Goal: Task Accomplishment & Management: Use online tool/utility

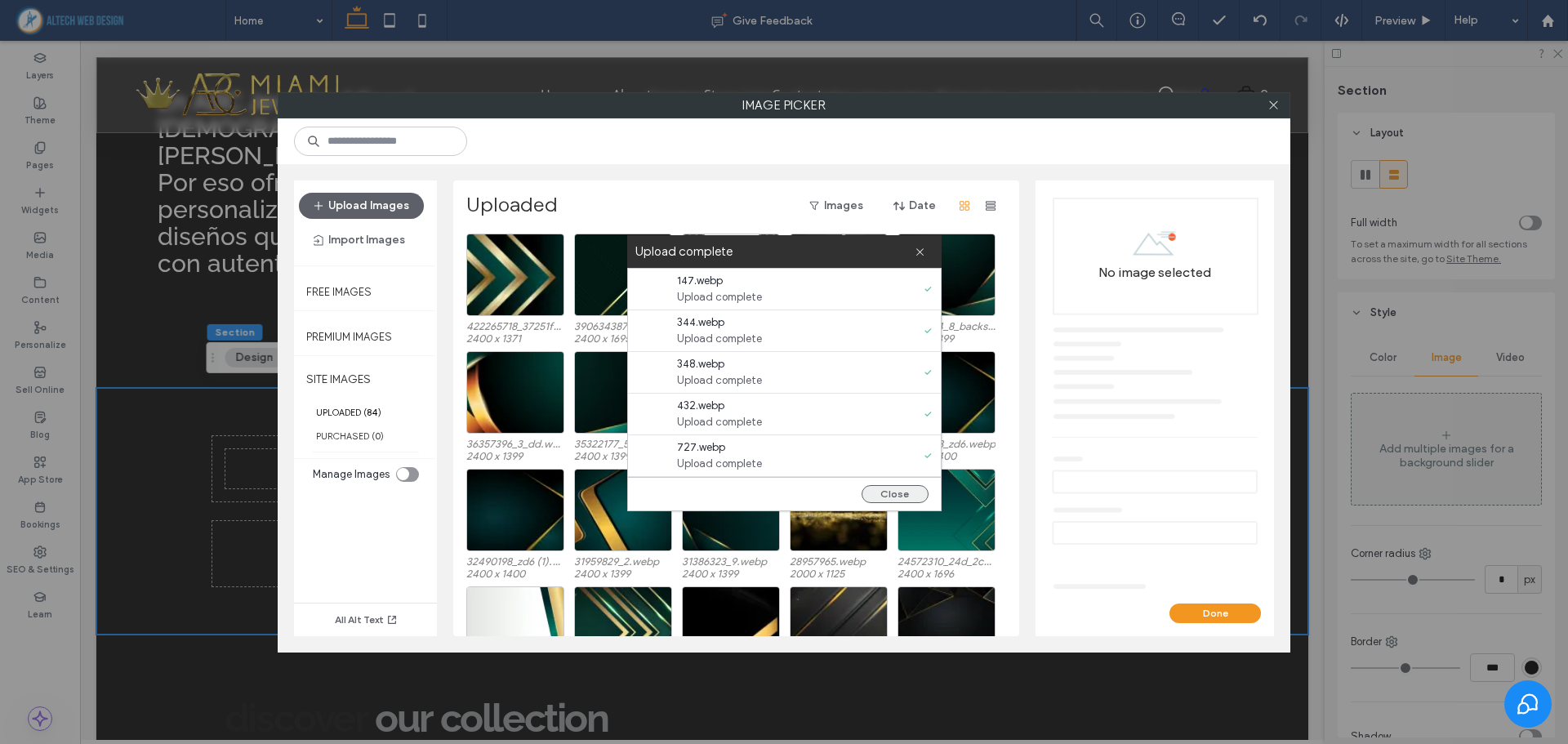
click at [886, 490] on button "Close" at bounding box center [895, 494] width 67 height 18
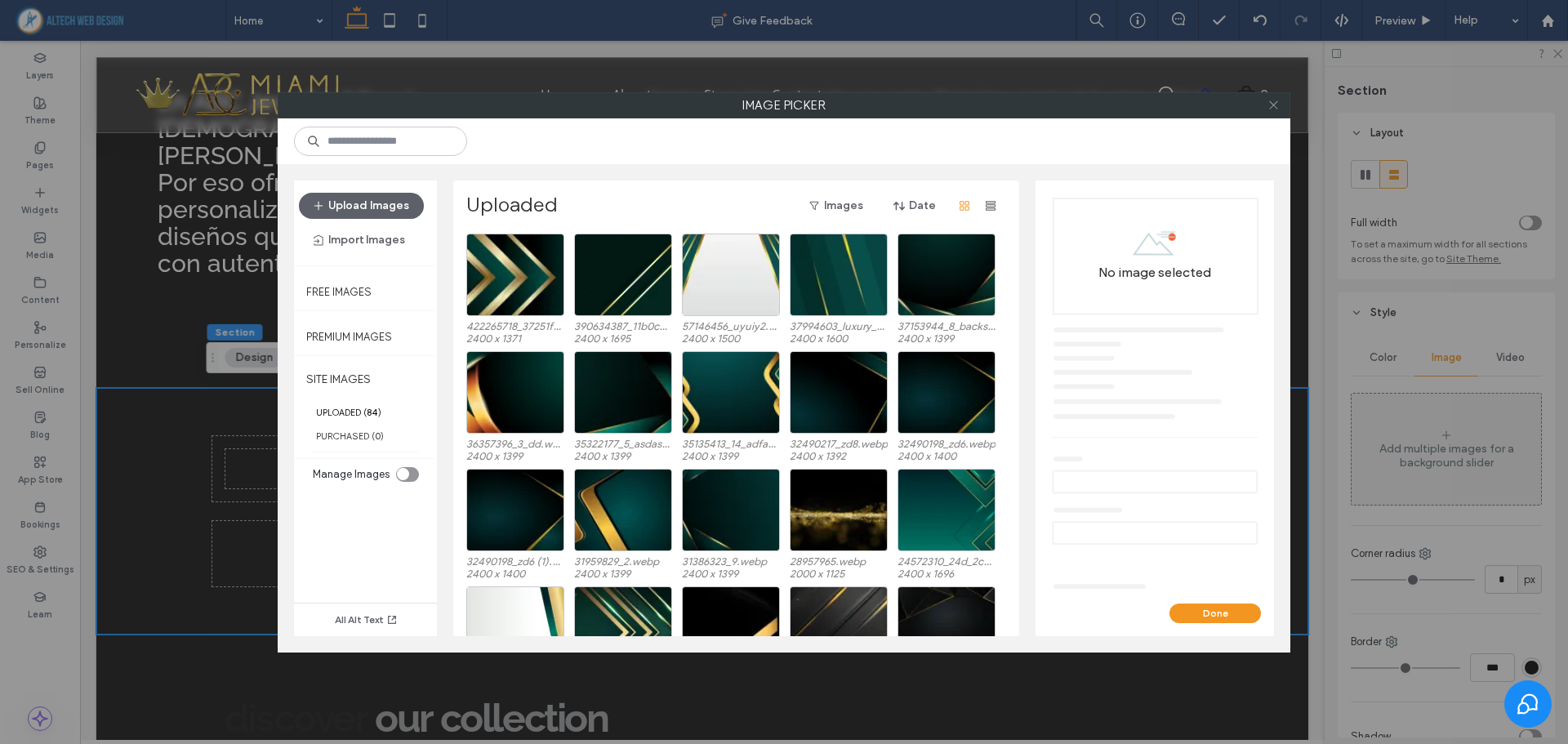
click at [1270, 101] on icon at bounding box center [1273, 105] width 12 height 12
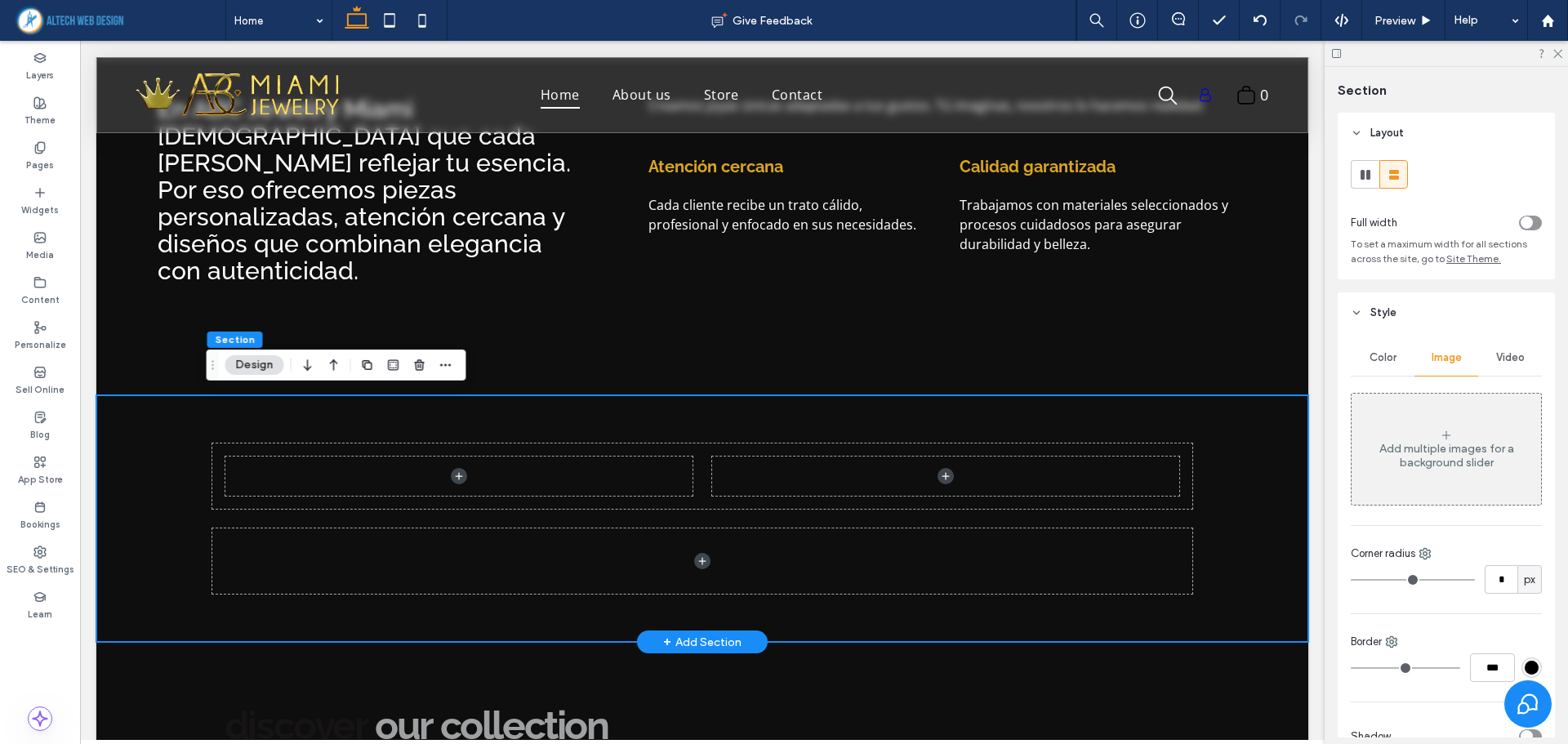
scroll to position [805, 0]
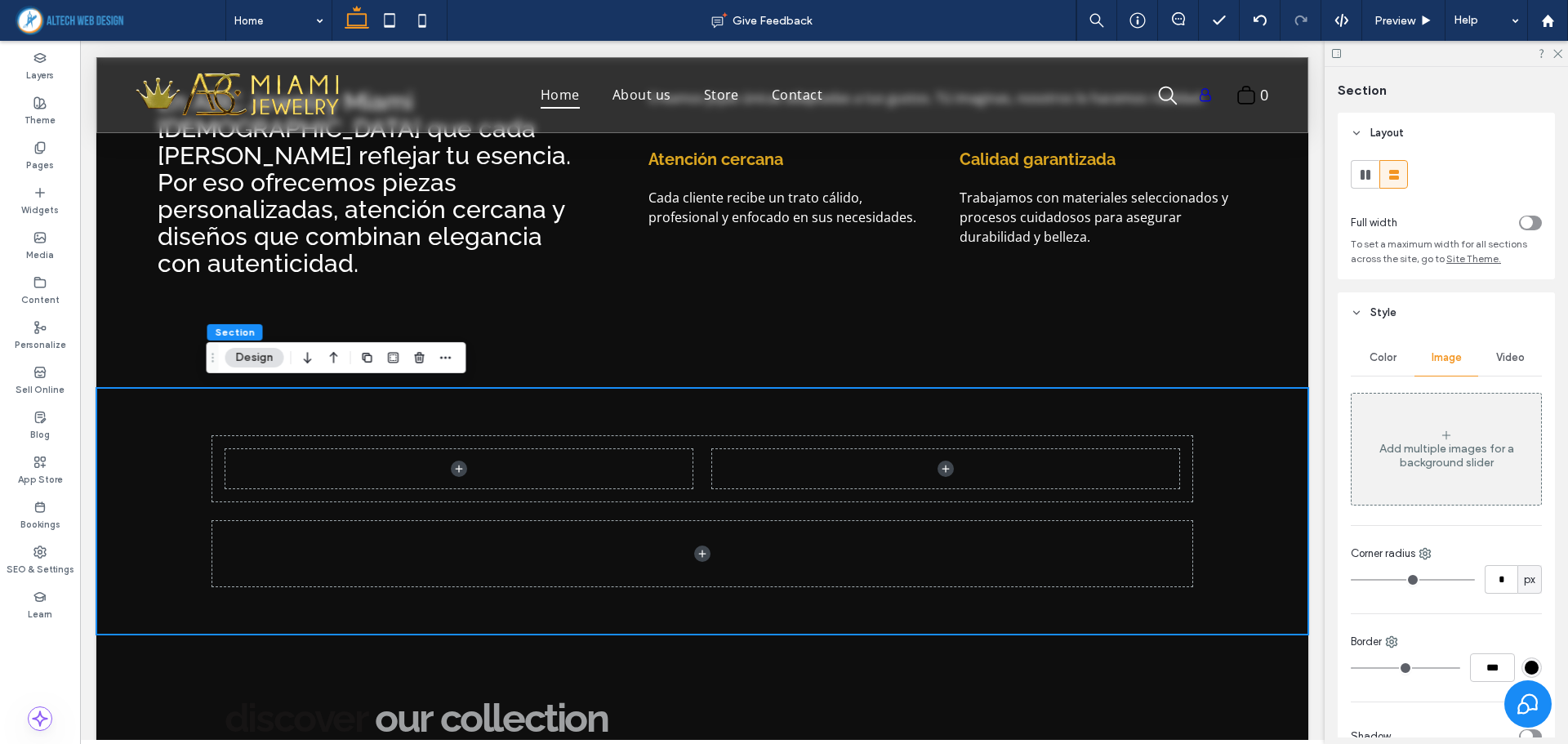
click at [269, 356] on button "Design" at bounding box center [254, 358] width 59 height 20
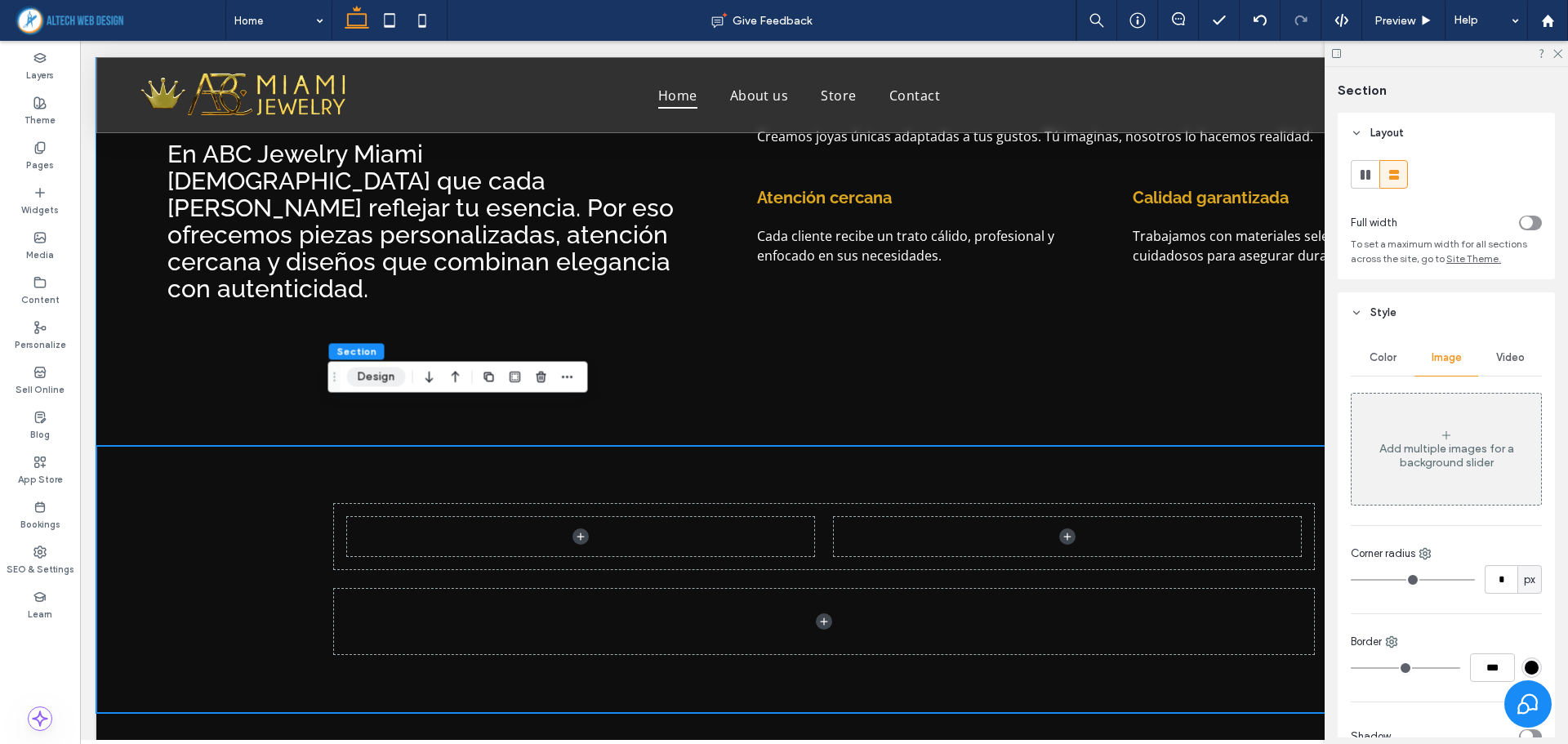
scroll to position [844, 0]
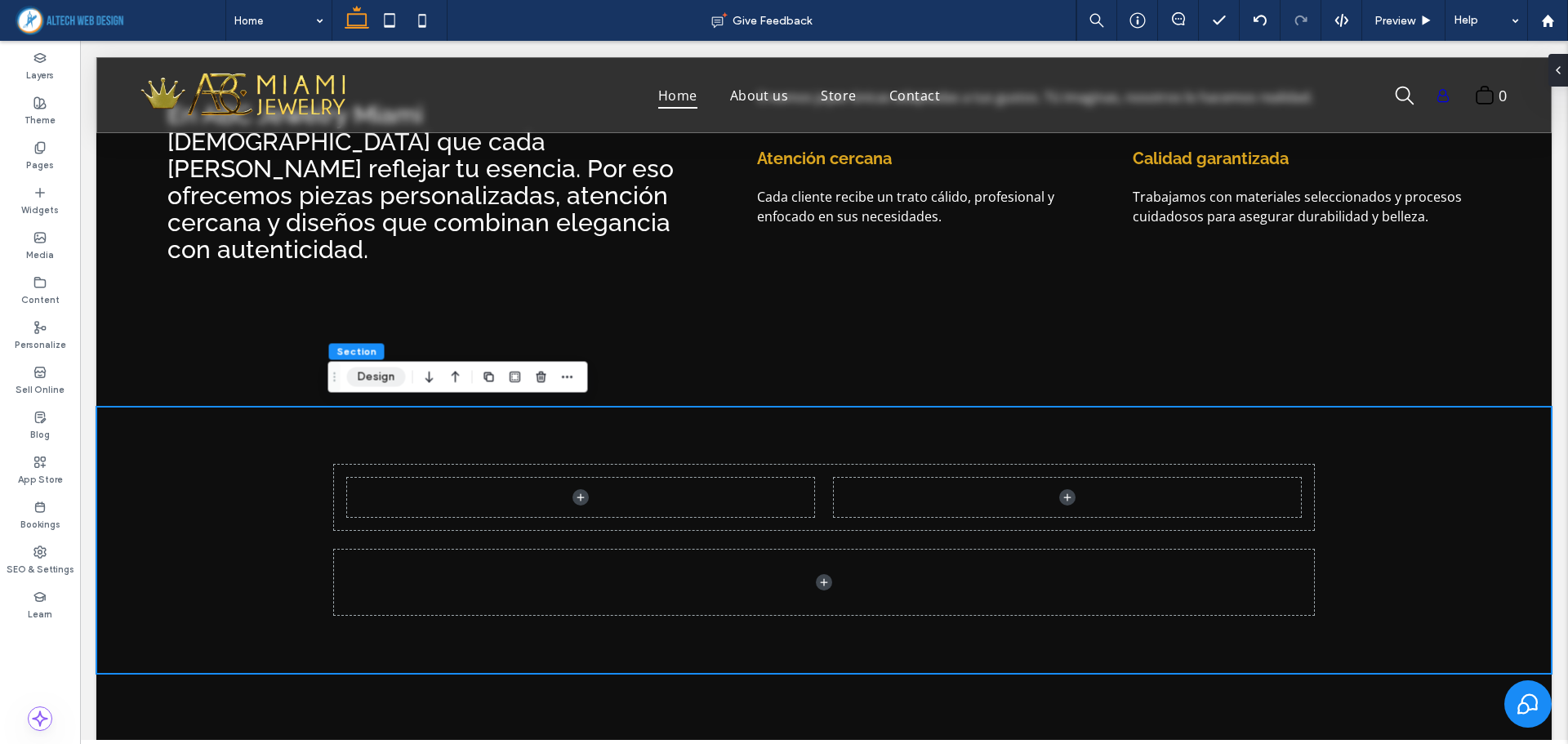
click at [384, 380] on button "Design" at bounding box center [376, 376] width 59 height 20
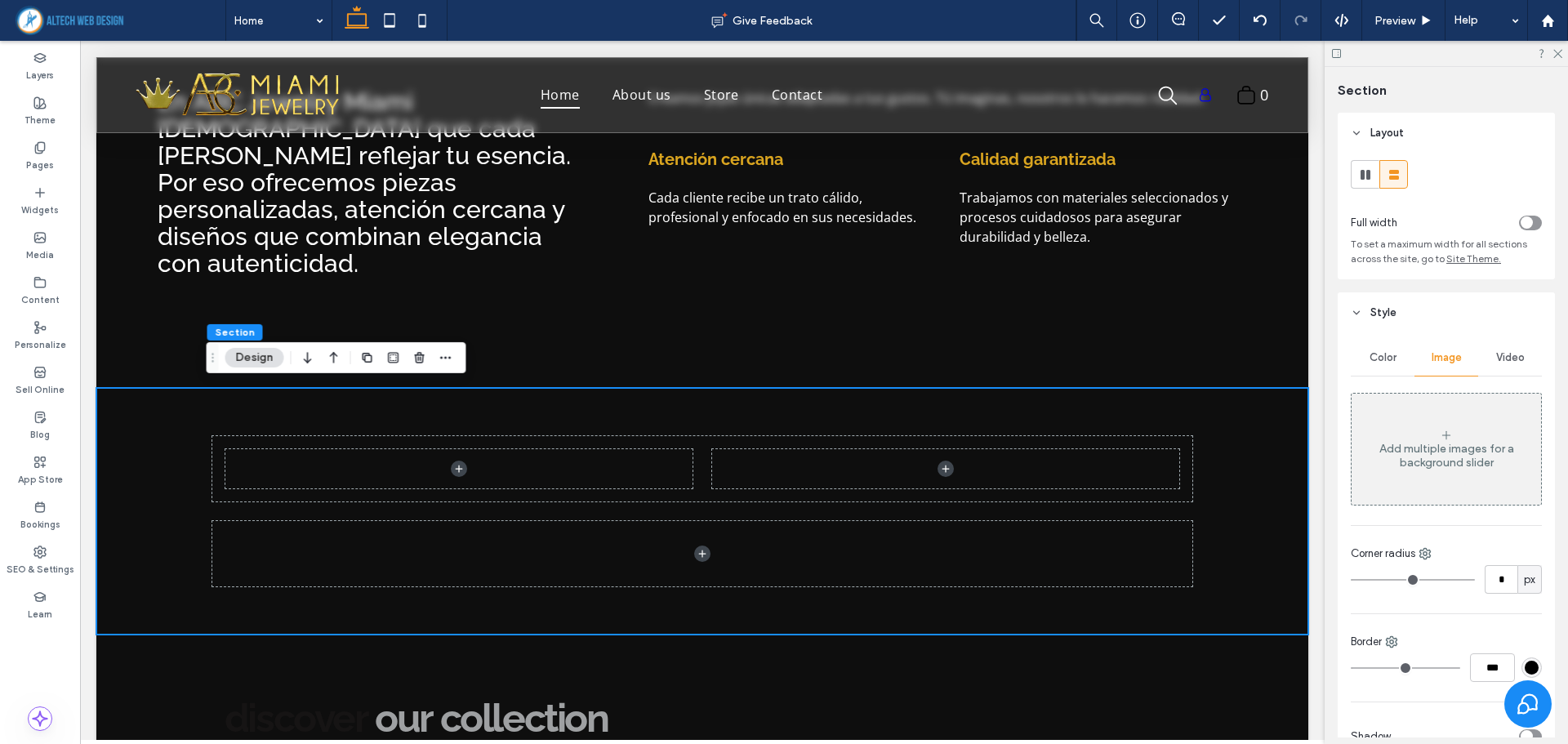
click at [1448, 445] on div "Add multiple images for a background slider" at bounding box center [1445, 456] width 190 height 28
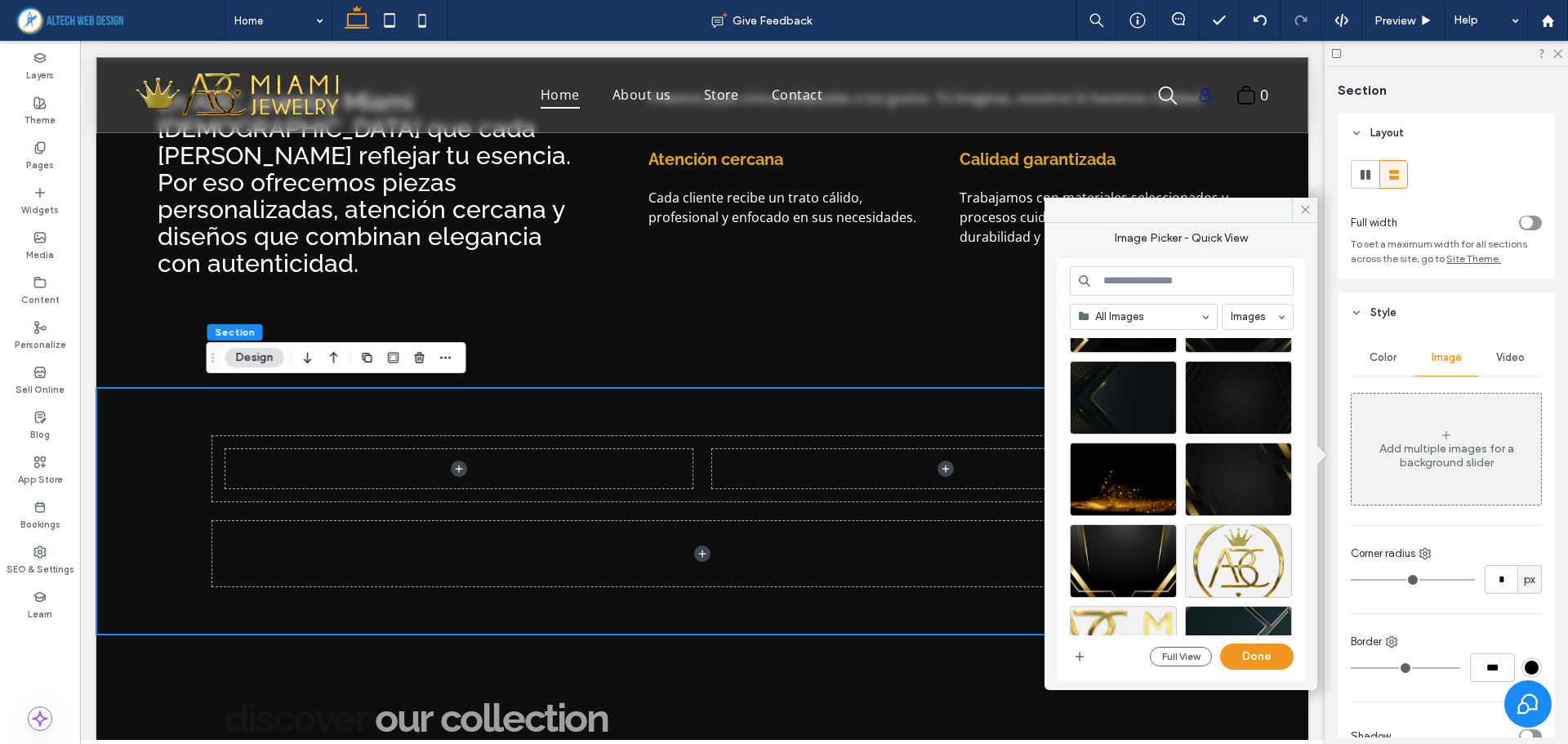
scroll to position [1034, 0]
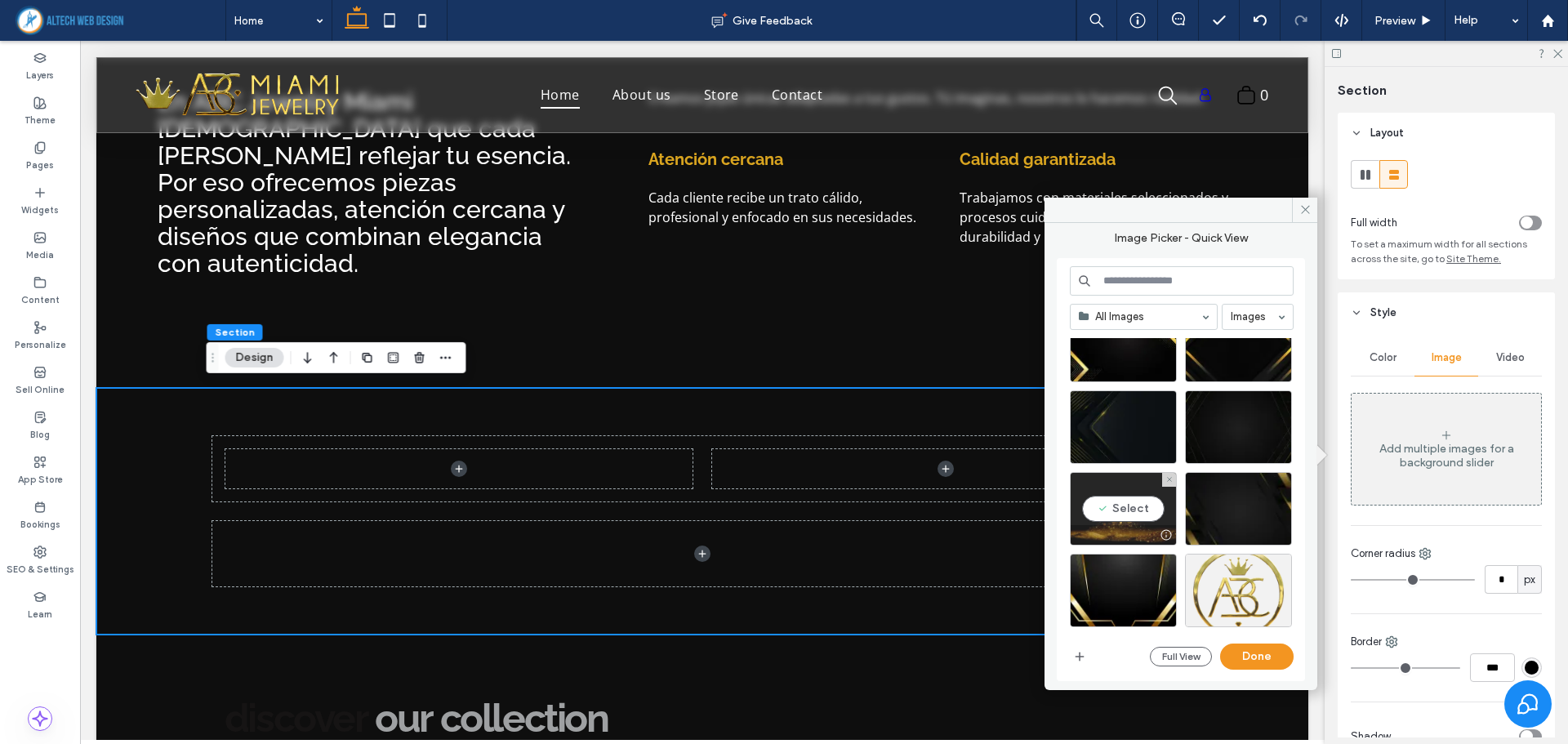
click at [1128, 518] on div "Select" at bounding box center [1123, 508] width 107 height 74
click at [1265, 651] on button "Done" at bounding box center [1257, 657] width 74 height 27
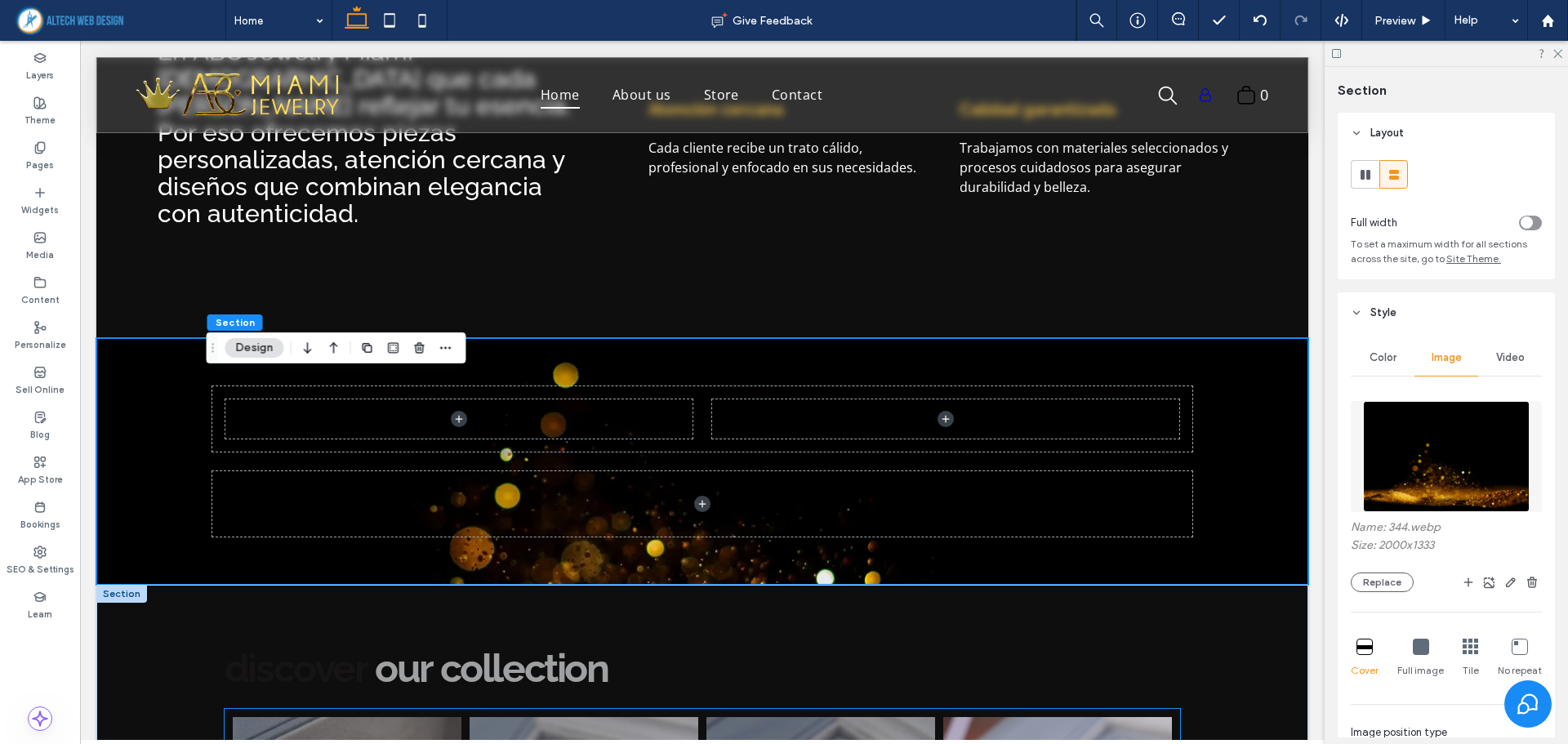
scroll to position [805, 0]
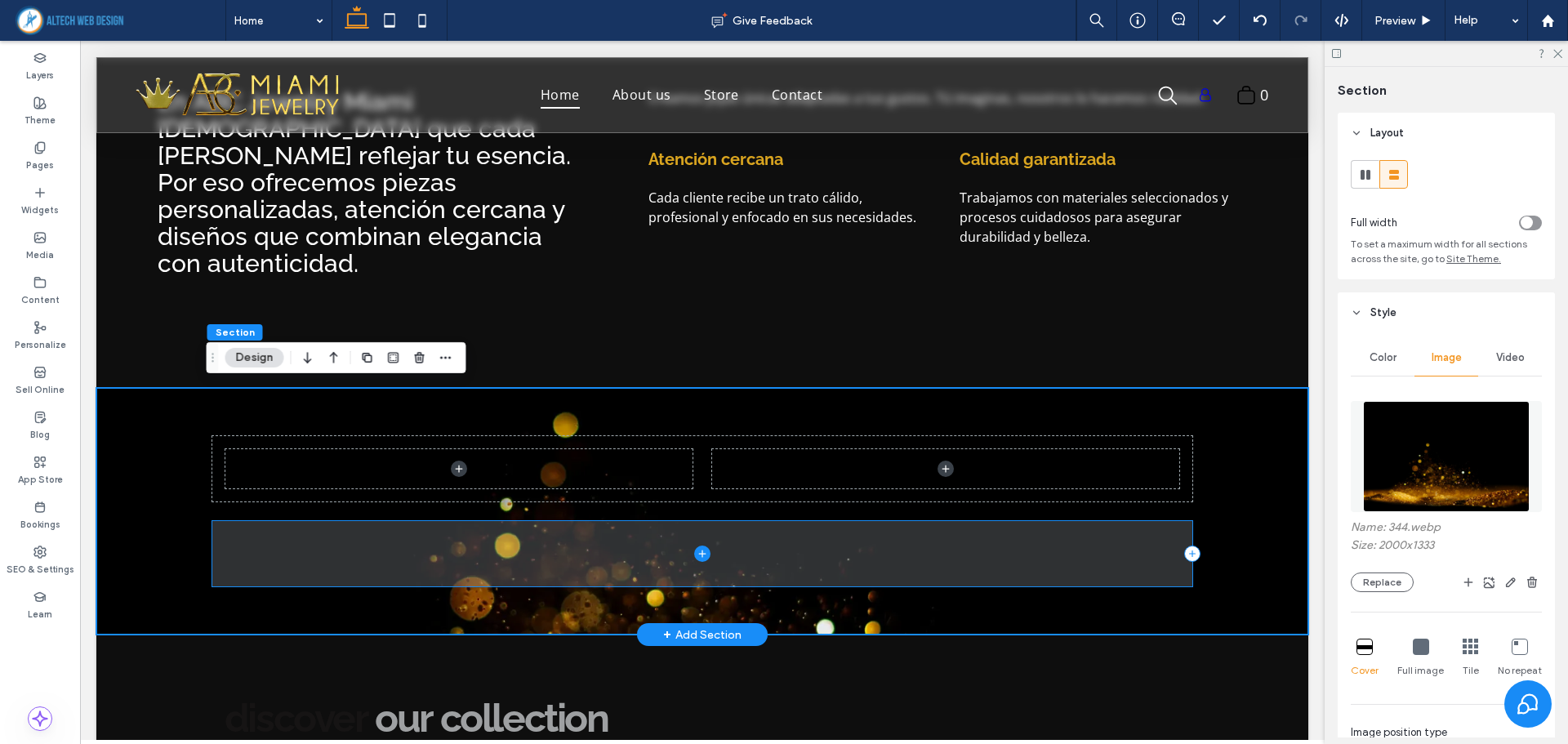
click at [694, 556] on icon at bounding box center [701, 553] width 17 height 17
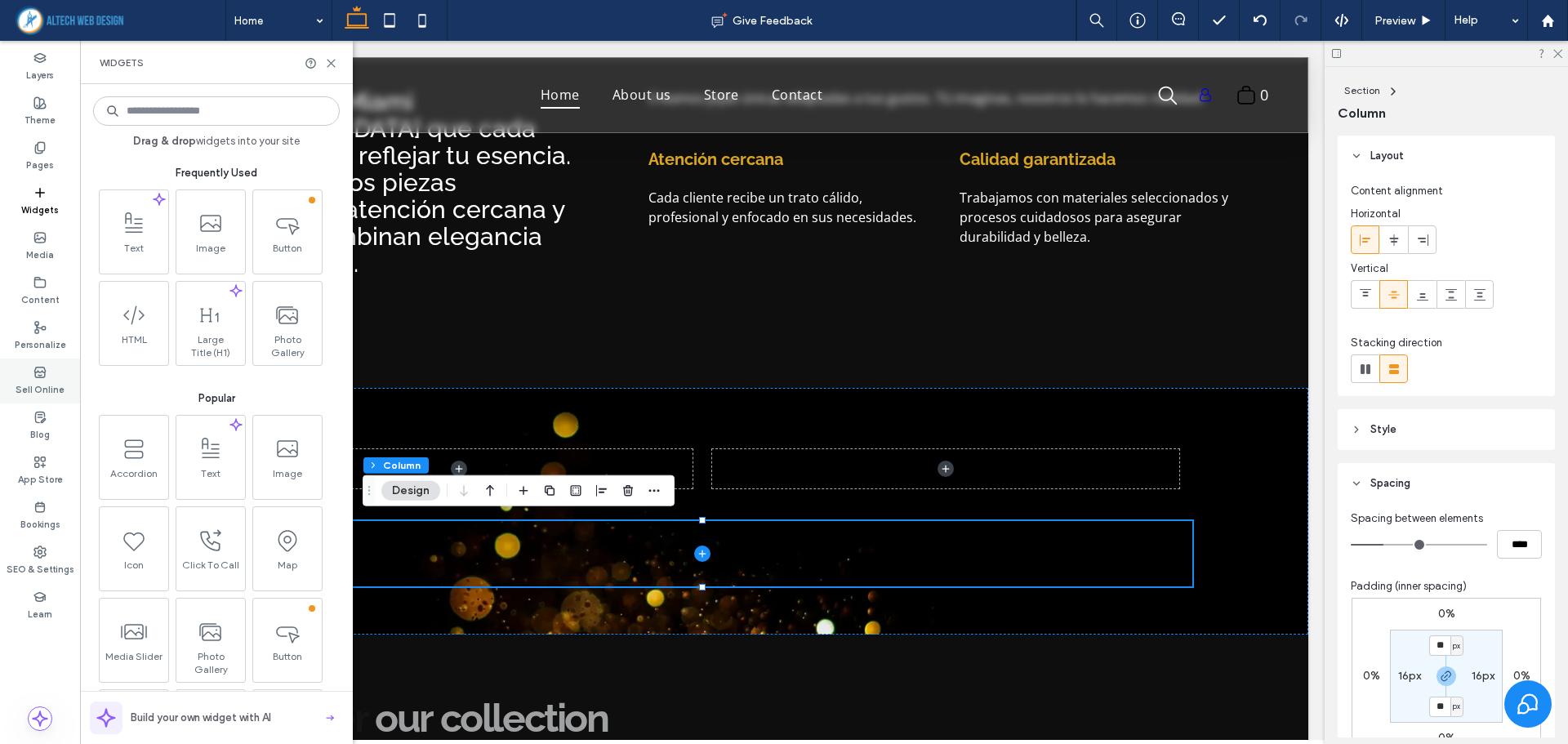
click at [46, 391] on label "Sell Online" at bounding box center [40, 388] width 49 height 18
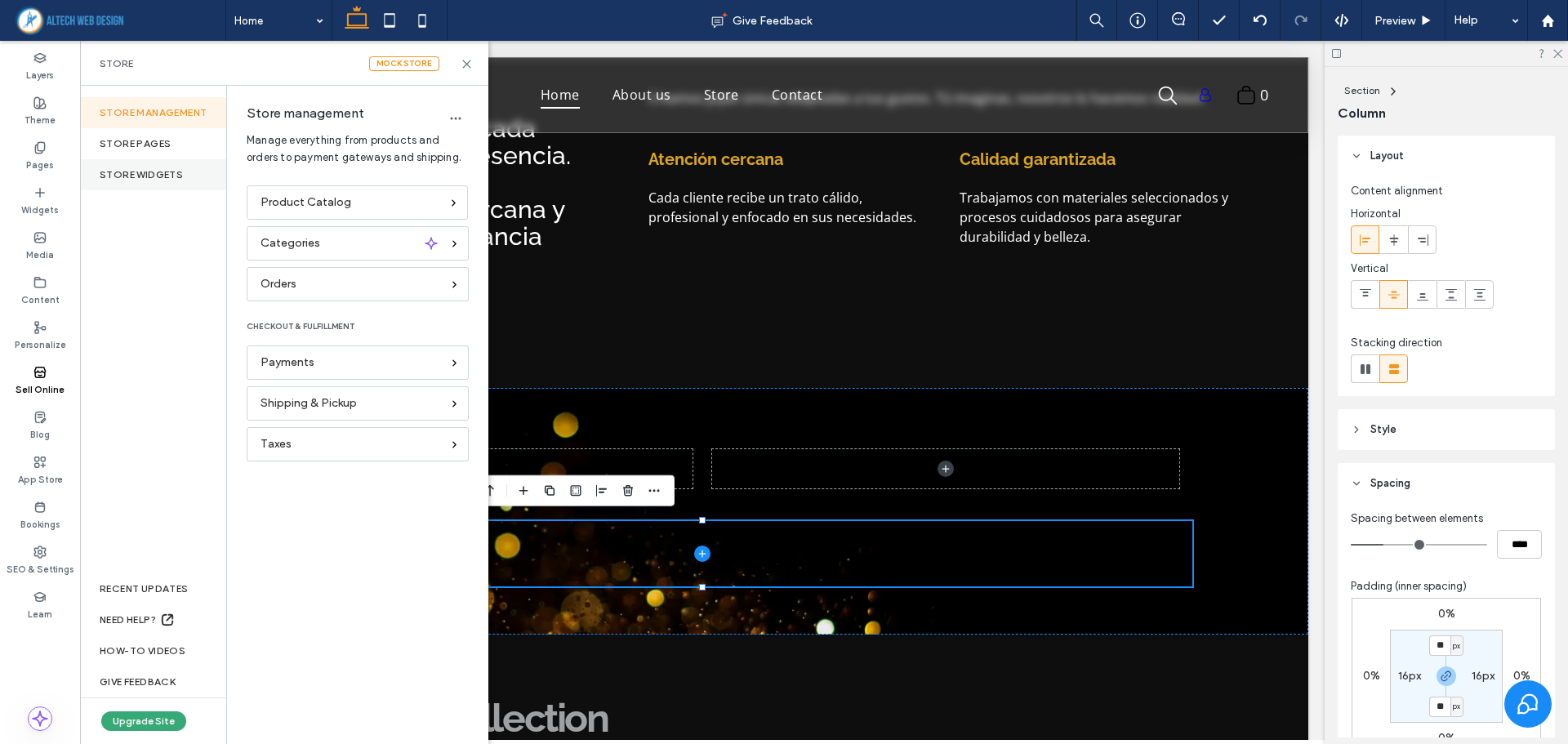
click at [157, 169] on div "store widgets" at bounding box center [152, 175] width 146 height 31
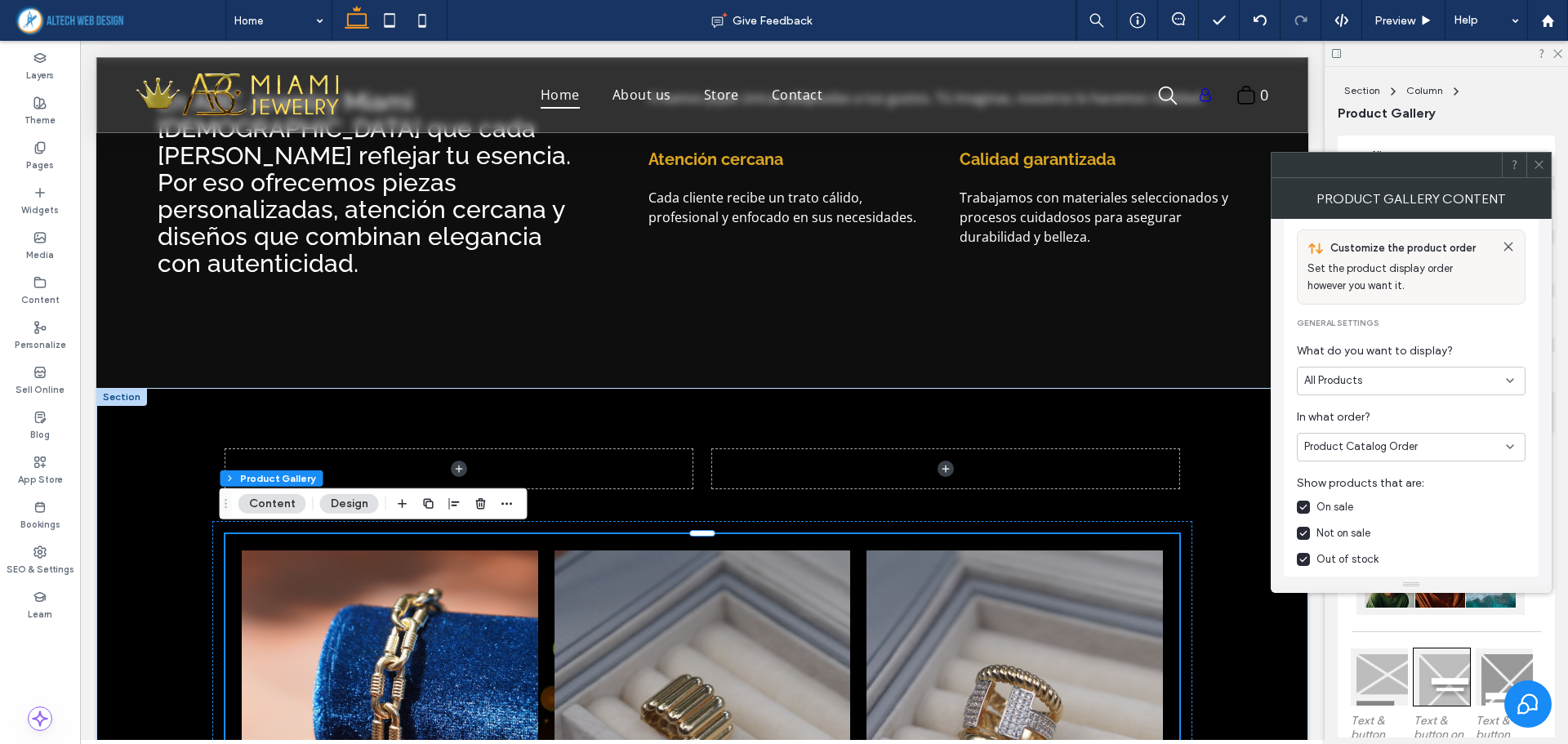
scroll to position [163, 0]
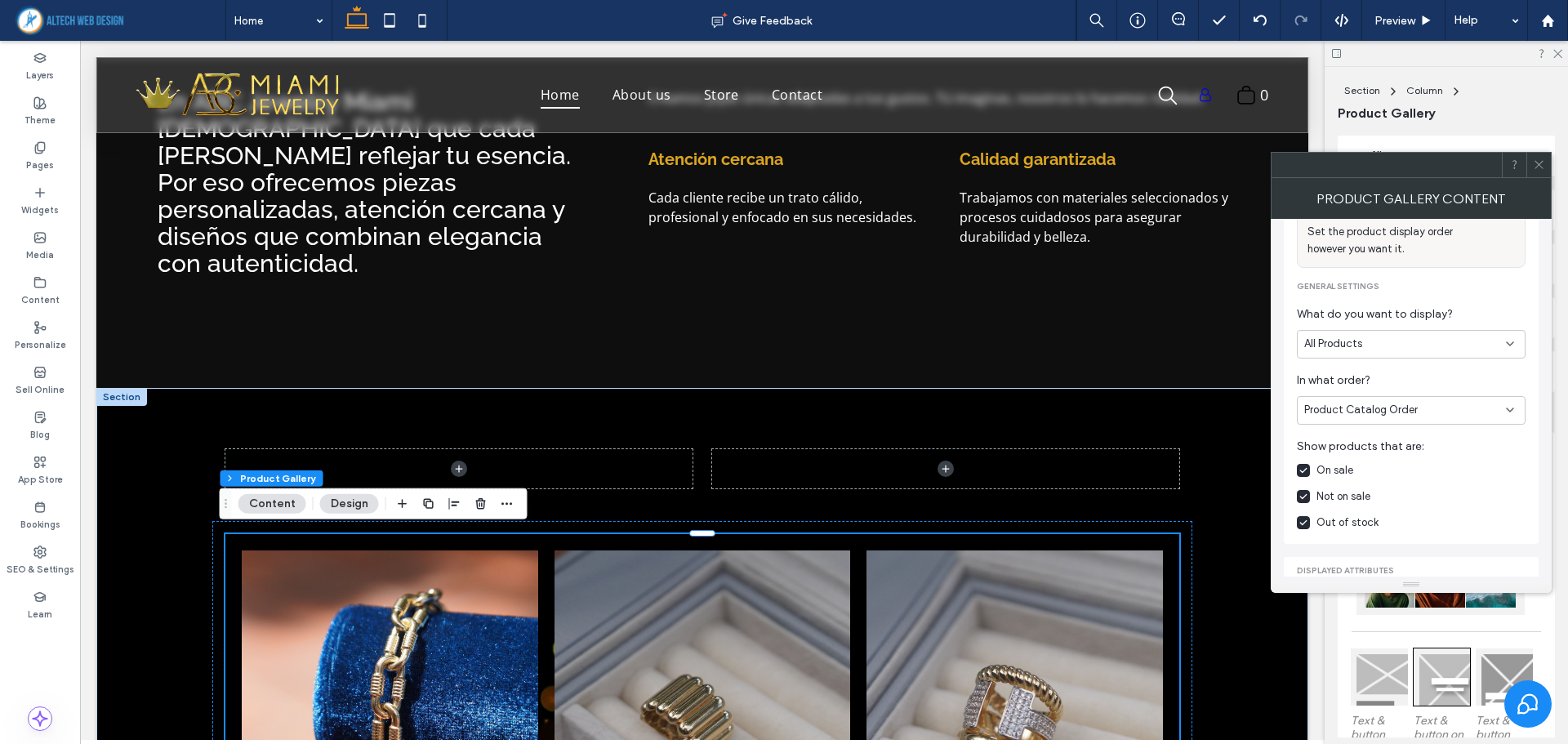
click at [1490, 343] on div "All Products" at bounding box center [1404, 344] width 201 height 17
click at [1485, 287] on span "General settings" at bounding box center [1411, 287] width 229 height 12
click at [1477, 407] on div "Product Catalog Order" at bounding box center [1404, 410] width 201 height 17
click at [1461, 331] on div "All Products" at bounding box center [1411, 344] width 229 height 29
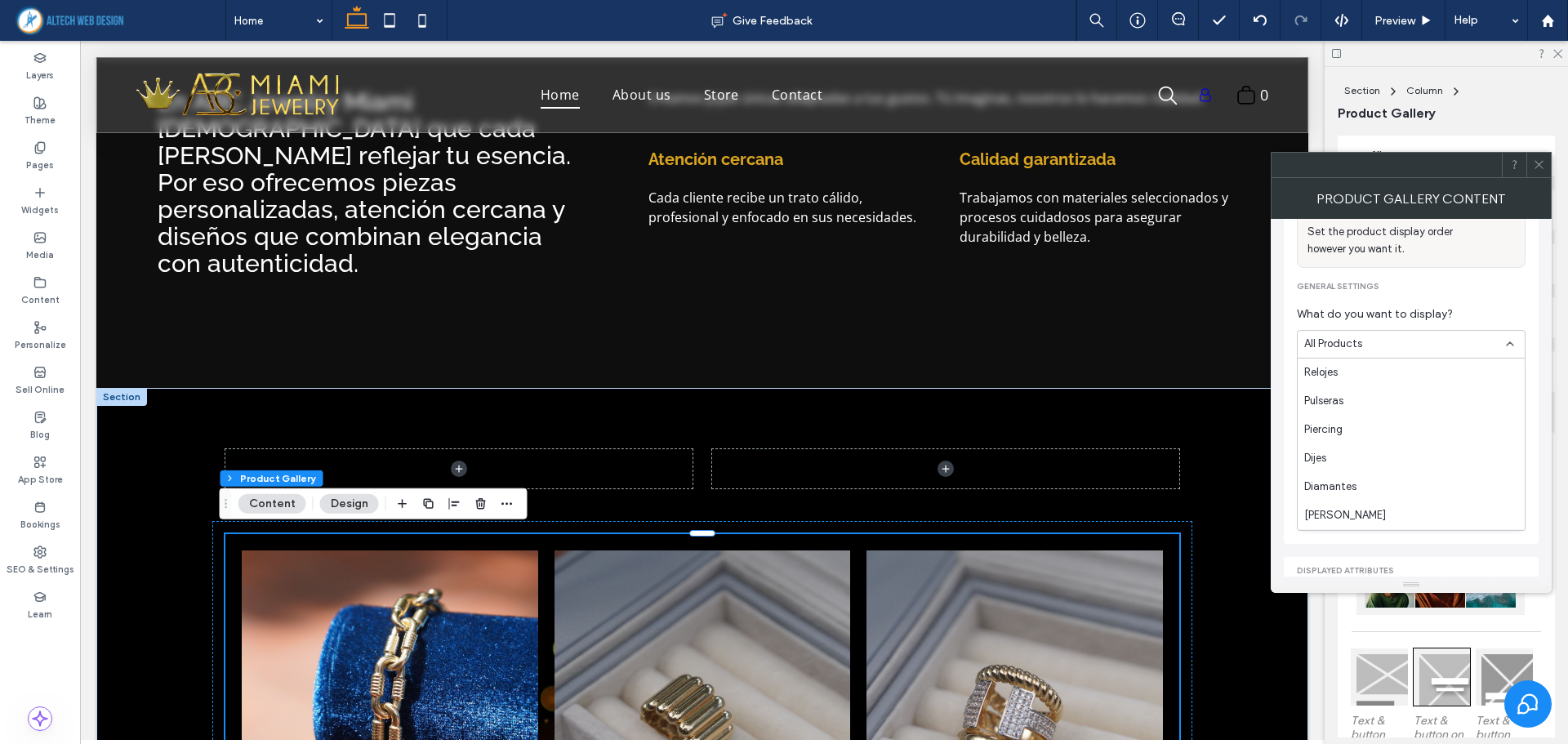
scroll to position [0, 0]
click at [1493, 303] on div "Customize the product order Set the product display order however you want it. …" at bounding box center [1411, 362] width 229 height 338
click at [1475, 337] on div "All Products" at bounding box center [1404, 344] width 201 height 17
click at [1458, 404] on div "Product Catalog Order" at bounding box center [1404, 410] width 201 height 17
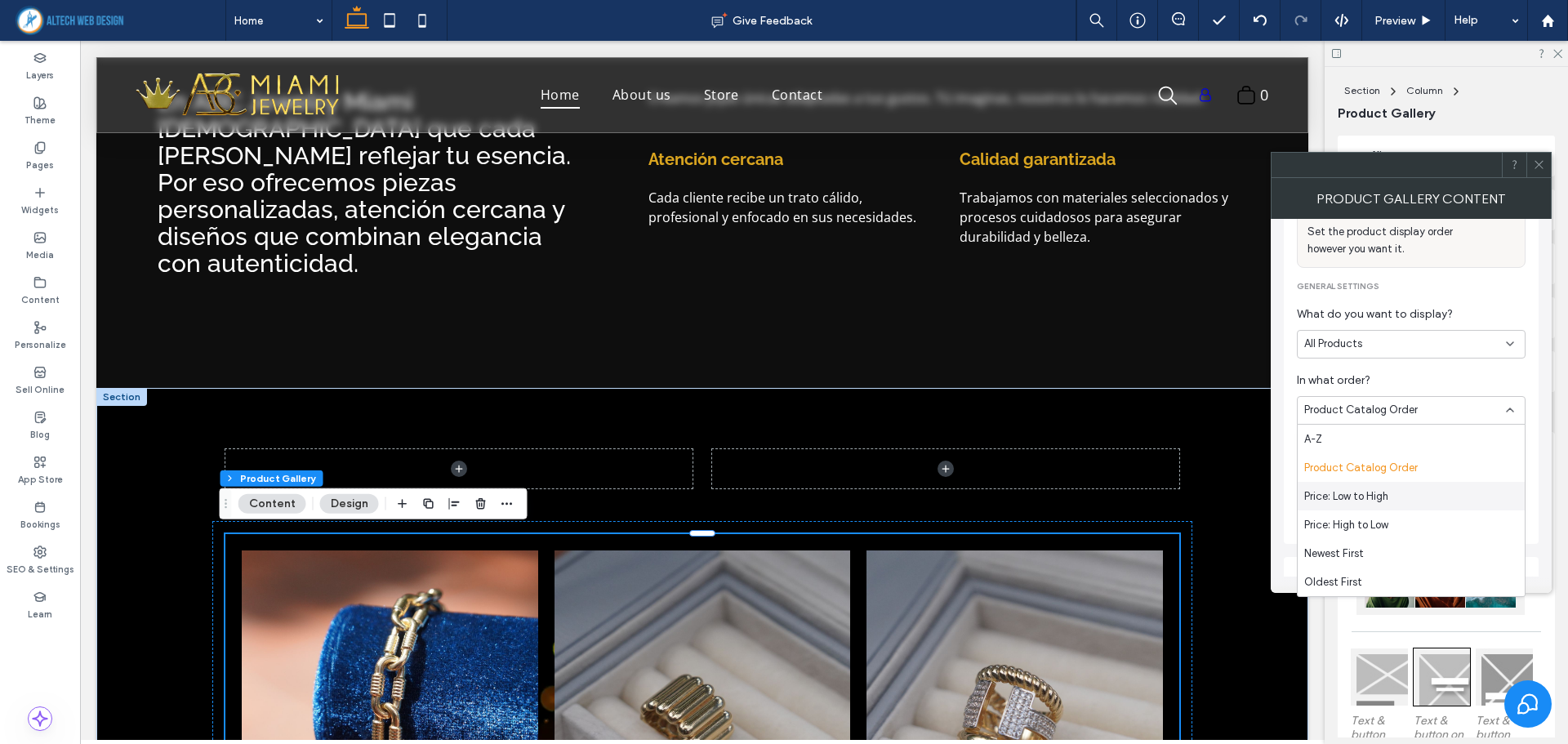
scroll to position [29, 0]
click at [1375, 526] on div "Newest First" at bounding box center [1411, 524] width 227 height 29
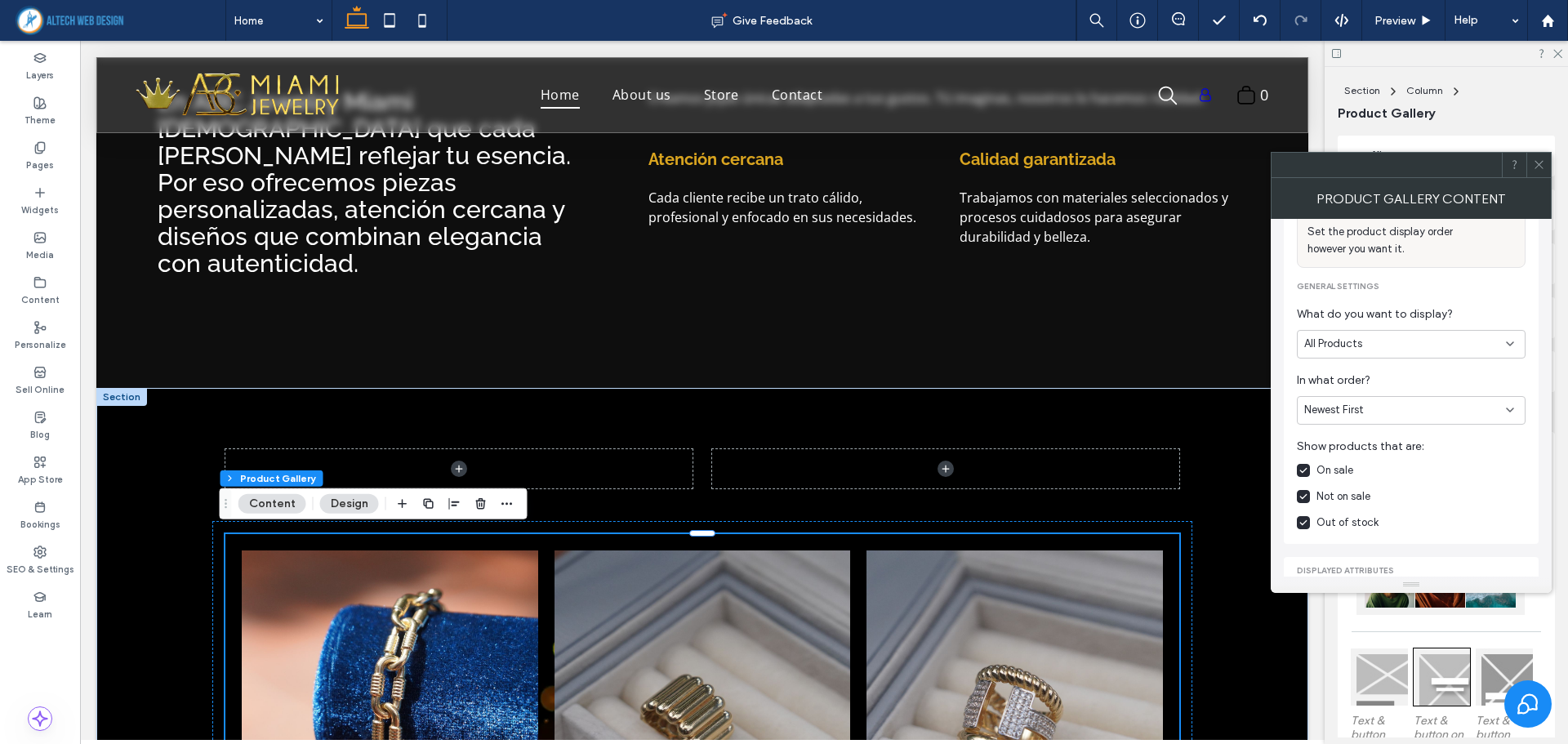
click at [1303, 521] on icon at bounding box center [1303, 523] width 8 height 7
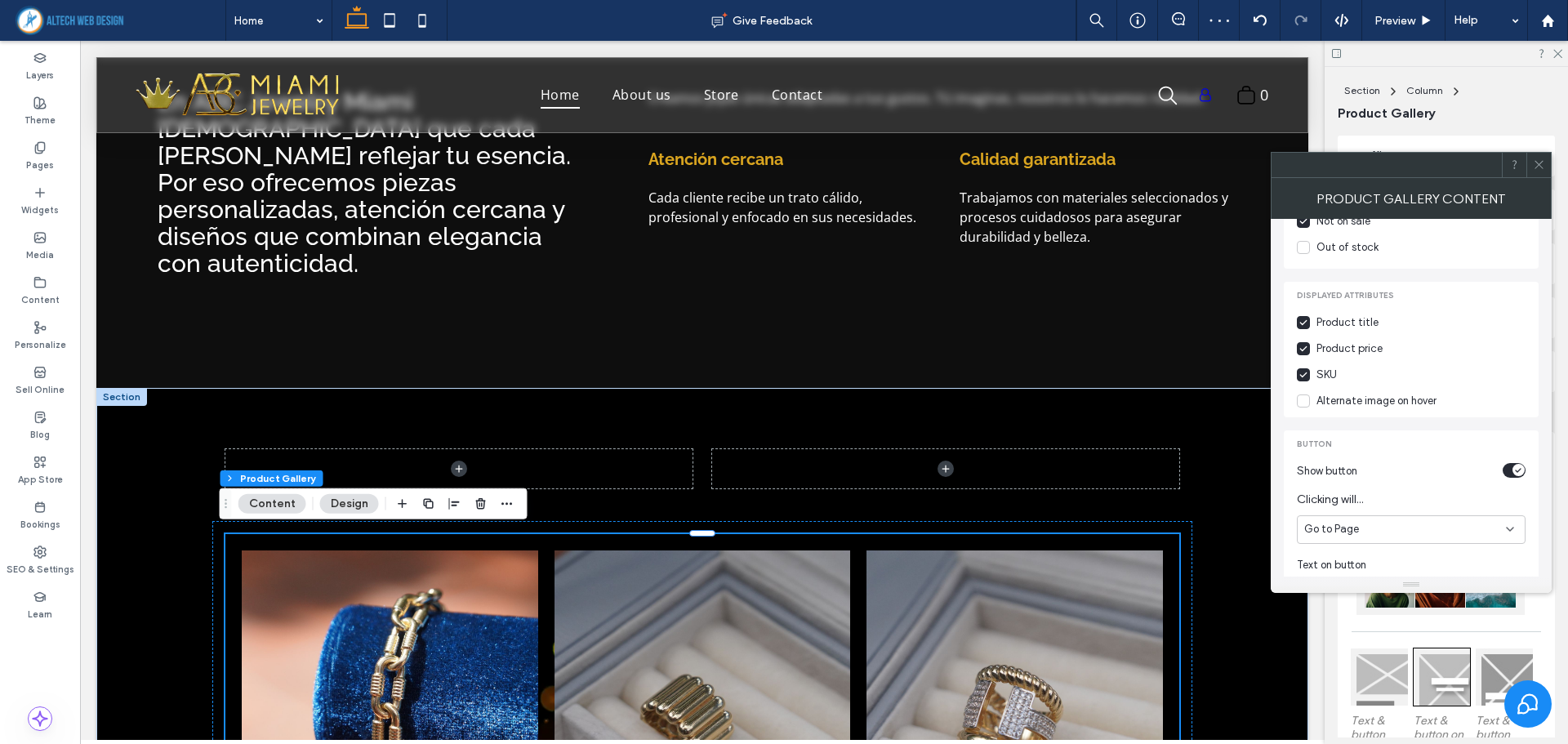
scroll to position [409, 0]
click at [1327, 405] on div "SKU" at bounding box center [1326, 405] width 21 height 17
click at [1363, 428] on div "Alternate image on hover" at bounding box center [1376, 431] width 120 height 17
click at [1363, 429] on div "Alternate image on hover" at bounding box center [1376, 431] width 120 height 17
click at [1320, 433] on div "Alternate image on hover" at bounding box center [1376, 431] width 120 height 17
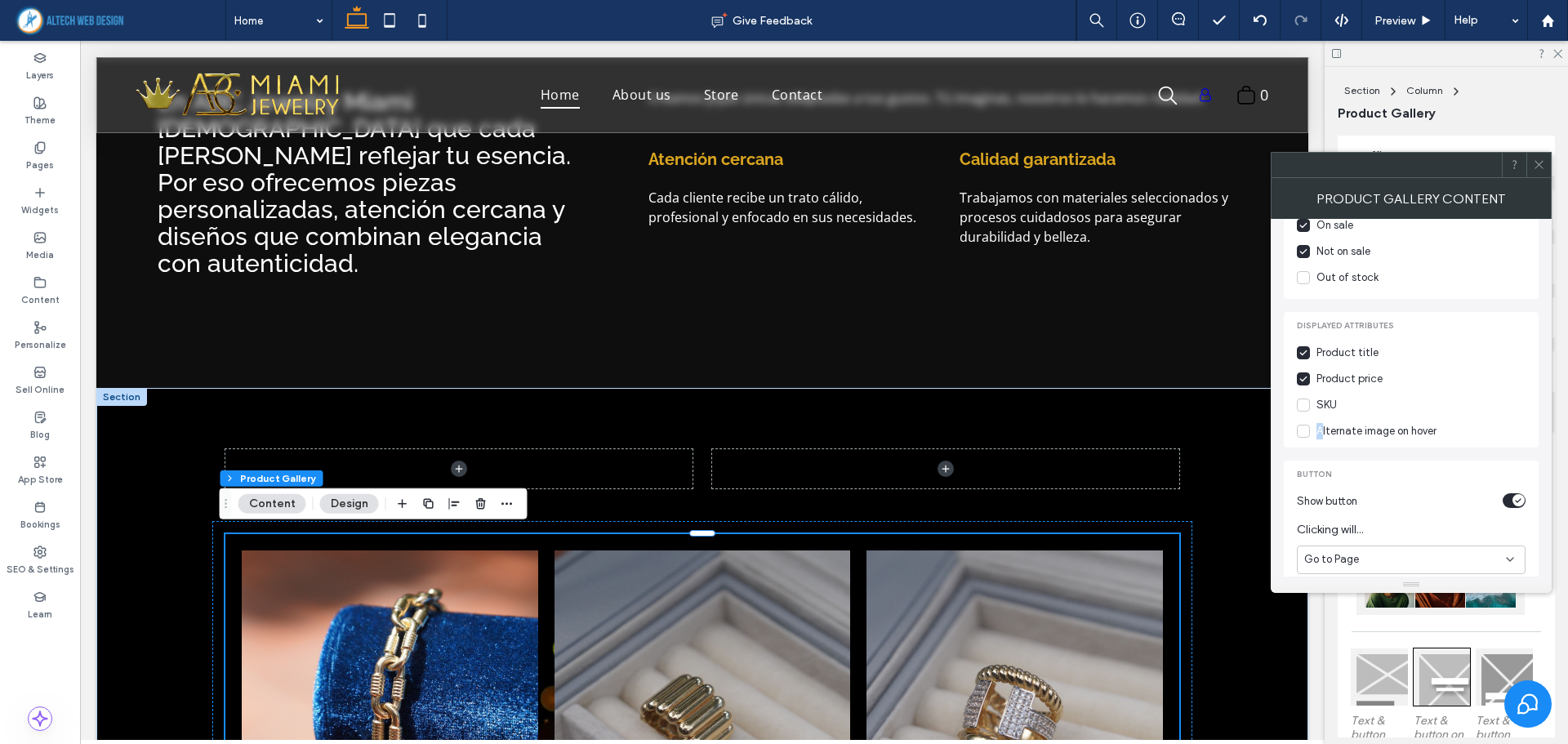
scroll to position [490, 0]
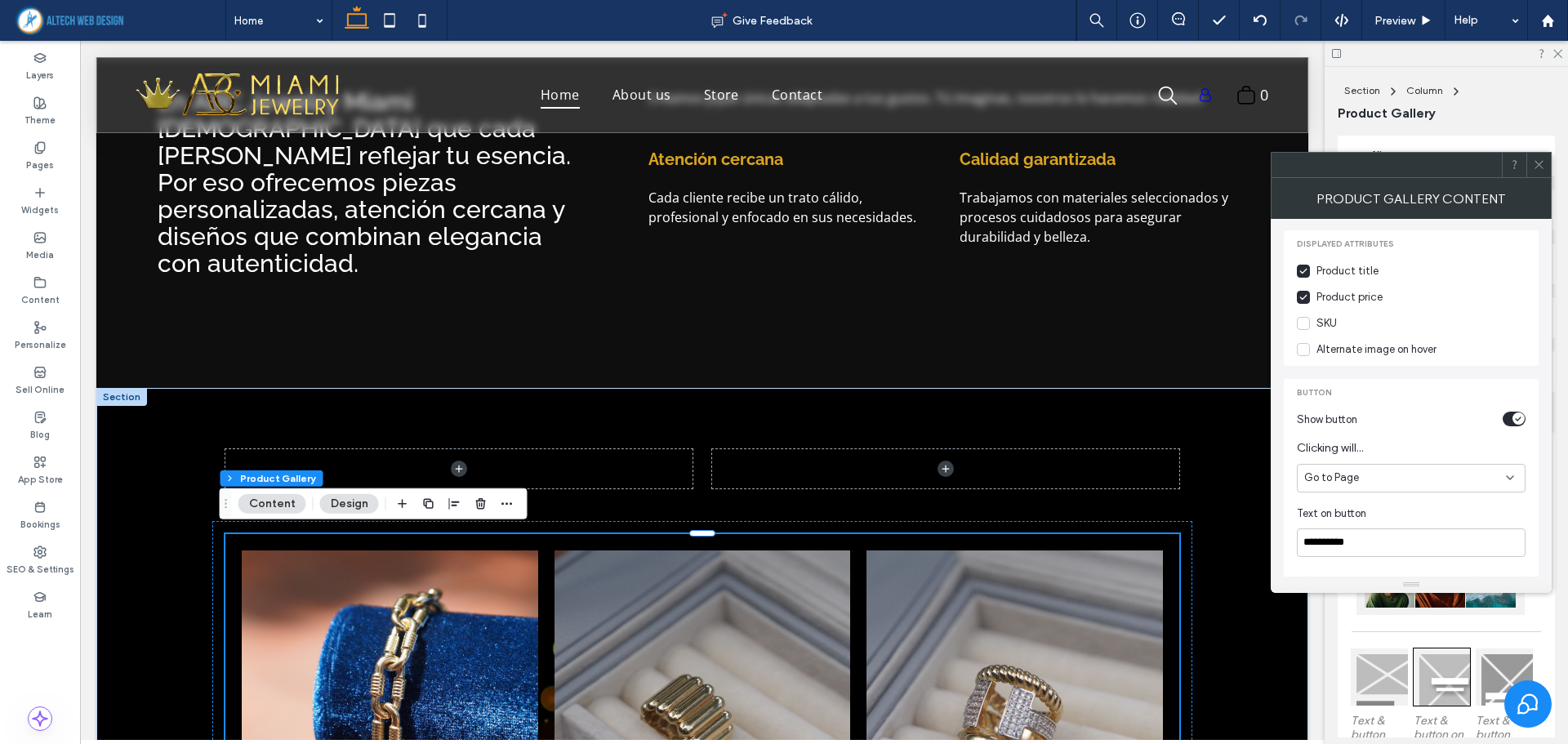
click at [1308, 349] on span at bounding box center [1303, 349] width 13 height 13
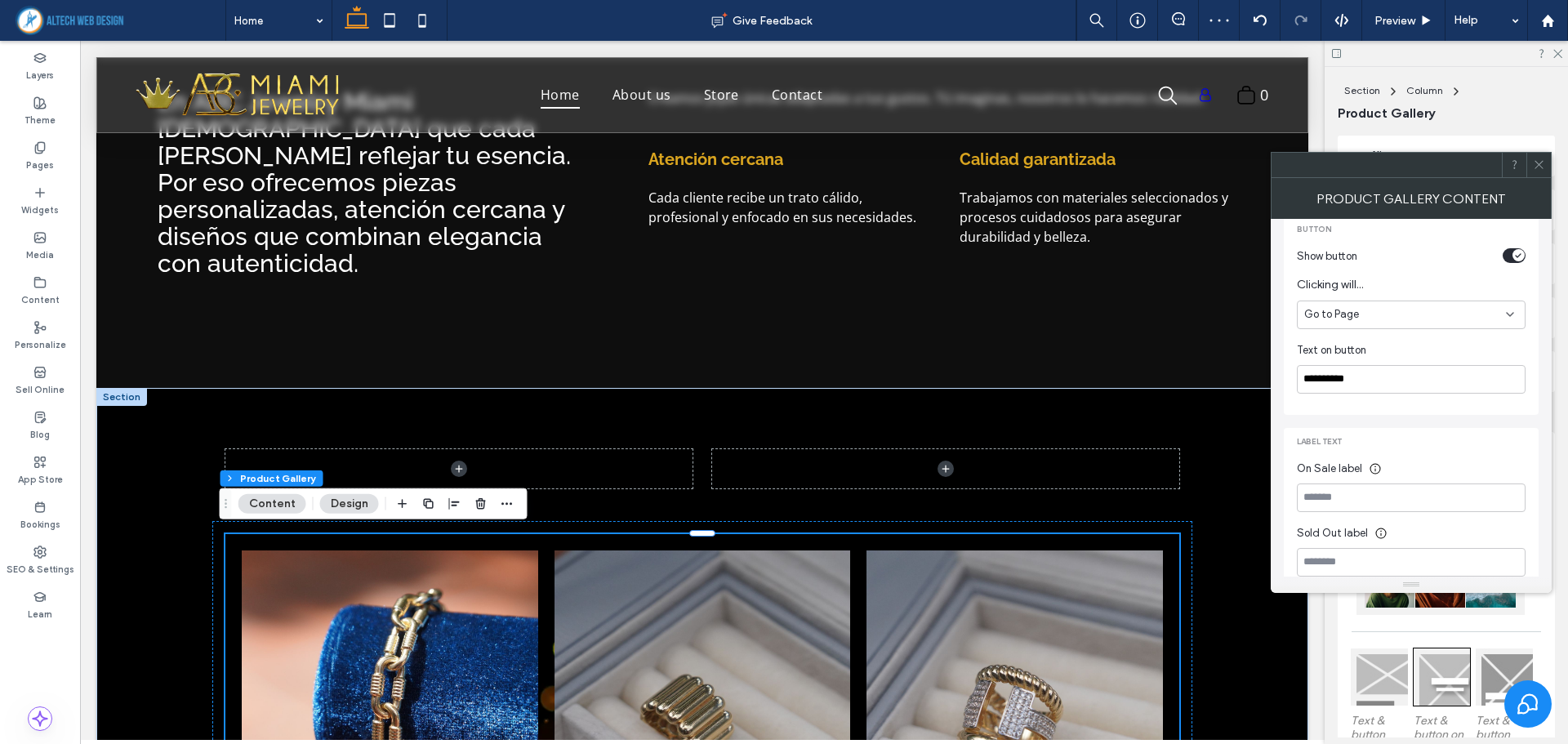
scroll to position [572, 0]
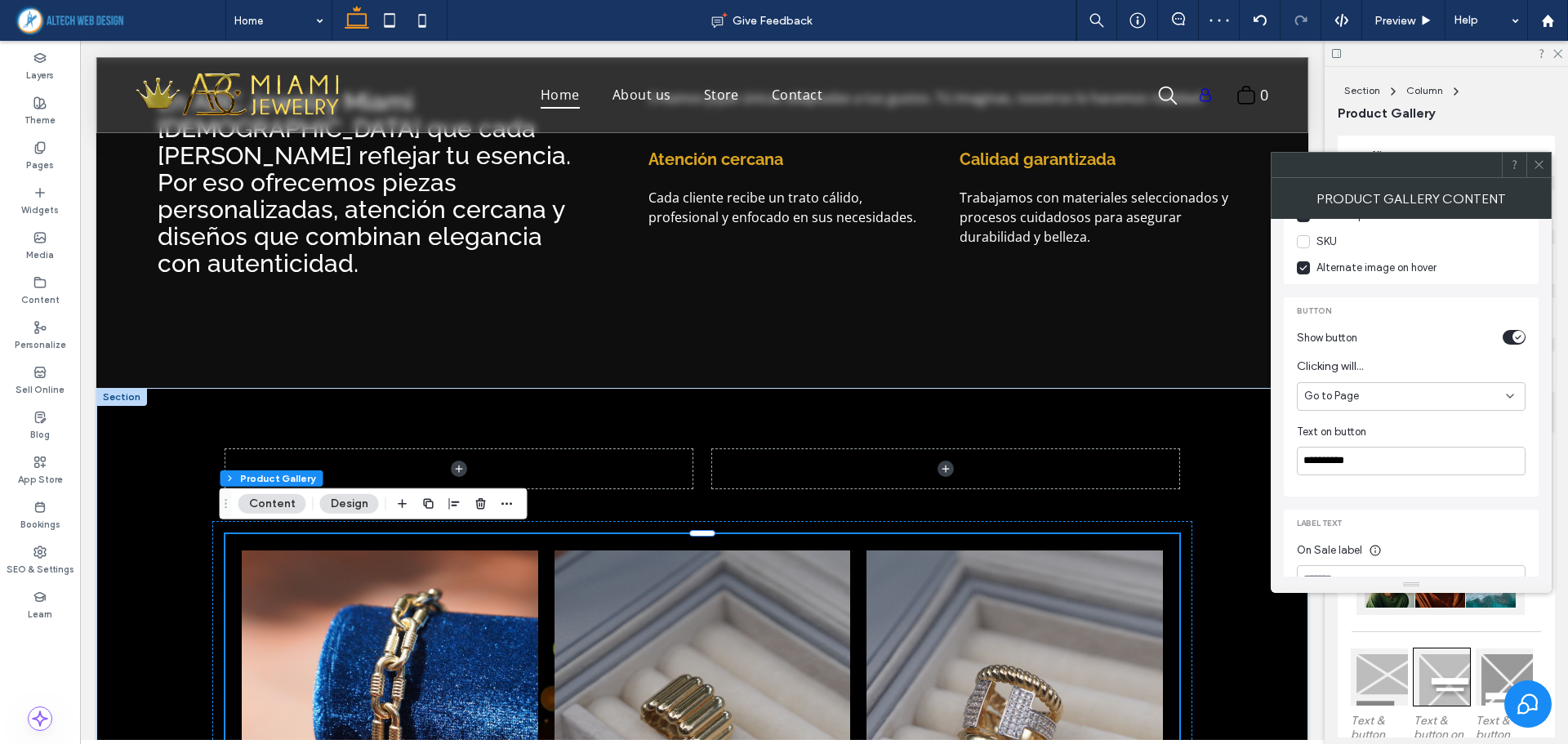
click at [1431, 394] on div "Go to Page" at bounding box center [1404, 396] width 201 height 17
click at [1430, 396] on div "Go to Page" at bounding box center [1404, 396] width 201 height 17
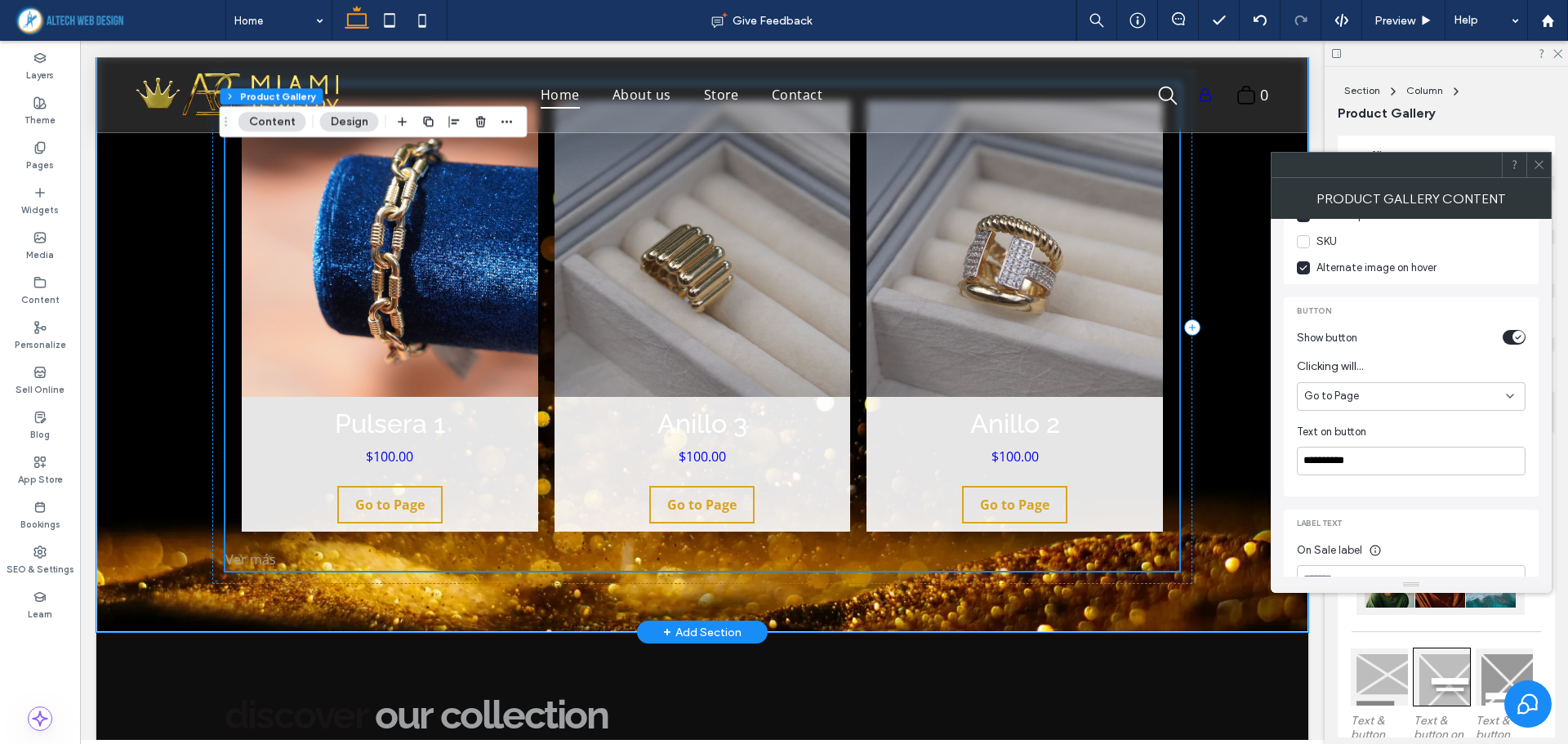
scroll to position [1214, 0]
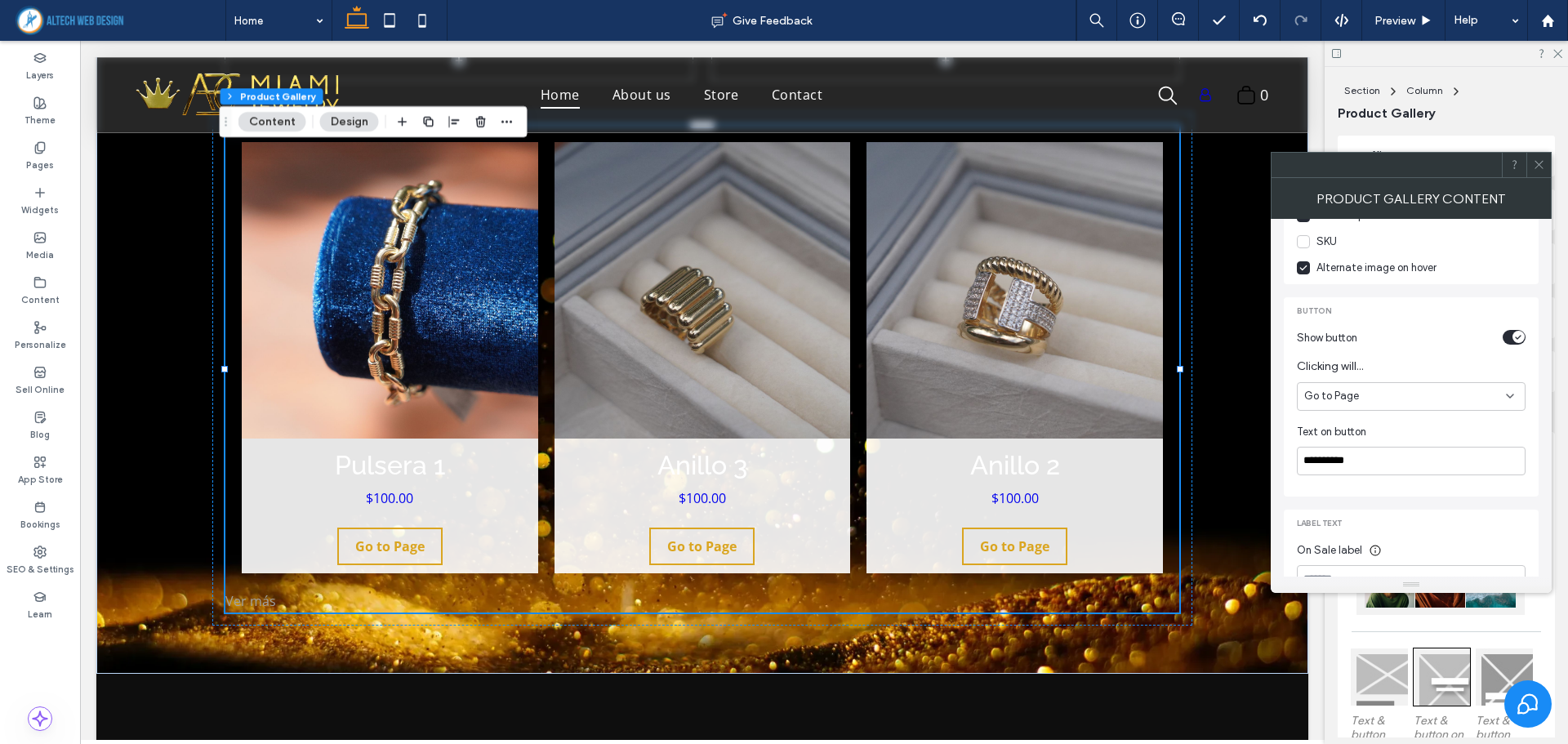
click at [1393, 398] on div "Go to Page" at bounding box center [1404, 396] width 201 height 17
click at [1398, 425] on span "Add Product to Cart" at bounding box center [1354, 426] width 100 height 17
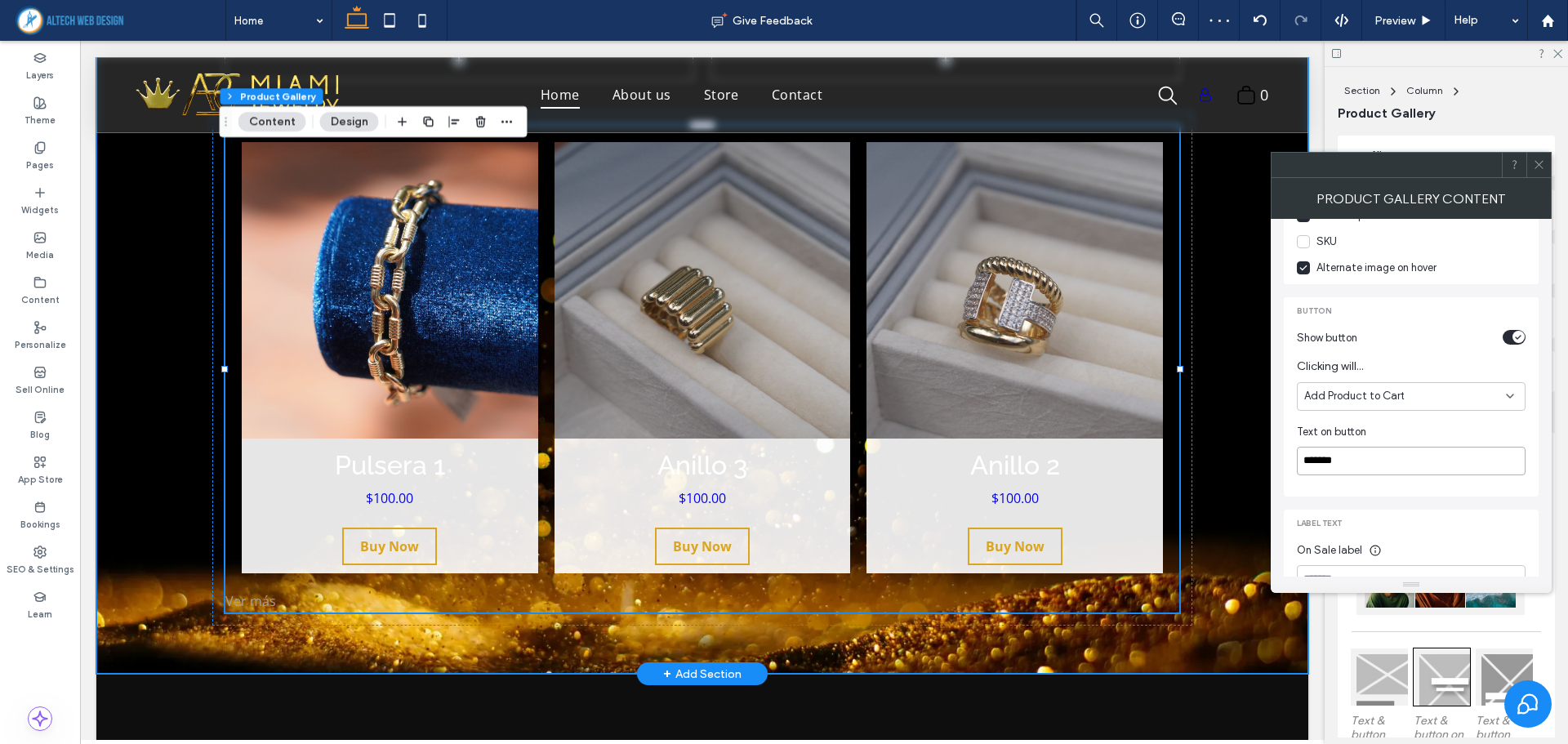
drag, startPoint x: 1508, startPoint y: 508, endPoint x: 1198, endPoint y: 494, distance: 310.3
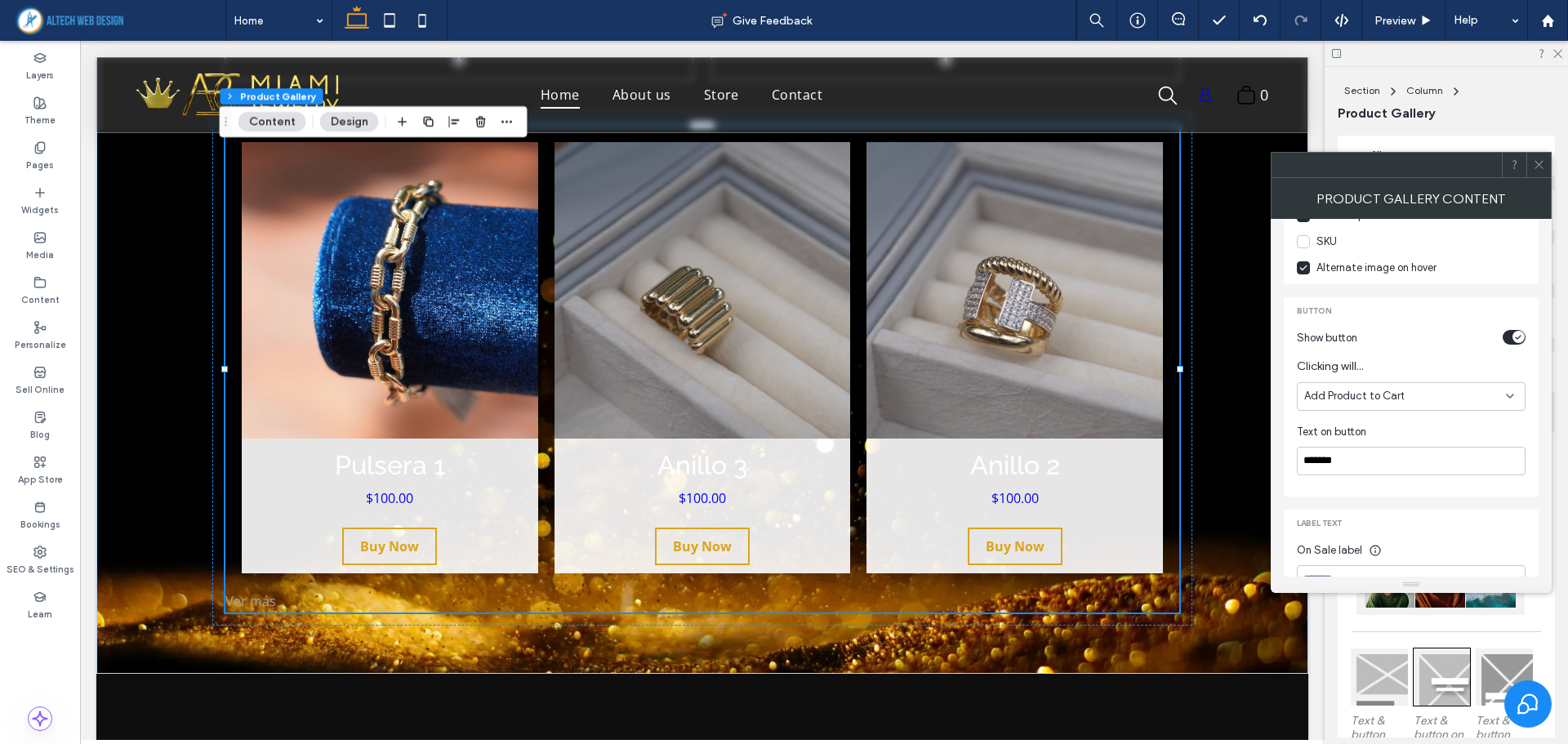
click at [1377, 404] on span "Add Product to Cart" at bounding box center [1354, 396] width 100 height 17
click at [1360, 449] on div "Go to Page" at bounding box center [1411, 453] width 227 height 29
drag, startPoint x: 1380, startPoint y: 465, endPoint x: 1293, endPoint y: 474, distance: 87.5
click at [1293, 474] on div "**********" at bounding box center [1410, 397] width 254 height 200
click at [1380, 511] on div "Label text On Sale label Sold Out label" at bounding box center [1410, 595] width 254 height 170
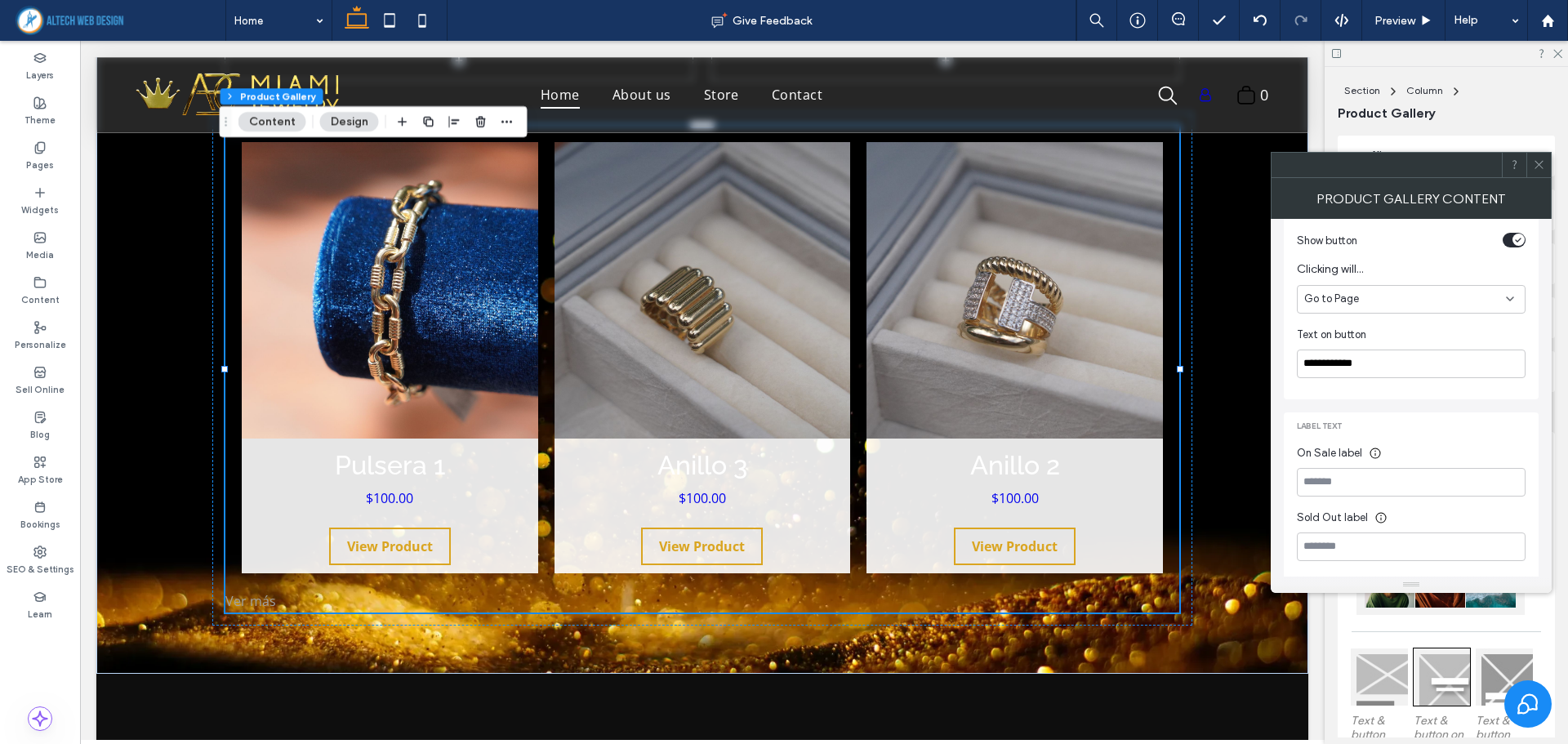
scroll to position [674, 0]
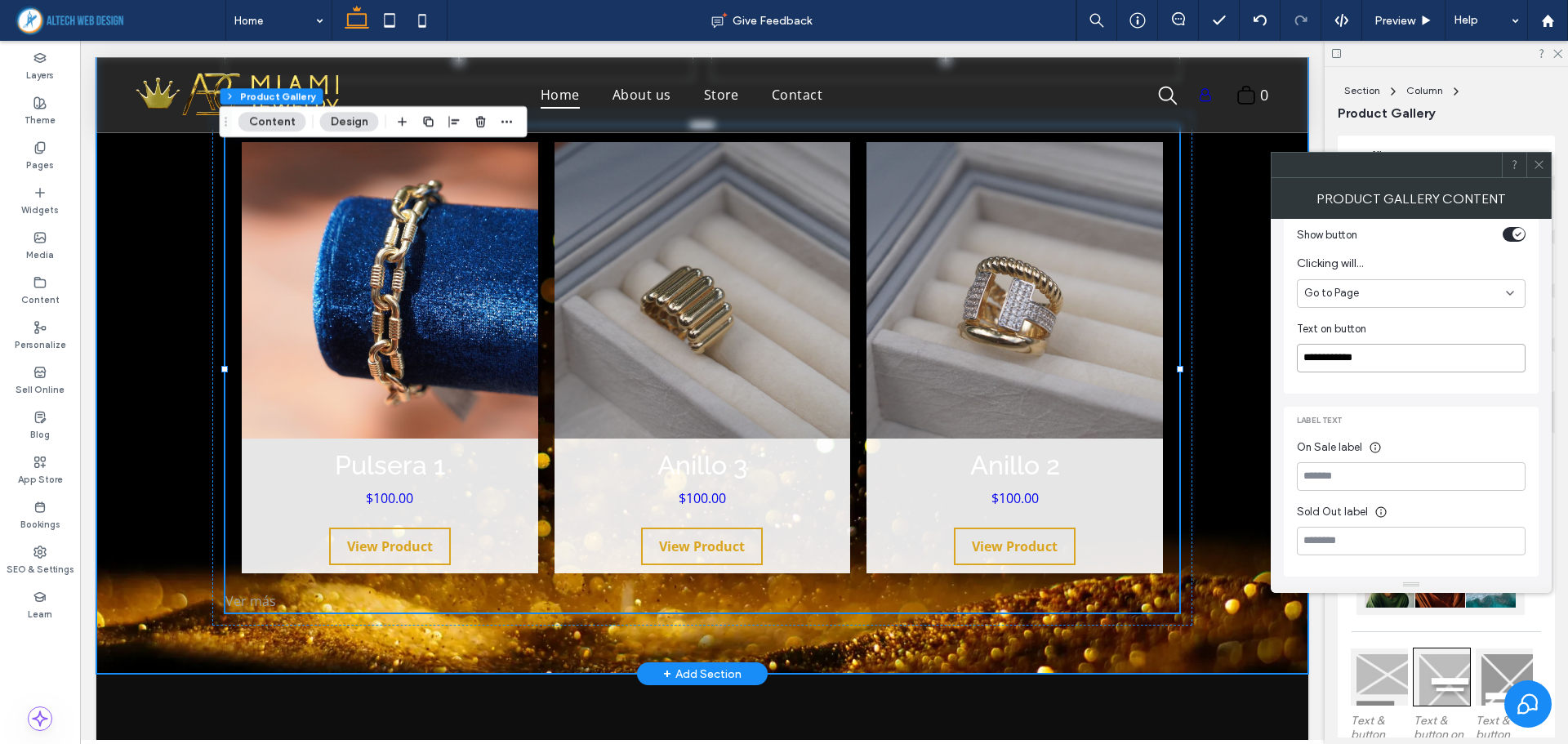
drag, startPoint x: 1467, startPoint y: 392, endPoint x: 1222, endPoint y: 367, distance: 246.3
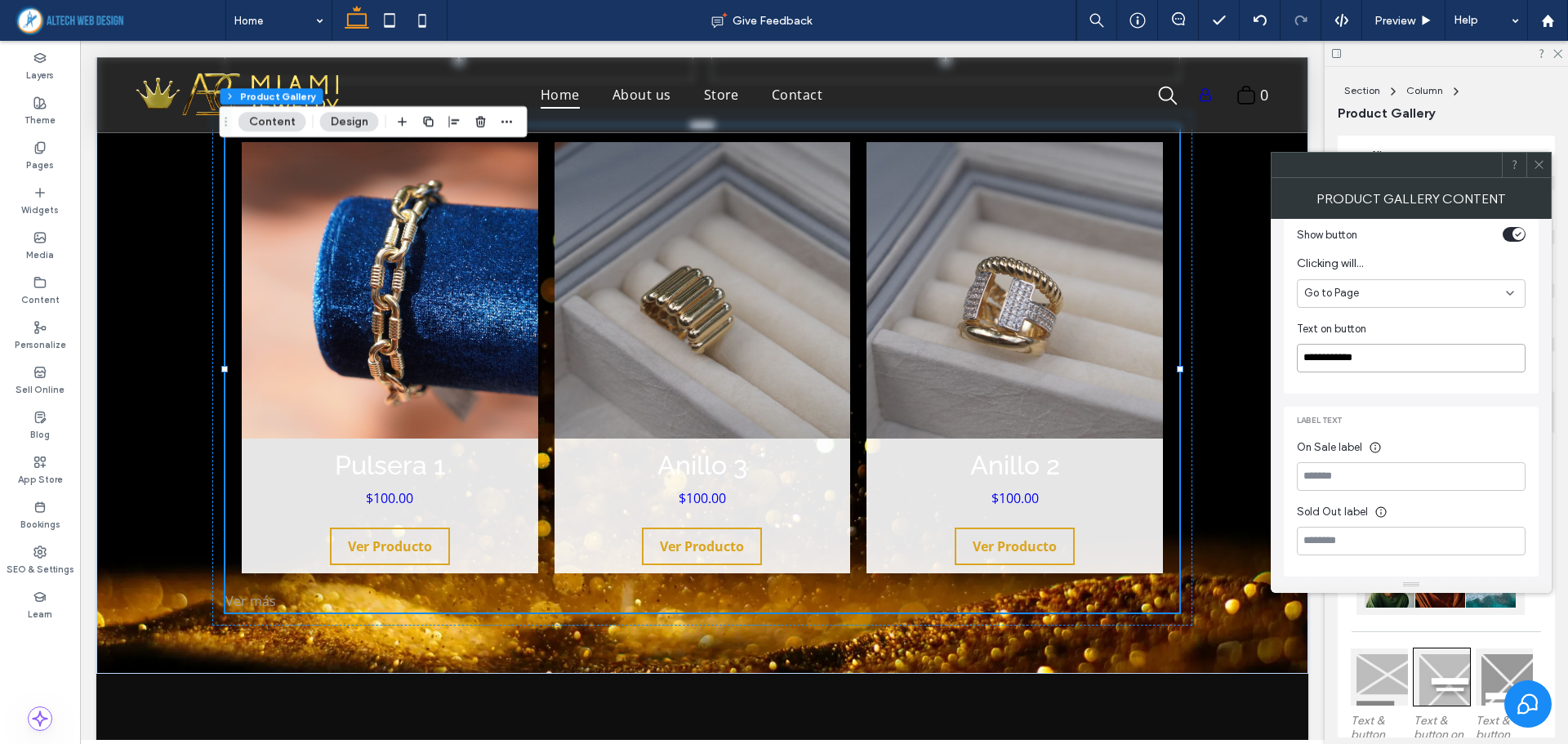
type input "**********"
click at [1386, 480] on input at bounding box center [1411, 476] width 229 height 29
type input "******"
click at [1375, 541] on input at bounding box center [1411, 541] width 229 height 29
type input "*******"
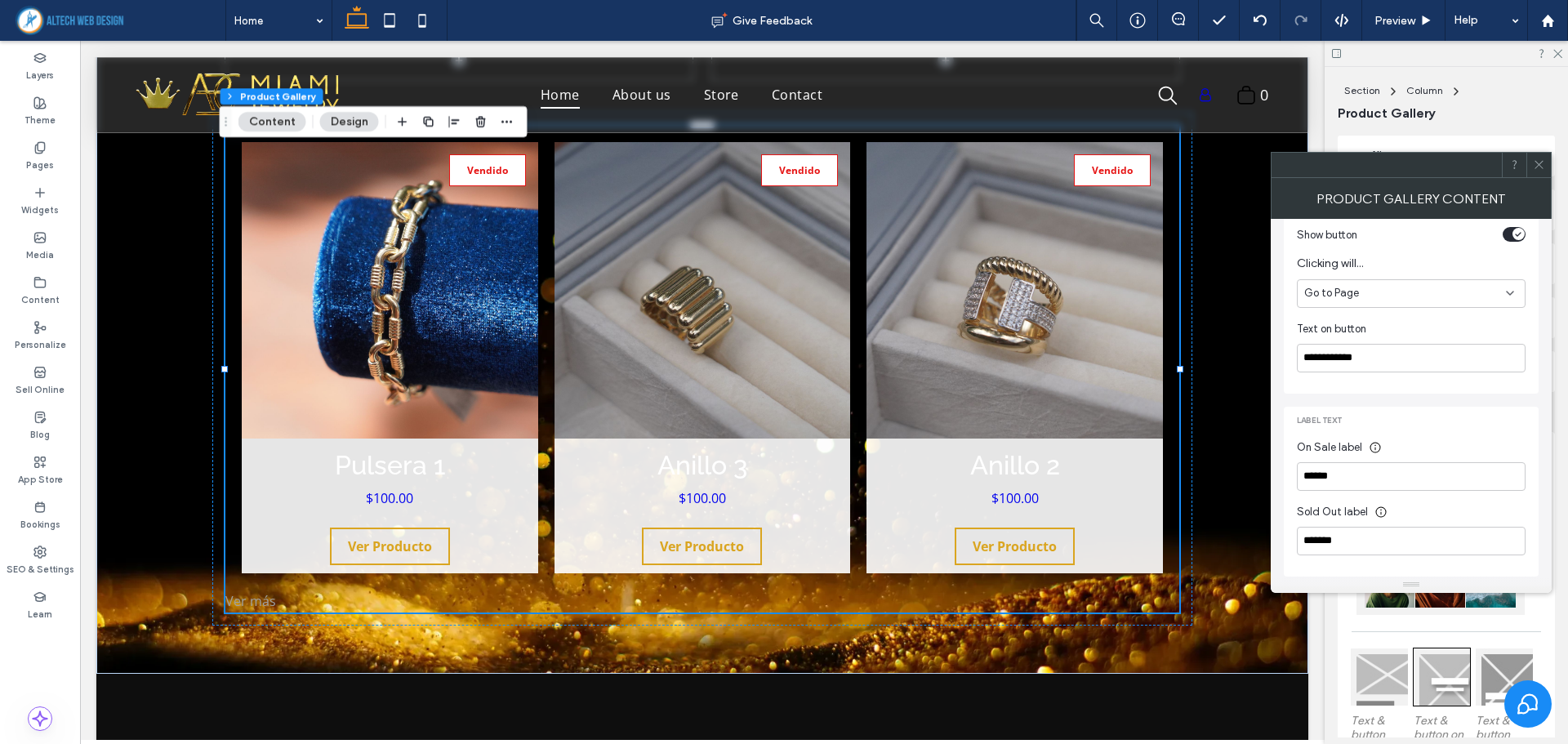
click at [1420, 433] on div "Label text On Sale label ****** Sold Out label *******" at bounding box center [1410, 491] width 254 height 170
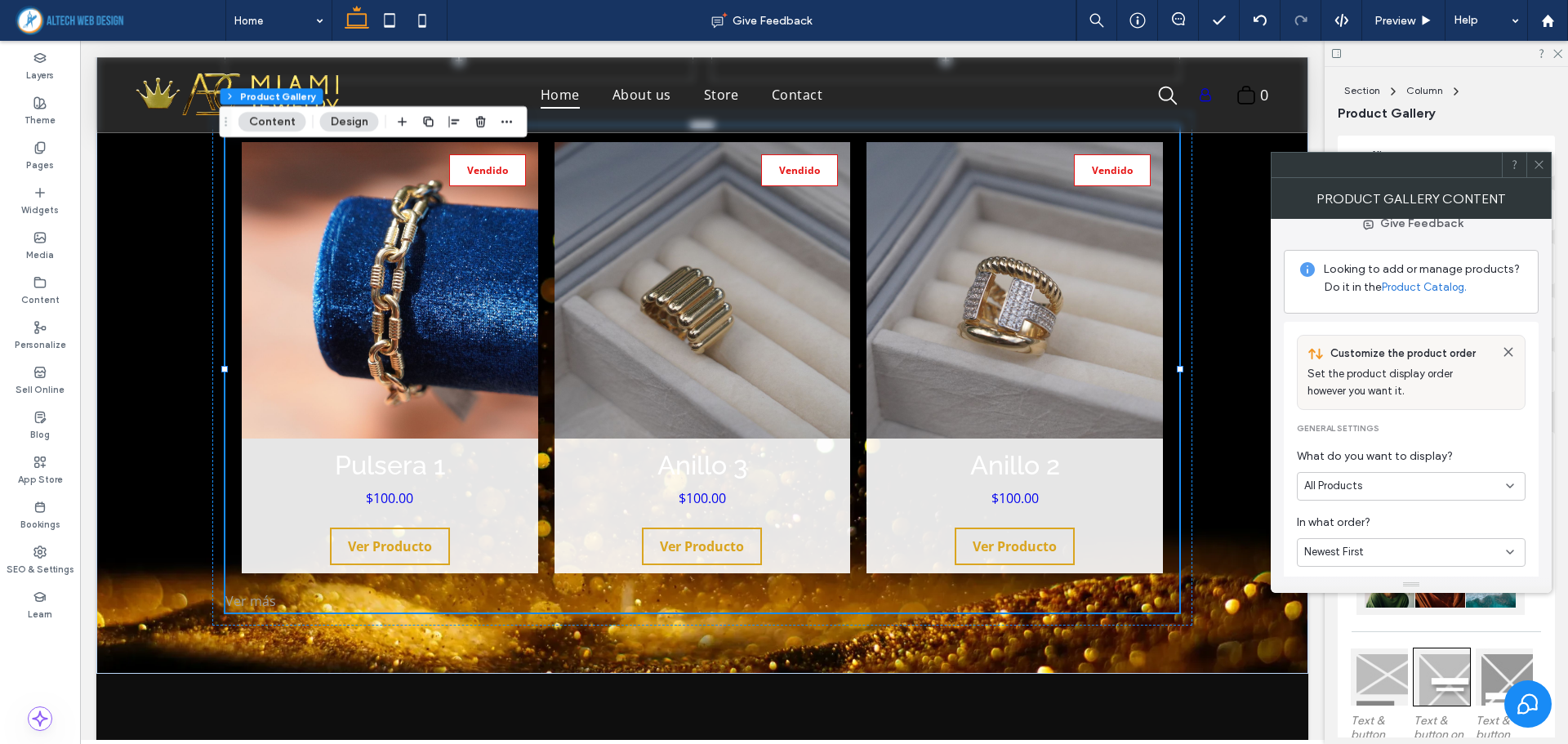
scroll to position [0, 0]
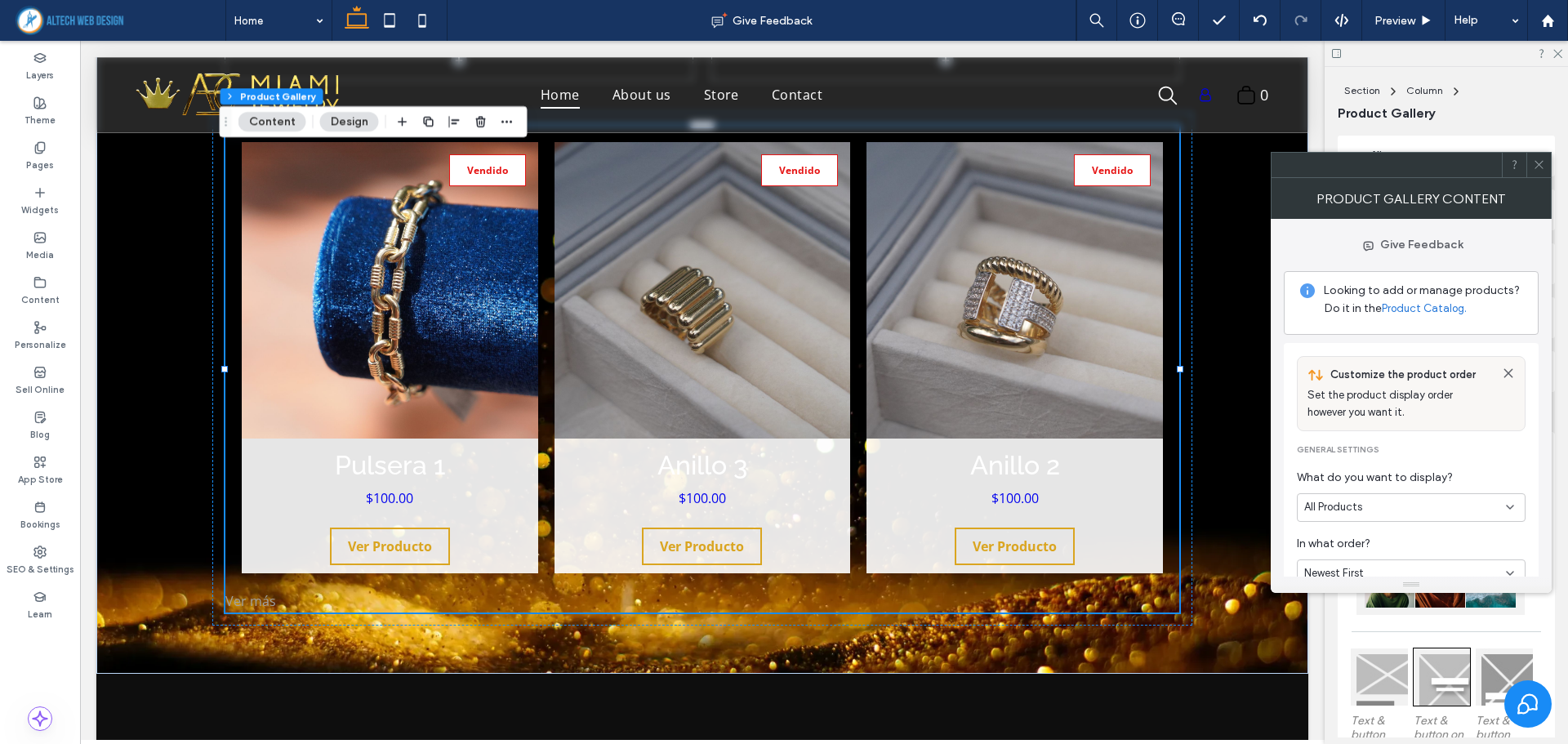
click at [1544, 163] on div at bounding box center [1538, 164] width 25 height 25
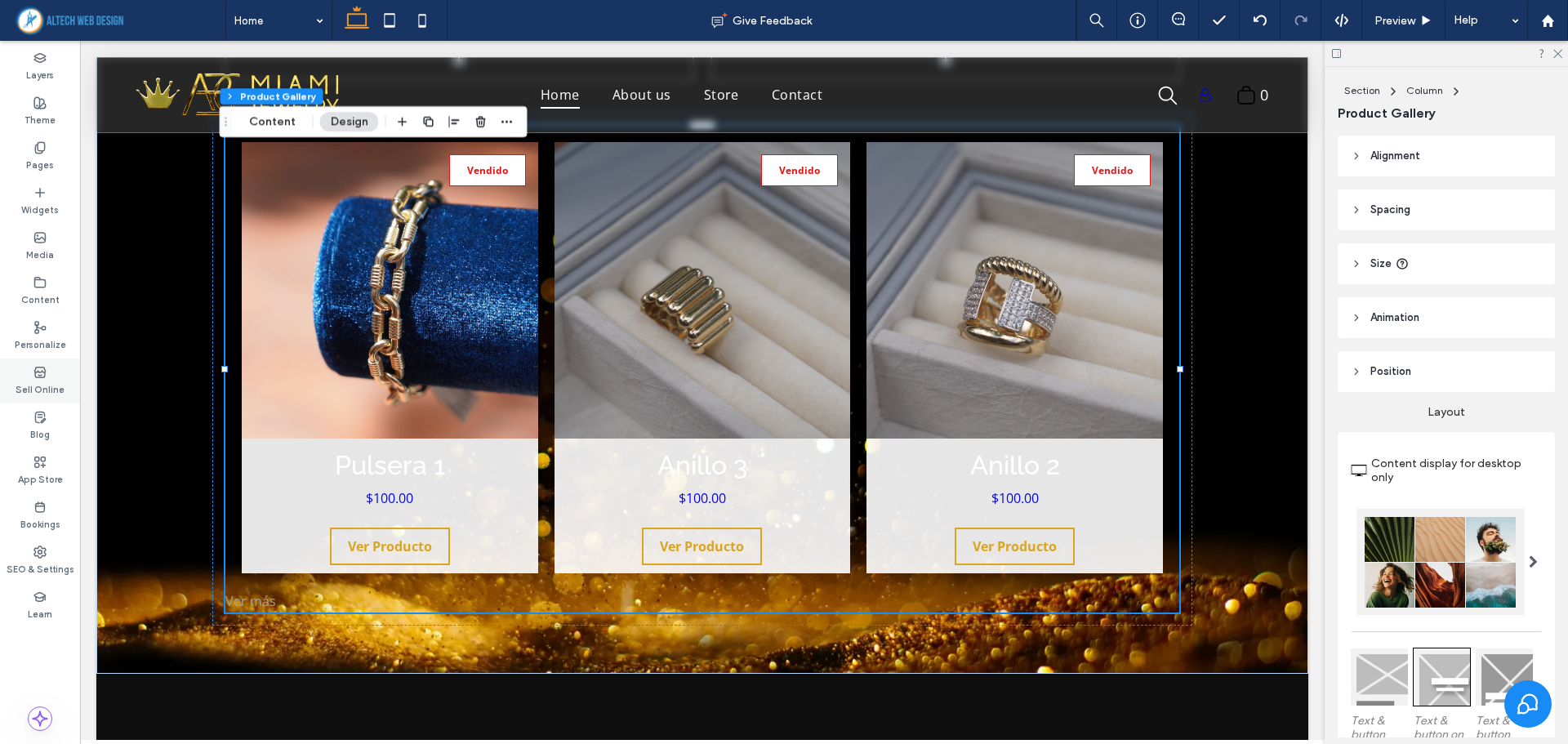
click at [38, 378] on icon at bounding box center [39, 372] width 13 height 13
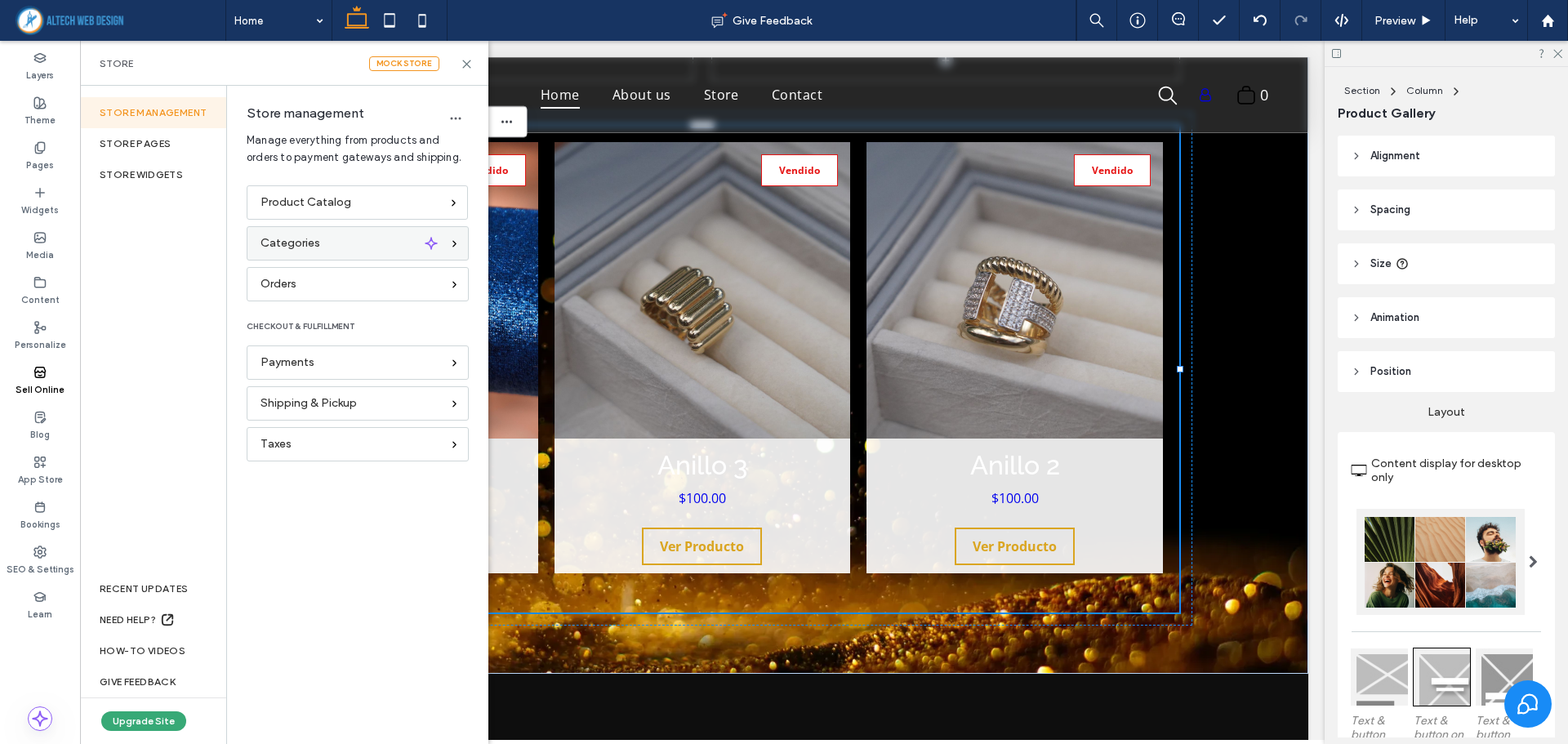
click at [338, 244] on div "Categories" at bounding box center [351, 244] width 181 height 18
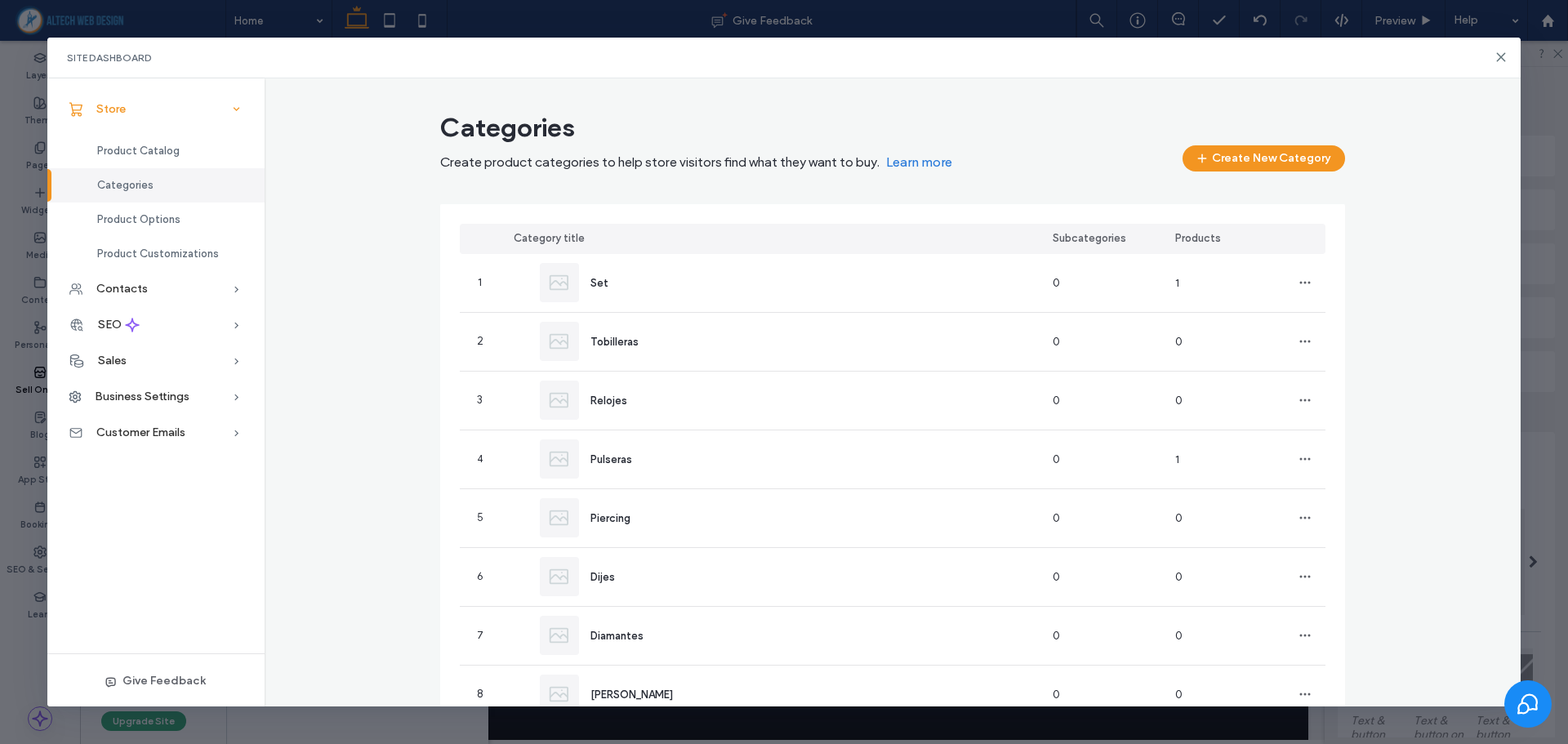
click at [138, 120] on div "Store" at bounding box center [155, 109] width 217 height 36
click at [147, 224] on span "Product Options" at bounding box center [139, 219] width 84 height 12
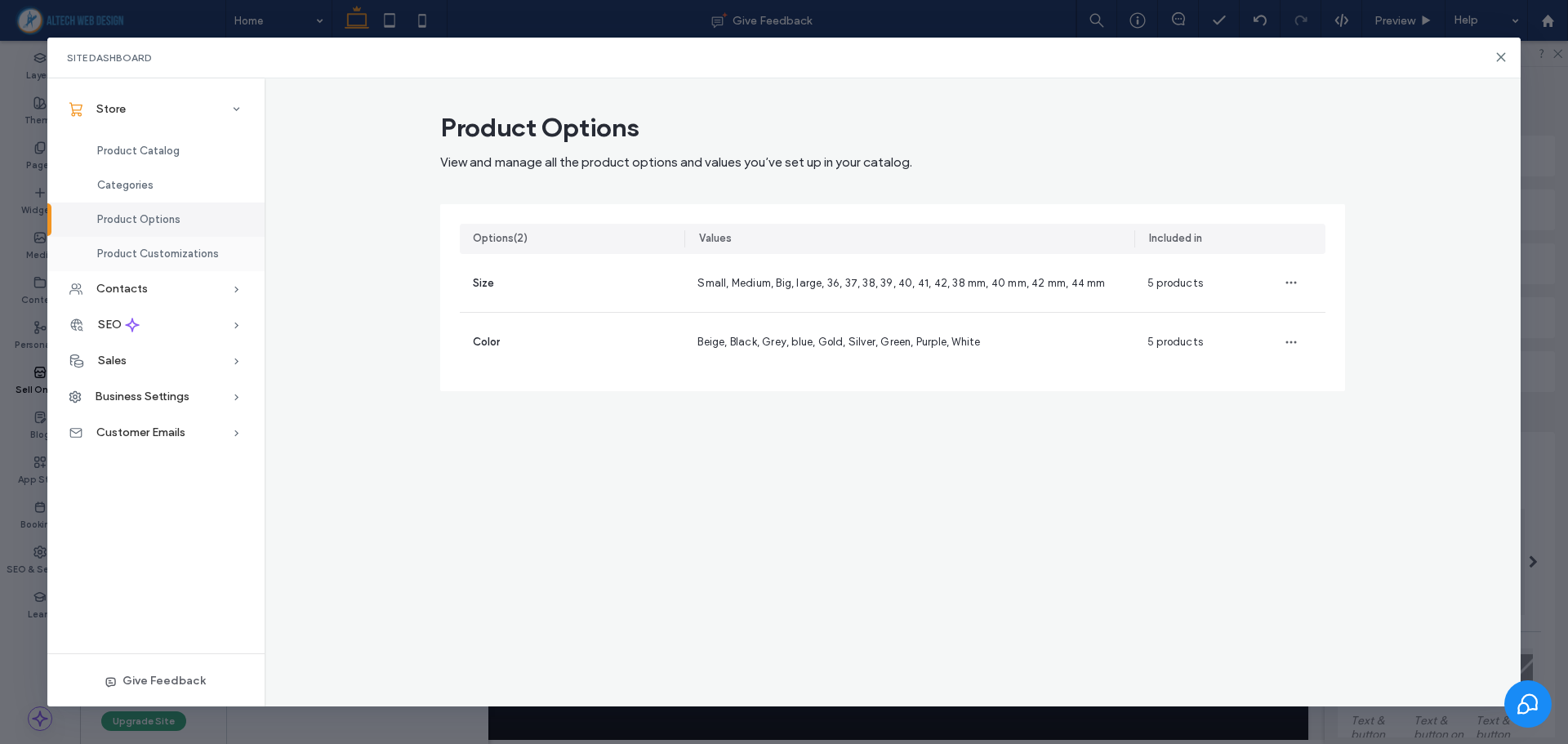
click at [148, 260] on div "Product Customizations" at bounding box center [155, 254] width 217 height 34
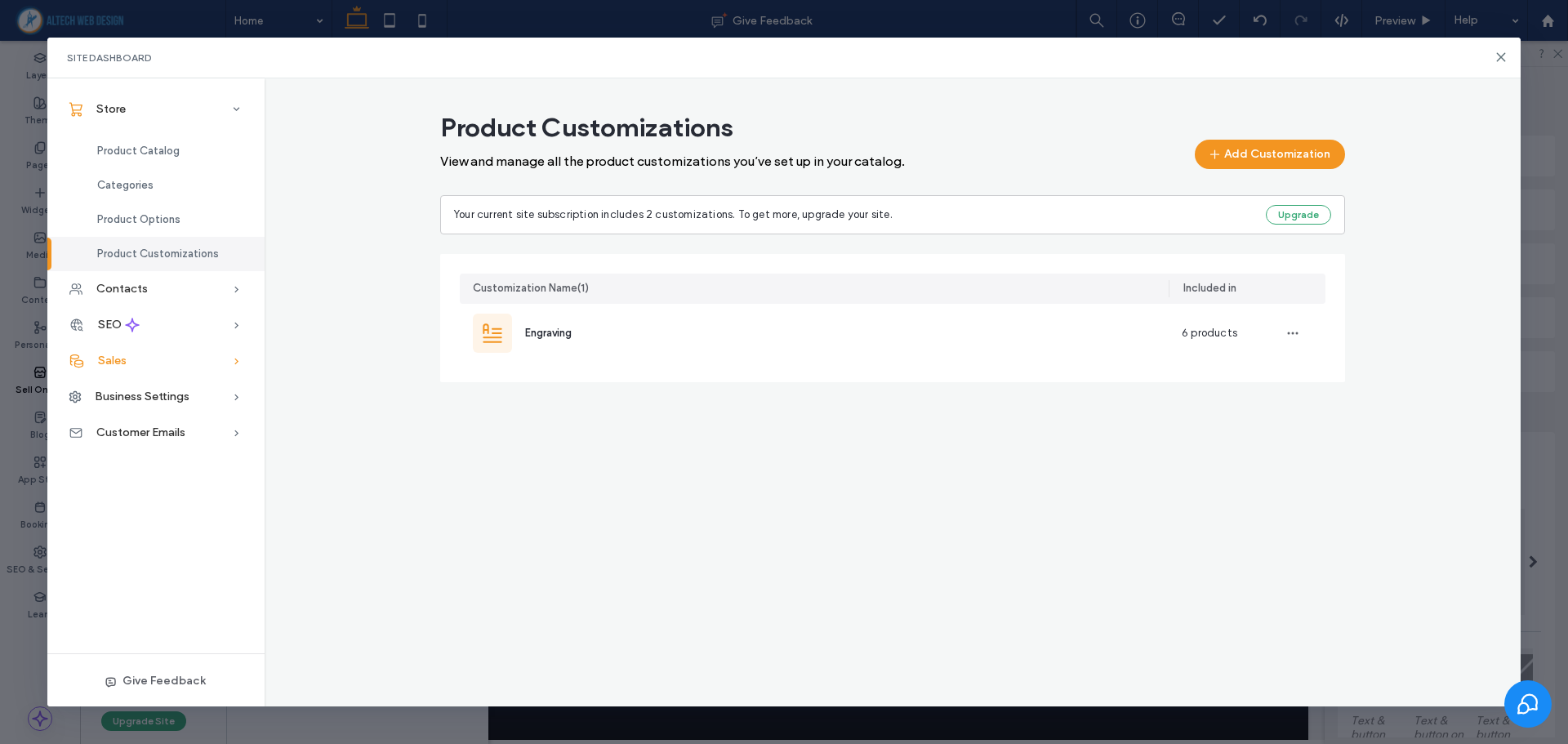
click at [172, 370] on div "Sales" at bounding box center [155, 361] width 217 height 36
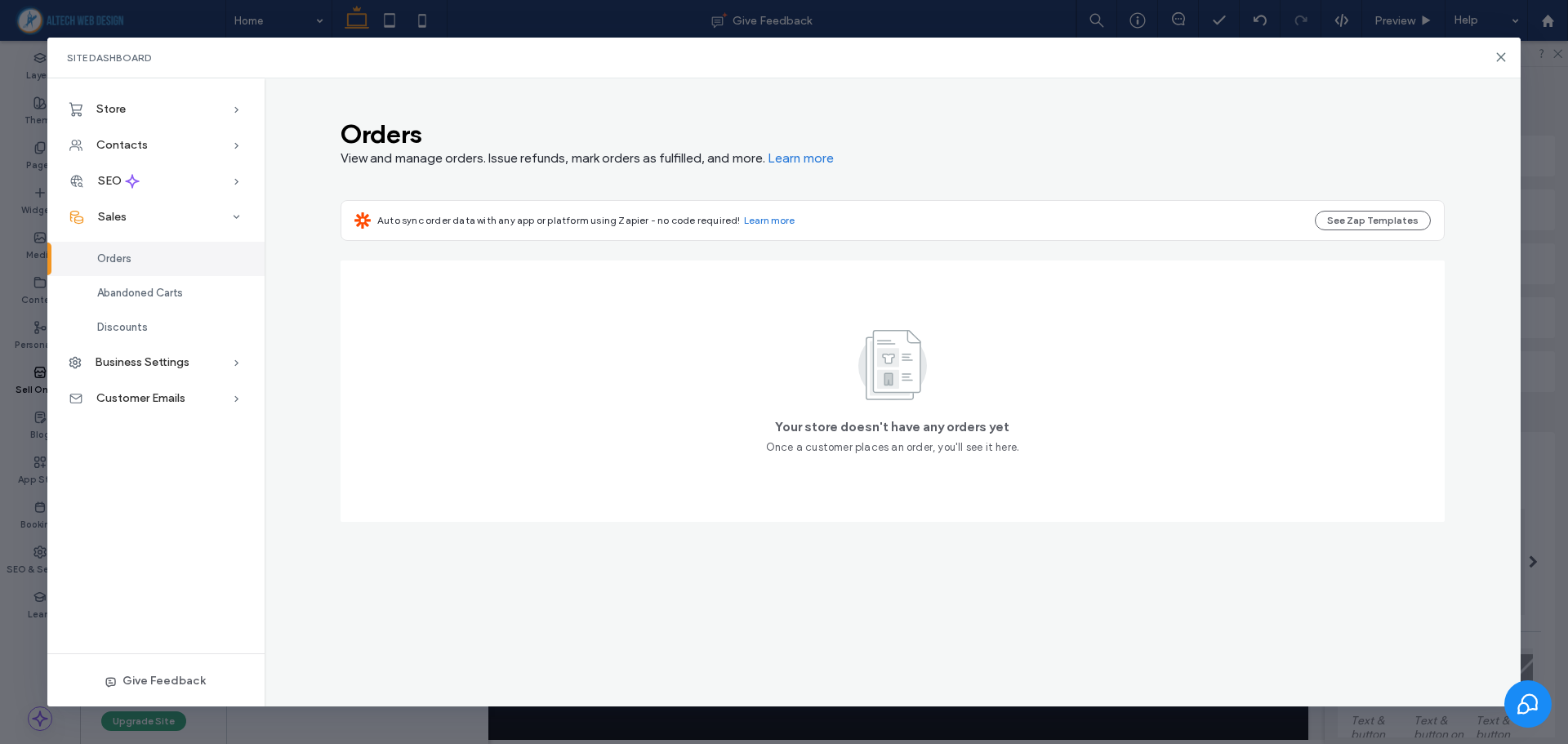
click at [157, 353] on div "Business Settings" at bounding box center [155, 363] width 217 height 36
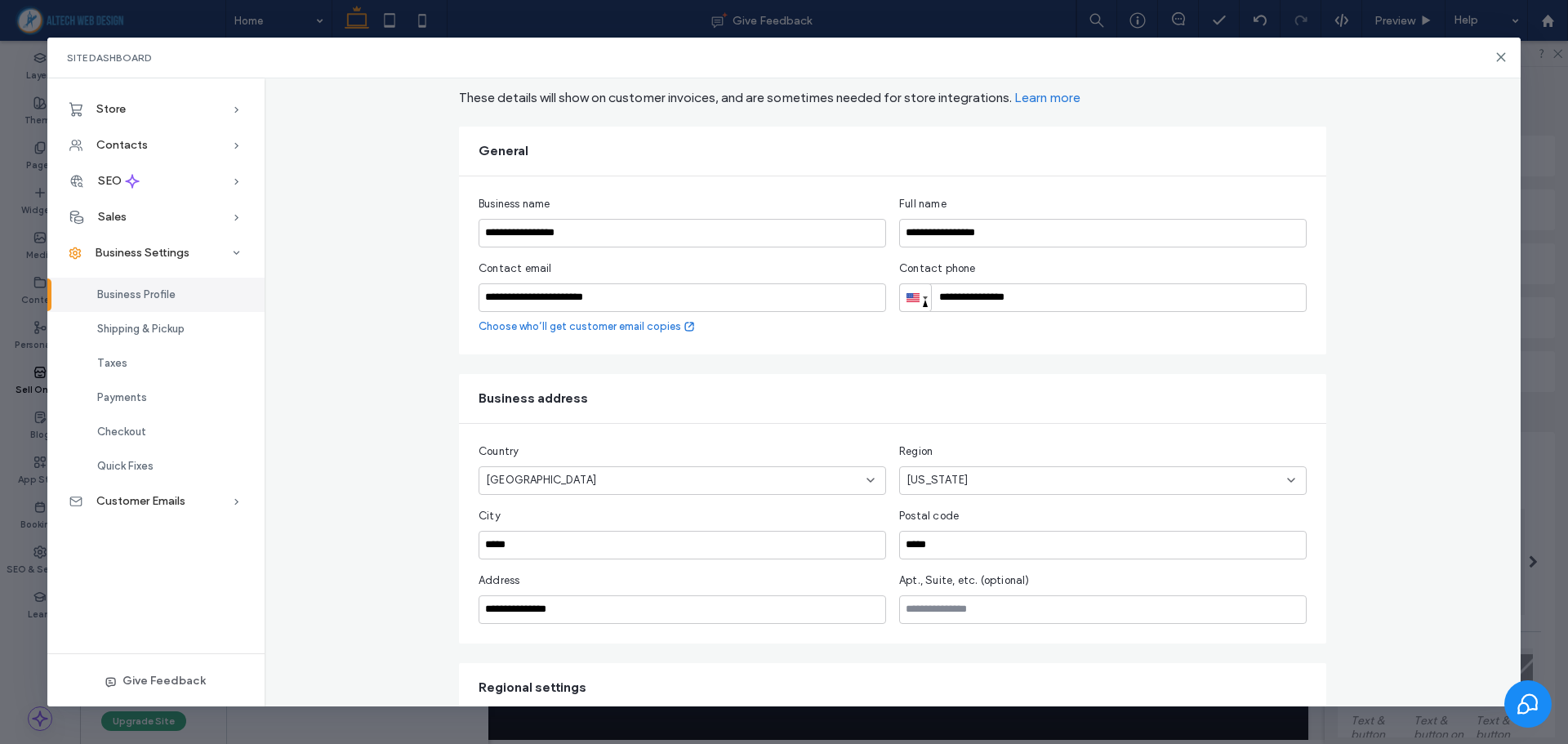
scroll to position [252, 0]
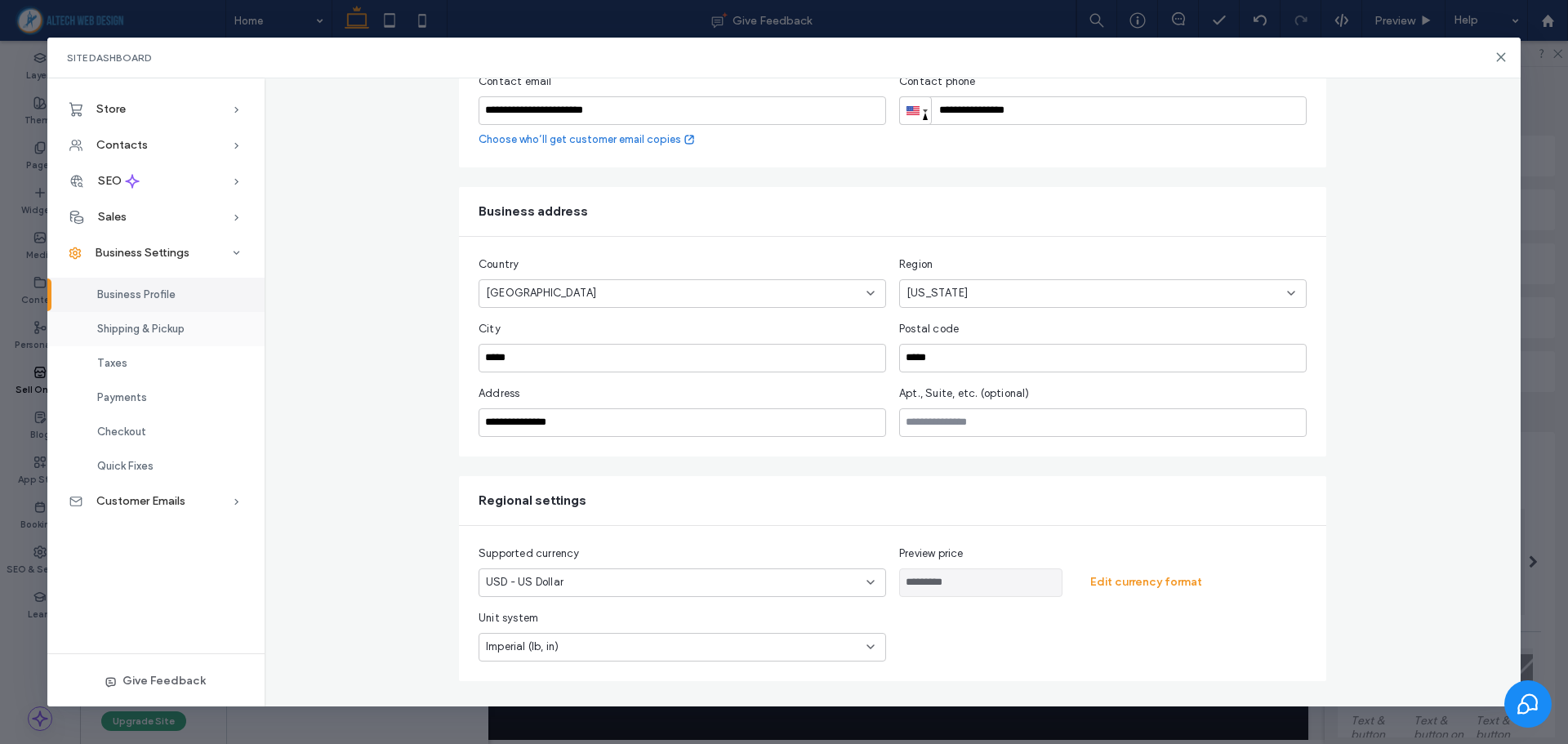
click at [114, 326] on span "Shipping & Pickup" at bounding box center [140, 328] width 87 height 12
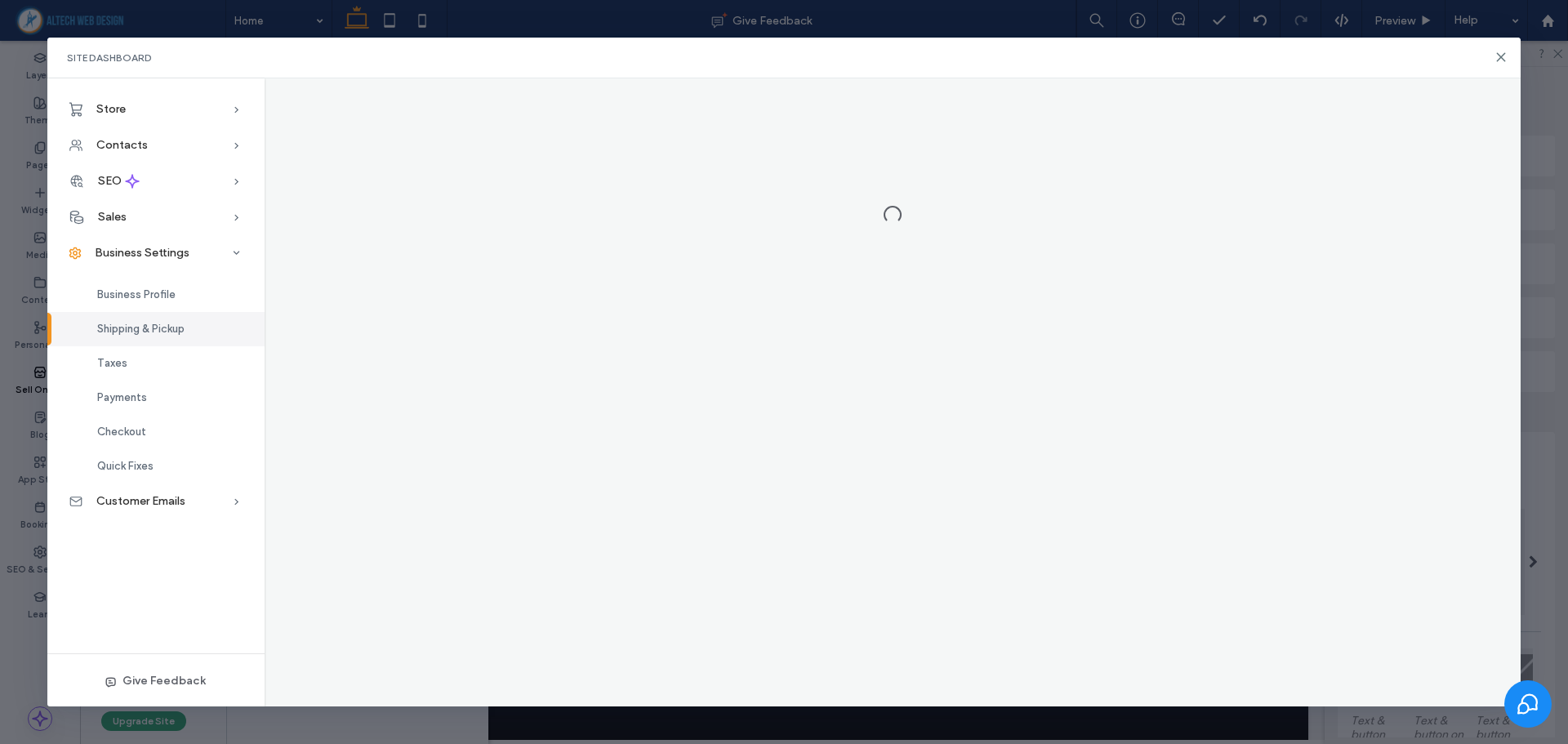
scroll to position [0, 0]
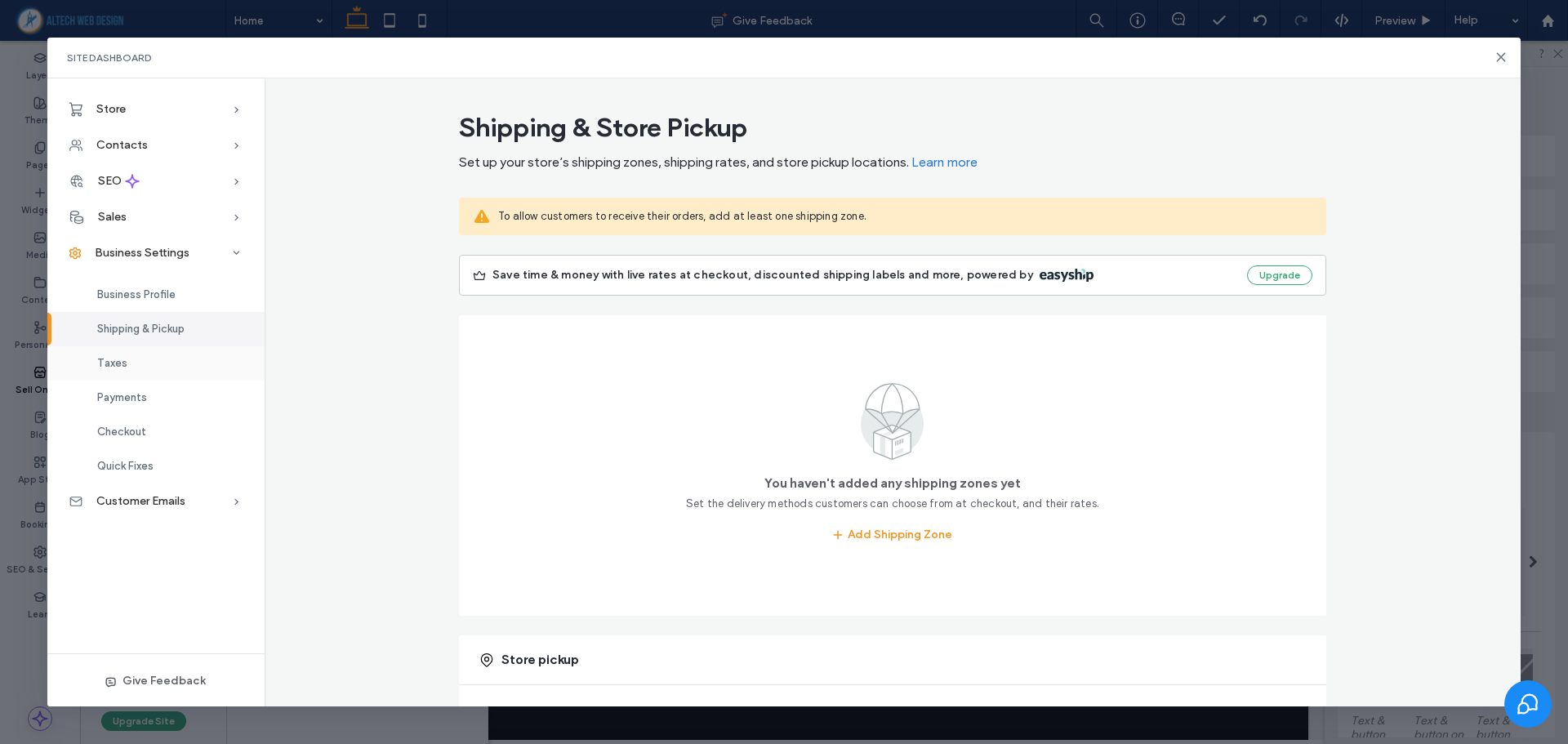
click at [99, 357] on span "Taxes" at bounding box center [112, 363] width 30 height 12
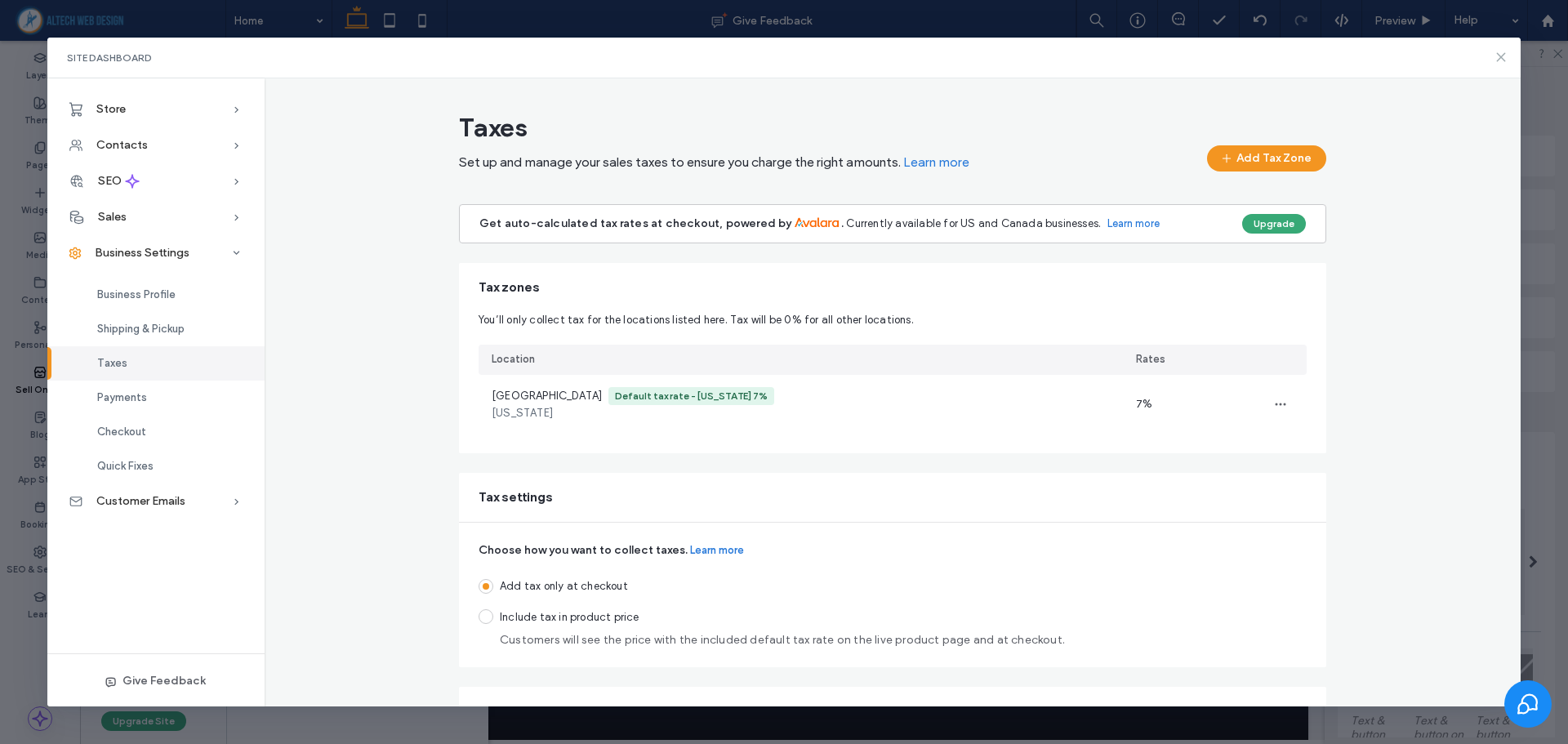
click at [1495, 57] on icon at bounding box center [1500, 57] width 13 height 13
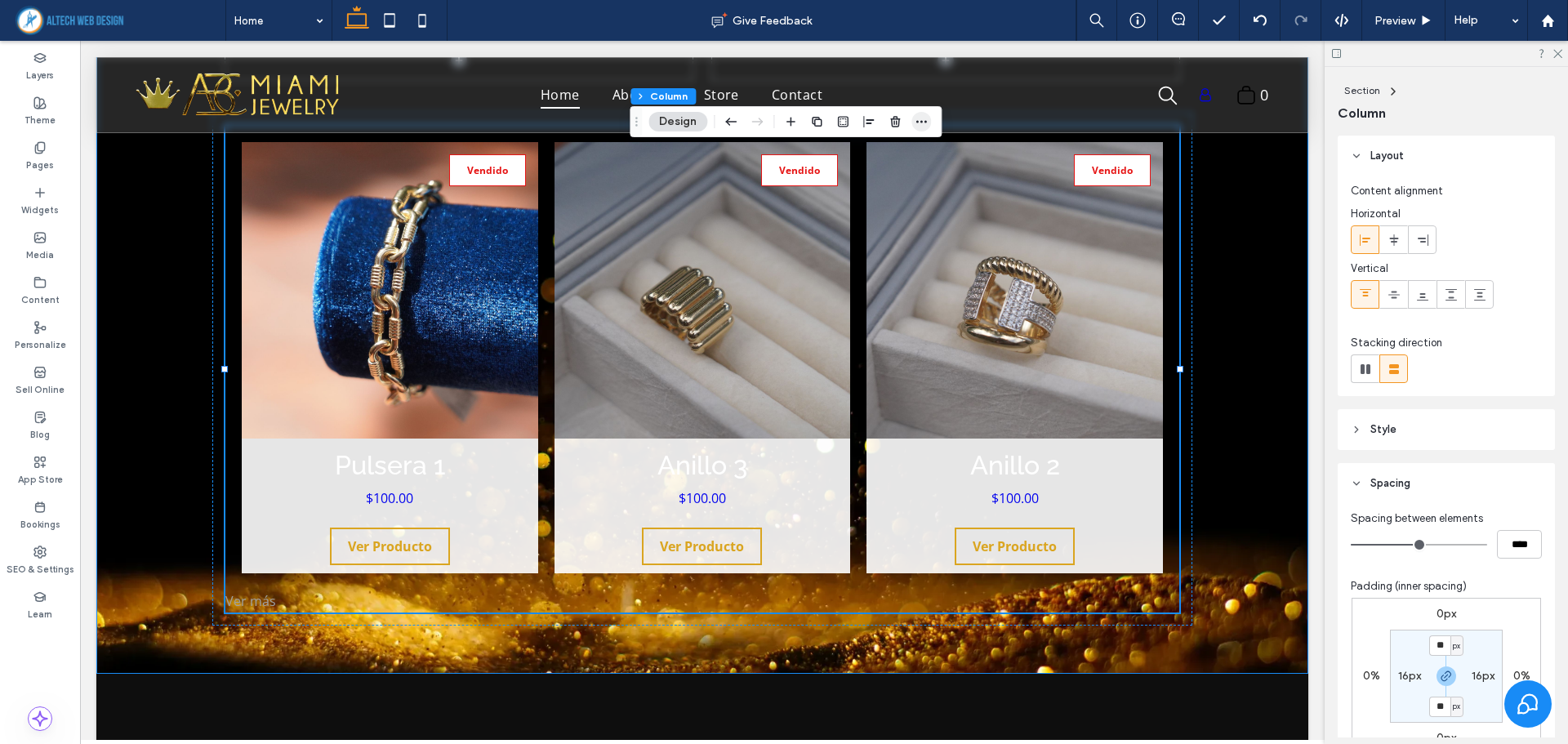
click at [924, 120] on icon "button" at bounding box center [921, 121] width 13 height 13
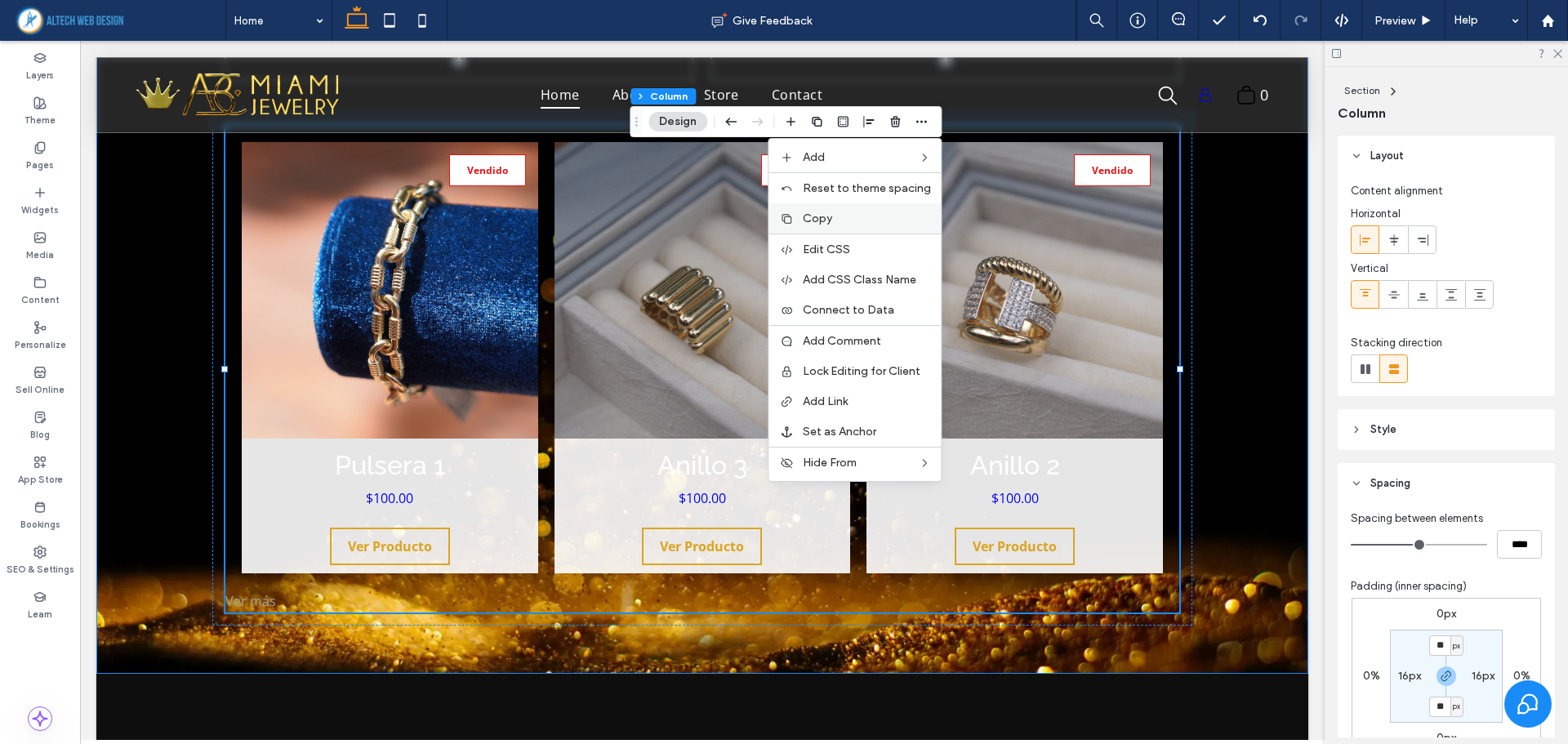
click at [858, 216] on label "Copy" at bounding box center [867, 218] width 128 height 14
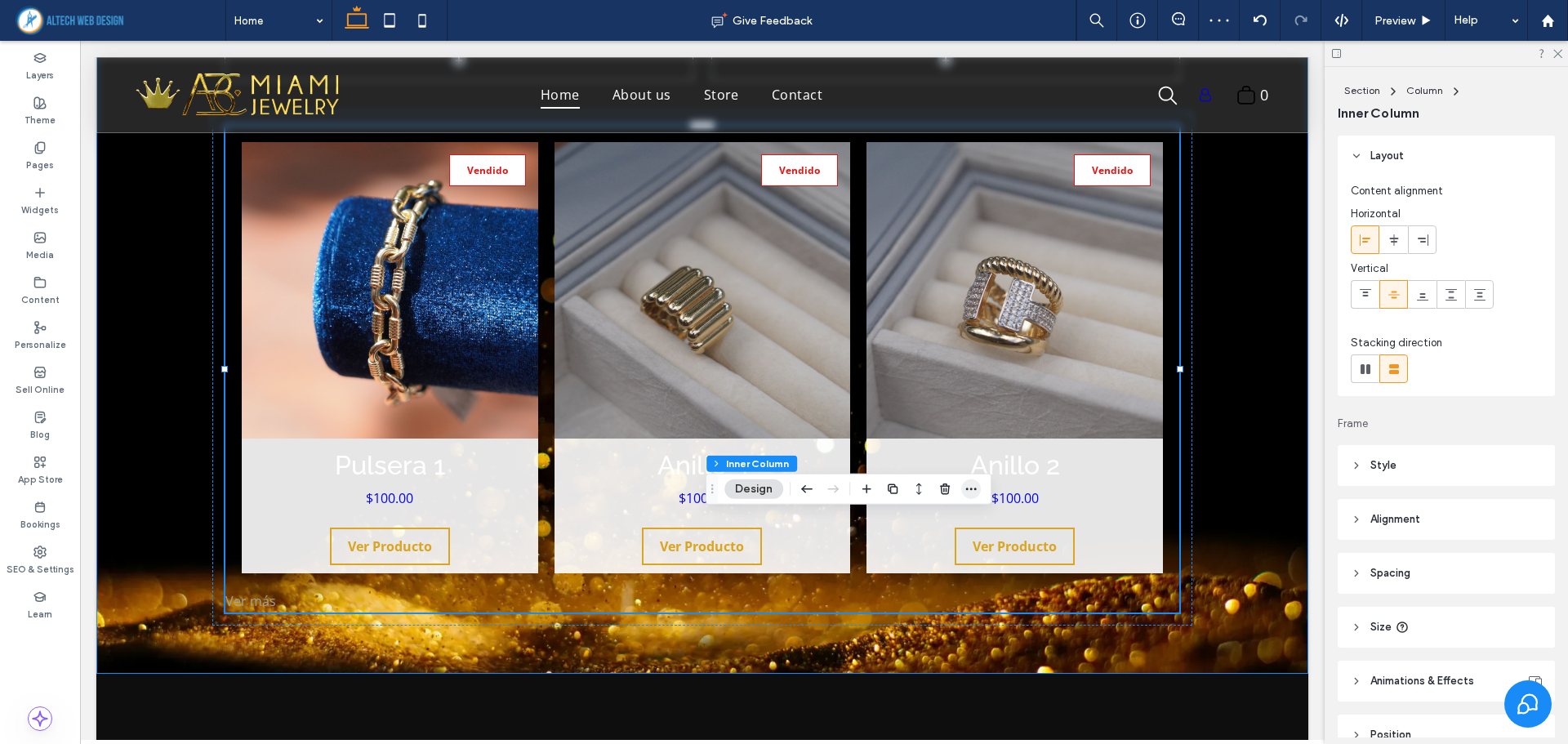
click at [973, 492] on icon "button" at bounding box center [971, 488] width 13 height 13
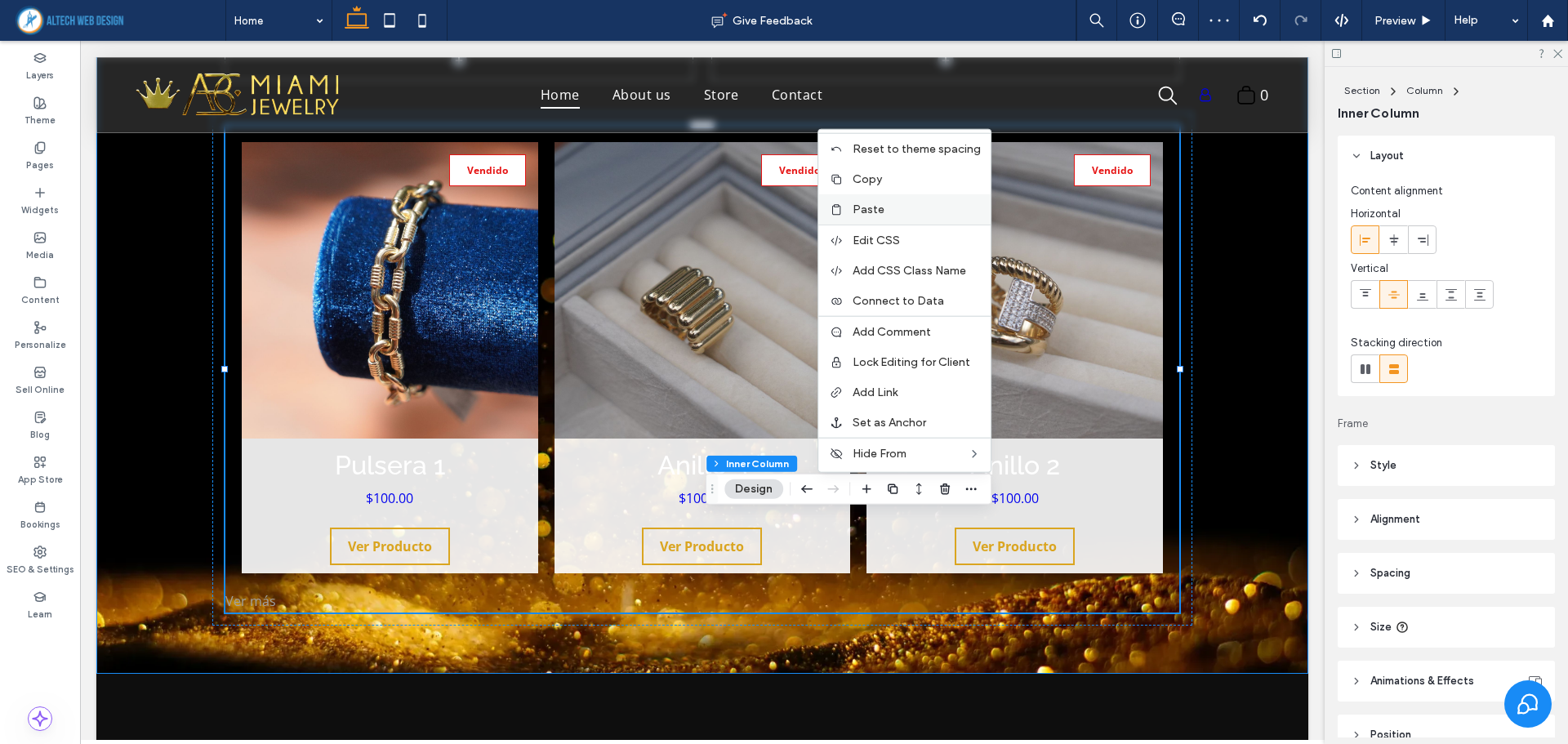
click at [876, 208] on span "Paste" at bounding box center [868, 209] width 31 height 14
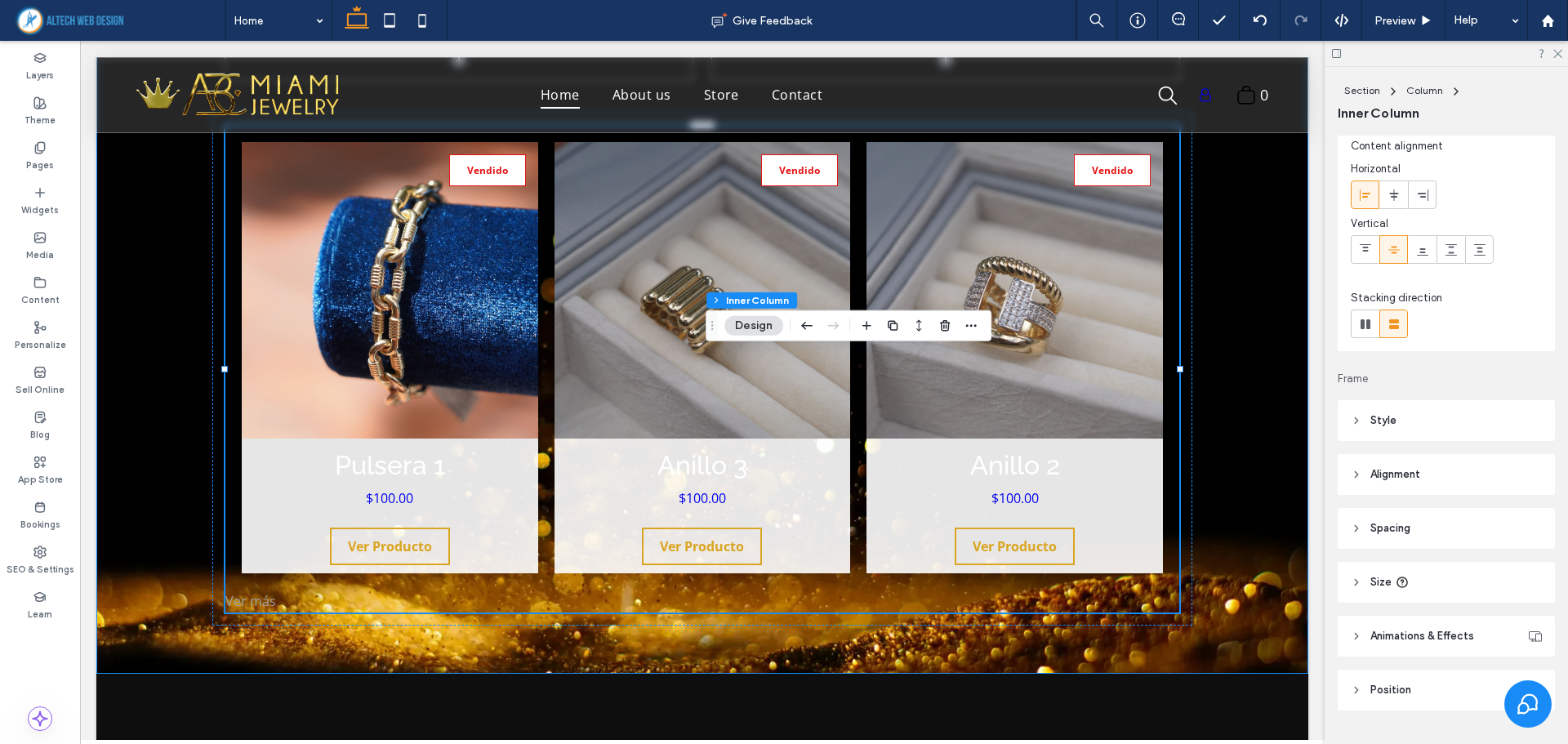
scroll to position [84, 0]
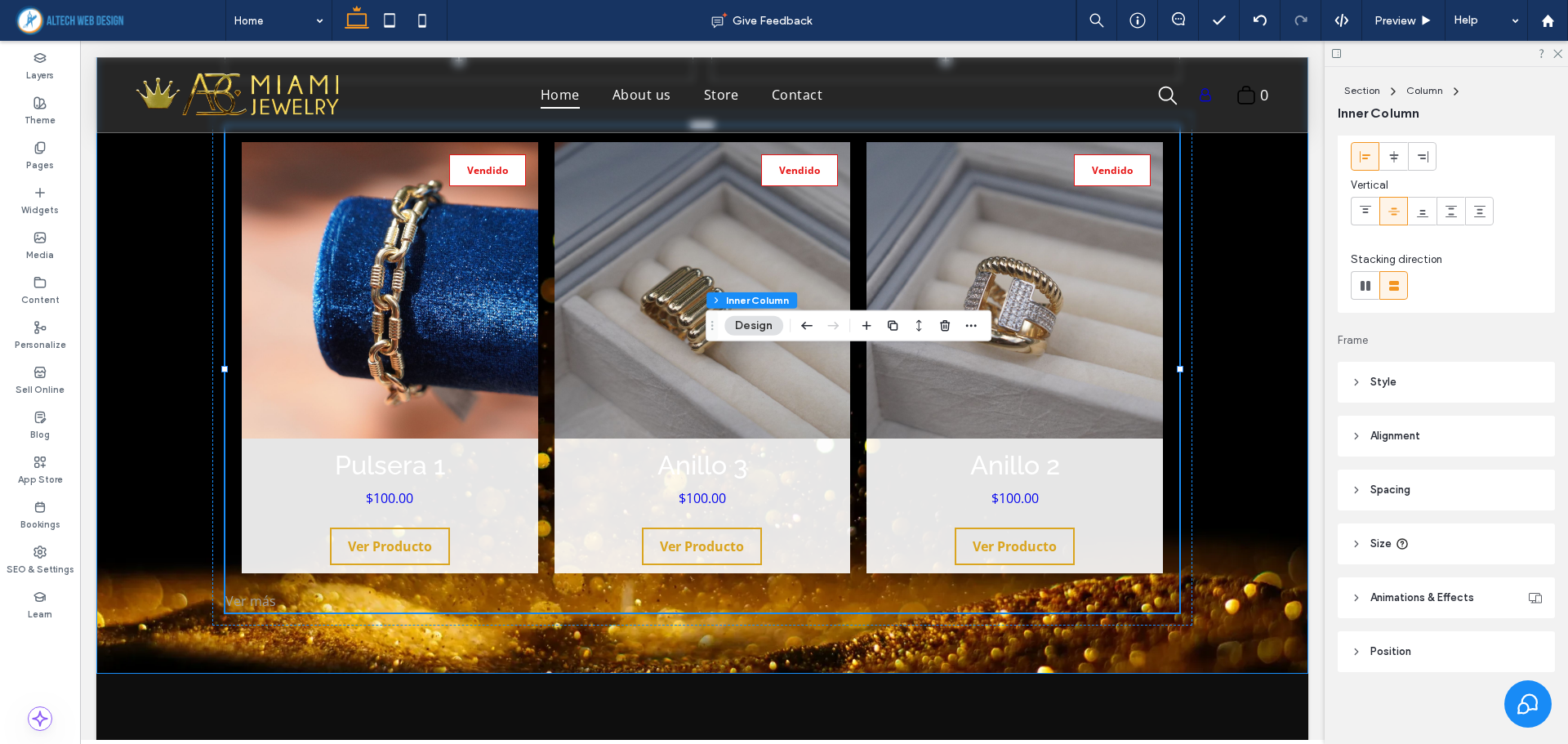
click at [1372, 546] on span "Size" at bounding box center [1381, 544] width 22 height 17
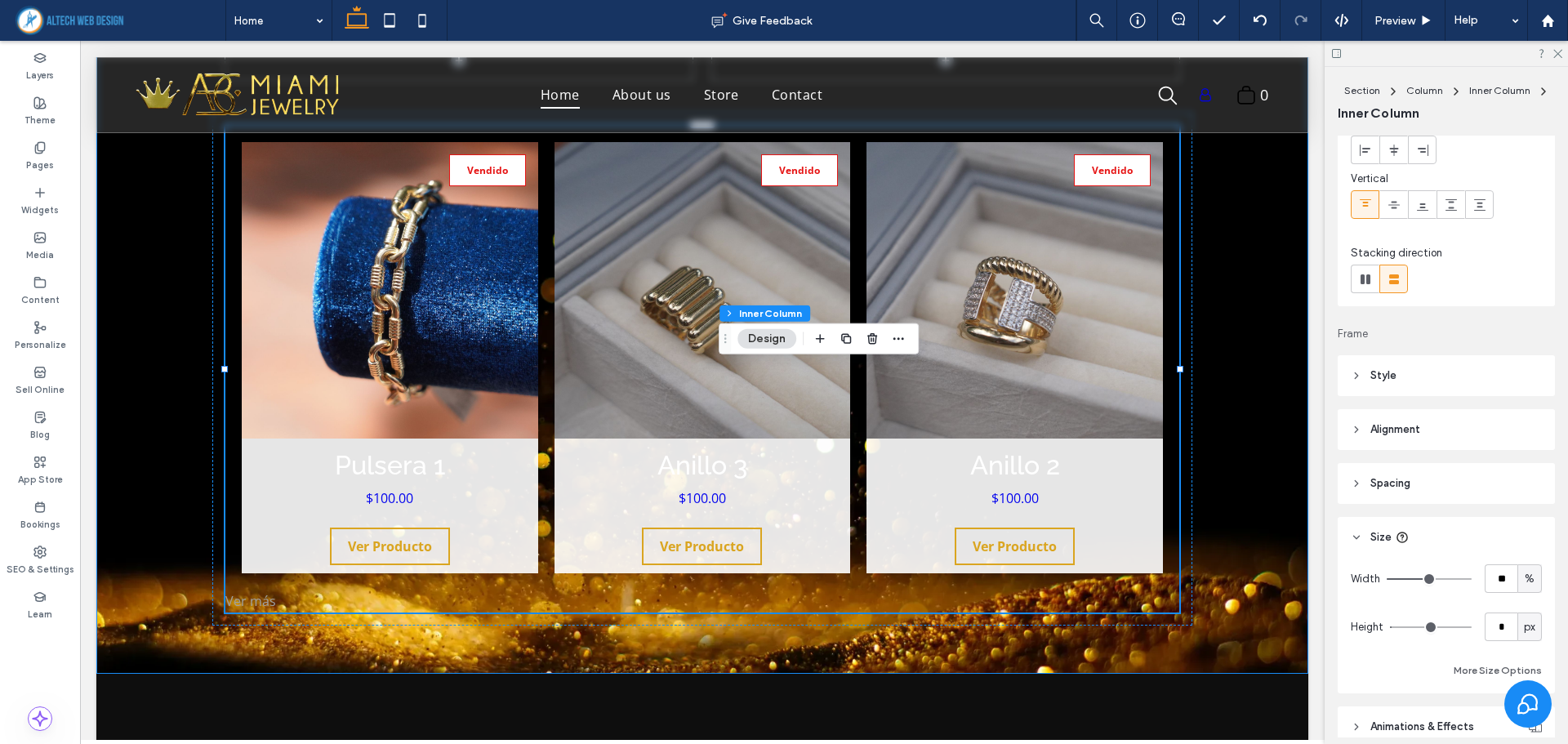
scroll to position [219, 0]
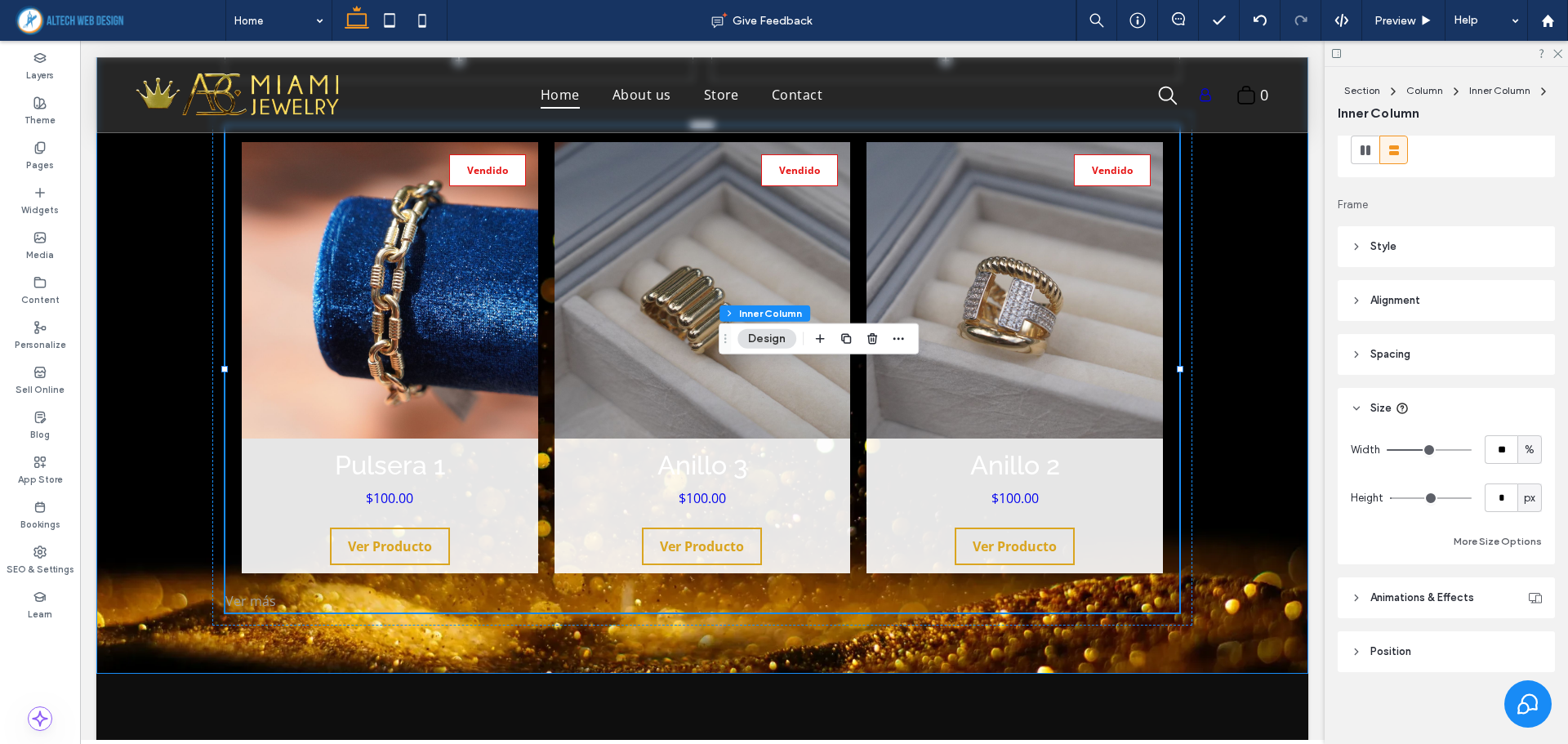
click at [1525, 449] on span "%" at bounding box center [1530, 450] width 10 height 17
click at [1525, 588] on span "A" at bounding box center [1521, 593] width 7 height 17
type input "*"
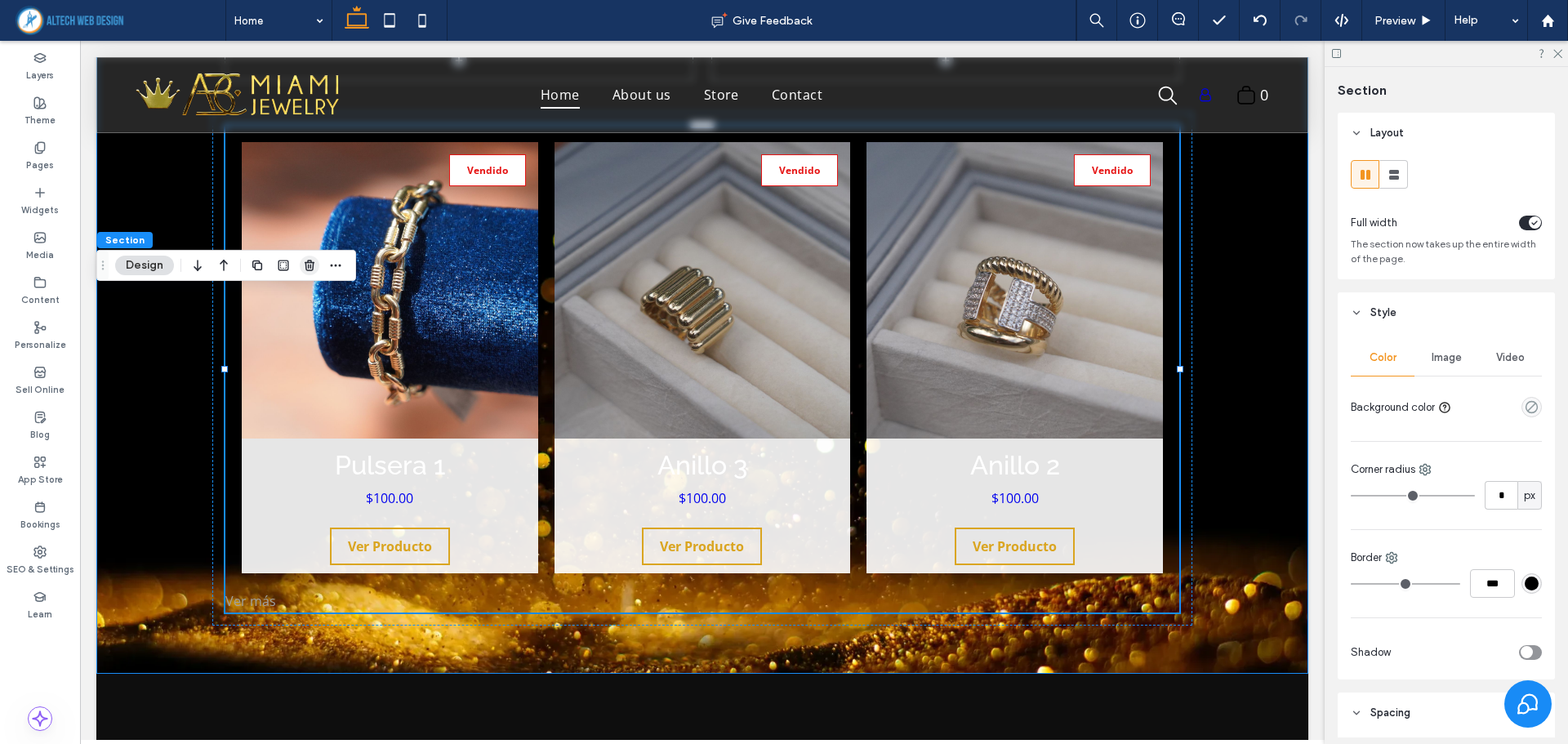
click at [308, 267] on use "button" at bounding box center [309, 264] width 10 height 11
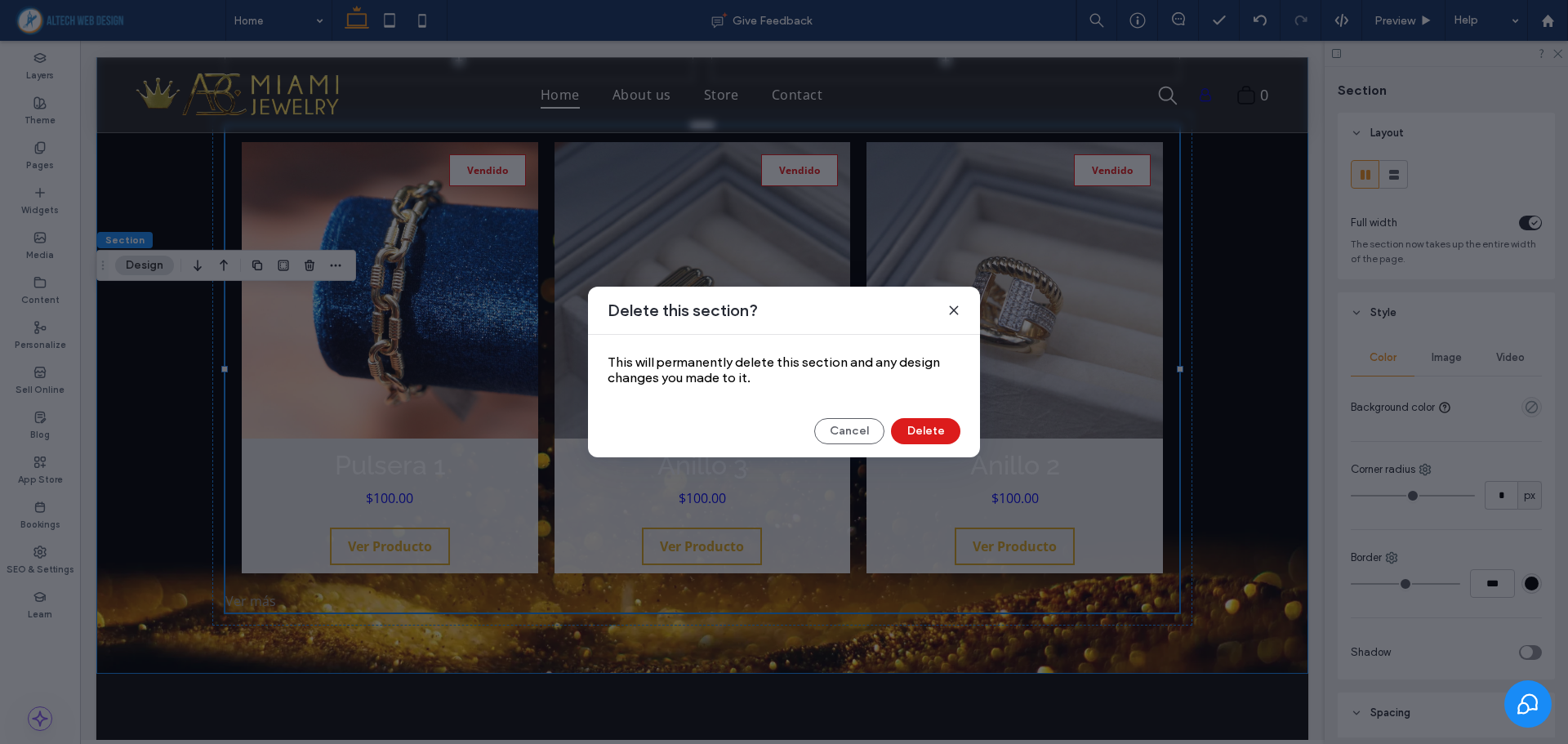
click at [958, 422] on div "Cancel Delete" at bounding box center [783, 431] width 353 height 27
click at [940, 430] on button "Delete" at bounding box center [925, 431] width 70 height 27
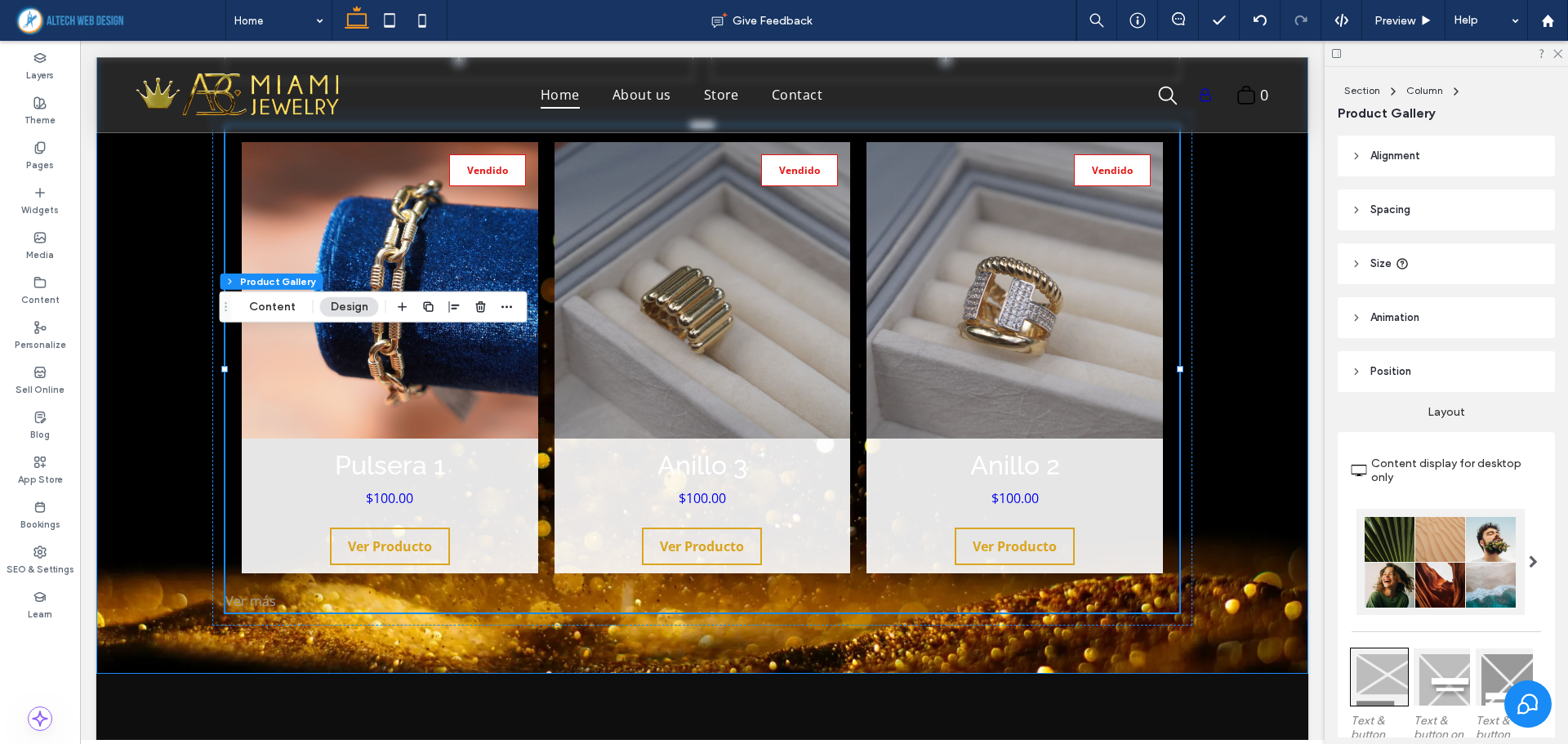
click at [1373, 157] on span "Alignment" at bounding box center [1395, 155] width 50 height 17
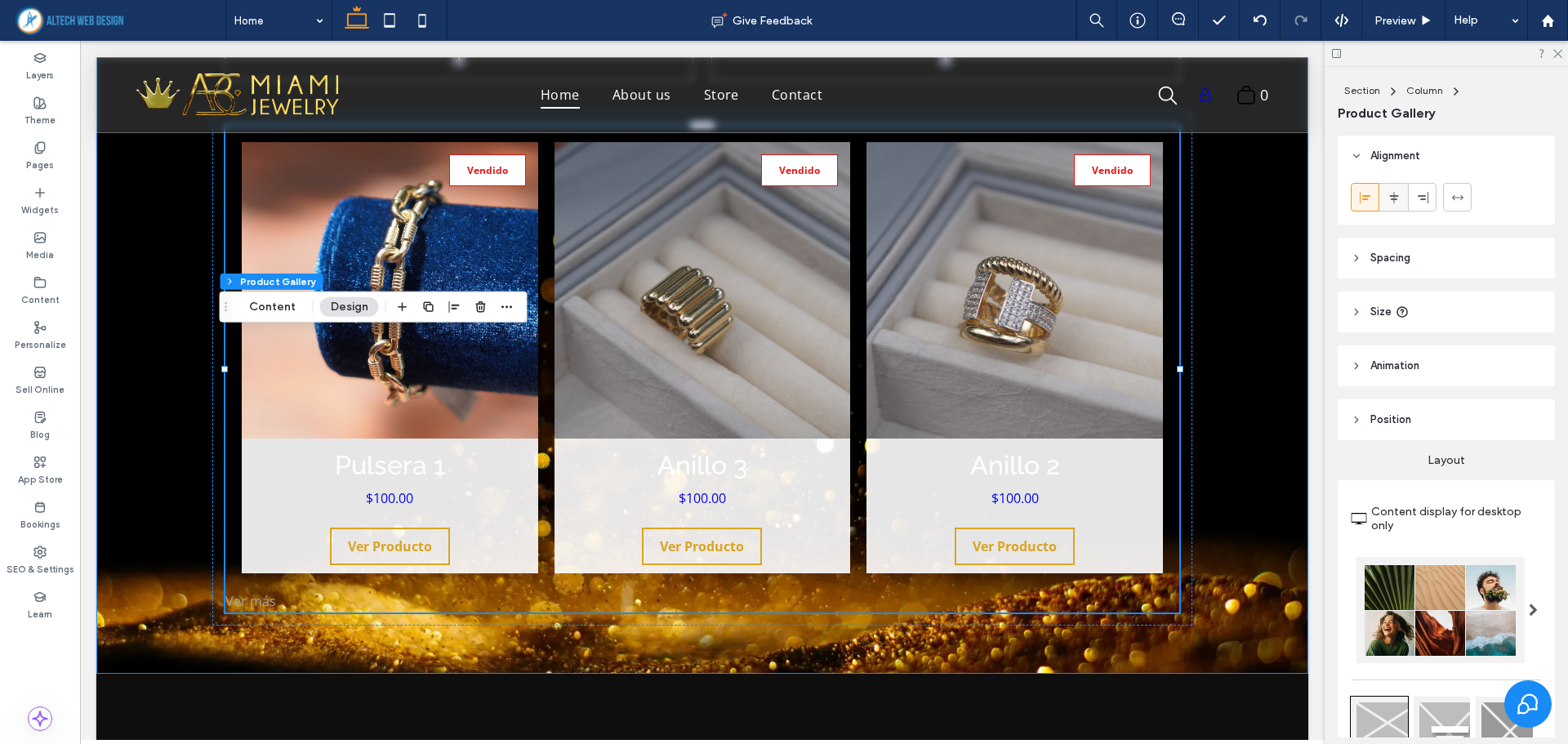
click at [1397, 206] on span at bounding box center [1393, 197] width 13 height 27
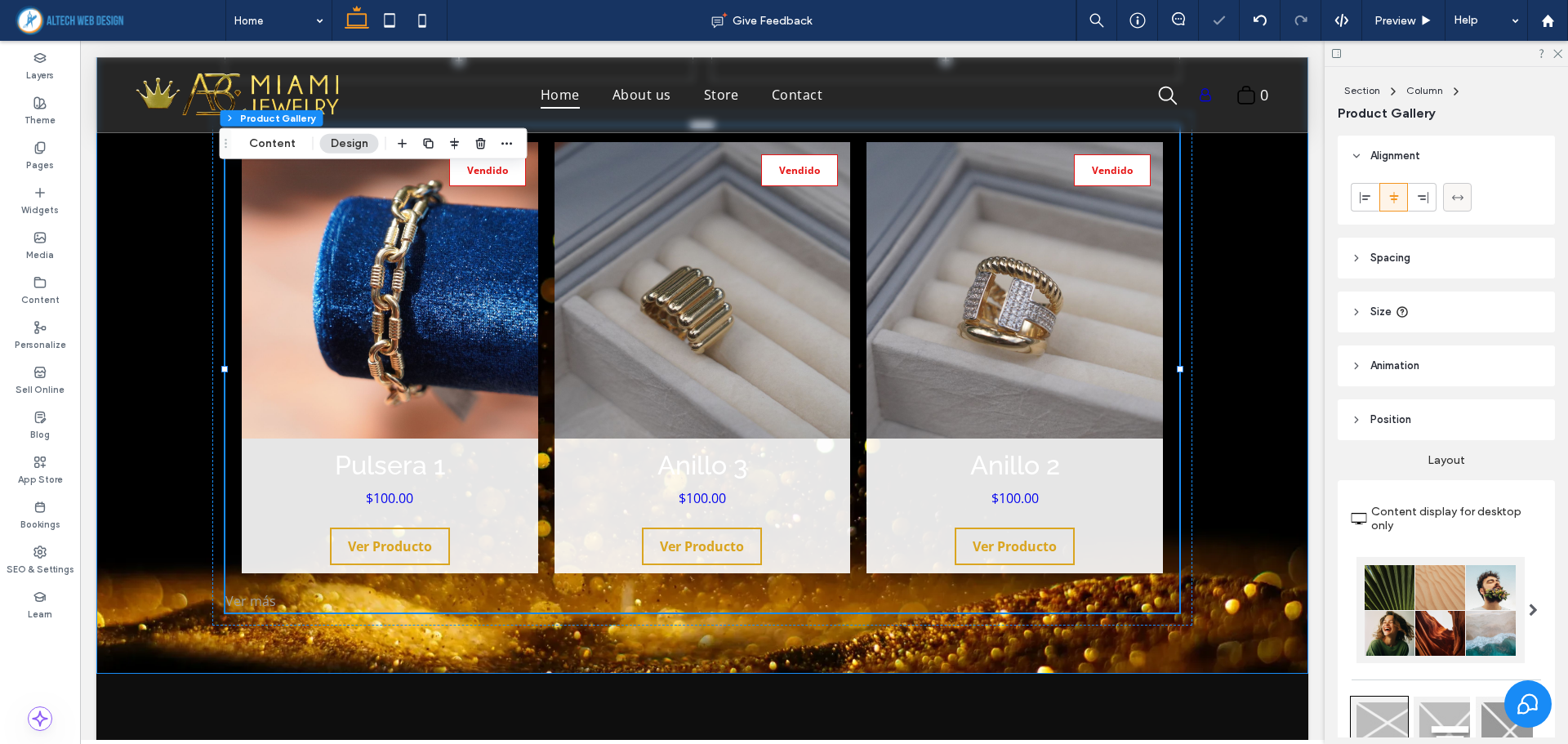
click at [1466, 196] on div at bounding box center [1456, 197] width 27 height 27
click at [1372, 265] on span "Spacing" at bounding box center [1390, 258] width 40 height 17
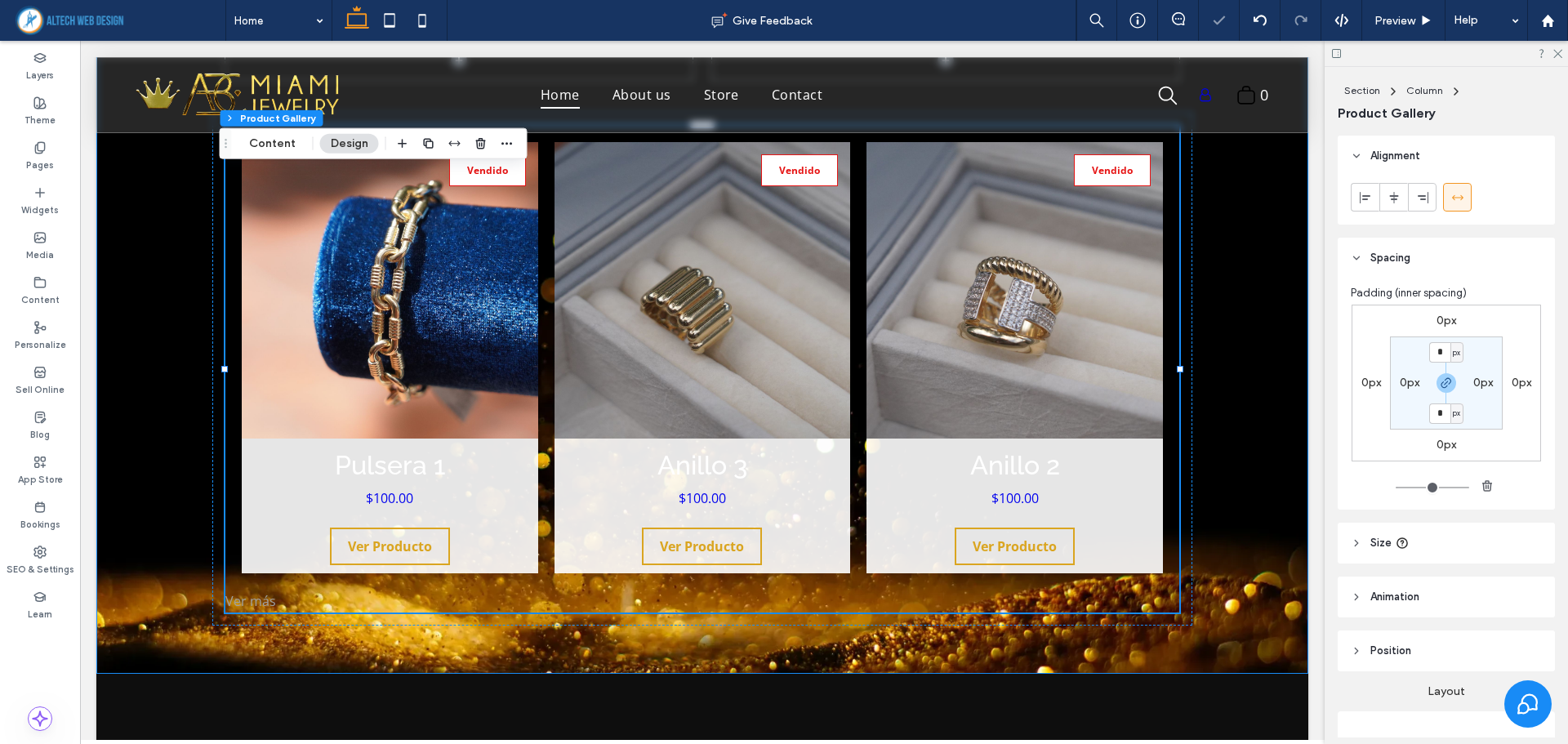
click at [1372, 262] on span "Spacing" at bounding box center [1390, 258] width 40 height 17
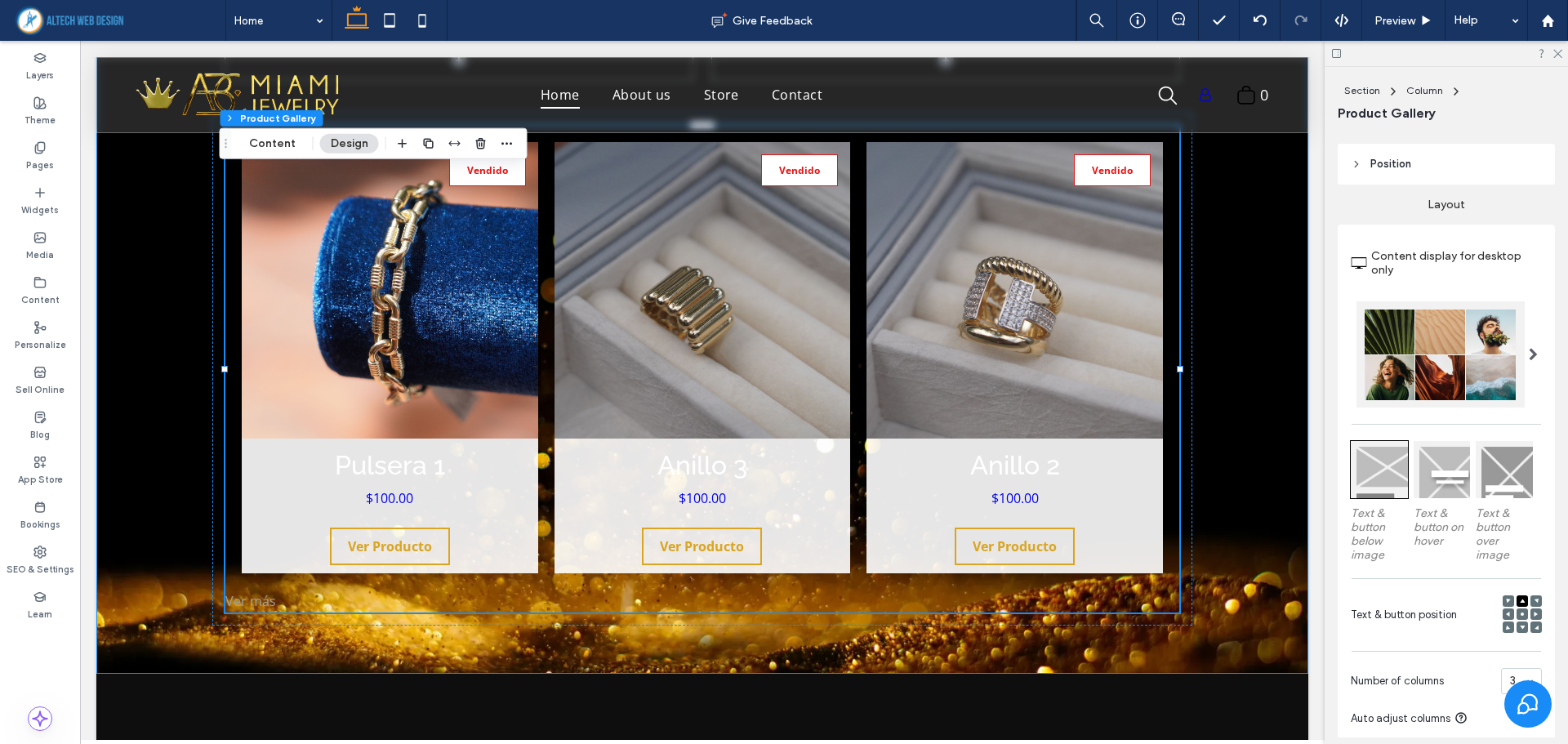
scroll to position [245, 0]
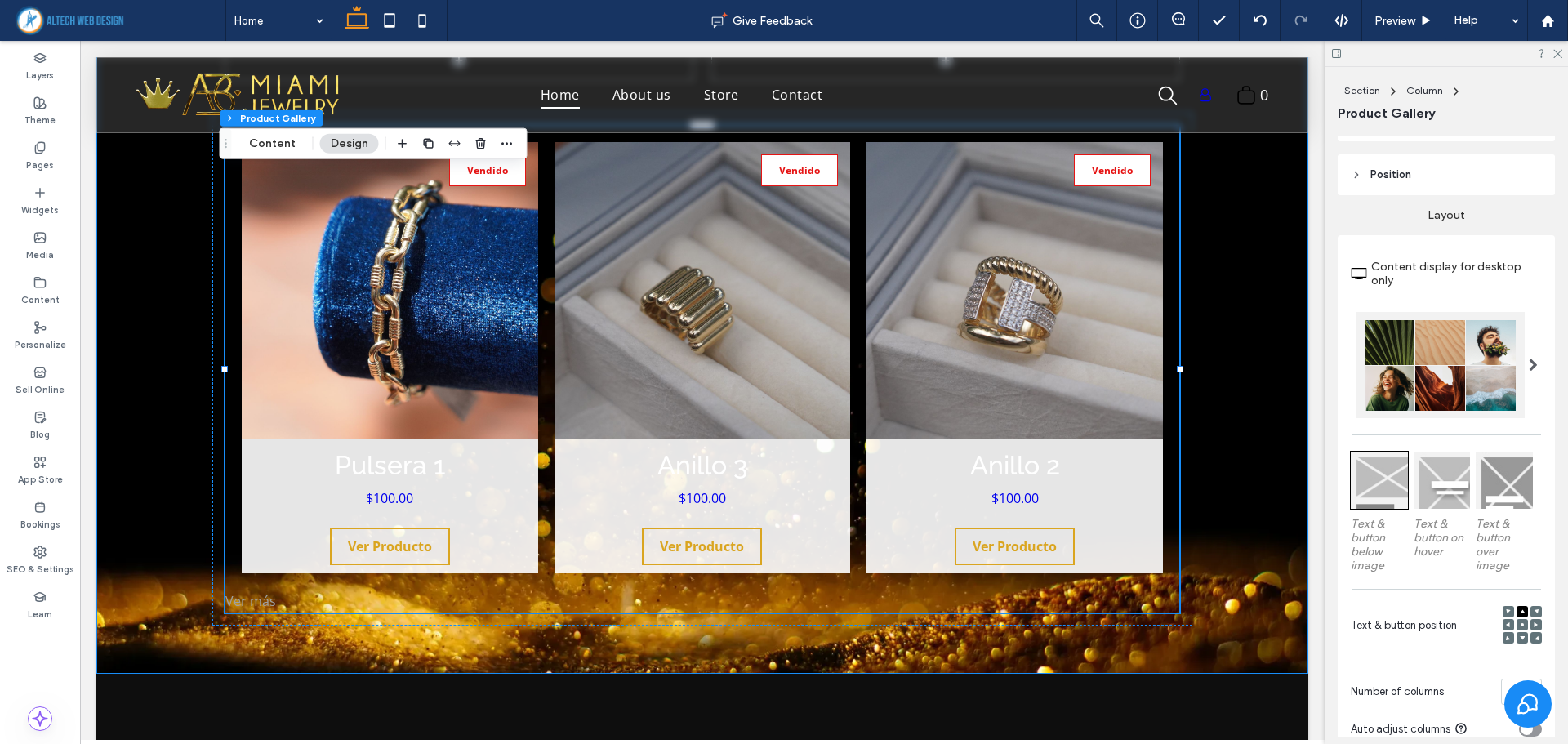
click at [1529, 362] on span at bounding box center [1533, 365] width 9 height 13
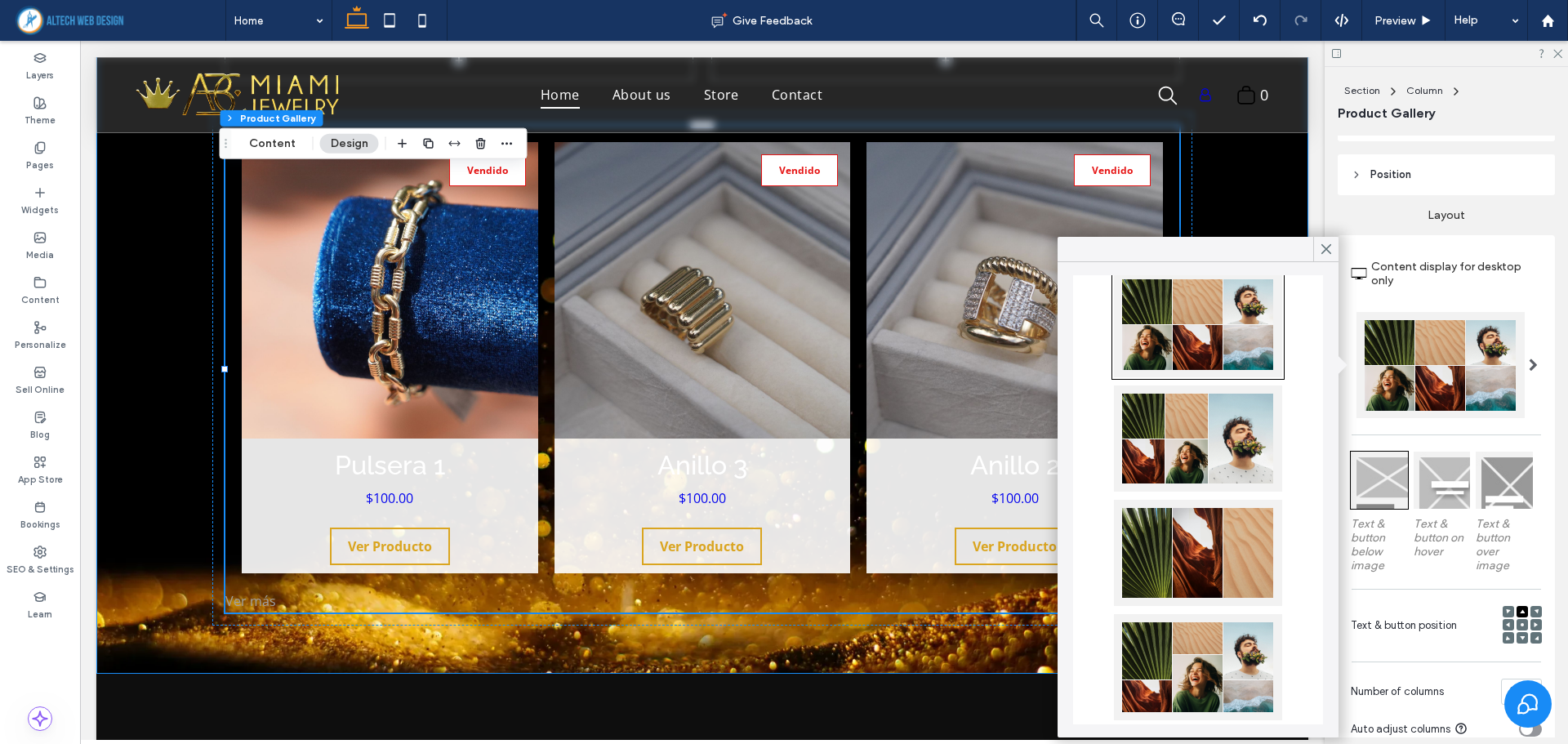
scroll to position [82, 0]
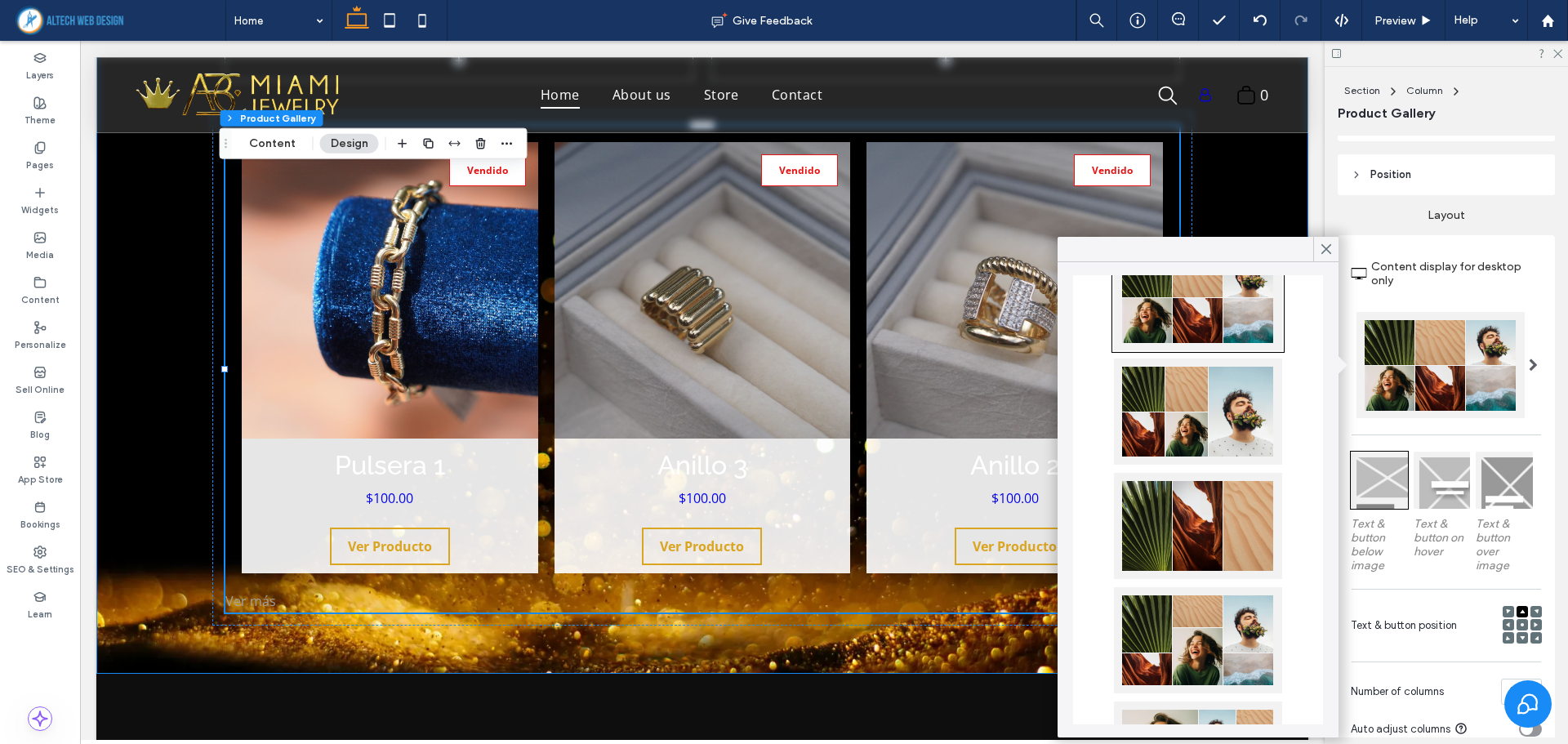
click at [1228, 519] on div at bounding box center [1198, 526] width 168 height 106
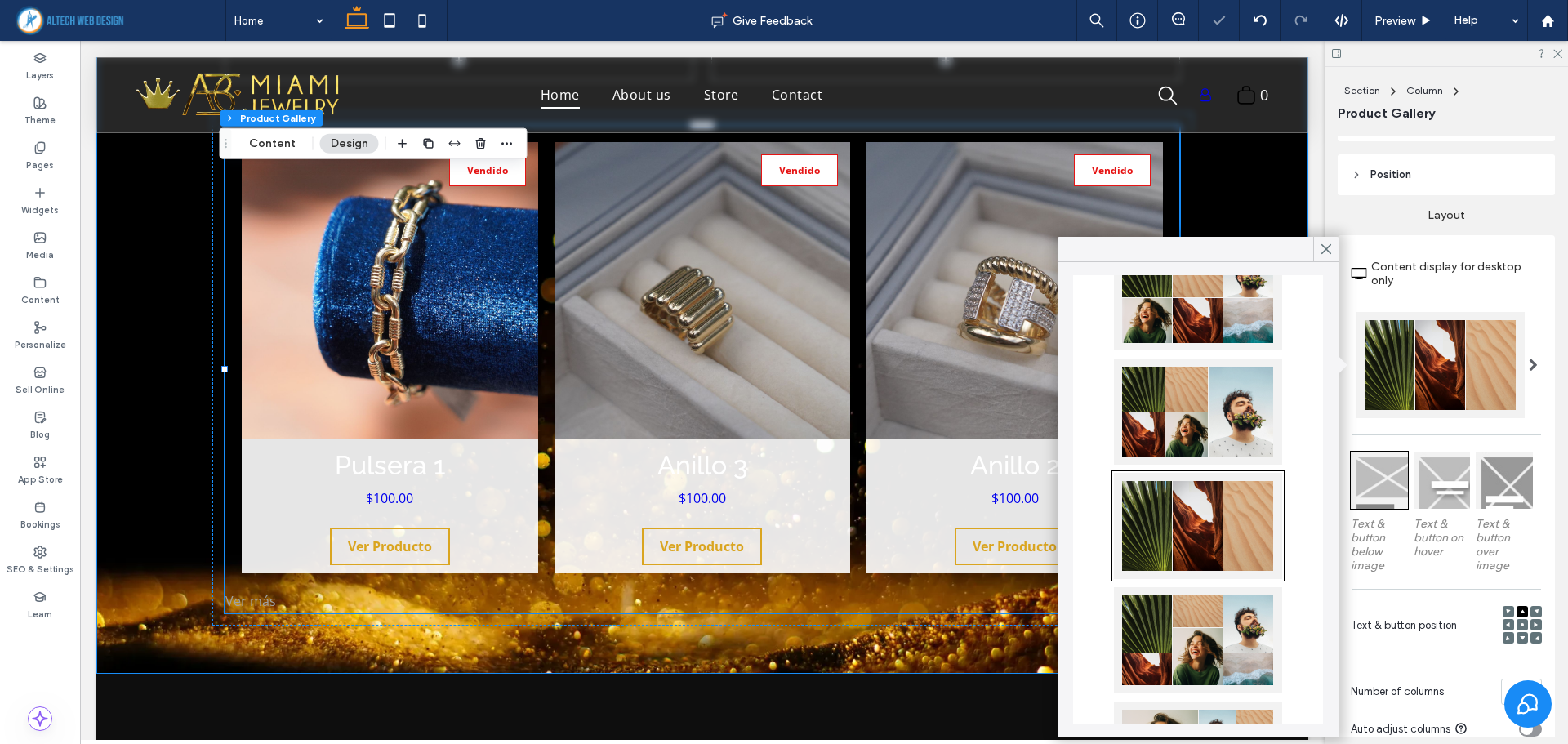
click at [1211, 399] on div at bounding box center [1198, 412] width 168 height 106
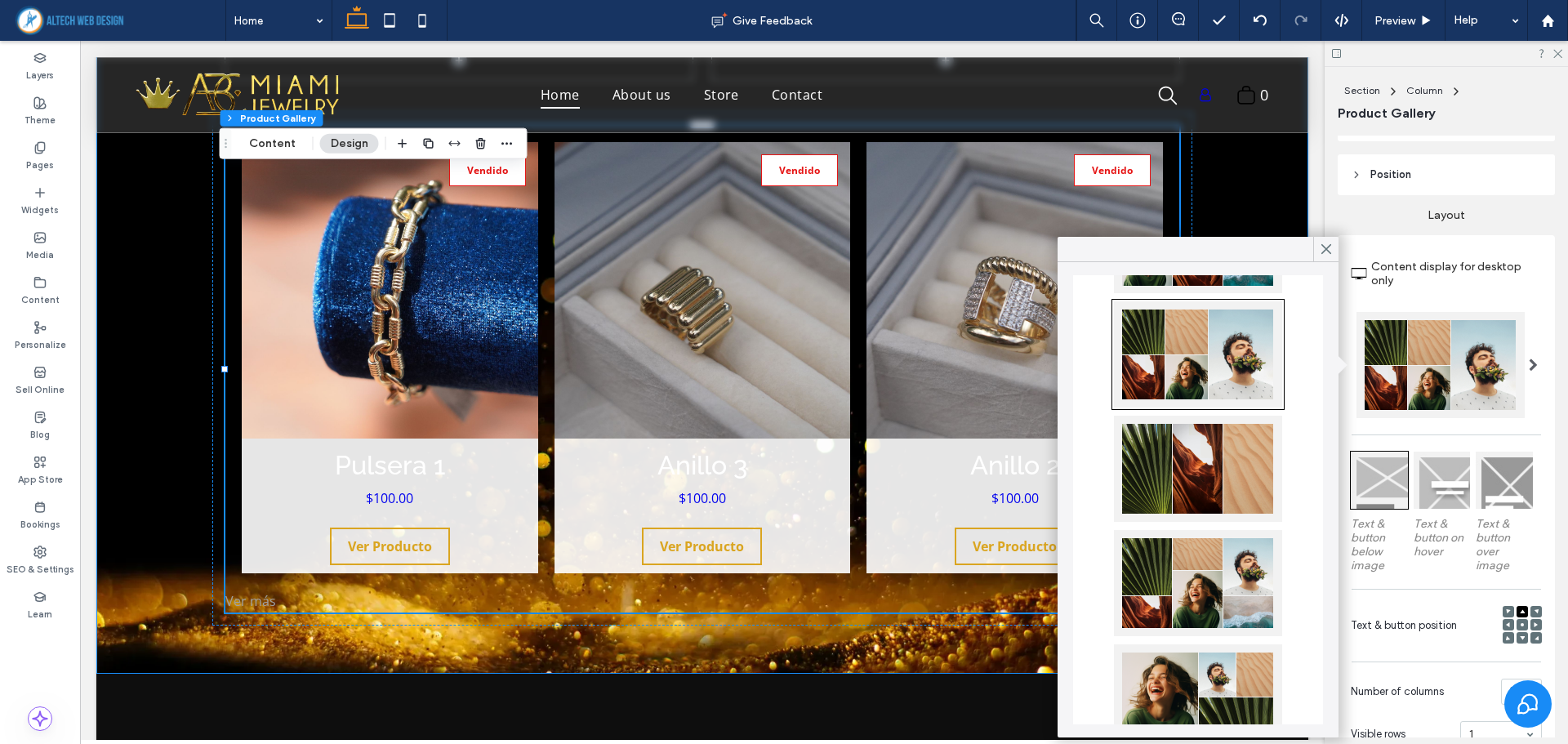
scroll to position [0, 0]
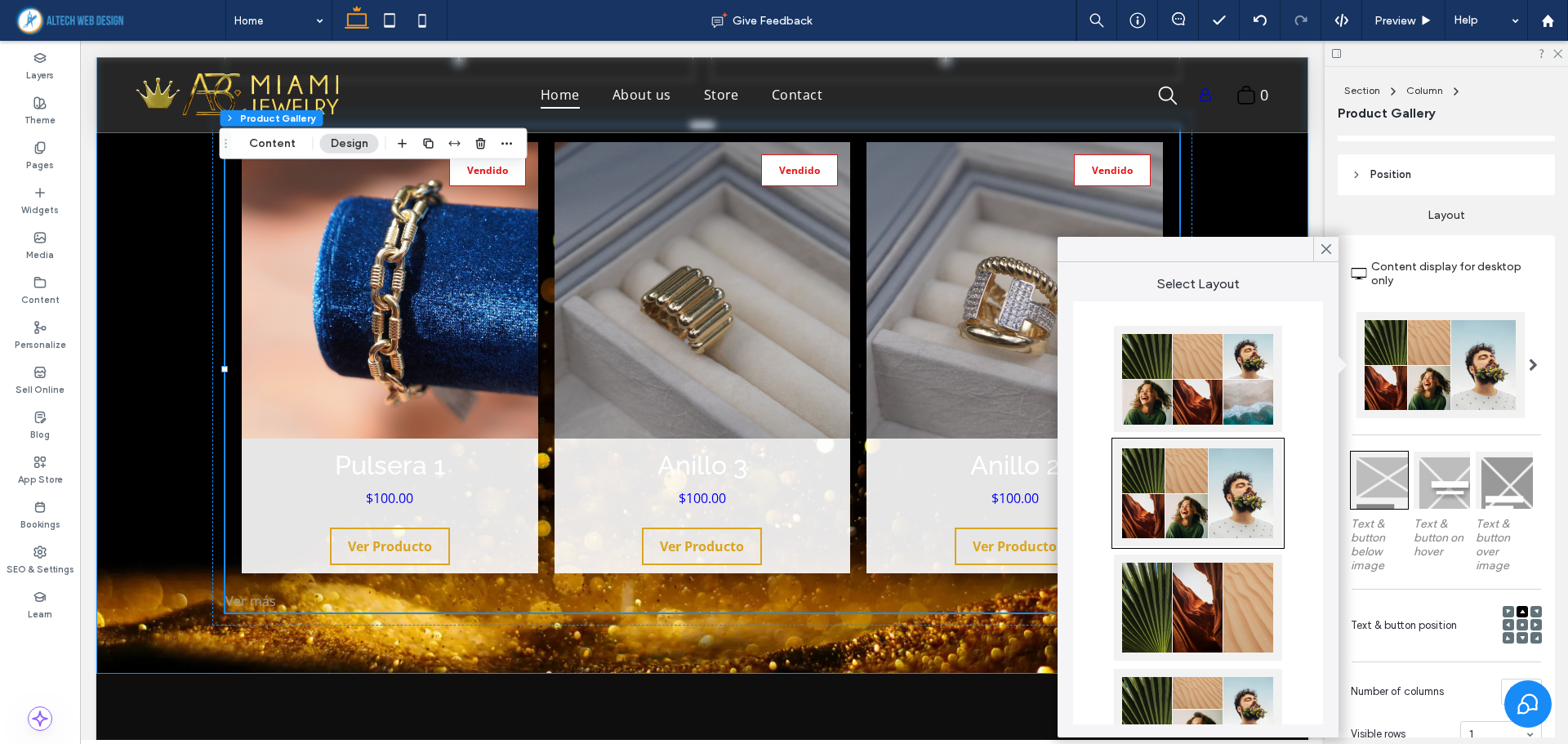
click at [1204, 379] on div at bounding box center [1198, 379] width 168 height 106
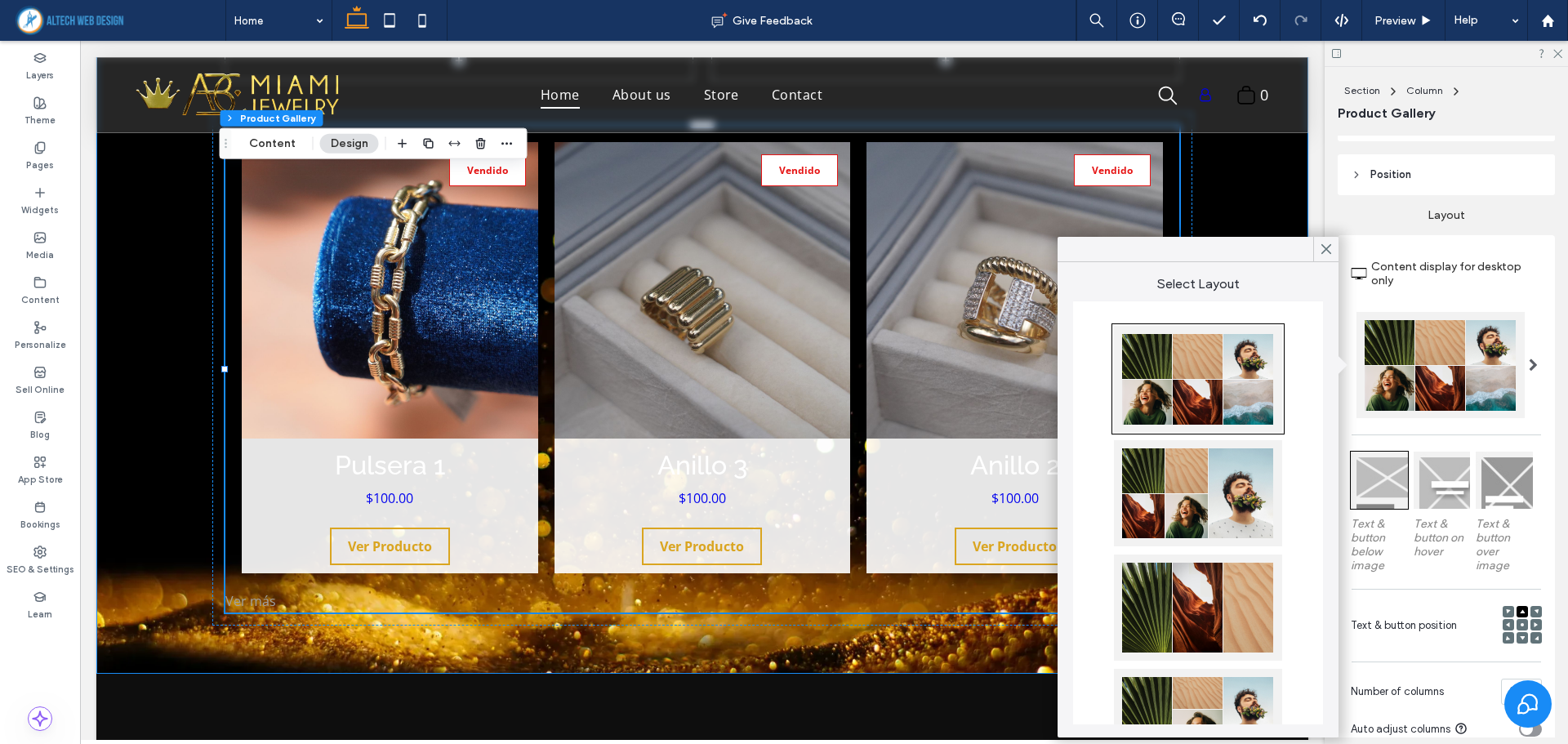
click at [1530, 223] on div "Layout Content display for desktop only Text & button below image Text & button…" at bounding box center [1445, 530] width 217 height 669
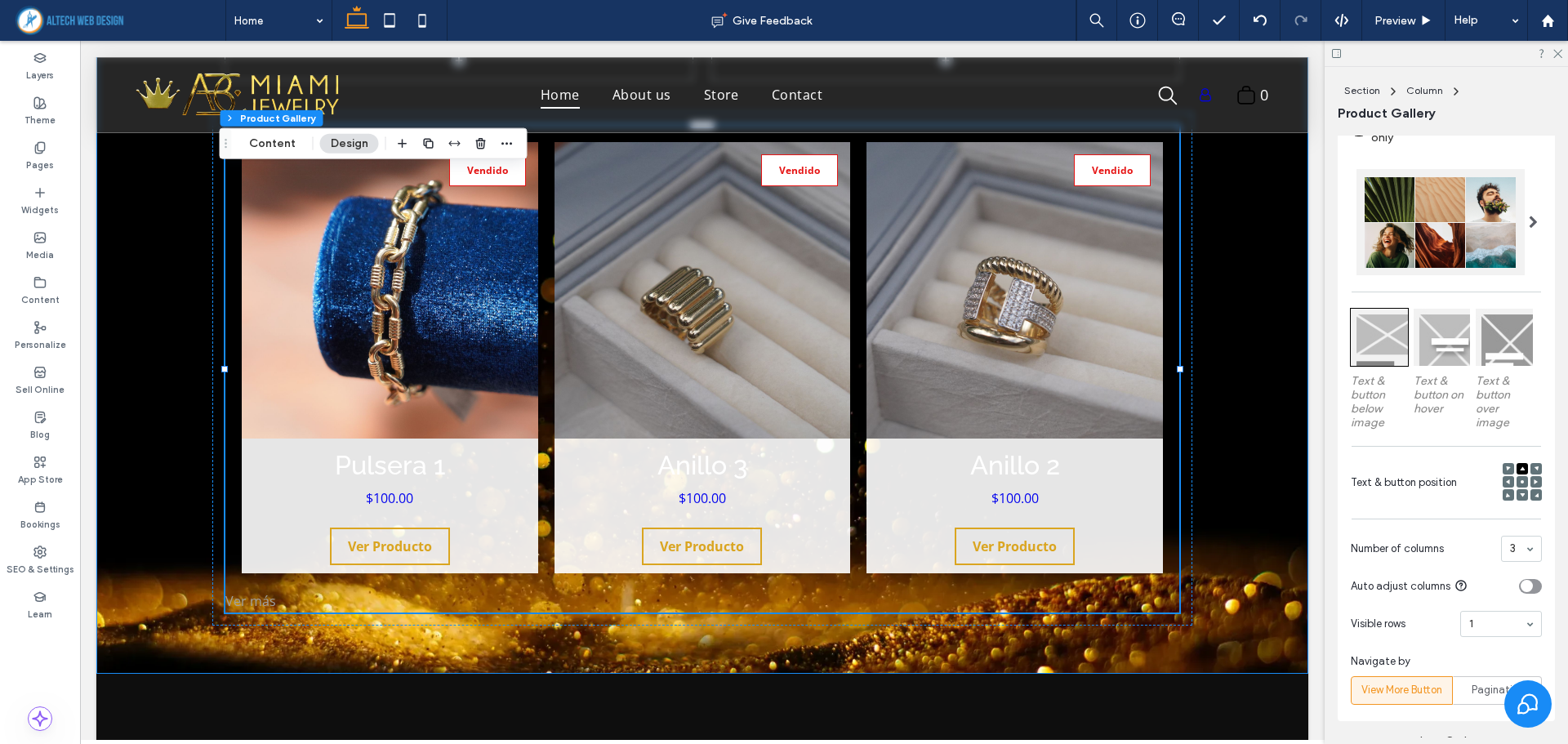
scroll to position [409, 0]
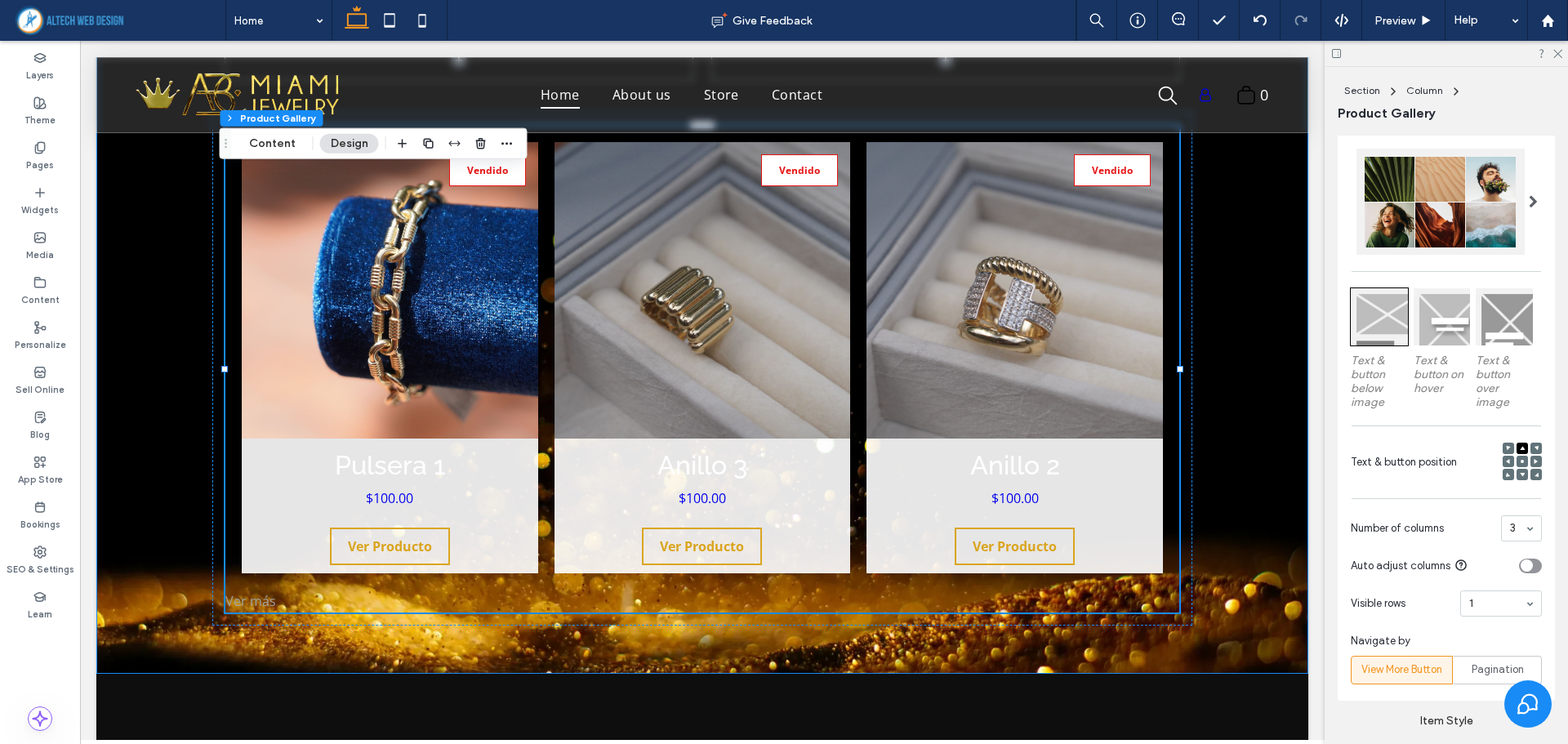
click at [1520, 460] on icon at bounding box center [1522, 461] width 5 height 5
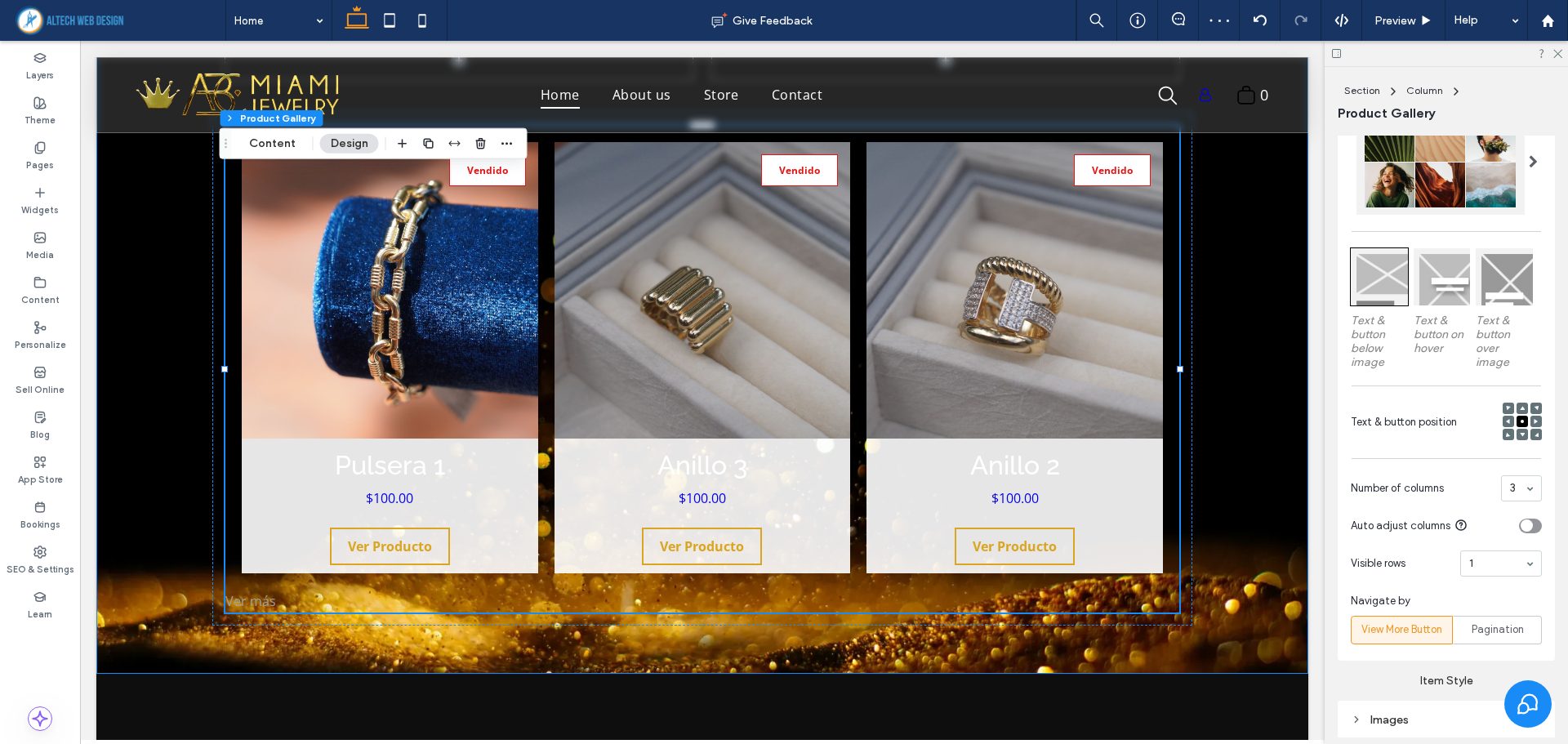
scroll to position [490, 0]
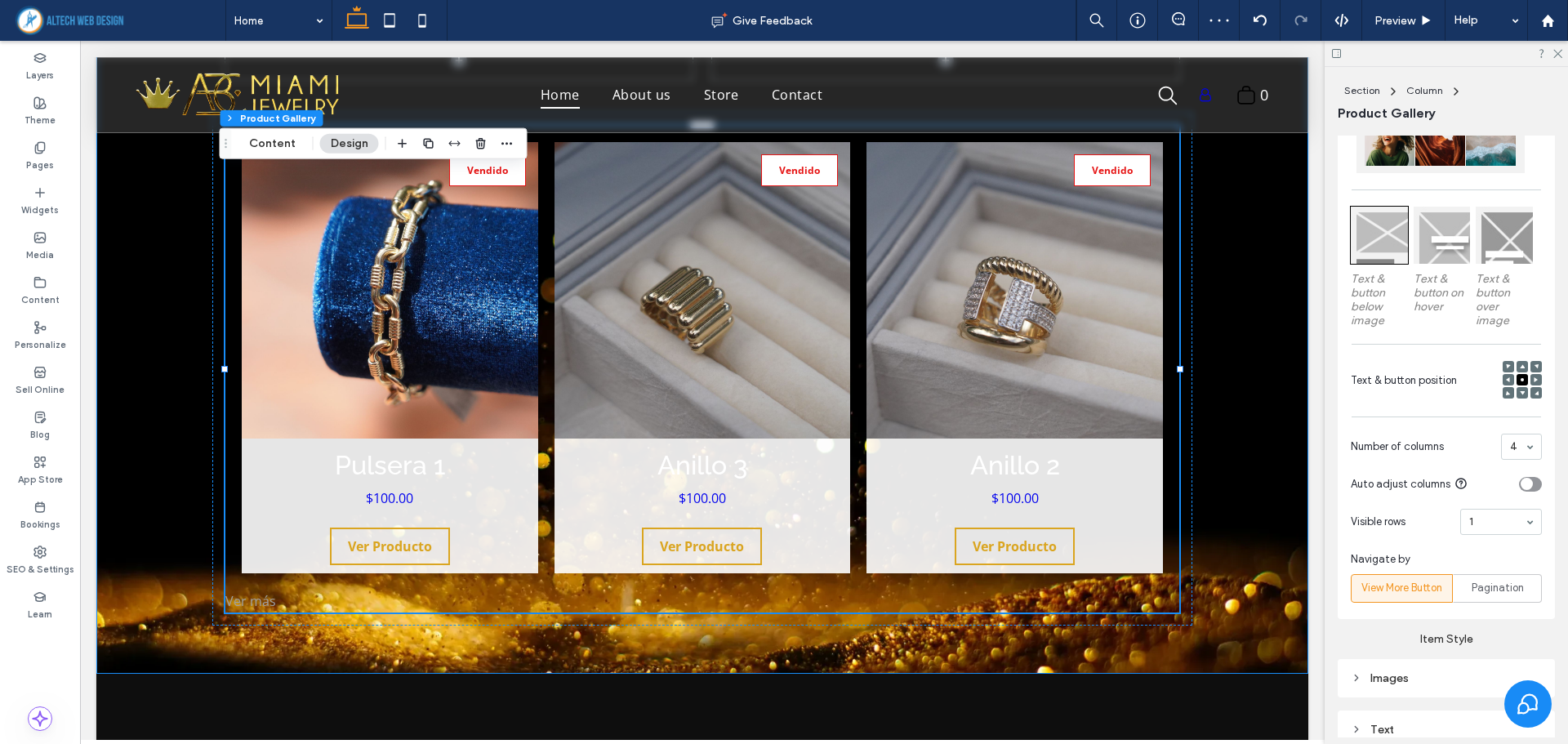
click at [1521, 486] on div "toggle" at bounding box center [1527, 484] width 12 height 12
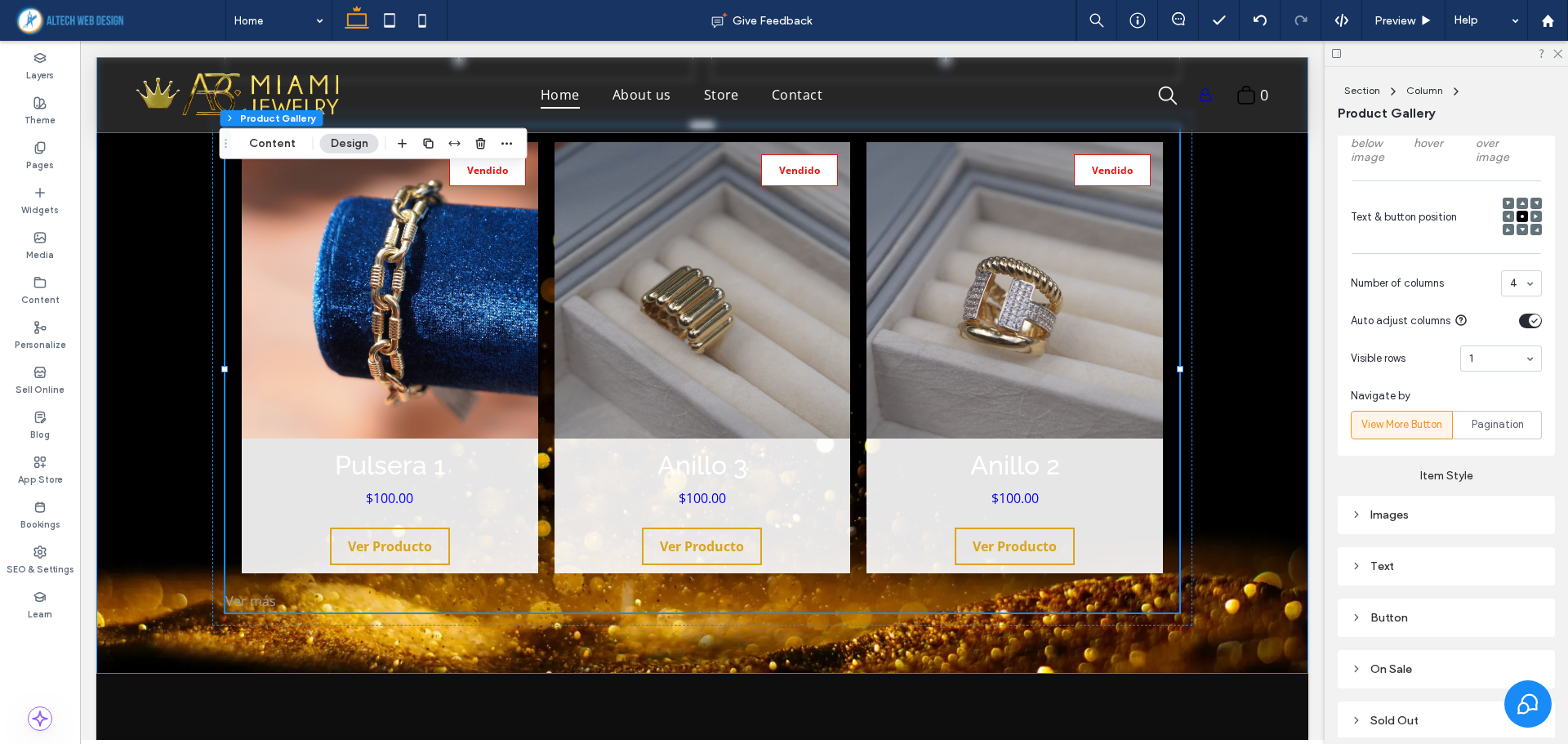
scroll to position [735, 0]
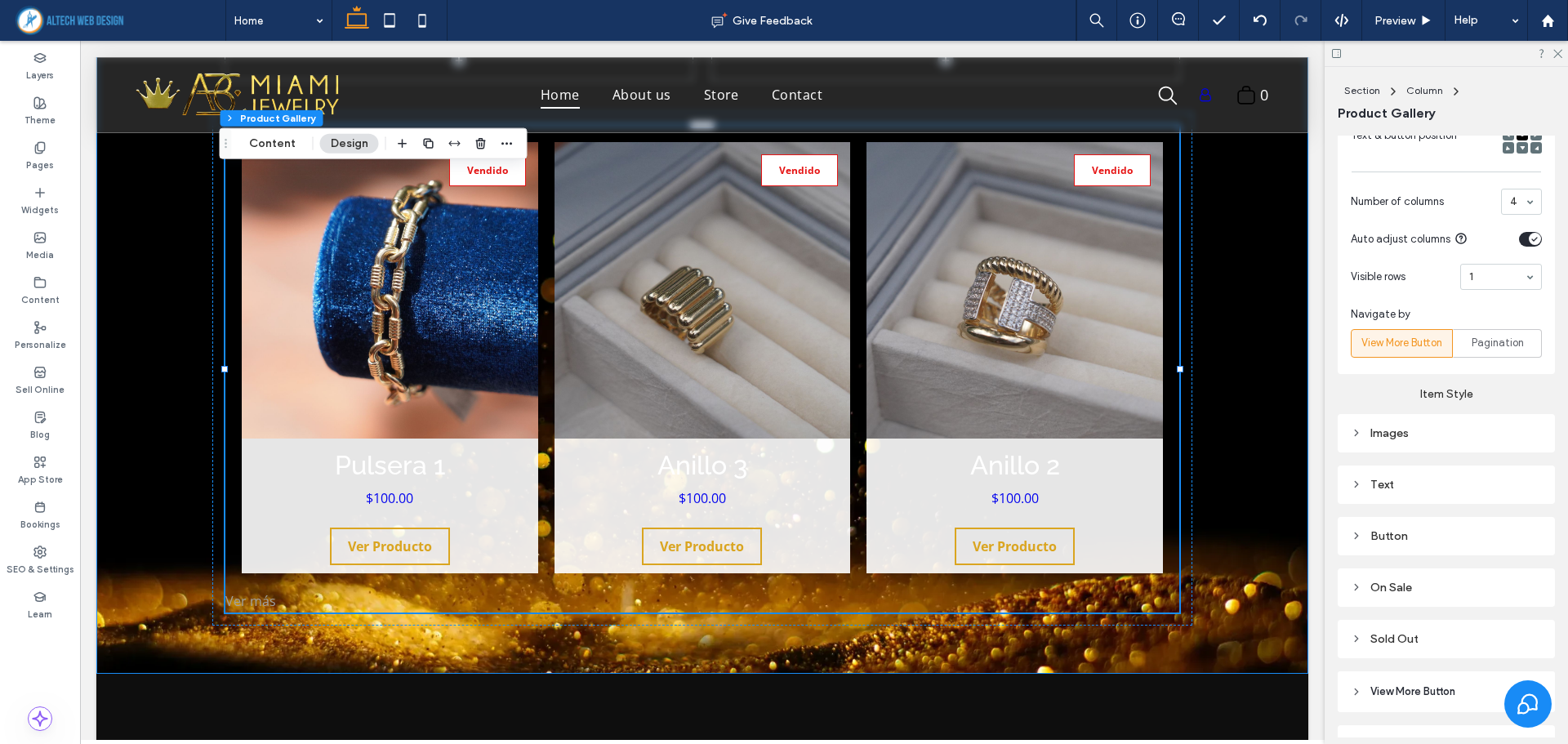
click at [1400, 427] on div "Images" at bounding box center [1446, 433] width 191 height 14
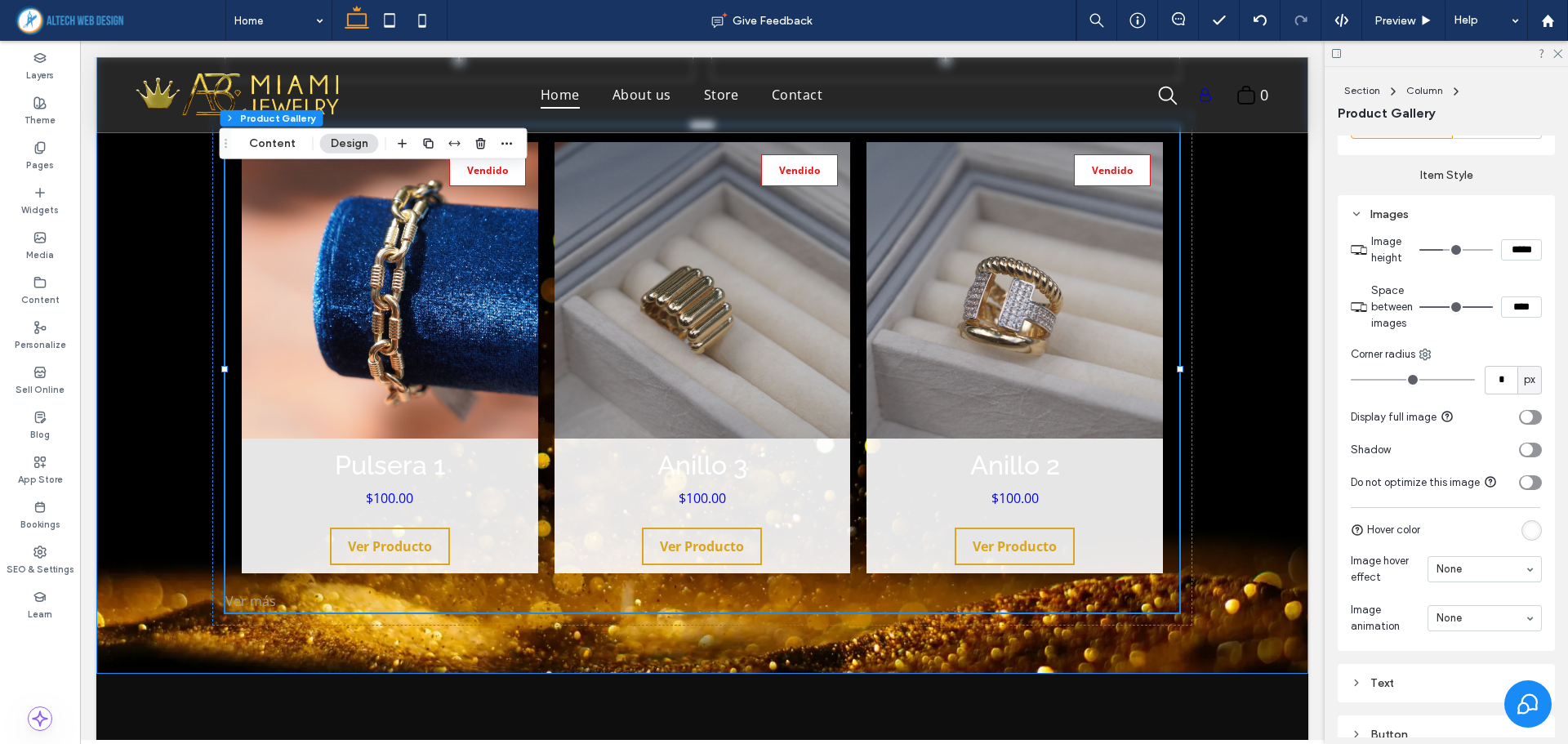
scroll to position [980, 0]
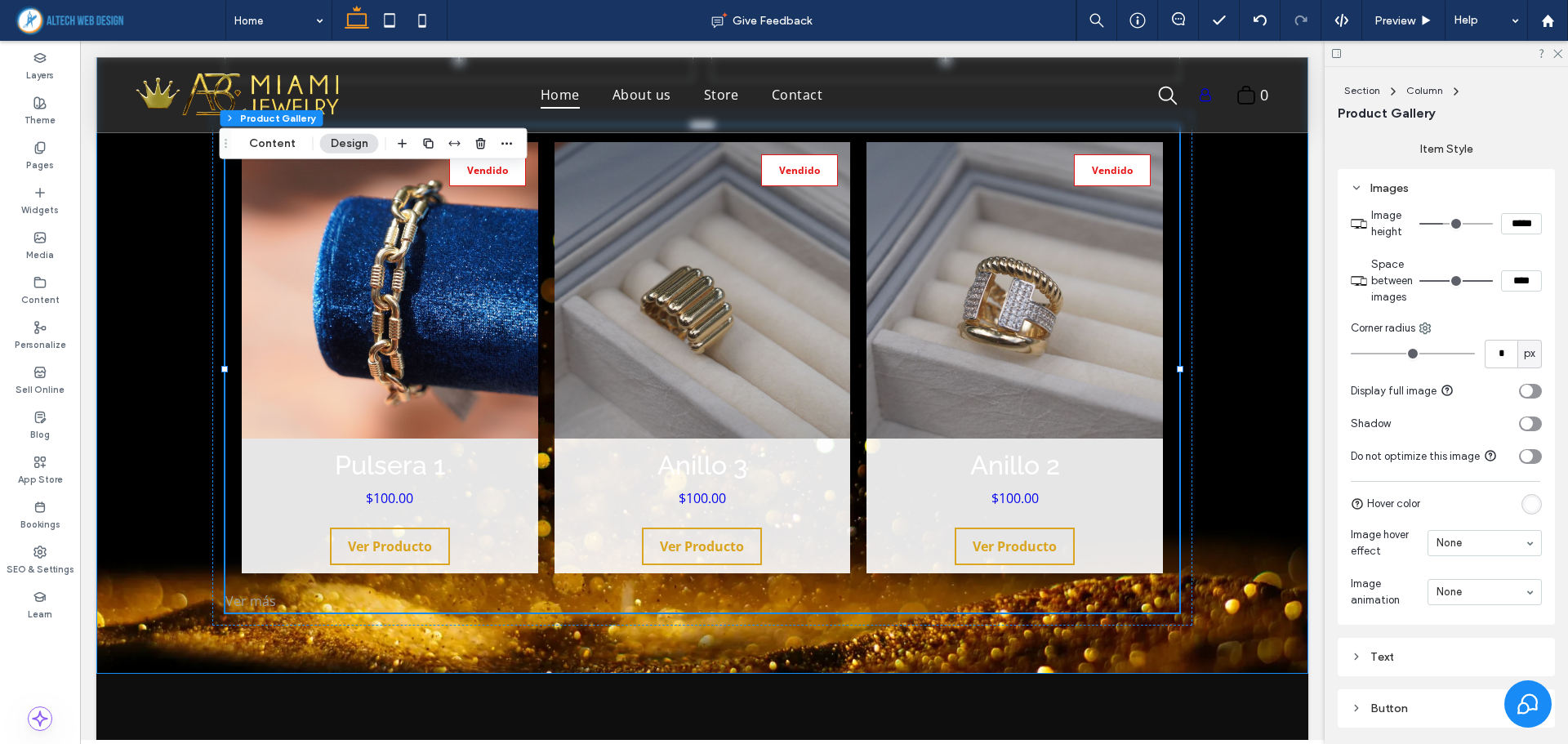
click at [1524, 389] on icon "toggle" at bounding box center [1526, 390] width 5 height 3
click at [1529, 388] on div "toggle" at bounding box center [1535, 390] width 12 height 12
click at [1526, 420] on div "toggle" at bounding box center [1530, 424] width 23 height 15
click at [1531, 422] on icon "toggle" at bounding box center [1534, 424] width 7 height 5
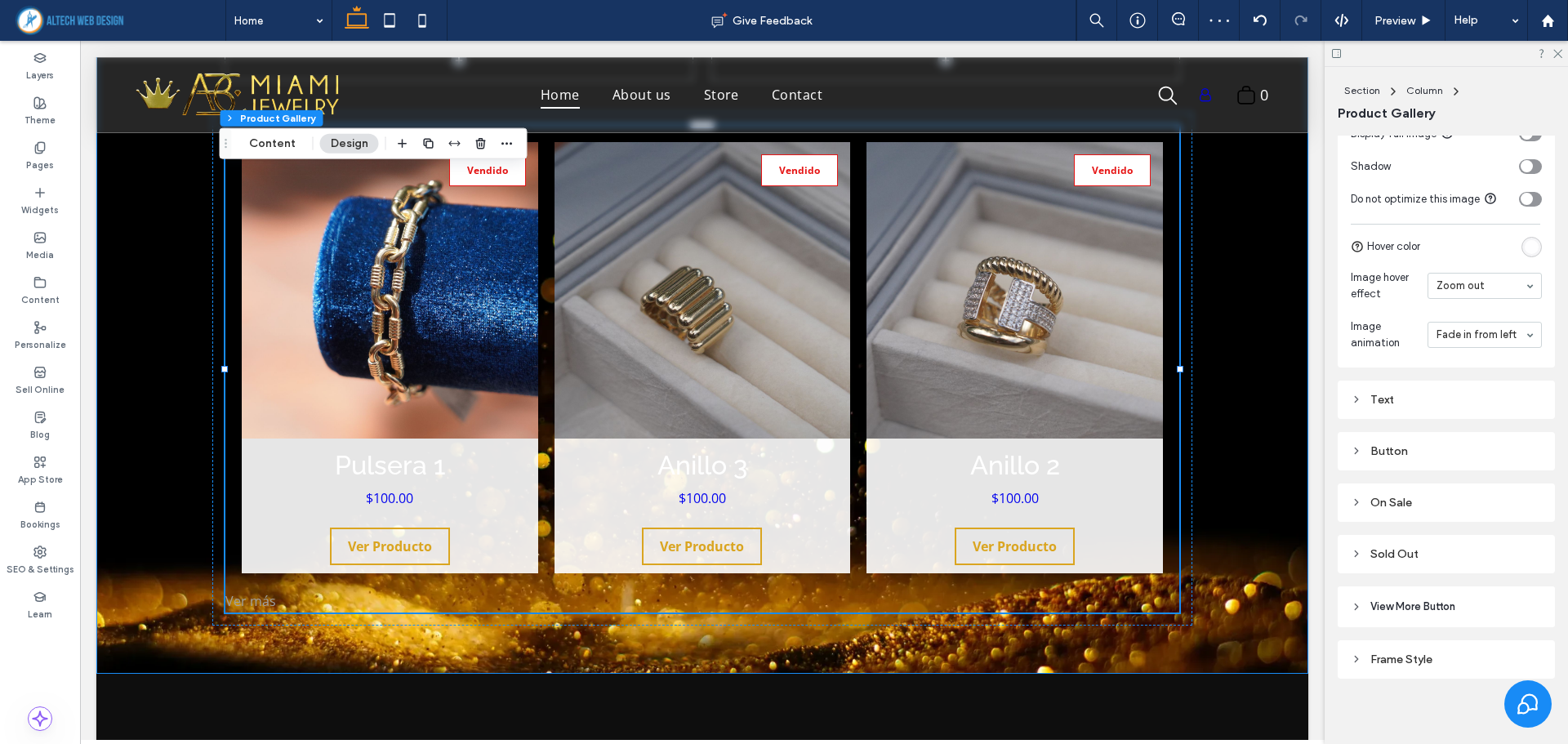
scroll to position [1241, 0]
click at [1415, 394] on div "Text" at bounding box center [1446, 396] width 191 height 14
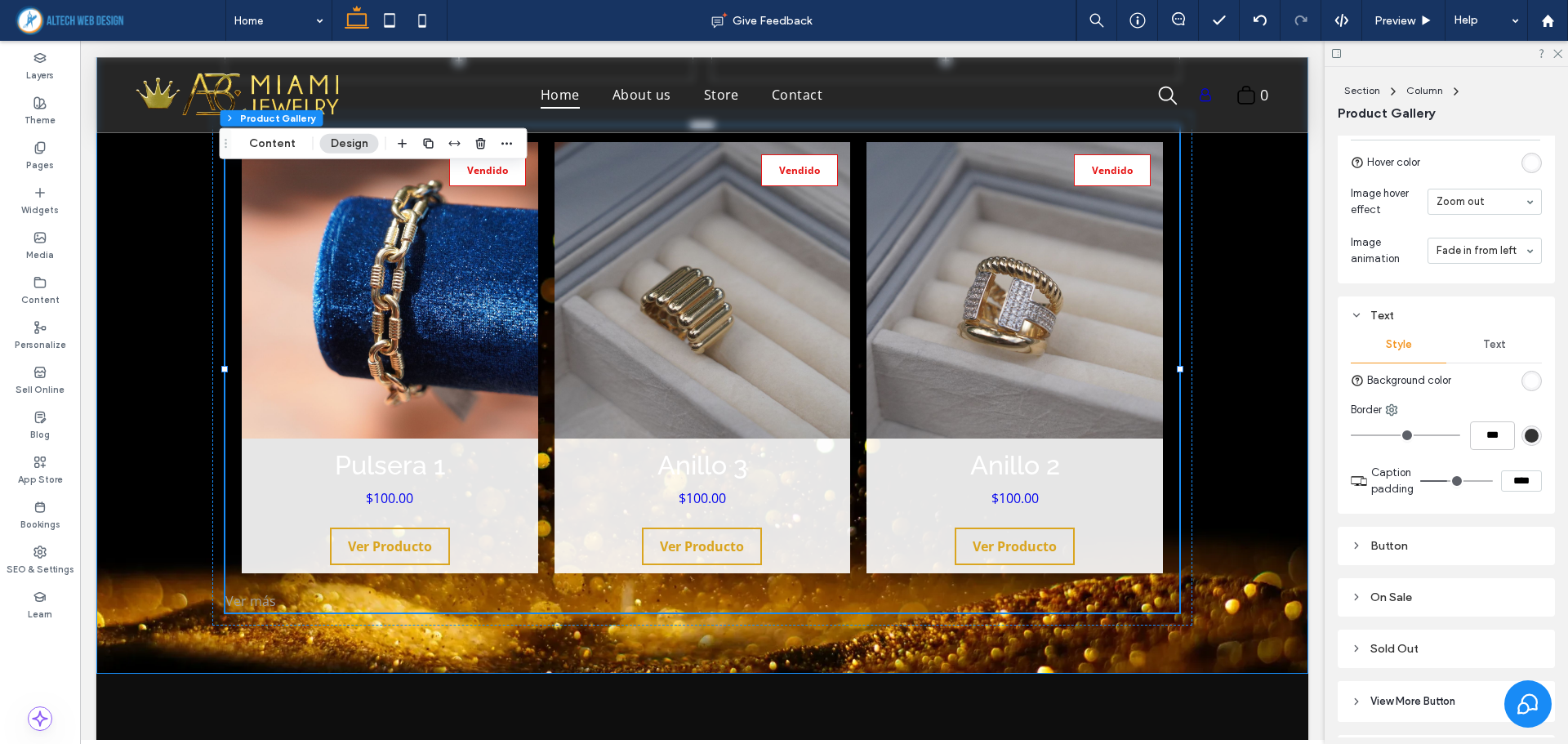
scroll to position [1323, 0]
click at [1525, 374] on div "rgba(255, 255, 255, 0.9)" at bounding box center [1532, 379] width 14 height 14
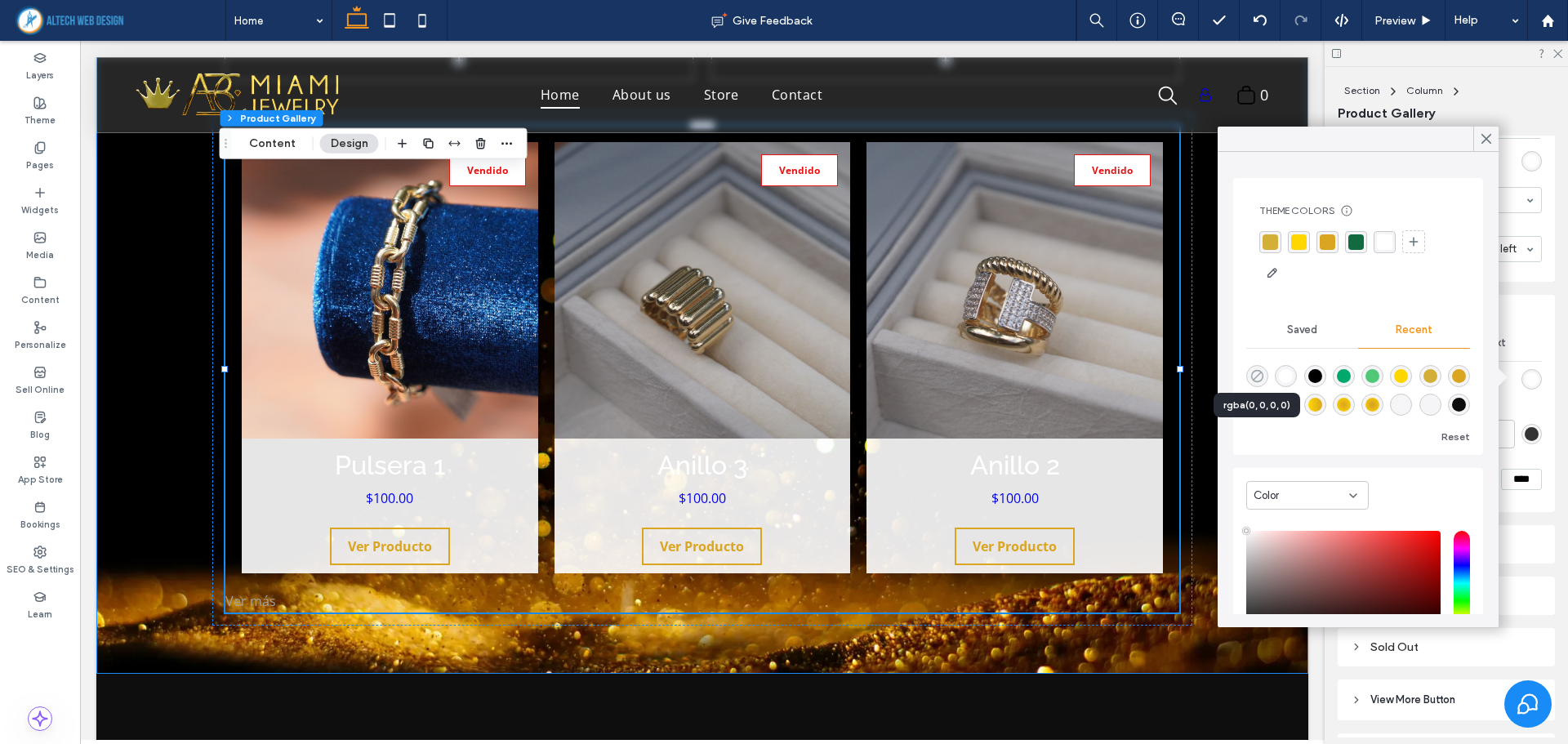
click at [1251, 379] on icon "rgba(0, 0, 0, 0)" at bounding box center [1257, 376] width 14 height 14
type input "*******"
type input "*"
type input "**"
click at [1532, 325] on div "Text" at bounding box center [1493, 343] width 95 height 36
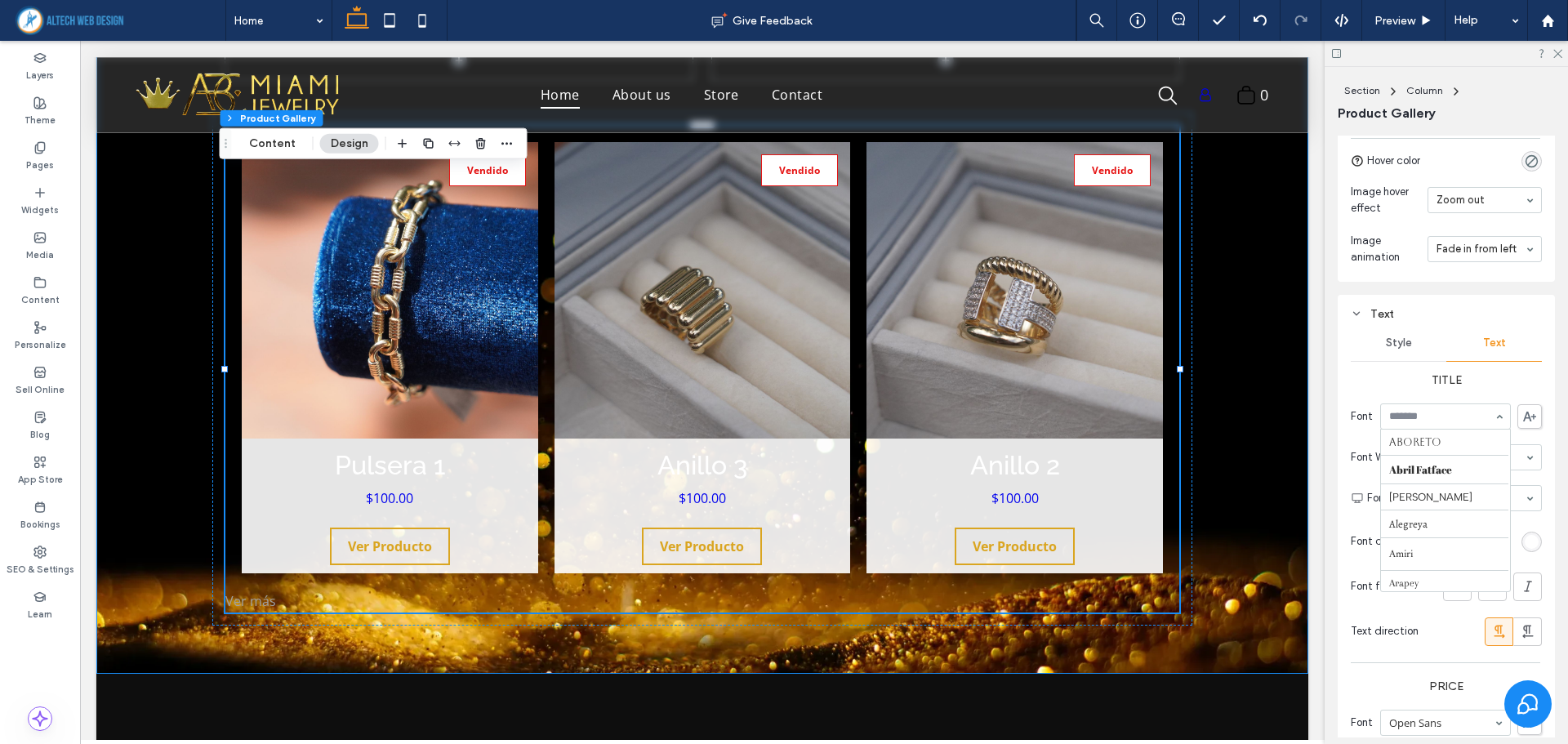
scroll to position [1411, 0]
click at [1459, 411] on input at bounding box center [1441, 417] width 104 height 12
type input "***"
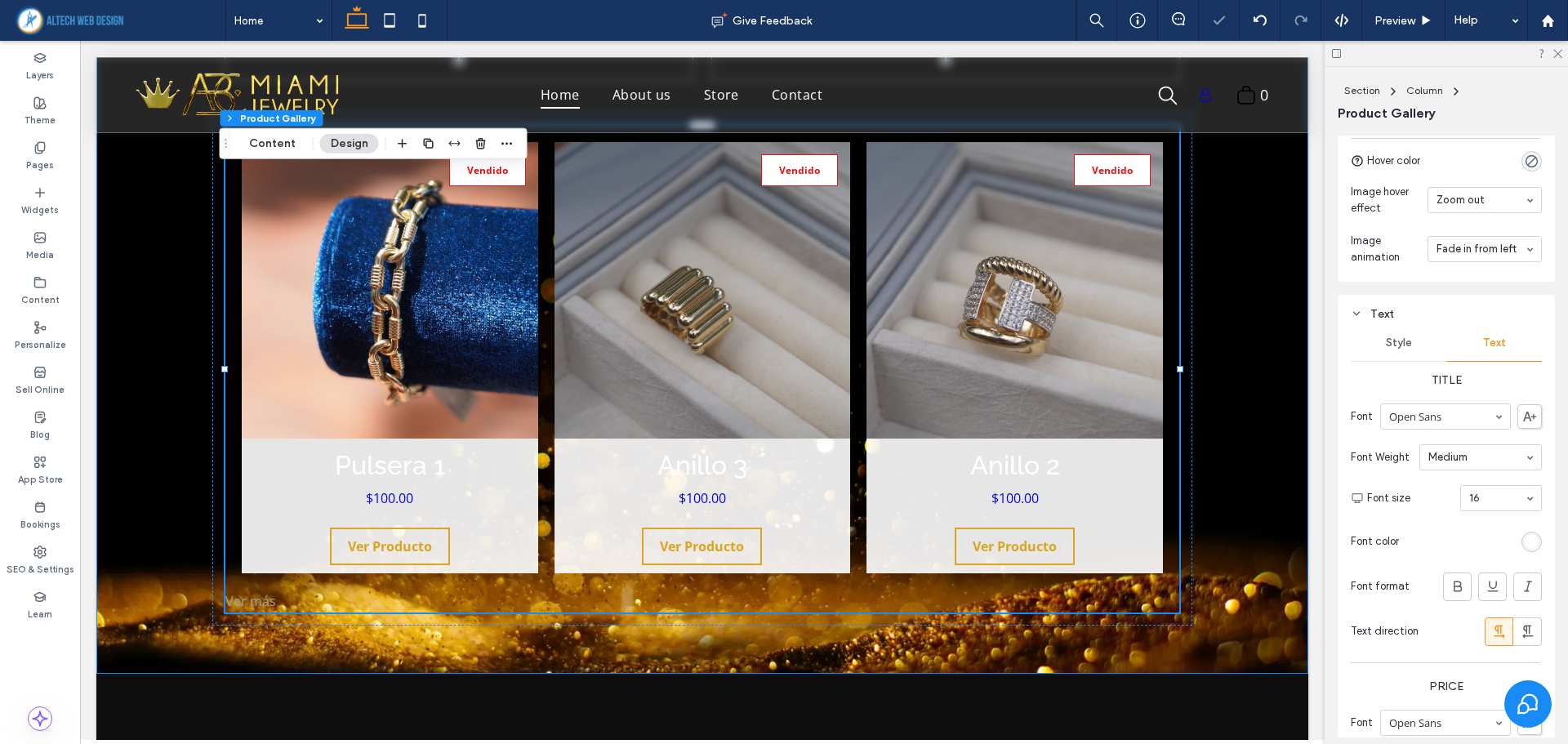
click at [1518, 497] on div "16" at bounding box center [1500, 498] width 82 height 27
click at [1523, 494] on div "8 9 10 11 12 14 16 18 24 30 32 36 48 60 72 96" at bounding box center [1500, 498] width 82 height 27
click at [1408, 338] on span "Style" at bounding box center [1398, 342] width 27 height 13
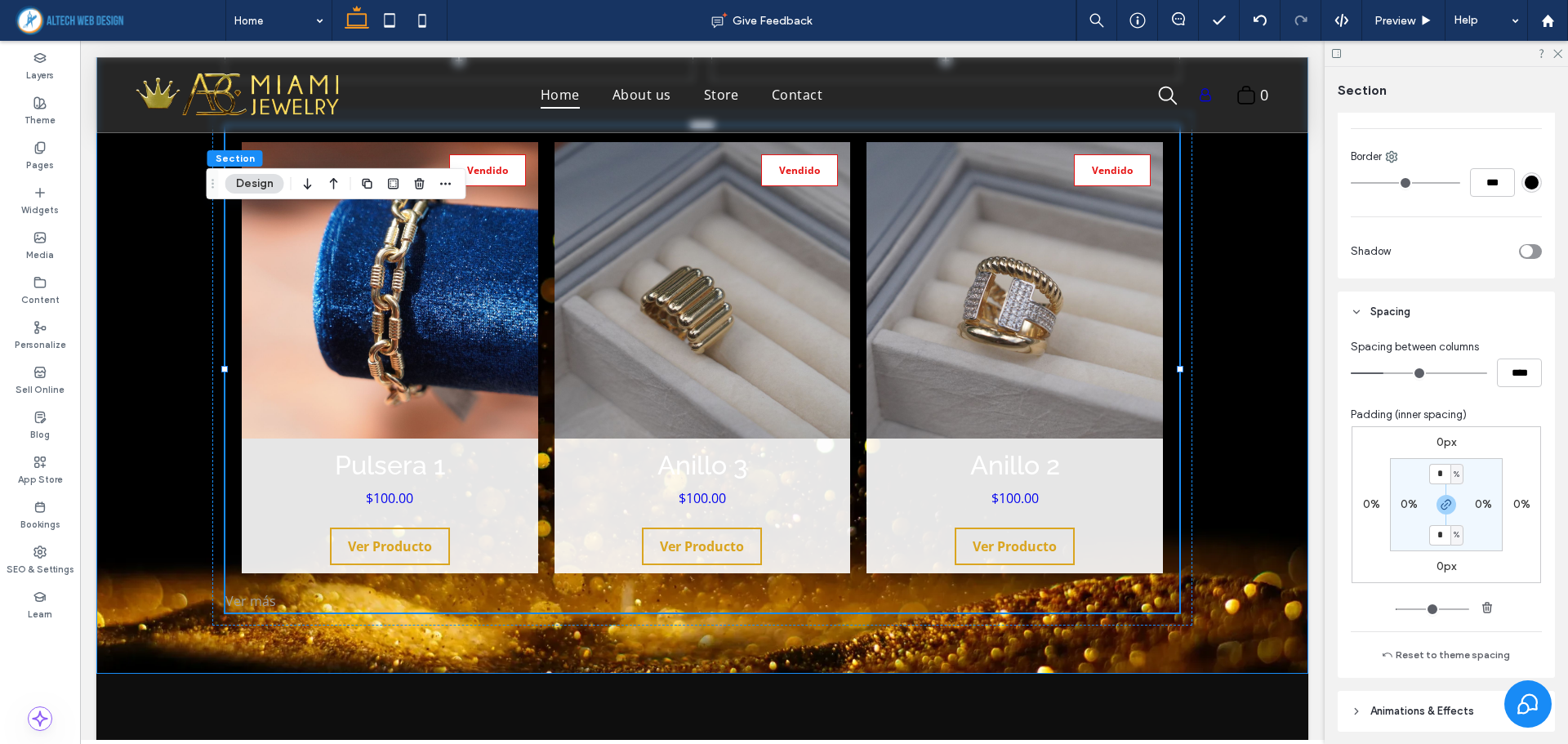
scroll to position [490, 0]
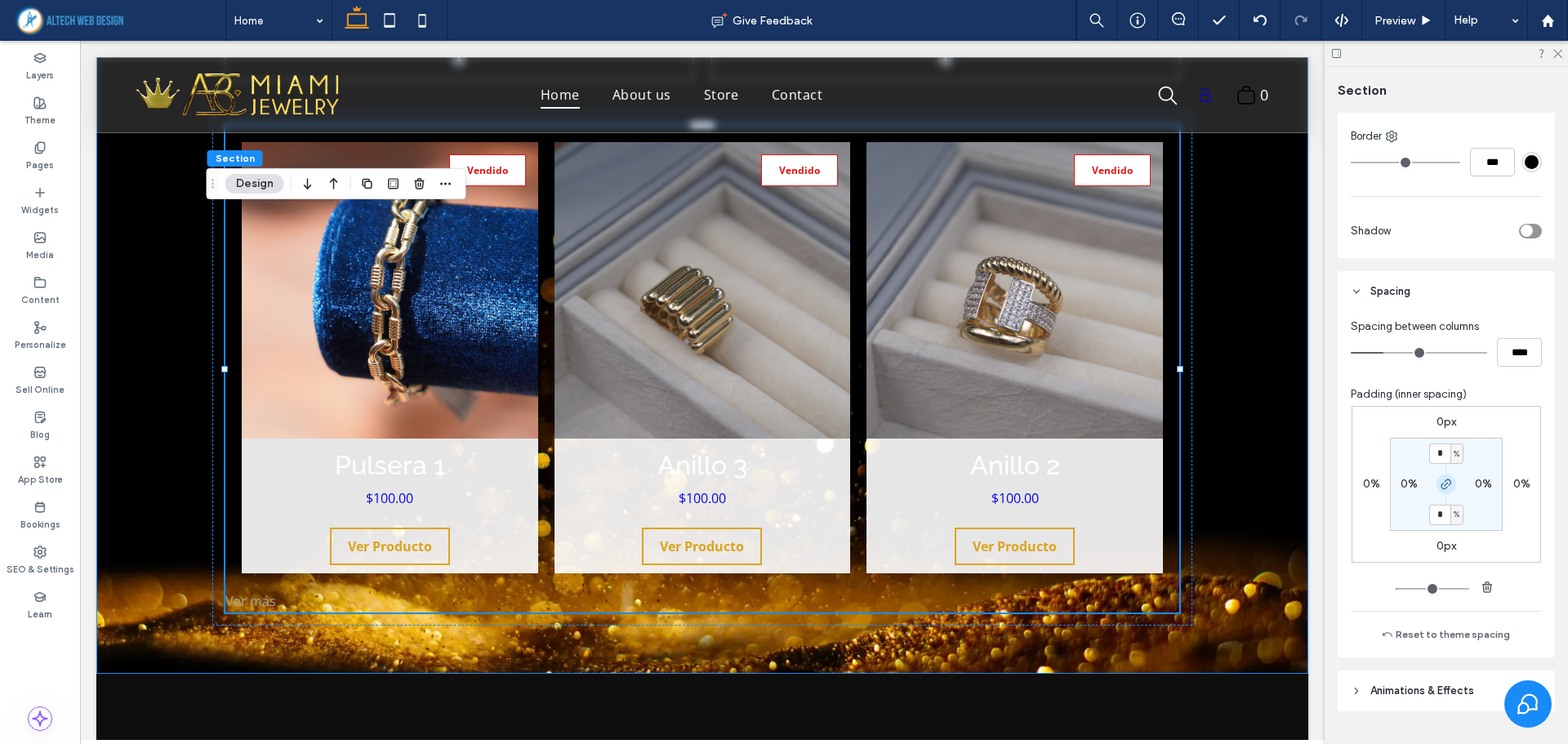
click at [1439, 486] on icon "button" at bounding box center [1445, 484] width 13 height 13
click at [1437, 516] on label "4%" at bounding box center [1445, 514] width 17 height 14
type input "**"
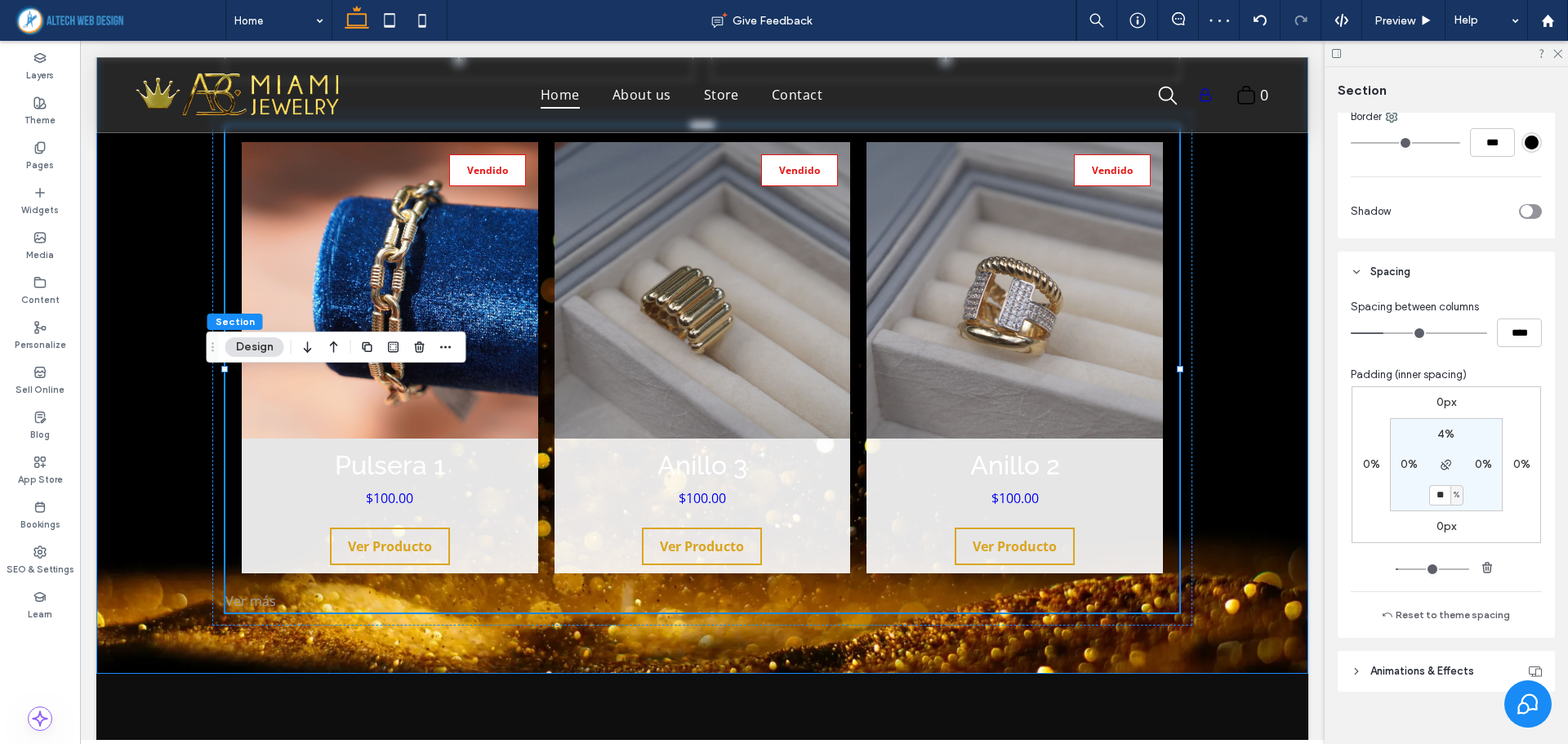
scroll to position [530, 0]
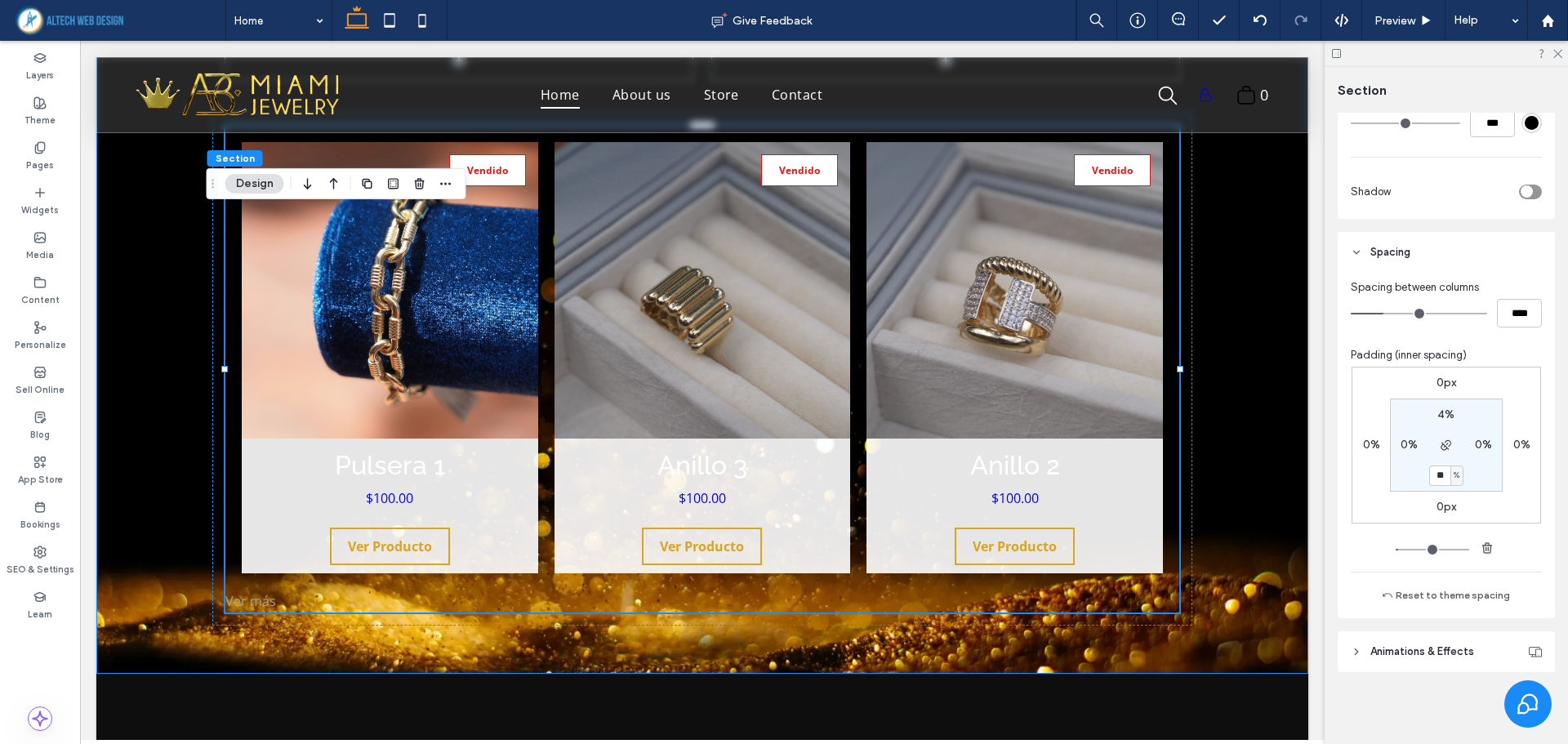
click at [1443, 477] on input "**" at bounding box center [1439, 476] width 22 height 21
type input "**"
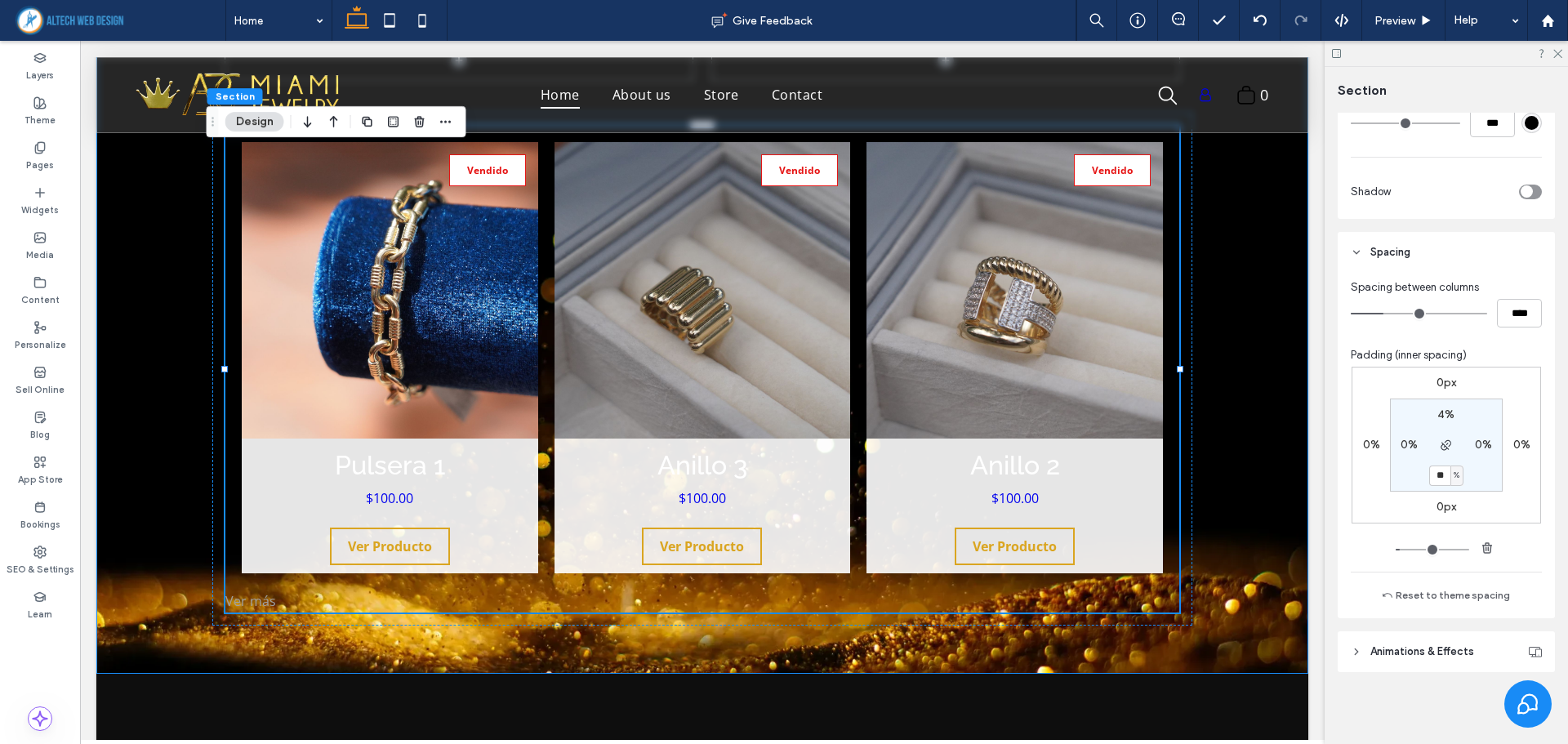
click at [1550, 54] on div at bounding box center [1446, 54] width 244 height 26
click at [1558, 60] on div at bounding box center [1446, 54] width 244 height 26
click at [1558, 55] on icon at bounding box center [1556, 52] width 11 height 11
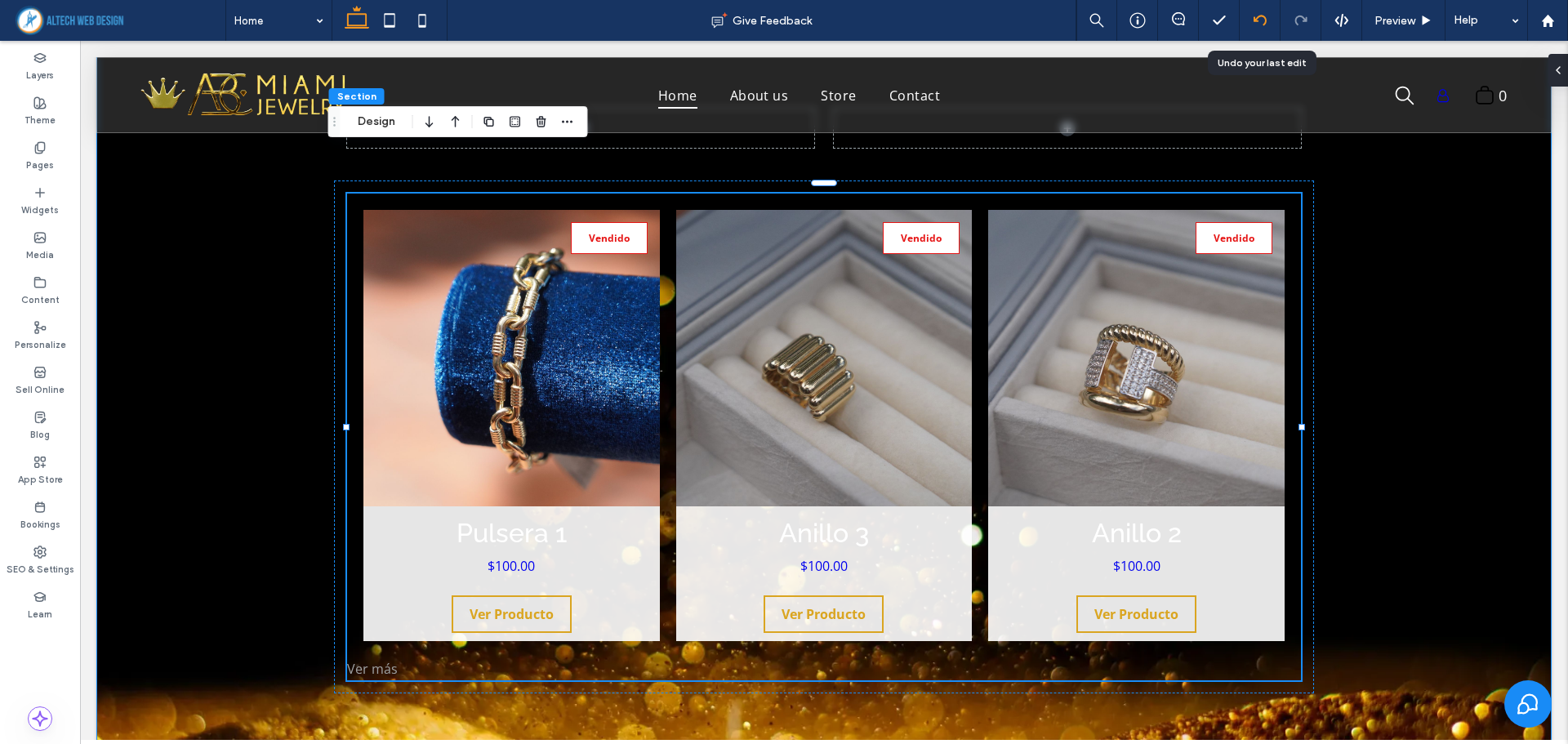
click at [1260, 19] on icon at bounding box center [1260, 20] width 13 height 13
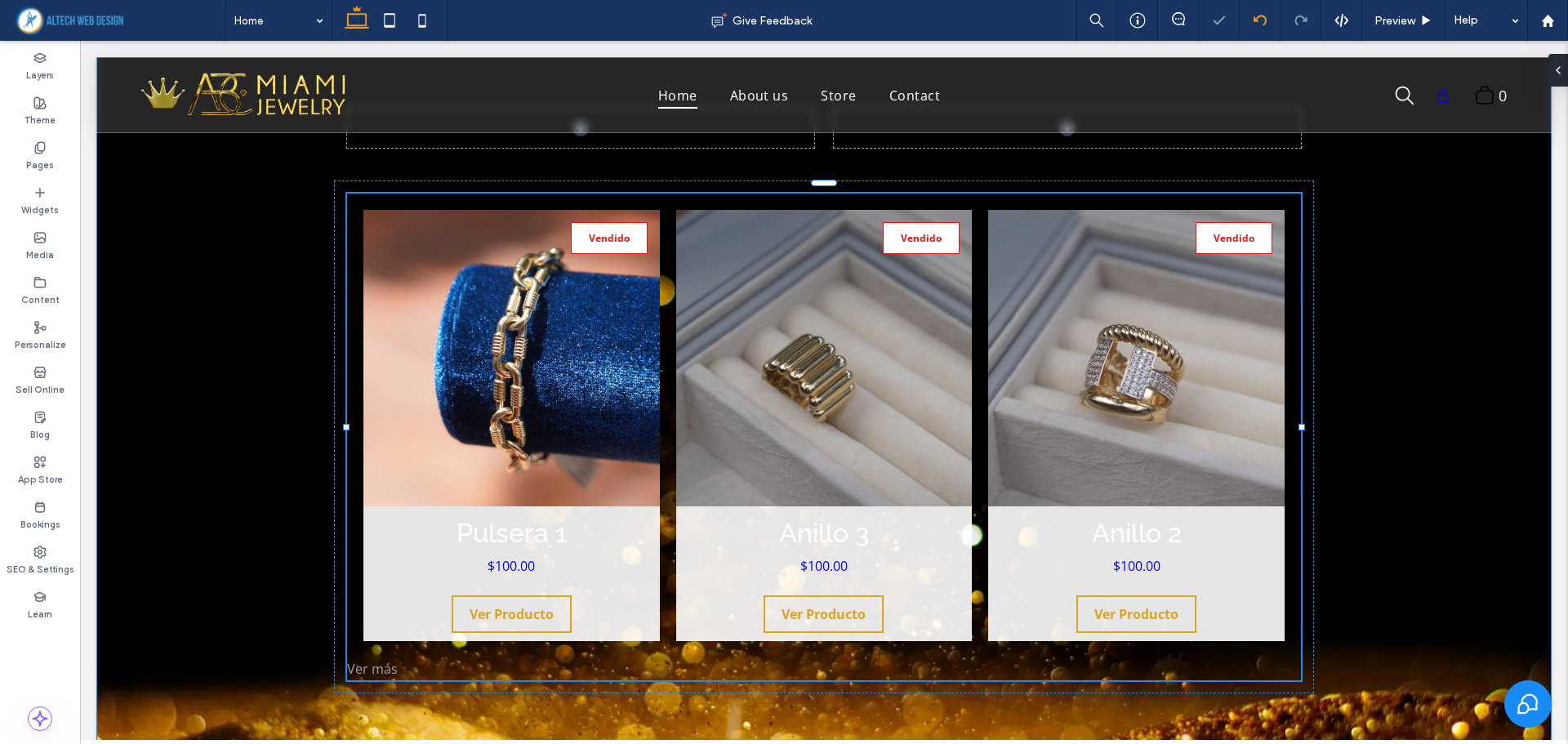
click at [1260, 20] on icon at bounding box center [1260, 20] width 13 height 13
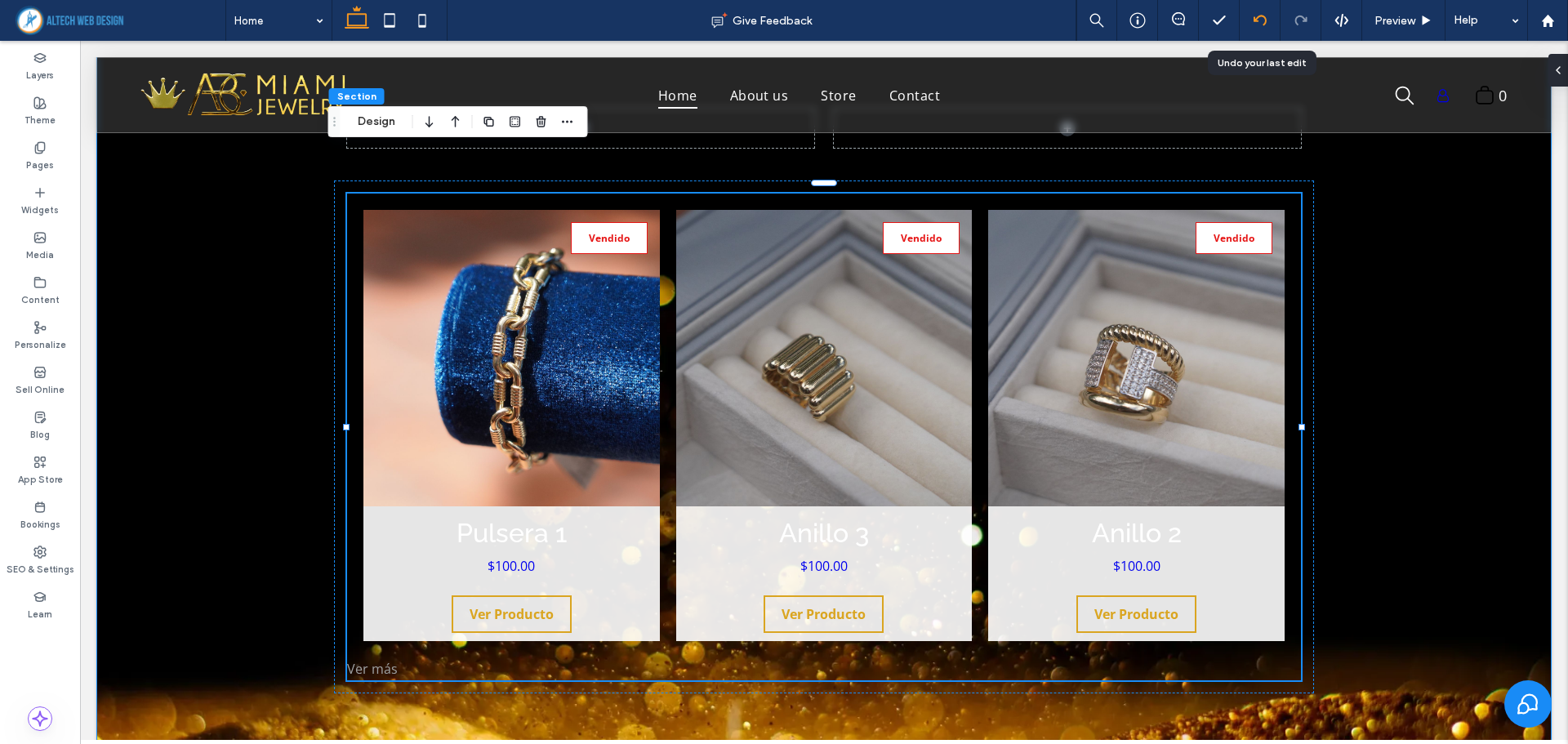
click at [1258, 17] on use at bounding box center [1259, 20] width 13 height 11
click at [1256, 22] on icon at bounding box center [1260, 20] width 13 height 13
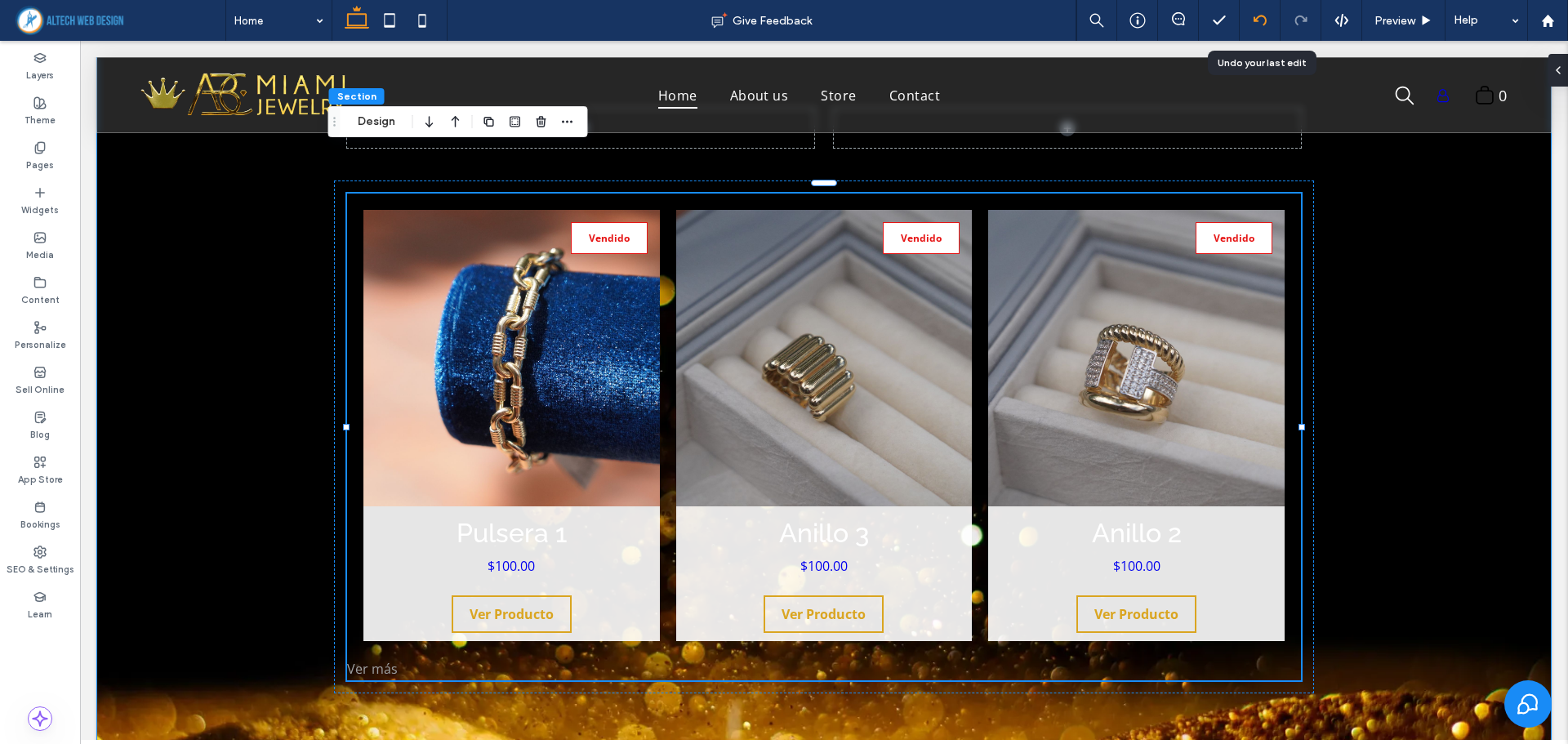
click at [1260, 25] on icon at bounding box center [1260, 20] width 13 height 13
click at [1262, 21] on icon at bounding box center [1260, 20] width 13 height 13
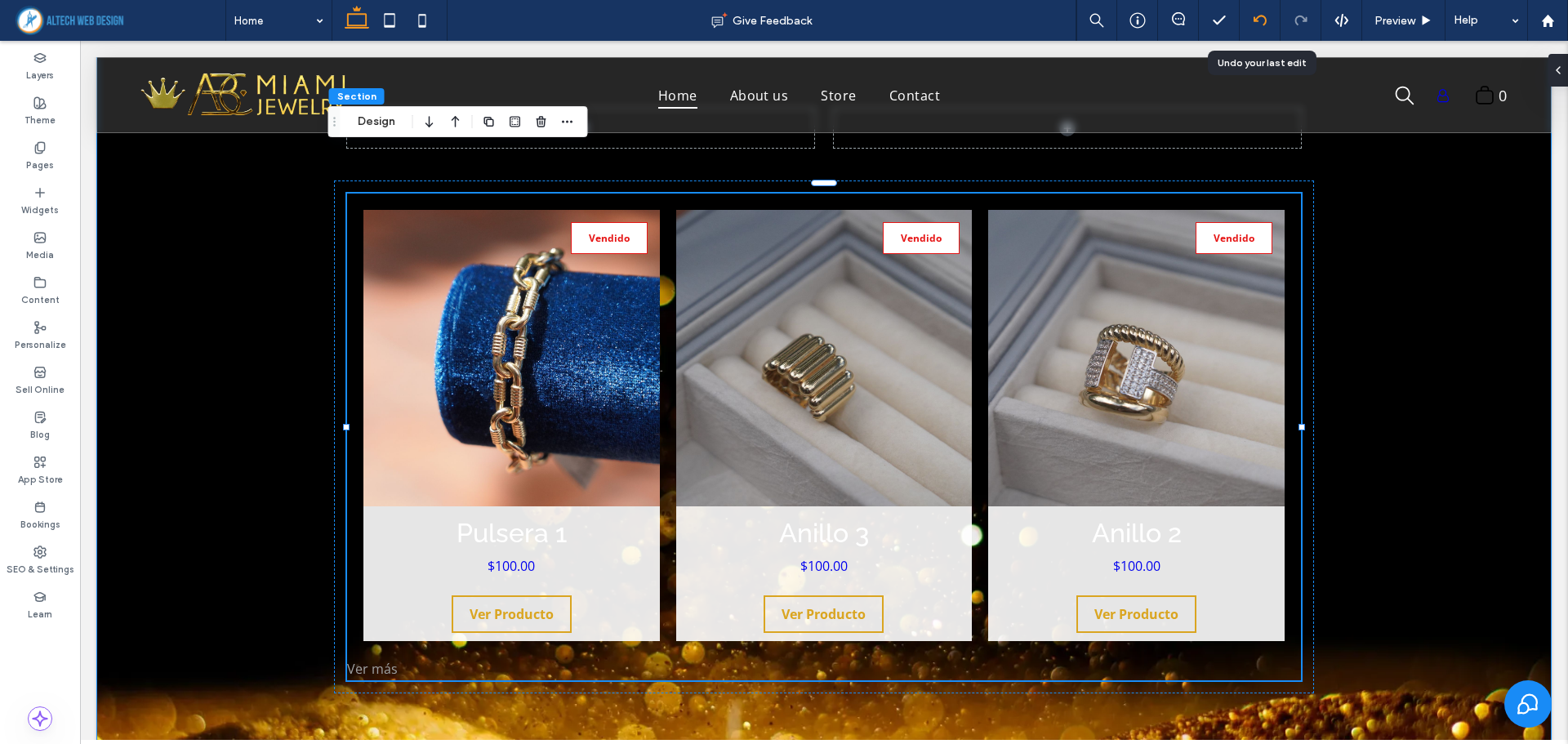
click at [1262, 21] on icon at bounding box center [1260, 20] width 13 height 13
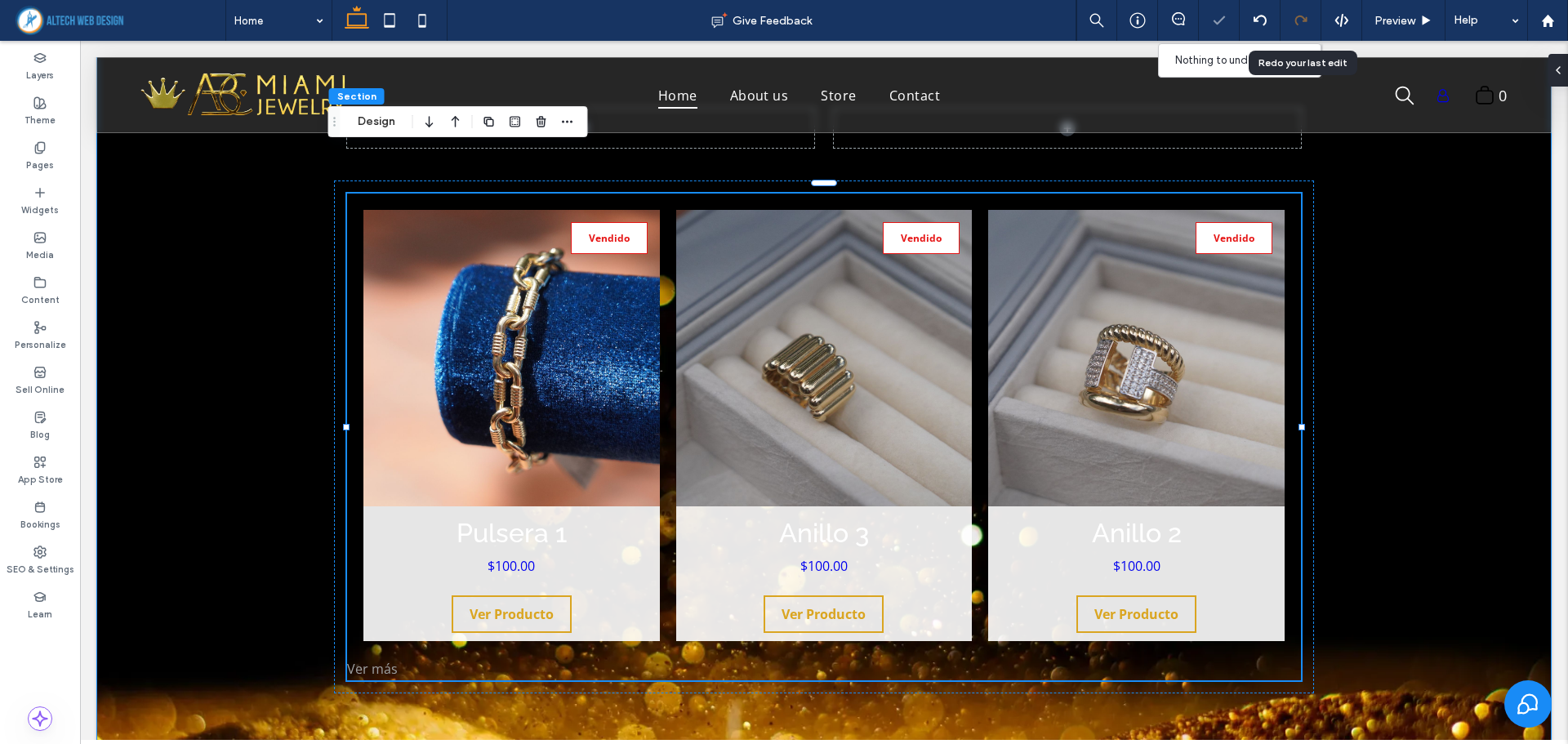
click at [1303, 22] on icon at bounding box center [1300, 20] width 13 height 13
click at [1299, 20] on icon at bounding box center [1300, 20] width 13 height 13
click at [1299, 59] on icon at bounding box center [1299, 61] width 10 height 10
click at [1299, 22] on icon at bounding box center [1300, 20] width 13 height 13
click at [1260, 20] on icon at bounding box center [1260, 20] width 13 height 13
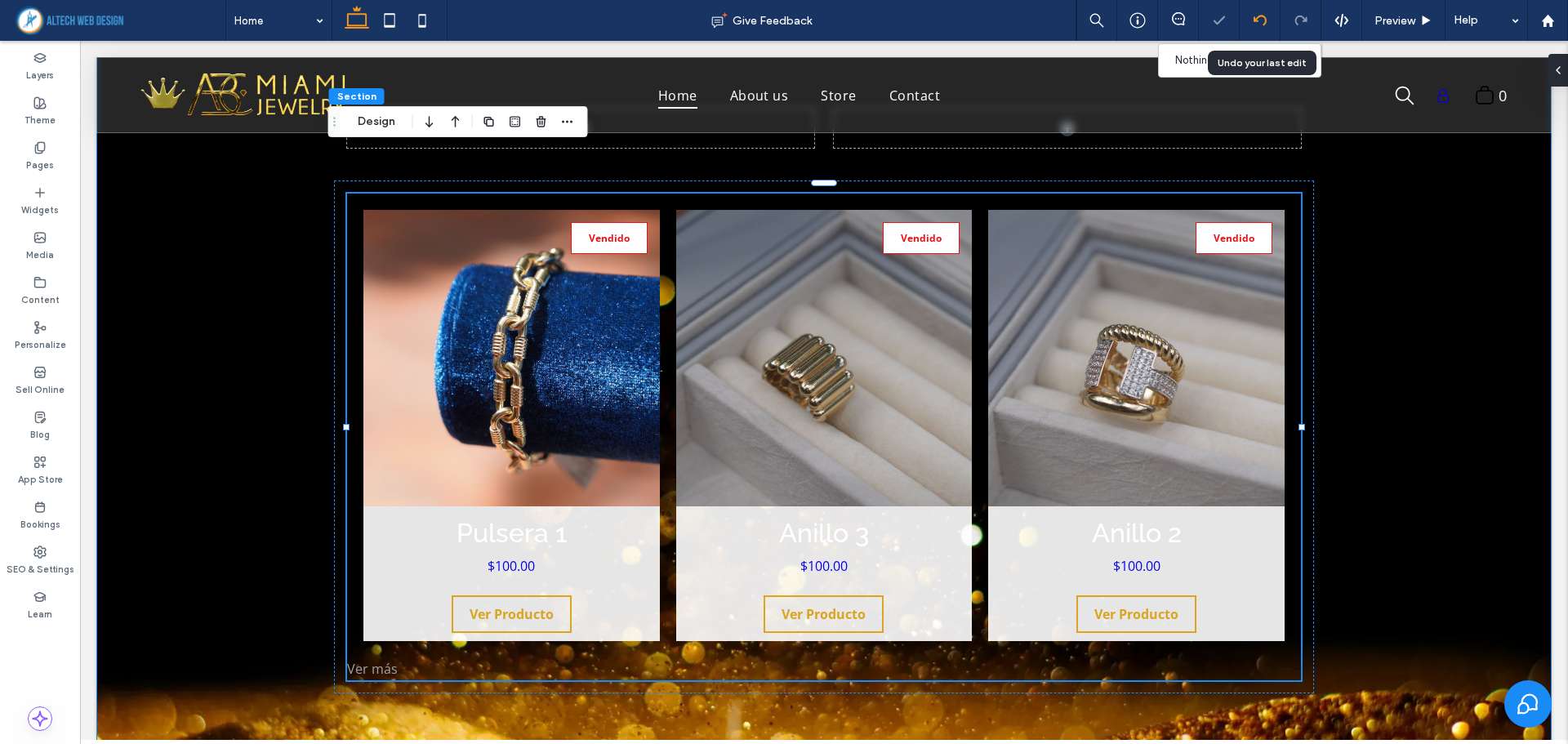
click at [1260, 20] on icon at bounding box center [1260, 20] width 13 height 13
click at [1297, 20] on icon at bounding box center [1300, 20] width 13 height 13
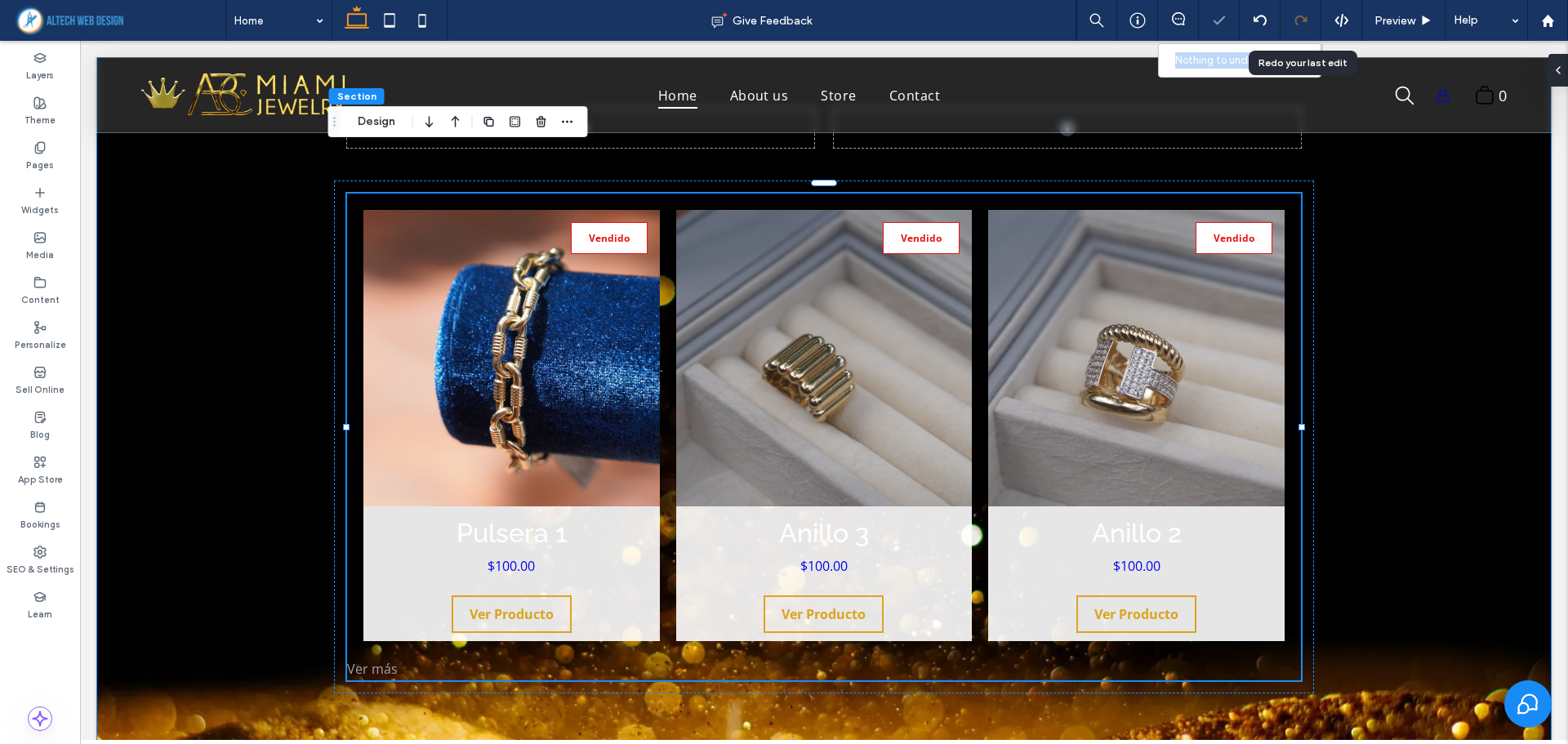
click at [1297, 20] on icon at bounding box center [1300, 20] width 13 height 13
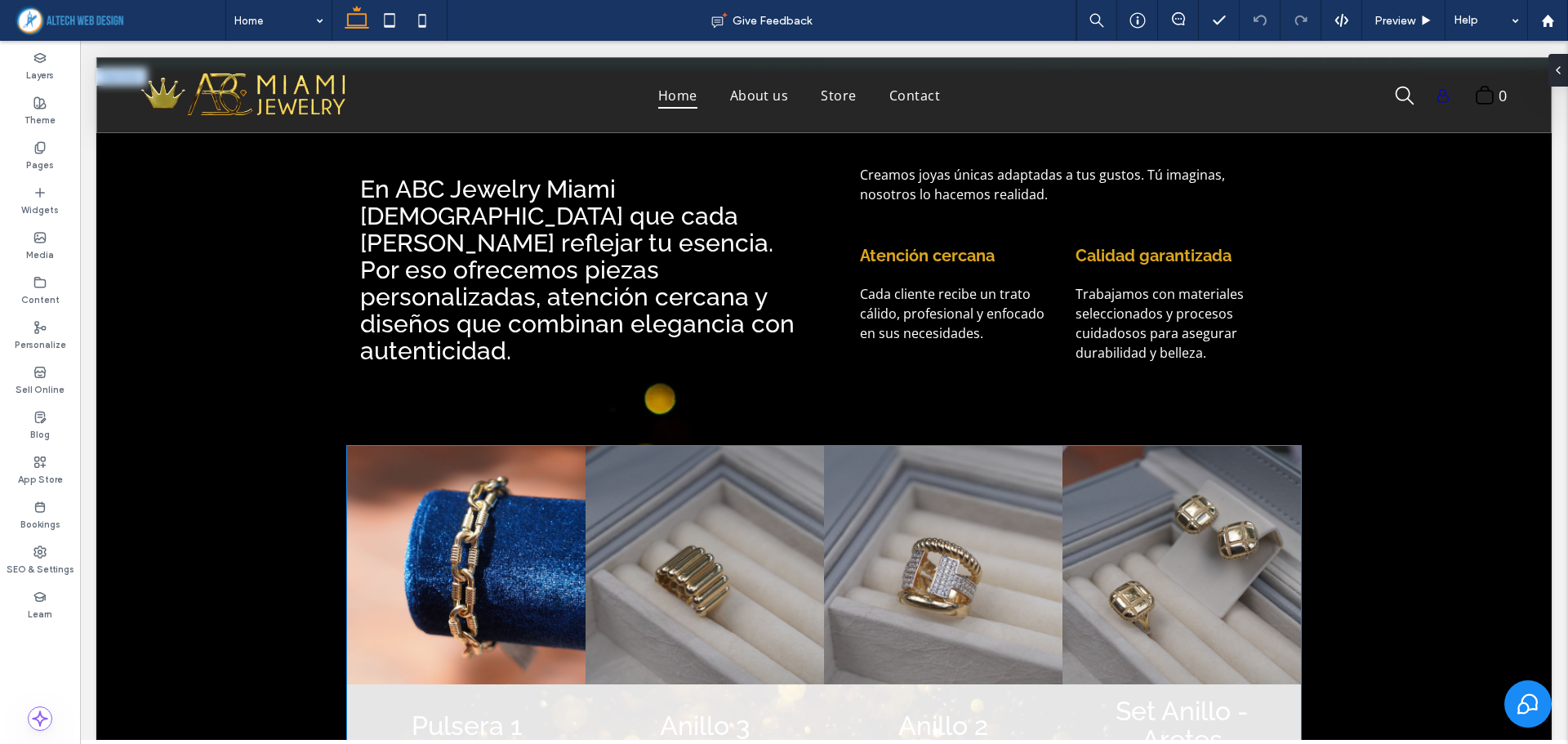
scroll to position [735, 0]
click at [389, 481] on link at bounding box center [466, 565] width 239 height 239
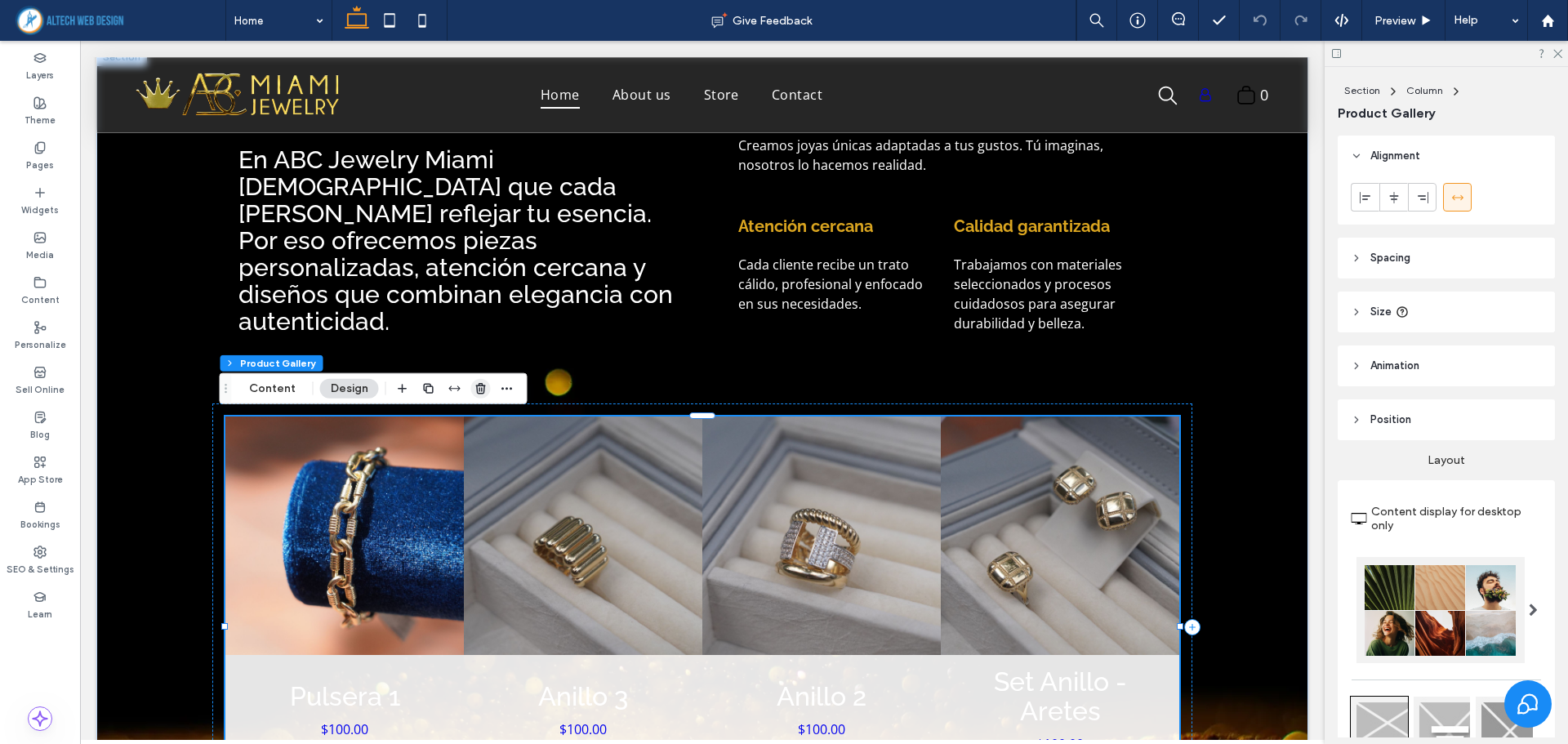
click at [479, 389] on use "button" at bounding box center [480, 388] width 10 height 11
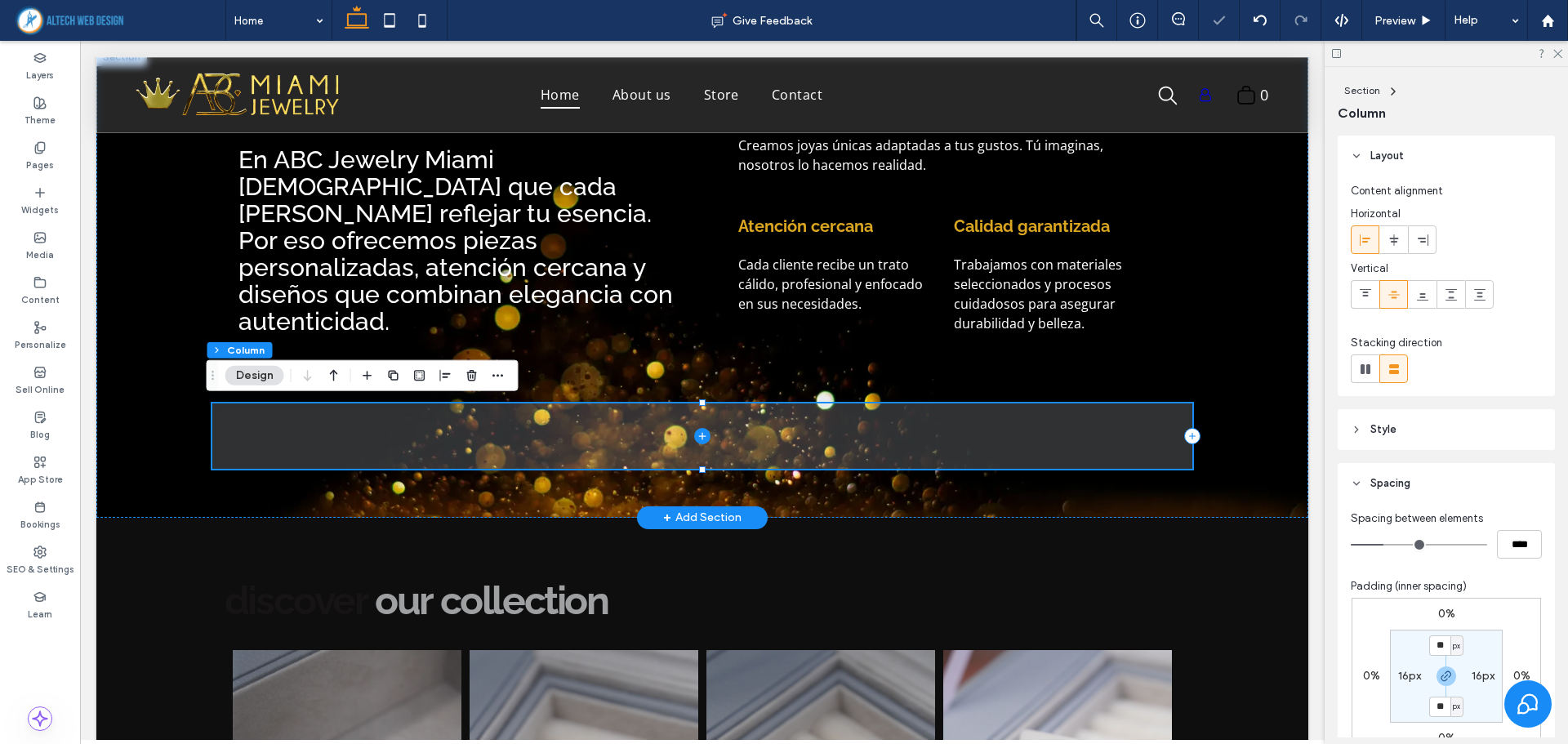
click at [503, 435] on span at bounding box center [701, 436] width 980 height 65
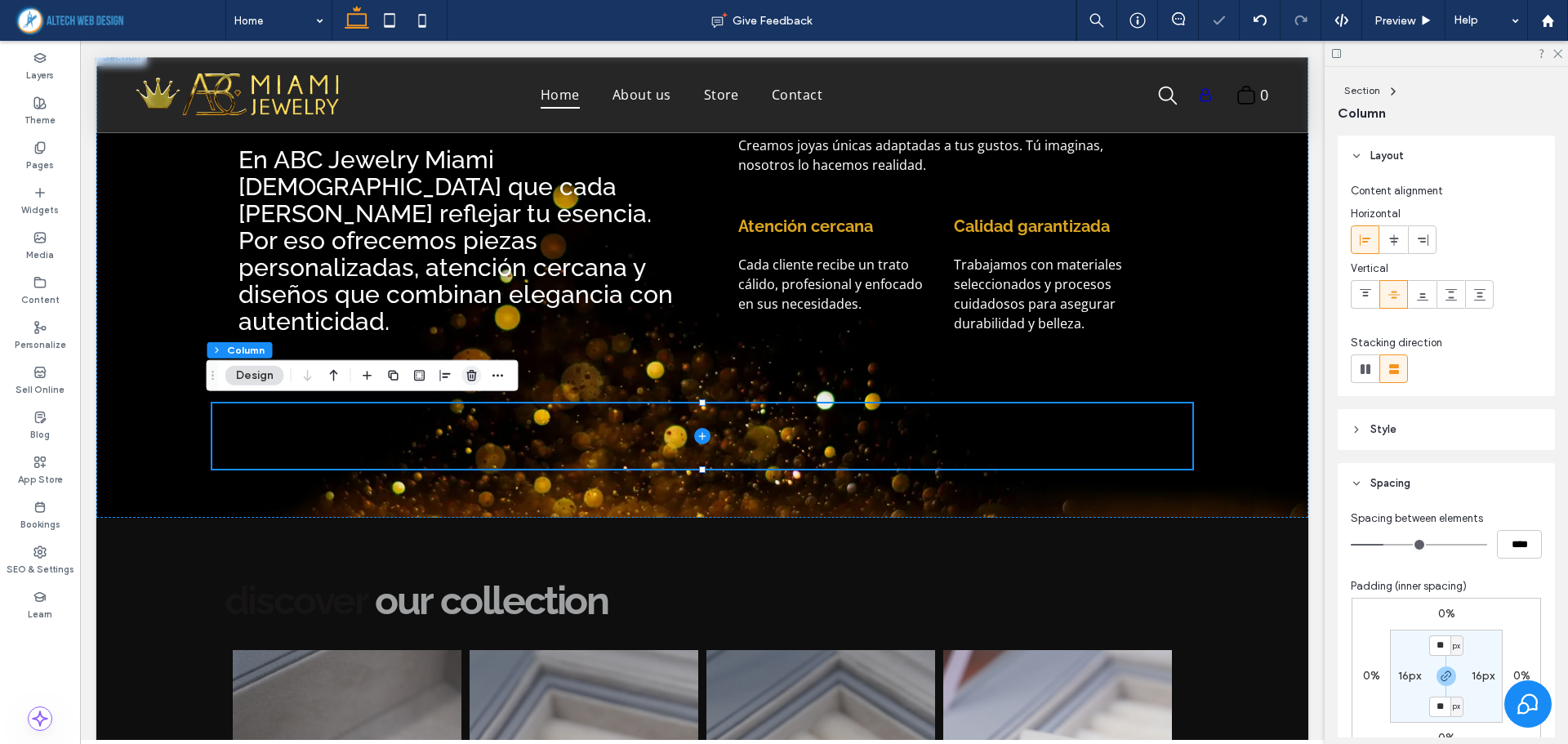
click at [472, 379] on use "button" at bounding box center [472, 374] width 10 height 11
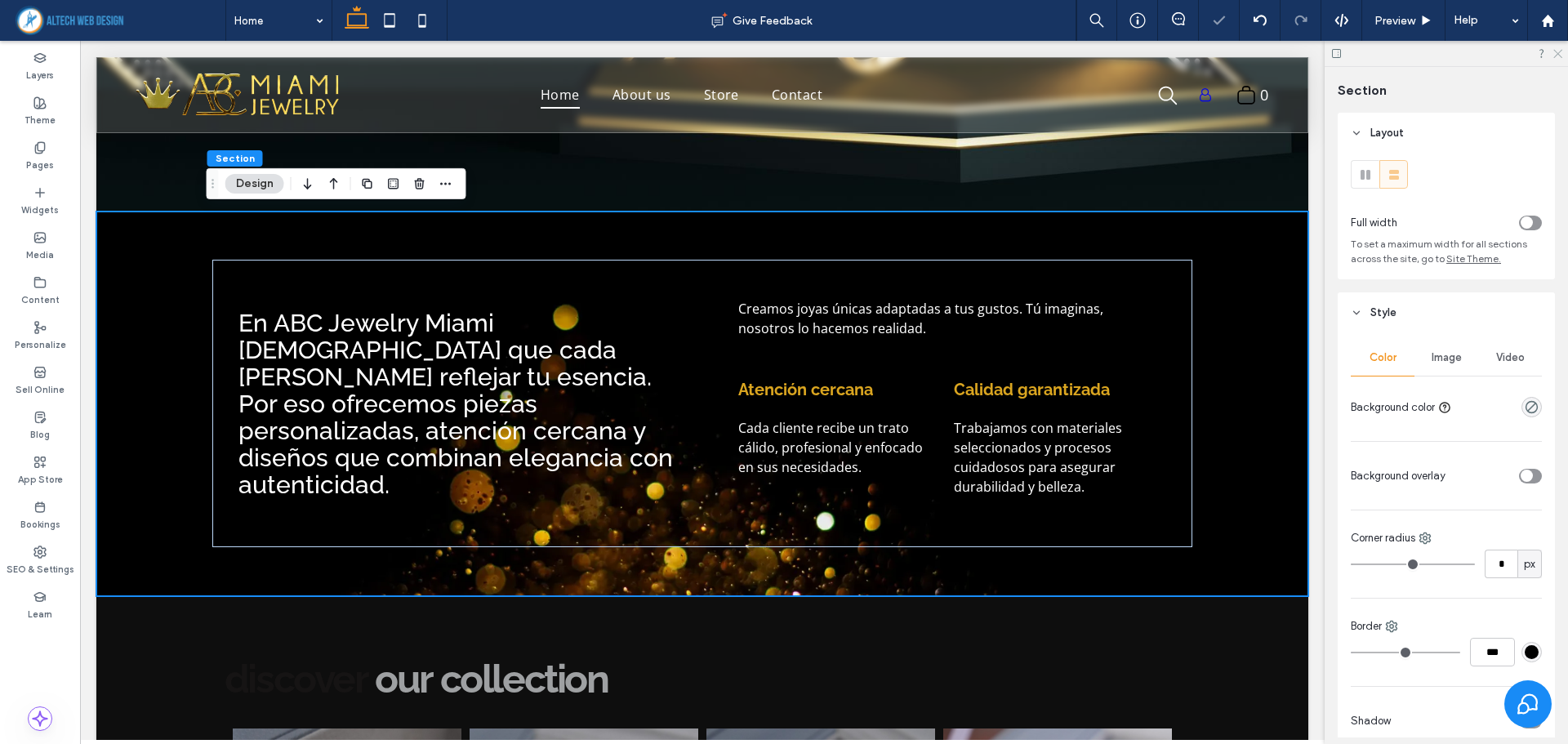
click at [1559, 48] on icon at bounding box center [1556, 52] width 11 height 11
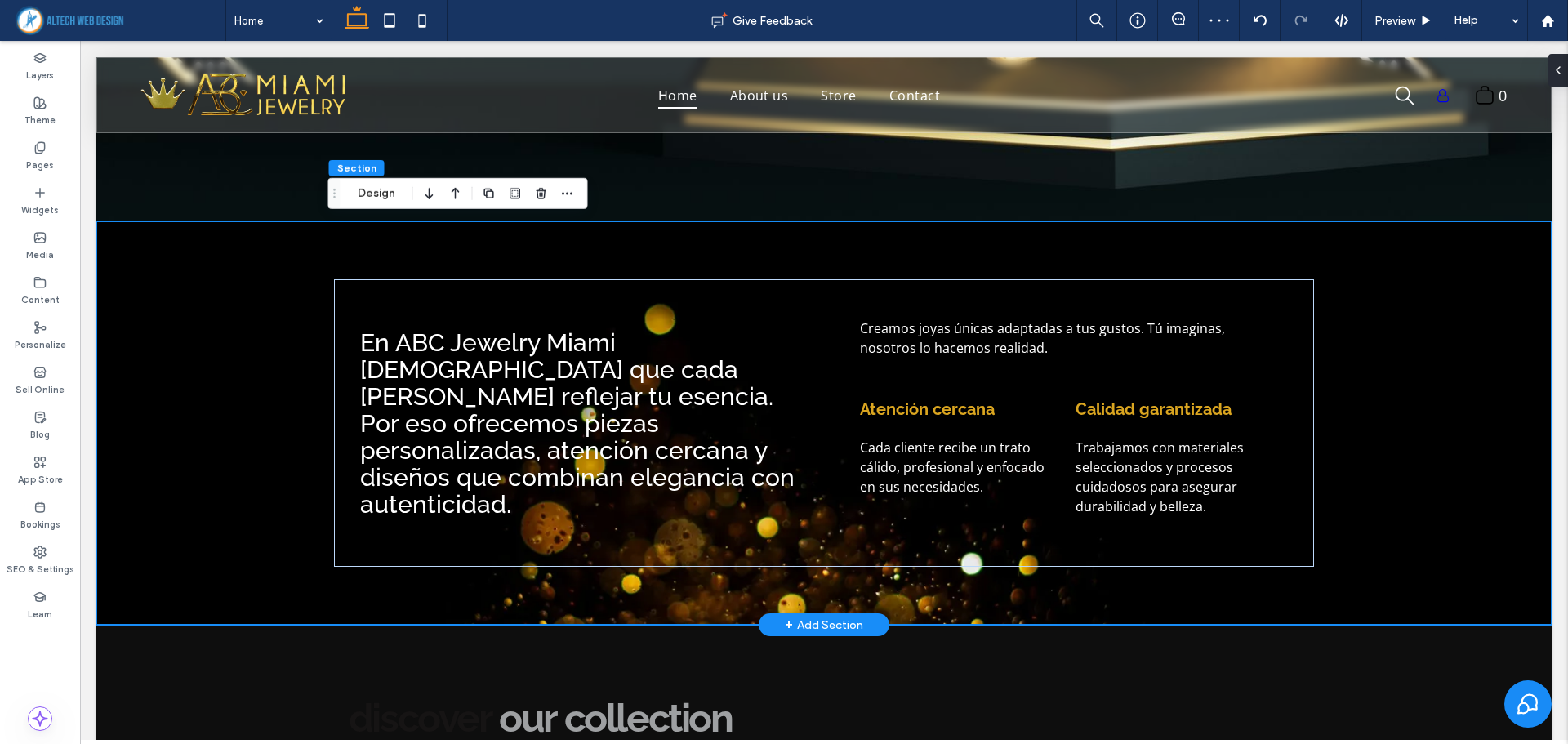
click at [208, 420] on div "En ABC Jewelry Miami creemos que cada joya debe reflejar tu esencia. Por eso of…" at bounding box center [823, 423] width 1455 height 404
click at [713, 353] on span "En ABC Jewelry Miami creemos que cada joya debe reflejar tu esencia. Por eso of…" at bounding box center [578, 424] width 434 height 191
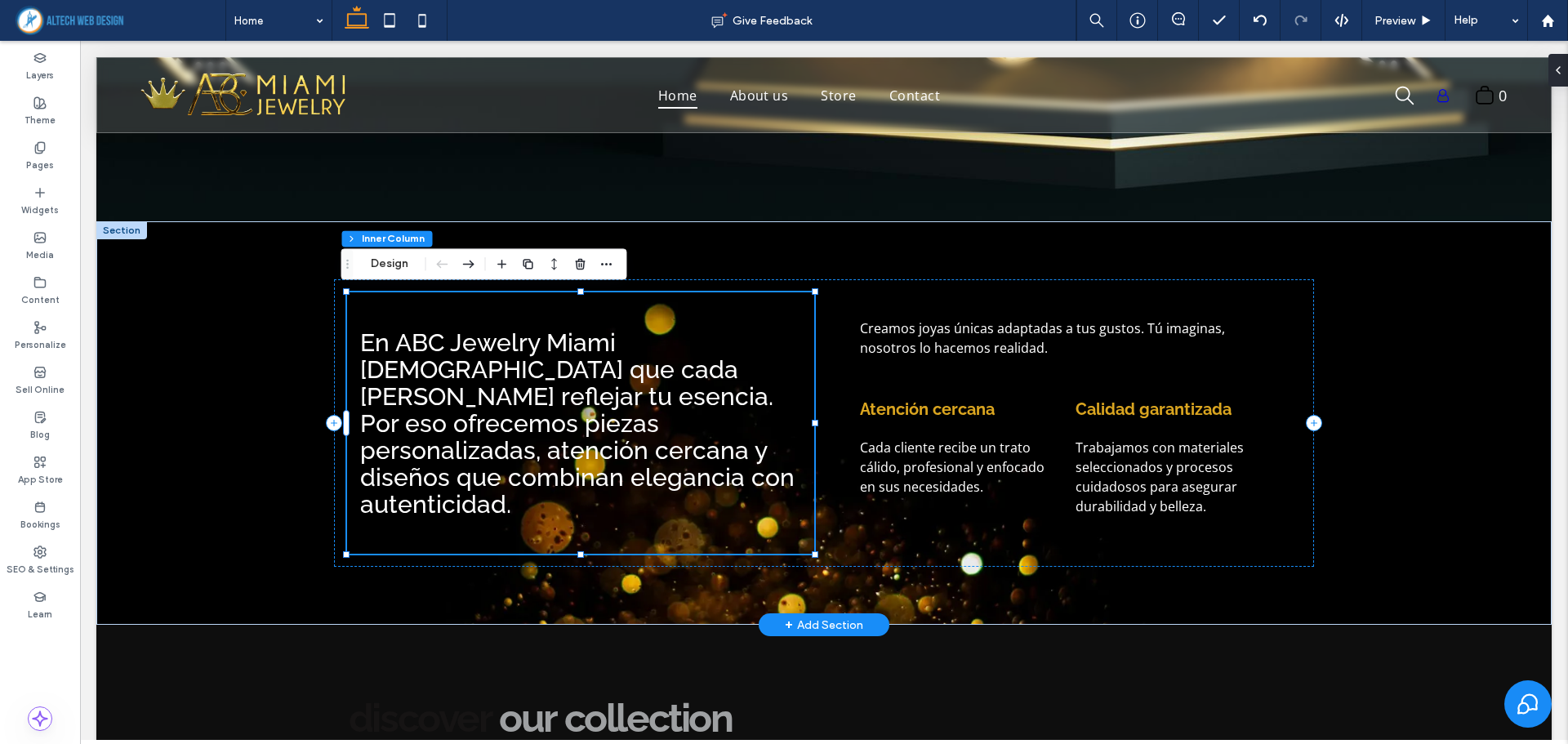
click at [704, 386] on span "En ABC Jewelry Miami creemos que cada joya debe reflejar tu esencia. Por eso of…" at bounding box center [578, 424] width 434 height 191
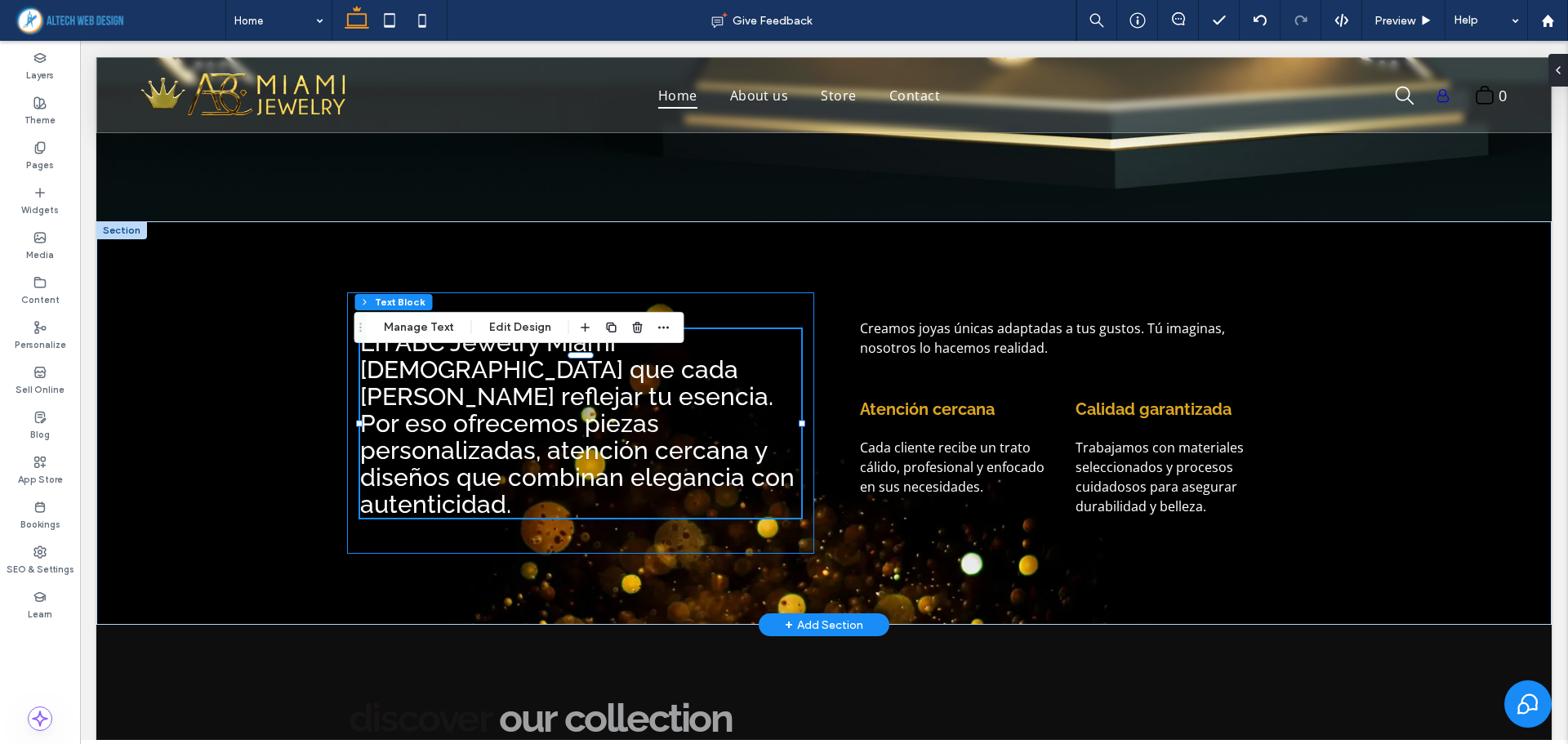
click at [347, 311] on div "En ABC Jewelry Miami creemos que cada joya debe reflejar tu esencia. Por eso of…" at bounding box center [580, 424] width 467 height 261
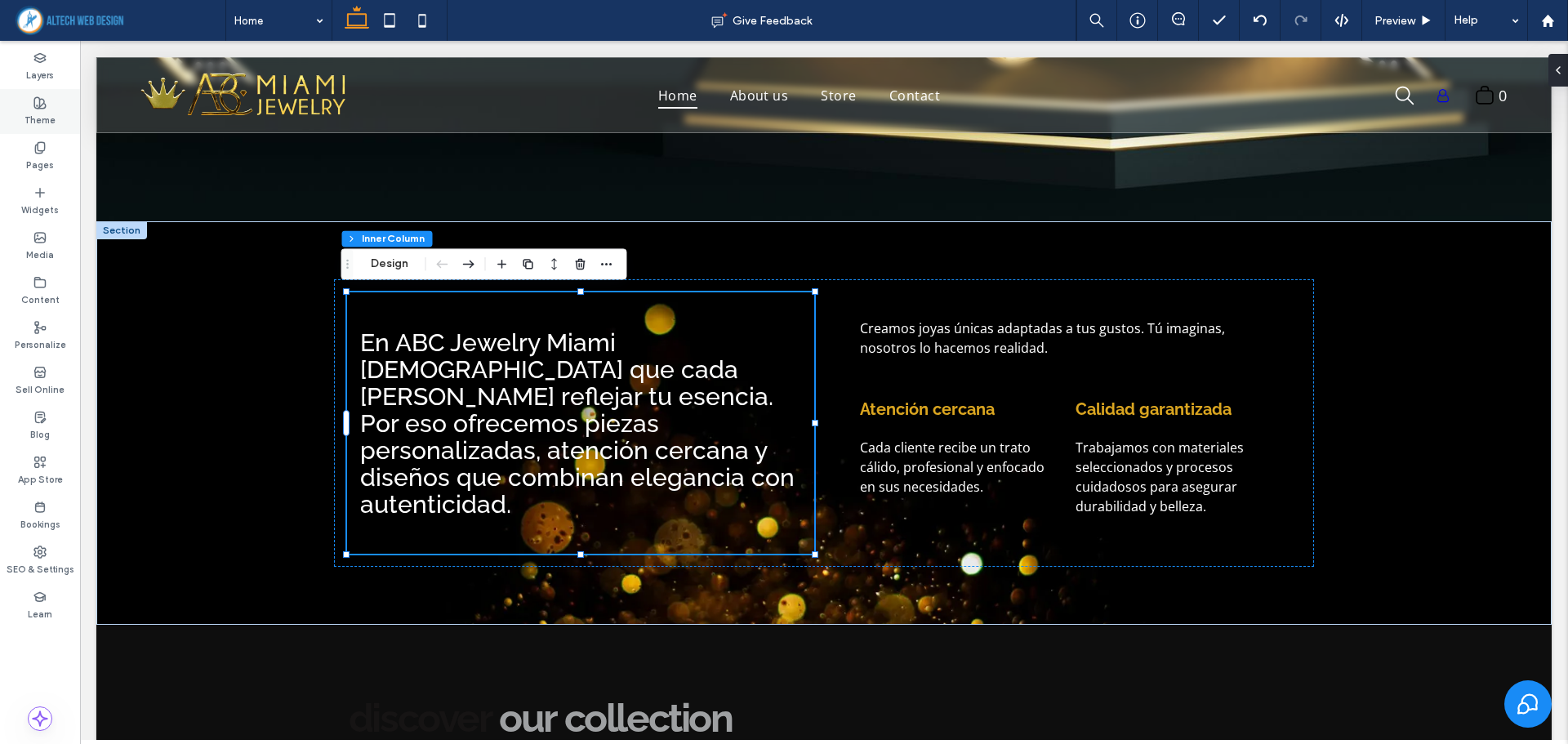
click at [29, 109] on div "Theme" at bounding box center [39, 112] width 80 height 45
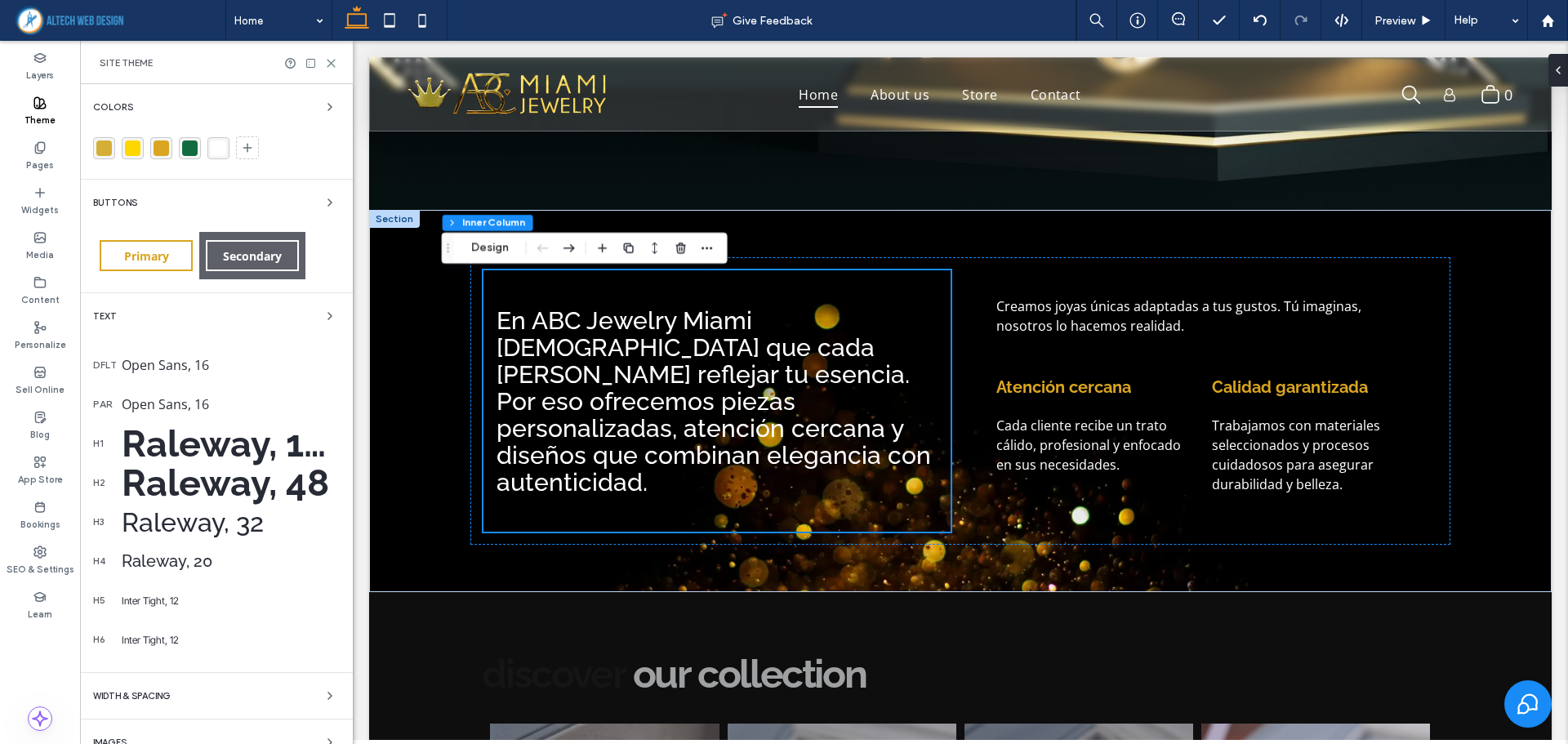
scroll to position [570, 0]
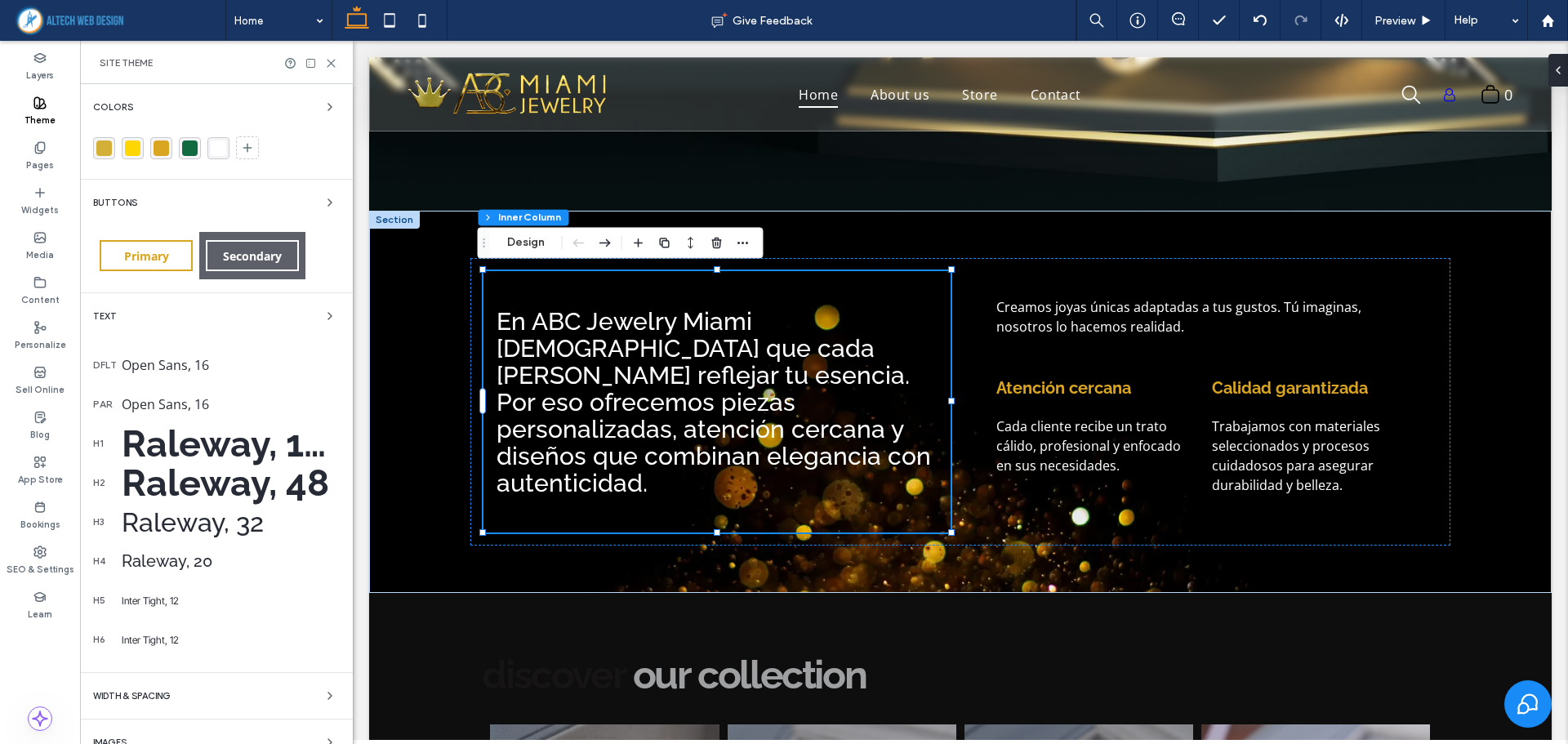
click at [29, 109] on div "Theme" at bounding box center [39, 112] width 80 height 45
click at [24, 72] on div "Layers" at bounding box center [39, 67] width 80 height 45
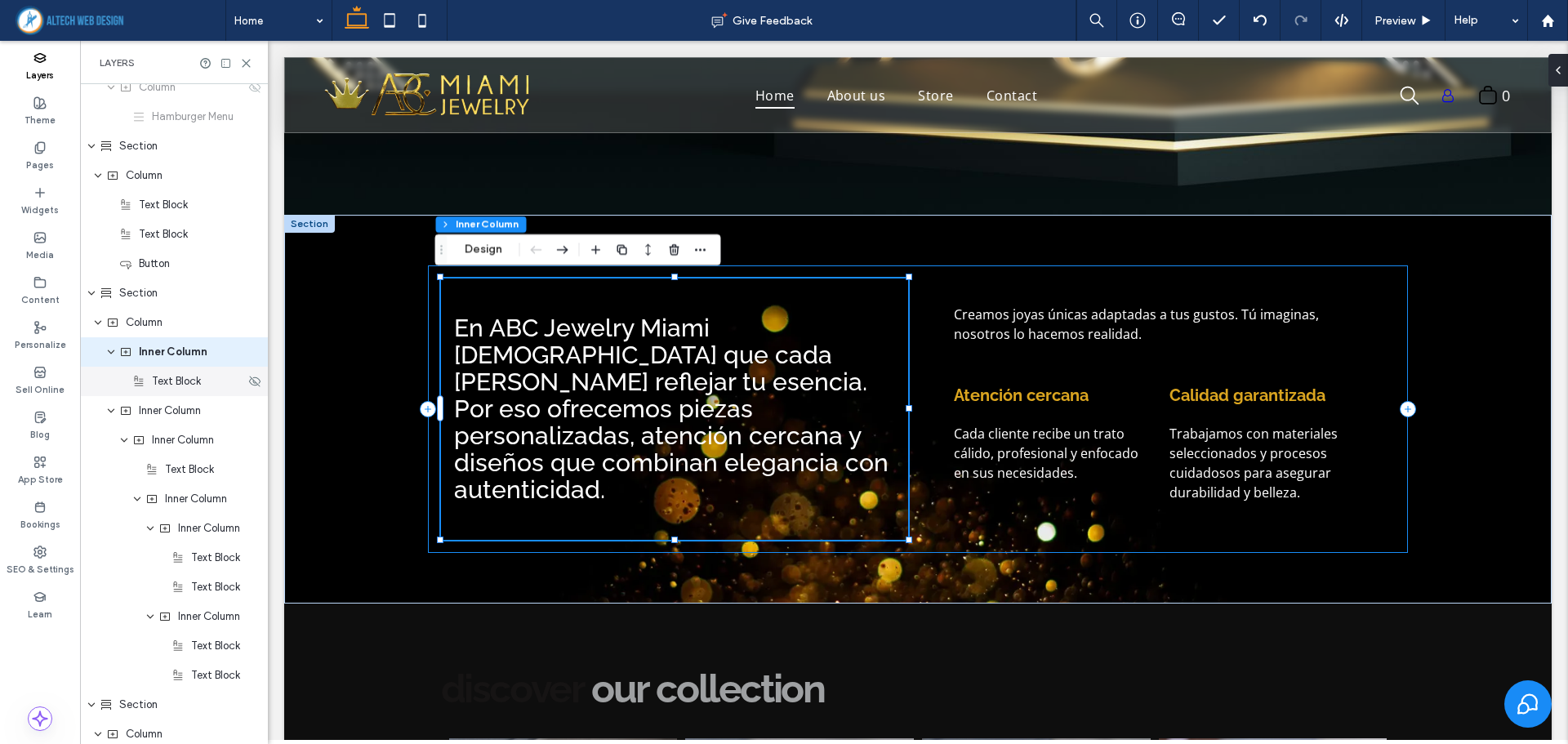
scroll to position [325, 0]
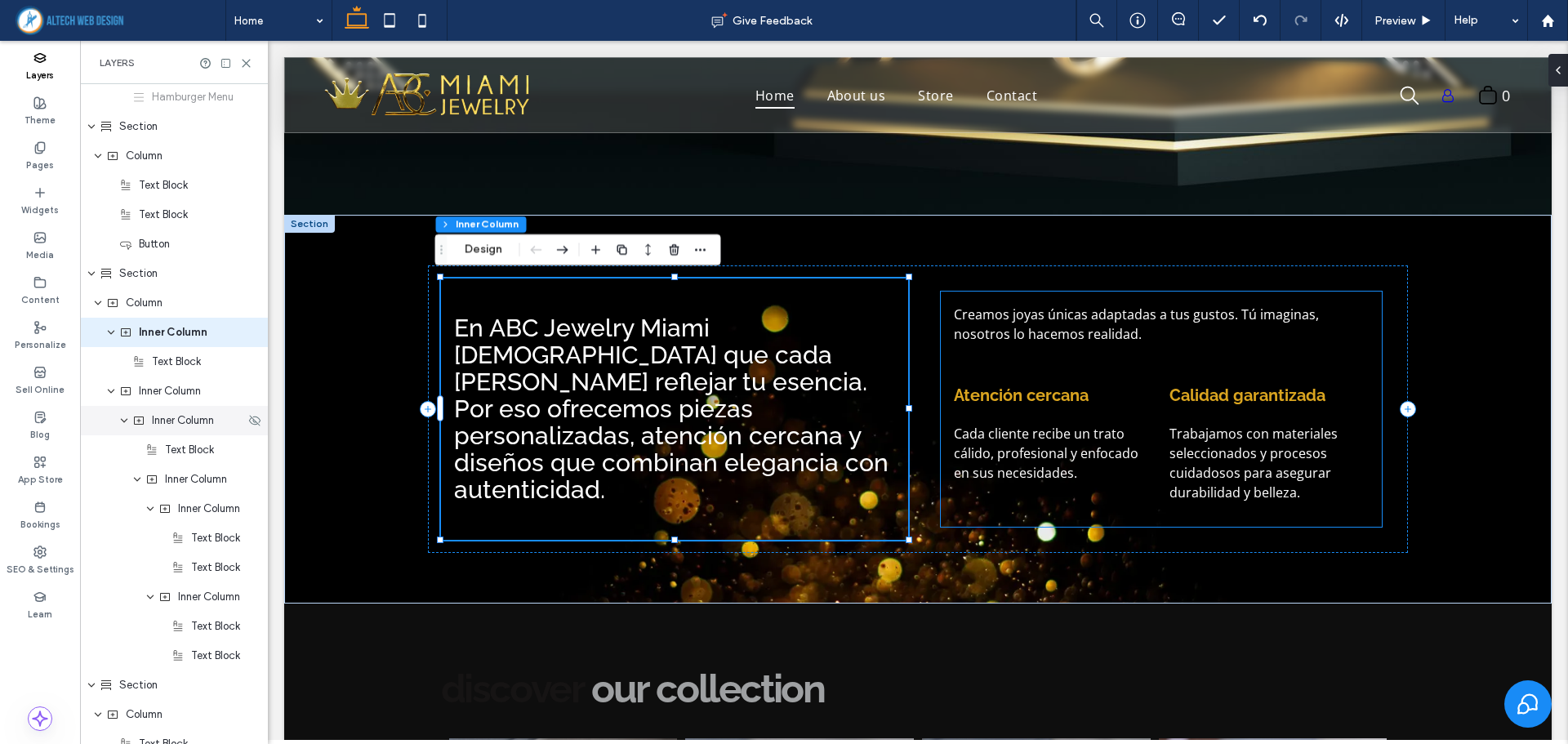
click at [123, 422] on use "expand Inner Column" at bounding box center [124, 421] width 7 height 4
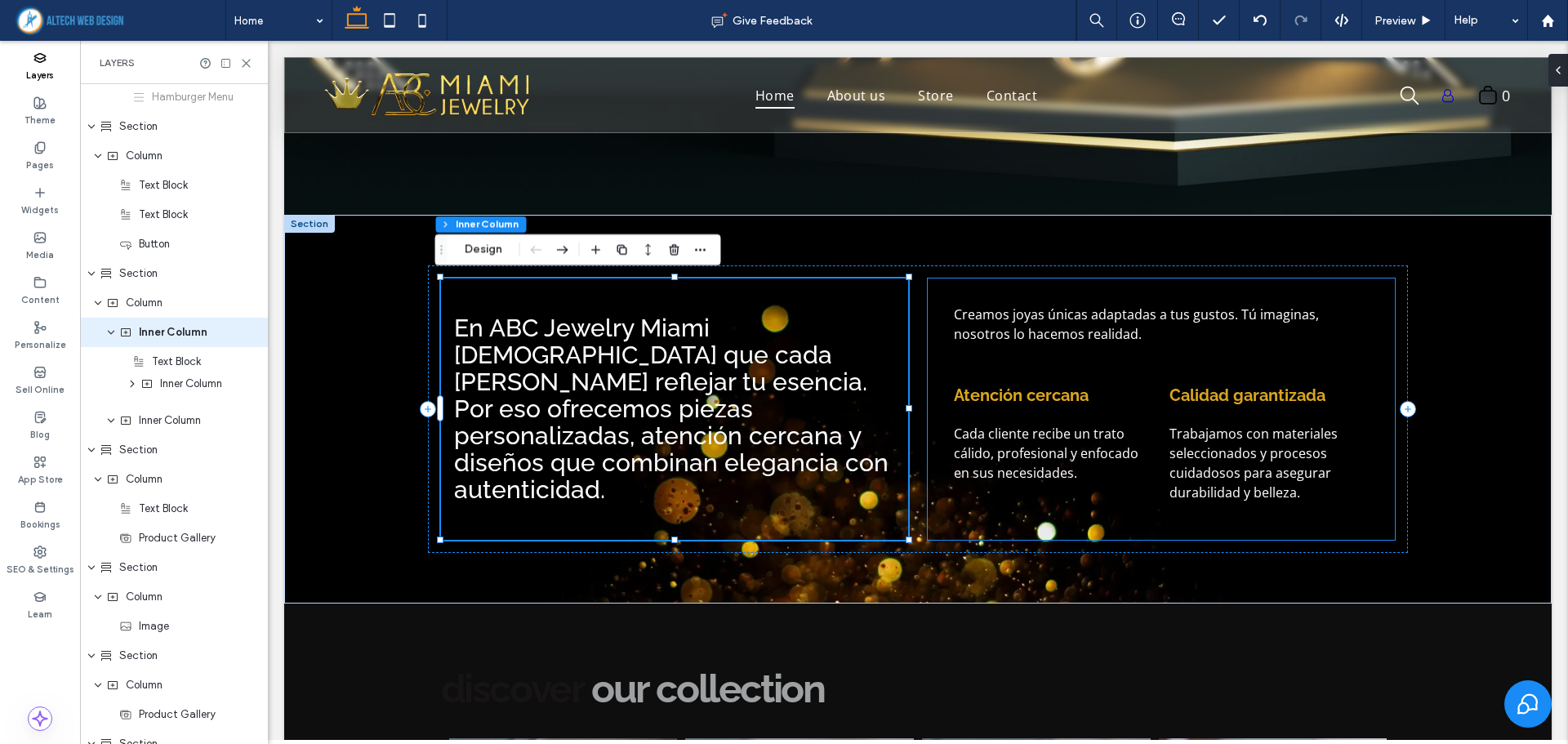
drag, startPoint x: 167, startPoint y: 425, endPoint x: 176, endPoint y: 388, distance: 38.1
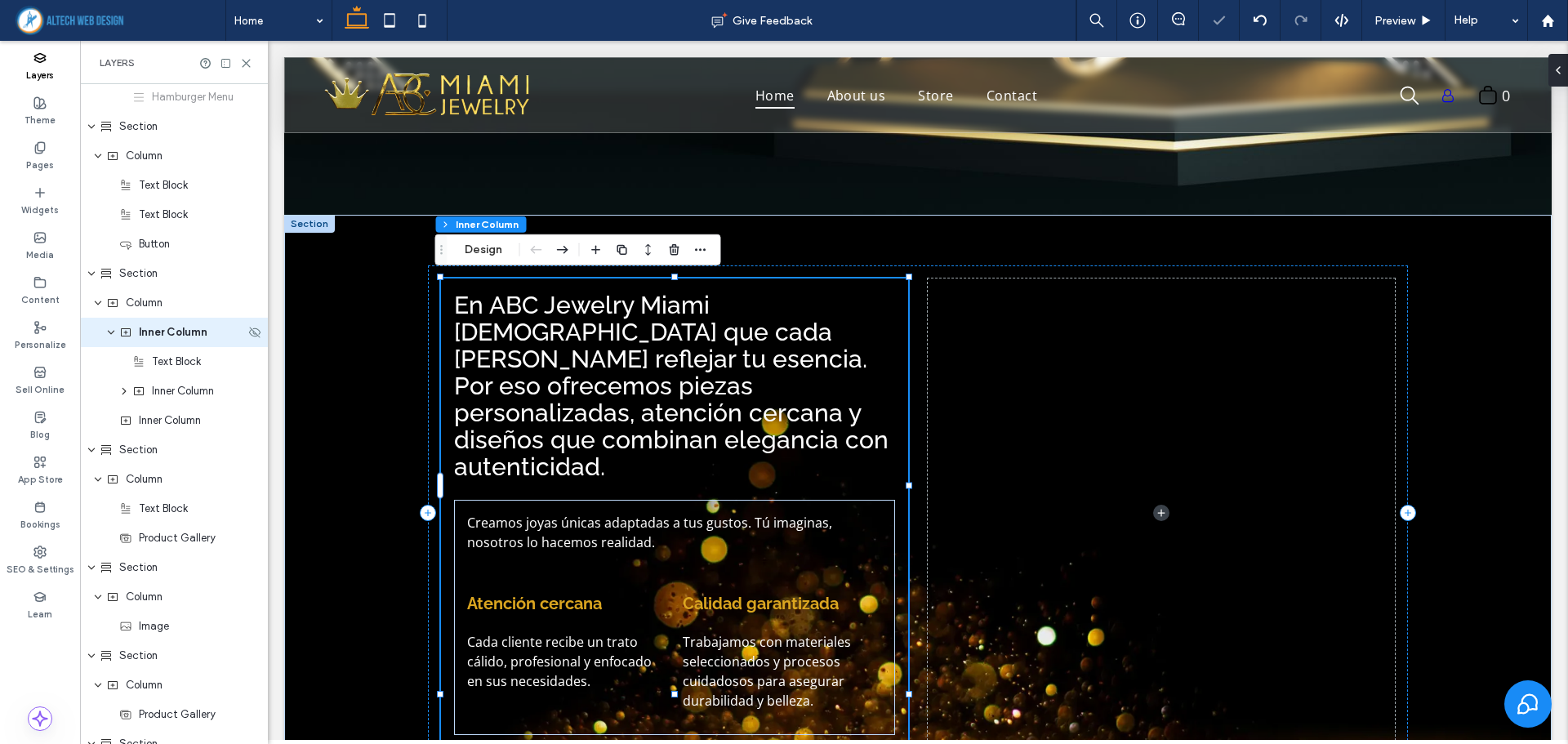
scroll to position [244, 0]
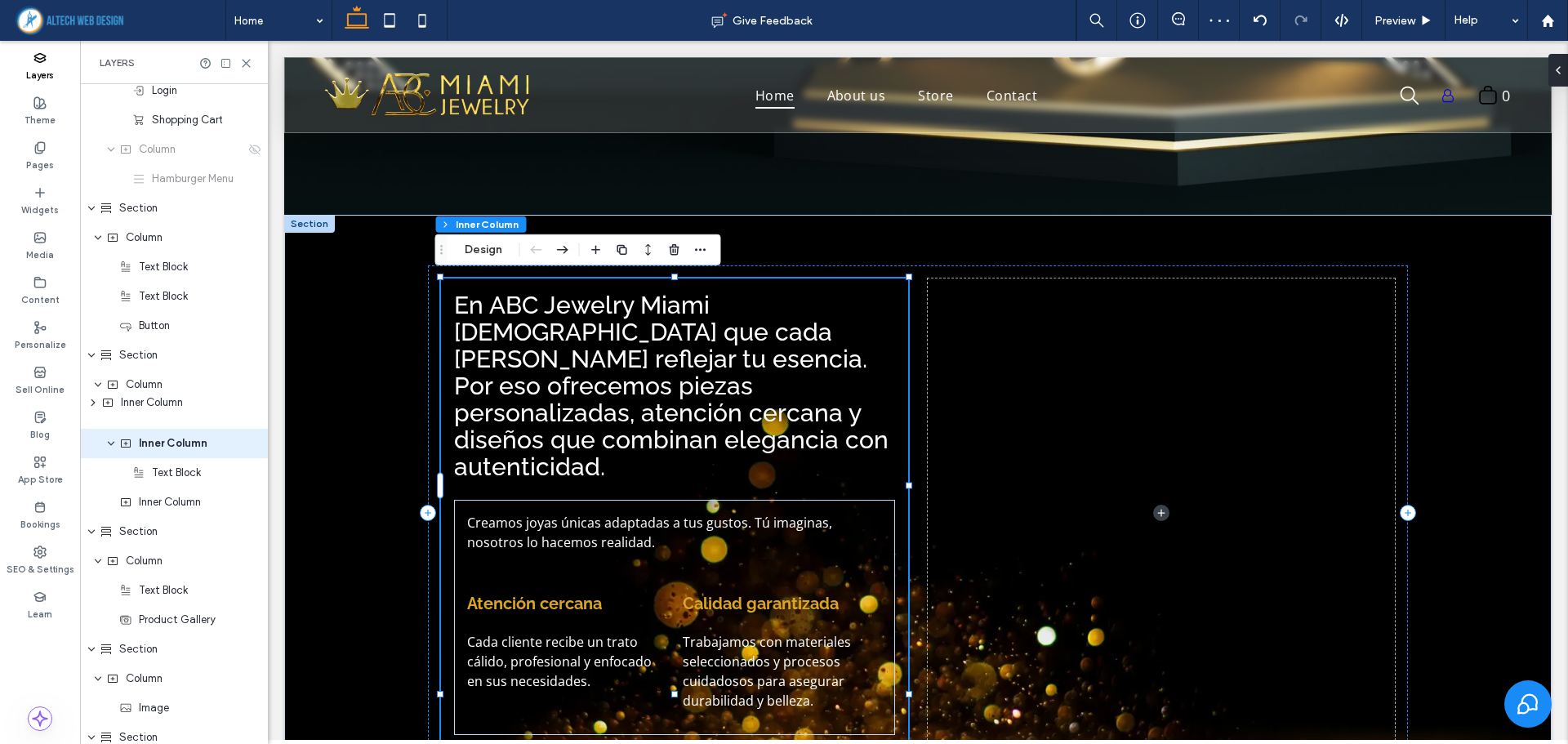
drag, startPoint x: 175, startPoint y: 473, endPoint x: 143, endPoint y: 403, distance: 77.0
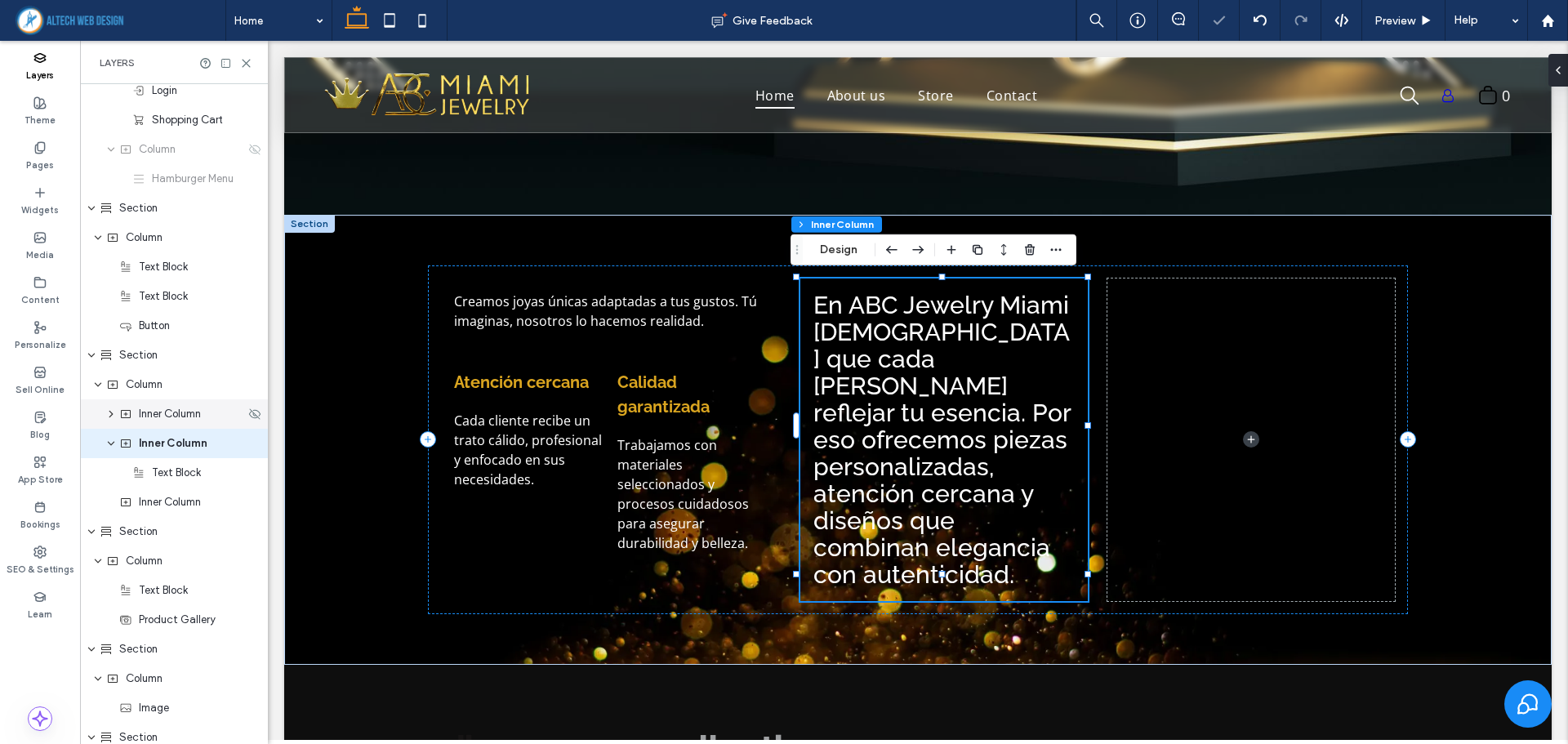
scroll to position [273, 0]
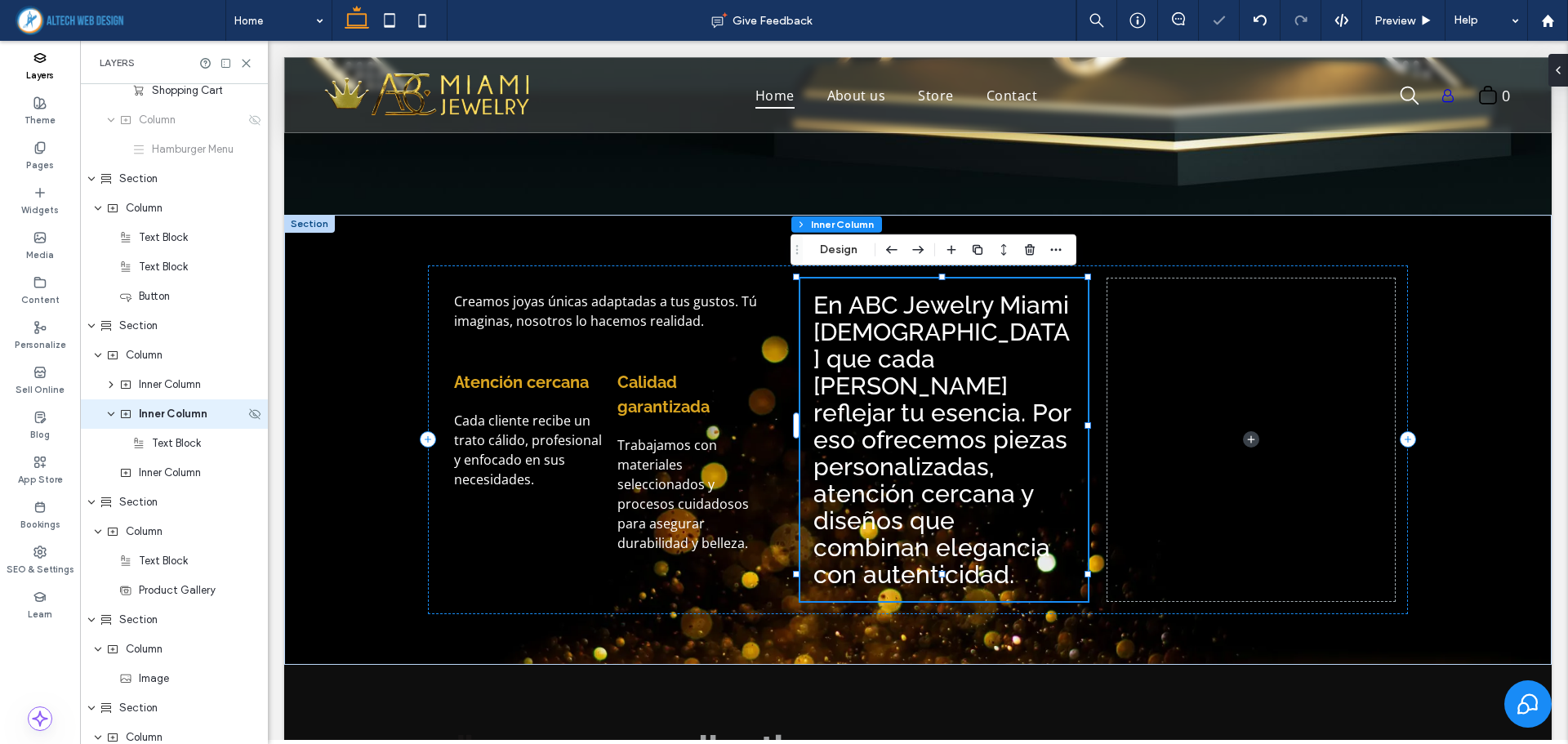
click at [110, 419] on icon "expand Inner Column" at bounding box center [111, 414] width 10 height 13
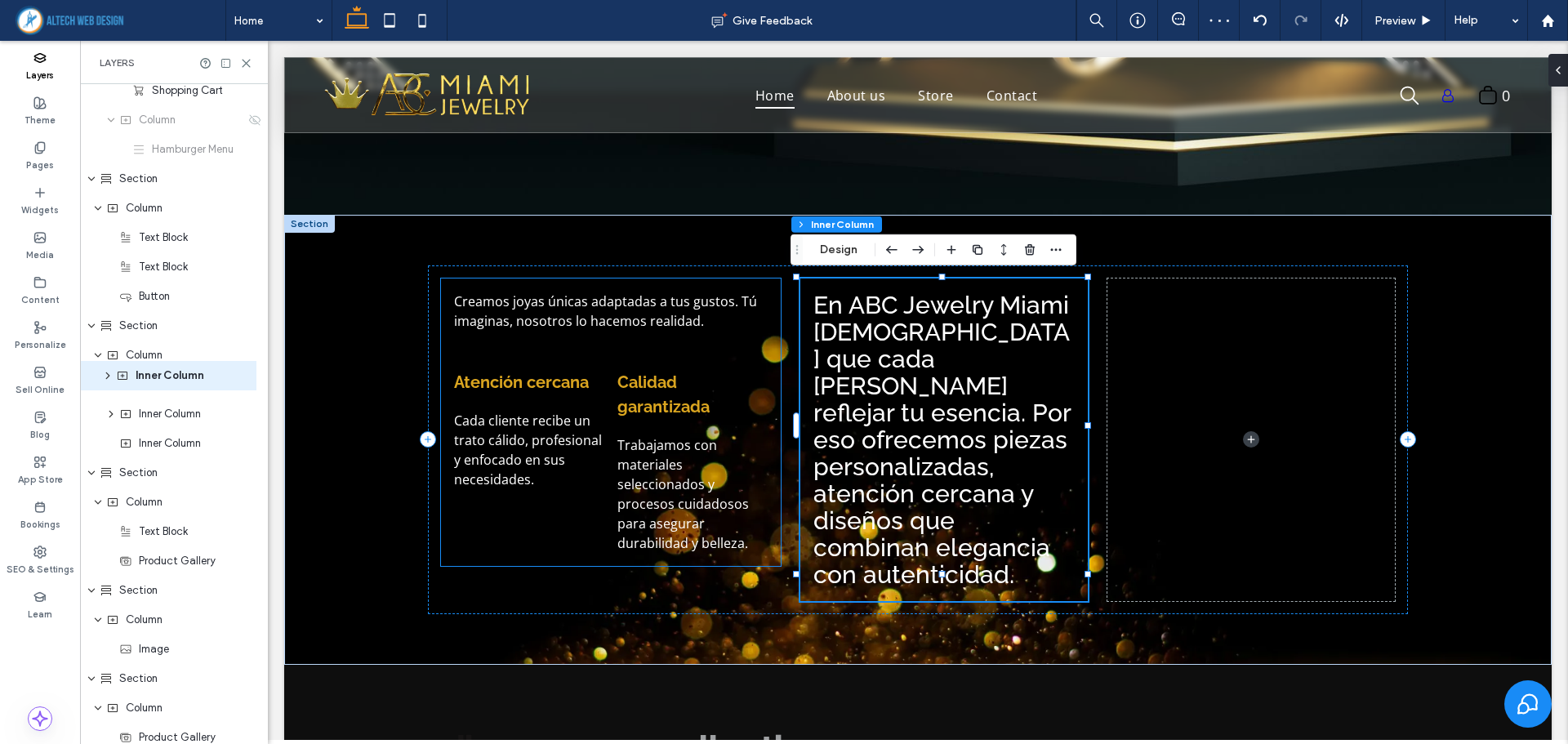
drag, startPoint x: 162, startPoint y: 419, endPoint x: 159, endPoint y: 379, distance: 40.1
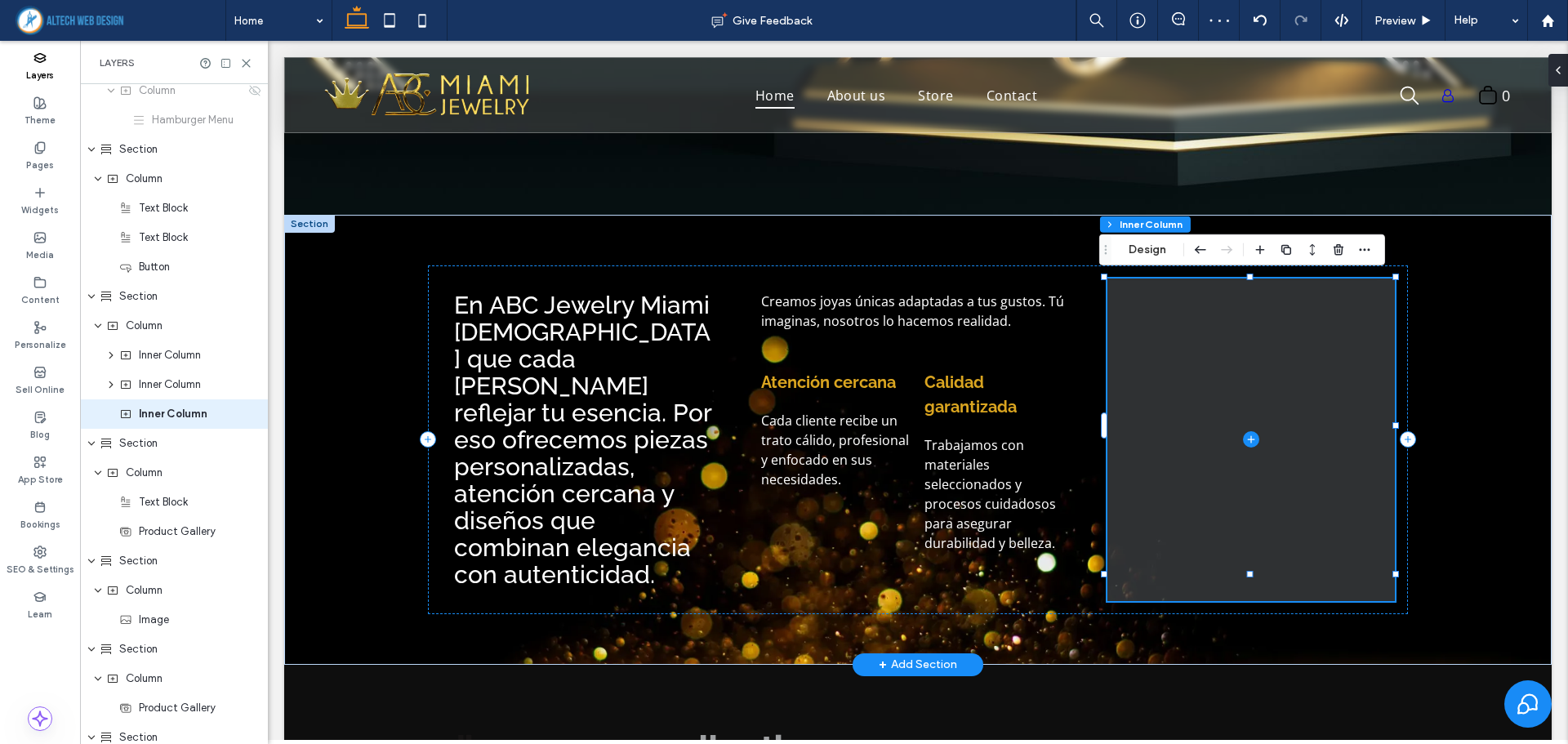
scroll to position [219, 0]
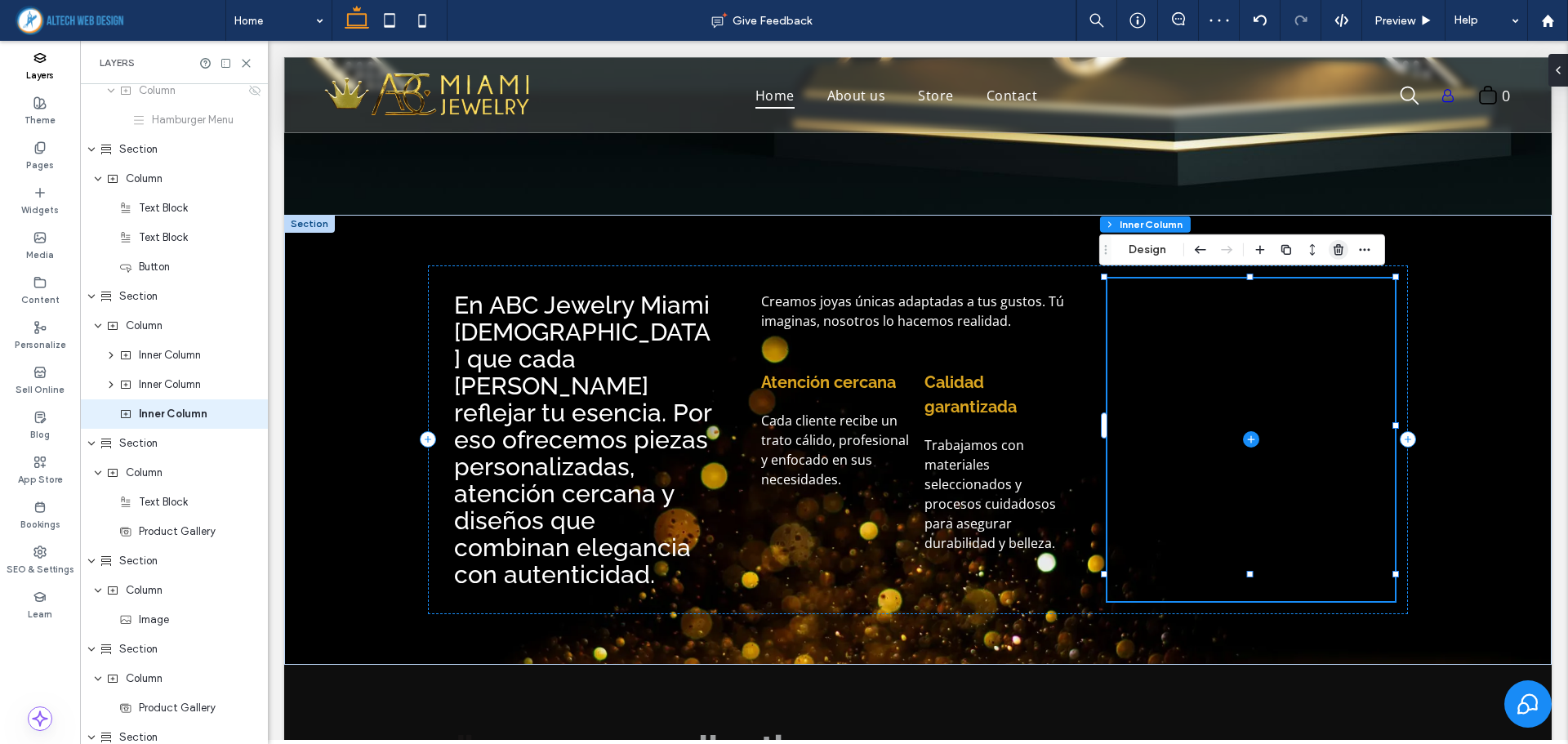
click at [1340, 255] on use "button" at bounding box center [1338, 250] width 10 height 11
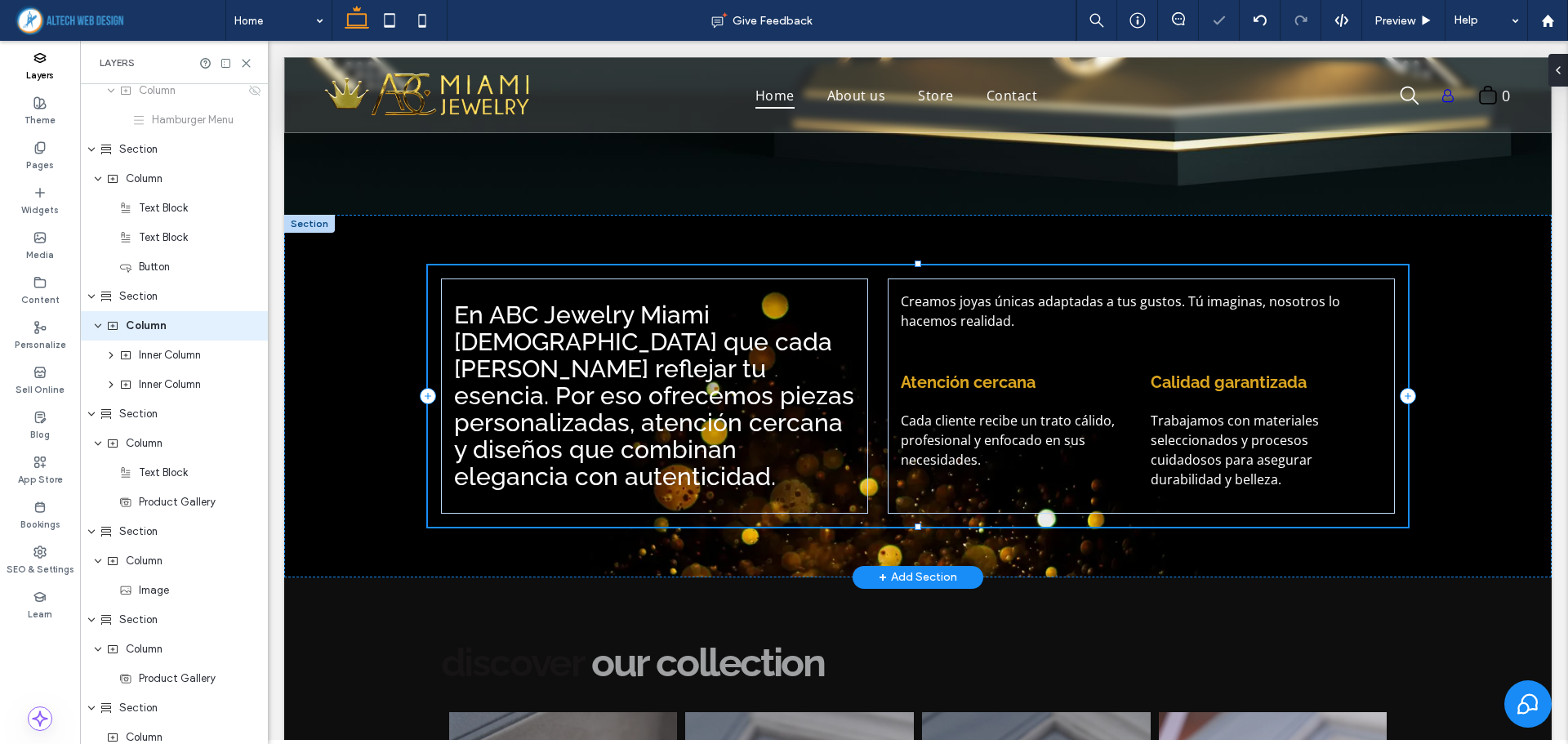
scroll to position [214, 0]
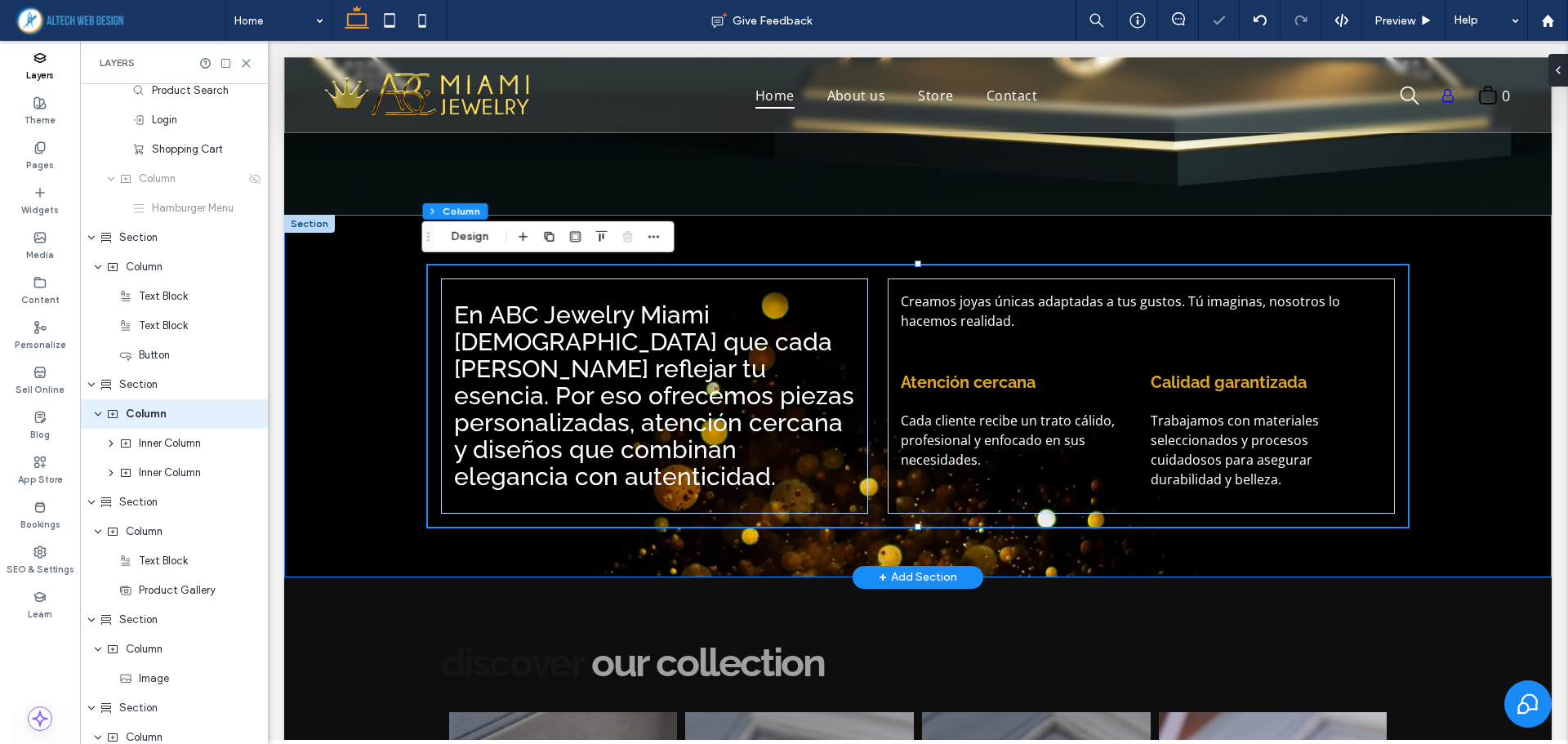
click at [393, 538] on div "En ABC Jewelry Miami creemos que cada joya debe reflejar tu esencia. Por eso of…" at bounding box center [918, 396] width 1267 height 363
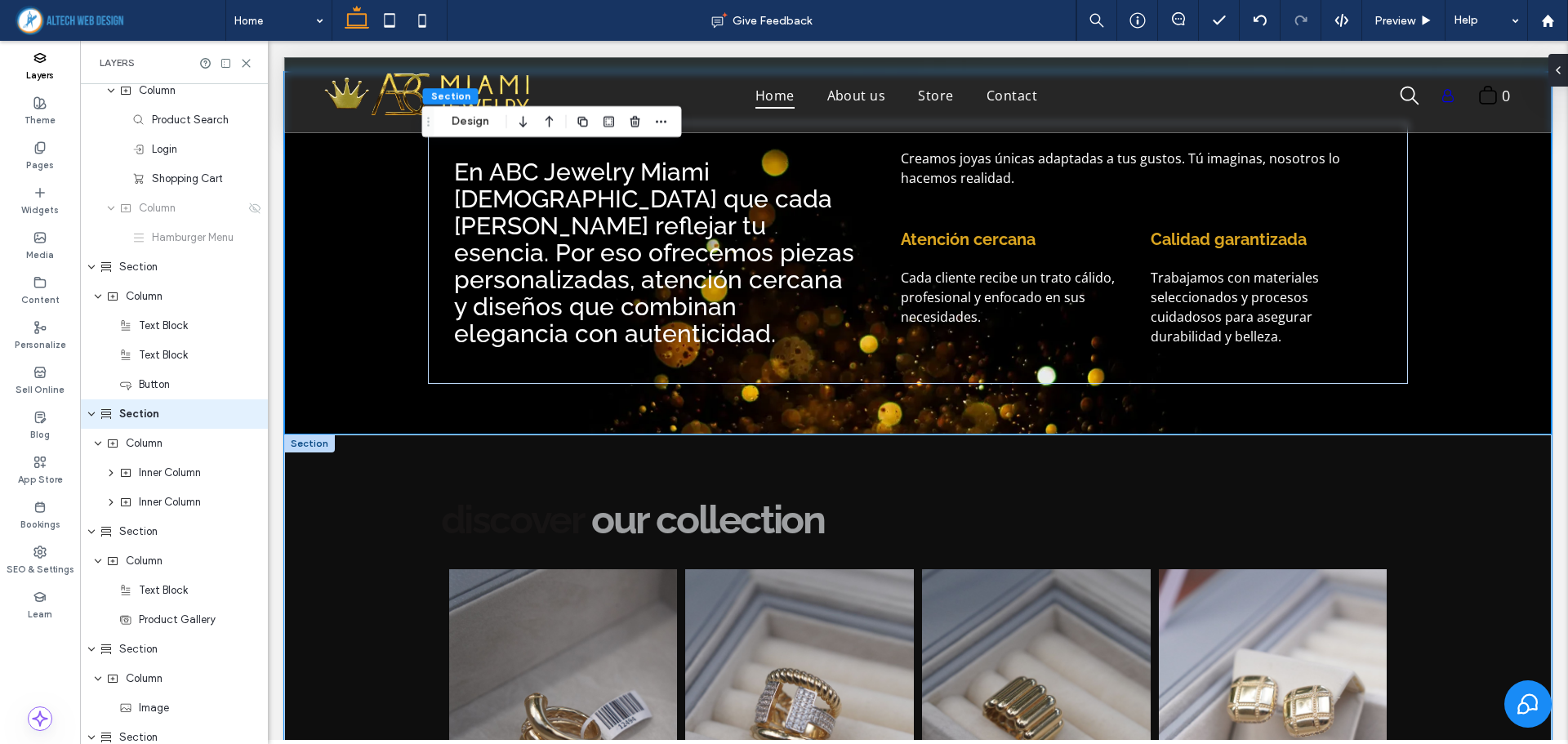
scroll to position [573, 0]
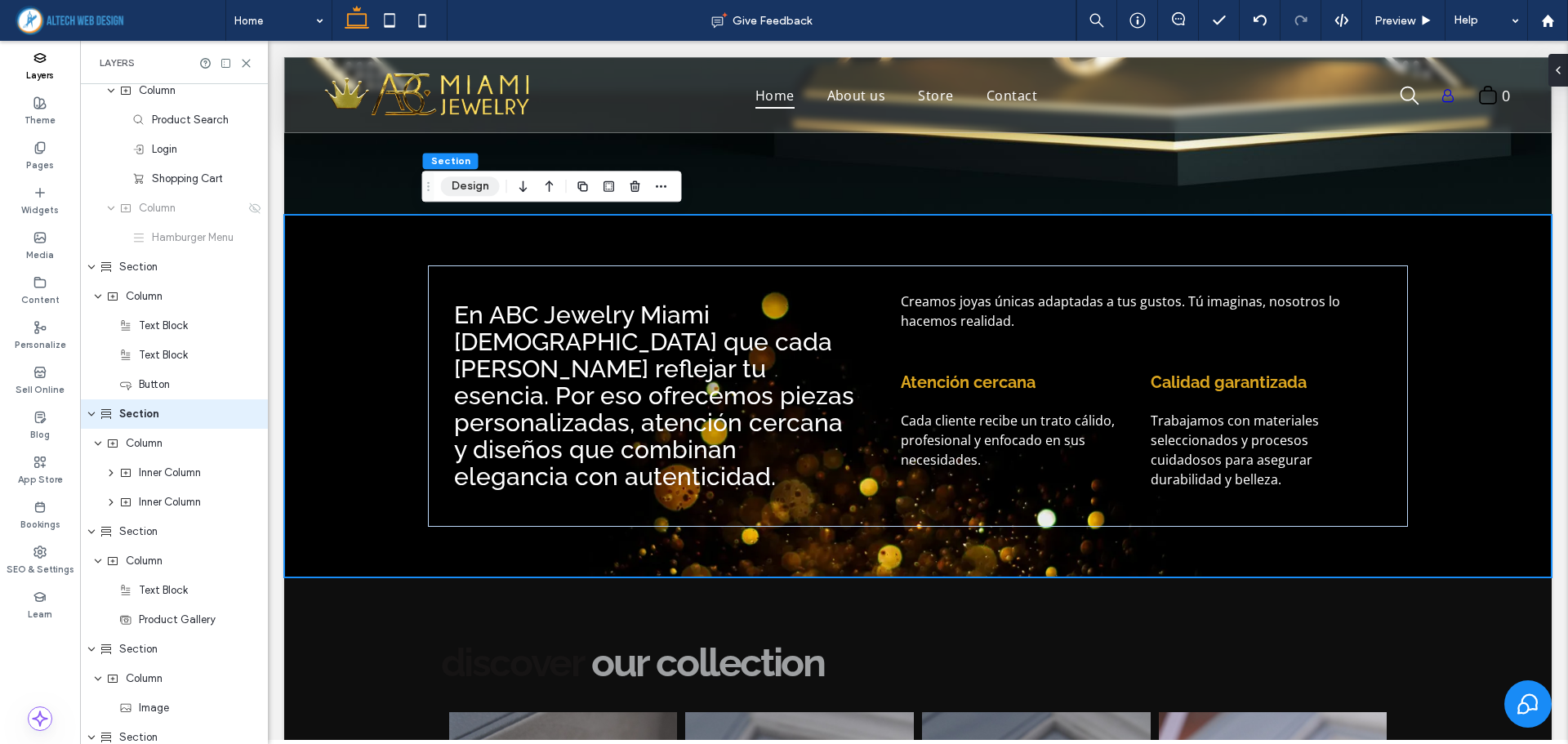
click at [459, 191] on button "Design" at bounding box center [471, 187] width 59 height 20
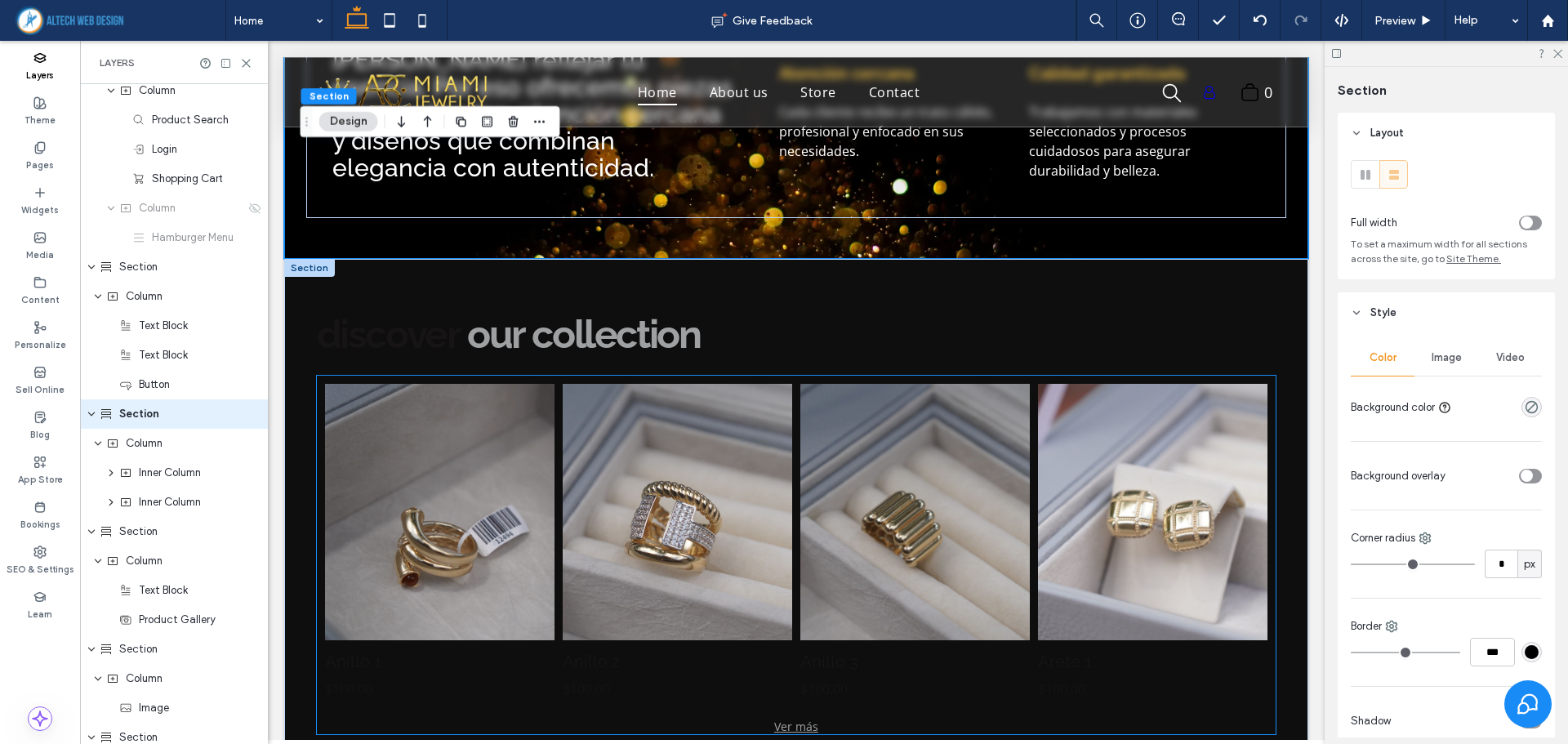
scroll to position [810, 0]
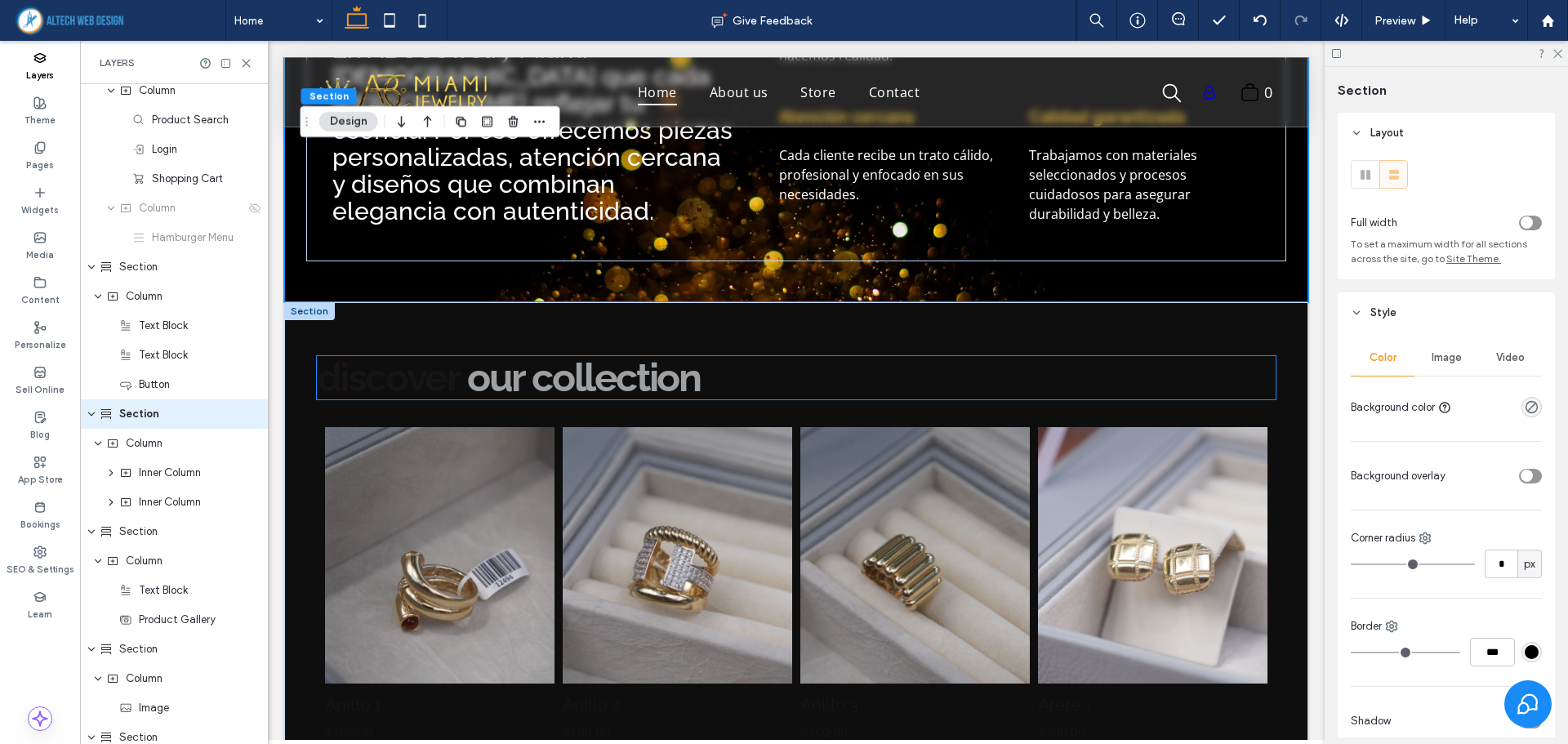
click at [737, 383] on h2 "discover our collection" at bounding box center [796, 377] width 960 height 43
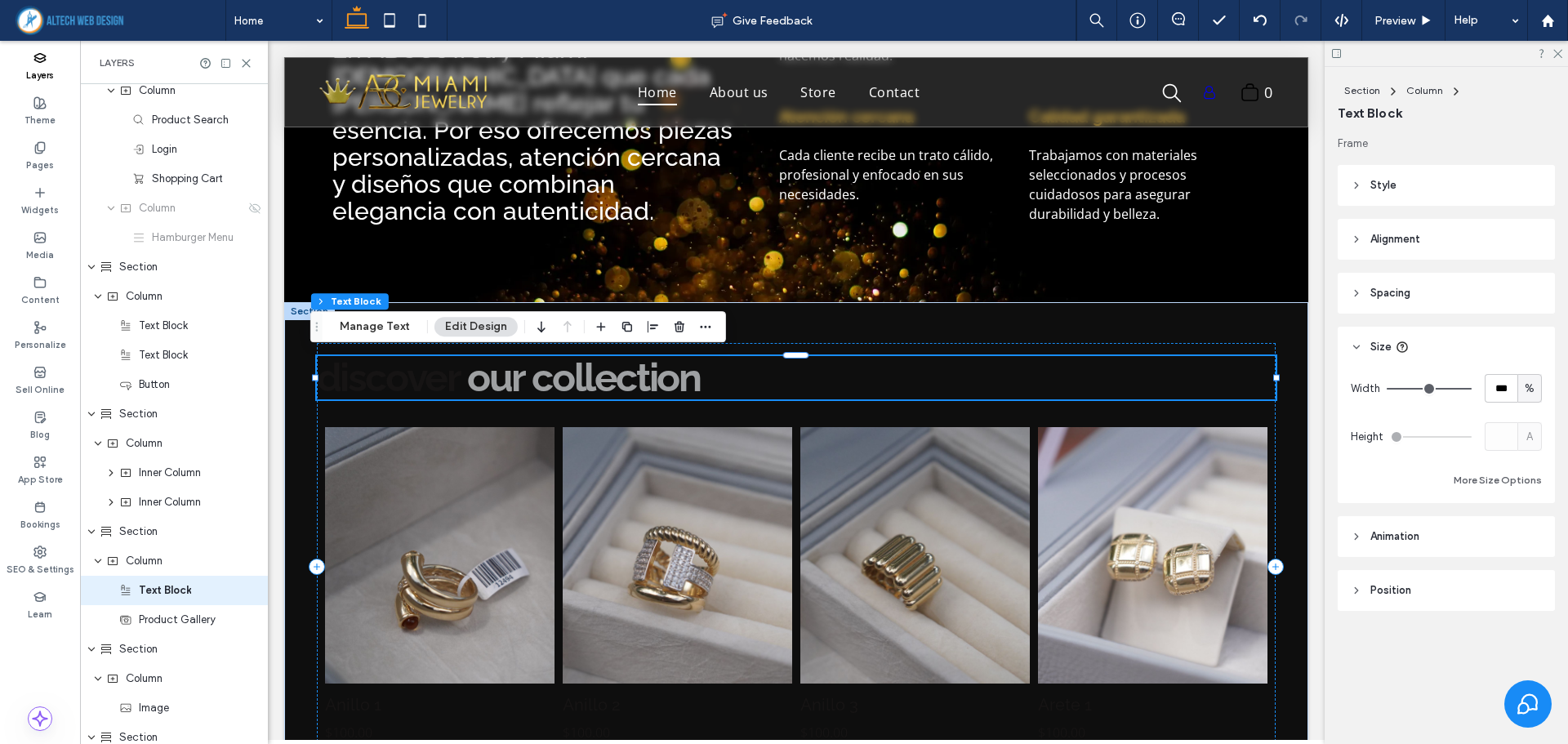
scroll to position [361, 0]
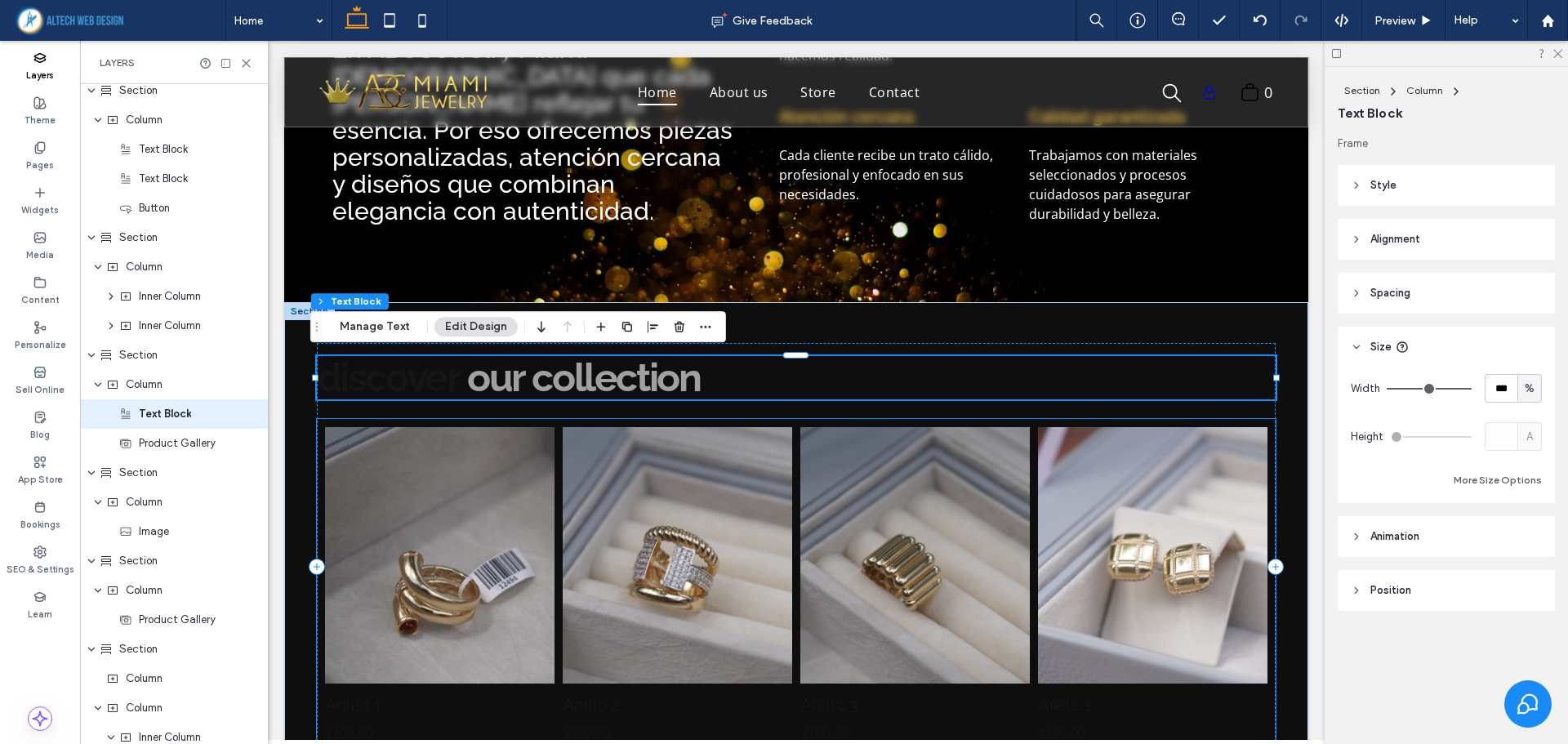
click at [490, 562] on link at bounding box center [439, 555] width 244 height 272
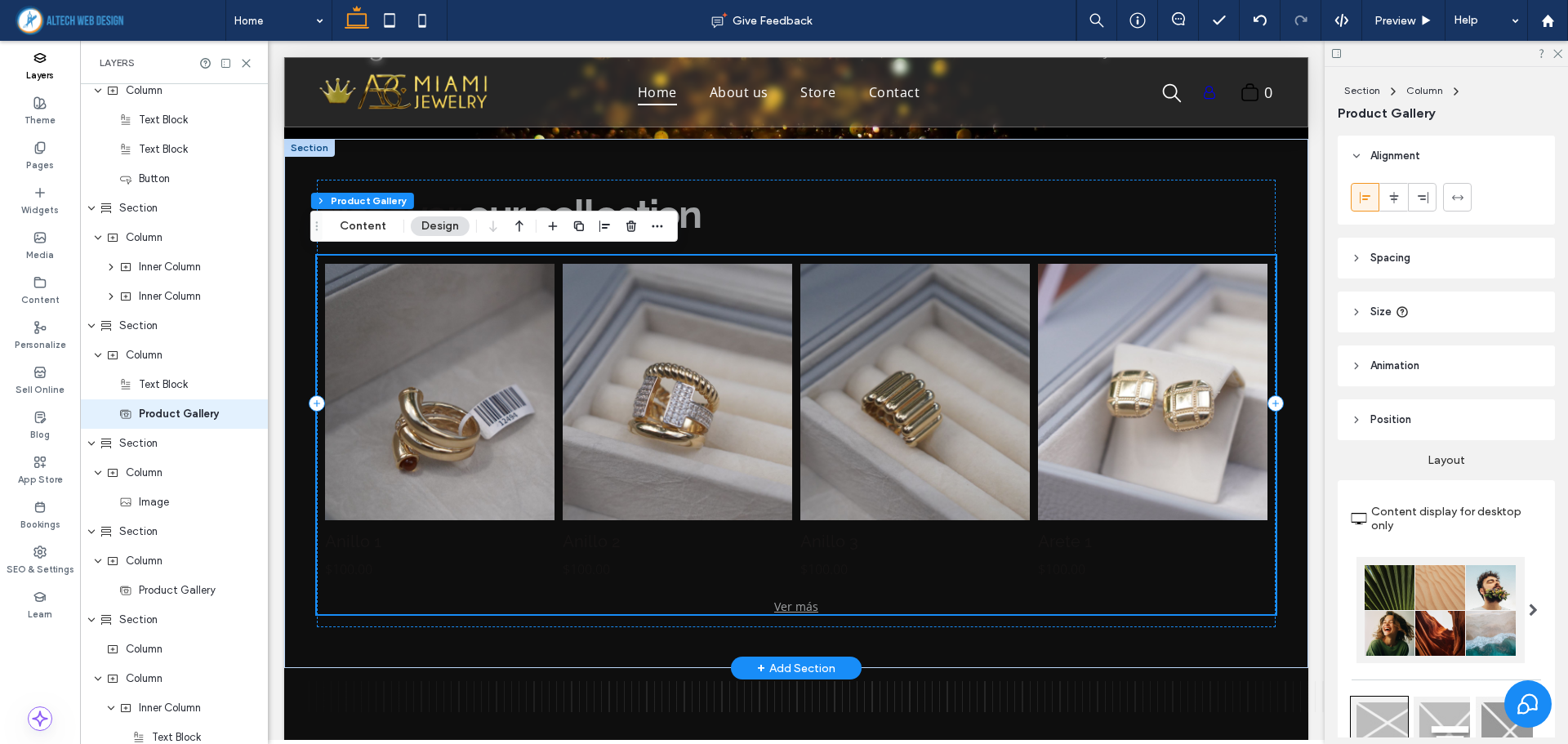
scroll to position [891, 0]
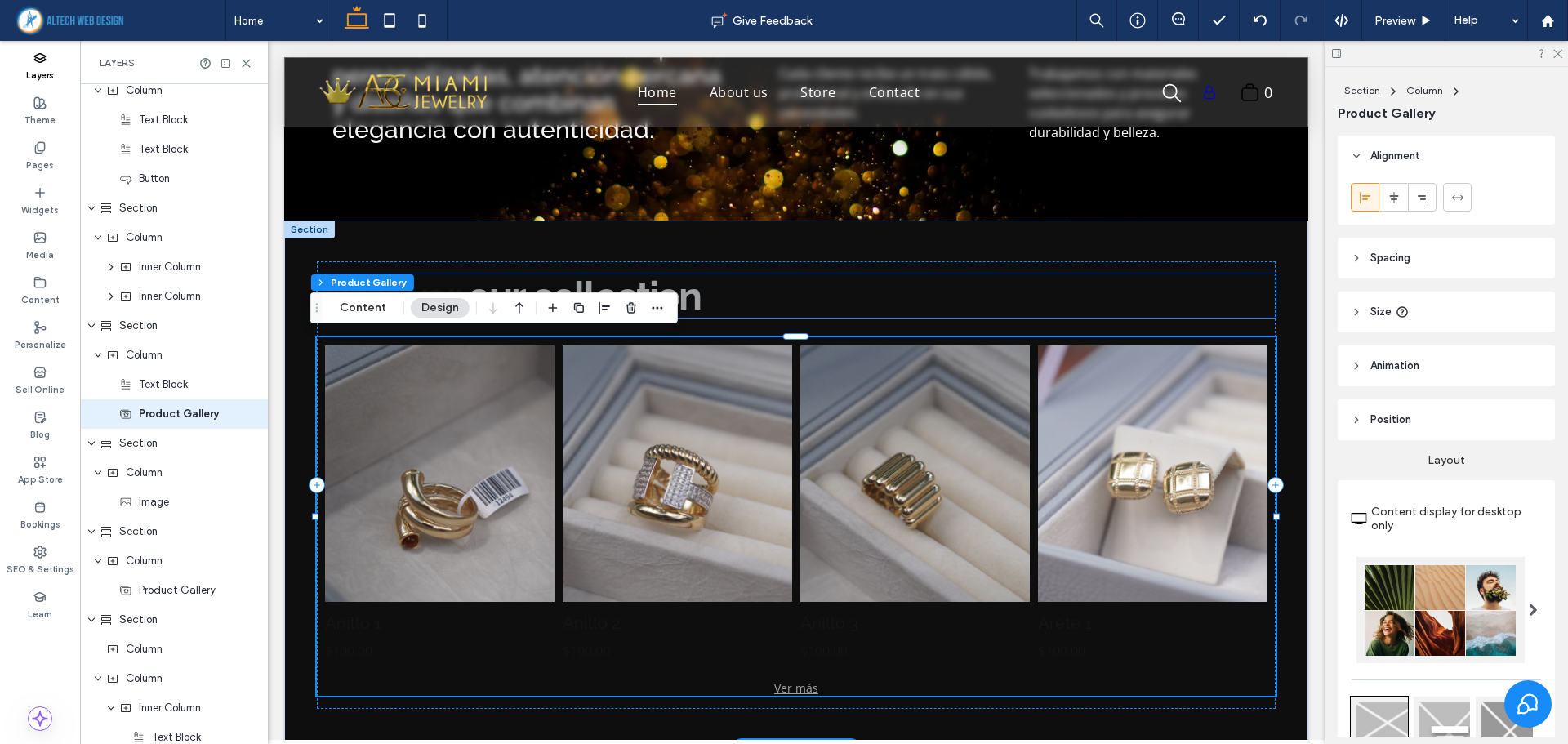
click at [802, 289] on h2 "discover our collection" at bounding box center [796, 296] width 960 height 43
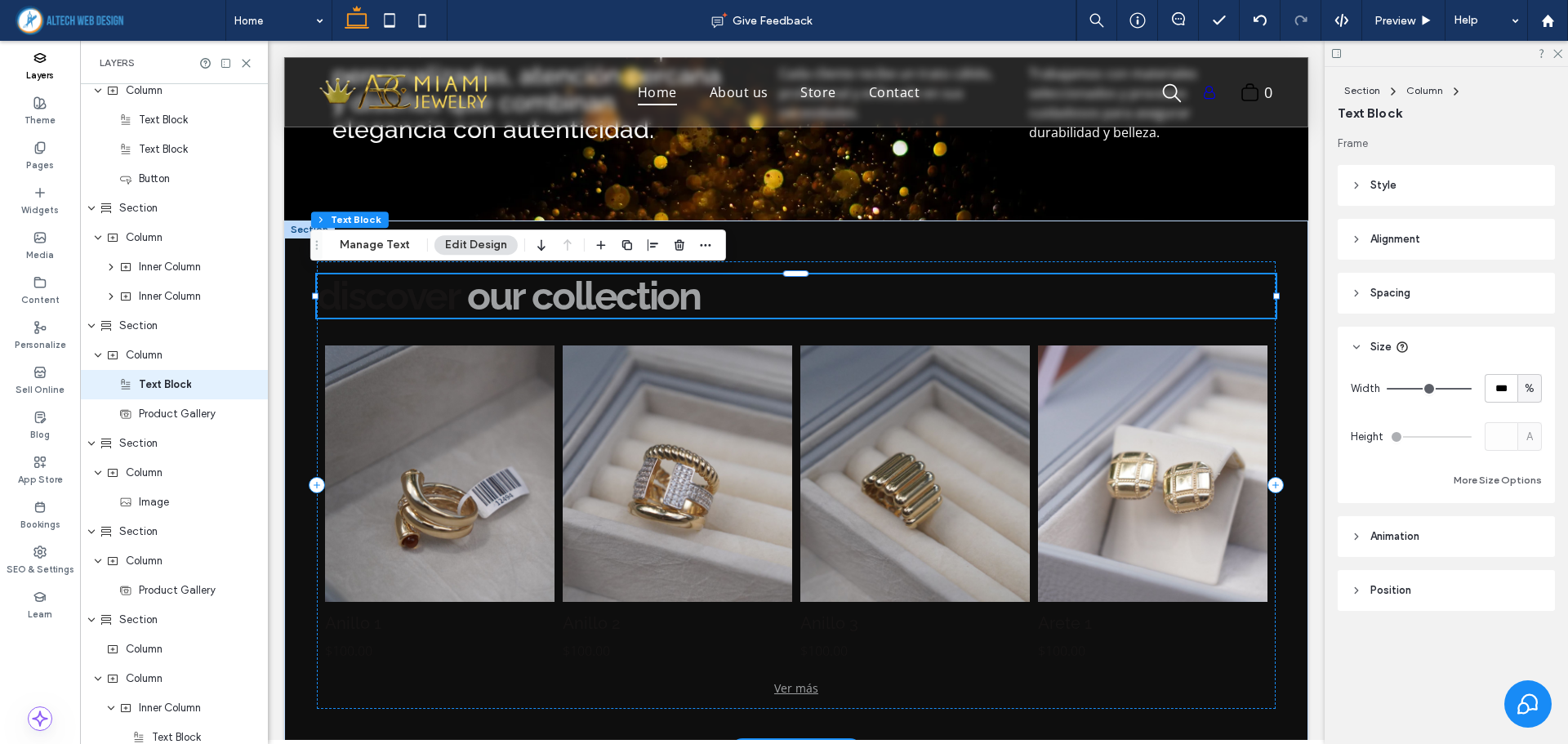
scroll to position [361, 0]
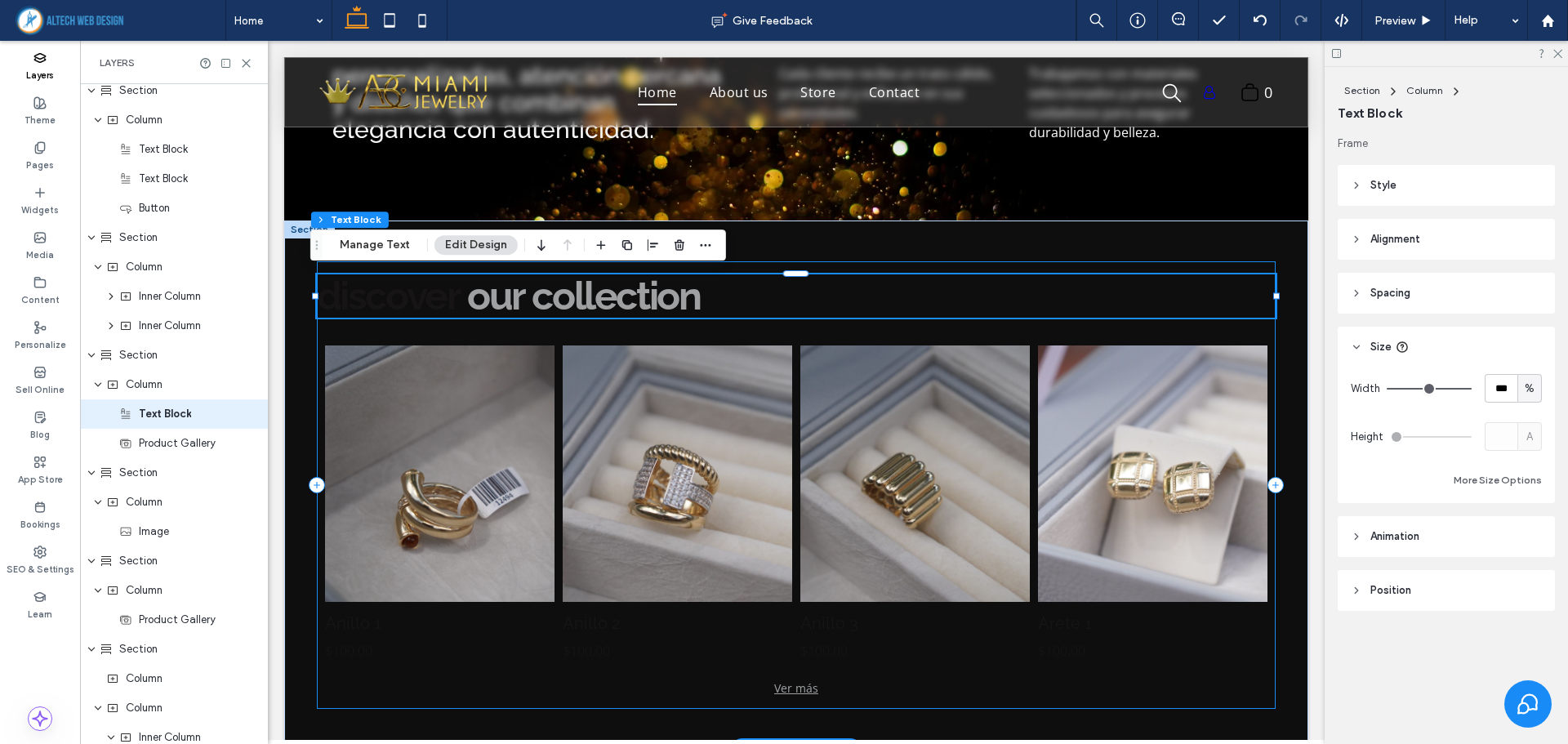
click at [875, 264] on div "Anillo 1 $100.00 Button Anillo 2 $100.00 Button Anillo 3 $100.00 Button Arete 1…" at bounding box center [796, 485] width 960 height 447
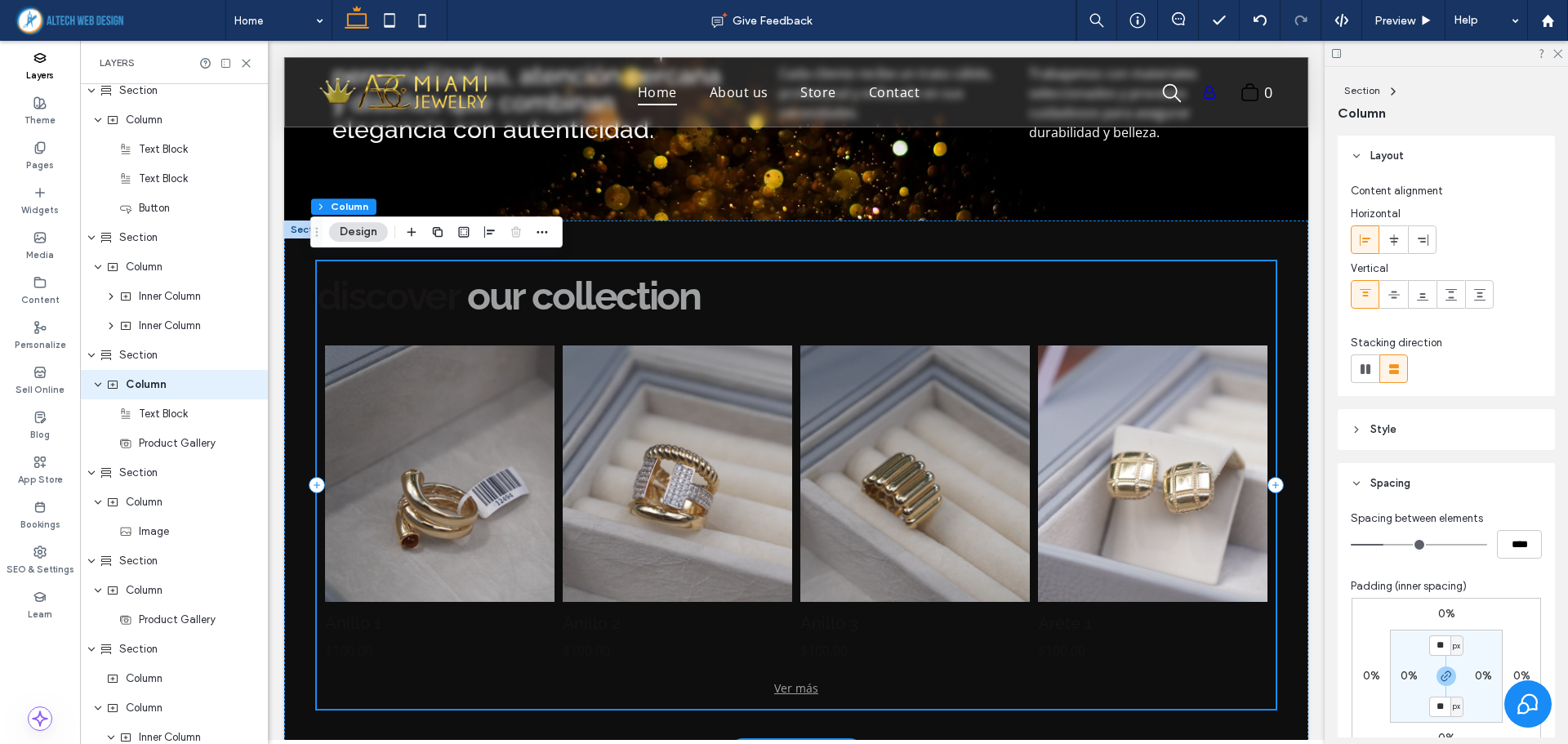
scroll to position [331, 0]
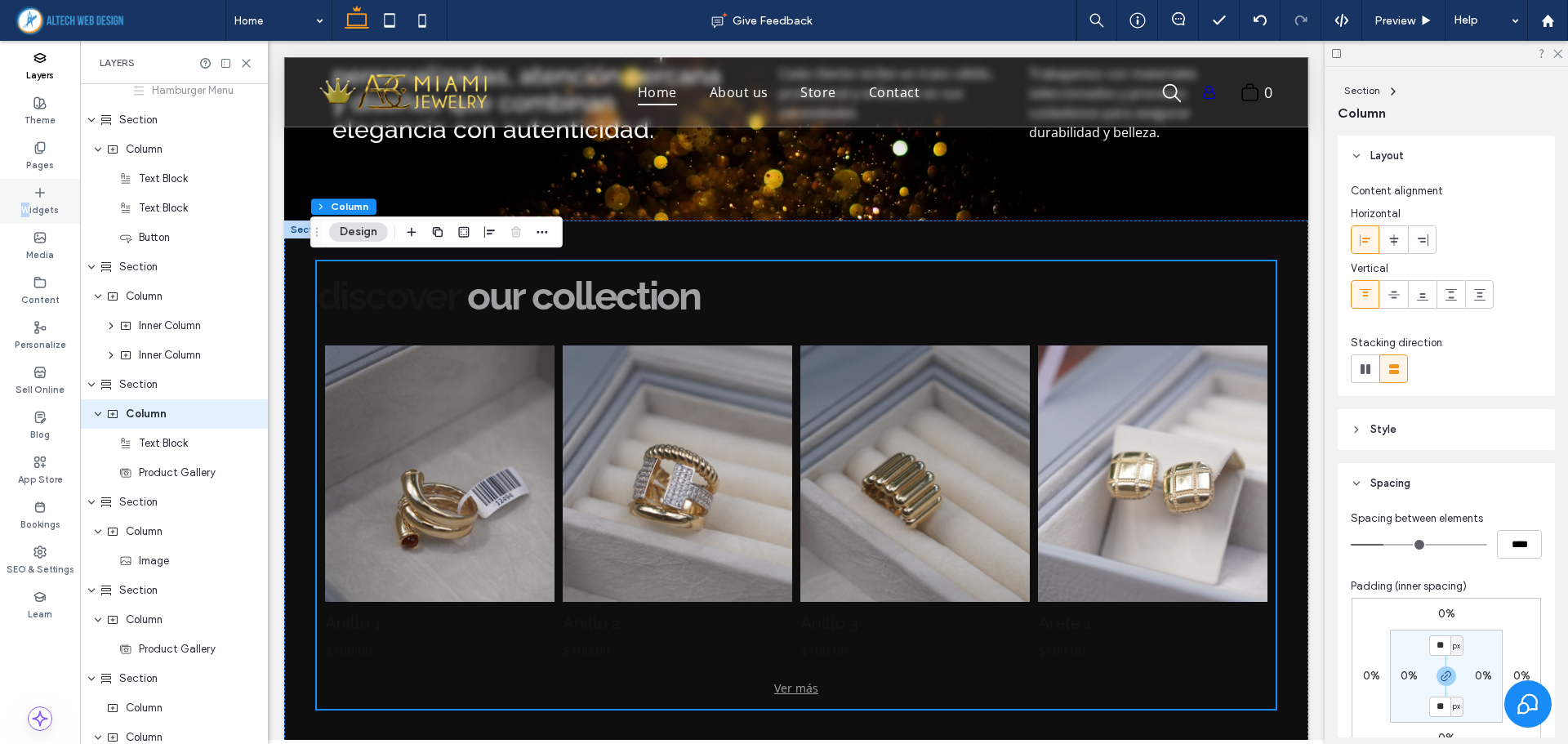
click at [27, 194] on div "Widgets" at bounding box center [39, 201] width 80 height 45
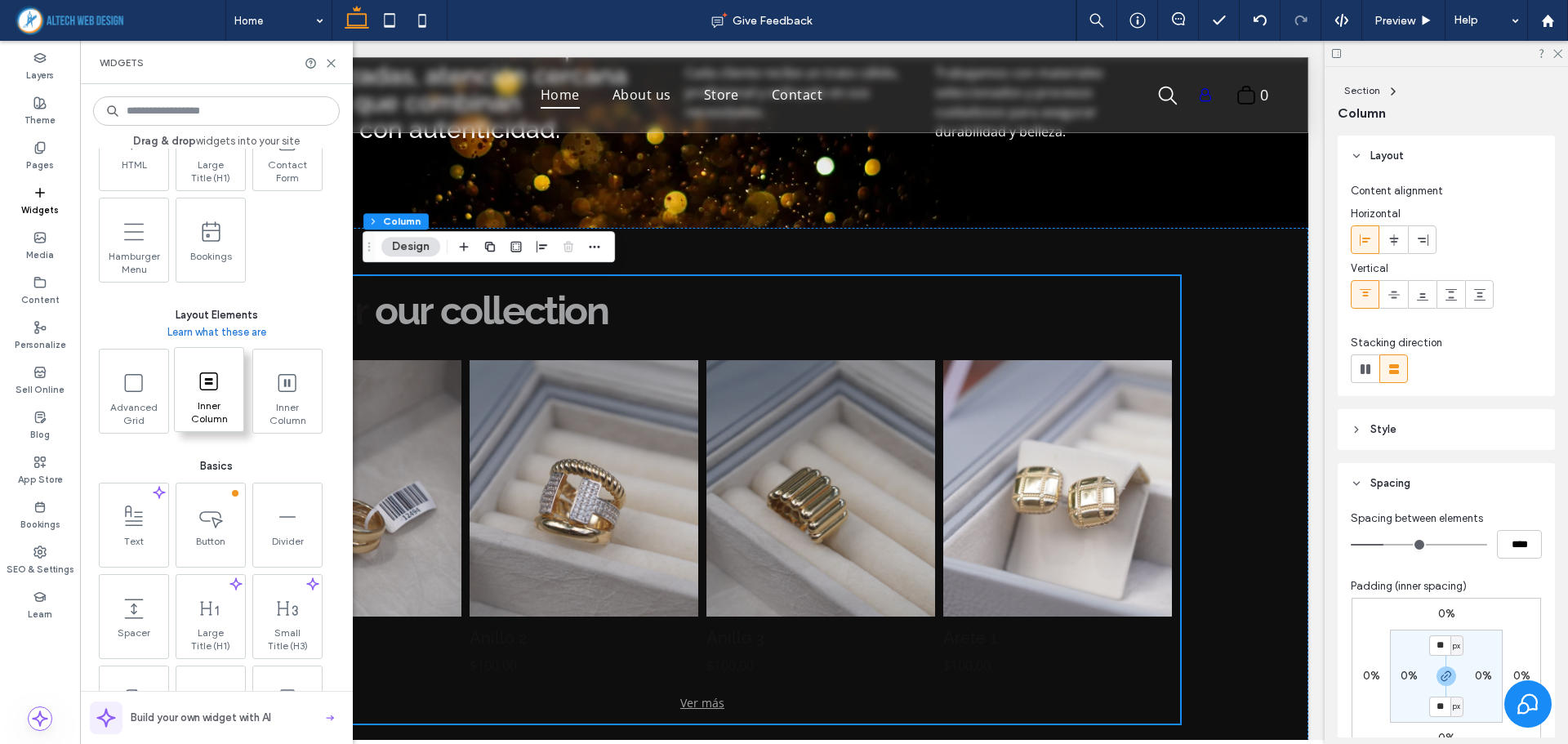
scroll to position [572, 0]
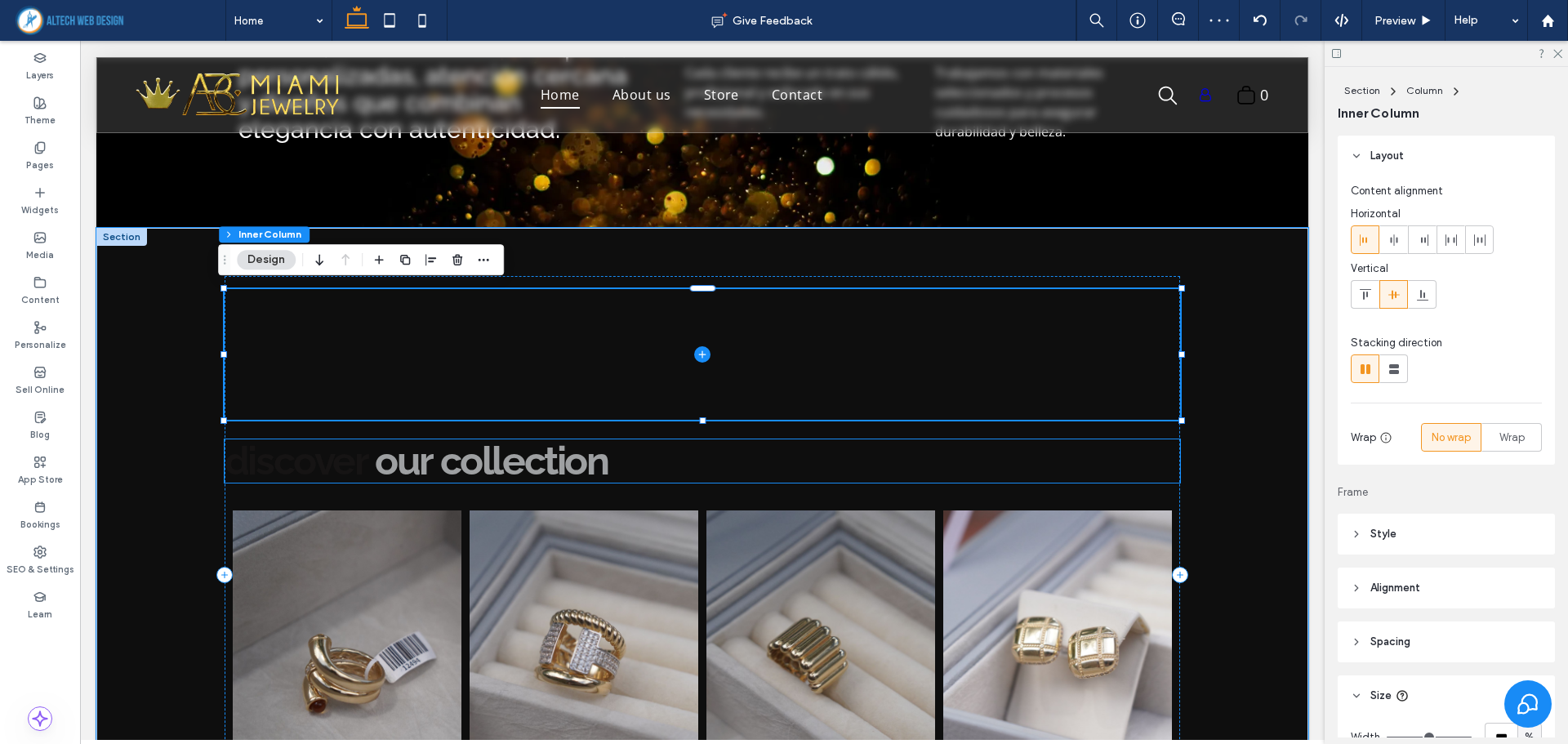
click at [529, 466] on span "our collection" at bounding box center [490, 460] width 233 height 46
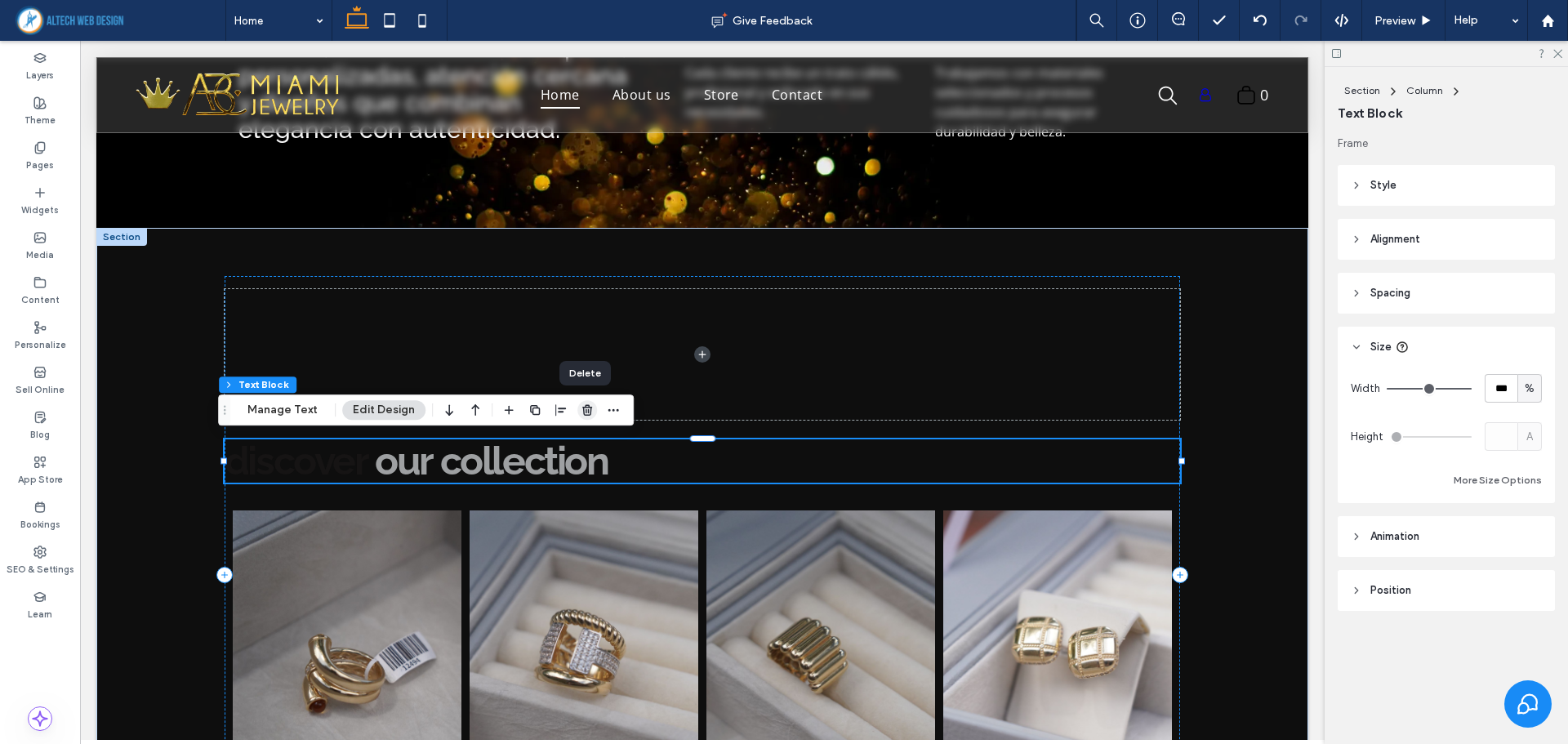
click at [583, 414] on use "button" at bounding box center [588, 409] width 10 height 11
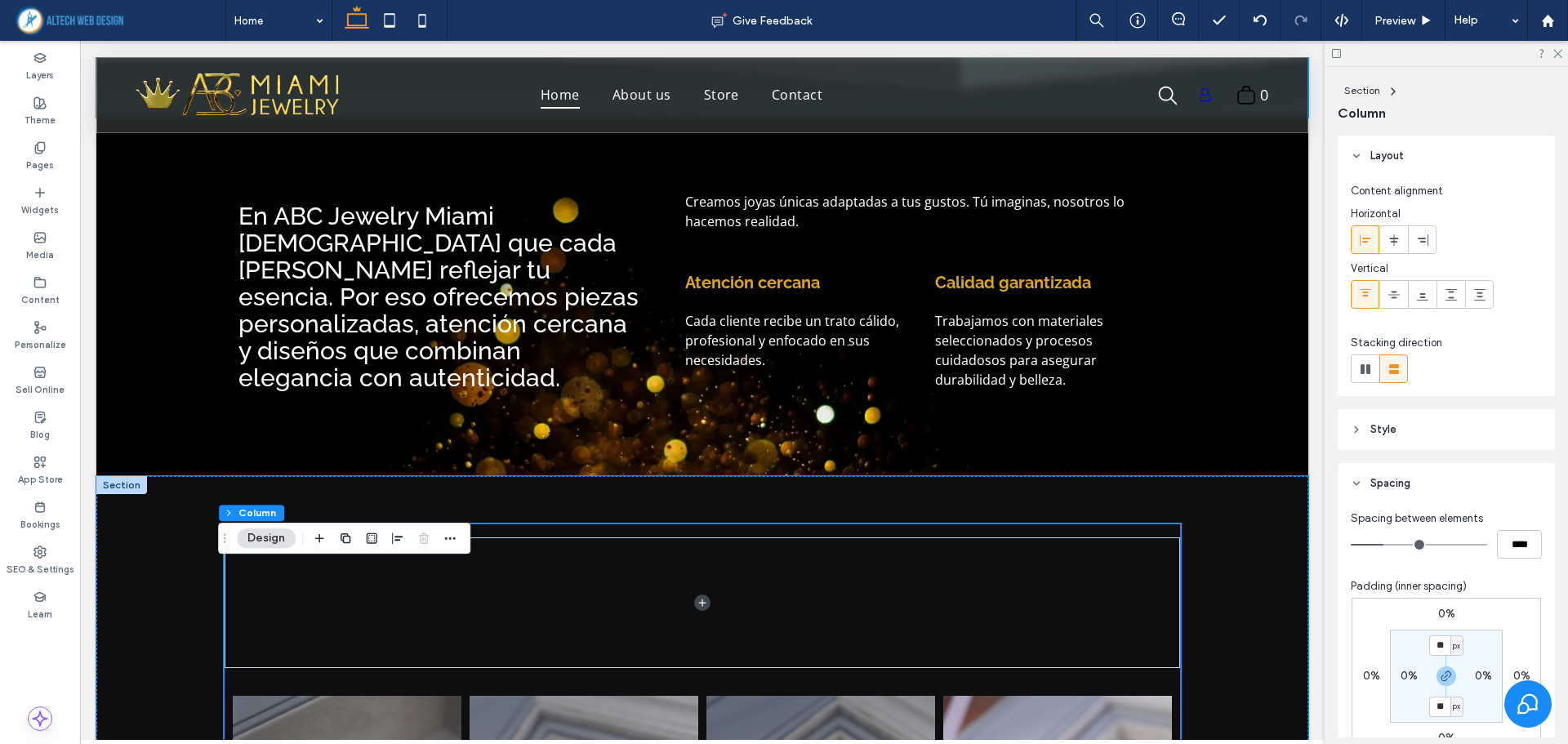
scroll to position [669, 0]
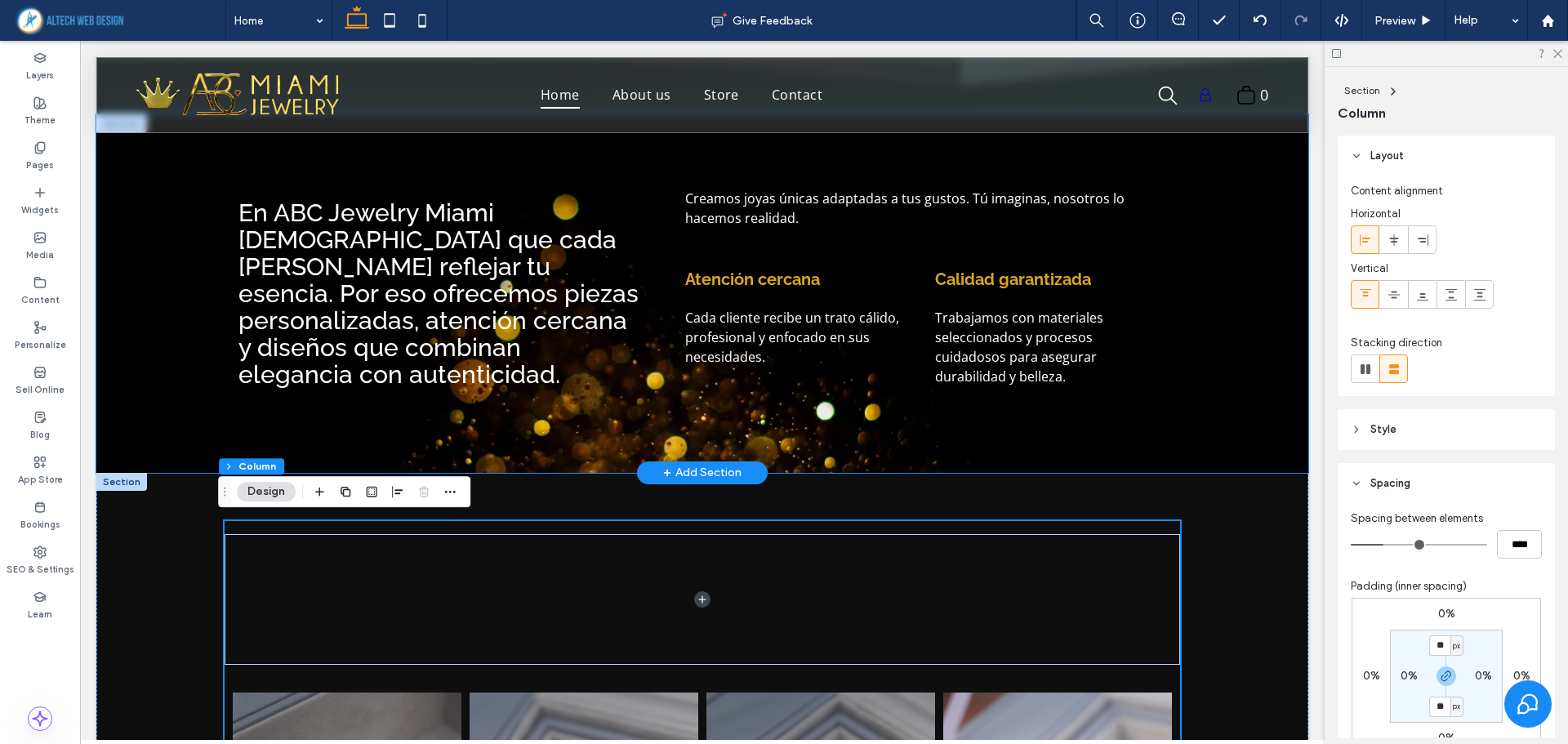
click at [159, 278] on div "En ABC Jewelry Miami creemos que cada joya debe reflejar tu esencia. Por eso of…" at bounding box center [701, 293] width 1211 height 359
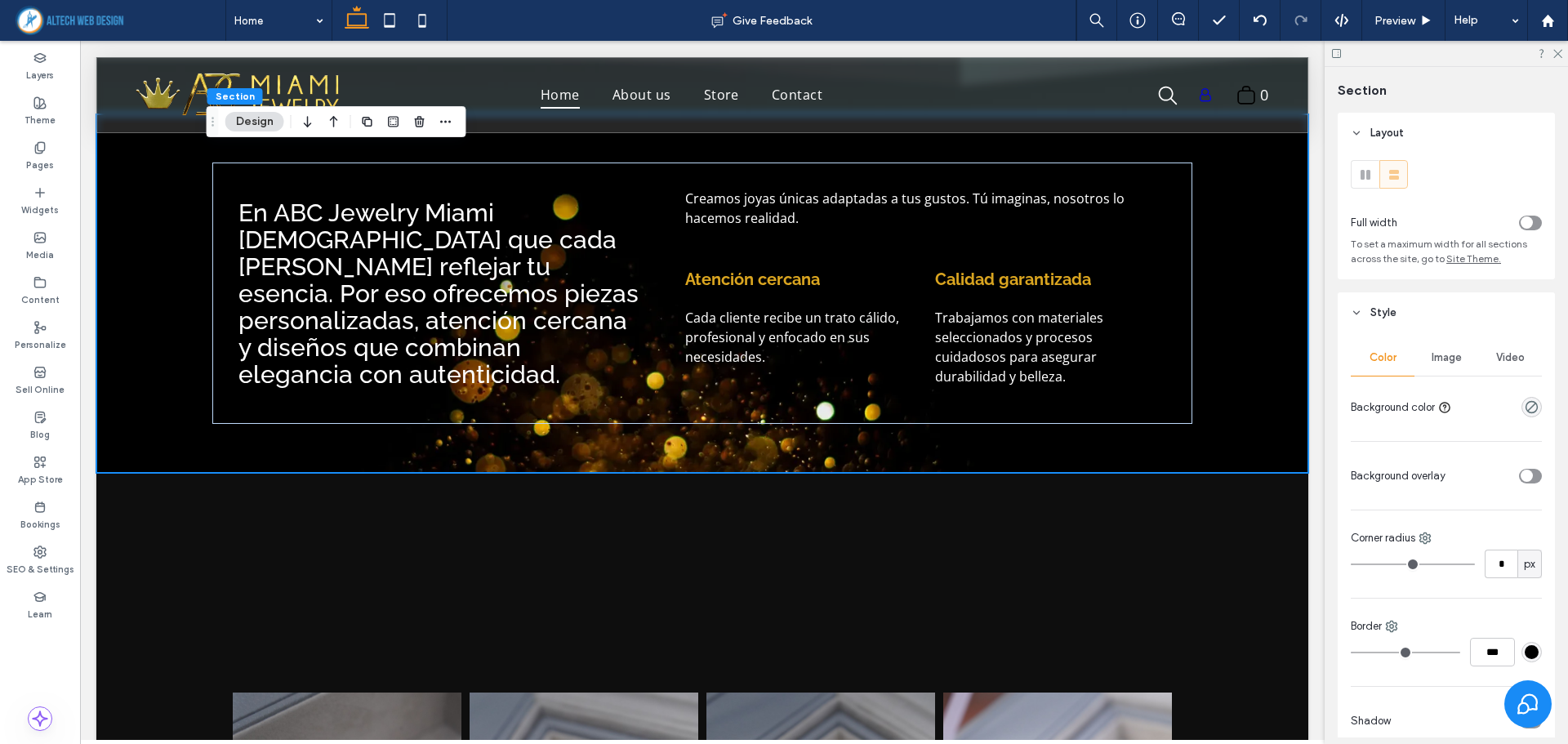
click at [1441, 354] on span "Image" at bounding box center [1446, 357] width 30 height 13
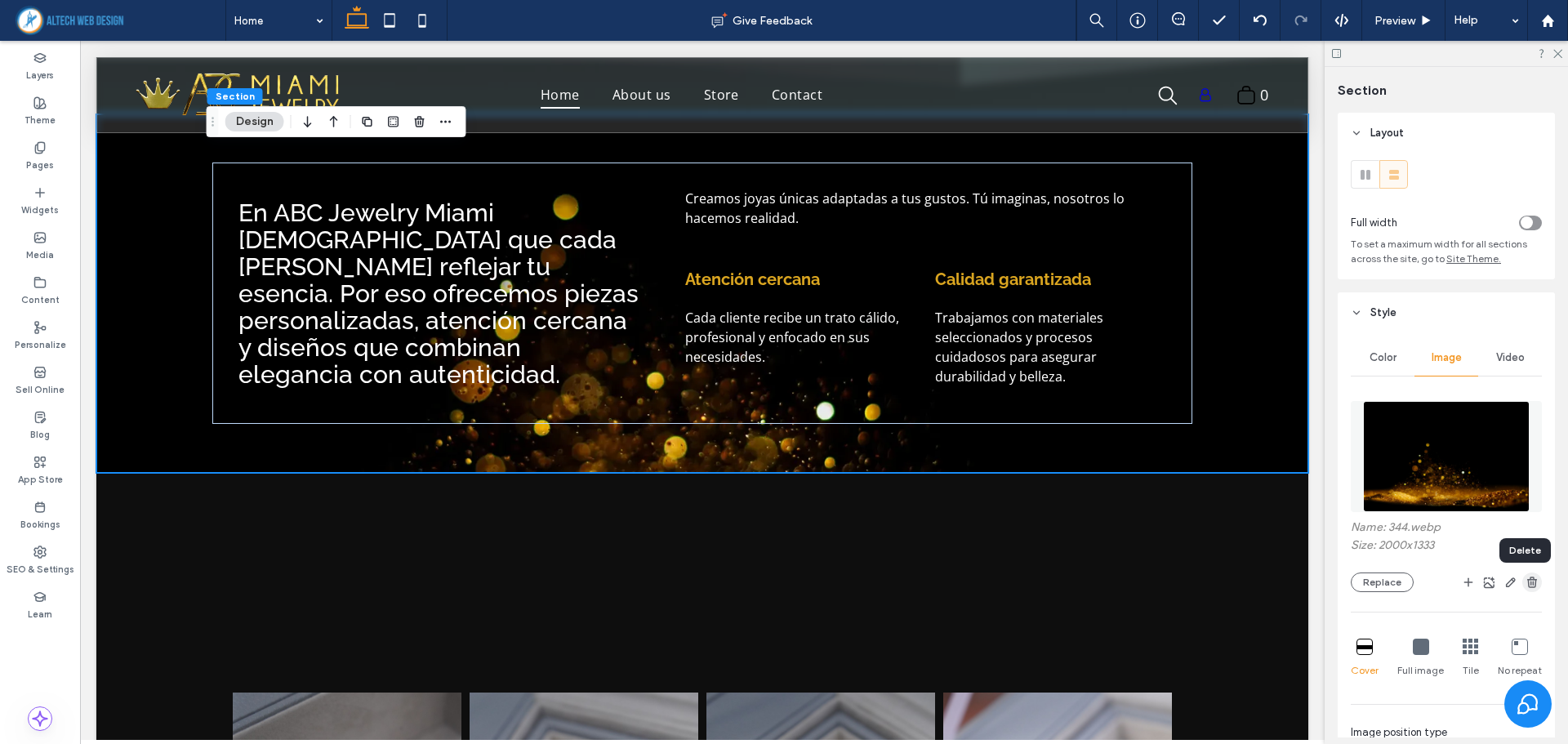
click at [1527, 583] on use "button" at bounding box center [1532, 582] width 10 height 11
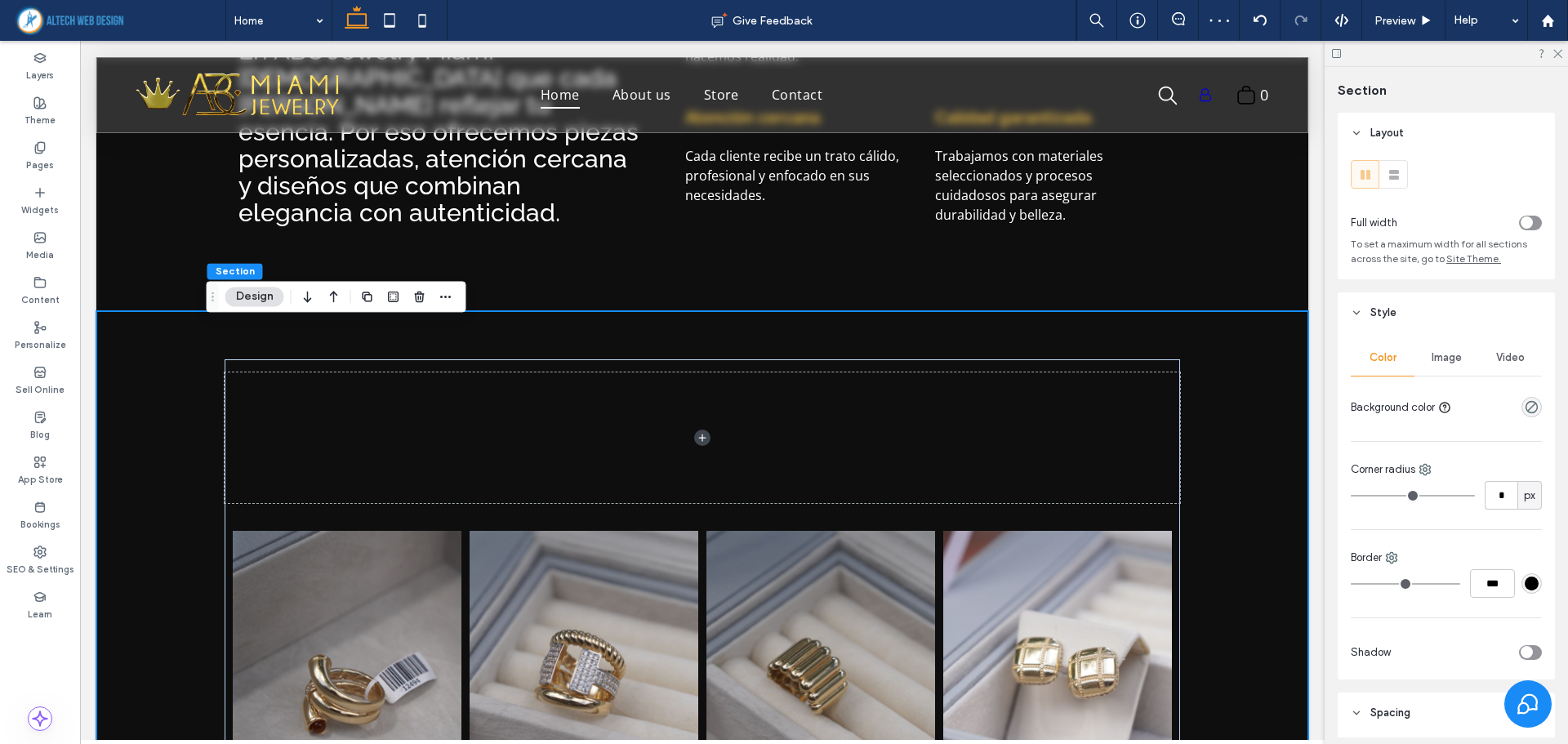
scroll to position [832, 0]
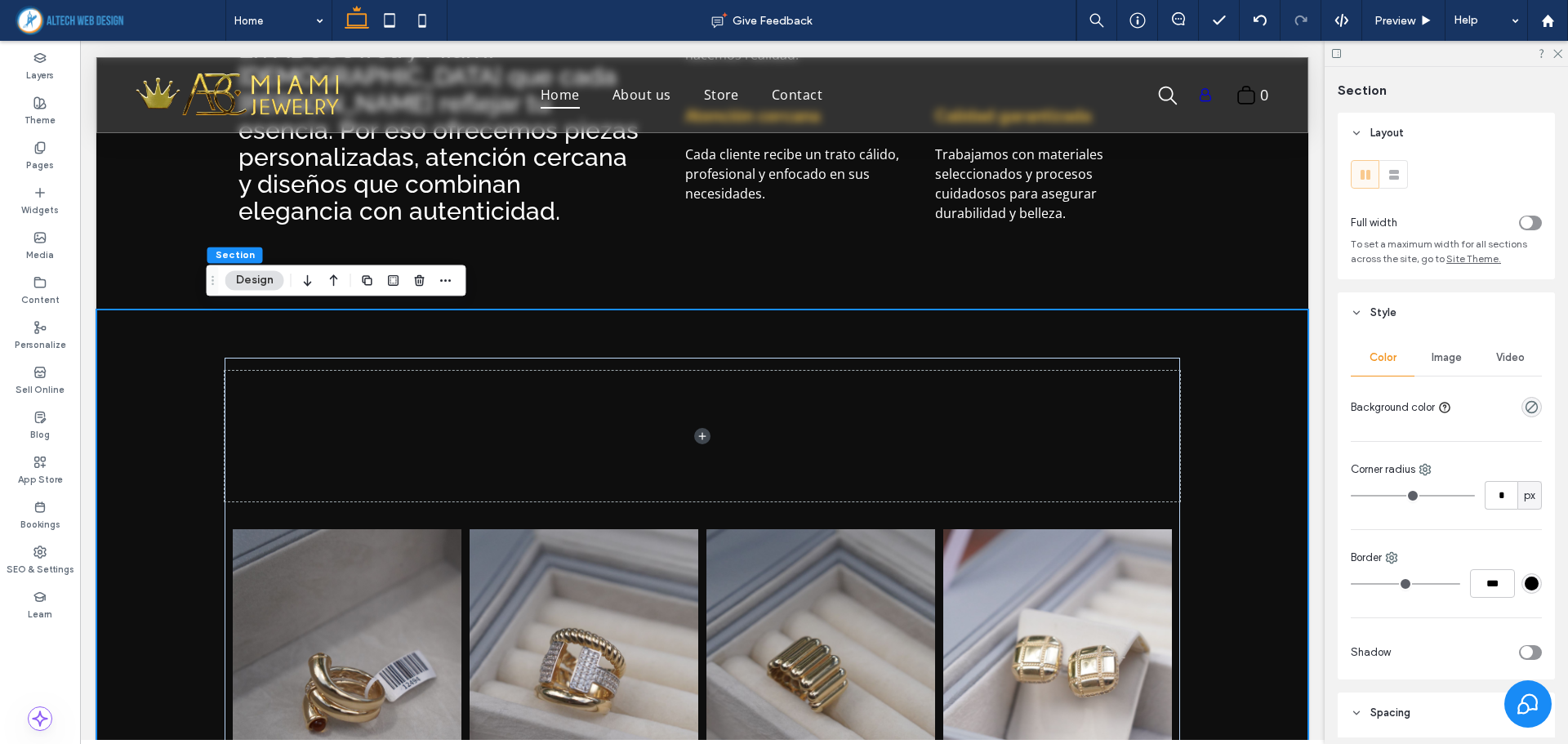
click at [241, 286] on button "Design" at bounding box center [254, 280] width 59 height 20
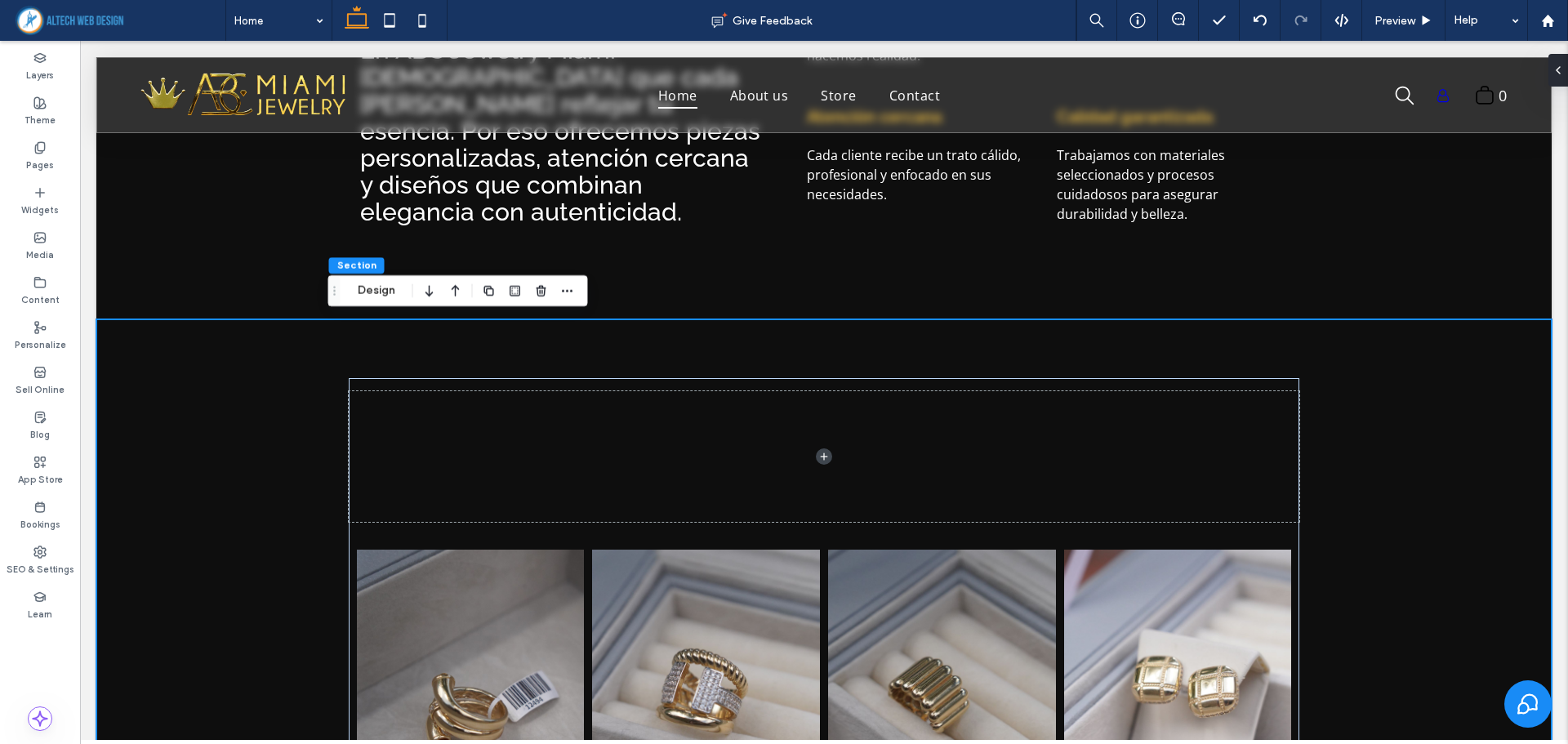
click at [215, 403] on div "Anillo 1 $100.00 Button Anillo 2 $100.00 Button Anillo 3 $100.00 Button Arete 1…" at bounding box center [823, 645] width 1455 height 652
click at [385, 298] on button "Design" at bounding box center [376, 291] width 59 height 20
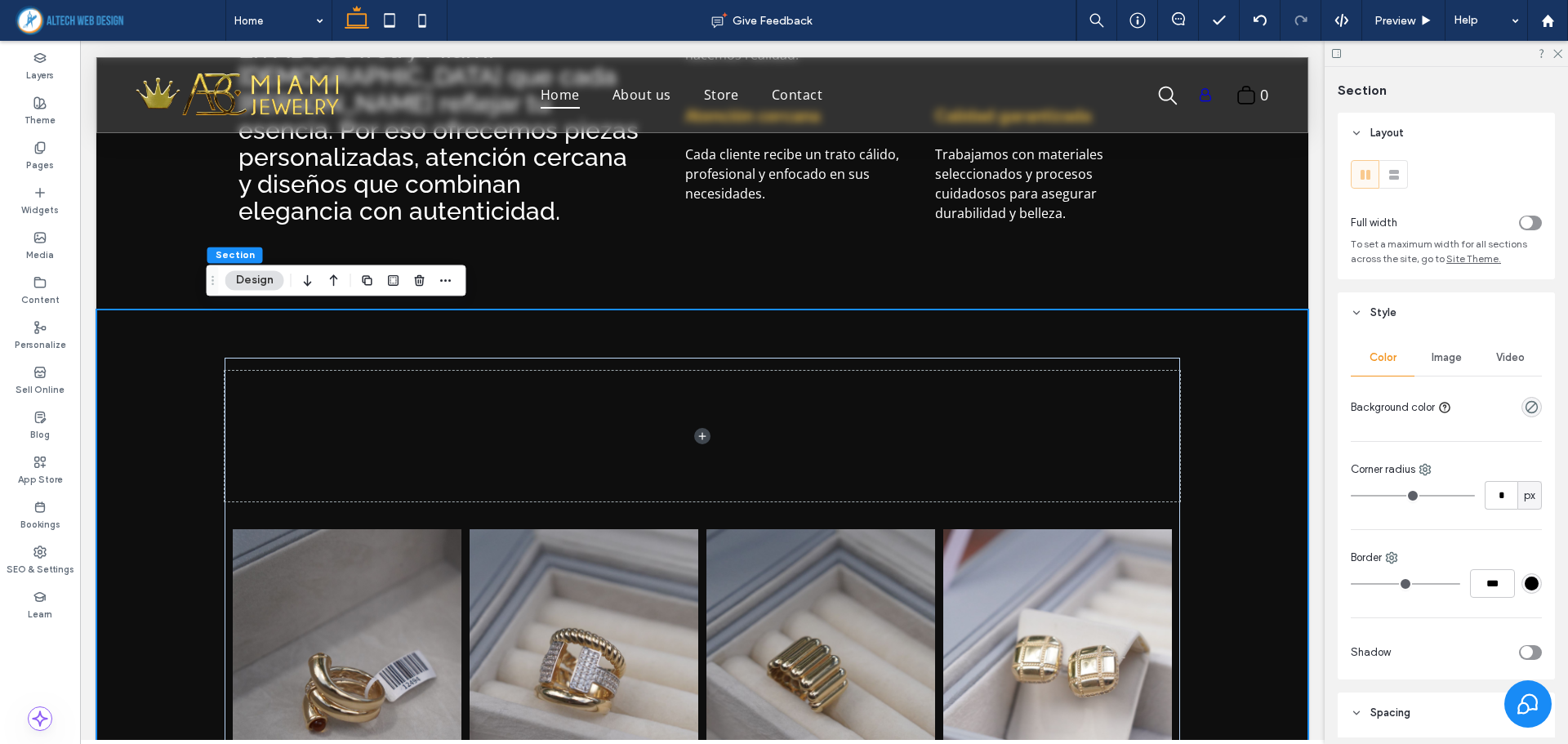
click at [1439, 357] on span "Image" at bounding box center [1446, 357] width 30 height 13
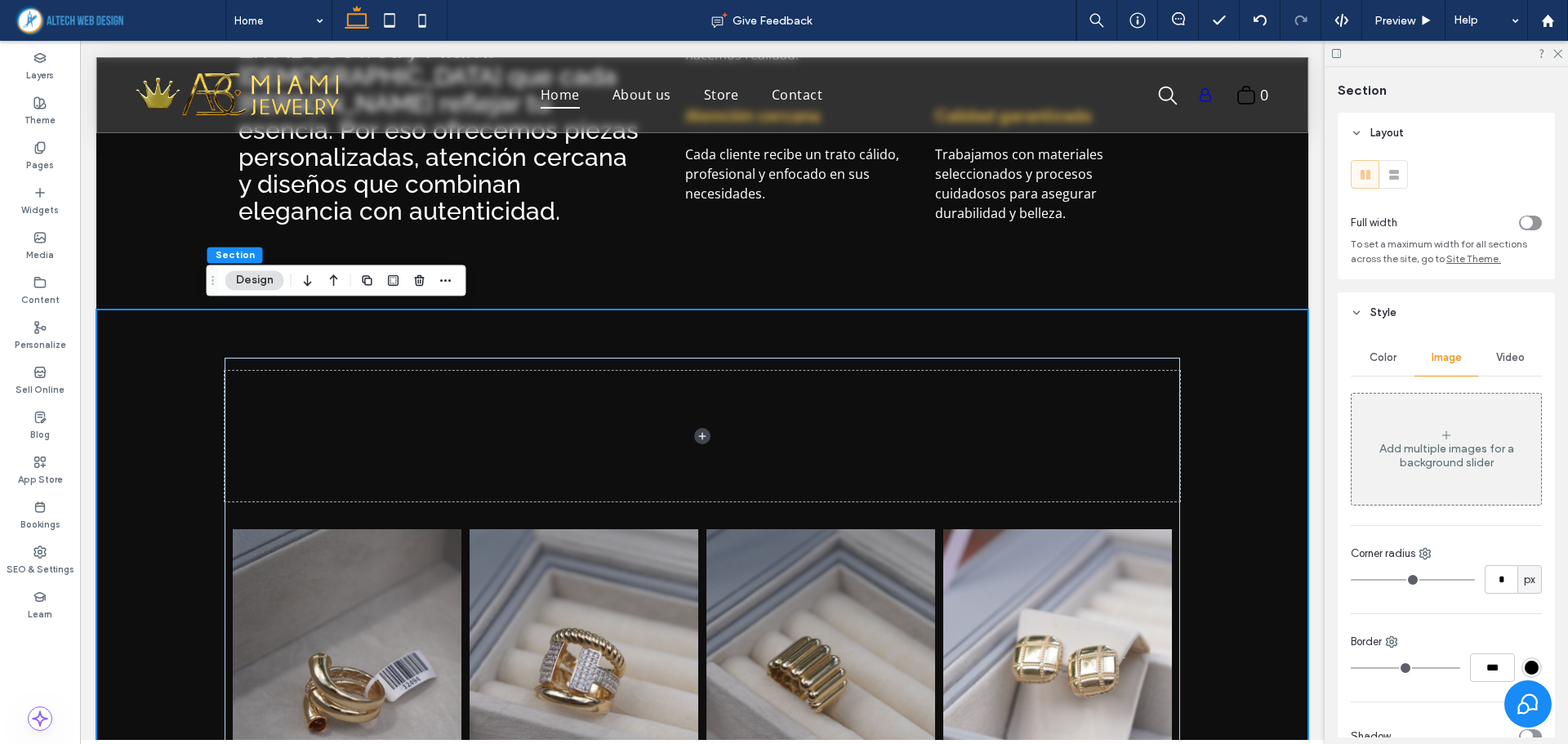
click at [1381, 353] on span "Color" at bounding box center [1382, 357] width 27 height 13
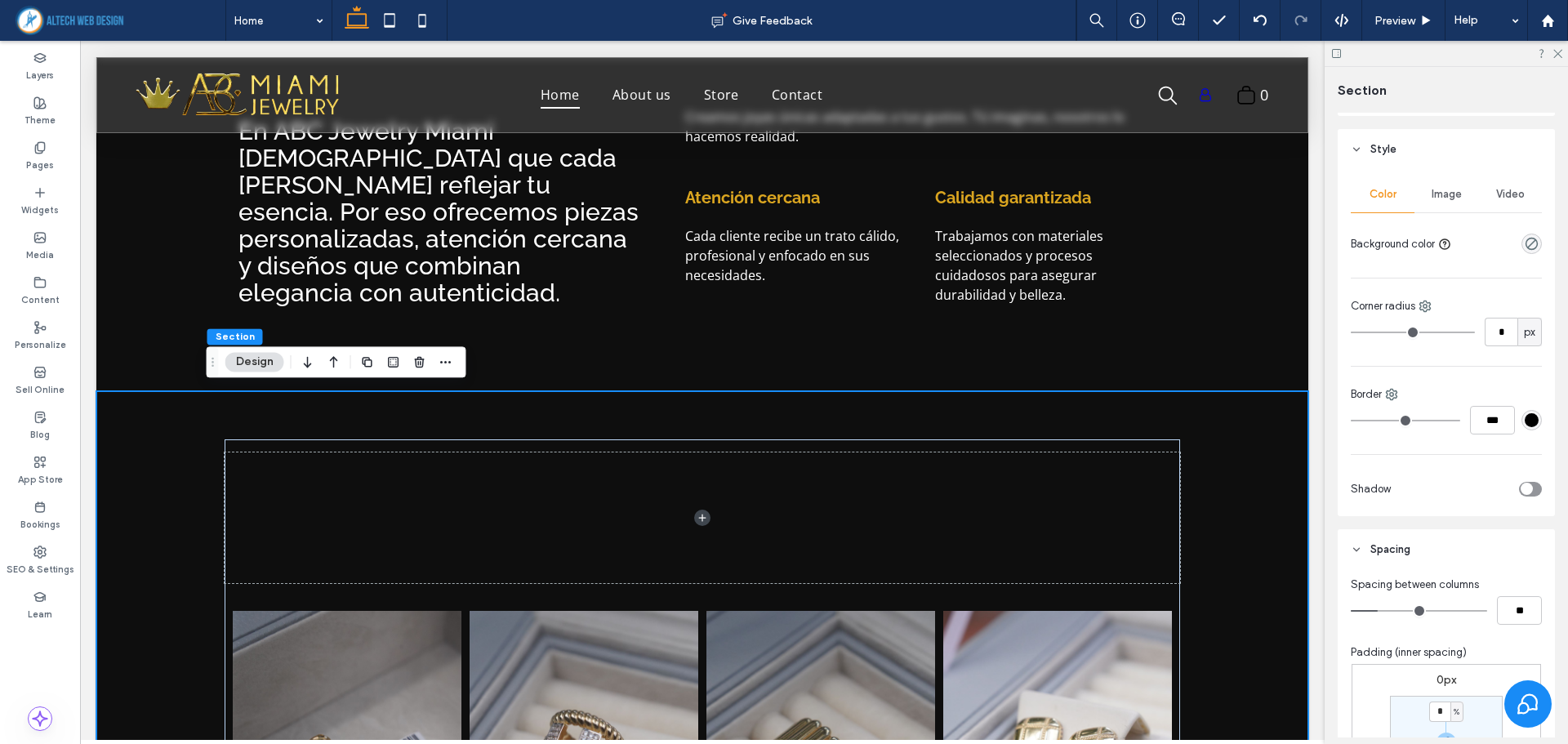
scroll to position [669, 0]
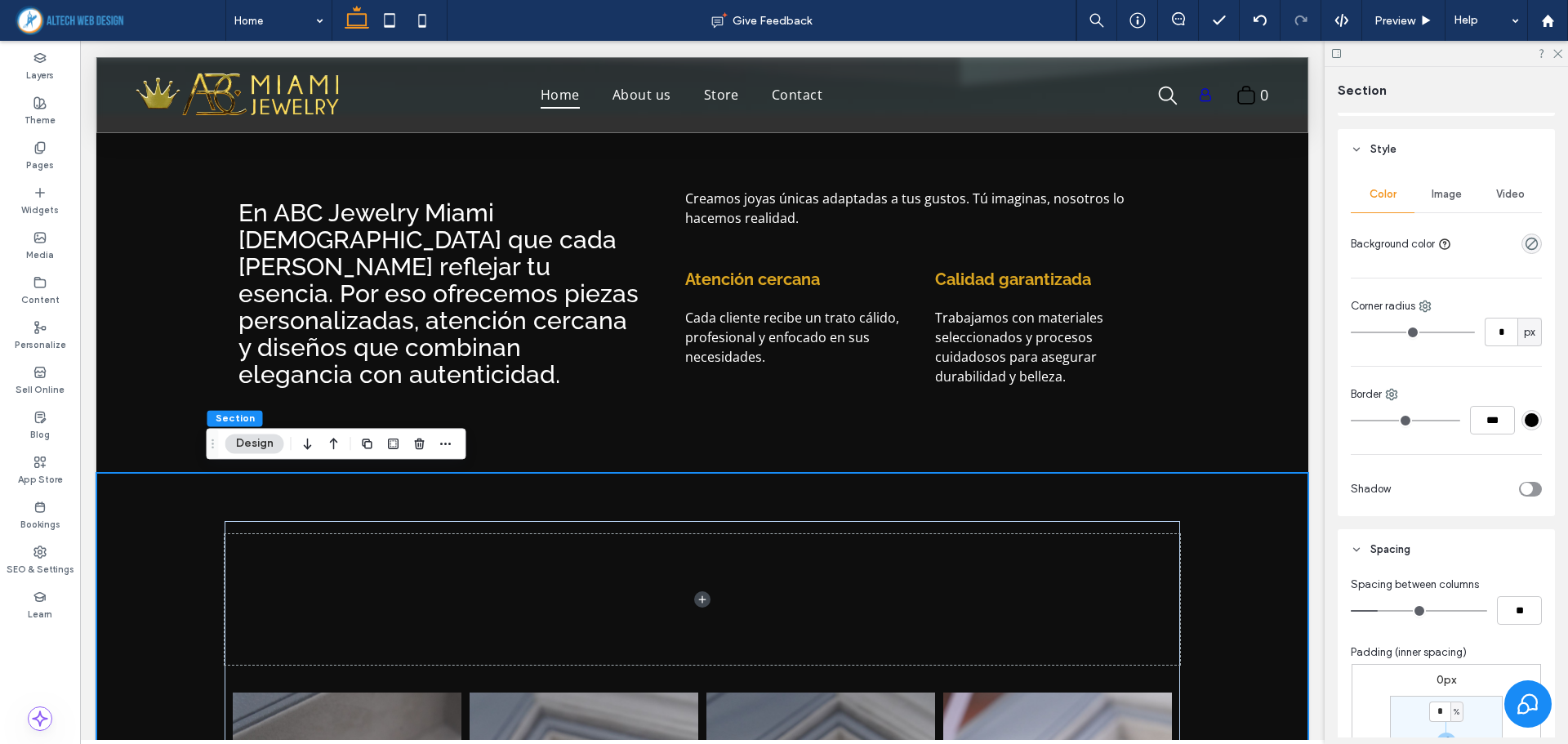
click at [1441, 186] on div "Image" at bounding box center [1445, 195] width 64 height 36
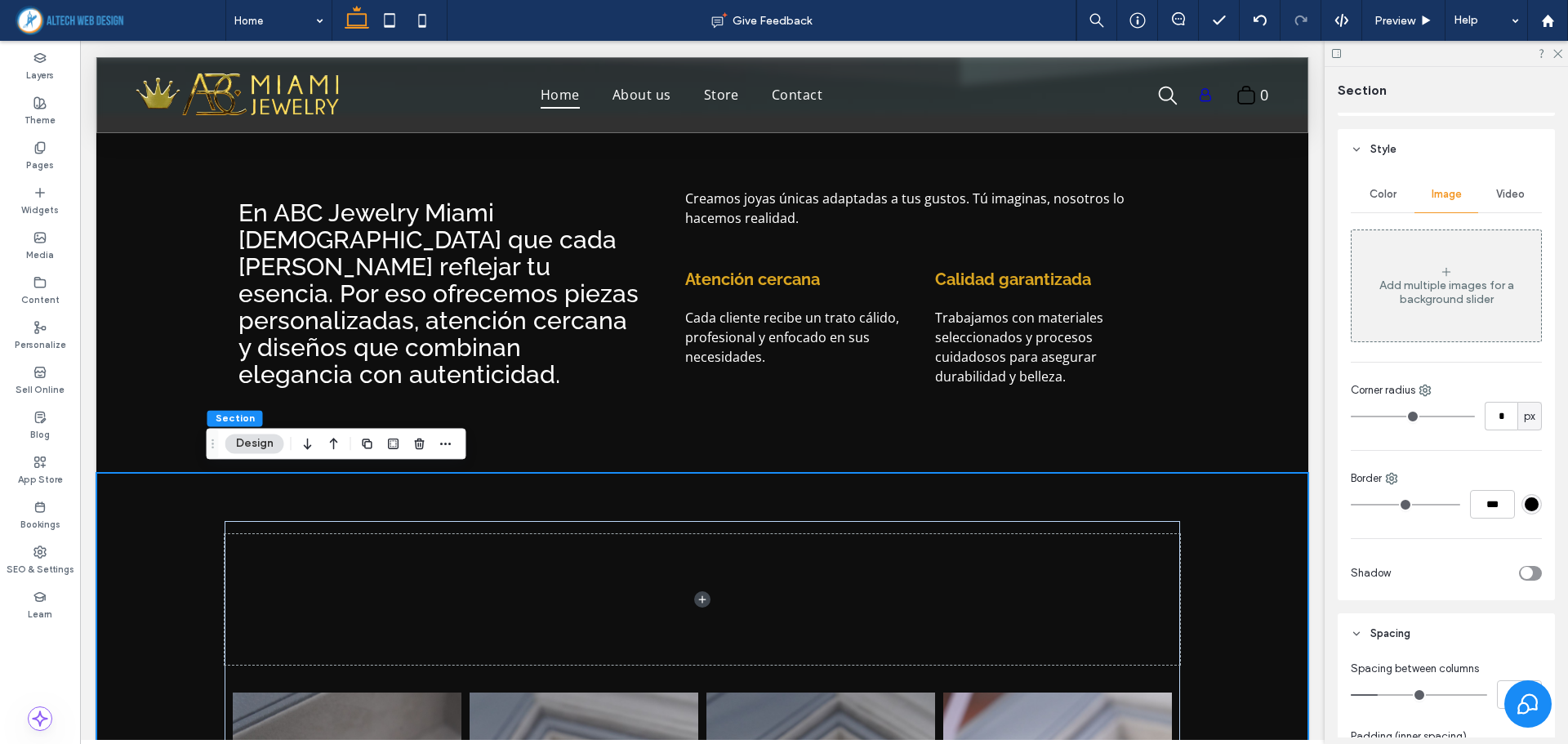
click at [1425, 297] on div "Add multiple images for a background slider" at bounding box center [1445, 292] width 190 height 28
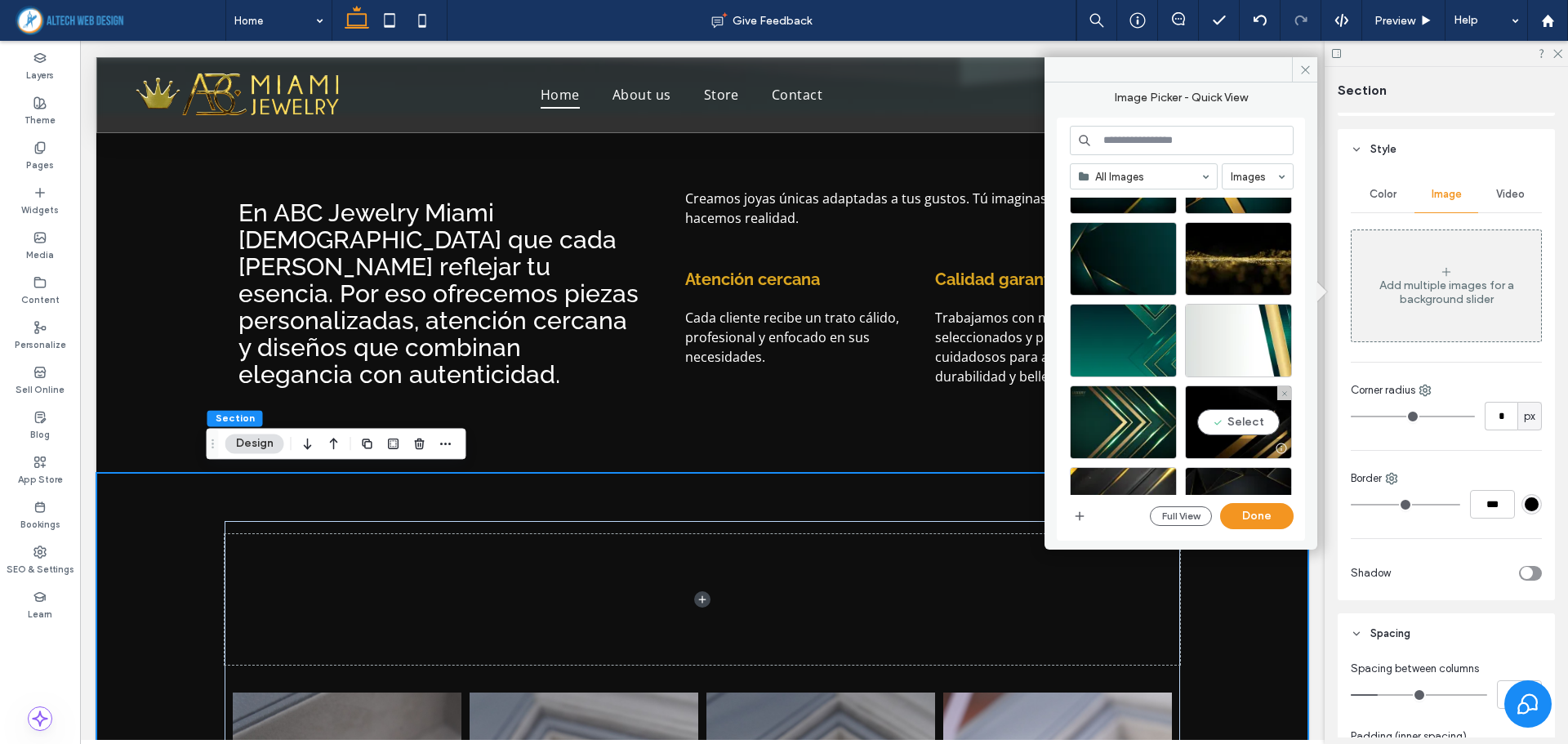
scroll to position [572, 0]
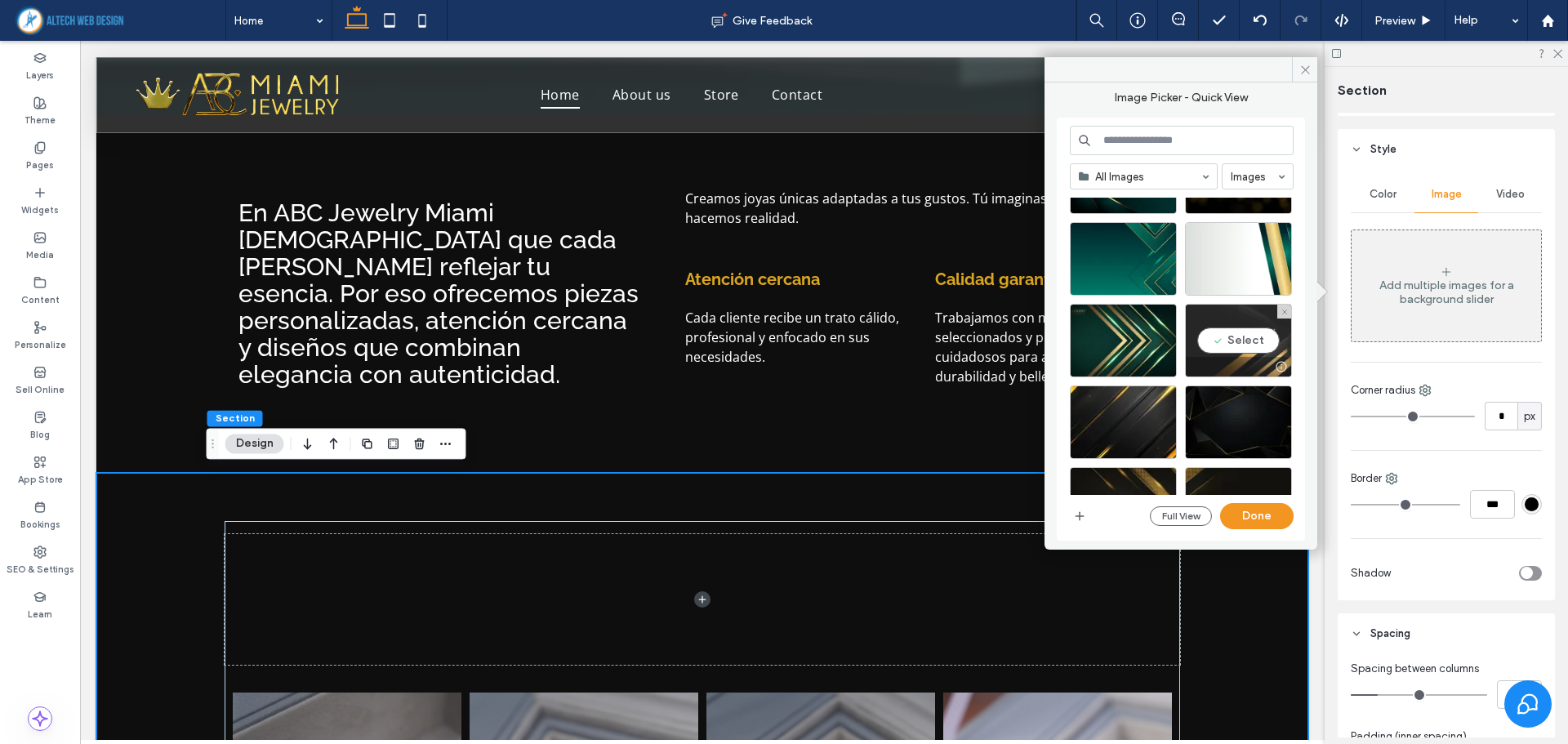
click at [1247, 341] on div "Select" at bounding box center [1238, 340] width 107 height 74
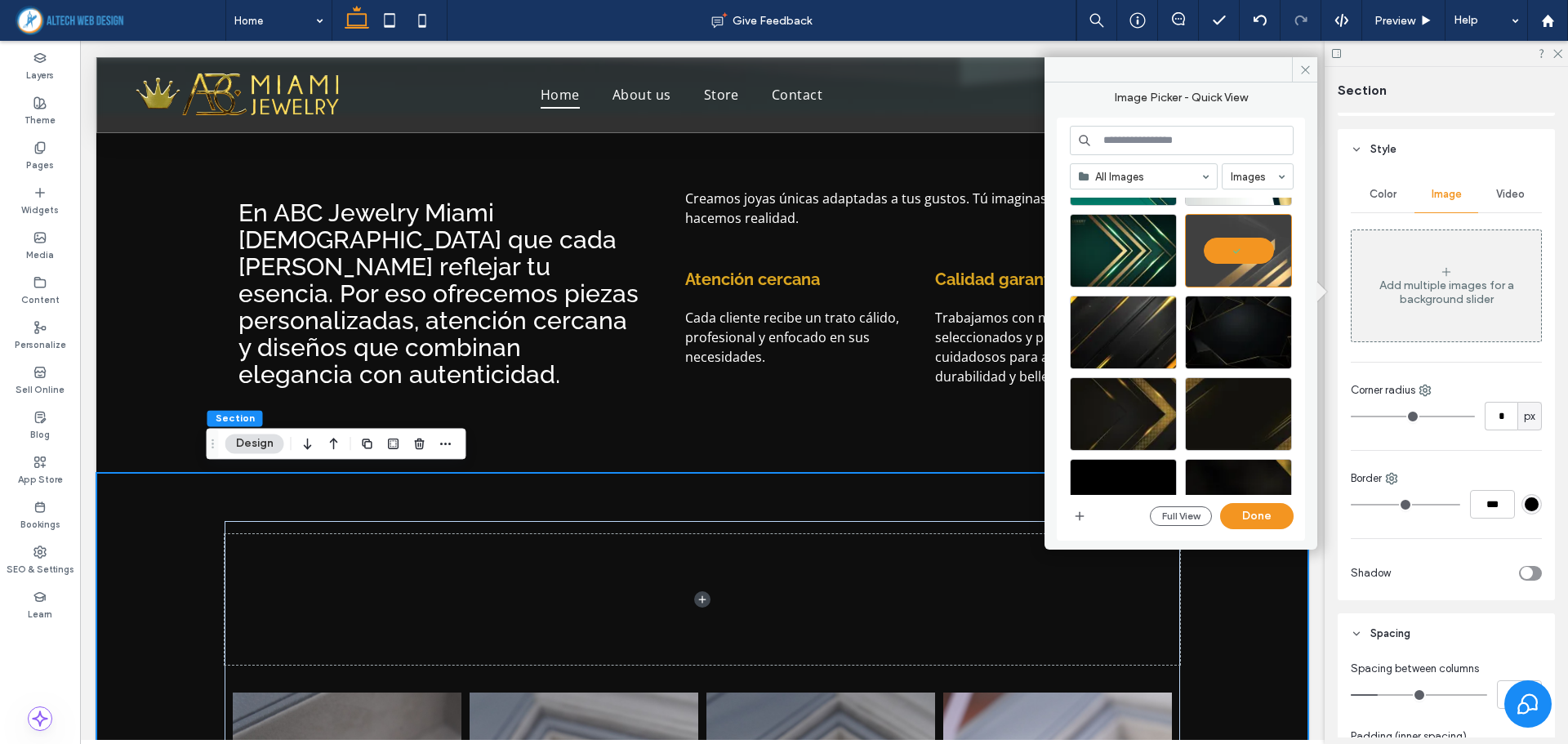
scroll to position [708, 0]
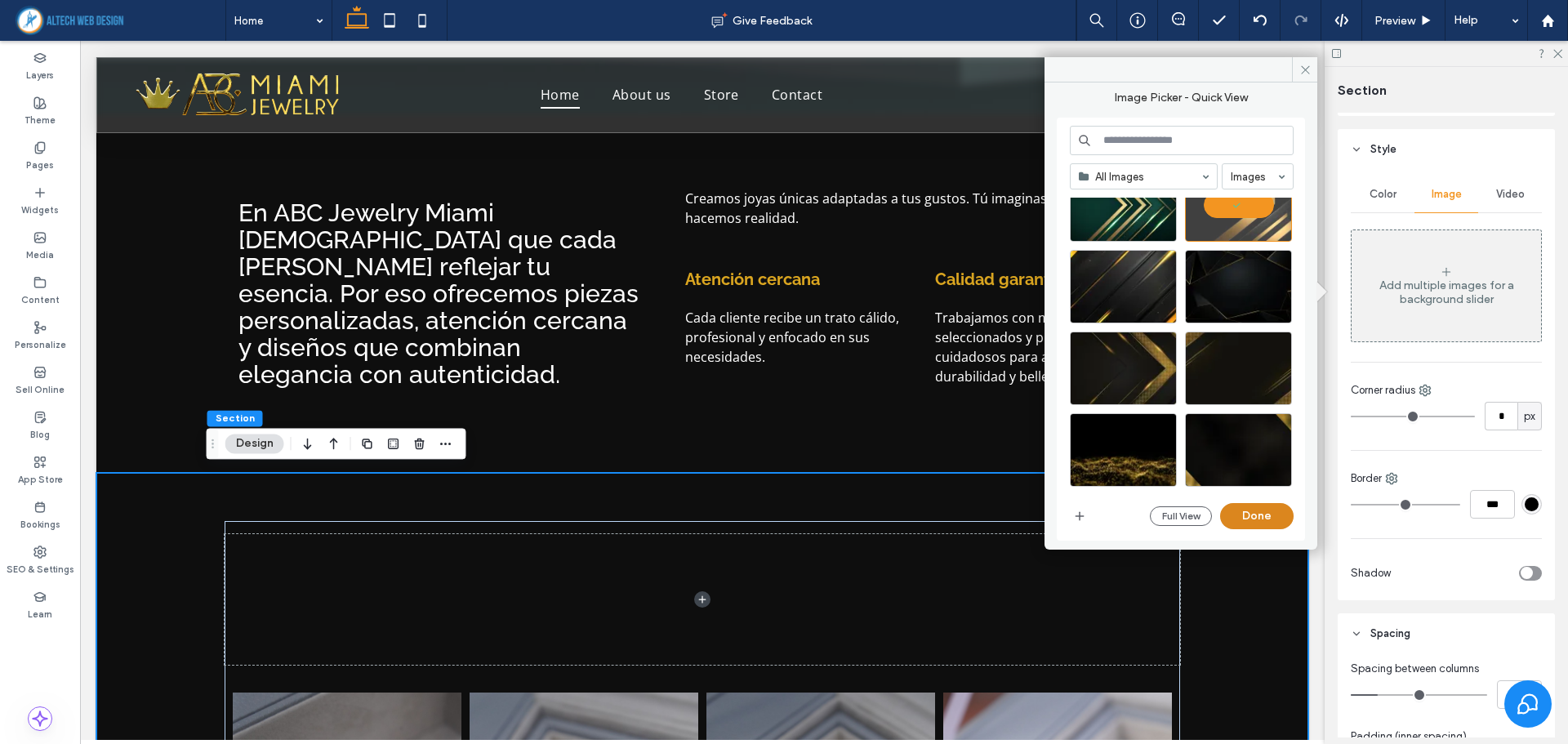
click at [1261, 512] on button "Done" at bounding box center [1257, 516] width 74 height 27
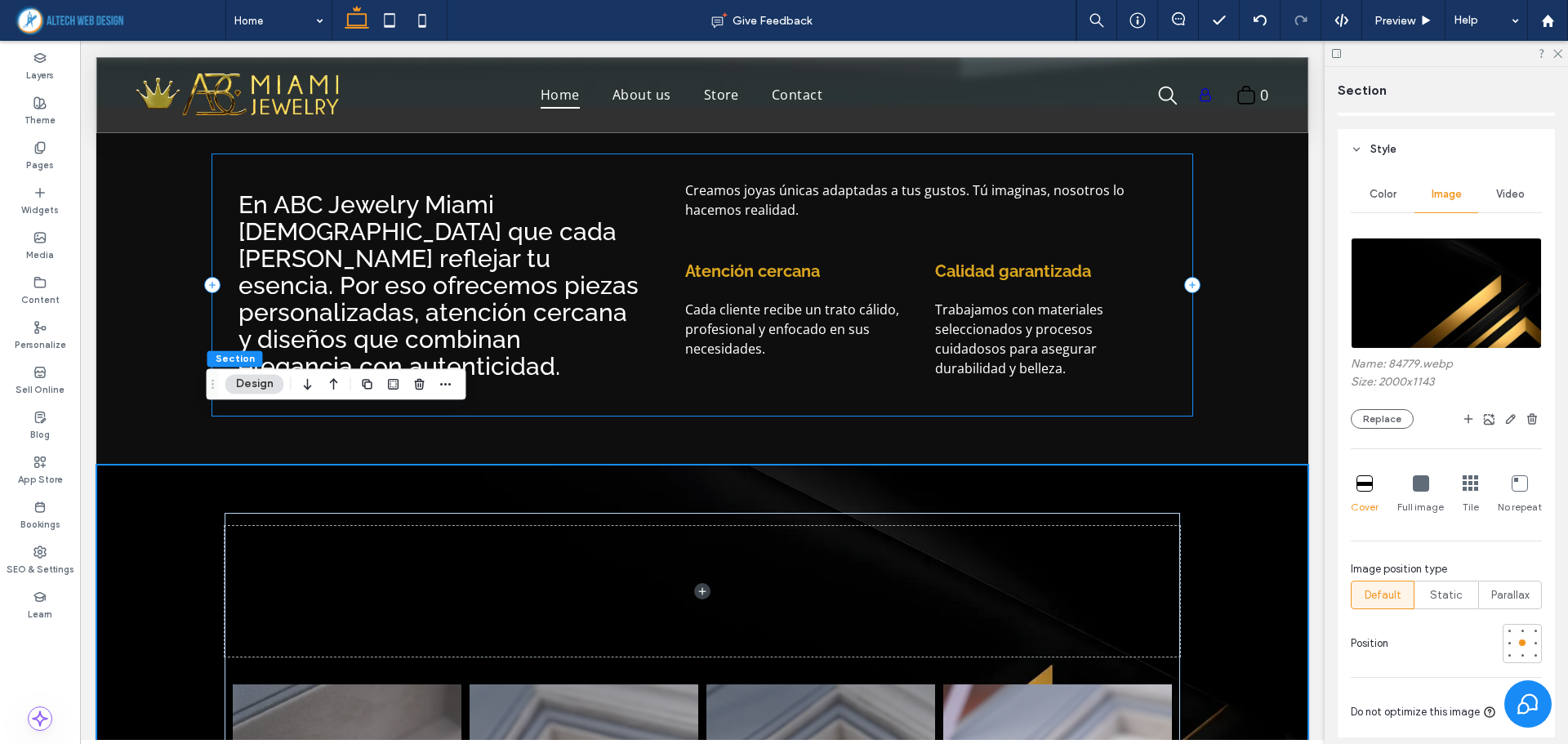
scroll to position [751, 0]
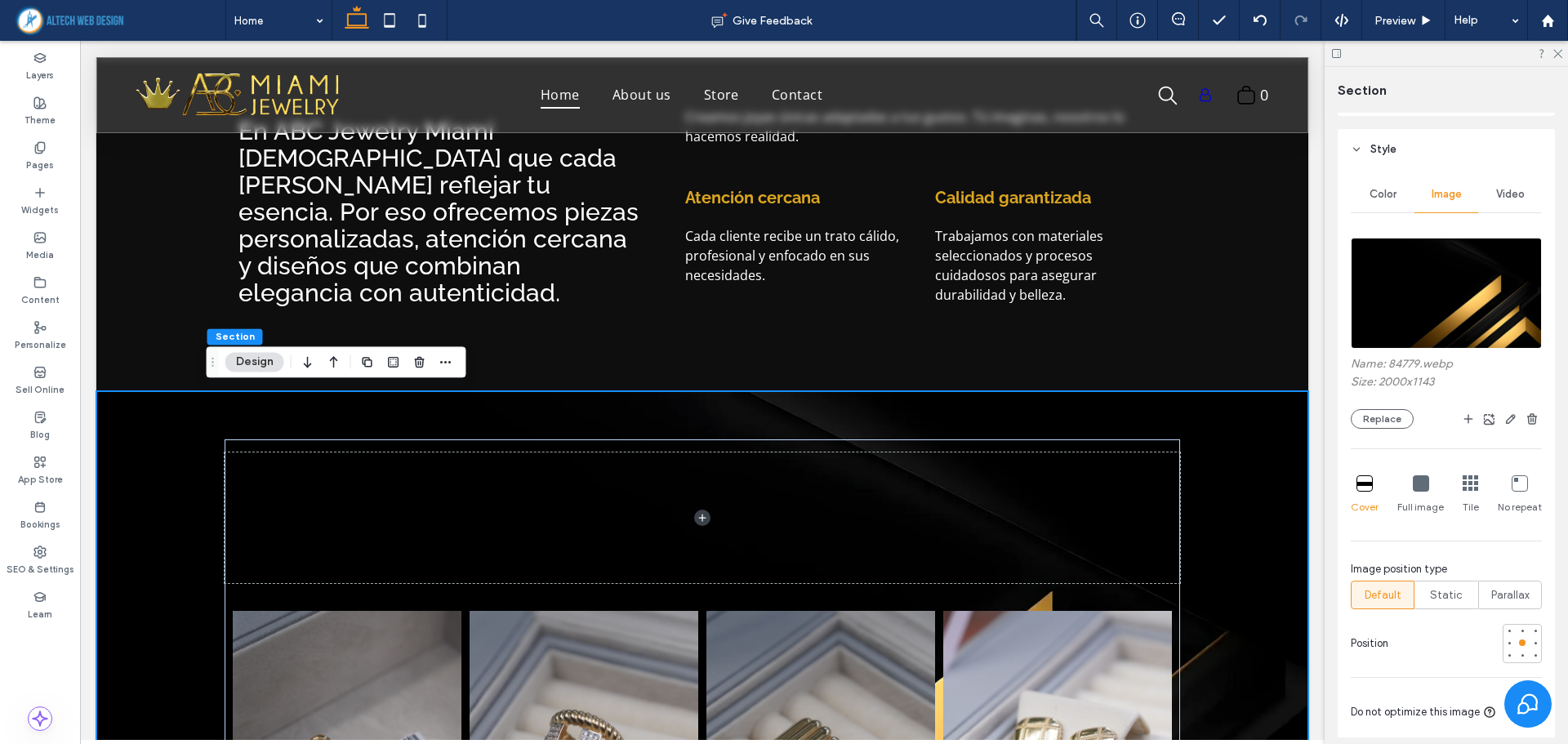
click at [1482, 290] on img at bounding box center [1446, 293] width 191 height 111
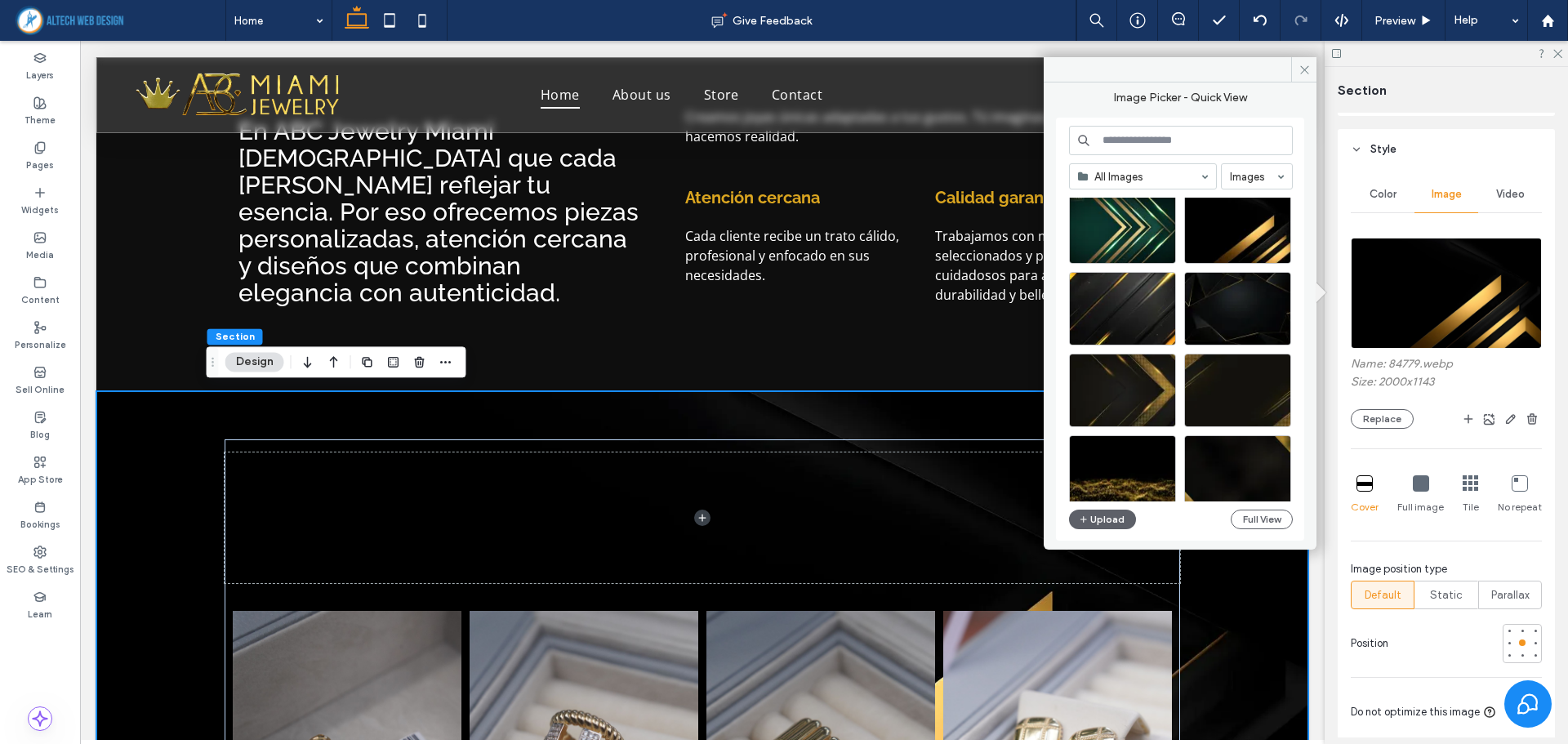
scroll to position [701, 0]
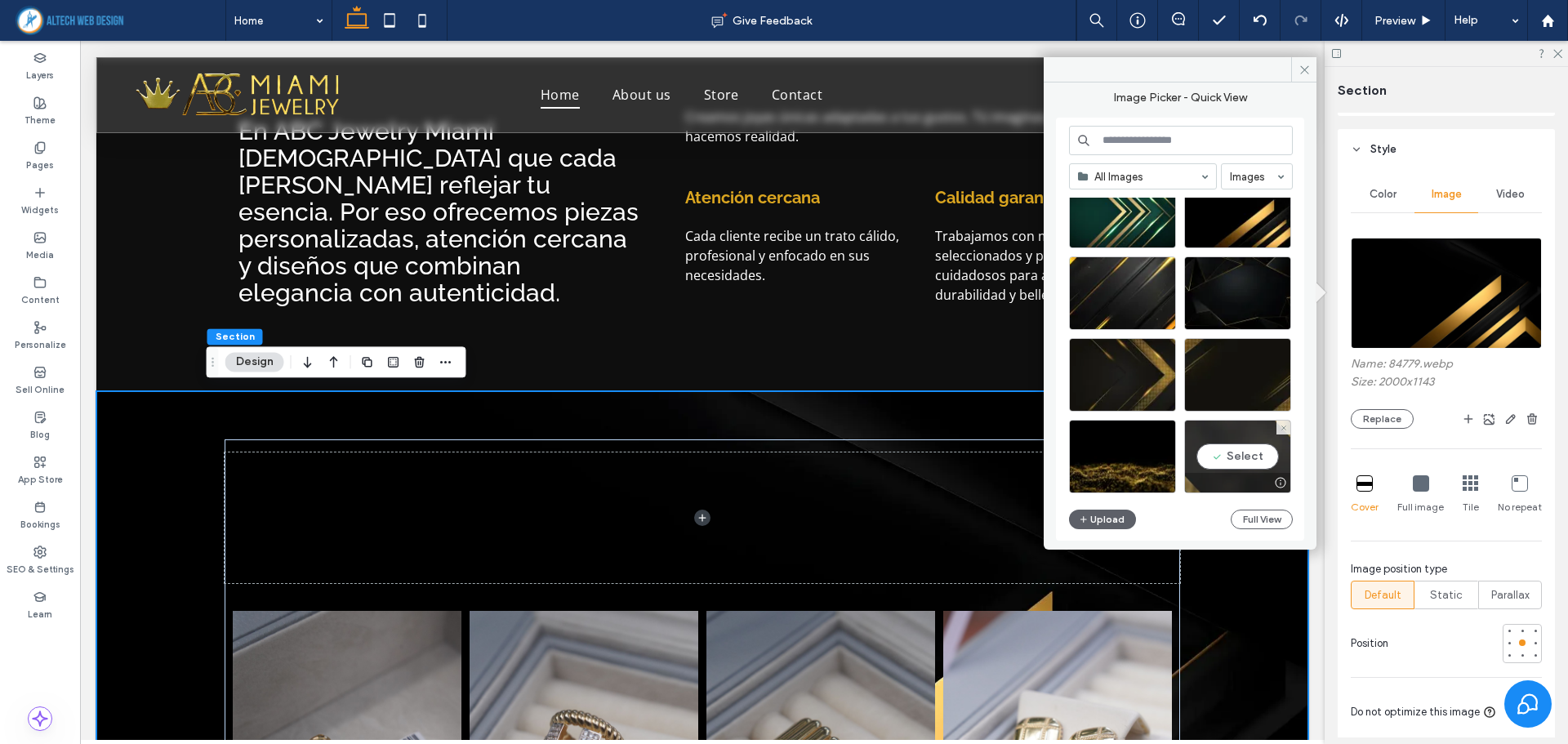
click at [1244, 448] on div "Select" at bounding box center [1237, 456] width 107 height 74
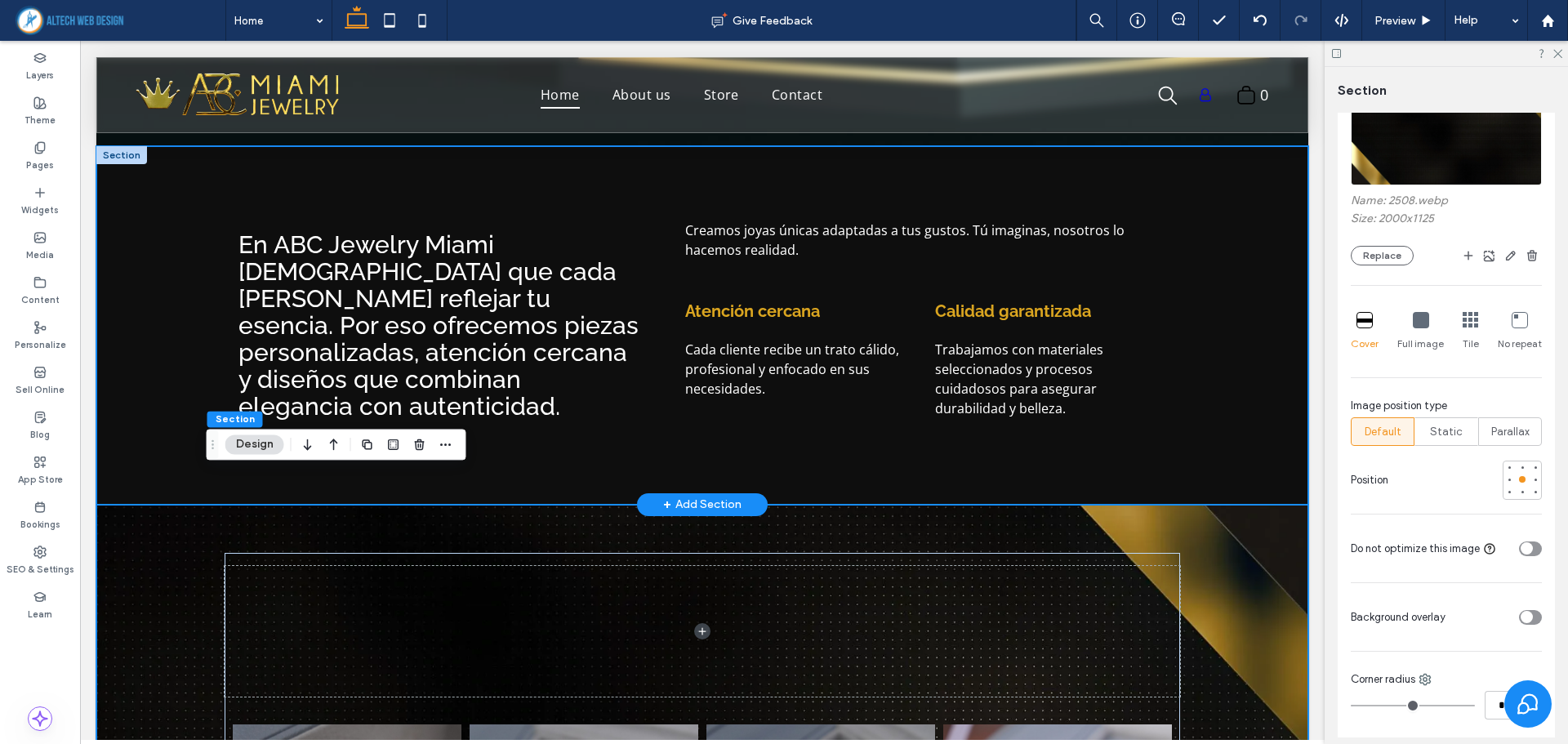
scroll to position [669, 0]
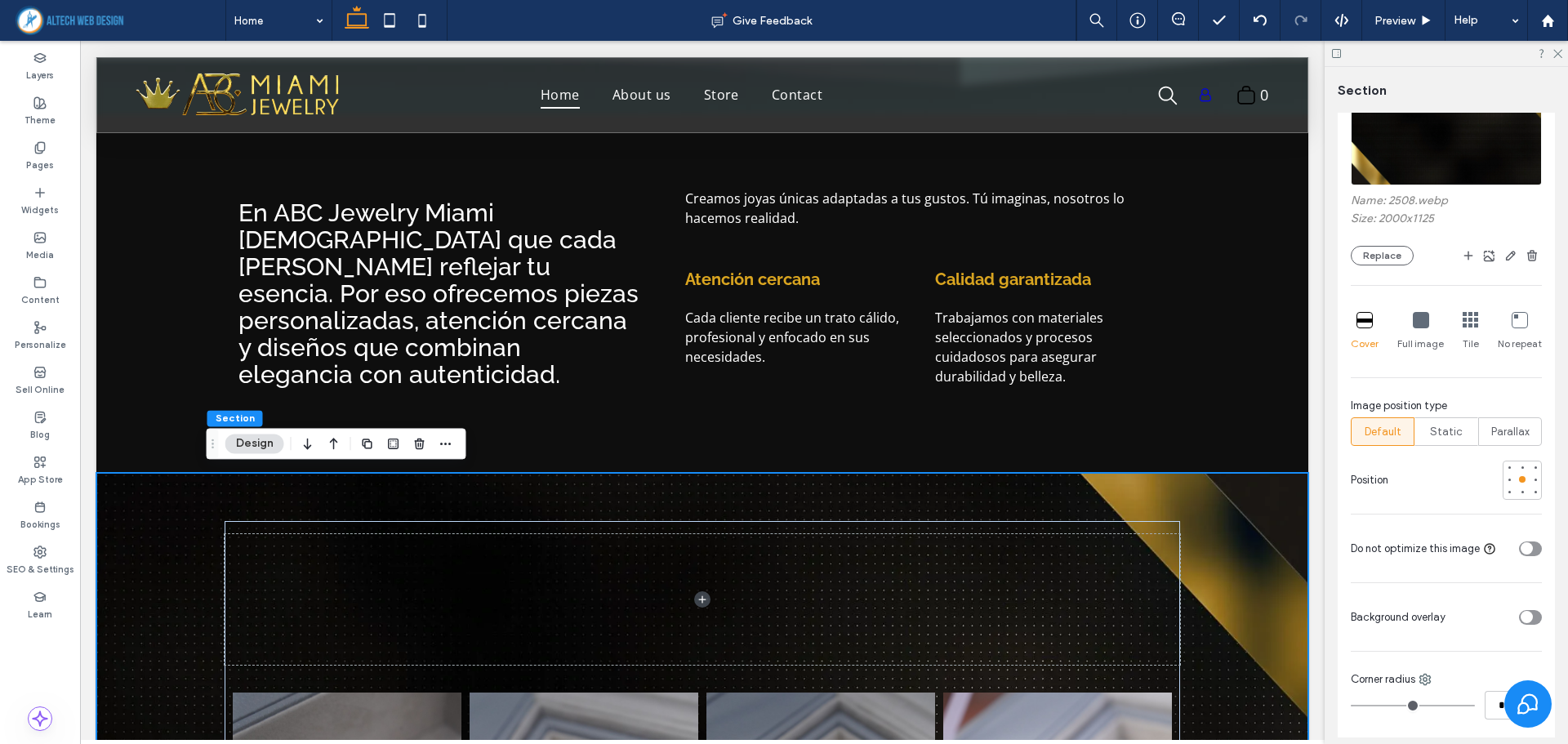
click at [1418, 318] on icon at bounding box center [1421, 319] width 17 height 17
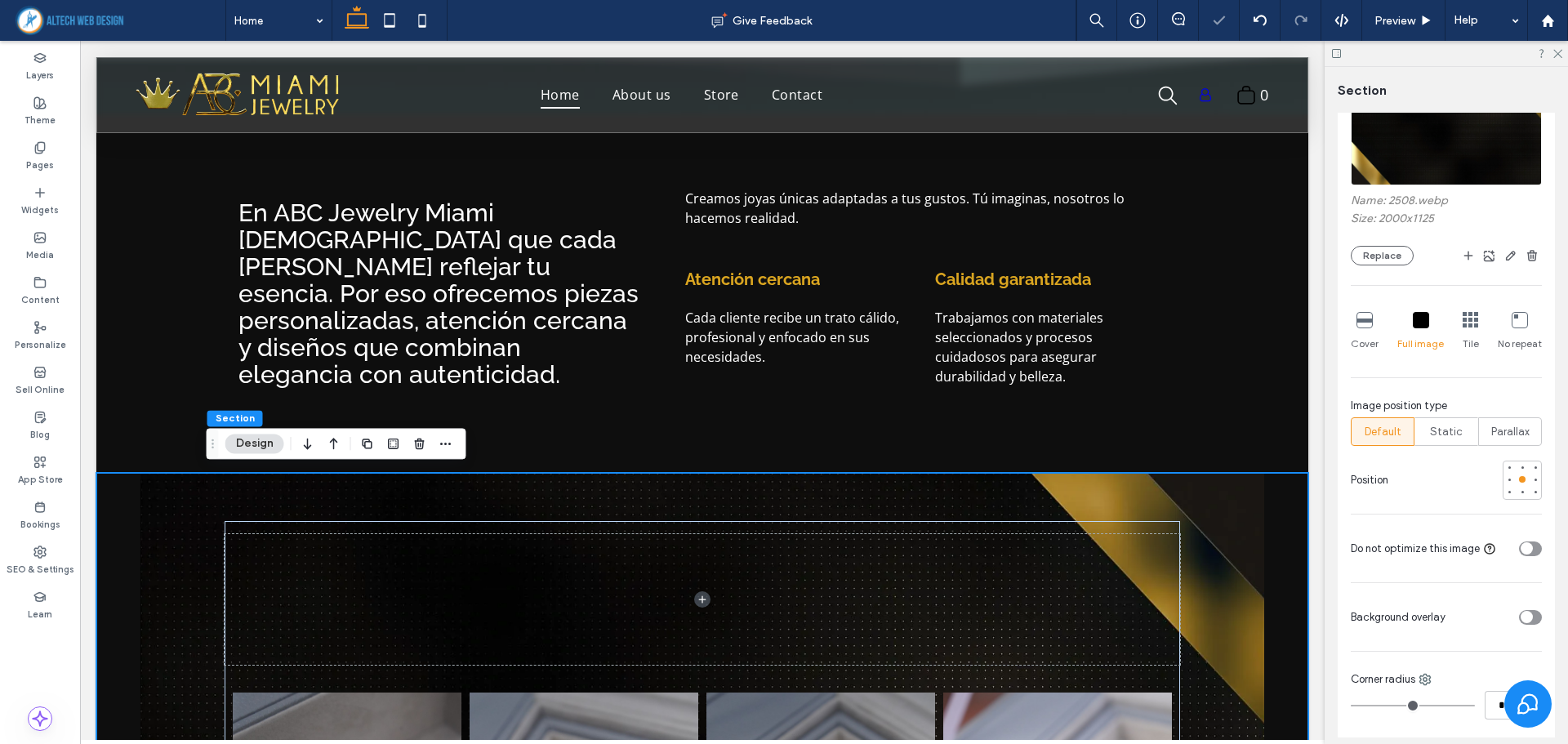
click at [1356, 328] on div at bounding box center [1364, 320] width 17 height 18
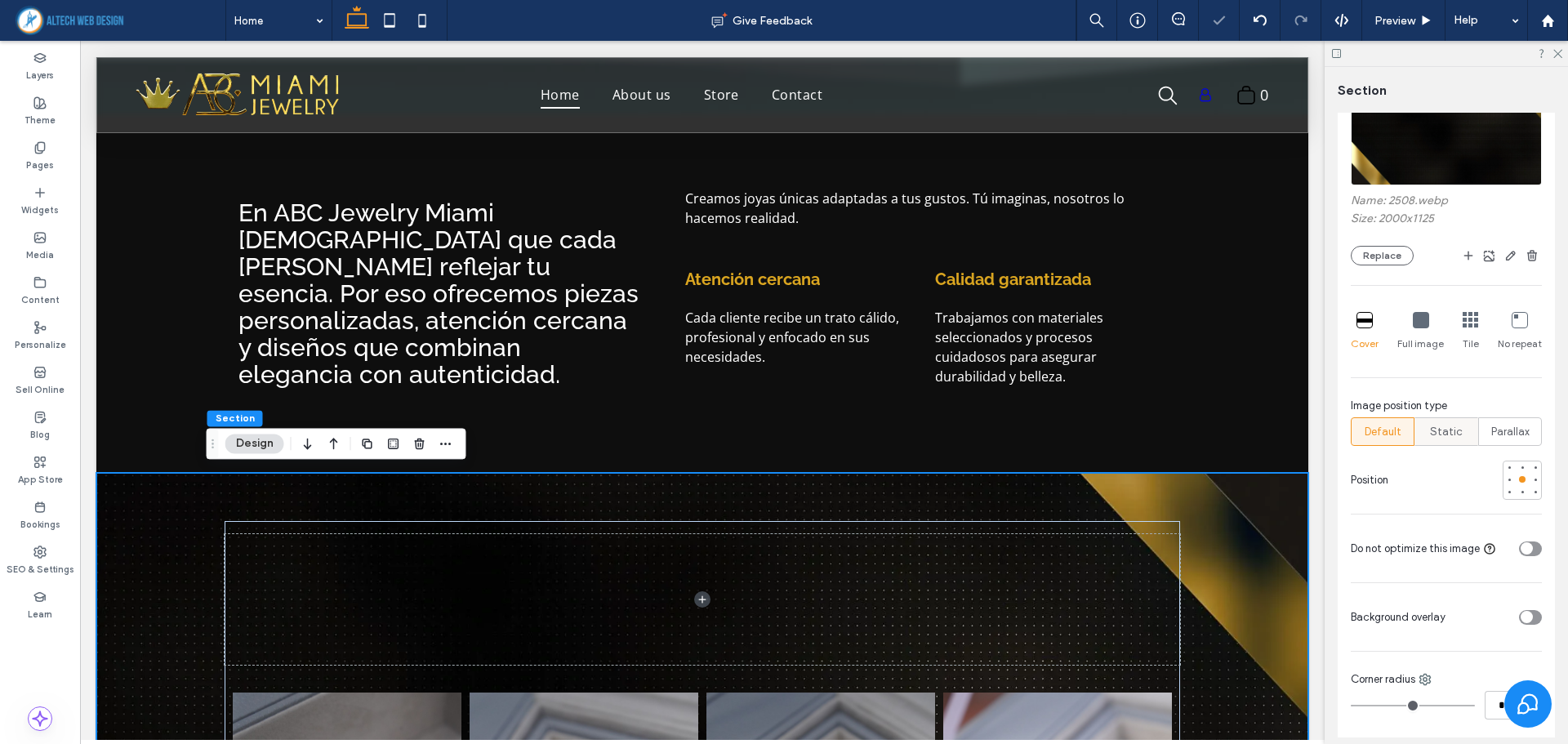
click at [1448, 430] on span "Static" at bounding box center [1445, 431] width 32 height 17
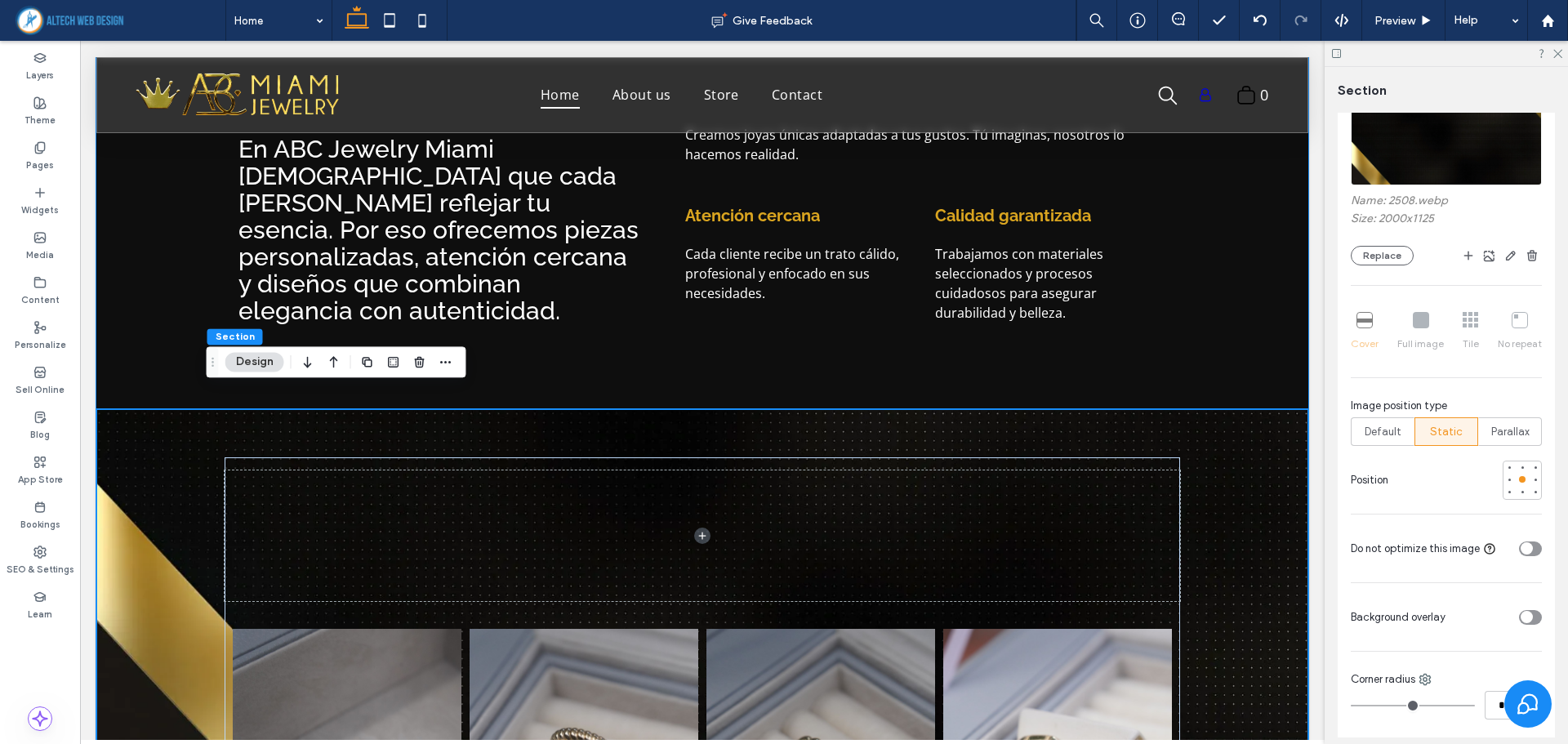
scroll to position [751, 0]
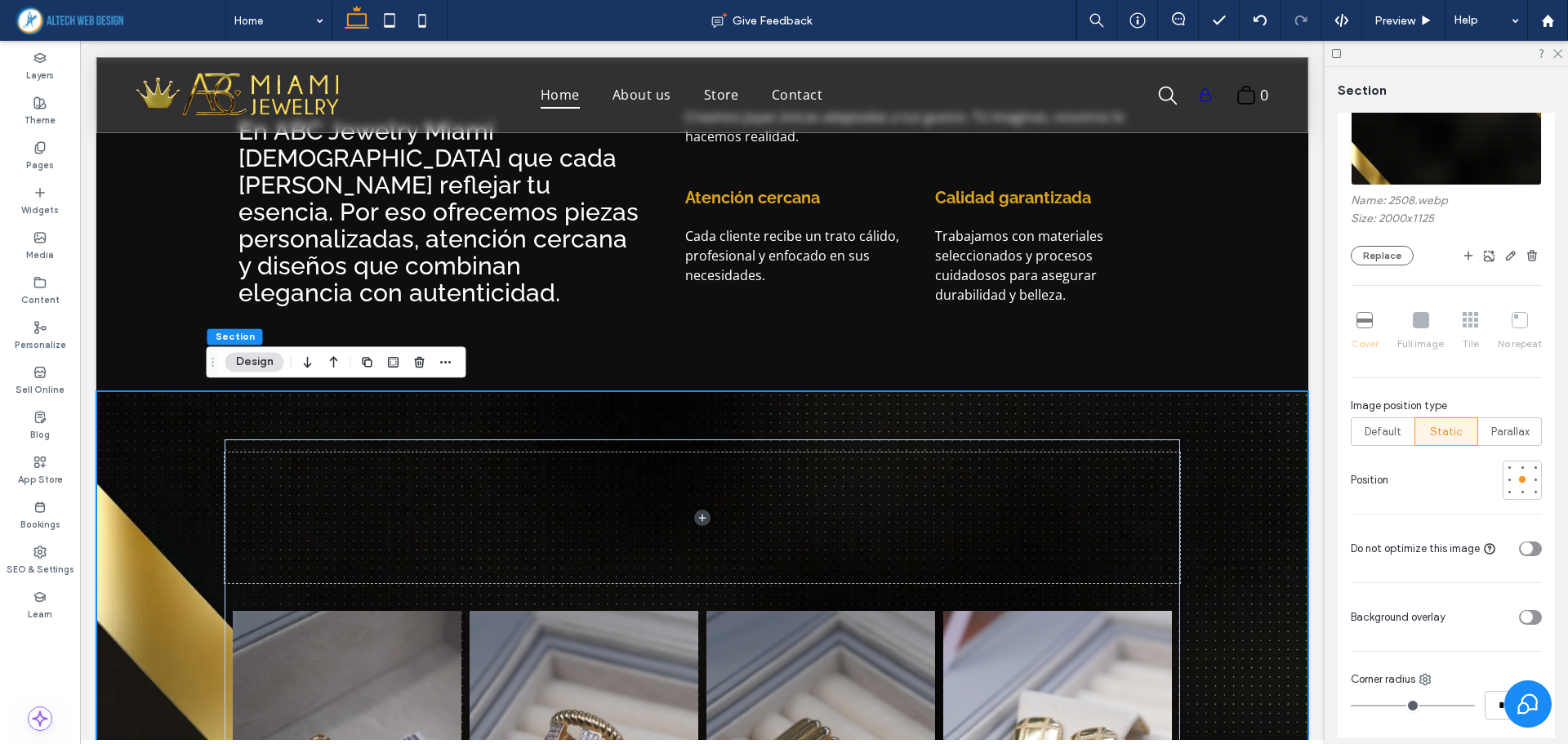
click at [1527, 611] on div "toggle" at bounding box center [1530, 617] width 23 height 15
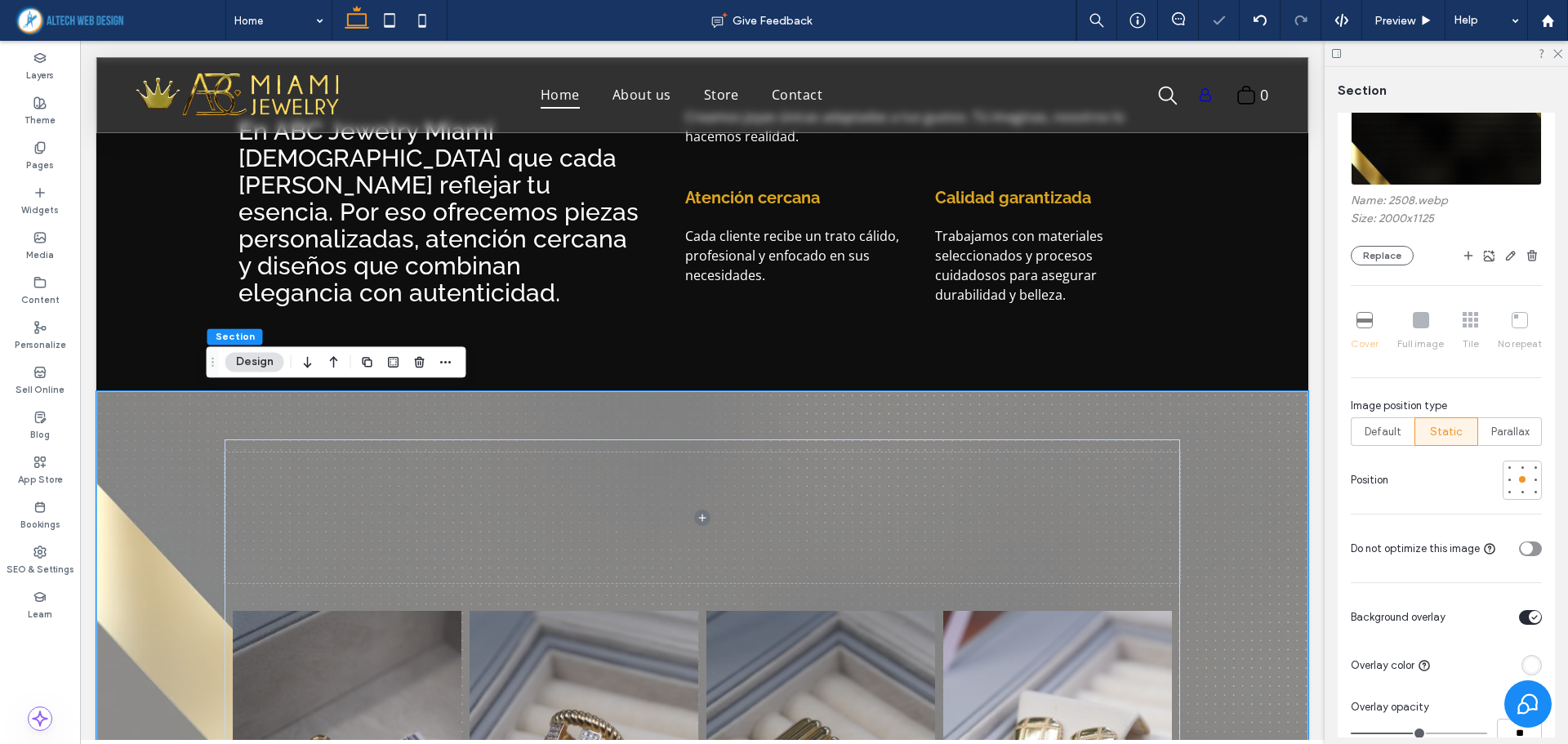
click at [1525, 662] on div "rgba(255, 255, 255, 1)" at bounding box center [1532, 665] width 14 height 14
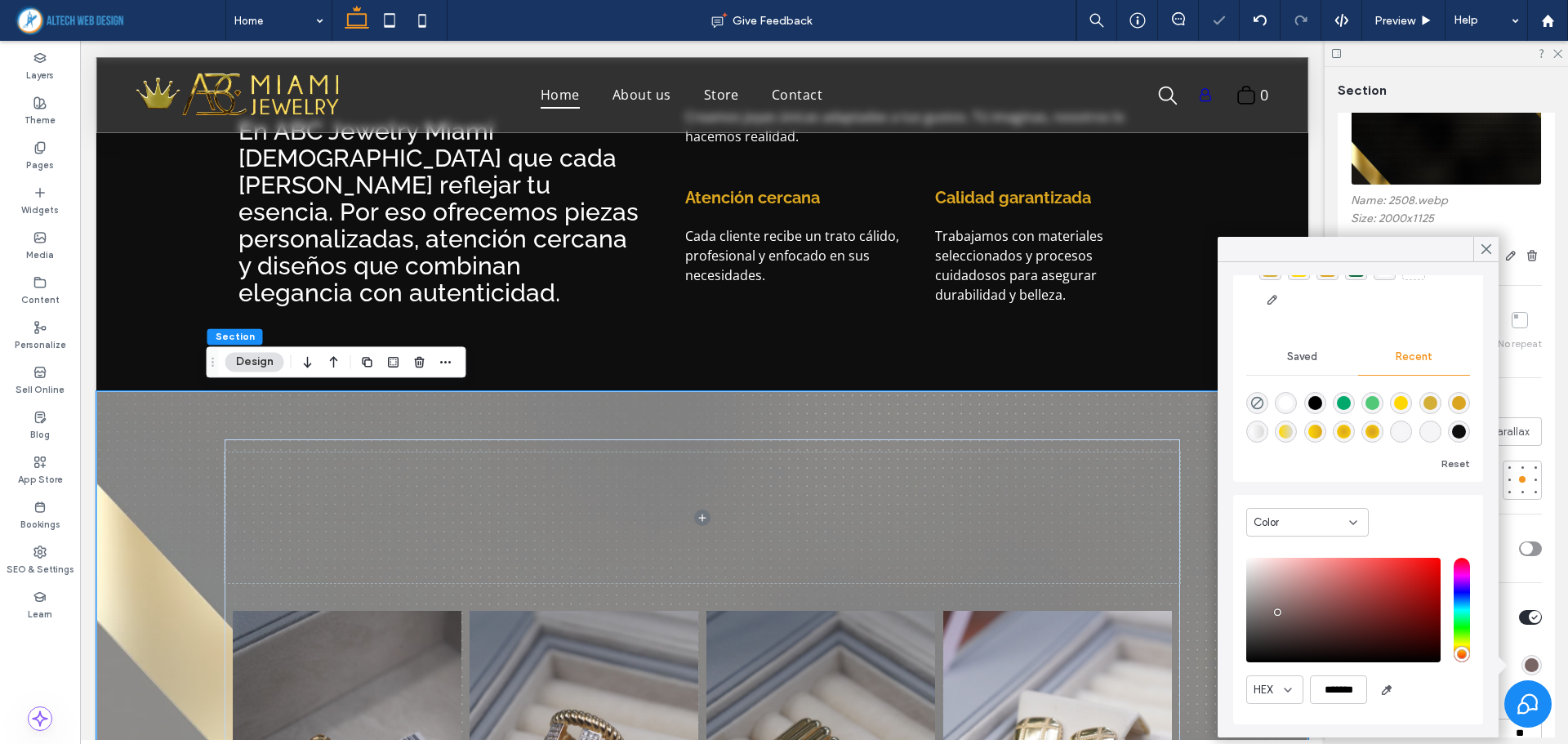
scroll to position [84, 0]
type input "*******"
drag, startPoint x: 1316, startPoint y: 589, endPoint x: 1225, endPoint y: 681, distance: 129.4
click at [1225, 681] on div "Theme Colors Save time with Theme Colors Create a color palette to instantly ad…" at bounding box center [1358, 500] width 281 height 476
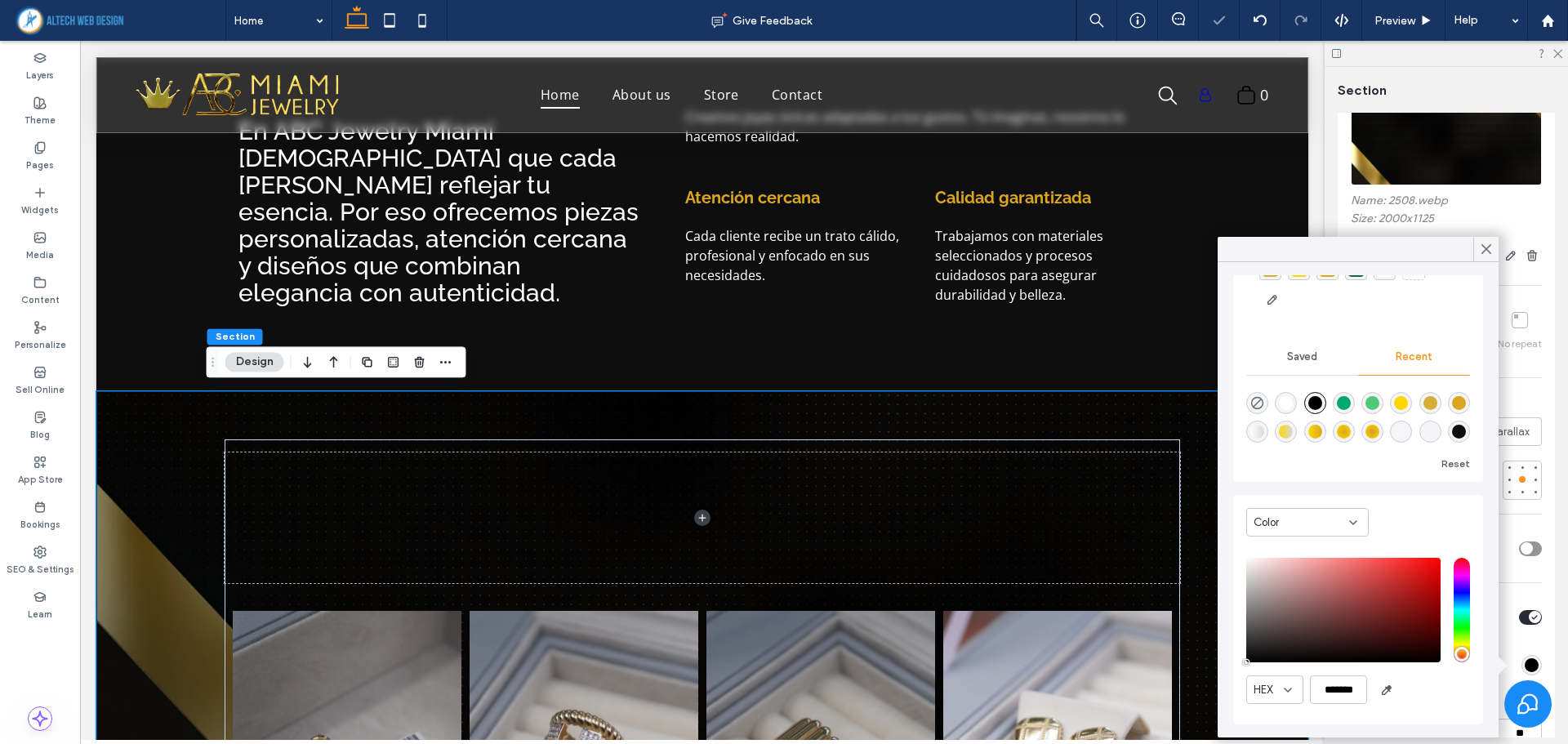
click at [1224, 681] on div "Theme Colors Save time with Theme Colors Create a color palette to instantly ad…" at bounding box center [1358, 500] width 281 height 476
click at [1531, 590] on div "Color Image Video Name: 2508.webp Size: 2000x1125 Replace Cover Full image Tile…" at bounding box center [1445, 506] width 217 height 999
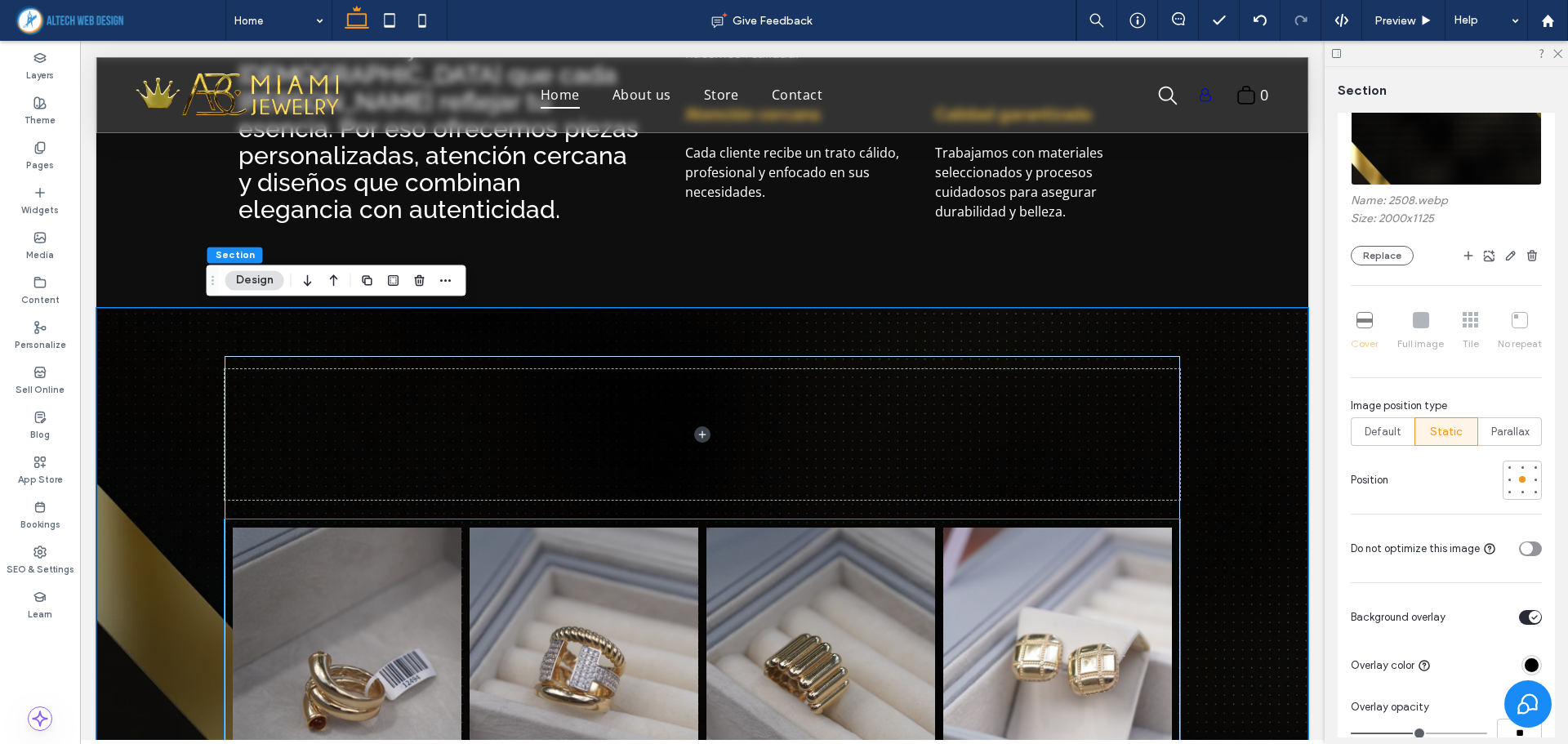
scroll to position [832, 0]
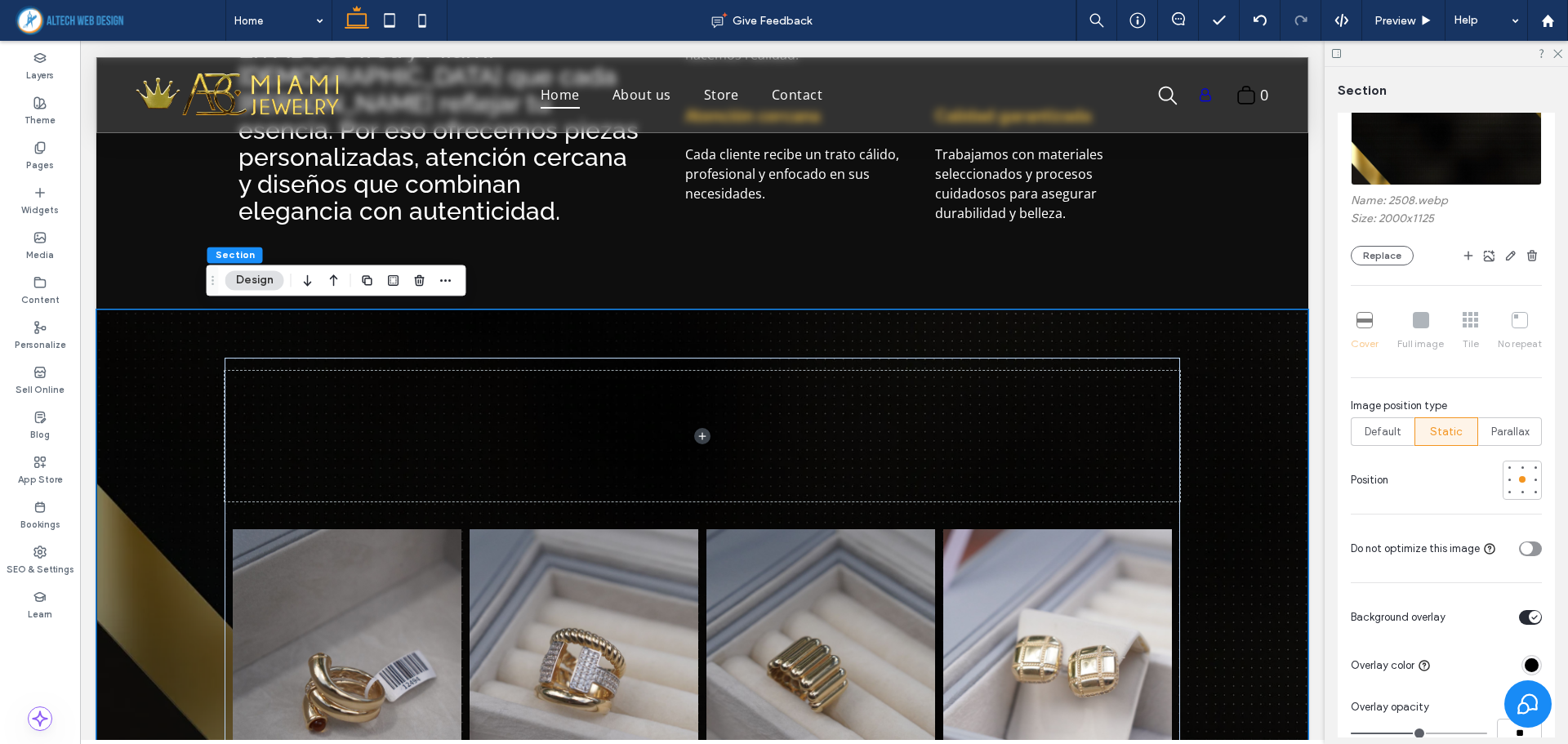
click at [1418, 163] on img at bounding box center [1446, 130] width 191 height 111
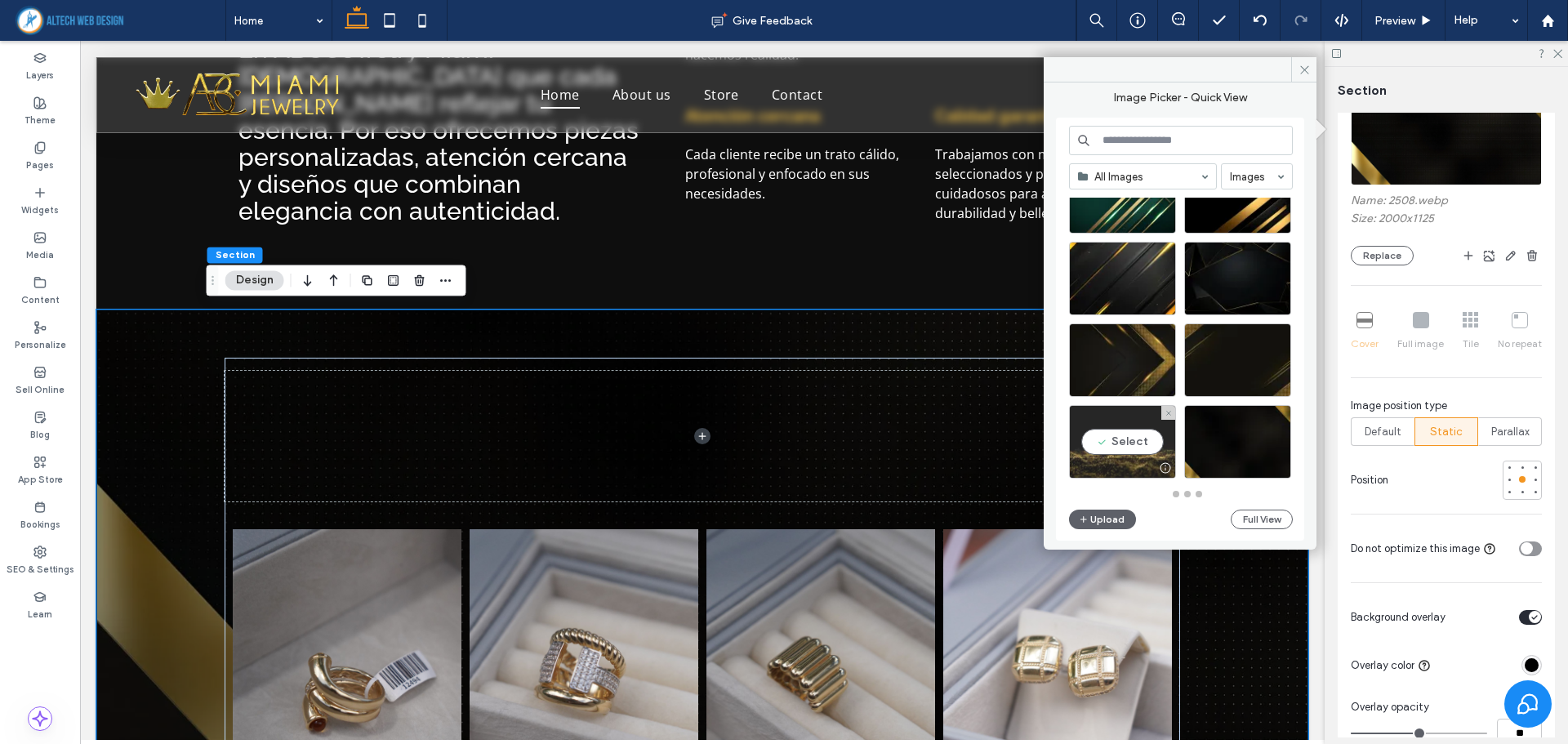
scroll to position [715, 0]
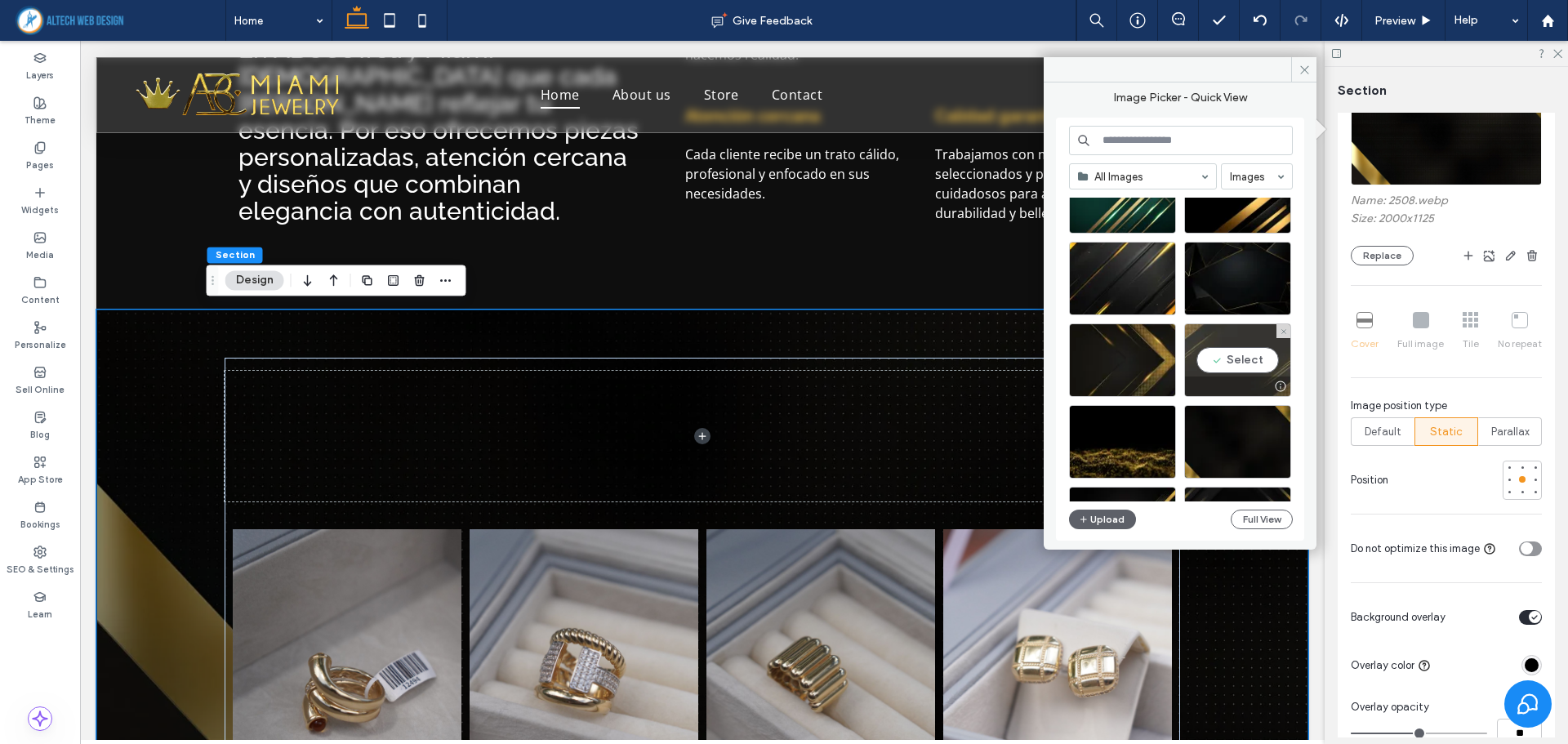
click at [1220, 351] on div "Select" at bounding box center [1237, 360] width 107 height 74
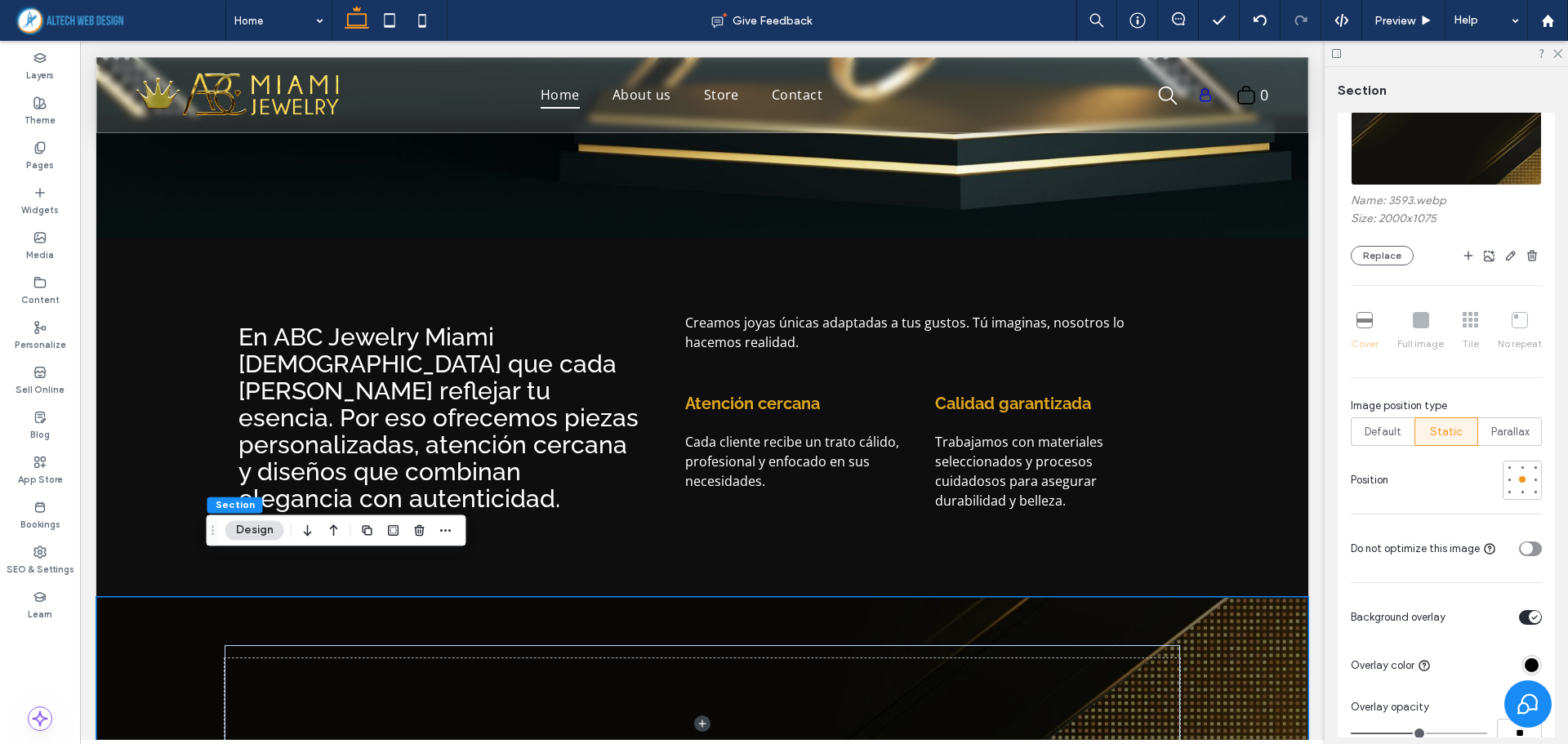
scroll to position [505, 0]
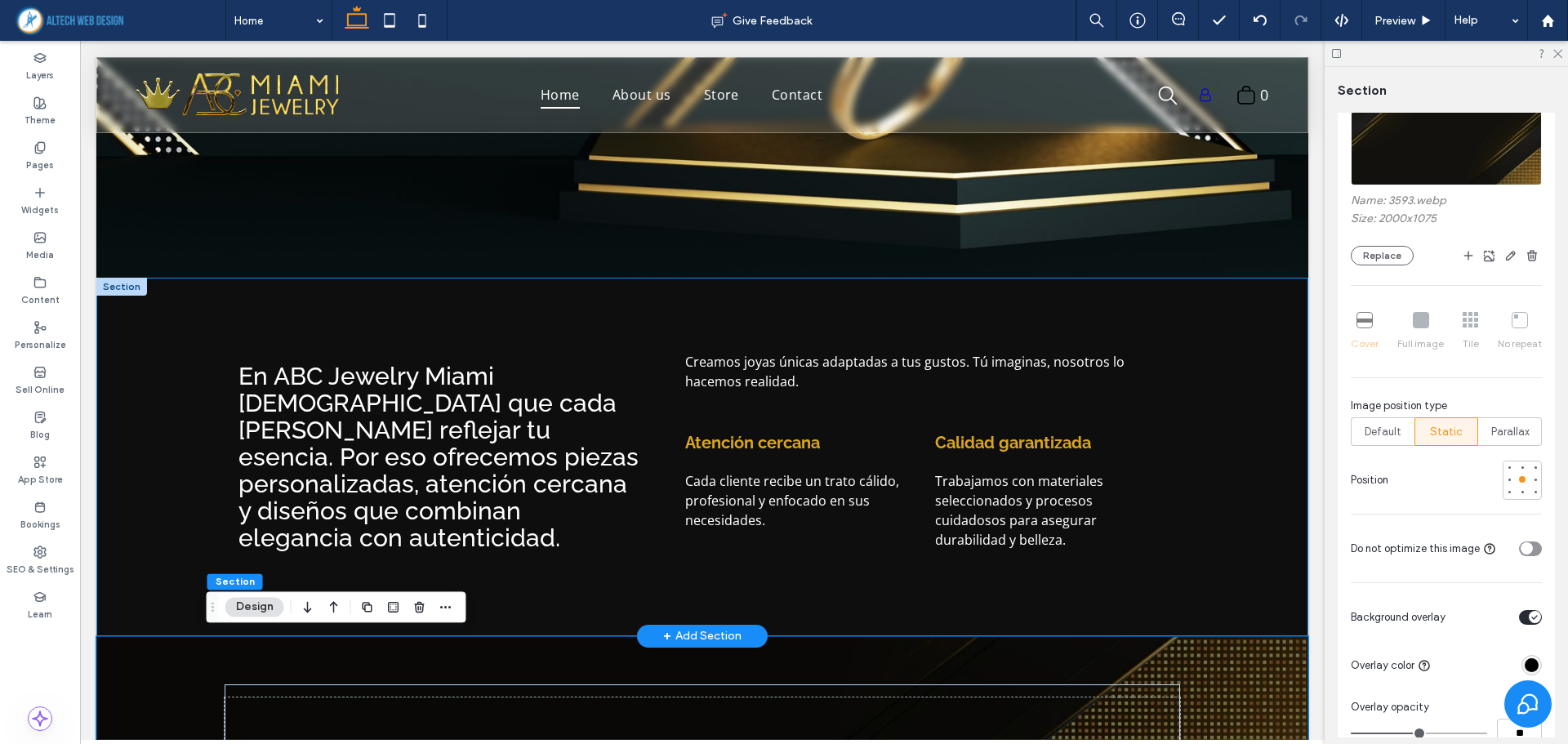
click at [121, 289] on div at bounding box center [122, 287] width 51 height 18
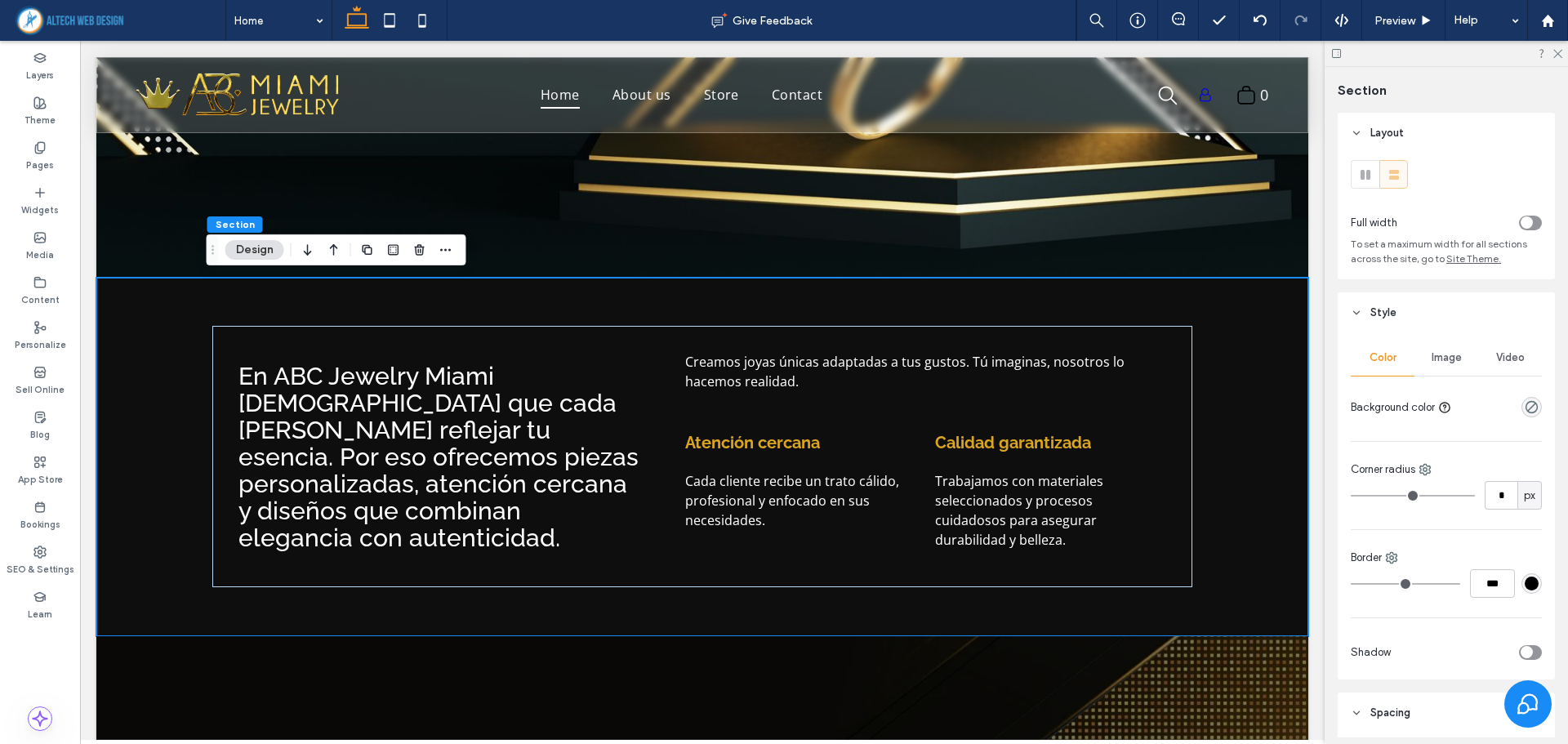
click at [1453, 361] on span "Image" at bounding box center [1446, 357] width 30 height 13
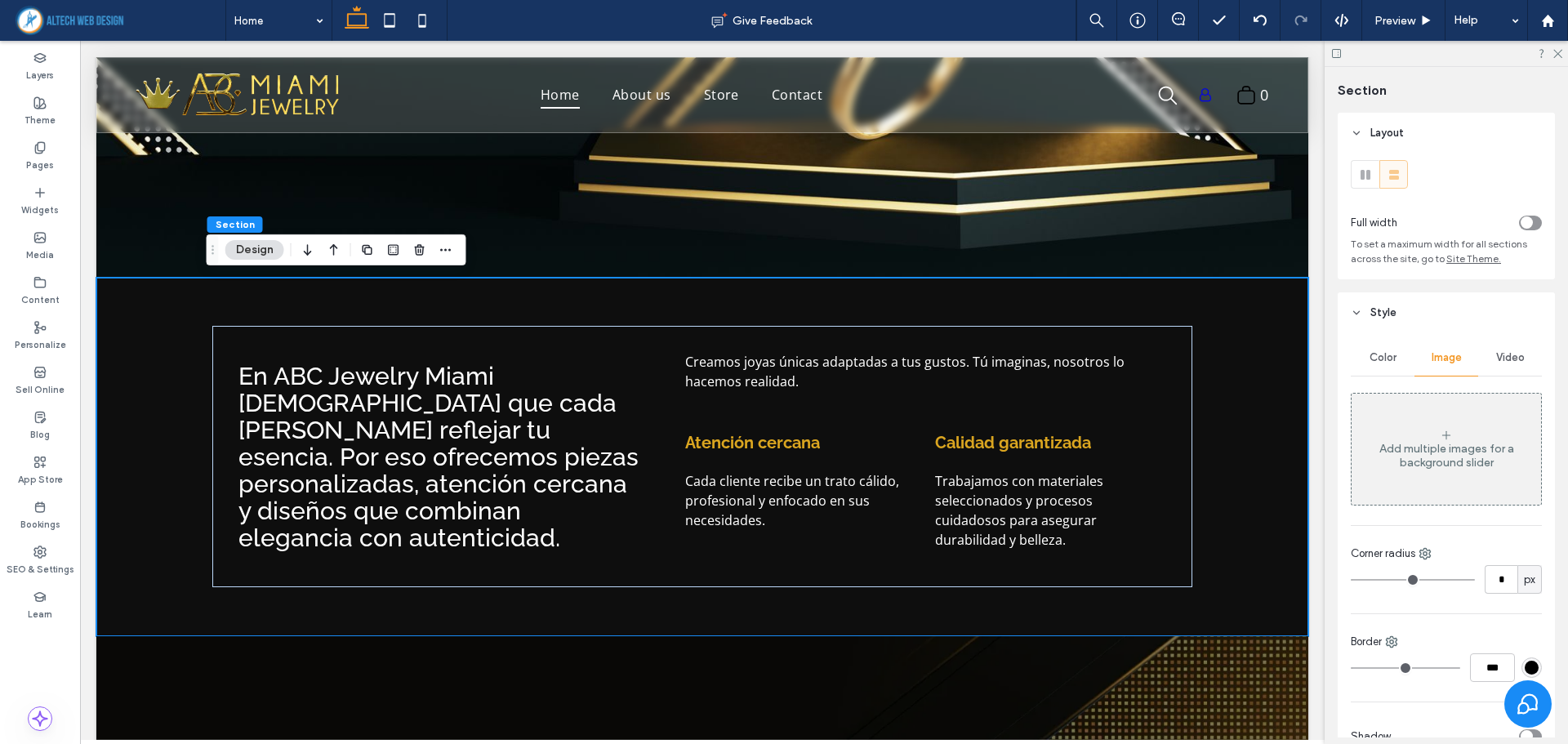
click at [1439, 433] on icon at bounding box center [1445, 434] width 13 height 13
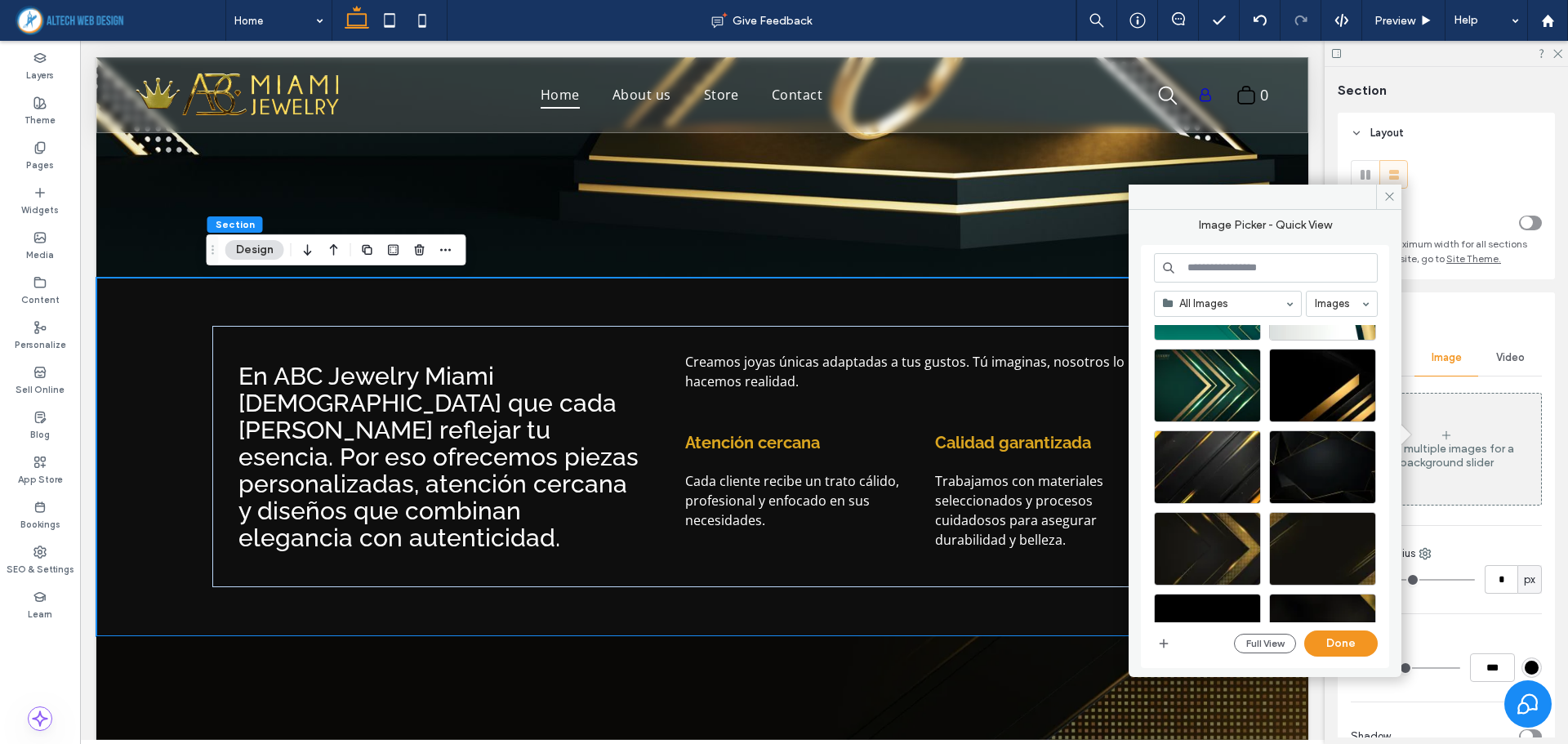
scroll to position [708, 0]
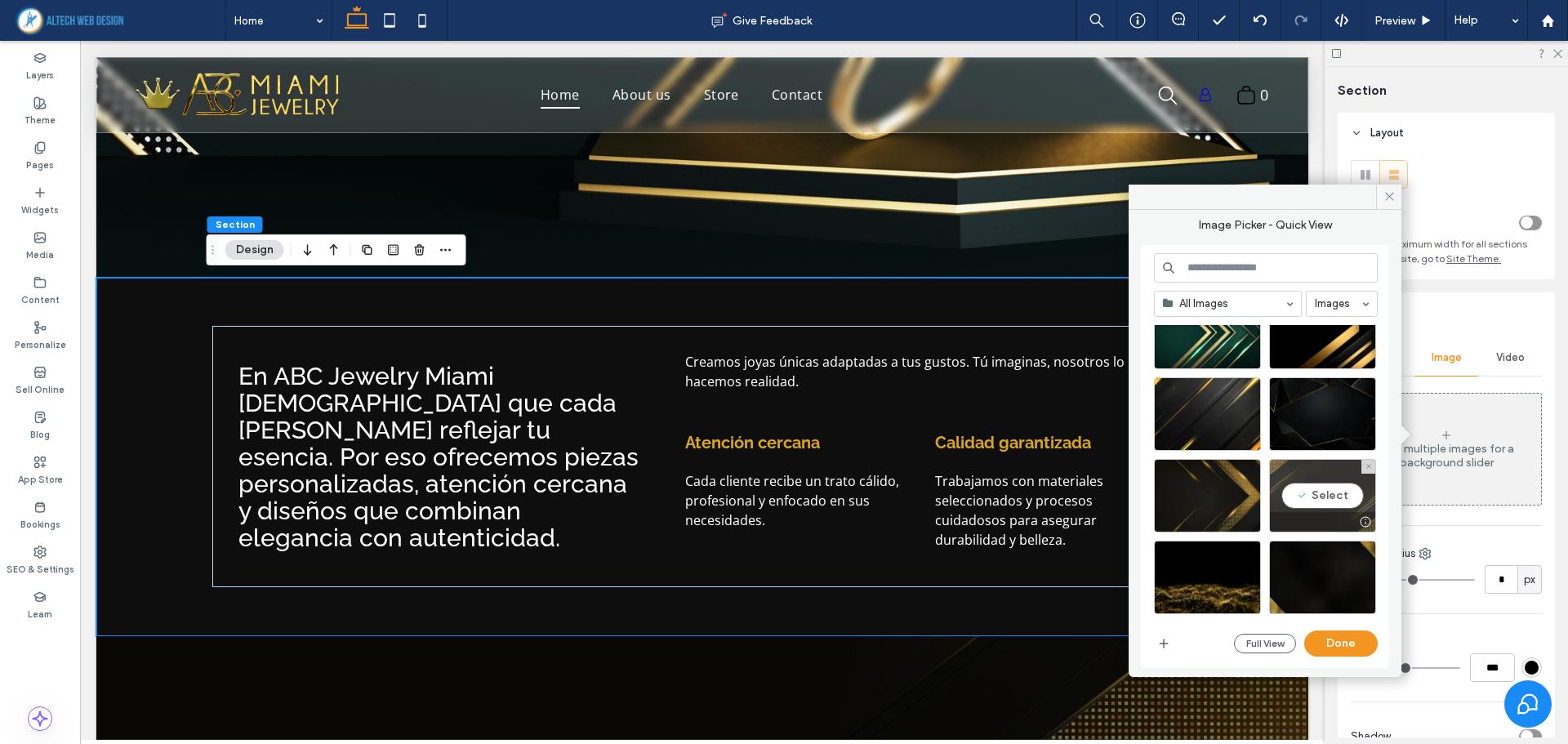
click at [1312, 491] on div "Select" at bounding box center [1322, 495] width 107 height 74
click at [1331, 644] on button "Done" at bounding box center [1340, 644] width 74 height 27
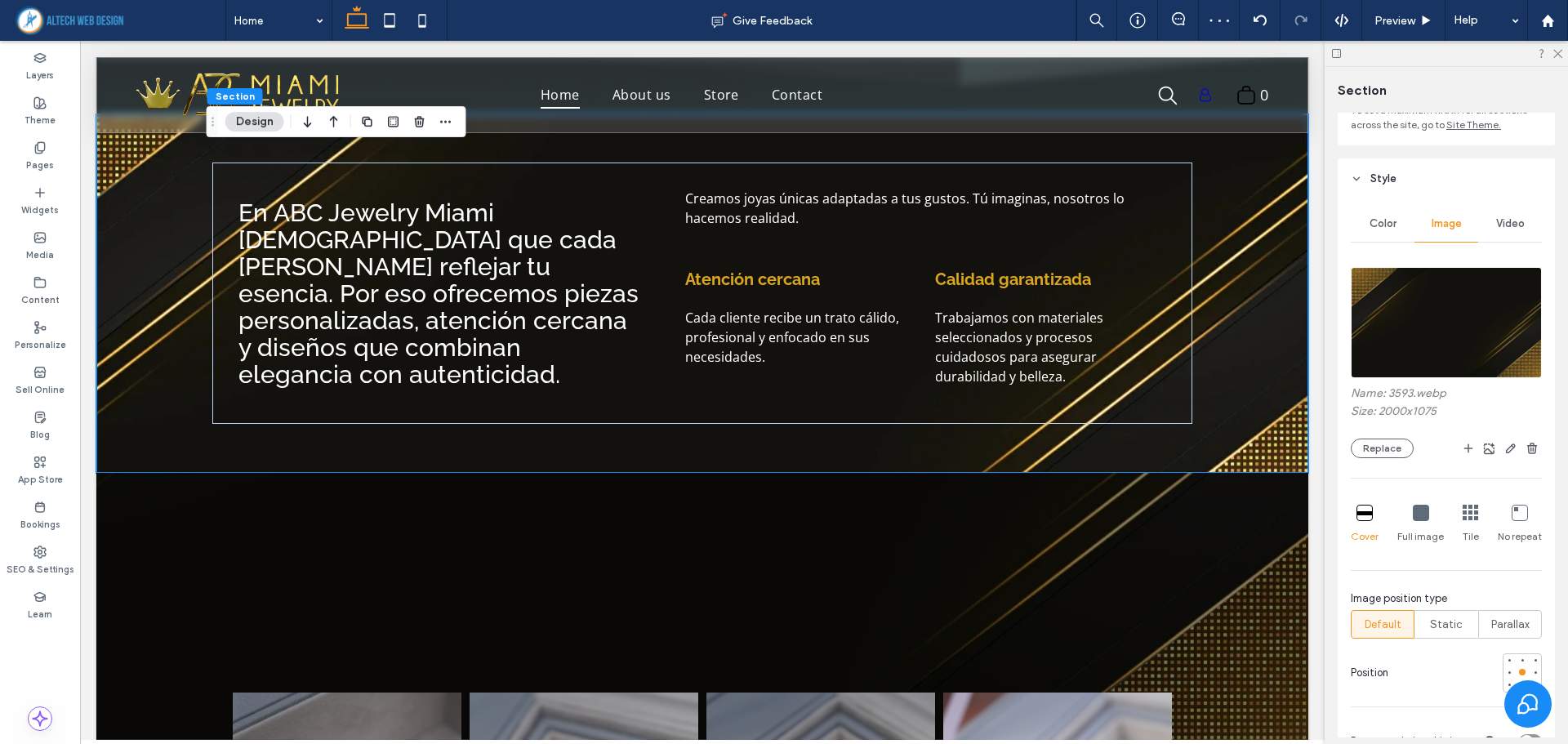
scroll to position [163, 0]
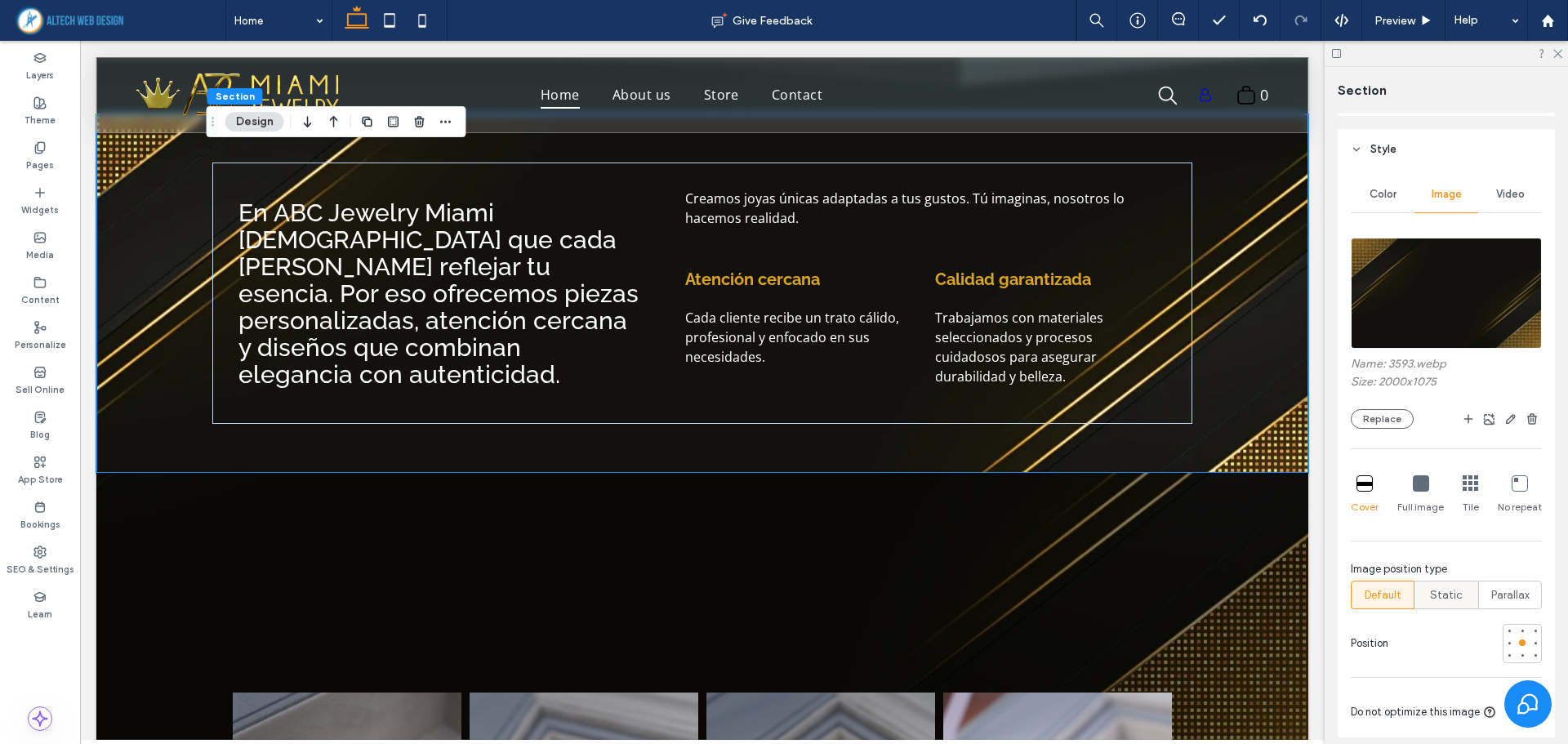
click at [1433, 607] on div "Static" at bounding box center [1445, 595] width 42 height 27
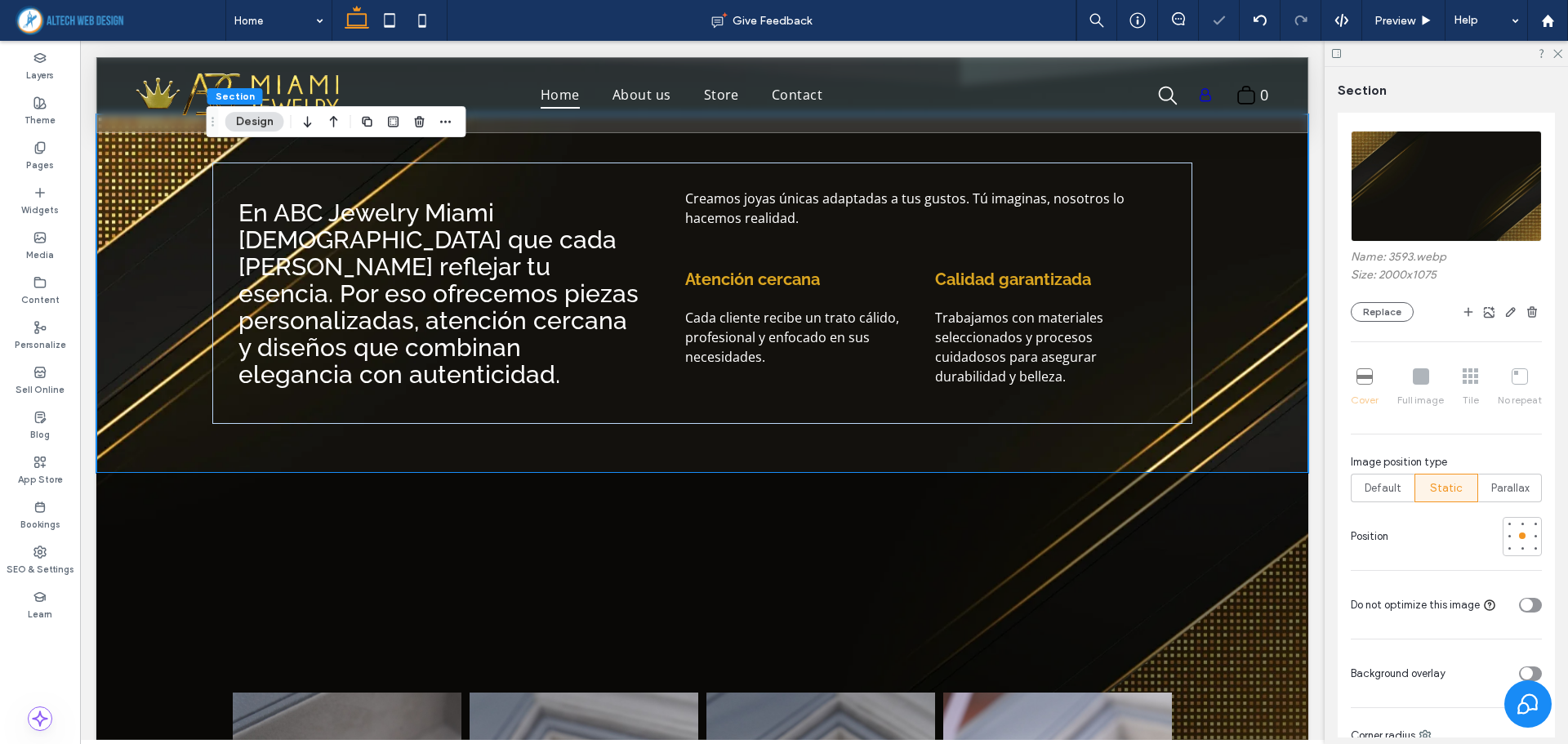
scroll to position [326, 0]
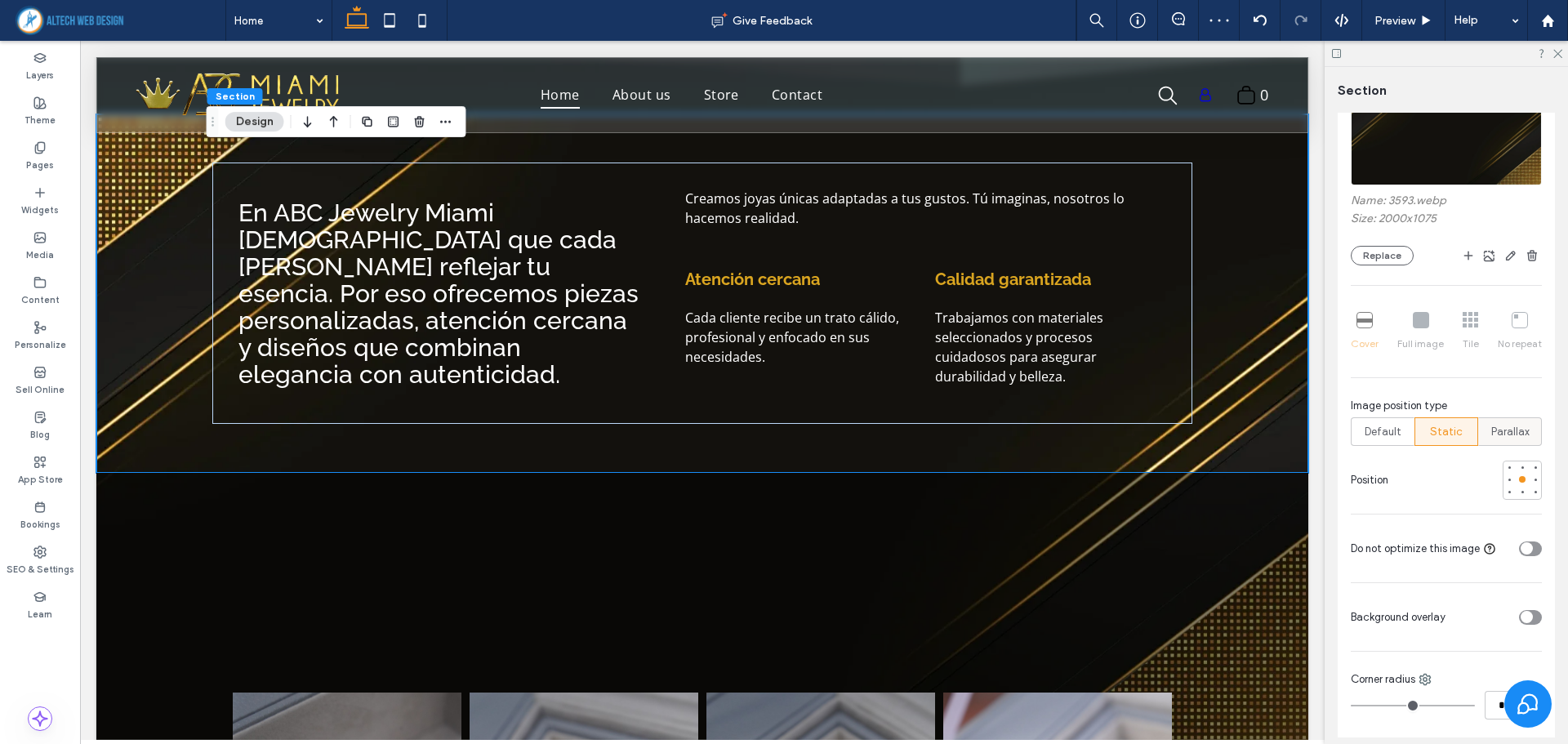
click at [1506, 428] on span "Parallax" at bounding box center [1510, 431] width 38 height 17
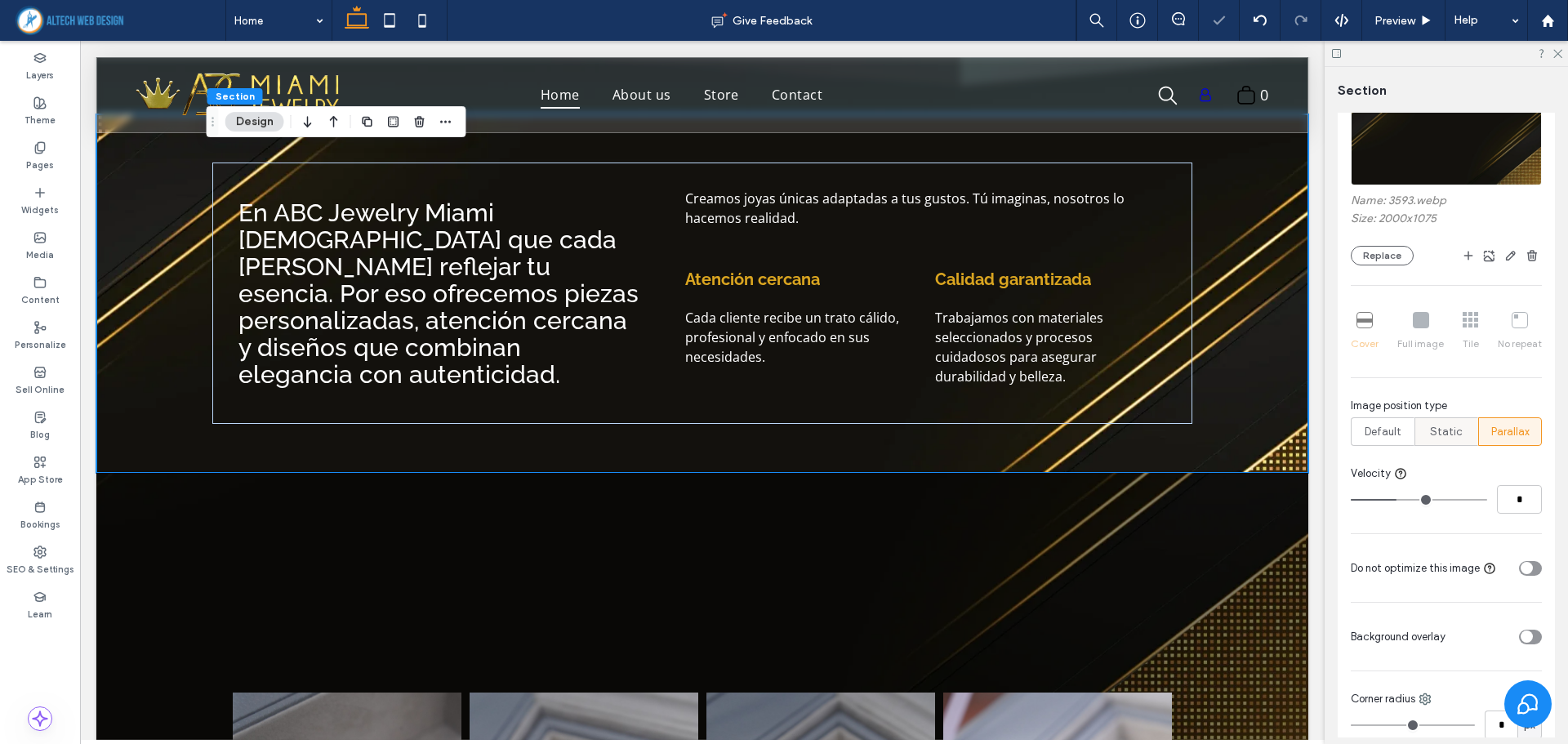
click at [1446, 439] on span "Static" at bounding box center [1445, 431] width 32 height 17
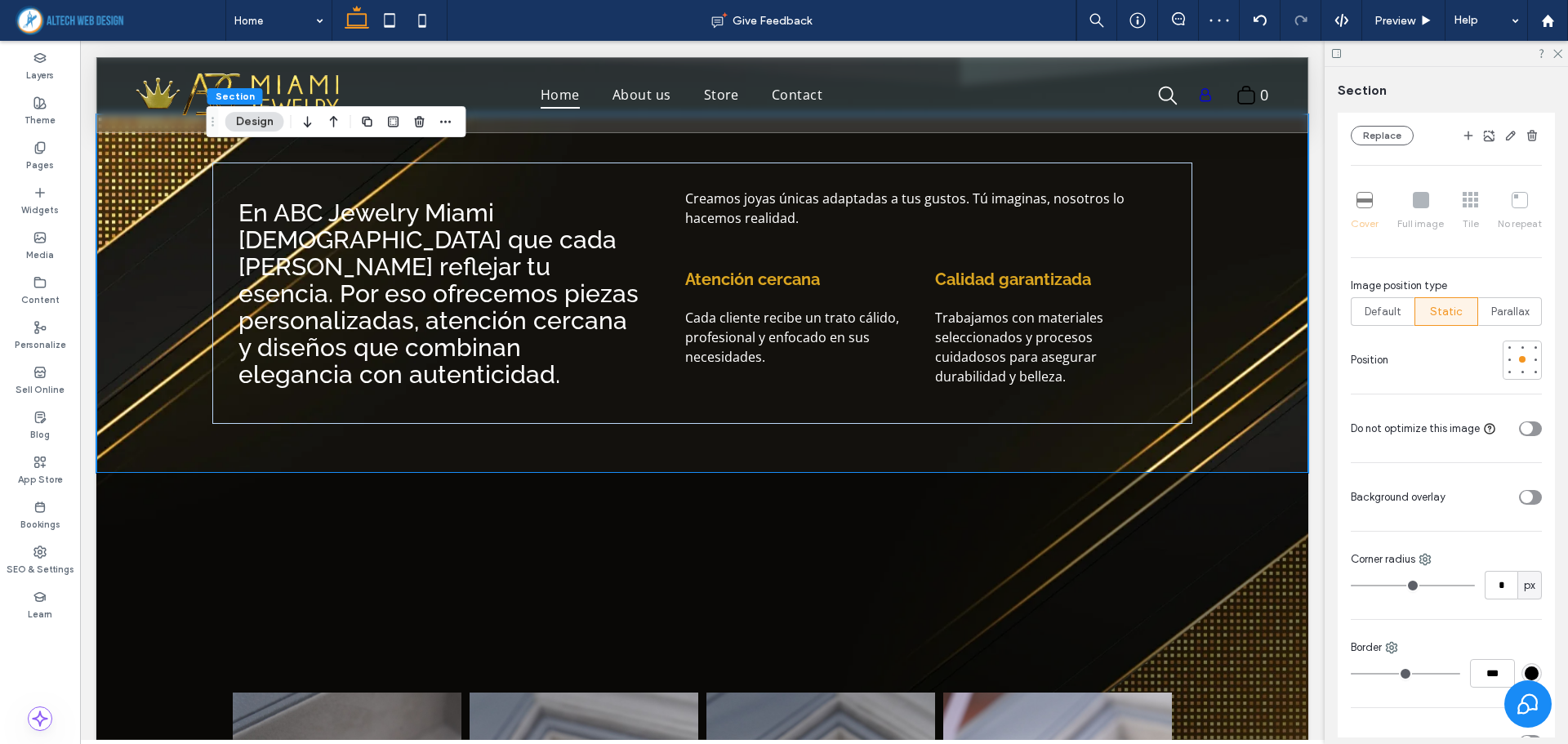
scroll to position [490, 0]
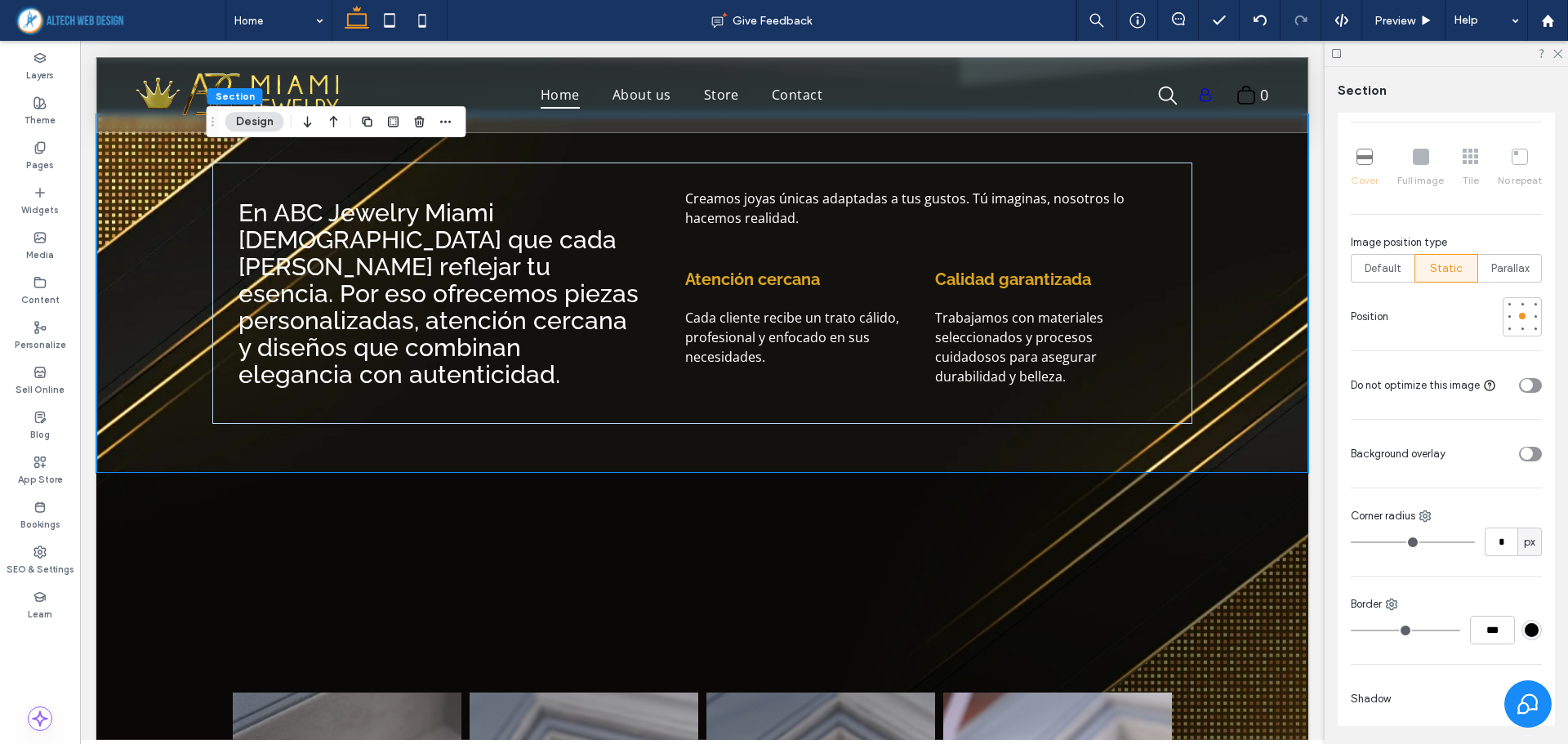
click at [1521, 452] on div "toggle" at bounding box center [1527, 453] width 12 height 12
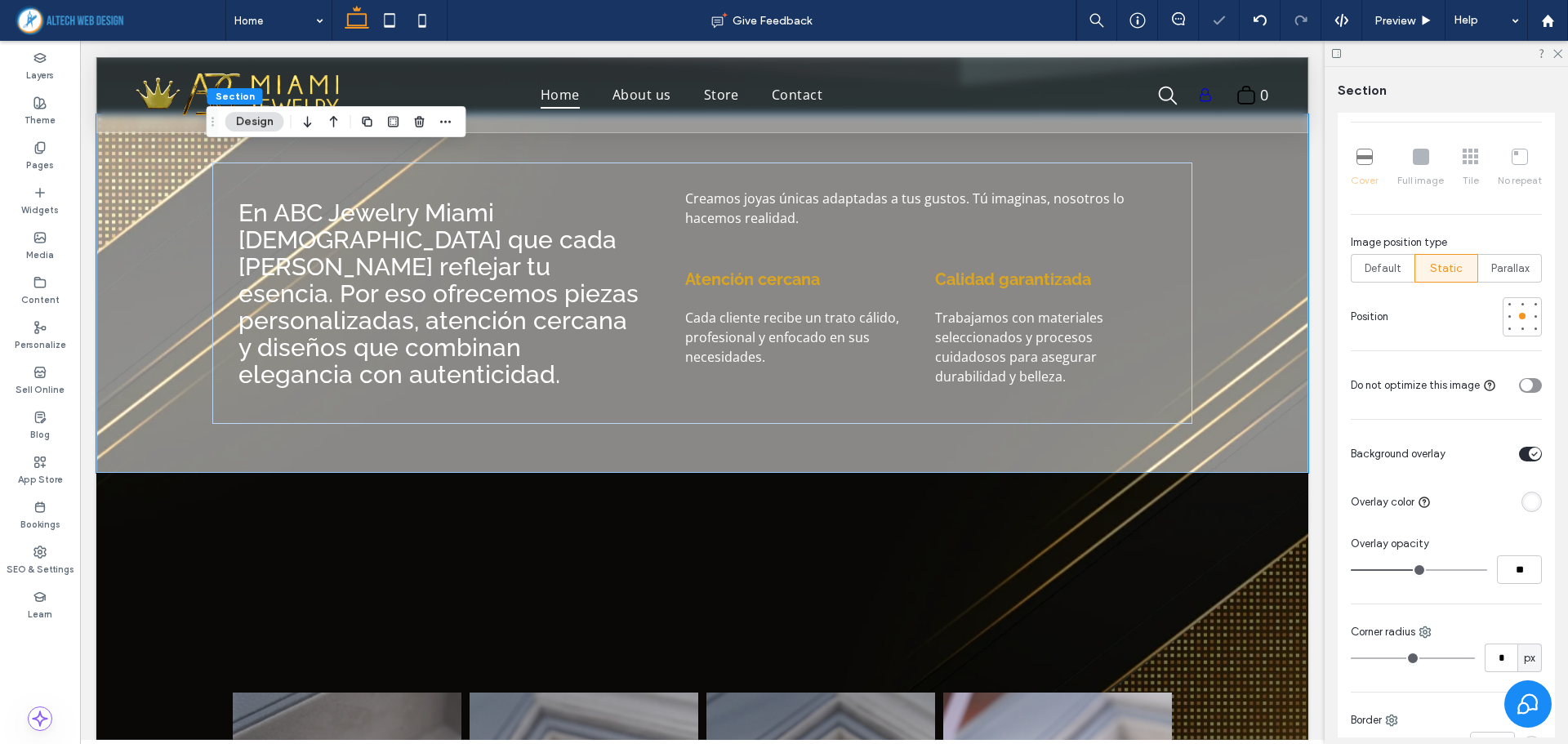
click at [1525, 505] on div "rgba(255, 255, 255, 1)" at bounding box center [1532, 502] width 14 height 14
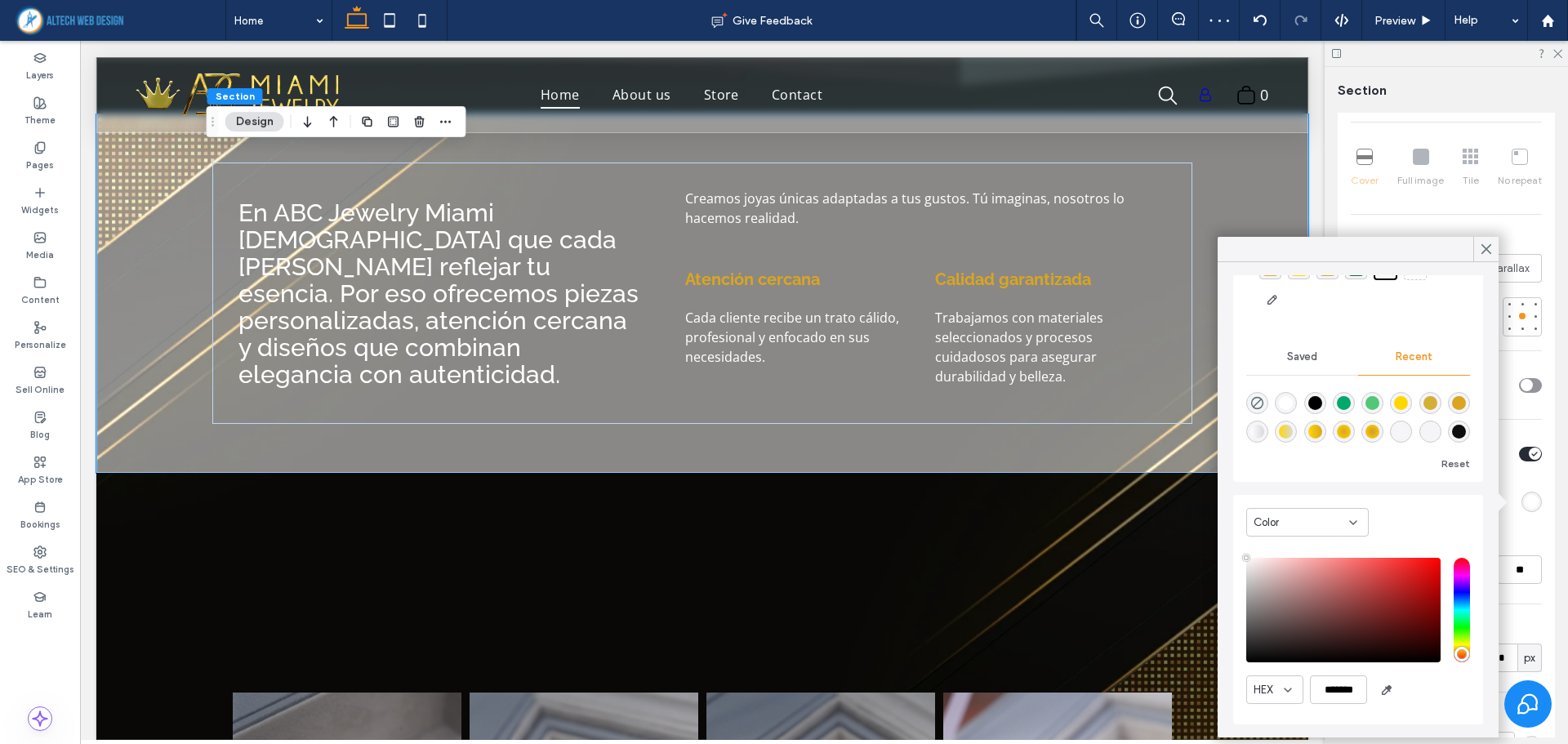
scroll to position [84, 0]
type input "*******"
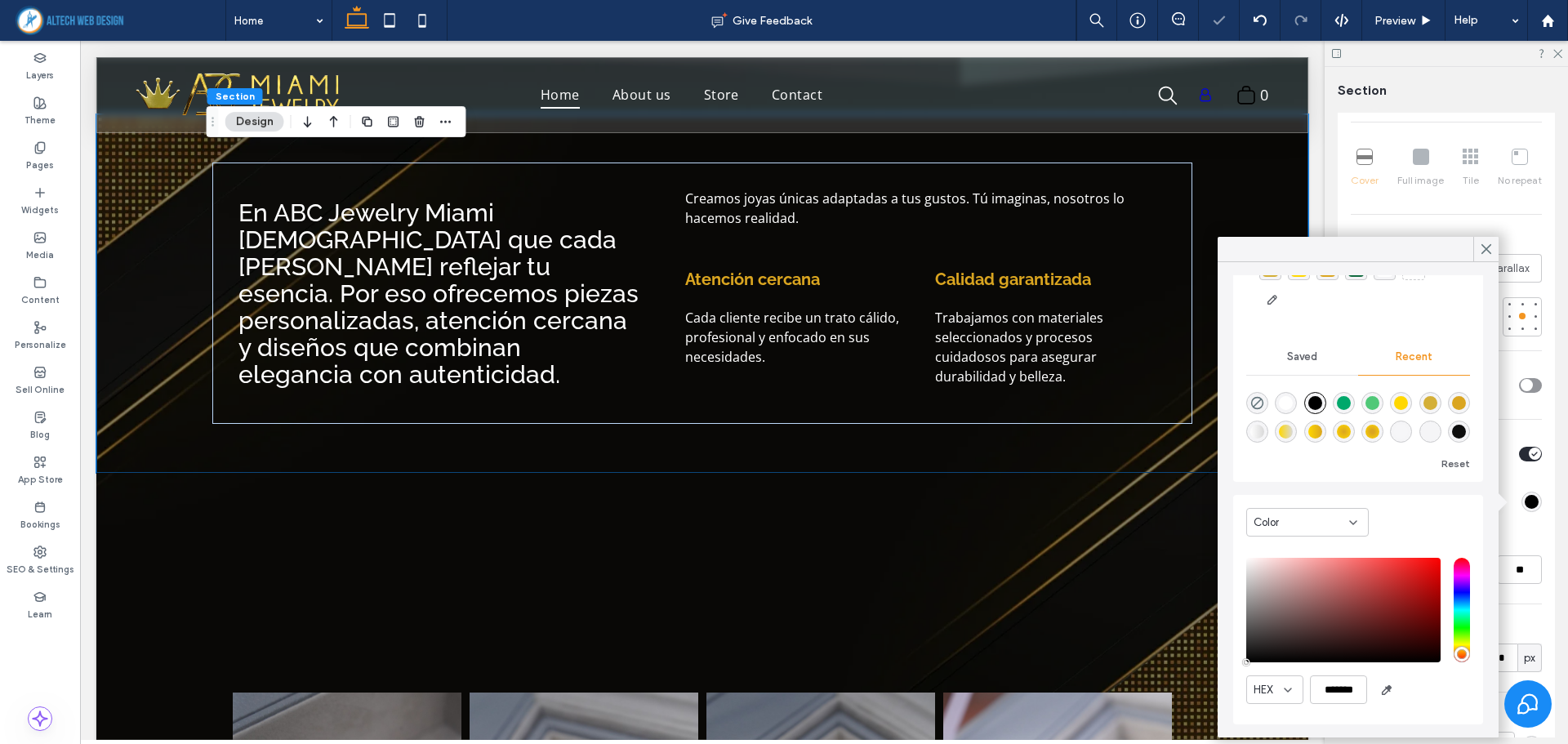
drag, startPoint x: 1273, startPoint y: 600, endPoint x: 1234, endPoint y: 689, distance: 97.2
click at [1234, 689] on div "Color HEX *******" at bounding box center [1358, 610] width 250 height 230
click at [1098, 612] on span at bounding box center [702, 600] width 955 height 131
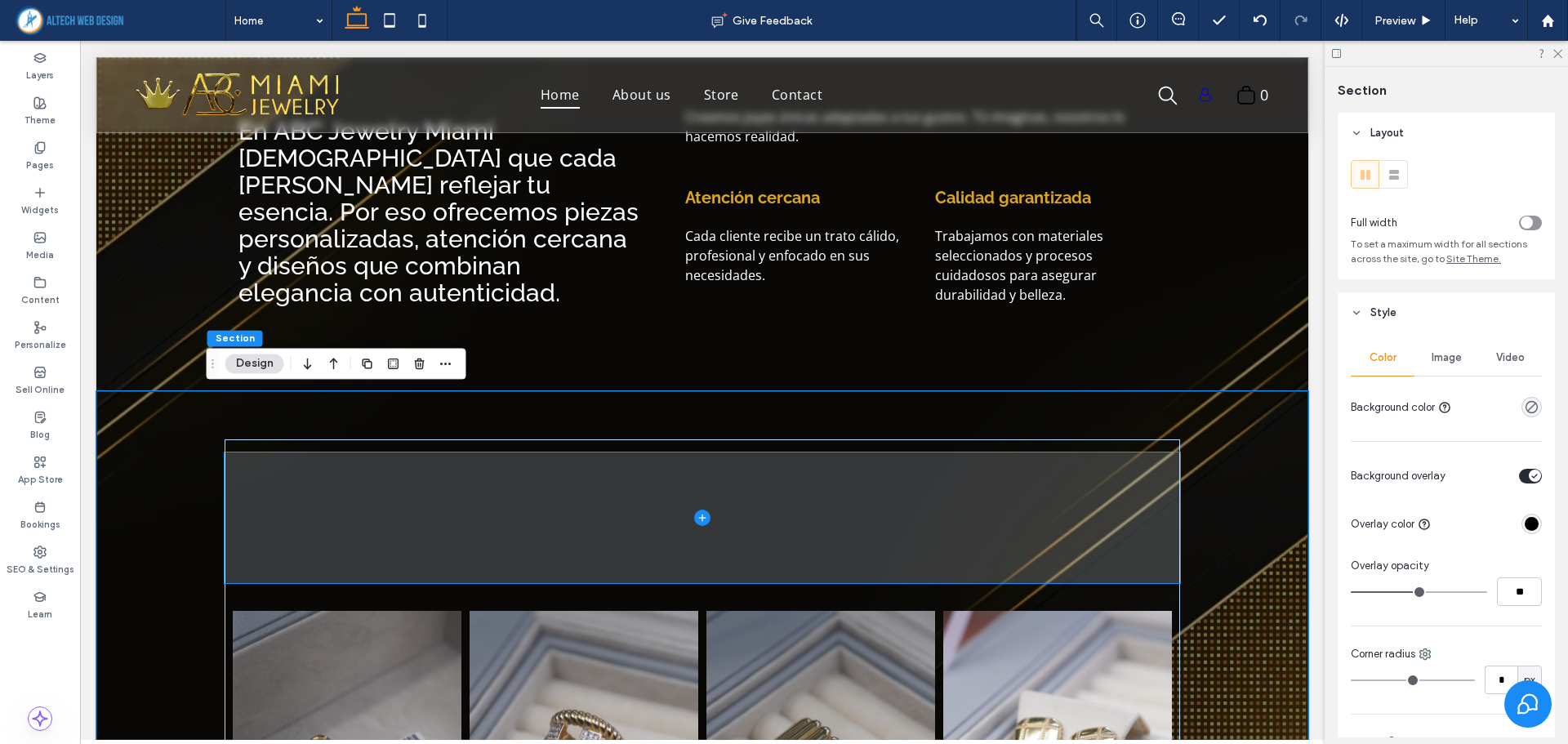
scroll to position [669, 0]
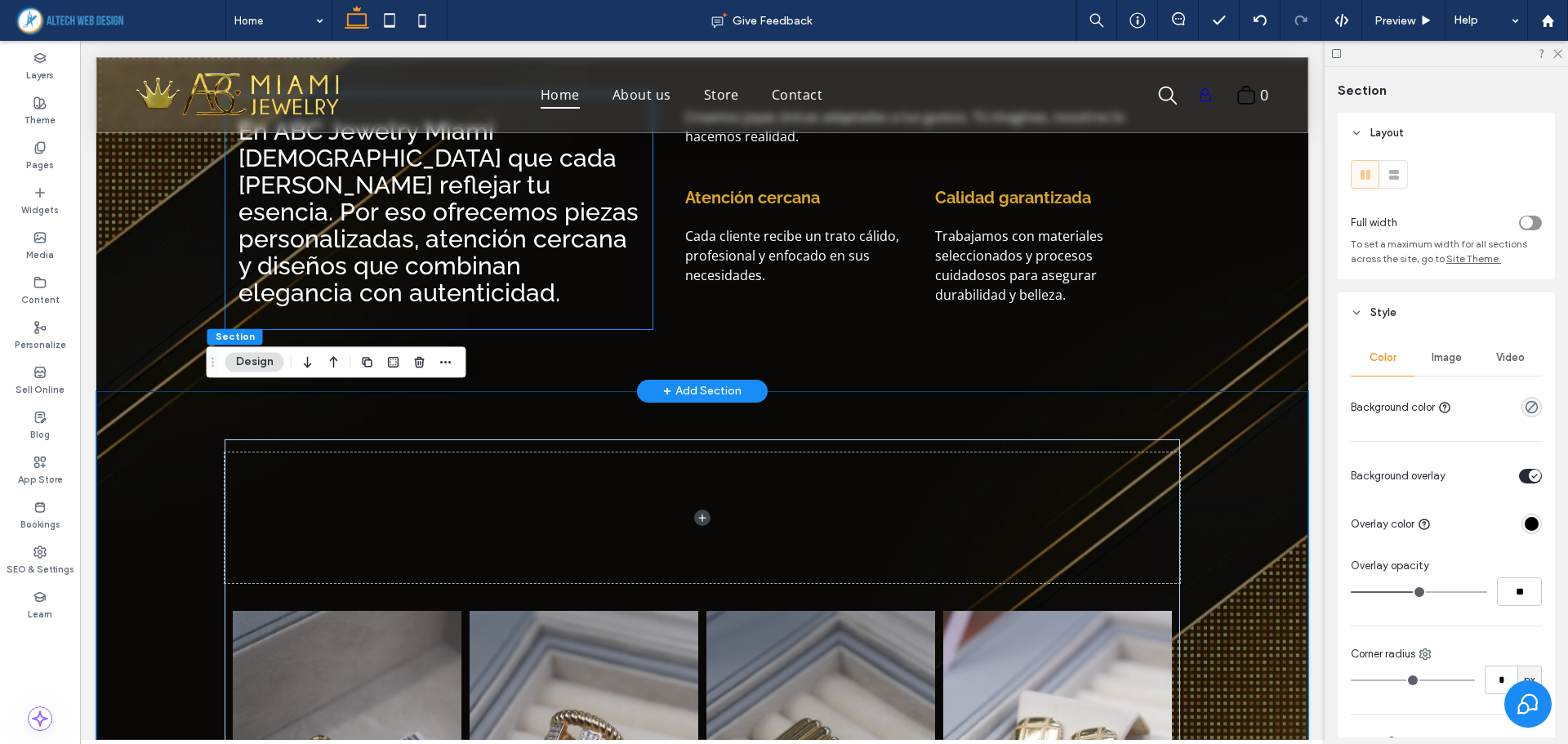
click at [376, 217] on span "En ABC Jewelry Miami creemos que cada joya debe reflejar tu esencia. Por eso of…" at bounding box center [438, 212] width 400 height 191
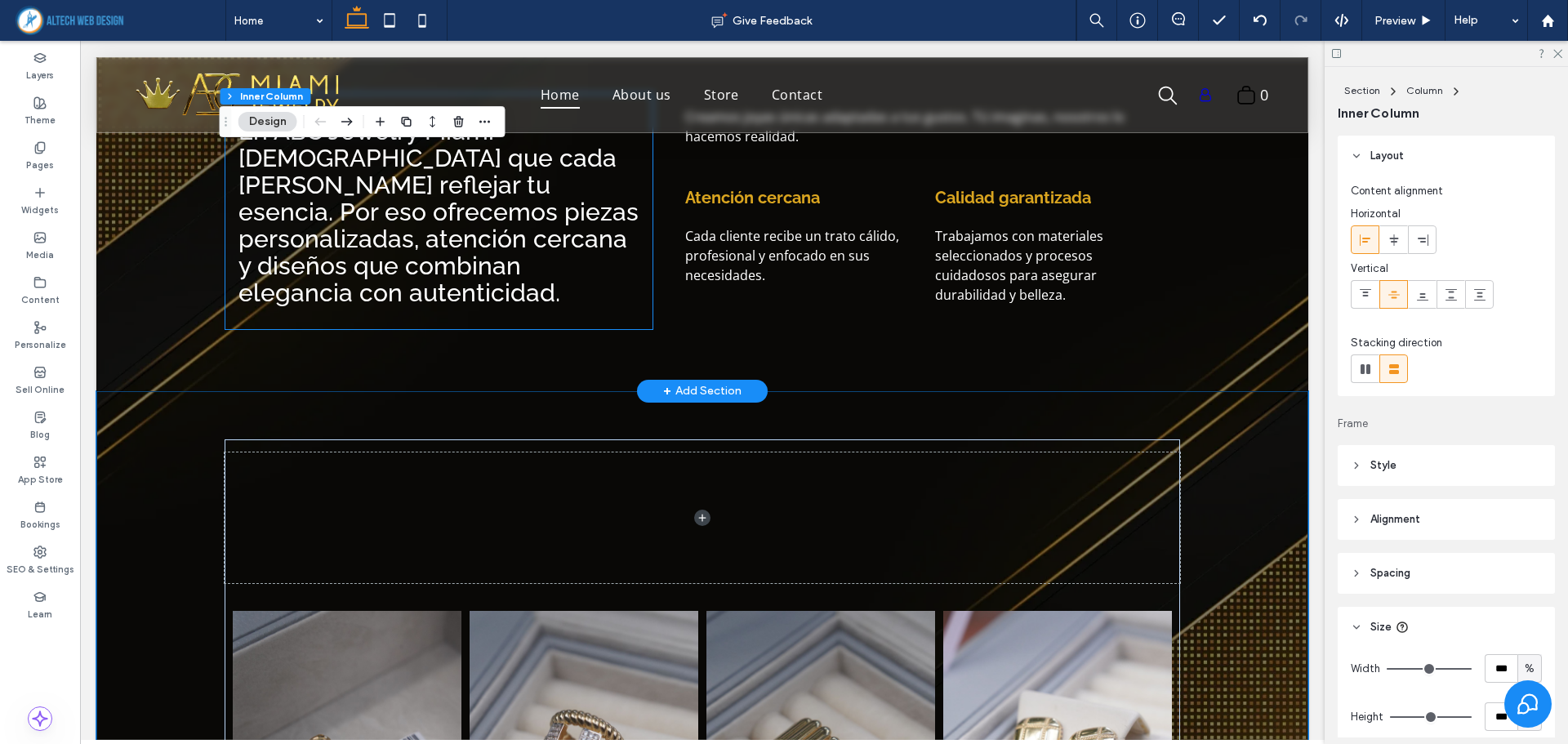
click at [376, 217] on span "En ABC Jewelry Miami creemos que cada joya debe reflejar tu esencia. Por eso of…" at bounding box center [438, 212] width 400 height 191
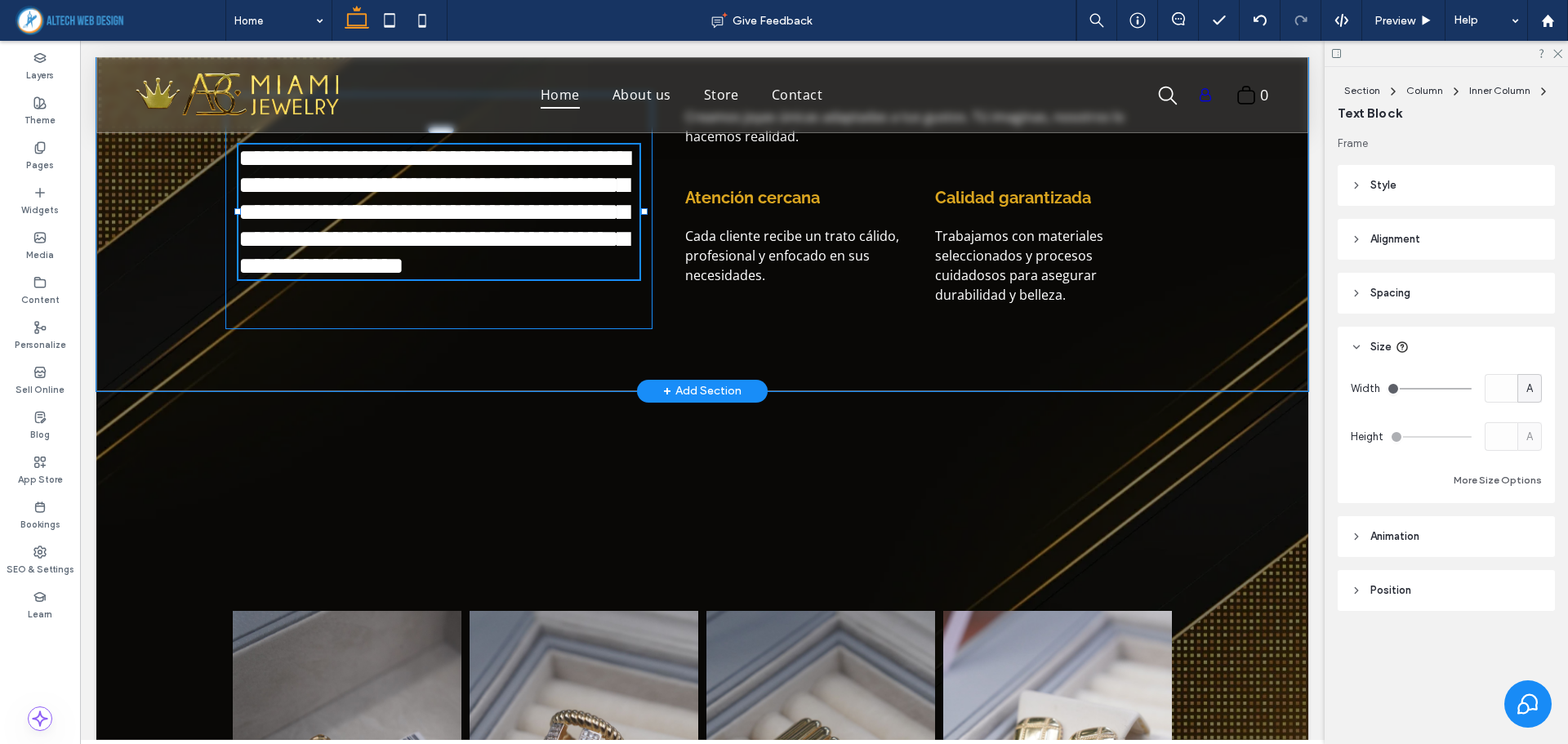
type input "*******"
type input "**"
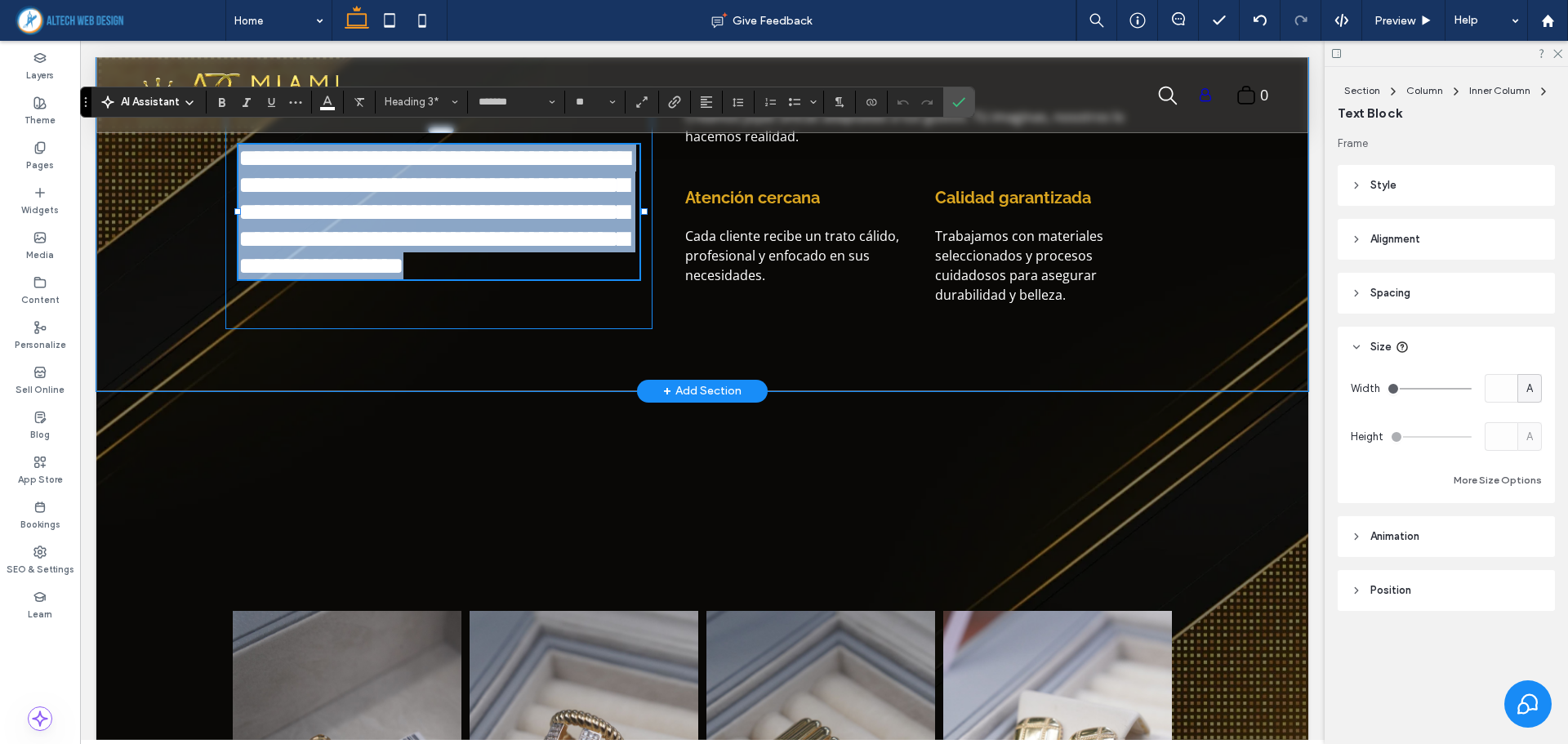
click at [344, 200] on span "**********" at bounding box center [434, 212] width 391 height 132
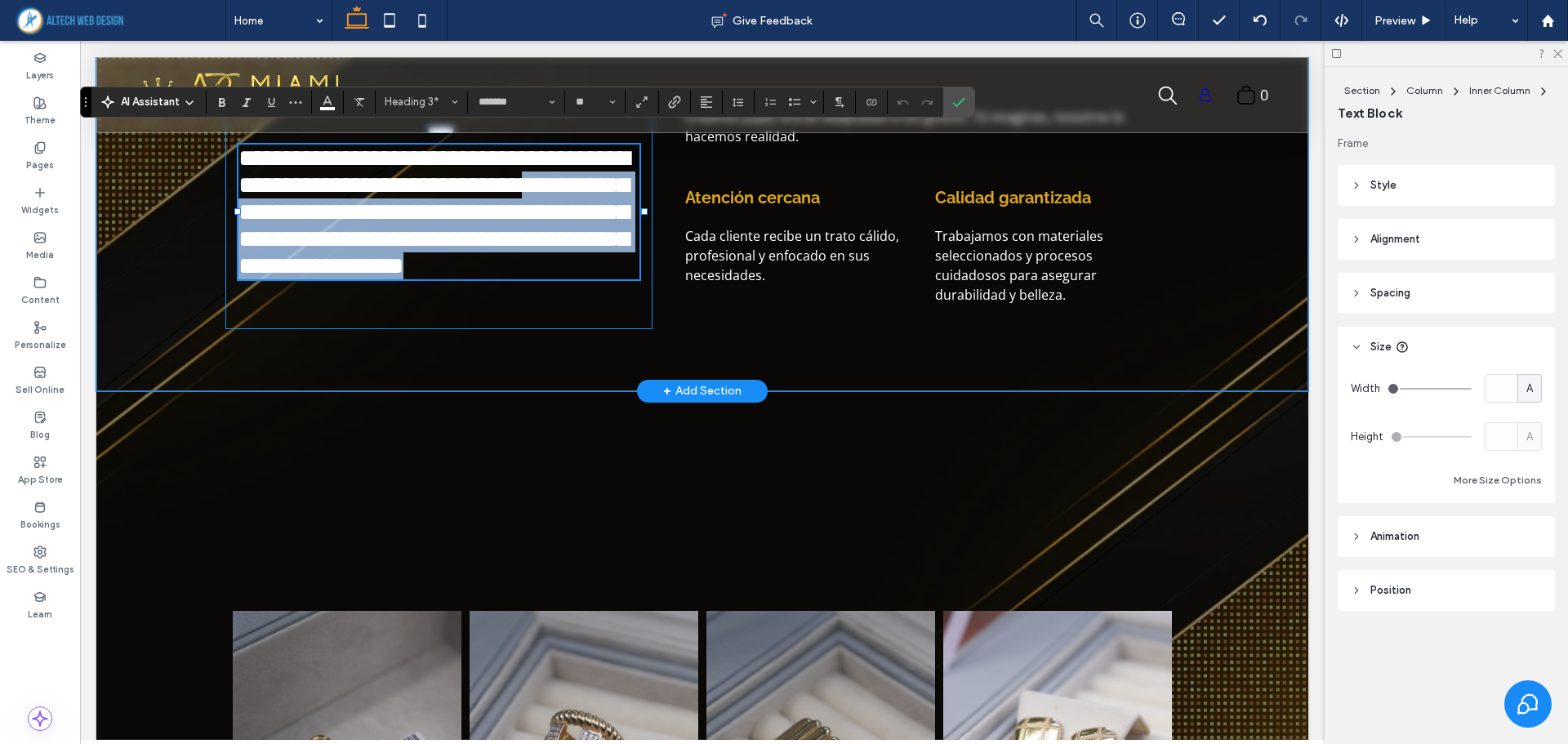
scroll to position [1, 0]
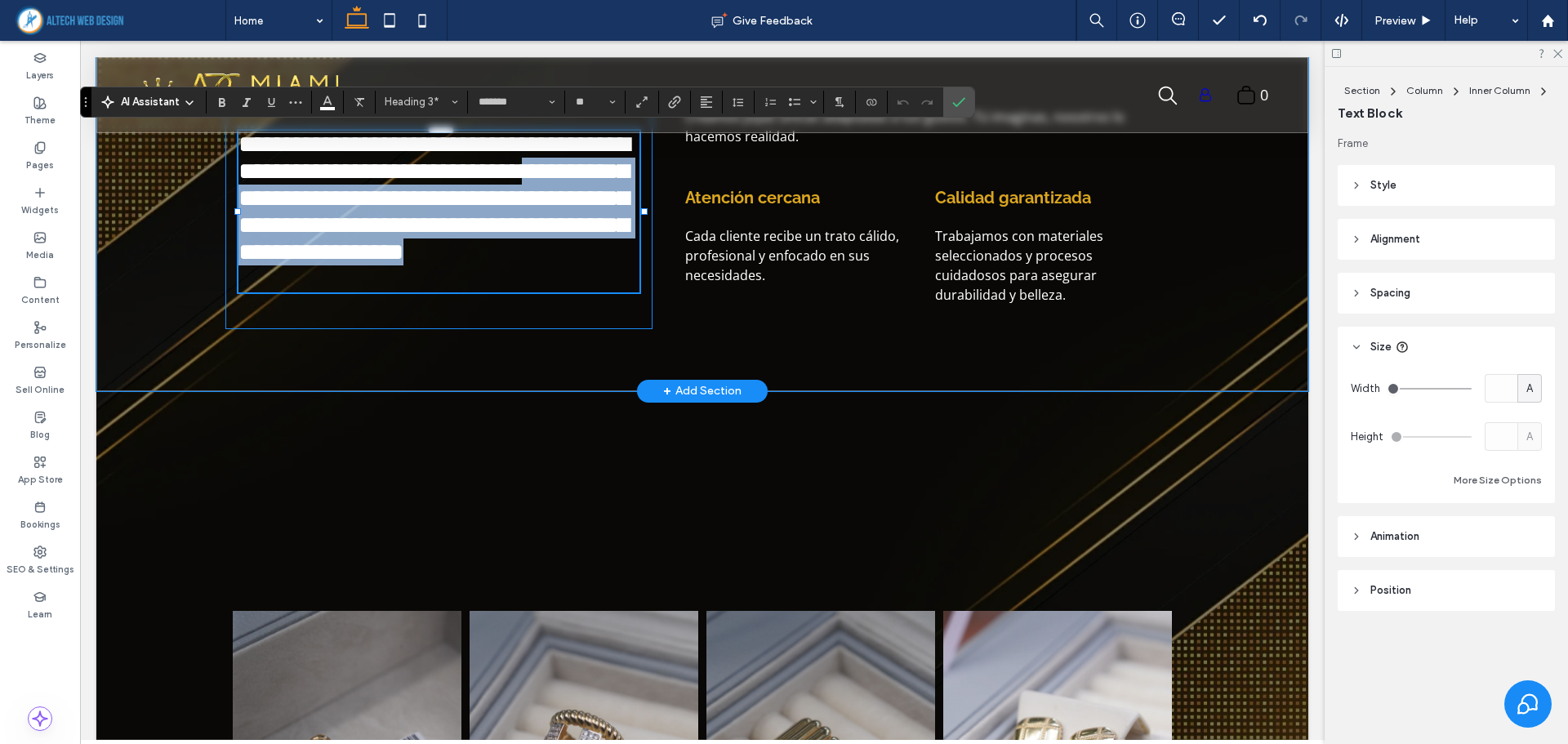
drag, startPoint x: 332, startPoint y: 201, endPoint x: 461, endPoint y: 271, distance: 146.8
click at [461, 265] on h3 "**********" at bounding box center [441, 198] width 405 height 135
click at [451, 265] on h3 "**********" at bounding box center [441, 198] width 405 height 135
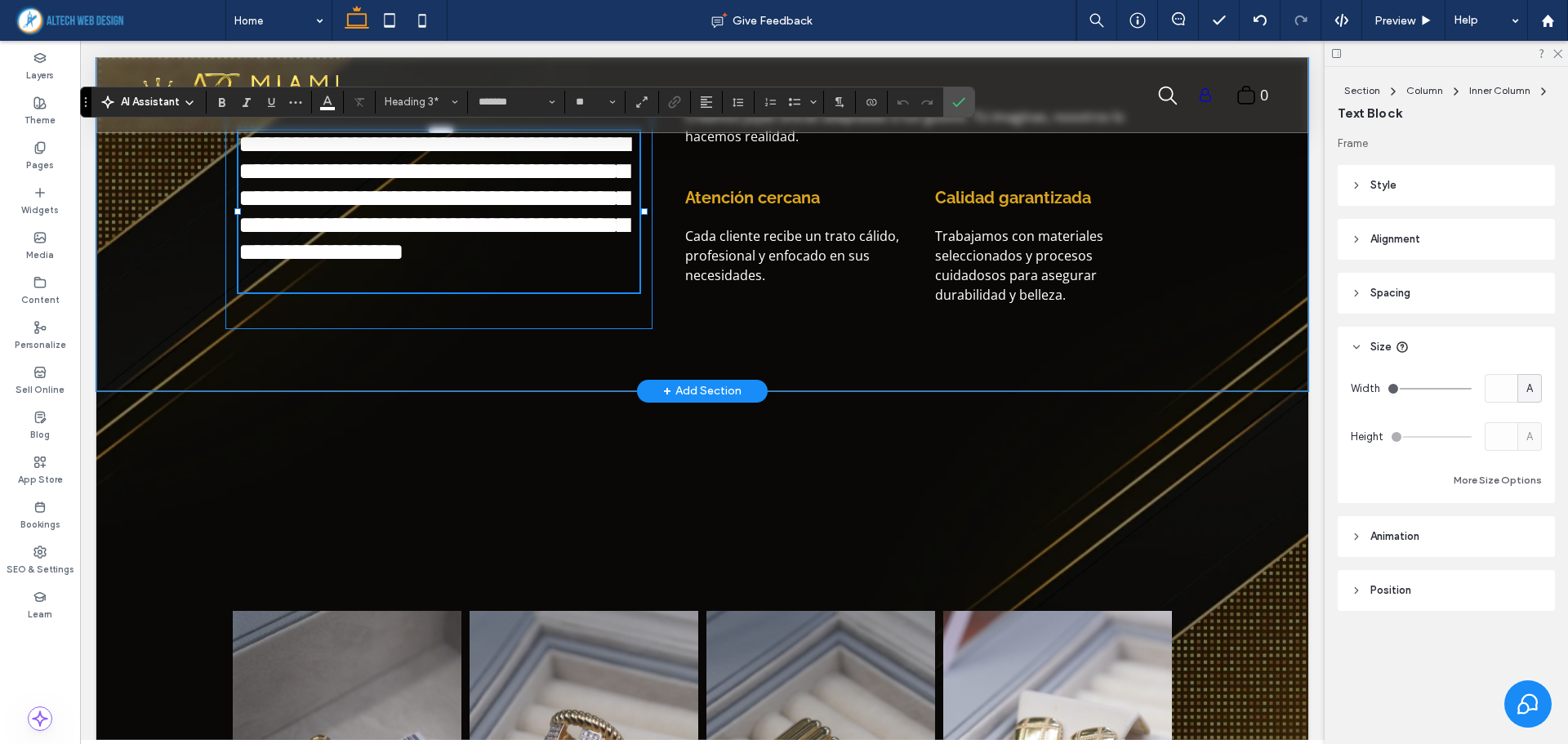
click at [329, 197] on span "**********" at bounding box center [434, 199] width 391 height 132
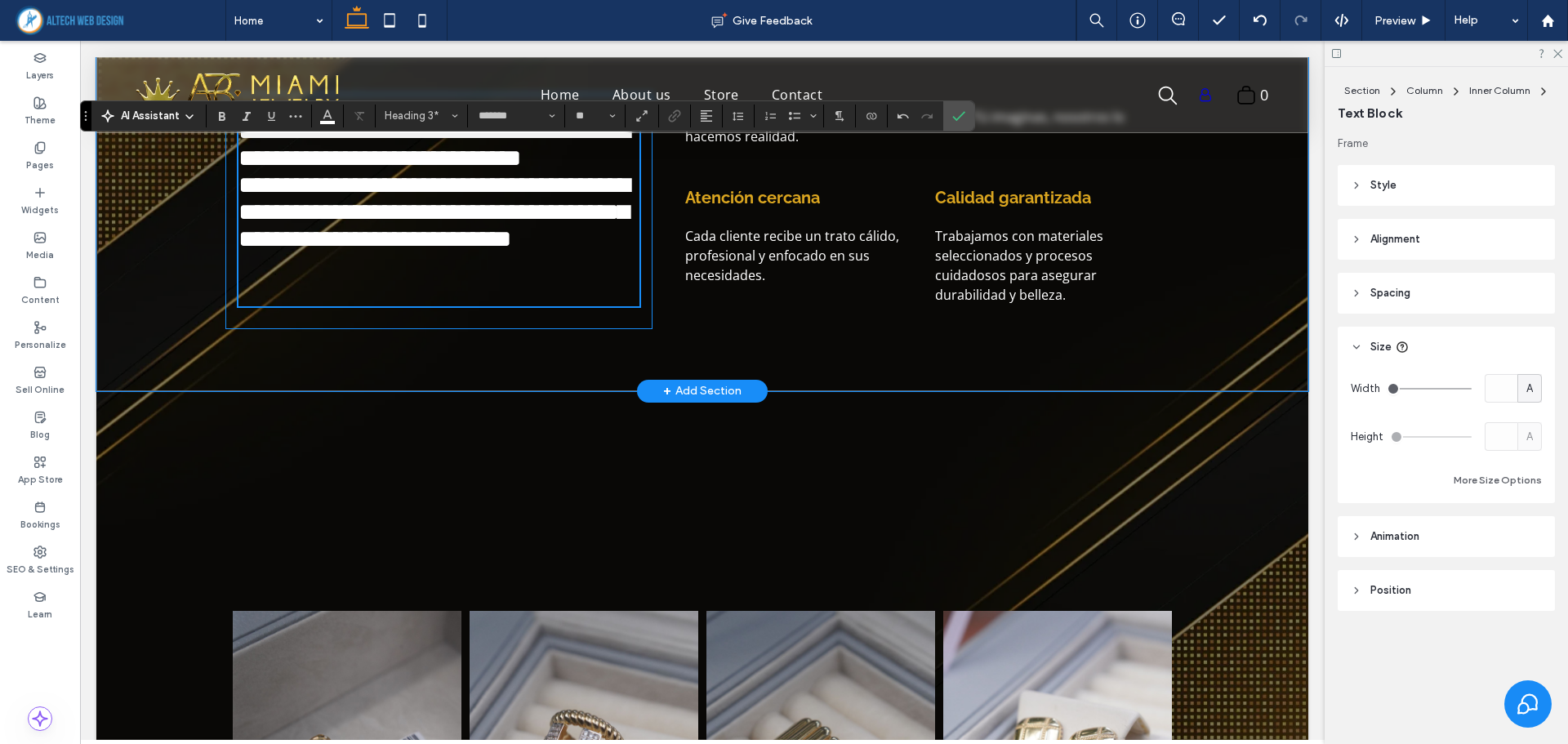
scroll to position [737, 0]
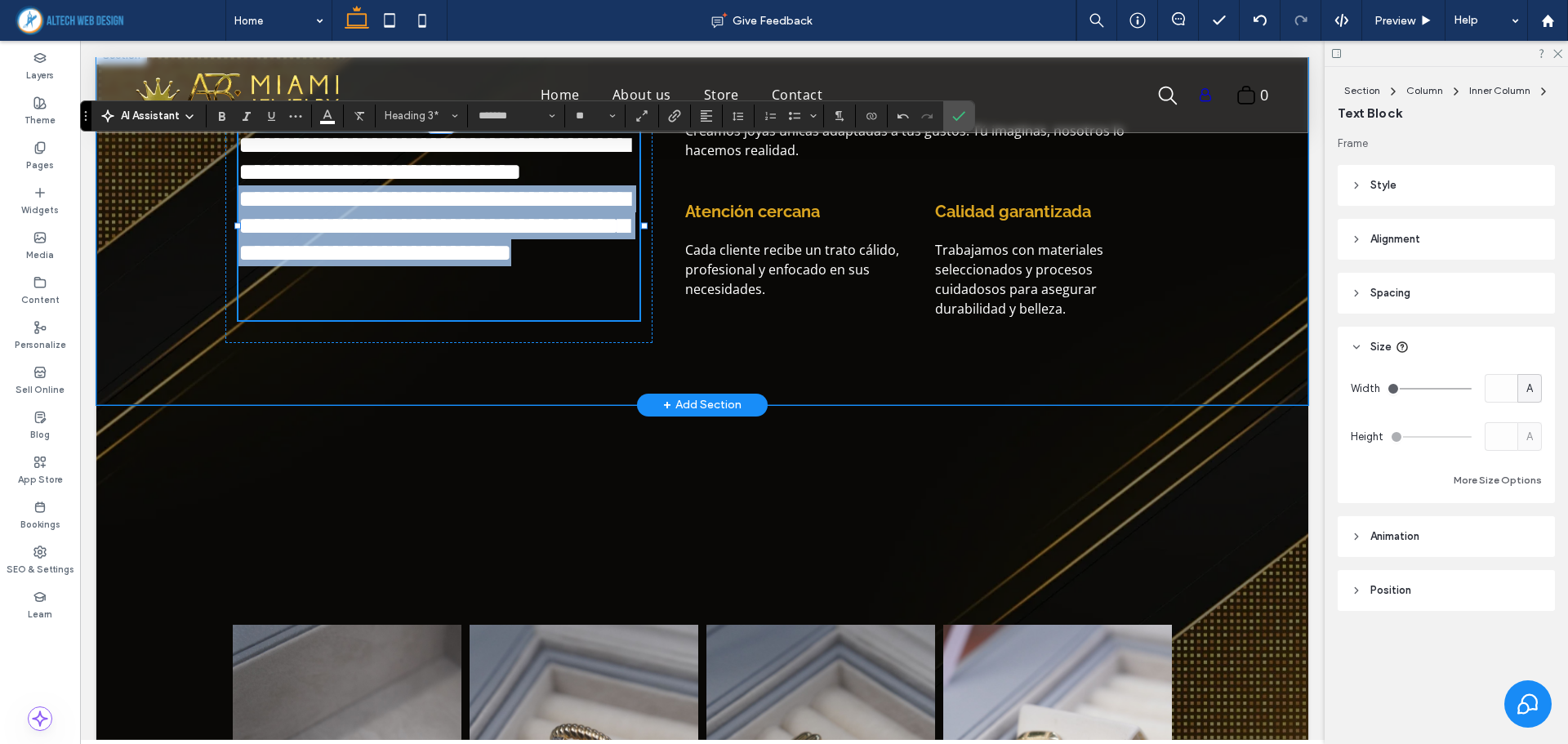
drag, startPoint x: 457, startPoint y: 302, endPoint x: 178, endPoint y: 229, distance: 288.4
click at [178, 229] on div "**********" at bounding box center [701, 225] width 1211 height 359
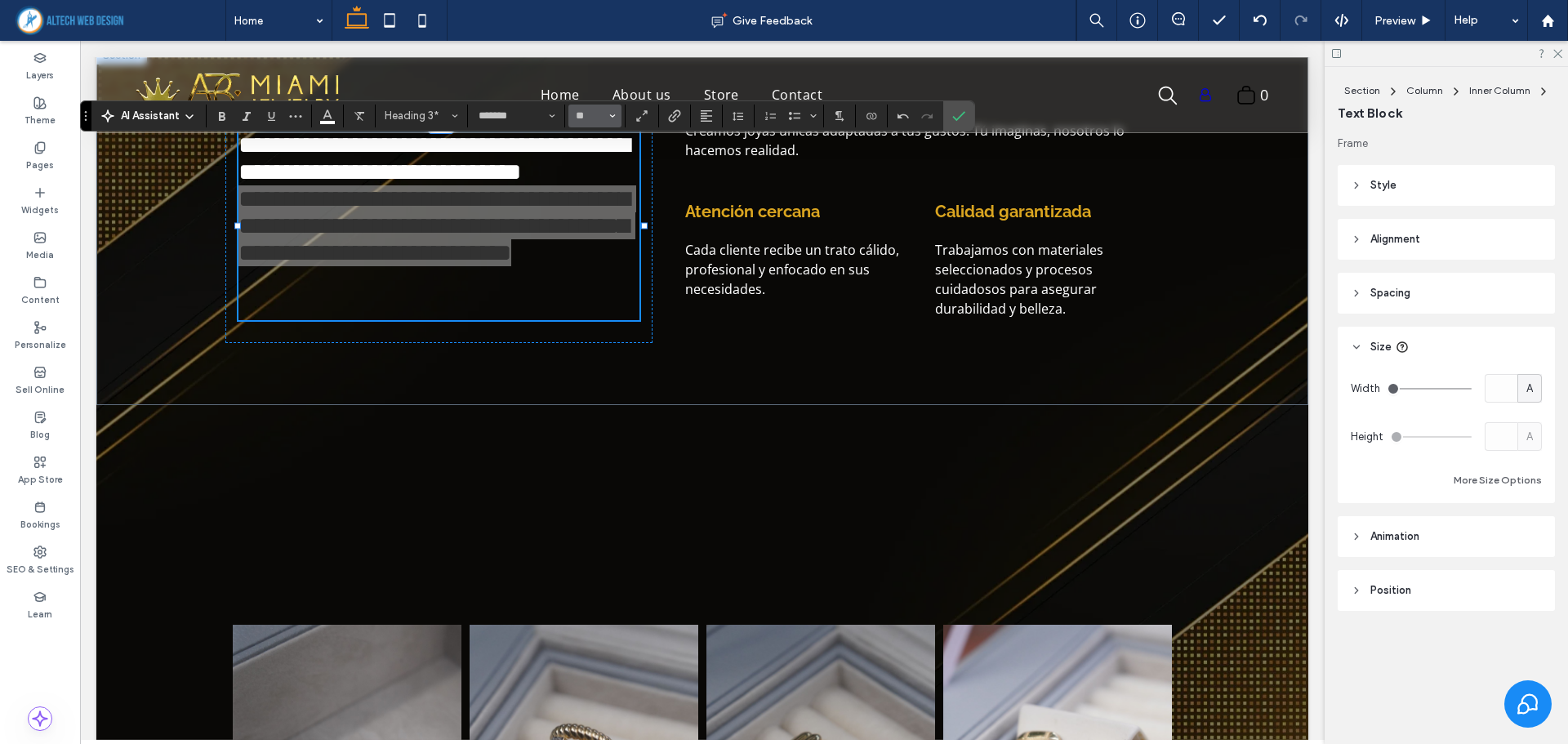
click at [611, 122] on span "Size" at bounding box center [612, 116] width 7 height 22
click at [605, 219] on label "18" at bounding box center [593, 220] width 52 height 23
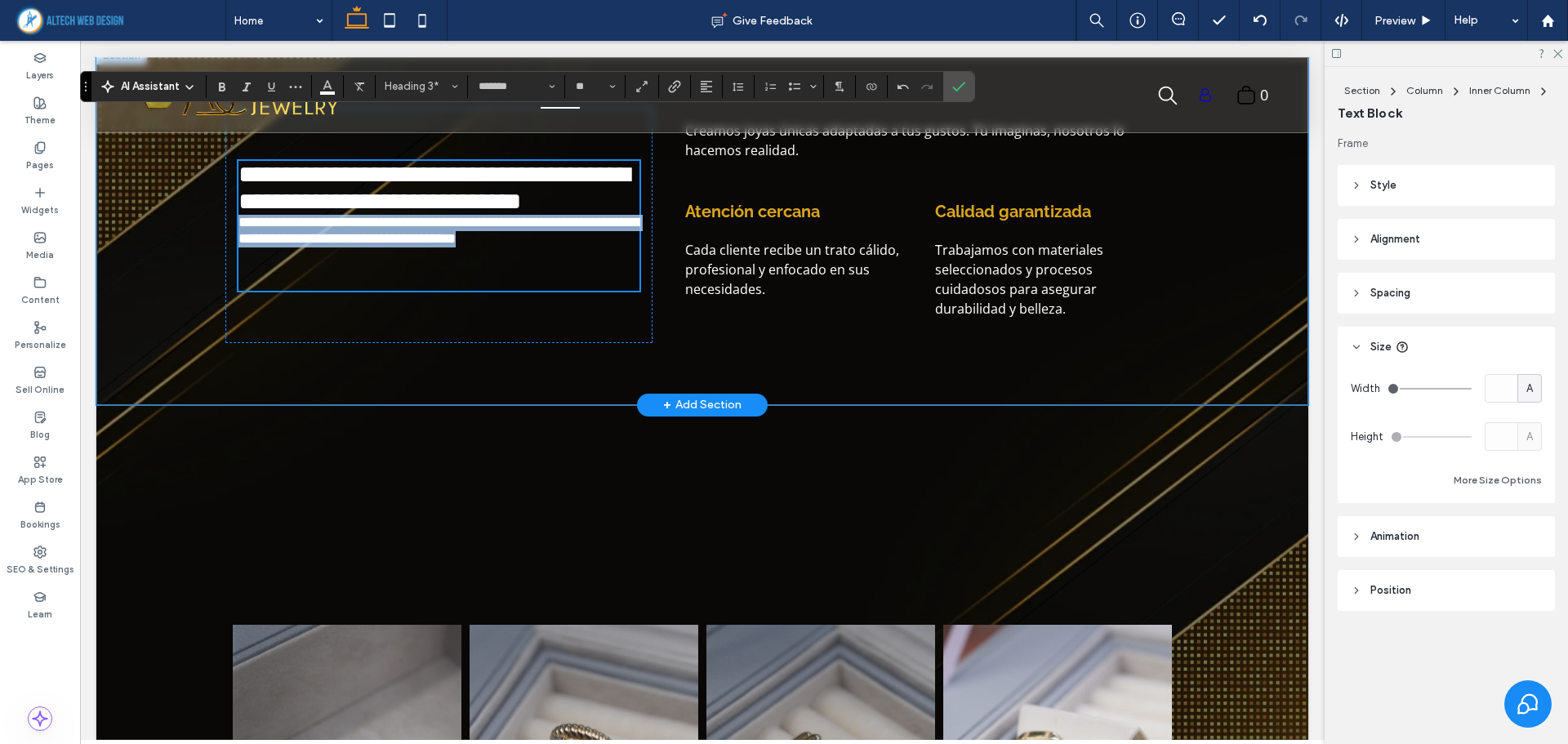
scroll to position [767, 0]
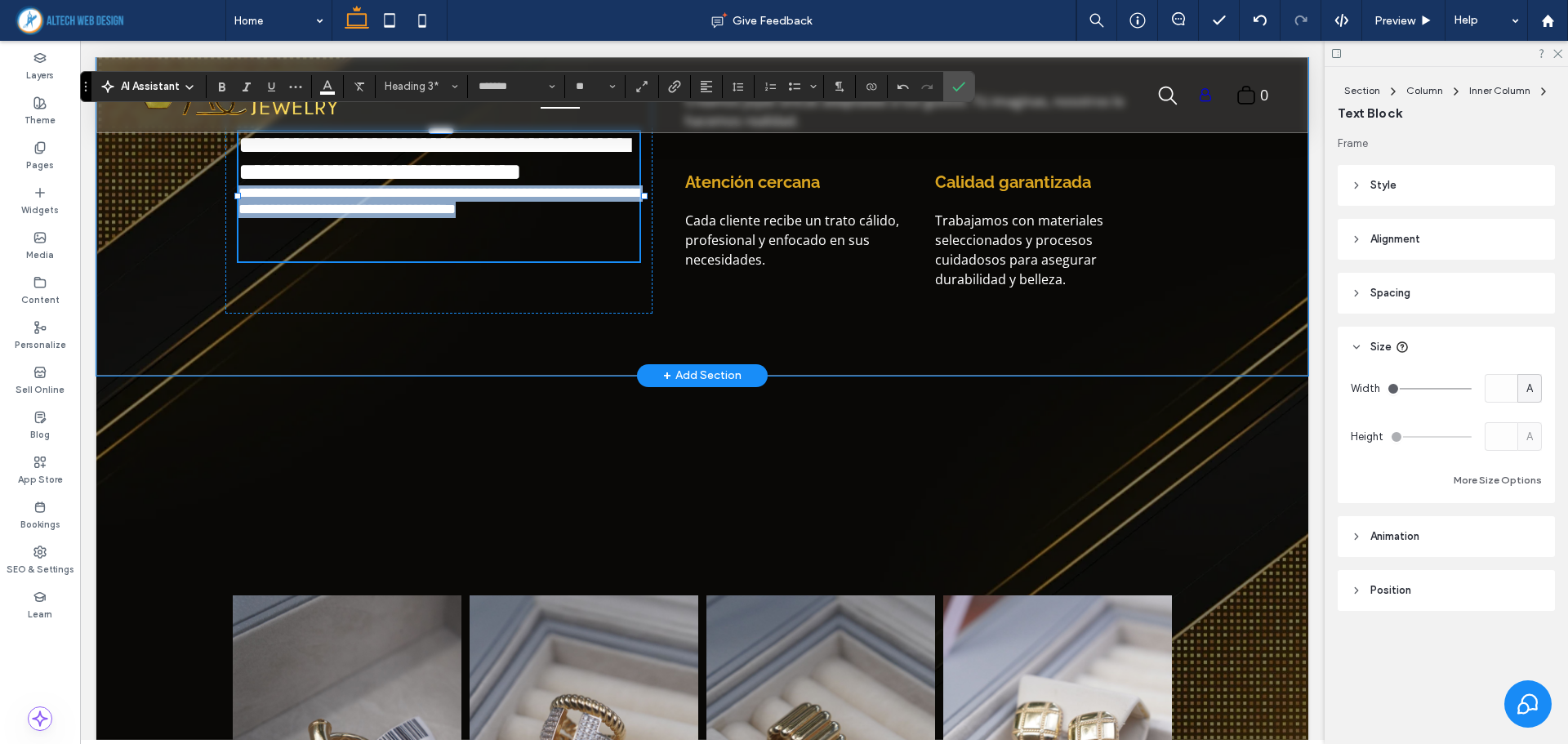
type input "**"
click at [361, 186] on h3 "**********" at bounding box center [441, 158] width 405 height 54
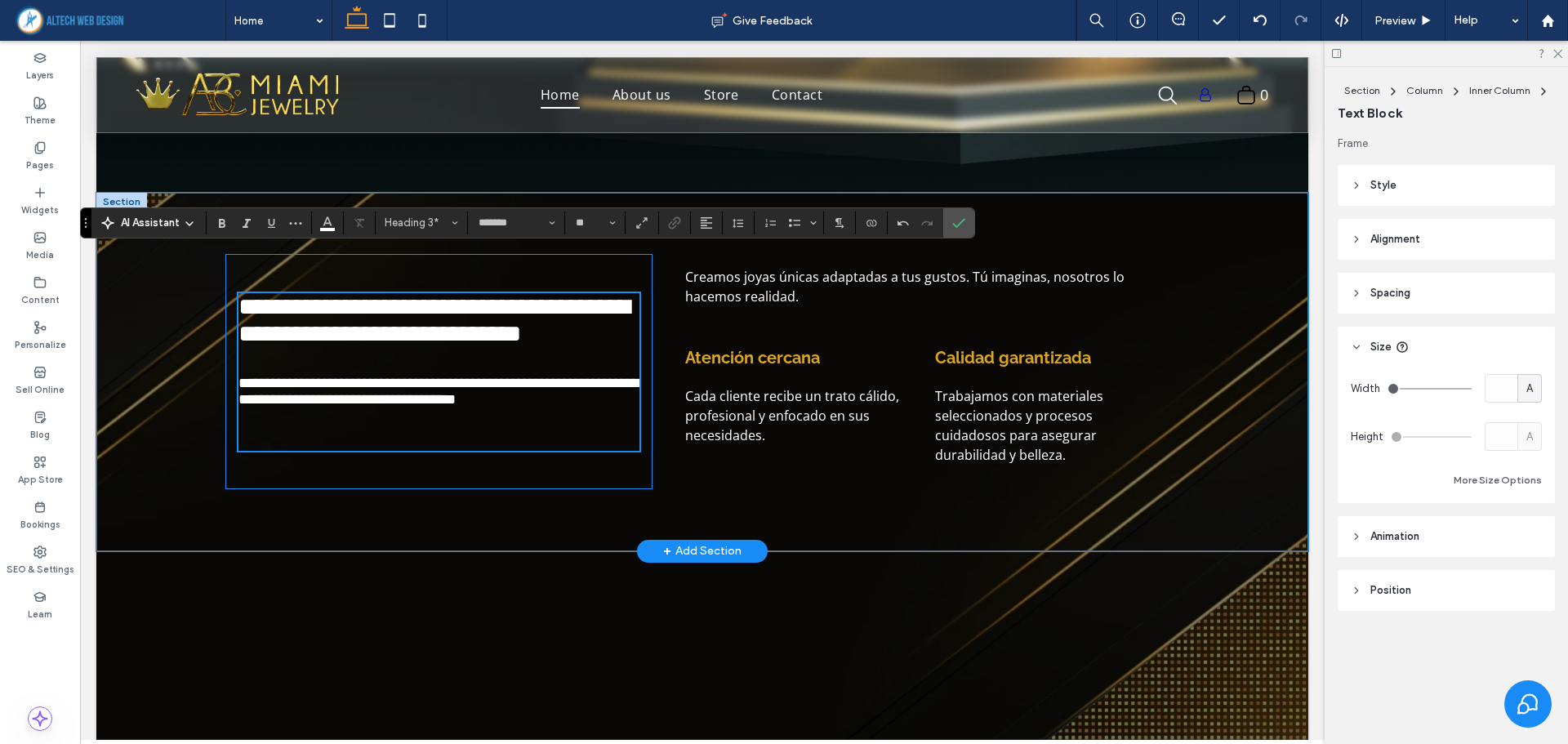
scroll to position [589, 0]
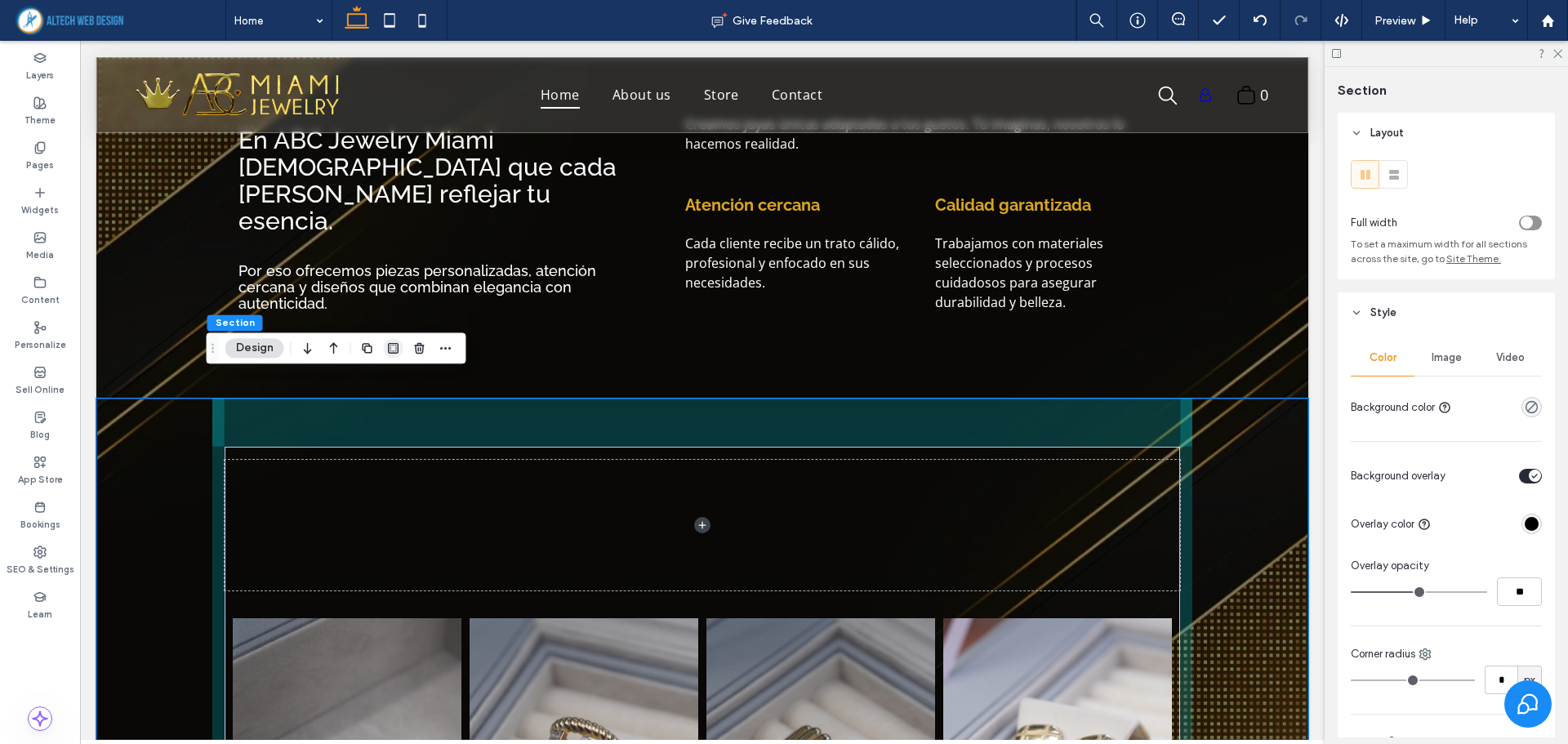
scroll to position [834, 0]
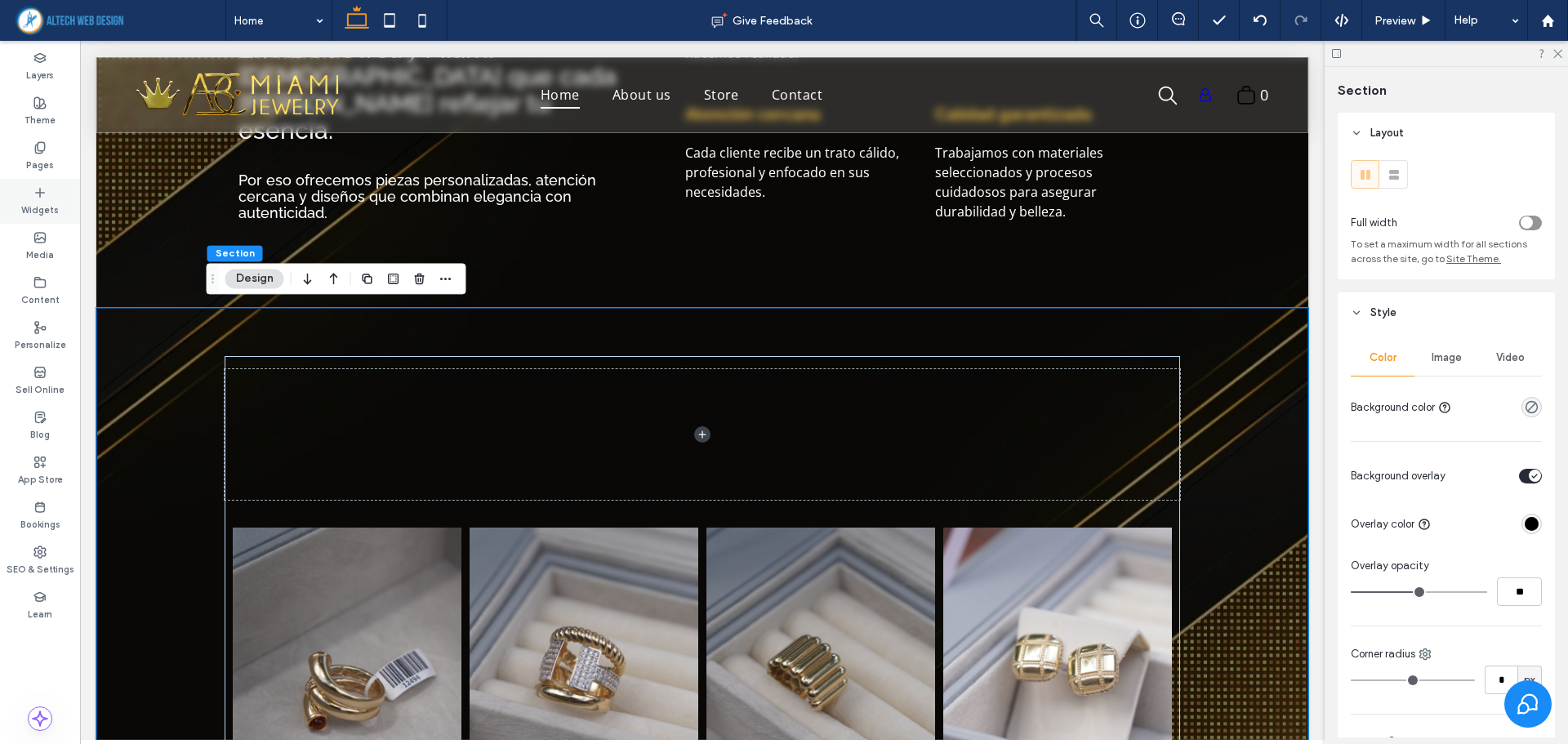
click at [23, 195] on div "Widgets" at bounding box center [39, 201] width 80 height 45
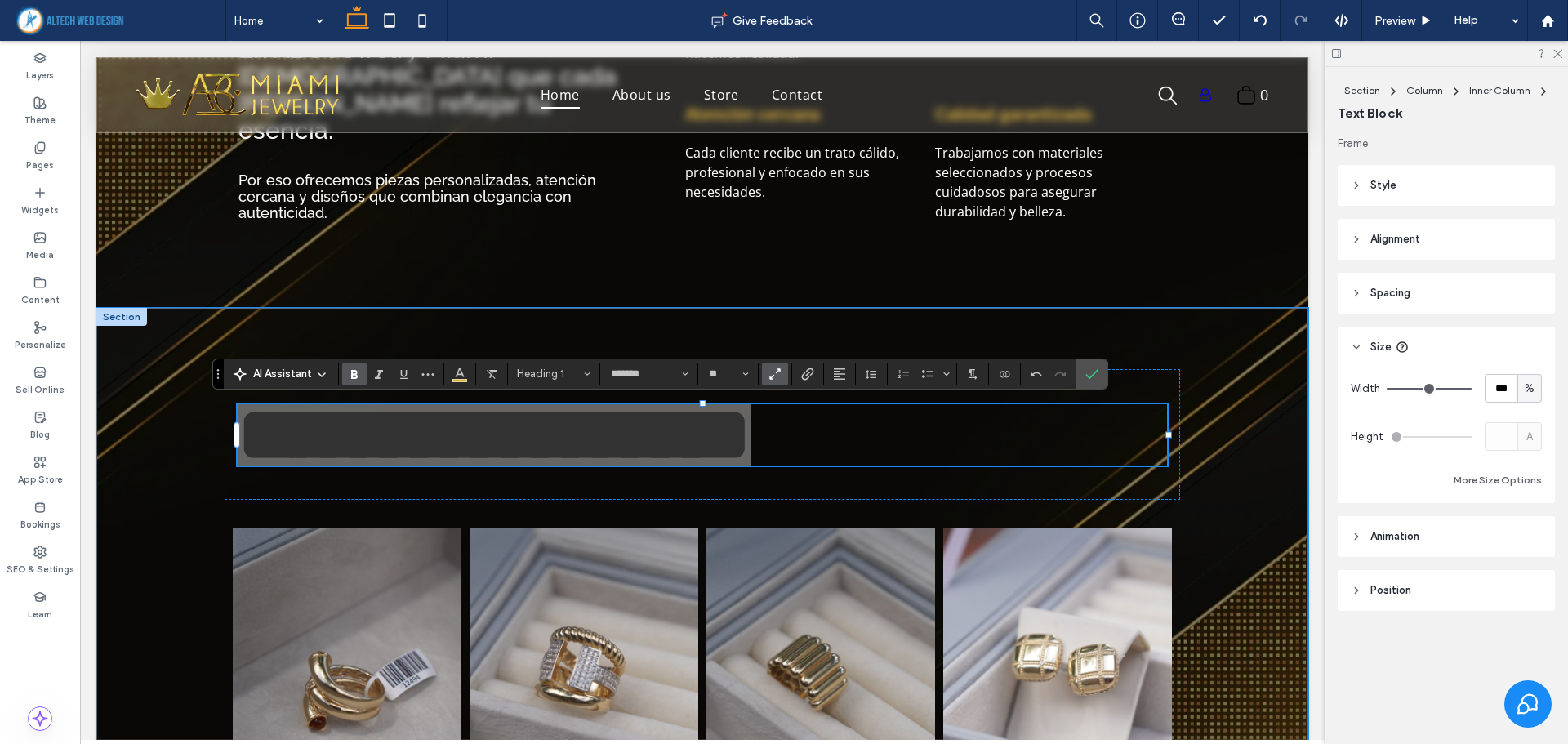
click at [356, 379] on icon "Bold" at bounding box center [354, 373] width 13 height 13
click at [742, 377] on button "**" at bounding box center [728, 373] width 53 height 23
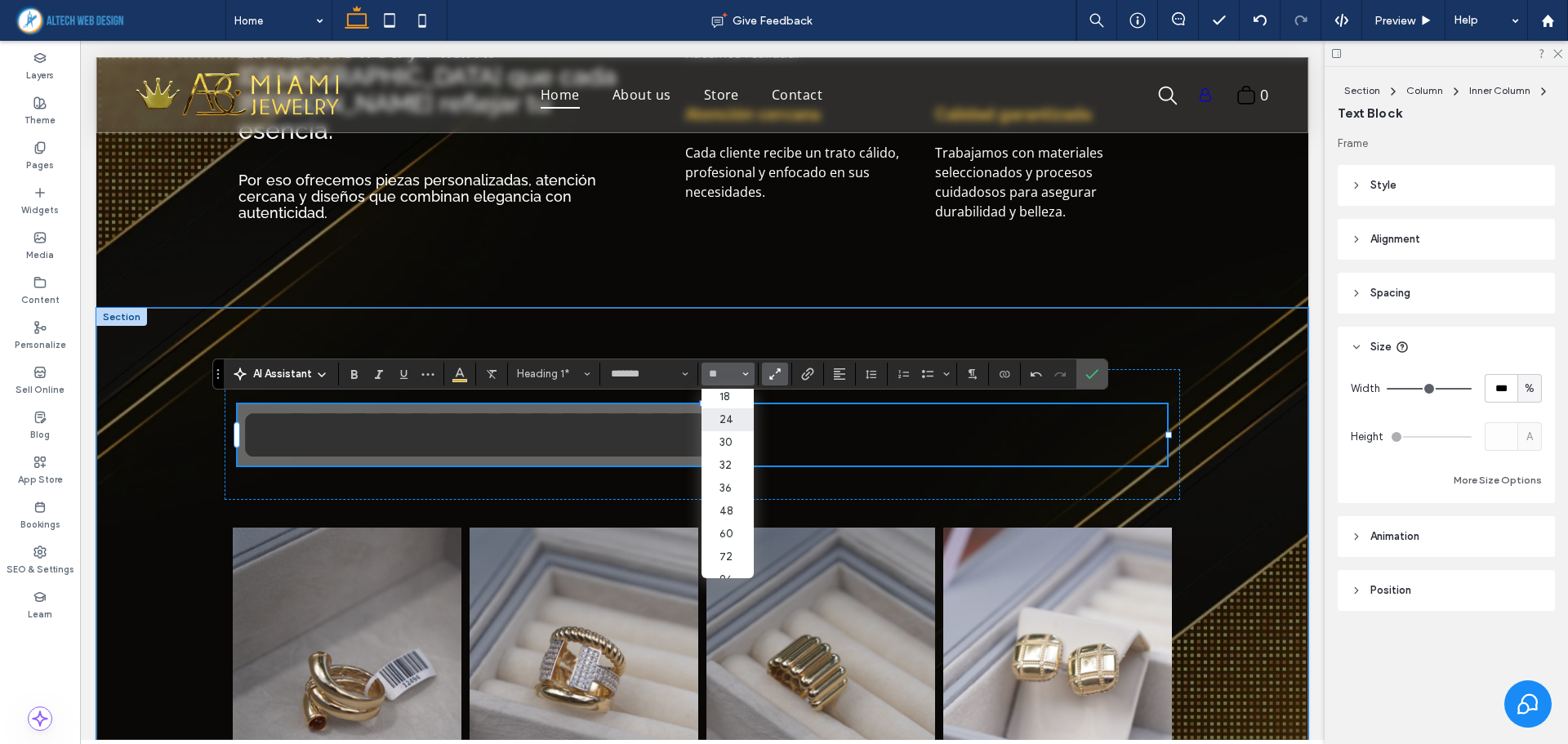
scroll to position [189, 0]
click at [734, 510] on label "60" at bounding box center [727, 521] width 52 height 23
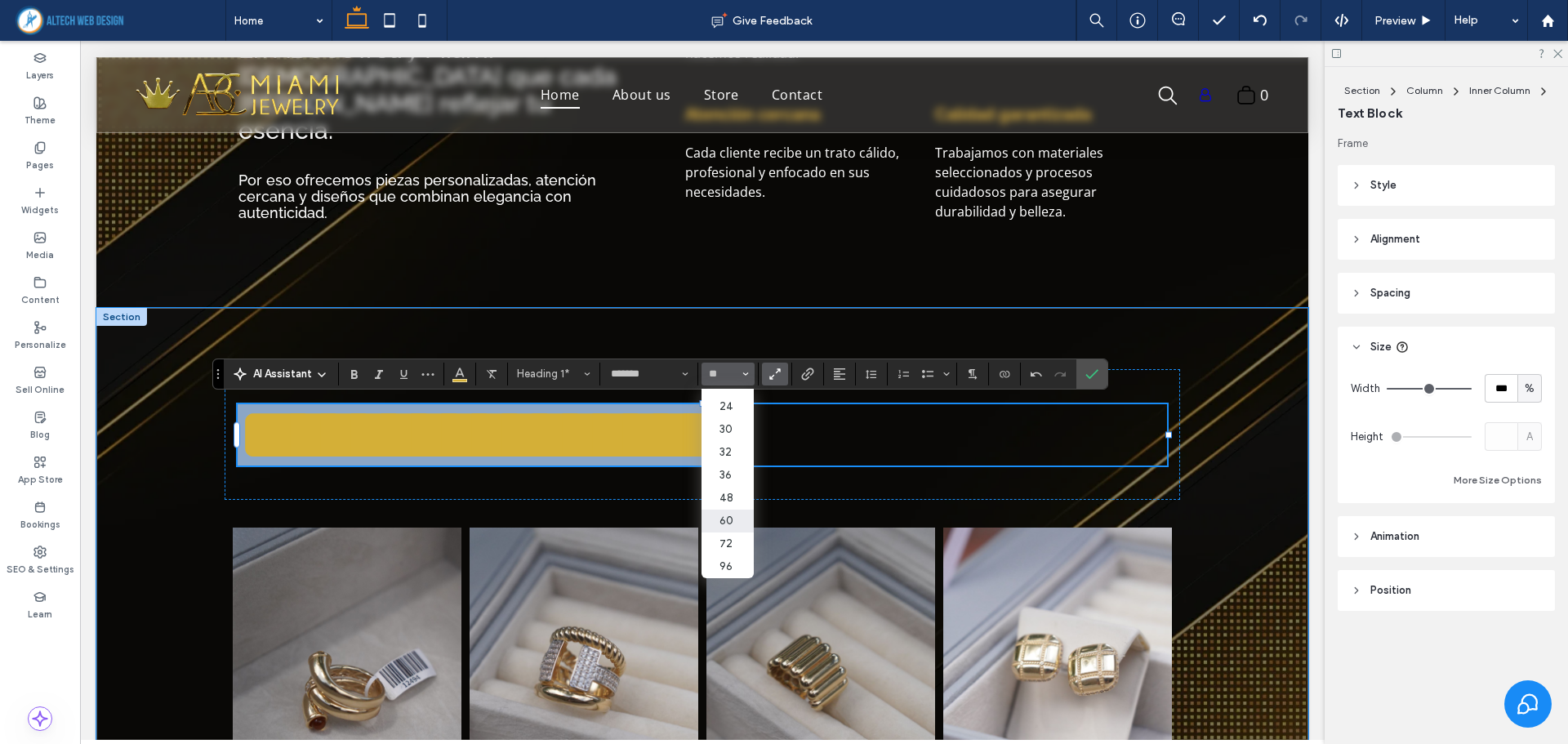
type input "**"
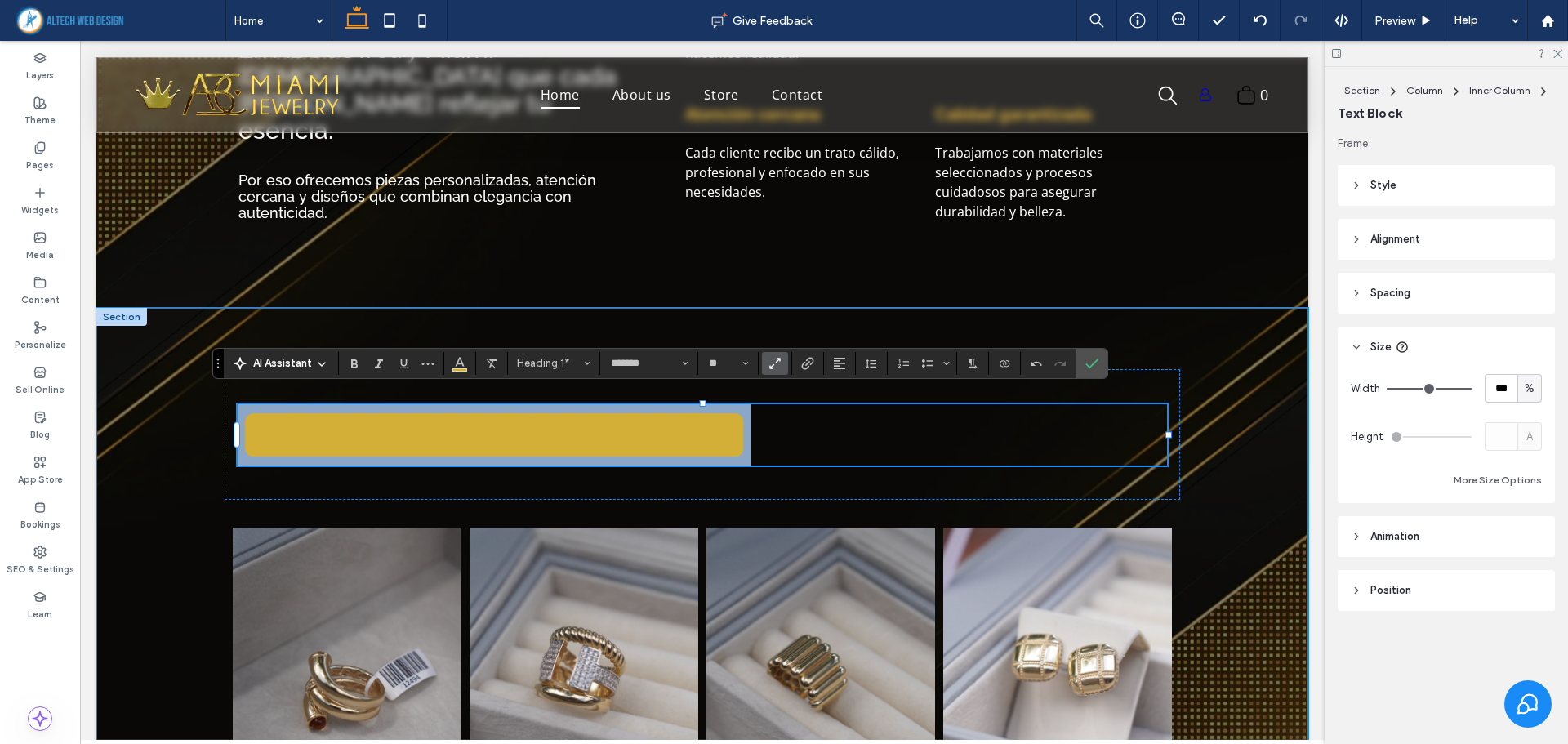
scroll to position [844, 0]
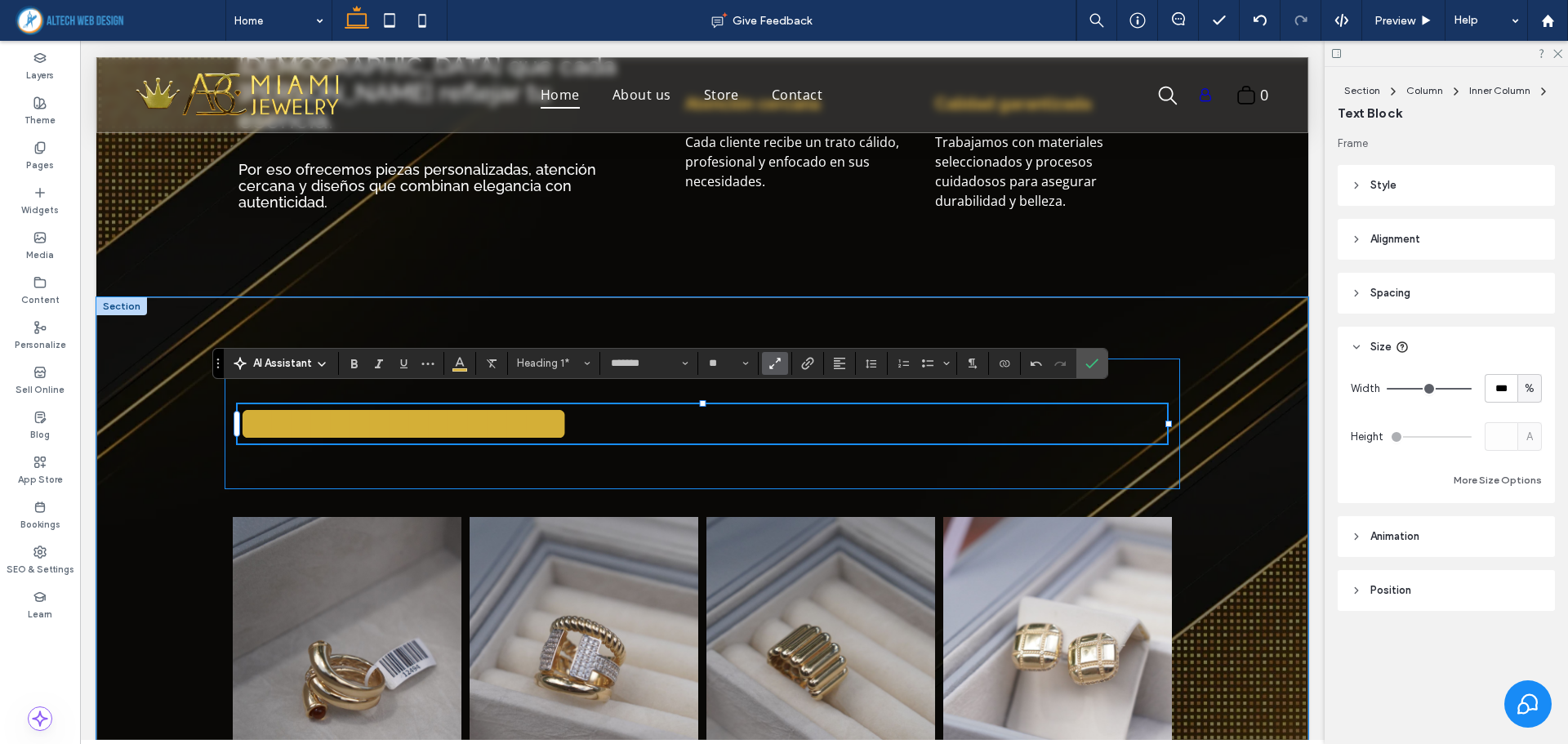
click at [728, 452] on div "**********" at bounding box center [702, 424] width 955 height 131
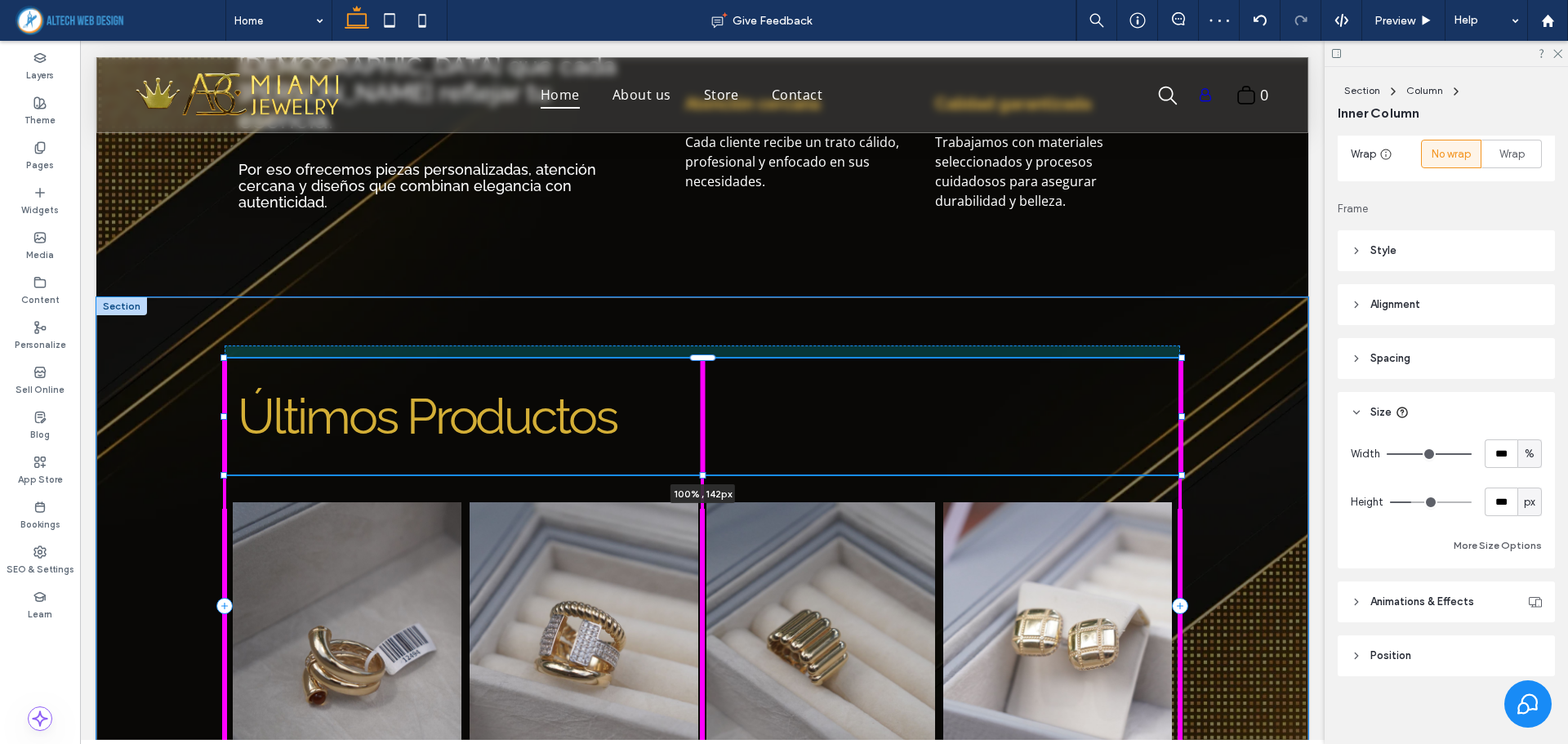
scroll to position [288, 0]
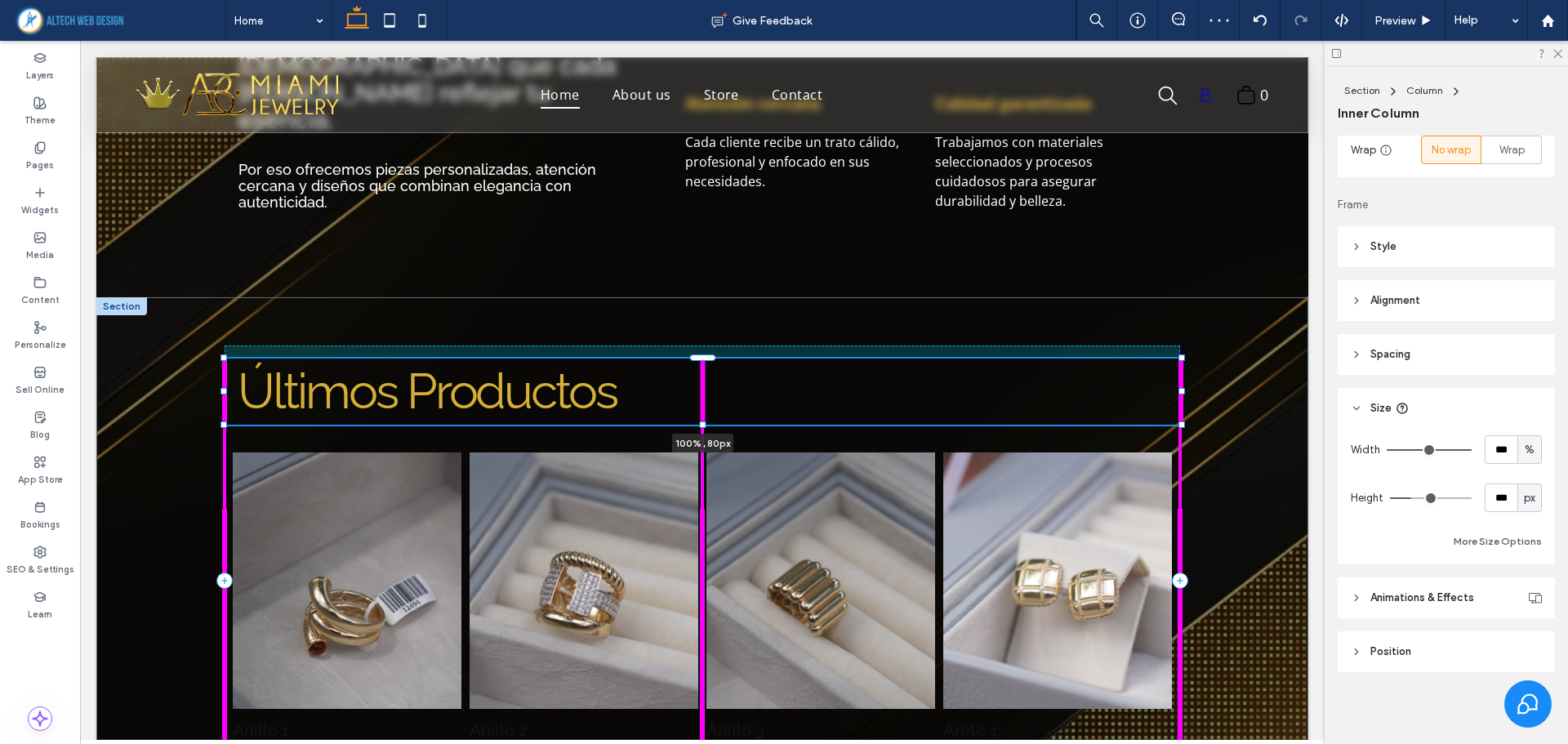
drag, startPoint x: 700, startPoint y: 490, endPoint x: 713, endPoint y: 404, distance: 87.0
click at [713, 404] on div "Anillo 1 $100.00 Button Anillo 2 $100.00 Button Anillo 3 $100.00 Button Arete 1…" at bounding box center [701, 581] width 980 height 567
type input "**"
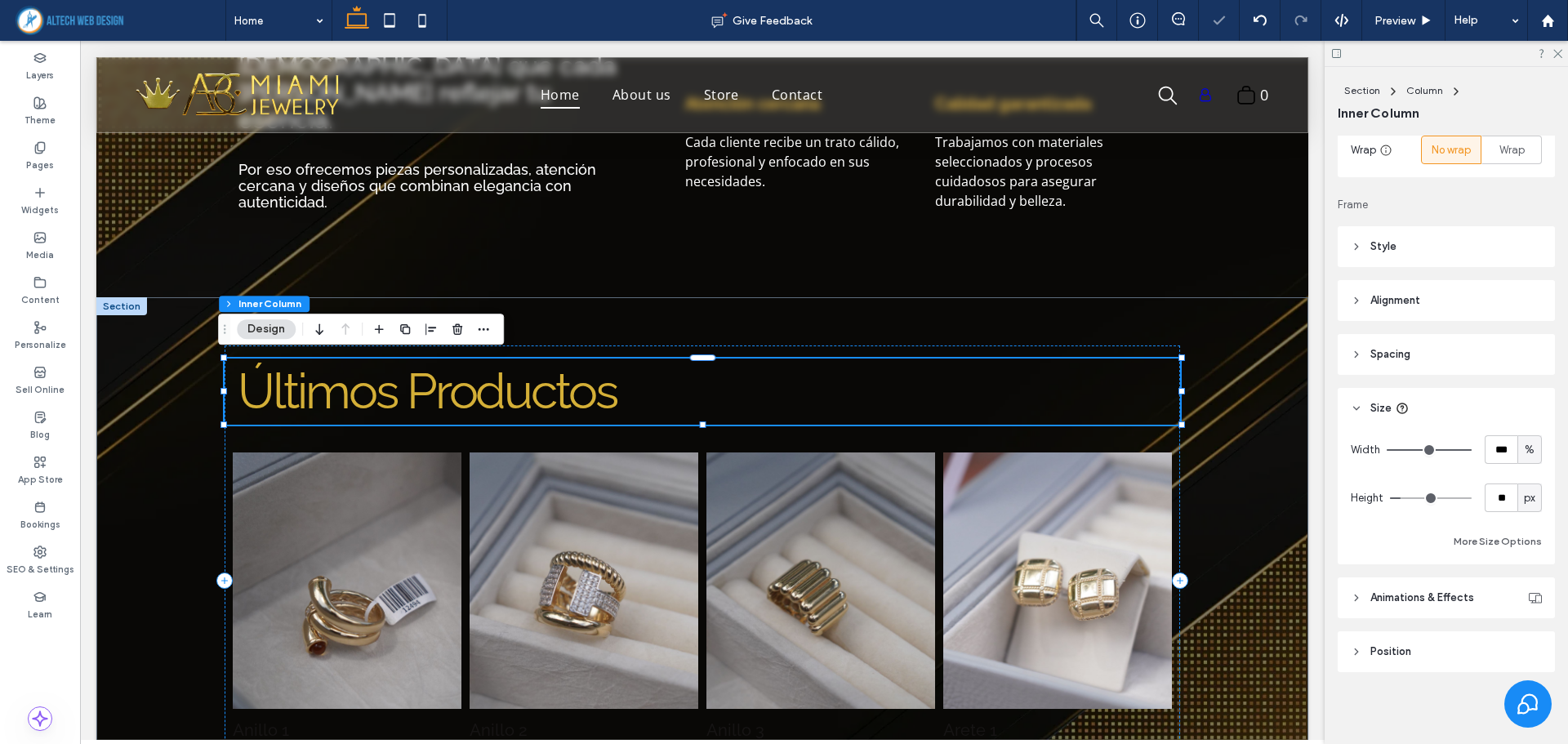
click at [775, 403] on h1 "Últimos Productos" at bounding box center [702, 391] width 929 height 39
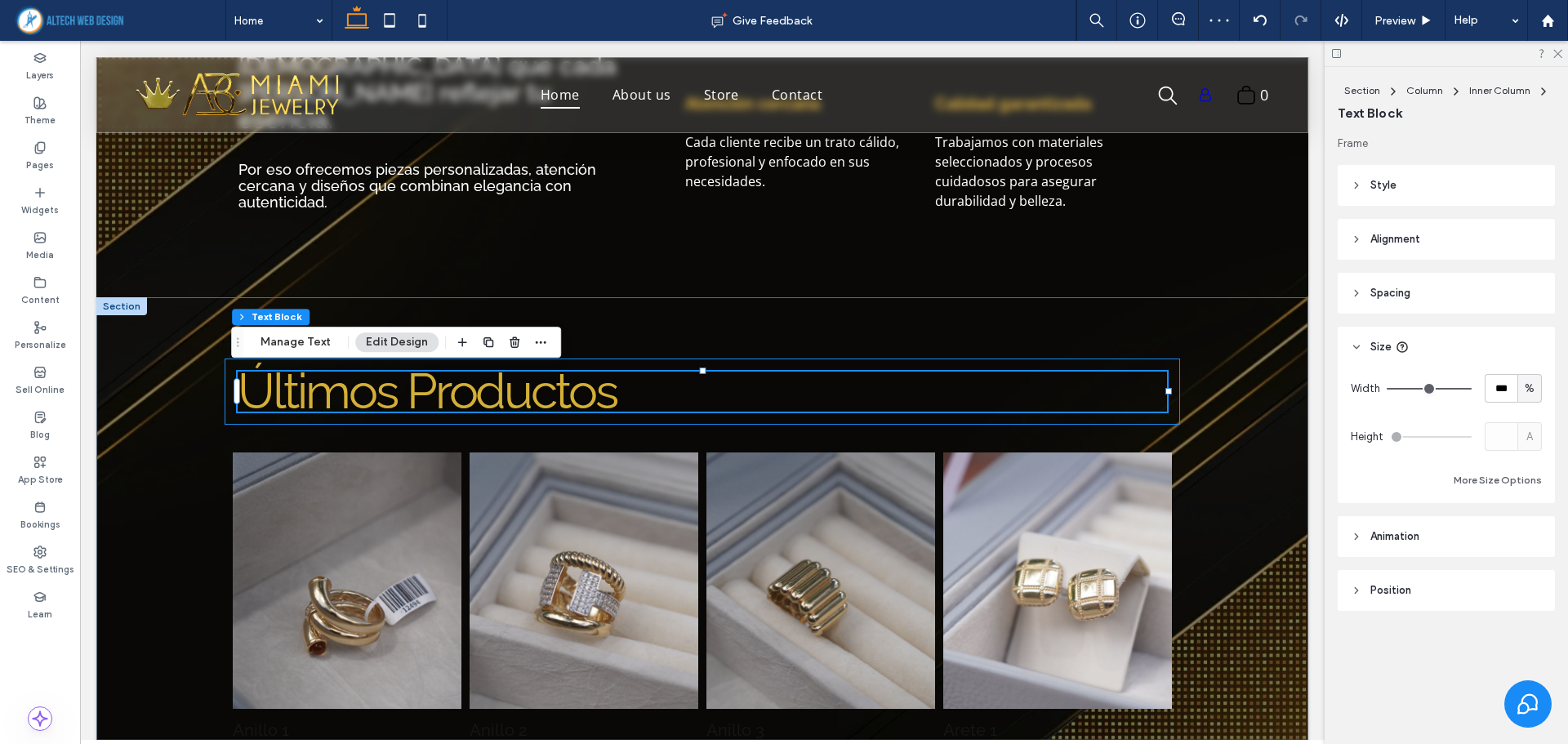
click at [1117, 420] on div "Últimos Productos" at bounding box center [702, 391] width 955 height 65
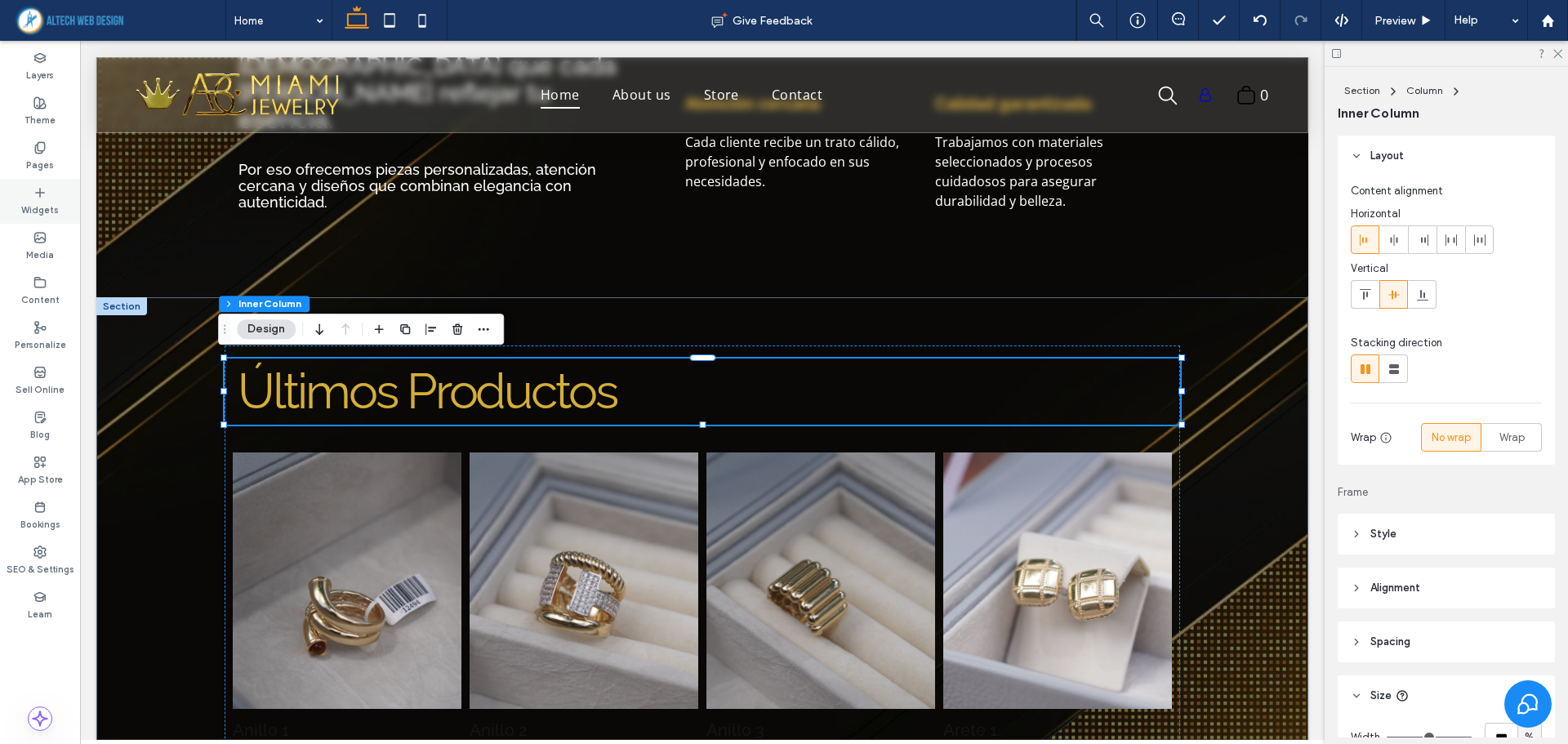
click at [31, 199] on div "Widgets" at bounding box center [39, 201] width 80 height 45
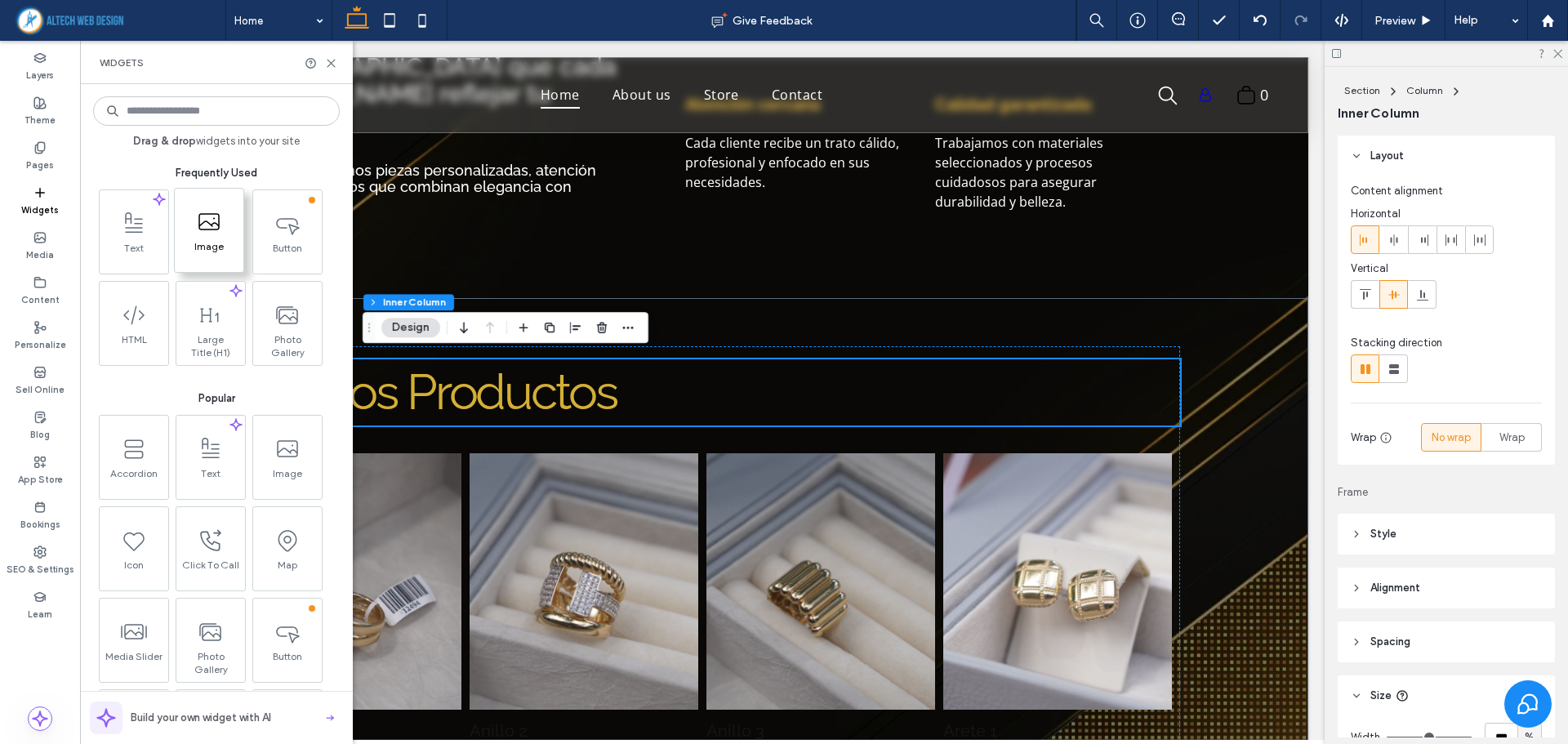
scroll to position [844, 0]
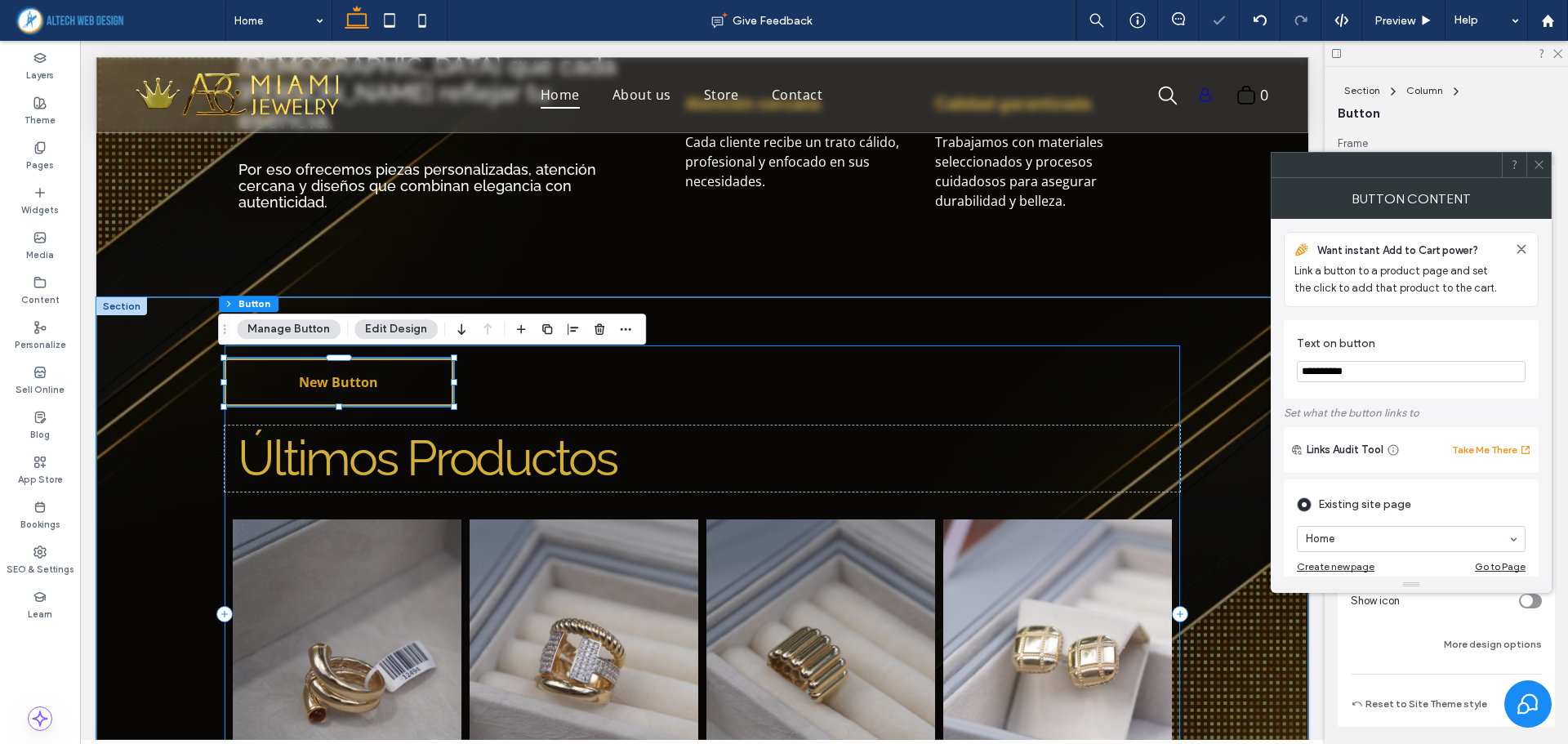
click at [607, 373] on div "Anillo 1 $100.00 Button Anillo 2 $100.00 Button Anillo 3 $100.00 Button Arete 1…" at bounding box center [702, 614] width 955 height 537
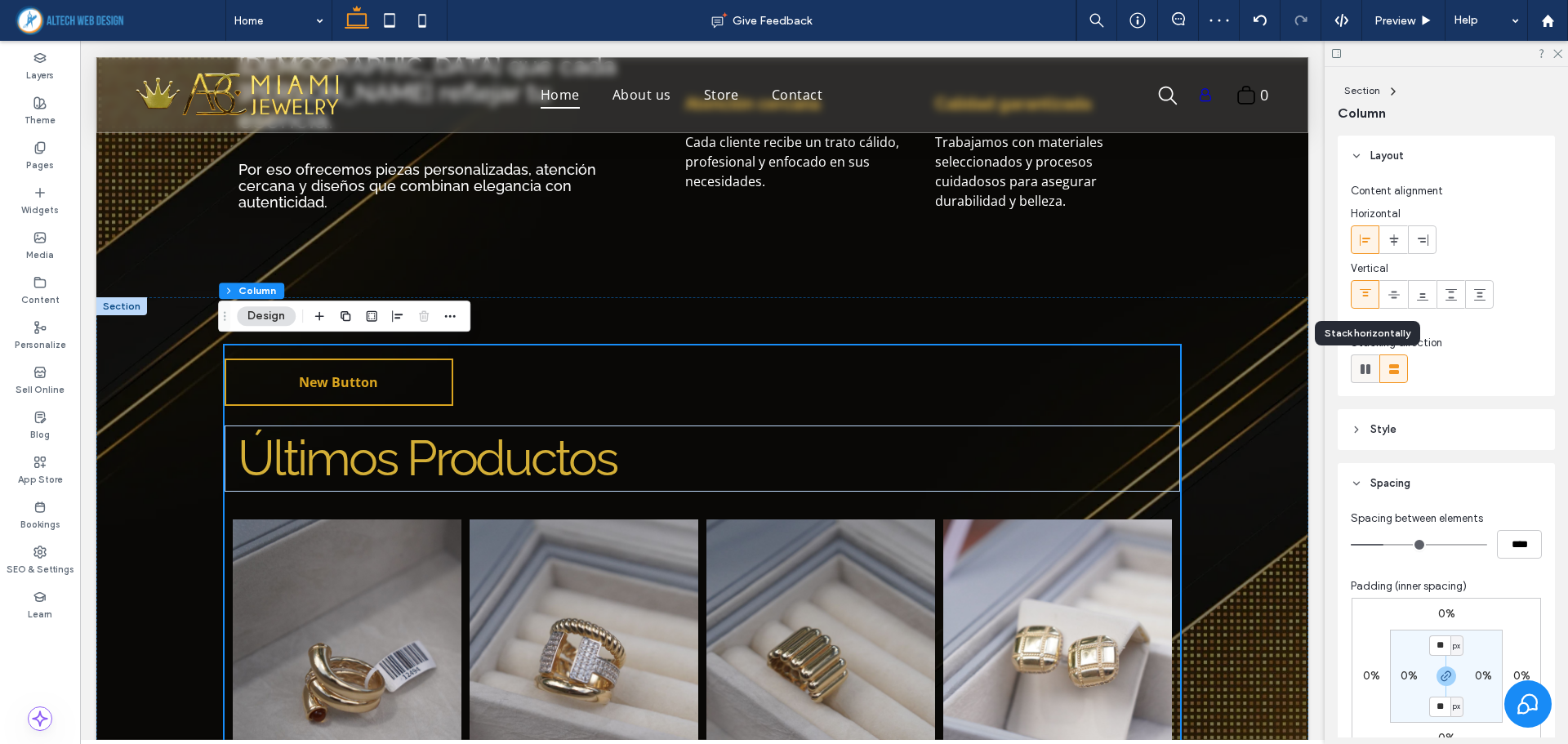
click at [1363, 369] on use at bounding box center [1366, 370] width 10 height 10
type input "*"
type input "**"
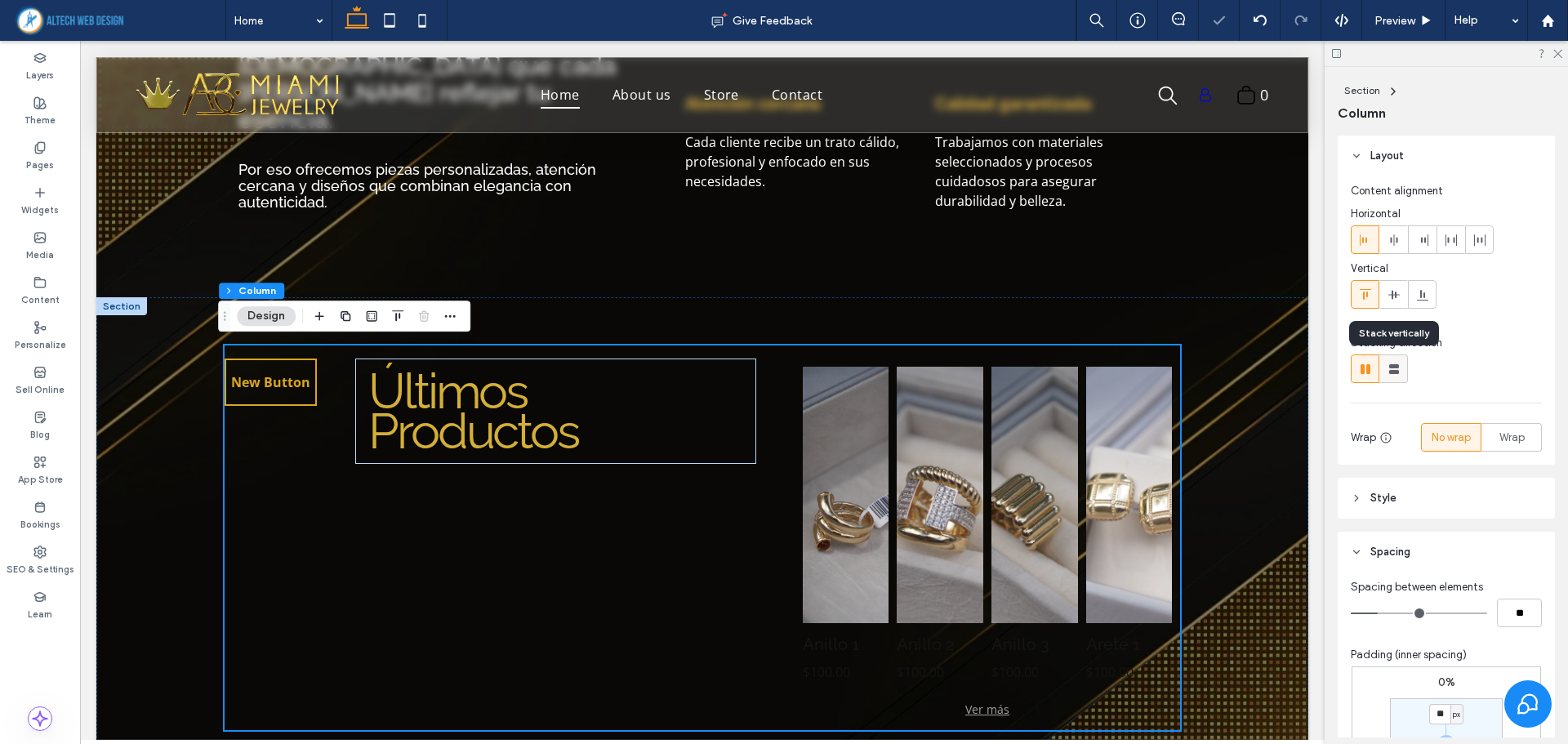
click at [1392, 368] on use at bounding box center [1394, 370] width 10 height 10
type input "**"
type input "****"
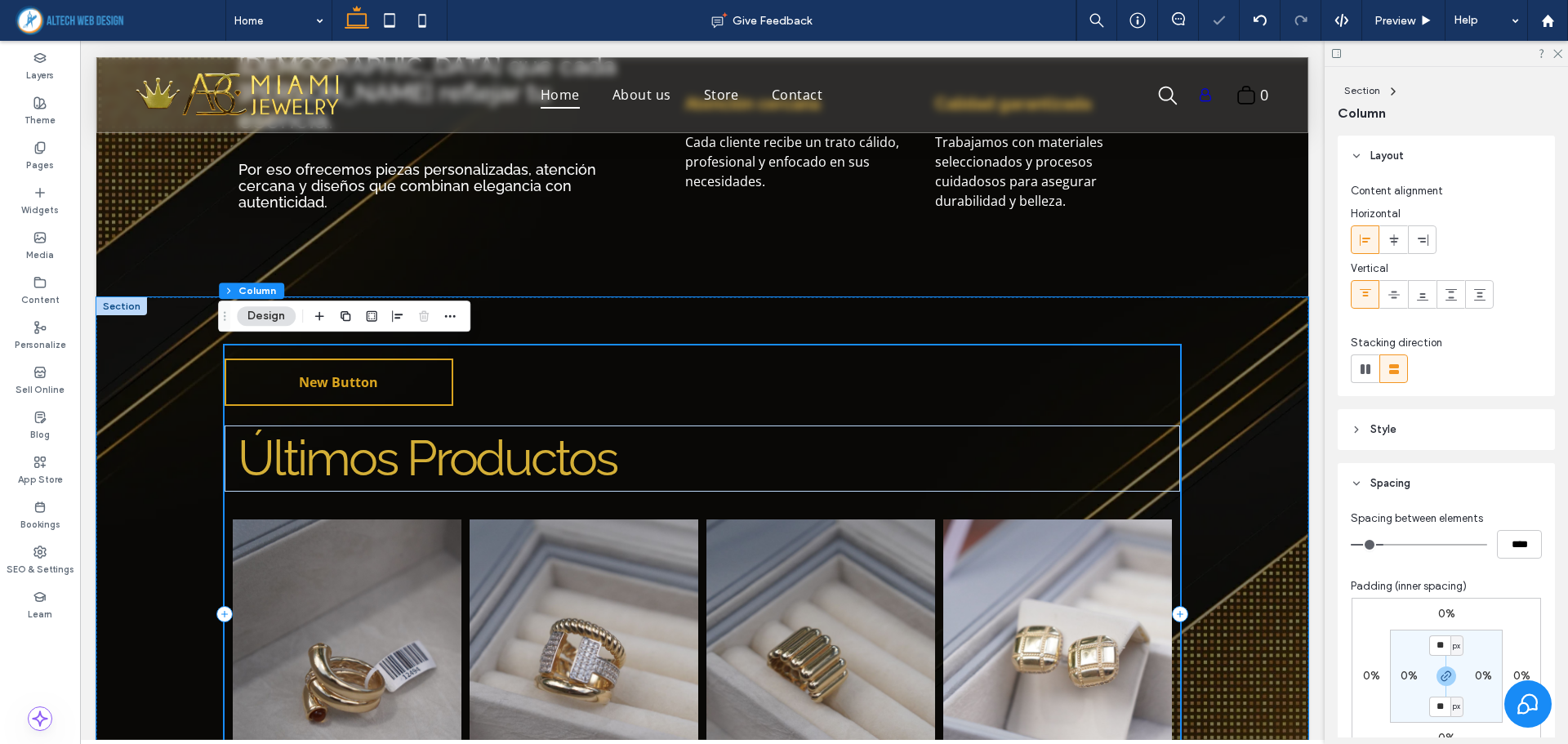
click at [647, 394] on div "Anillo 1 $100.00 Button Anillo 2 $100.00 Button Anillo 3 $100.00 Button Arete 1…" at bounding box center [702, 614] width 955 height 537
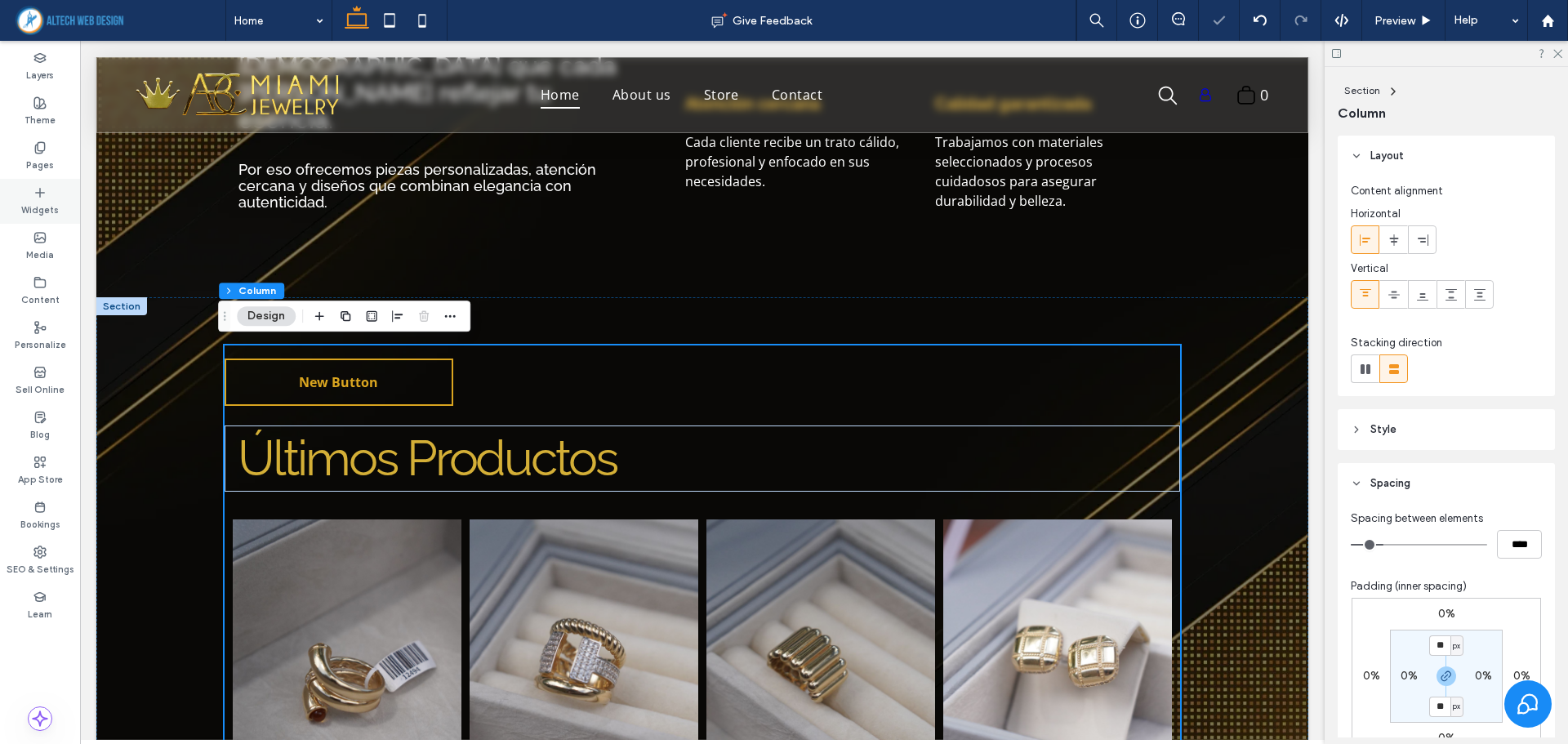
click at [28, 198] on div "Widgets" at bounding box center [39, 201] width 80 height 45
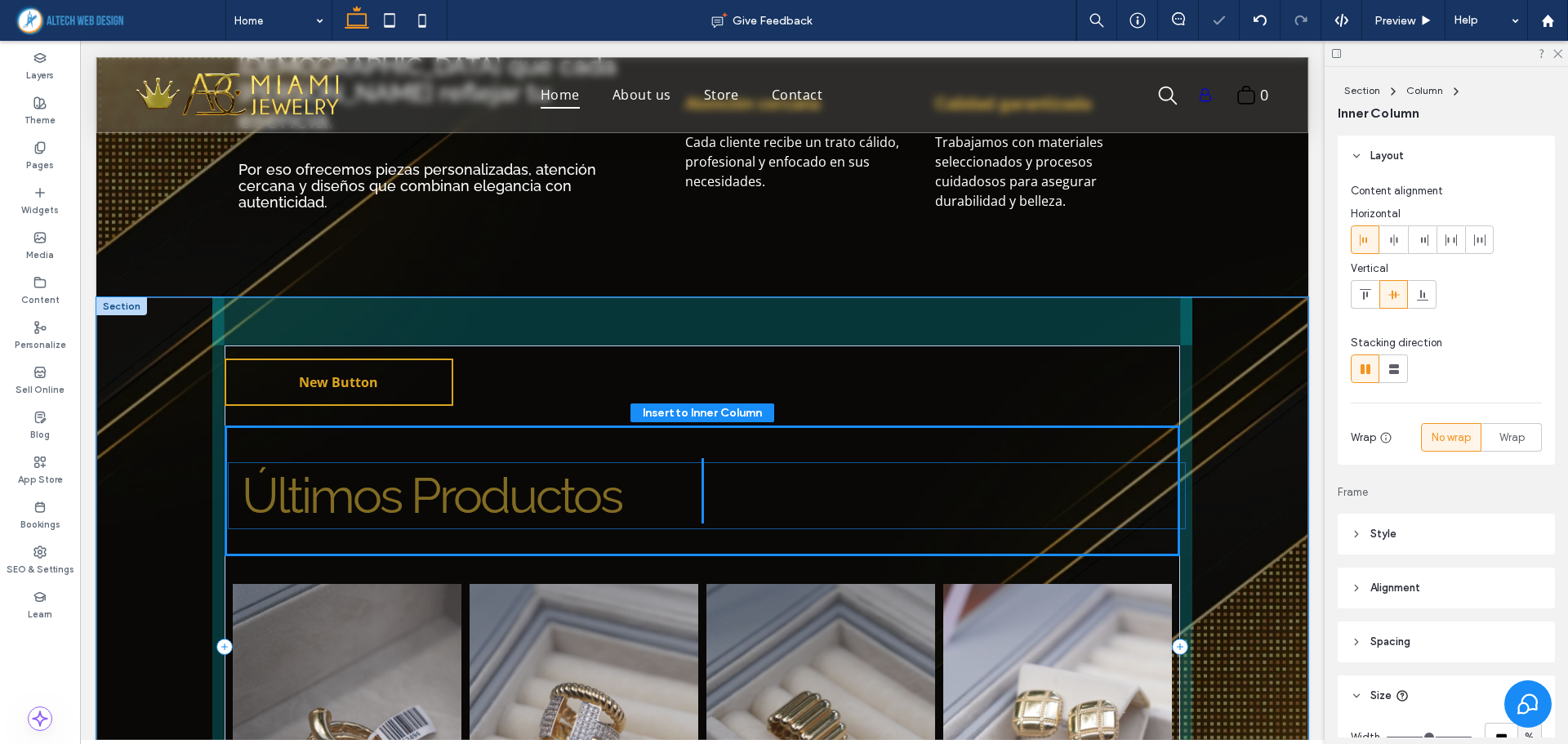
scroll to position [288, 0]
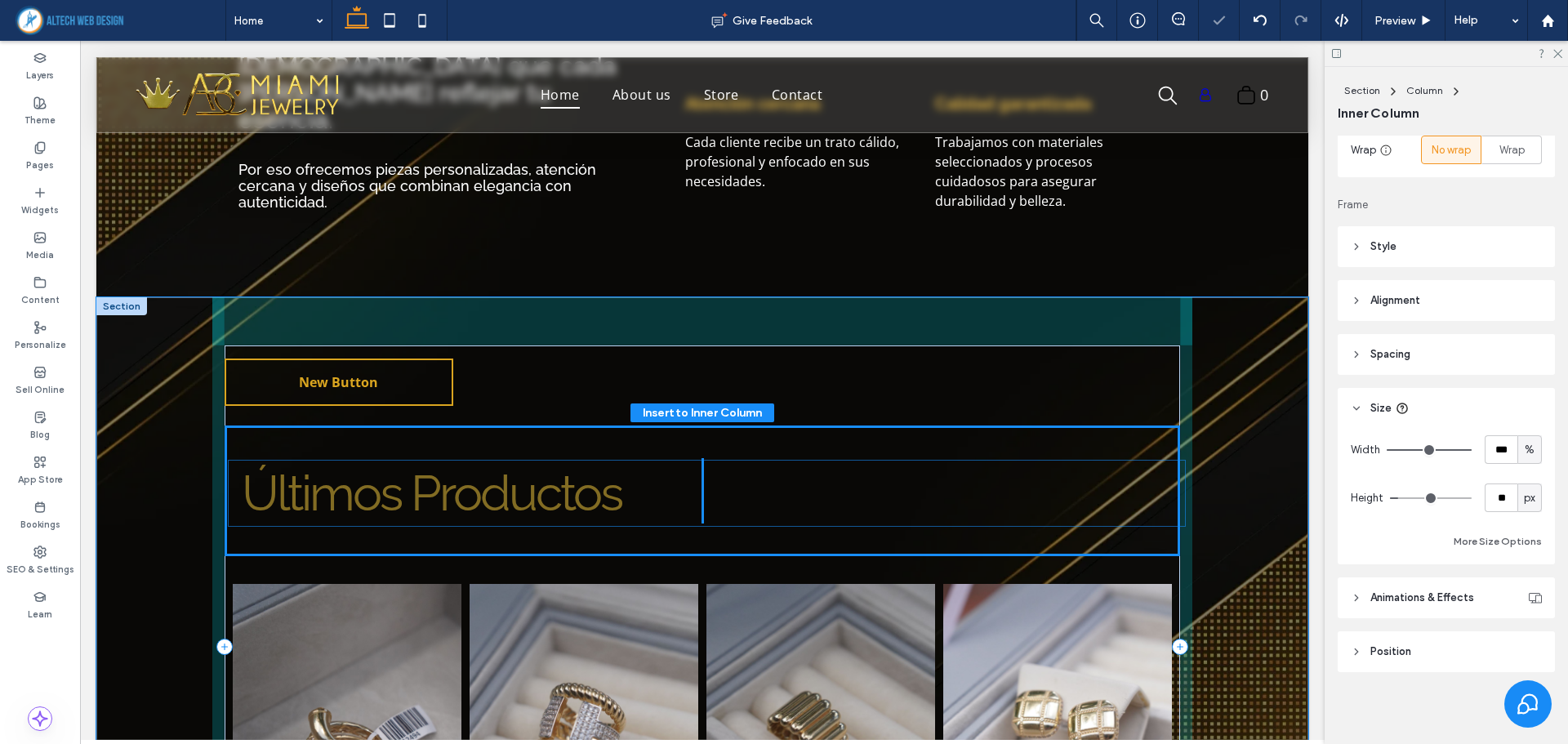
drag, startPoint x: 417, startPoint y: 607, endPoint x: 427, endPoint y: 494, distance: 113.4
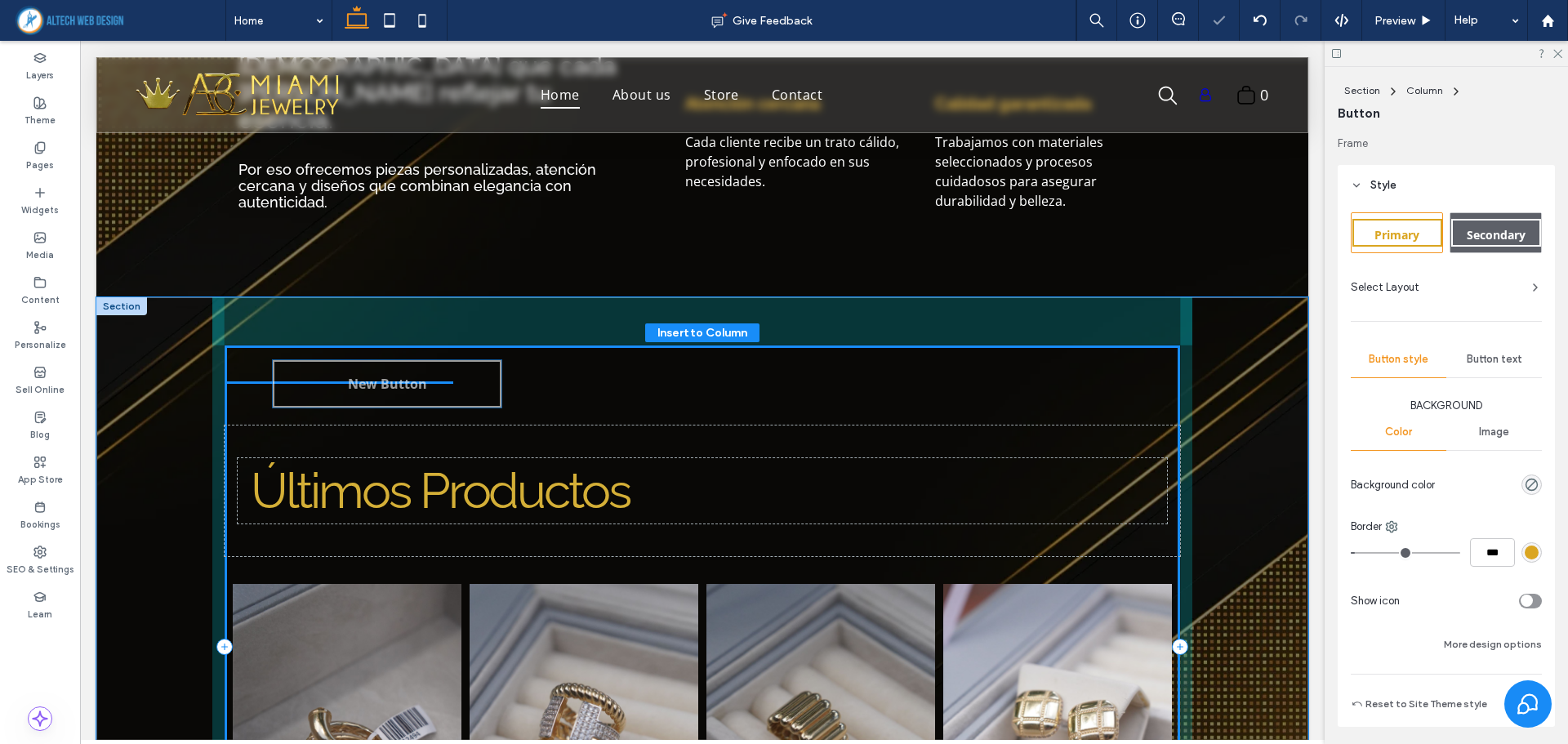
type input "**"
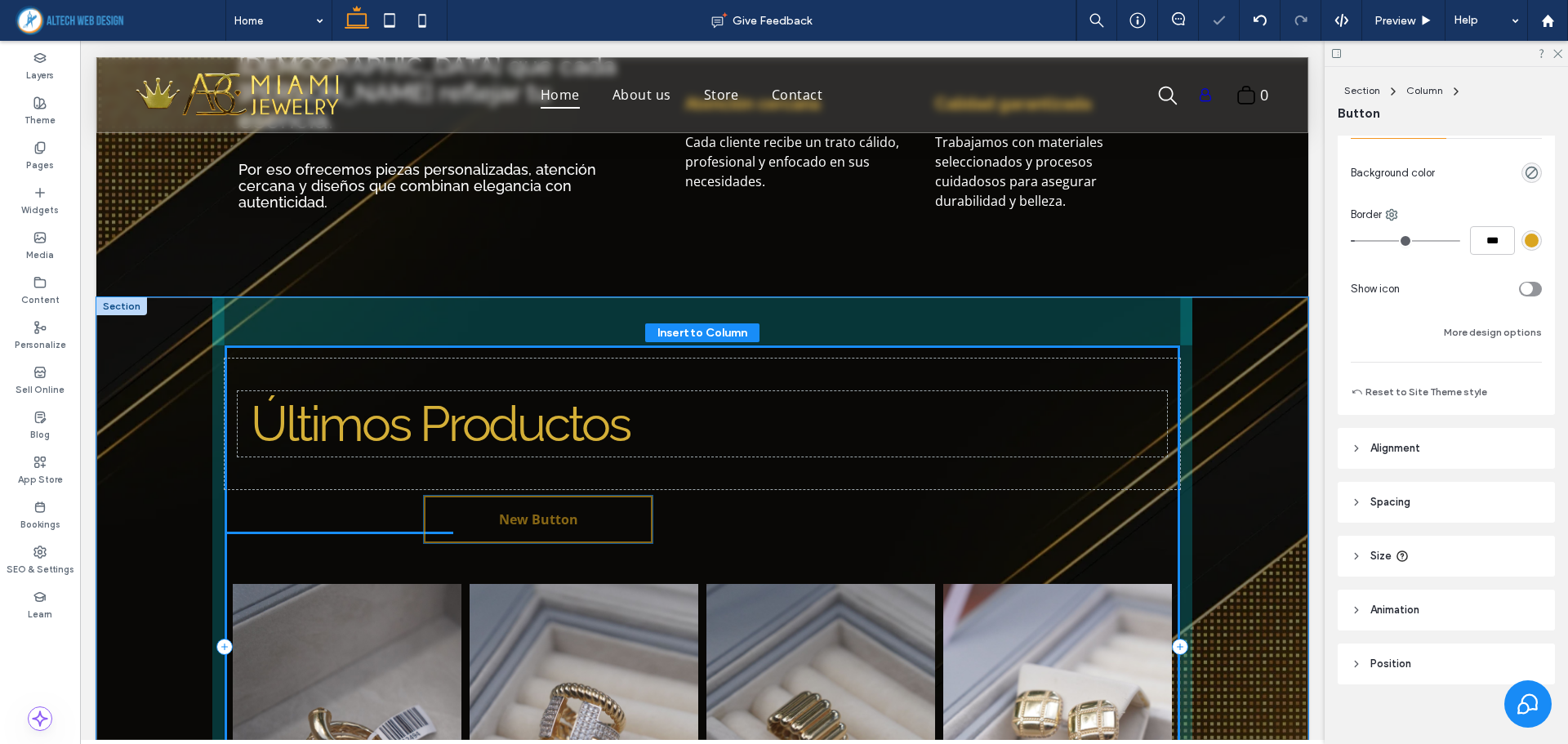
scroll to position [324, 0]
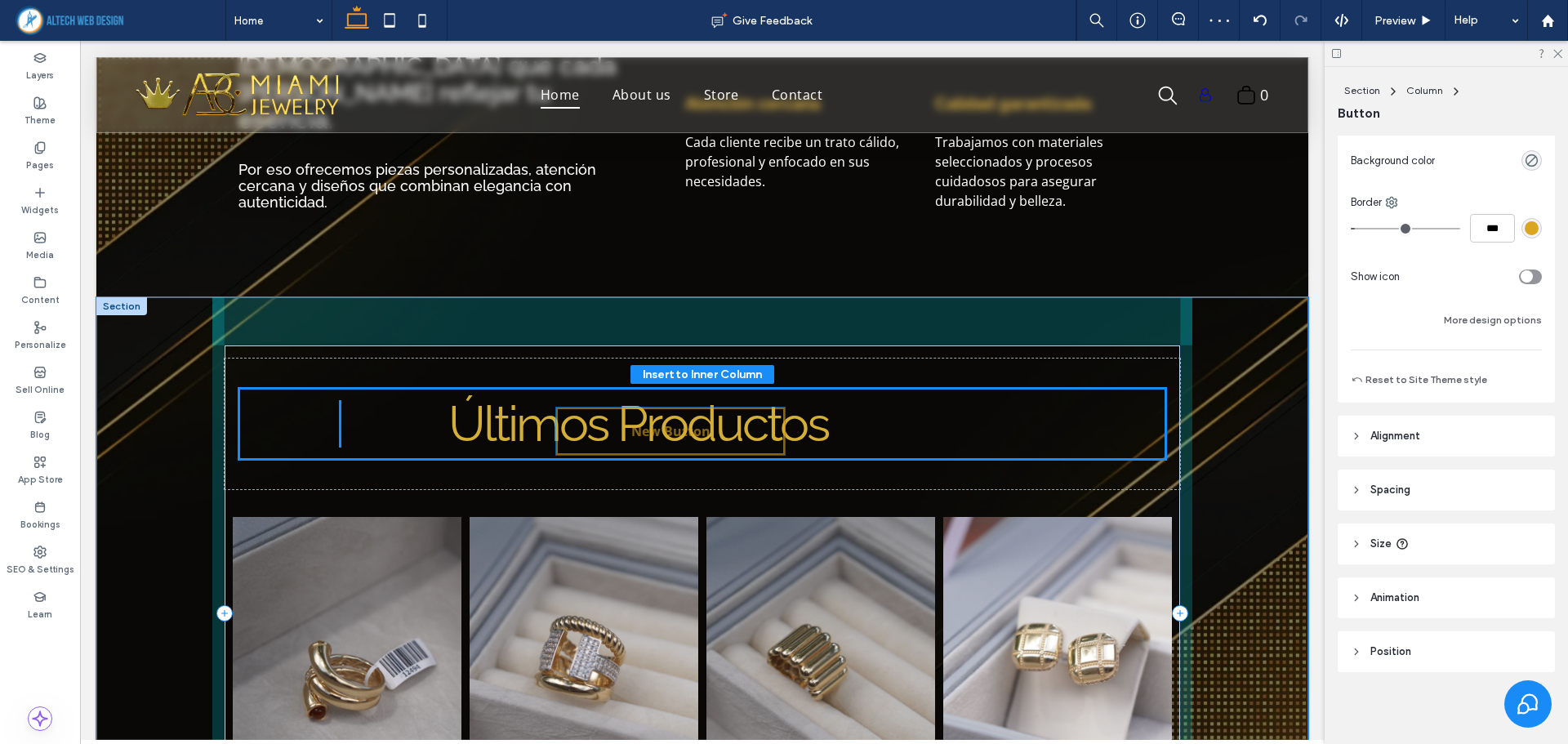
drag, startPoint x: 340, startPoint y: 385, endPoint x: 678, endPoint y: 437, distance: 342.0
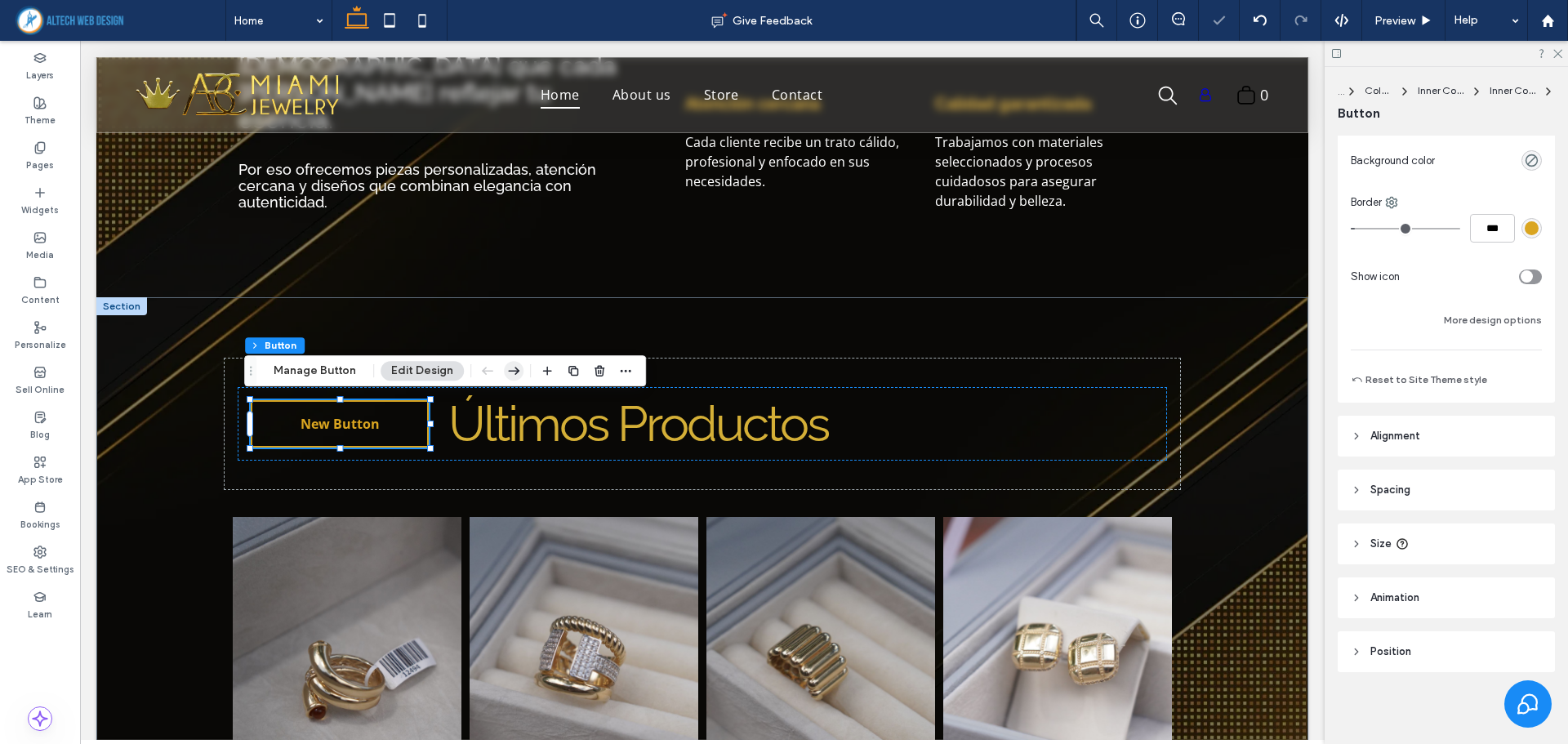
click at [515, 366] on icon "button" at bounding box center [514, 371] width 20 height 29
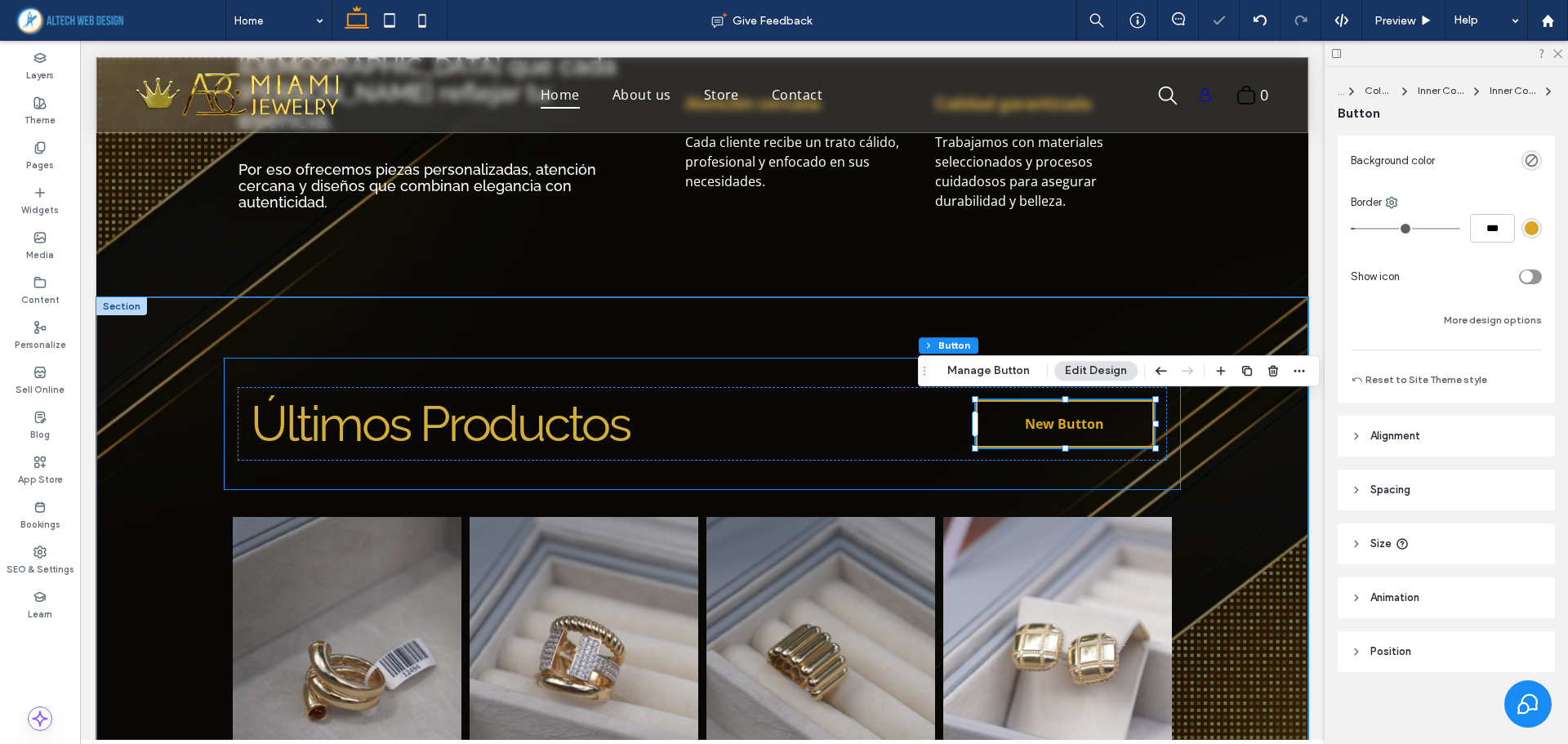
click at [821, 477] on div "Últimos Productos New Button" at bounding box center [702, 424] width 955 height 131
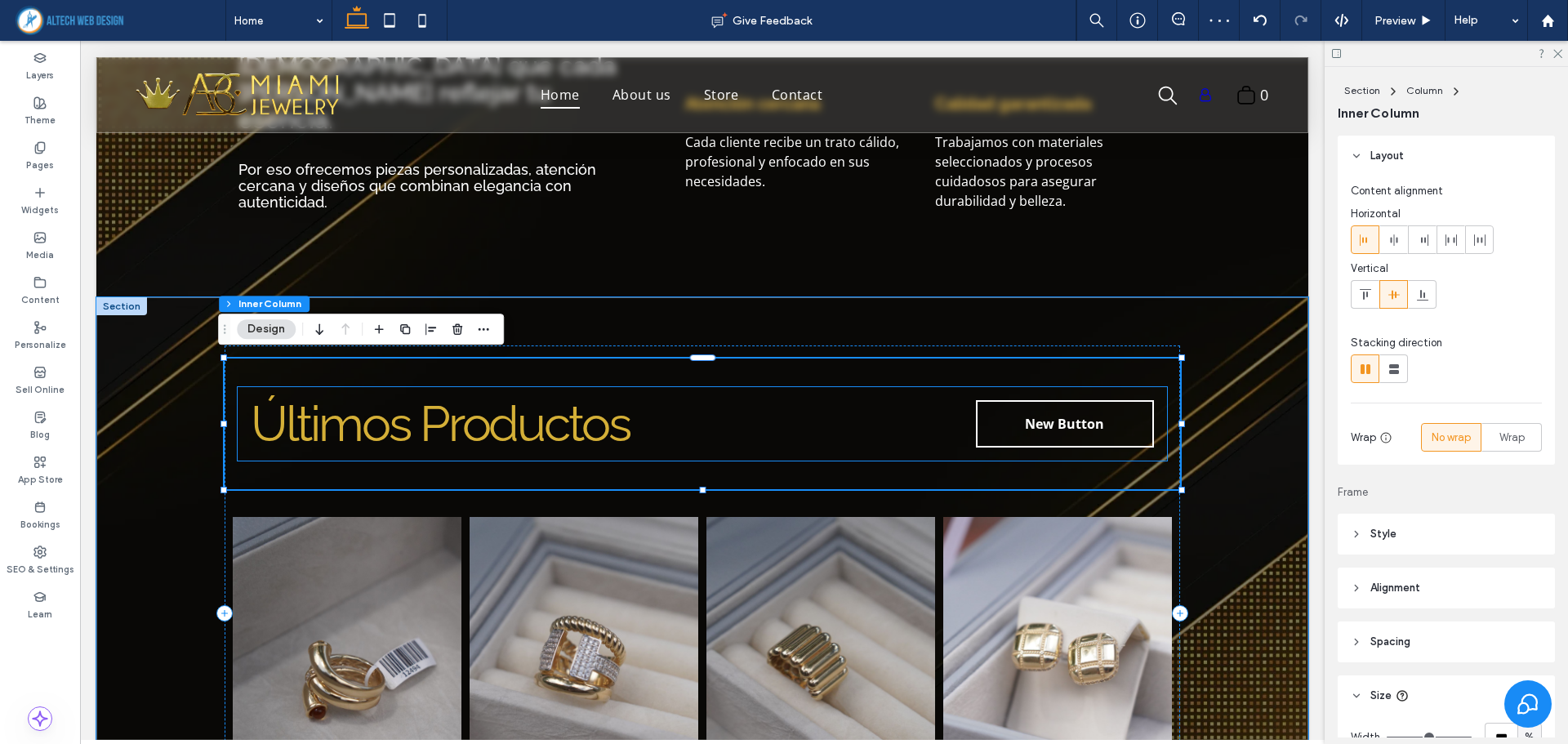
click at [1041, 422] on span "New Button" at bounding box center [1064, 424] width 80 height 18
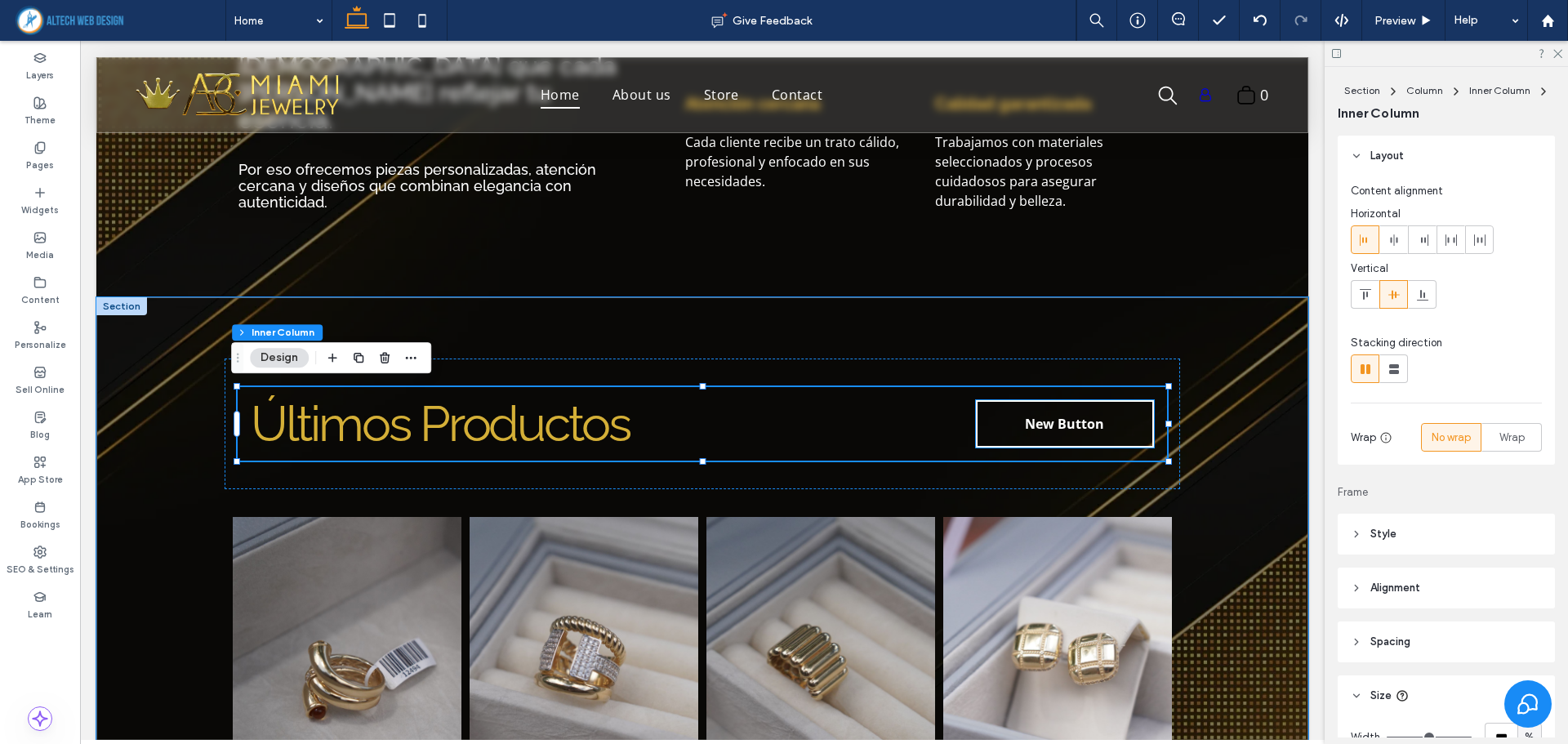
click at [1025, 424] on span "New Button" at bounding box center [1064, 424] width 80 height 18
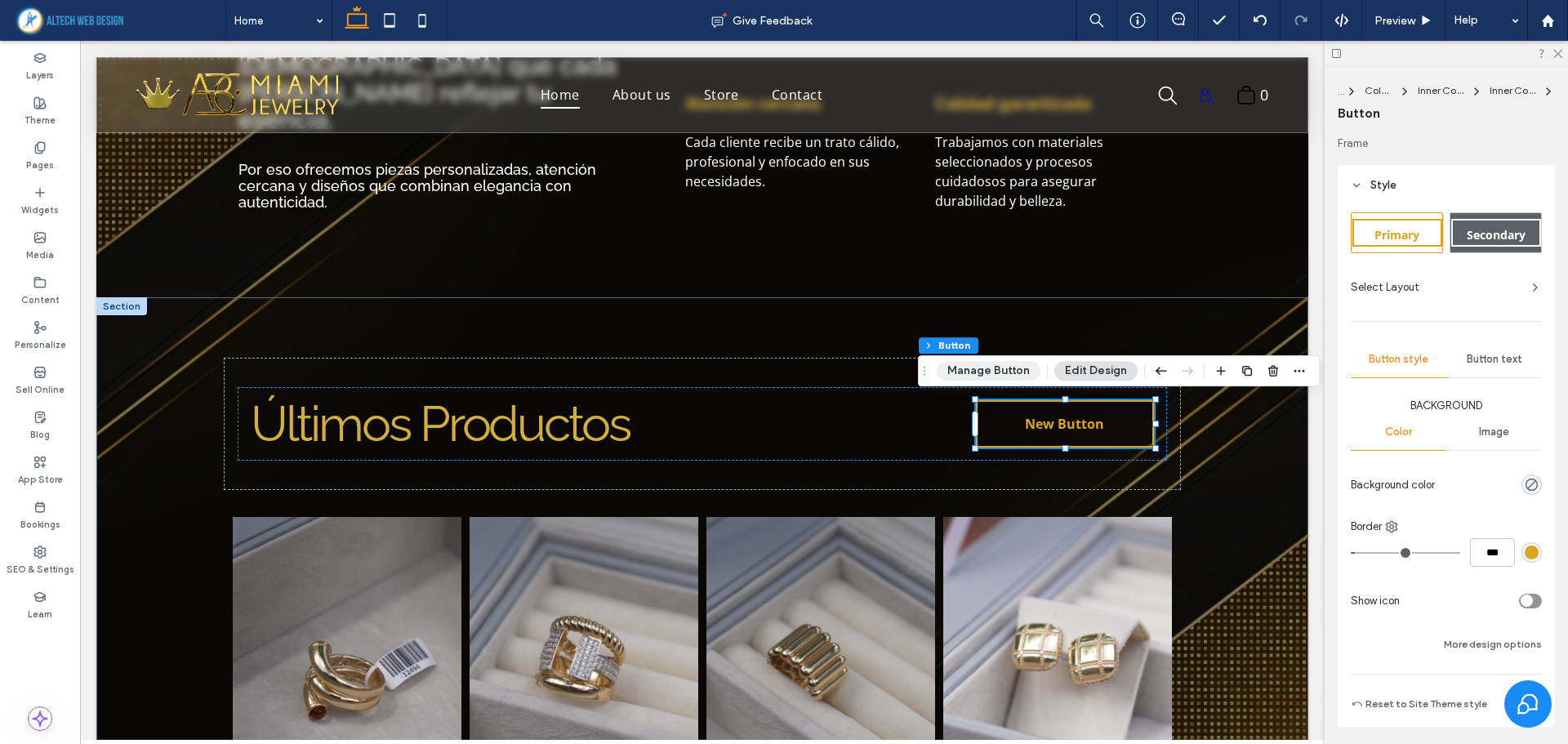
click at [1004, 374] on button "Manage Button" at bounding box center [988, 371] width 104 height 20
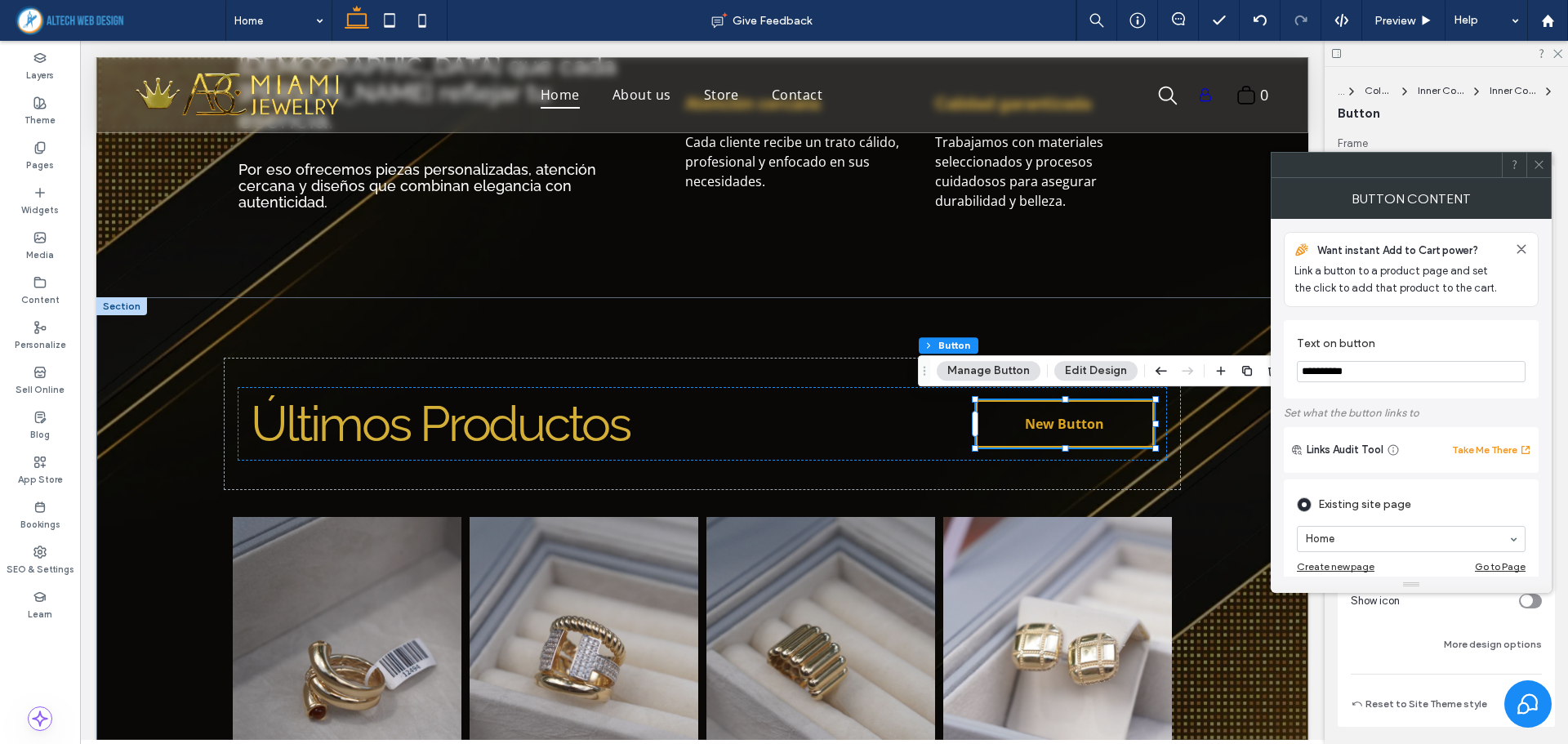
drag, startPoint x: 1401, startPoint y: 371, endPoint x: 1255, endPoint y: 381, distance: 146.3
click at [1255, 381] on body ".wqwq-1{fill:#231f20;} .cls-1q, .cls-2q { fill-rule: evenodd; } .cls-2q { fill:…" at bounding box center [784, 372] width 1568 height 744
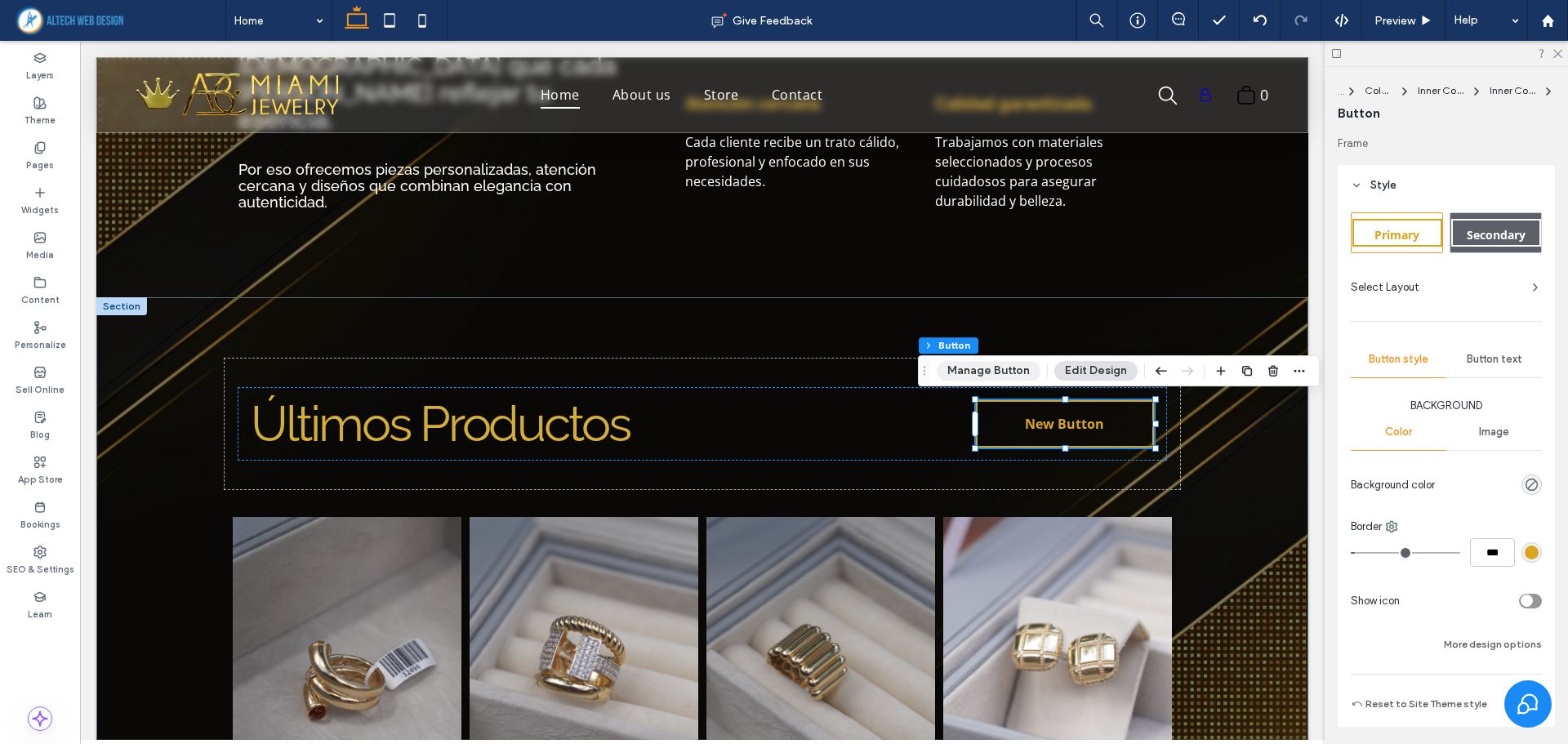
click at [988, 369] on button "Manage Button" at bounding box center [988, 371] width 104 height 20
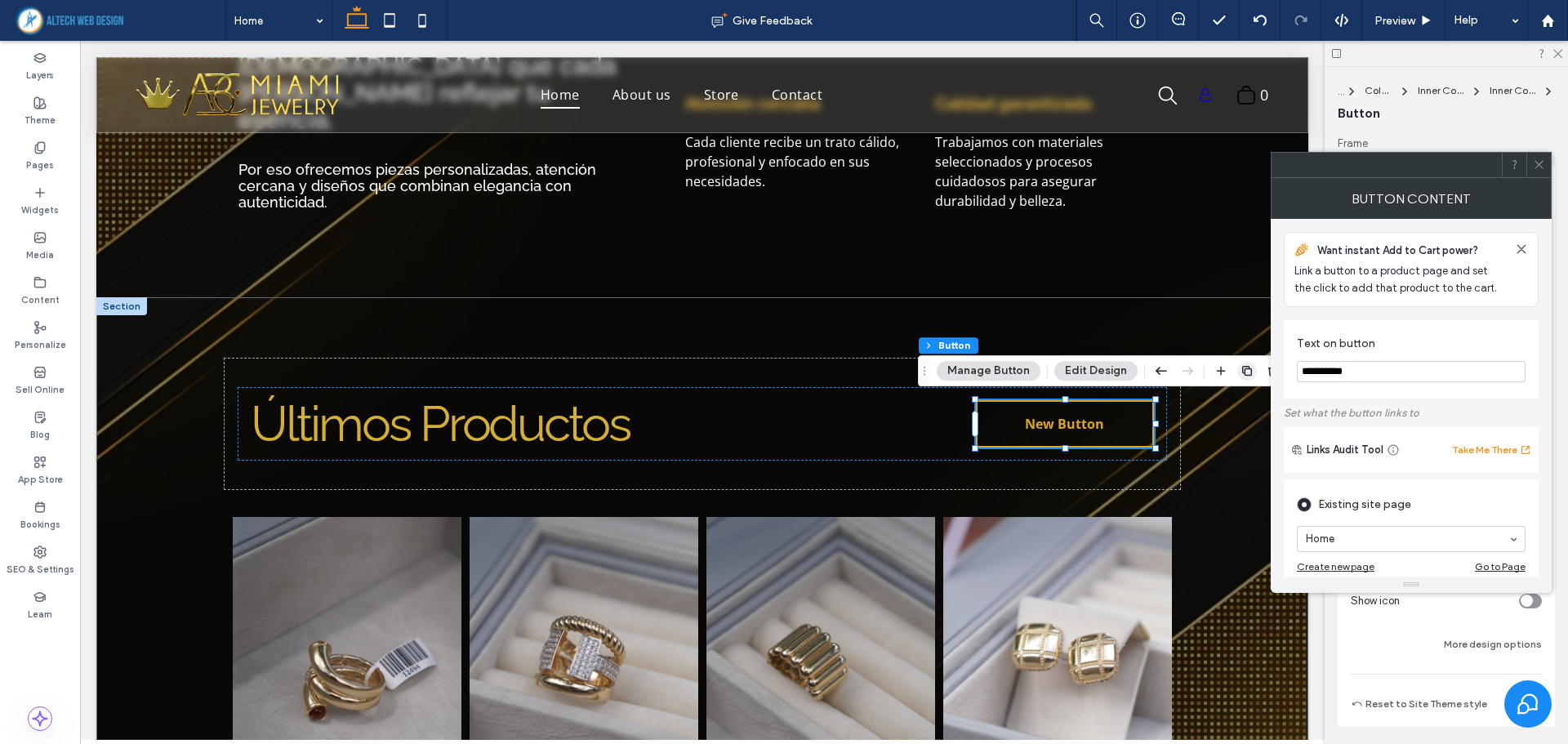
drag, startPoint x: 1380, startPoint y: 372, endPoint x: 1254, endPoint y: 371, distance: 126.0
click at [1254, 371] on body ".wqwq-1{fill:#231f20;} .cls-1q, .cls-2q { fill-rule: evenodd; } .cls-2q { fill:…" at bounding box center [784, 372] width 1568 height 744
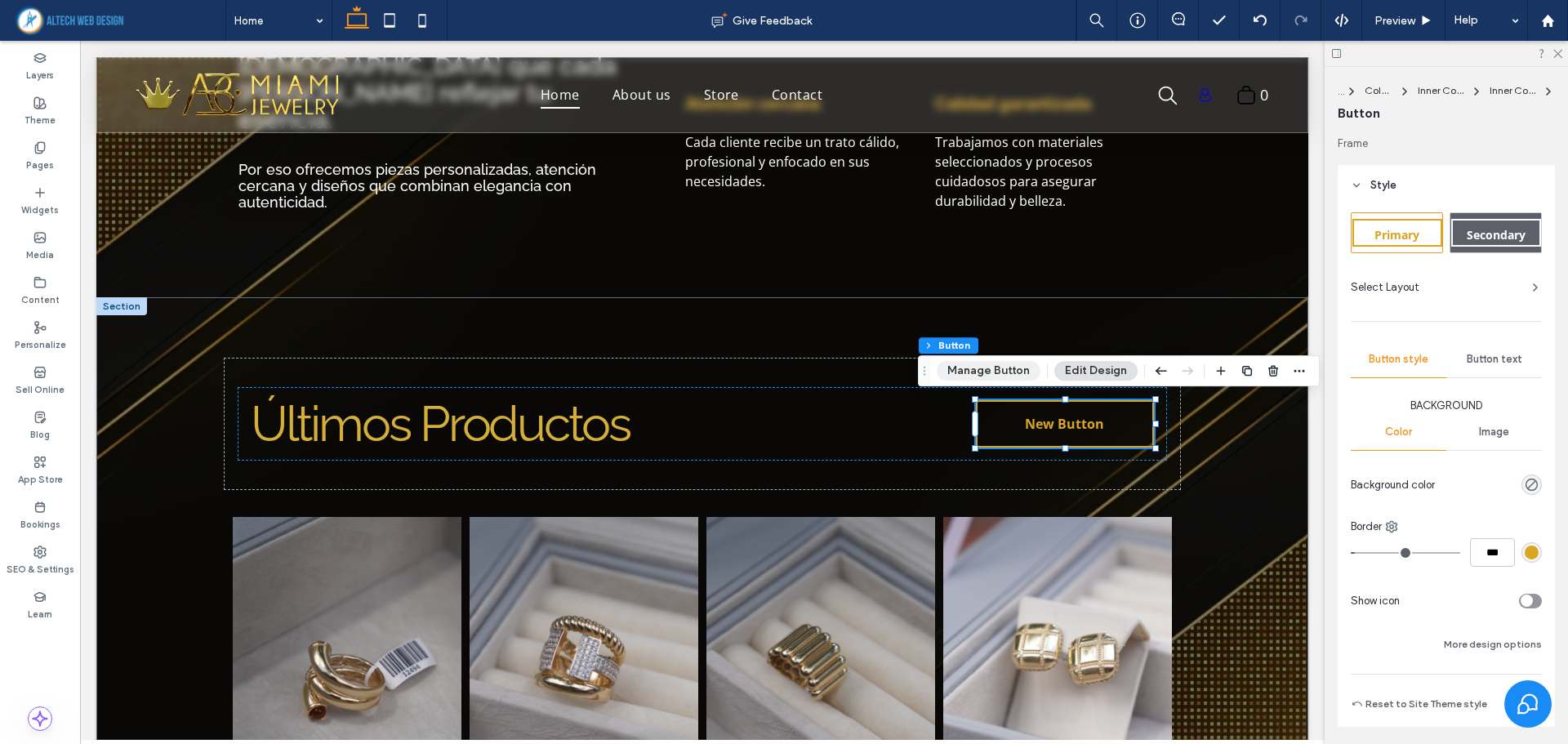
click at [1024, 379] on button "Manage Button" at bounding box center [988, 371] width 104 height 20
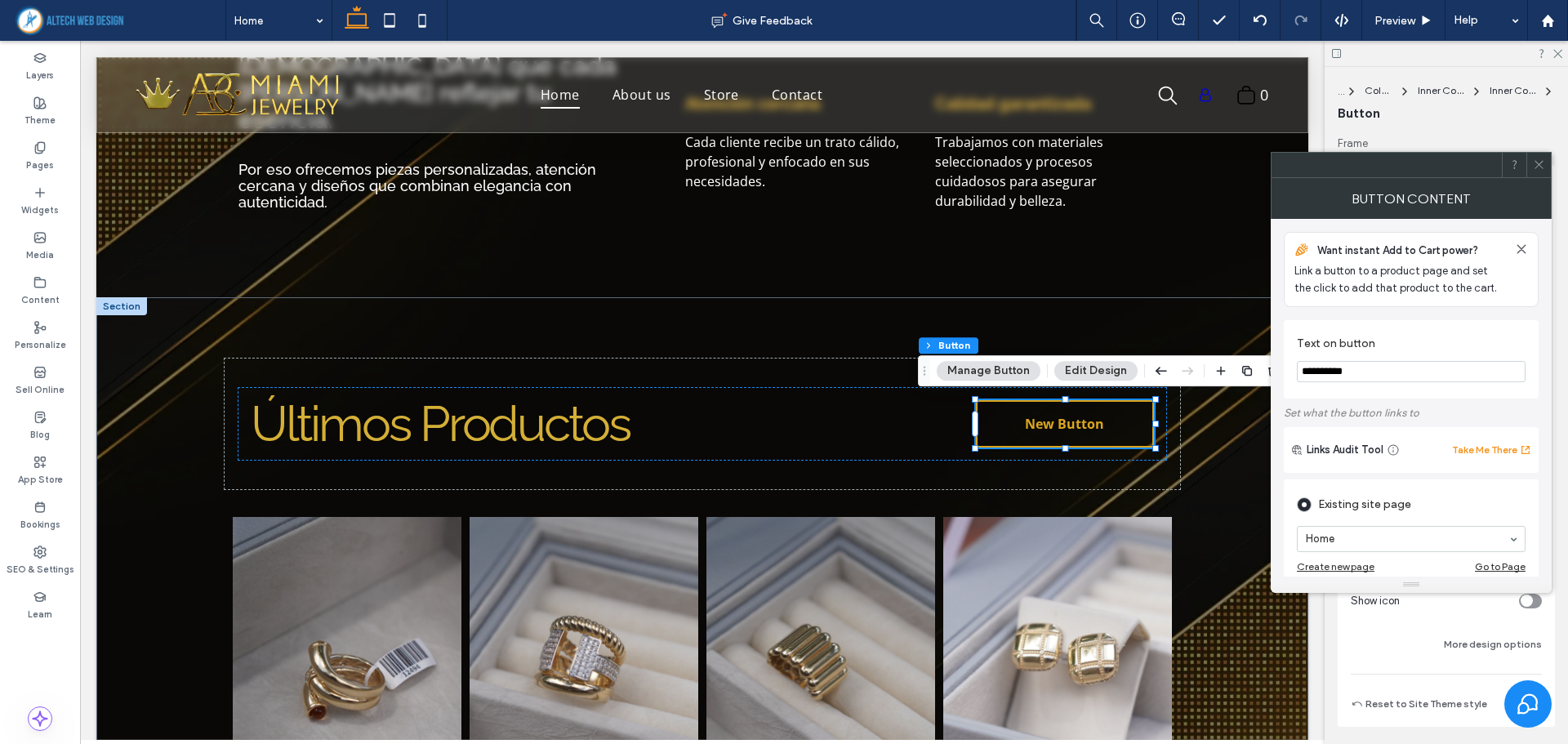
click at [1405, 366] on input "**********" at bounding box center [1411, 372] width 229 height 22
drag, startPoint x: 1403, startPoint y: 366, endPoint x: 1299, endPoint y: 389, distance: 106.5
click at [1299, 389] on section "**********" at bounding box center [1411, 359] width 229 height 62
type input "*"
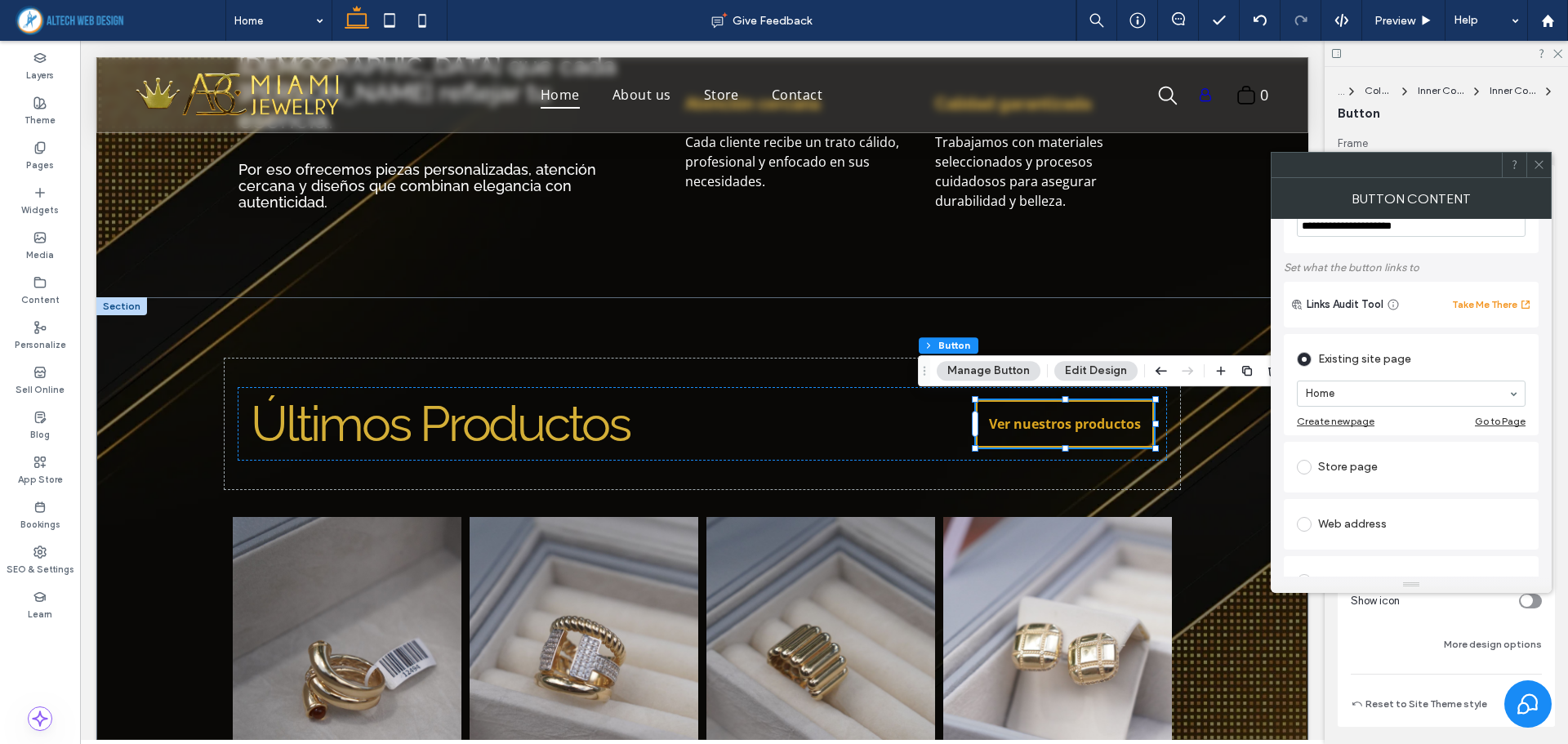
scroll to position [163, 0]
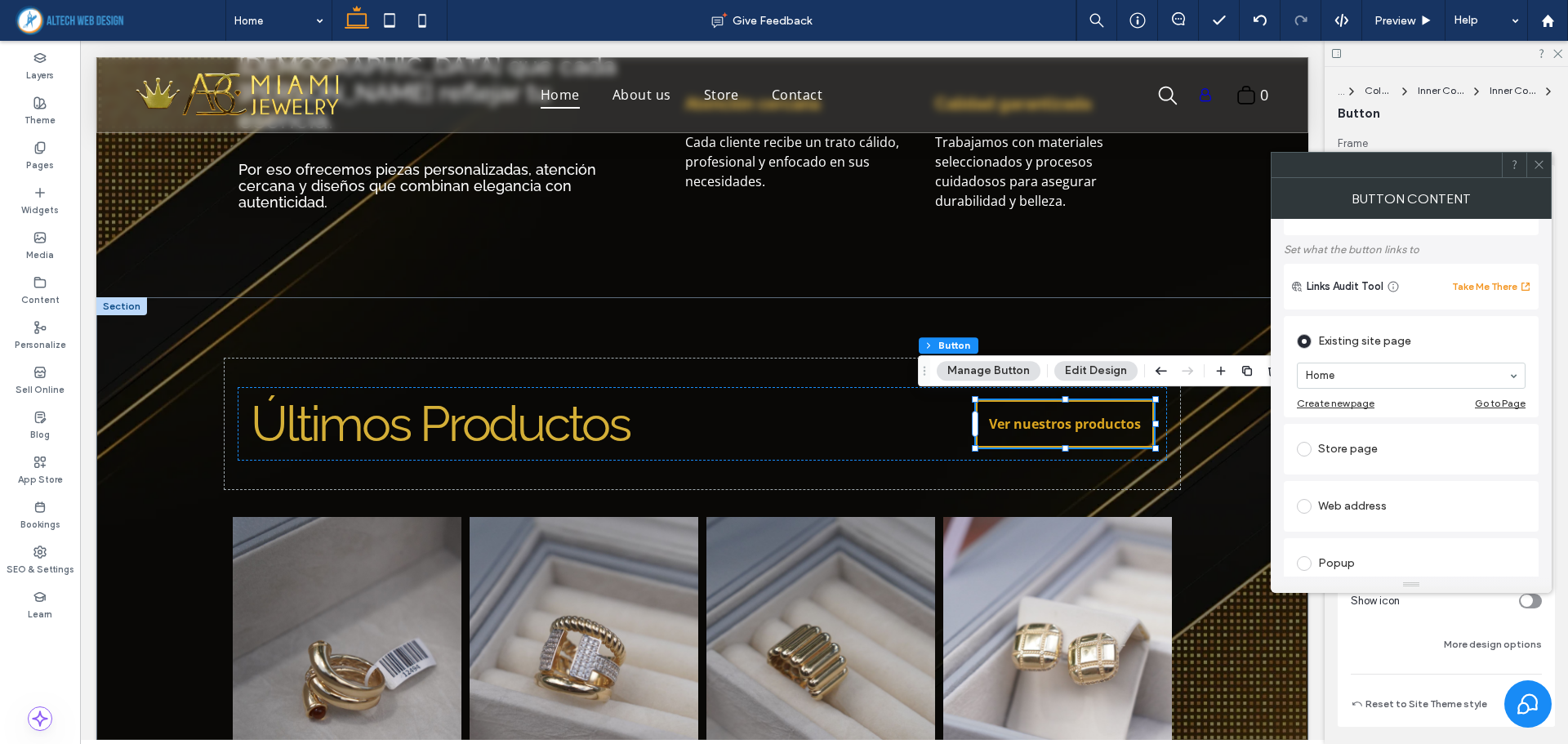
type input "**********"
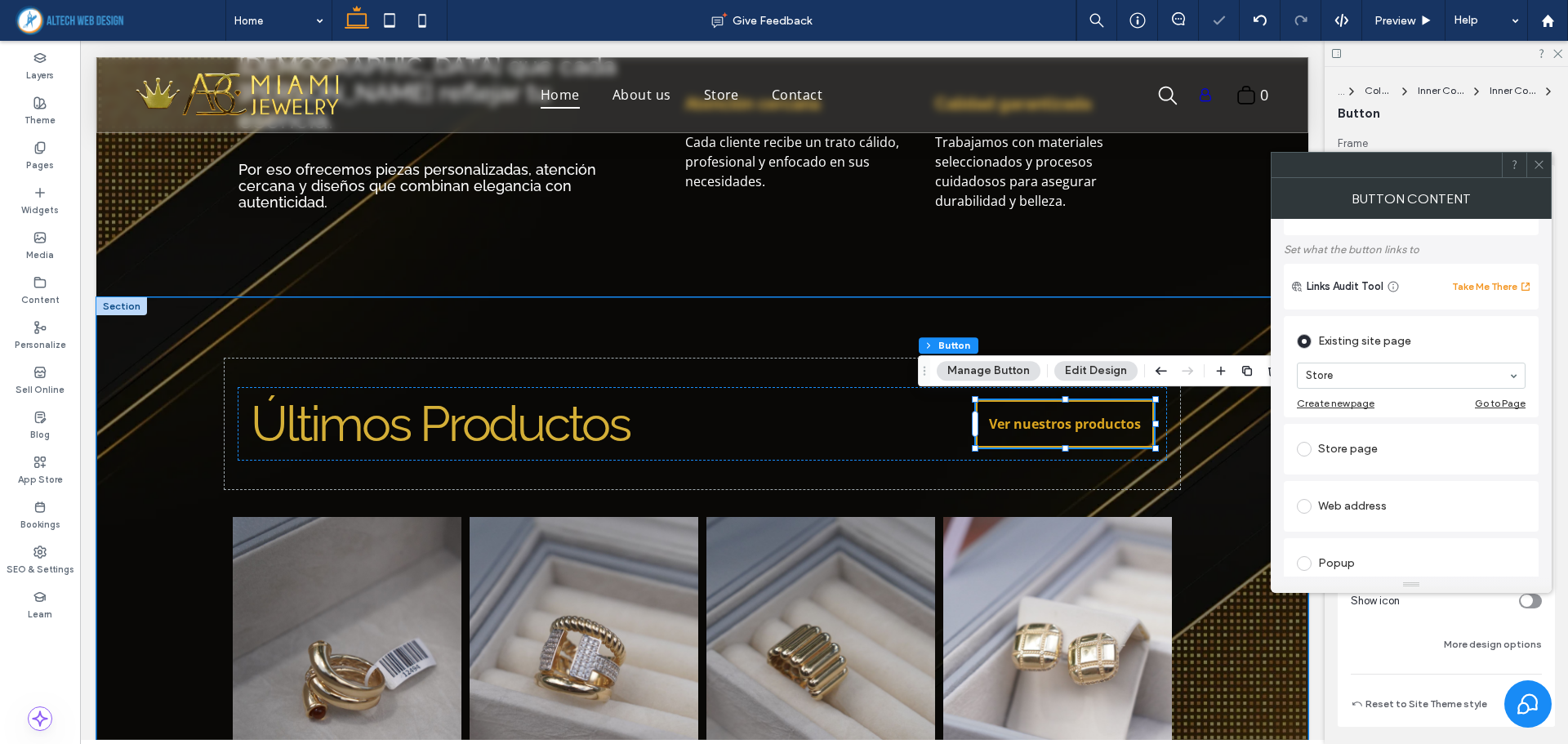
click at [1220, 466] on div "Anillo 1 $100.00 Button Anillo 2 $100.00 Button Anillo 3 $100.00 Button Arete 1…" at bounding box center [701, 613] width 1211 height 632
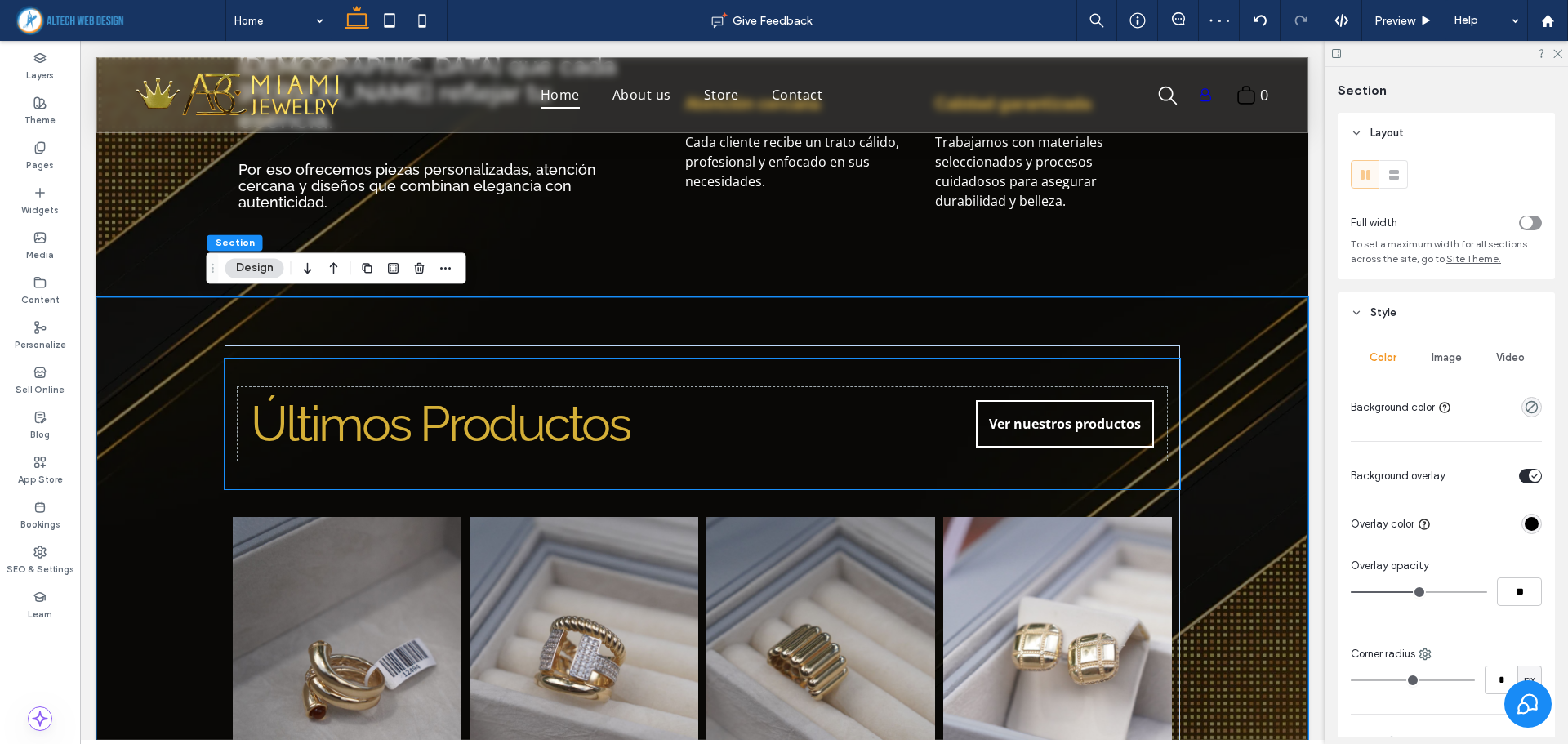
click at [1134, 415] on span "Ver nuestros productos" at bounding box center [1064, 424] width 152 height 18
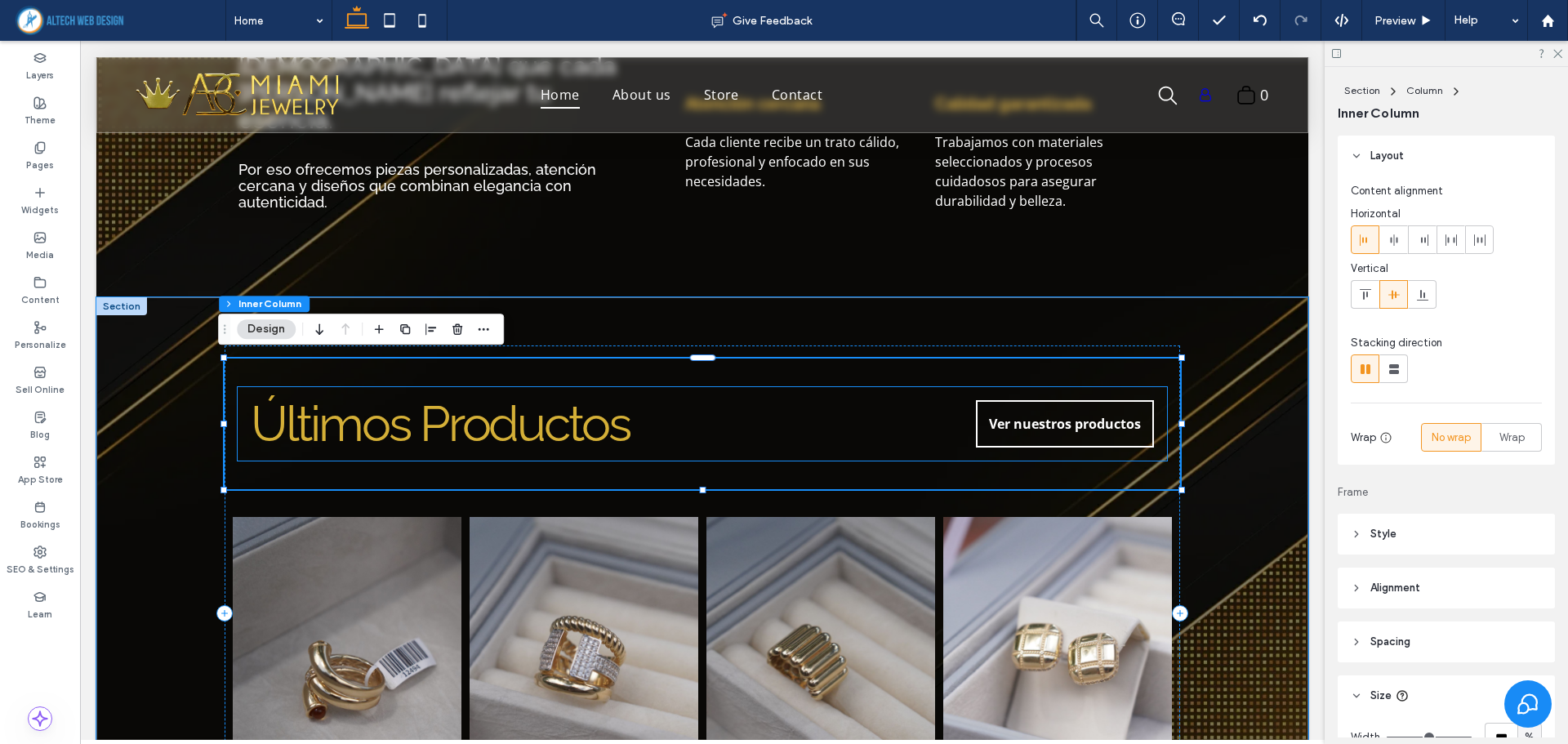
click at [1100, 422] on span "Ver nuestros productos" at bounding box center [1064, 424] width 152 height 18
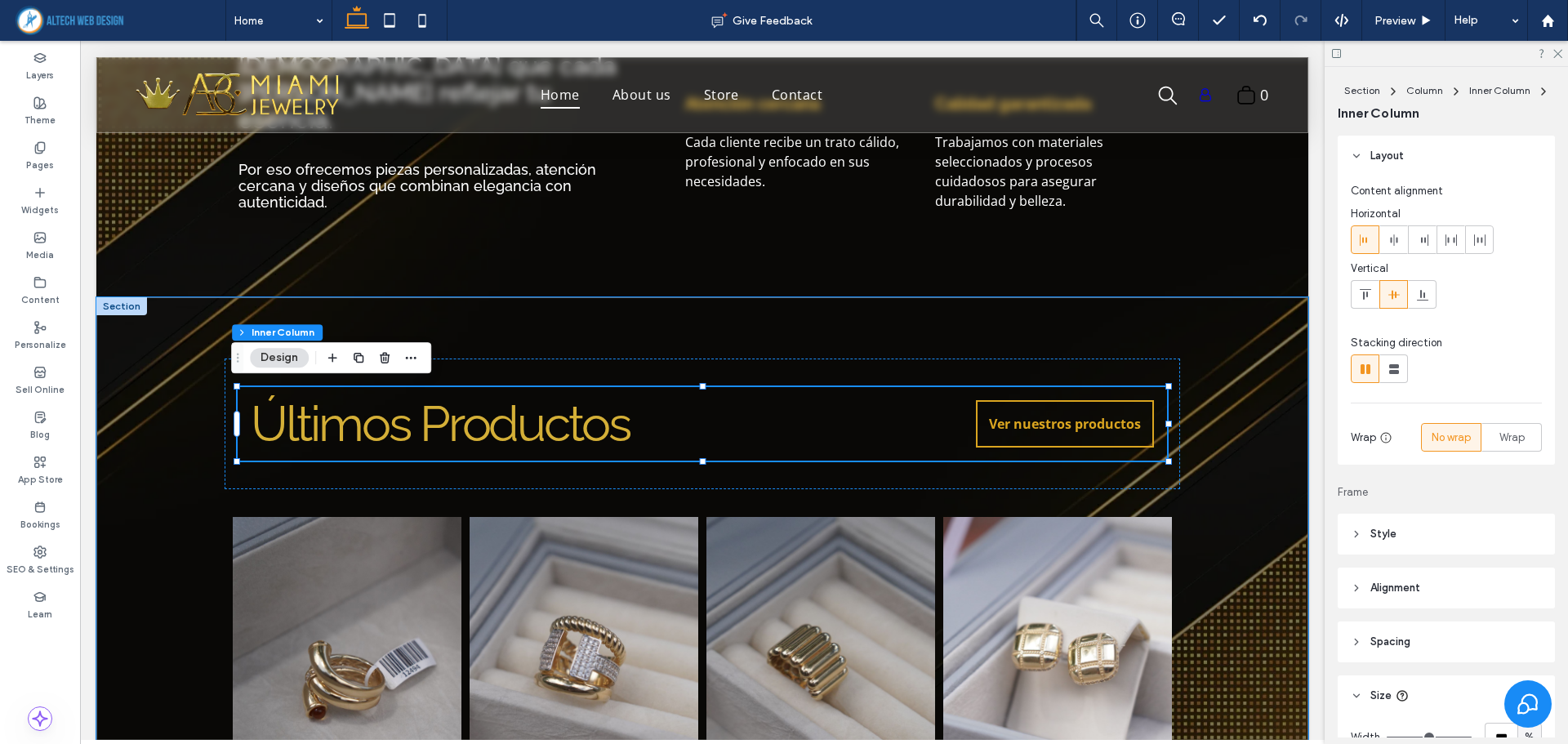
click at [1049, 394] on div "Últimos Productos Ver nuestros productos" at bounding box center [702, 424] width 929 height 74
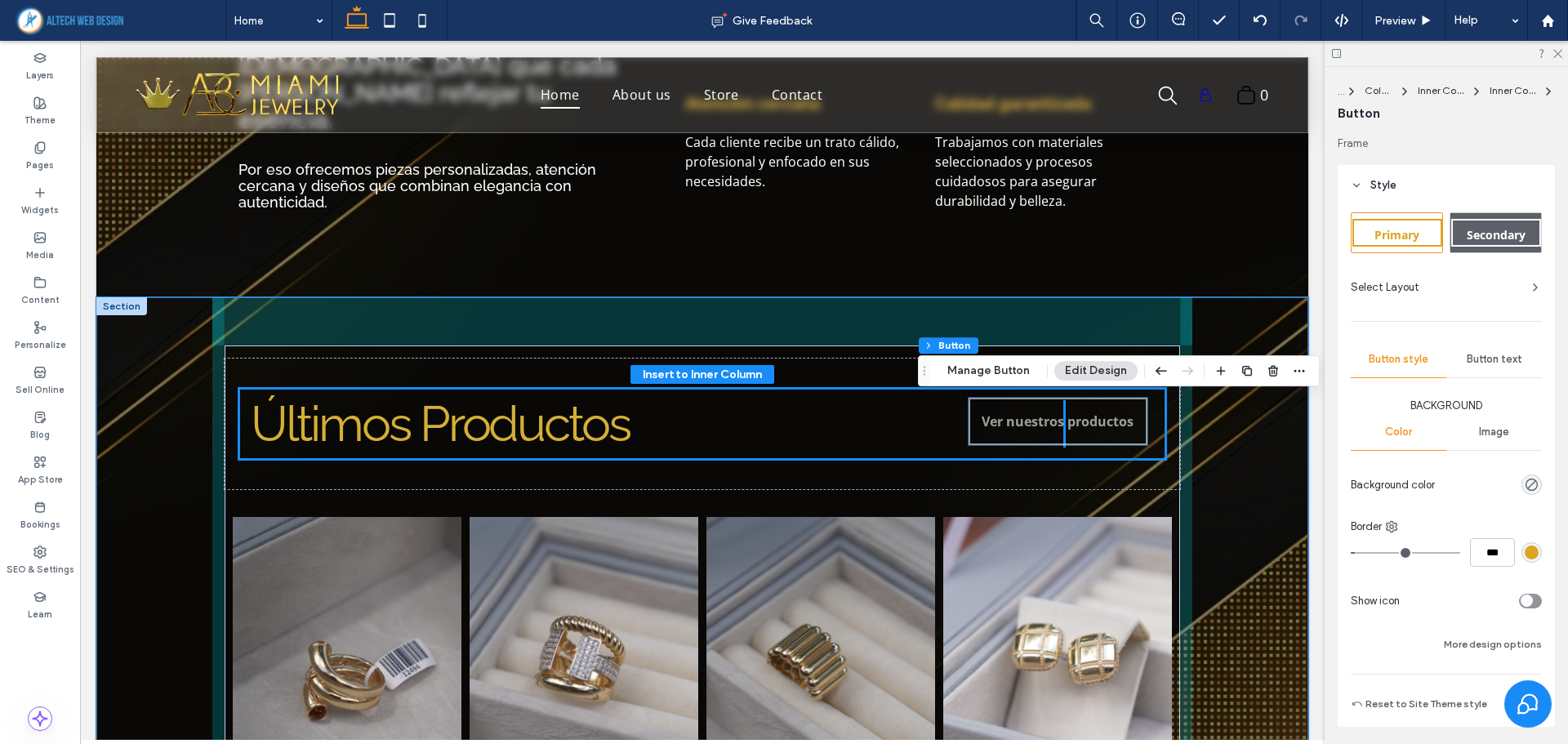
type input "**"
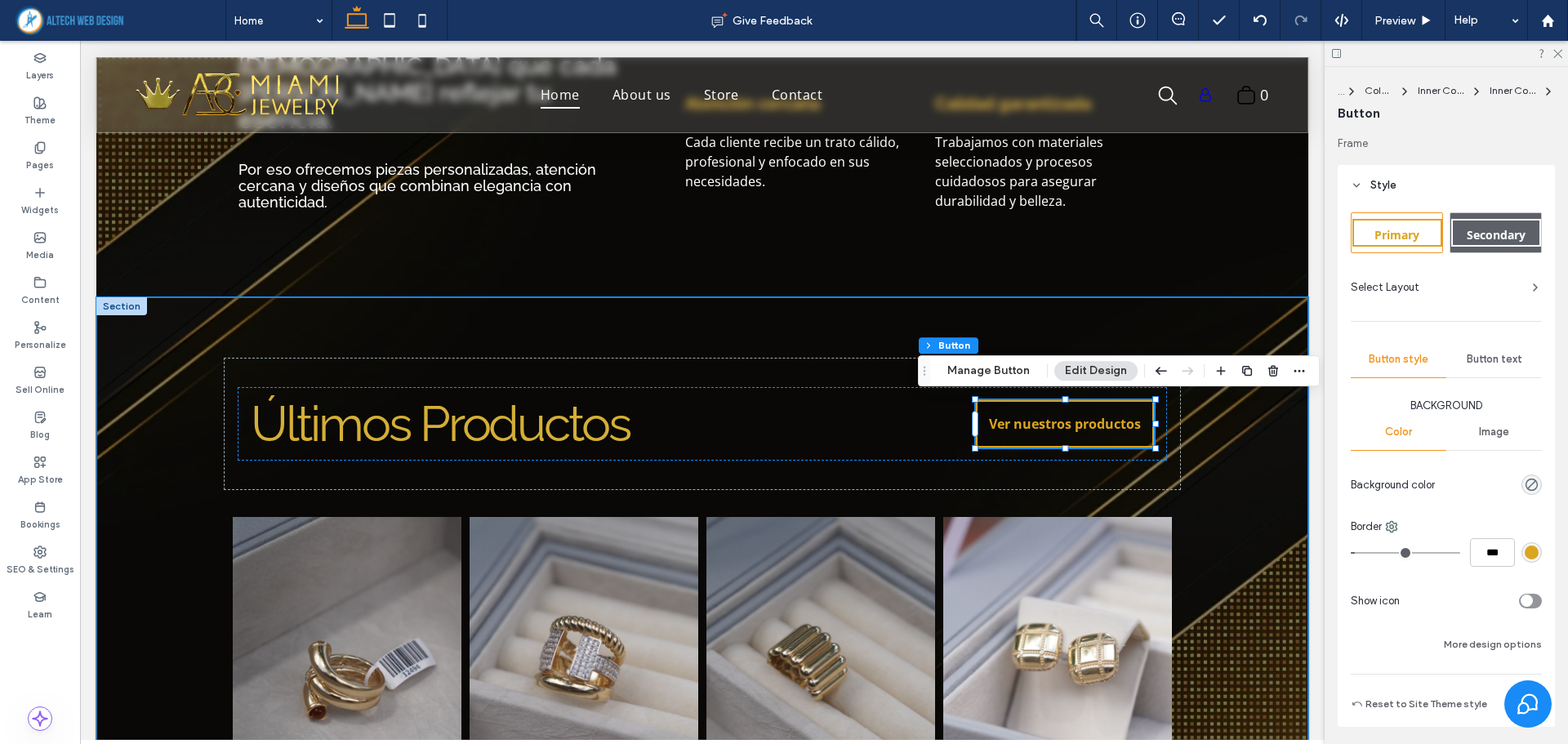
click at [1041, 429] on span "Ver nuestros productos" at bounding box center [1064, 424] width 152 height 18
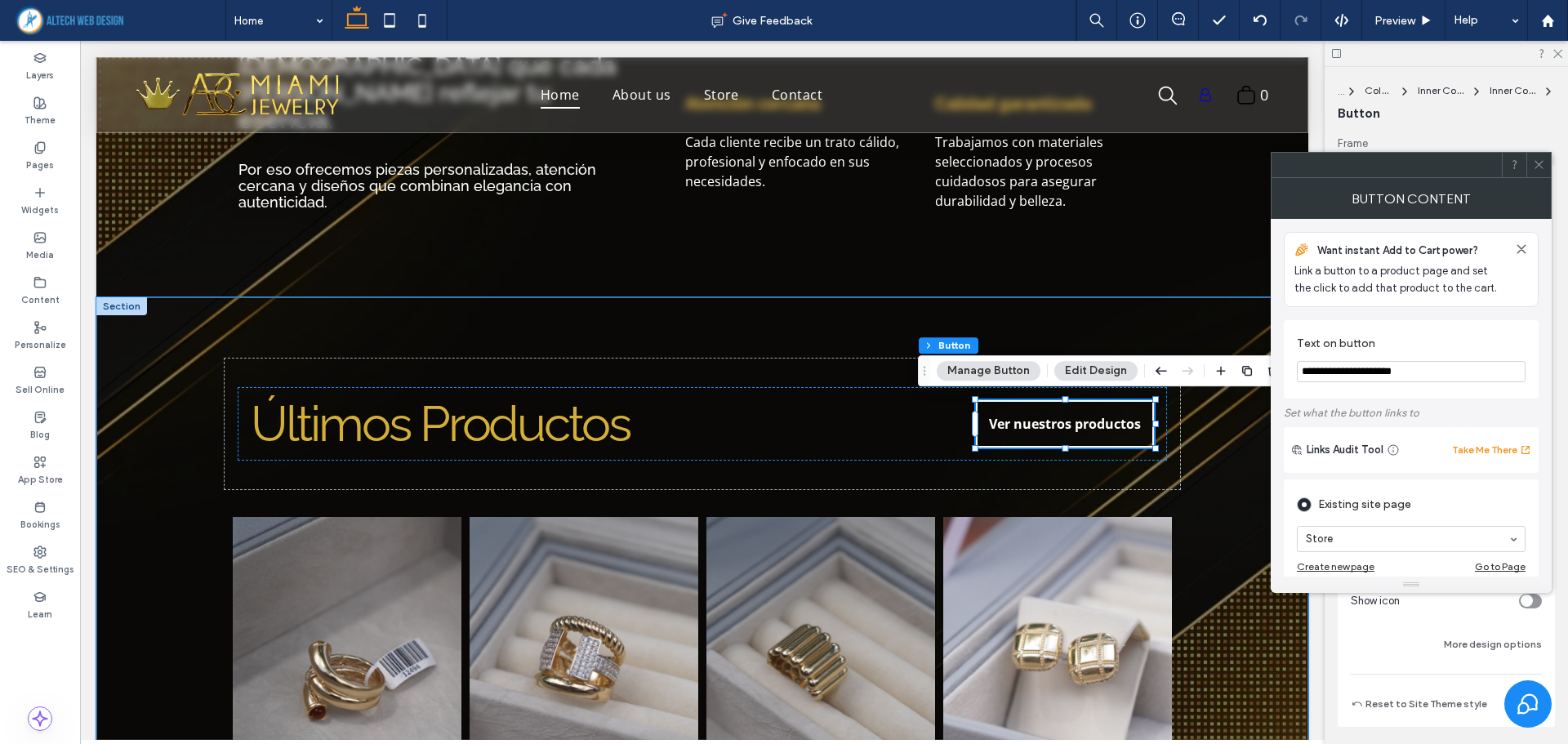
click at [1081, 408] on link "Ver nuestros productos" at bounding box center [1065, 424] width 179 height 47
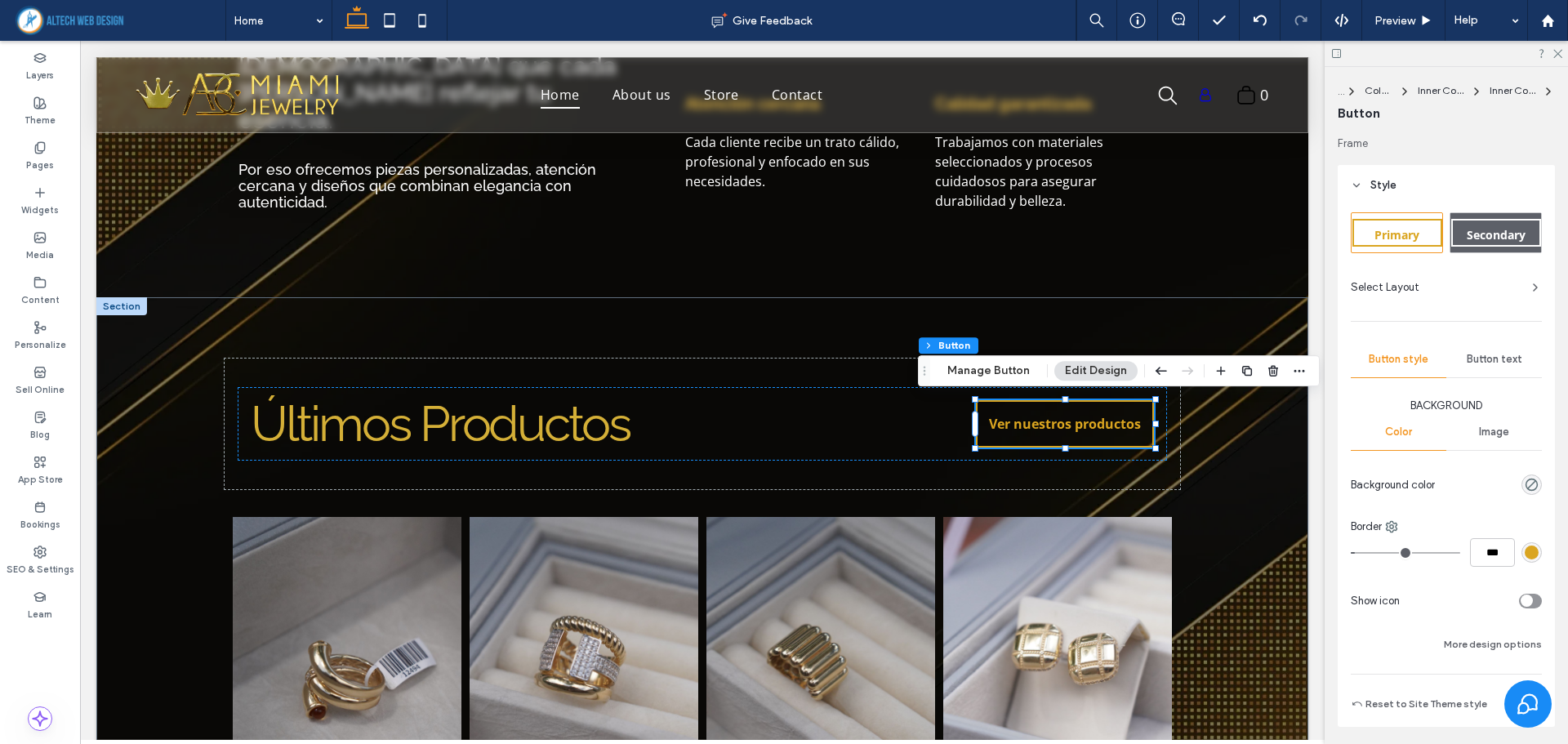
click at [1481, 235] on span "Secondary" at bounding box center [1496, 235] width 59 height 16
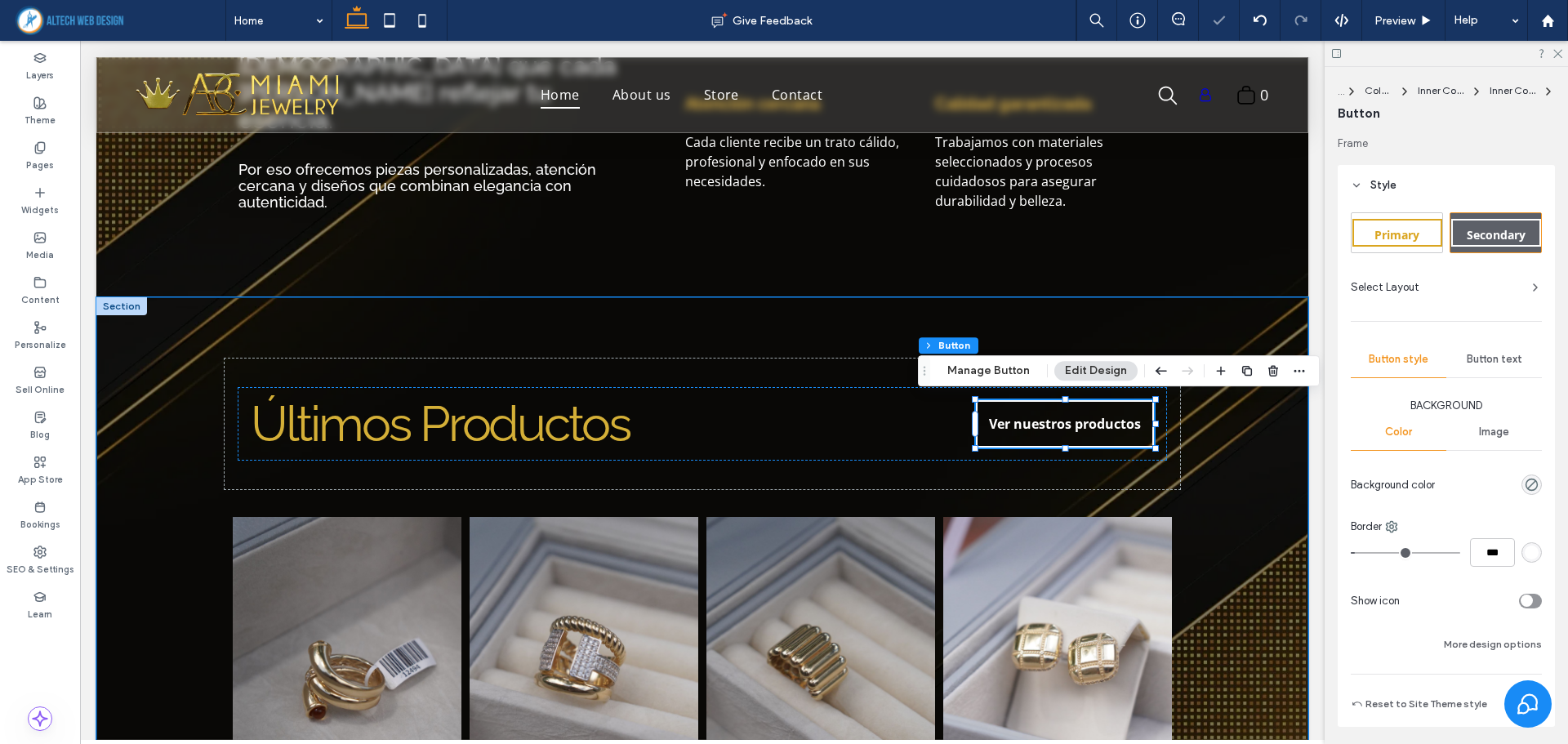
click at [1212, 485] on div "Anillo 1 $100.00 Button Anillo 2 $100.00 Button Anillo 3 $100.00 Button Arete 1…" at bounding box center [701, 613] width 1211 height 632
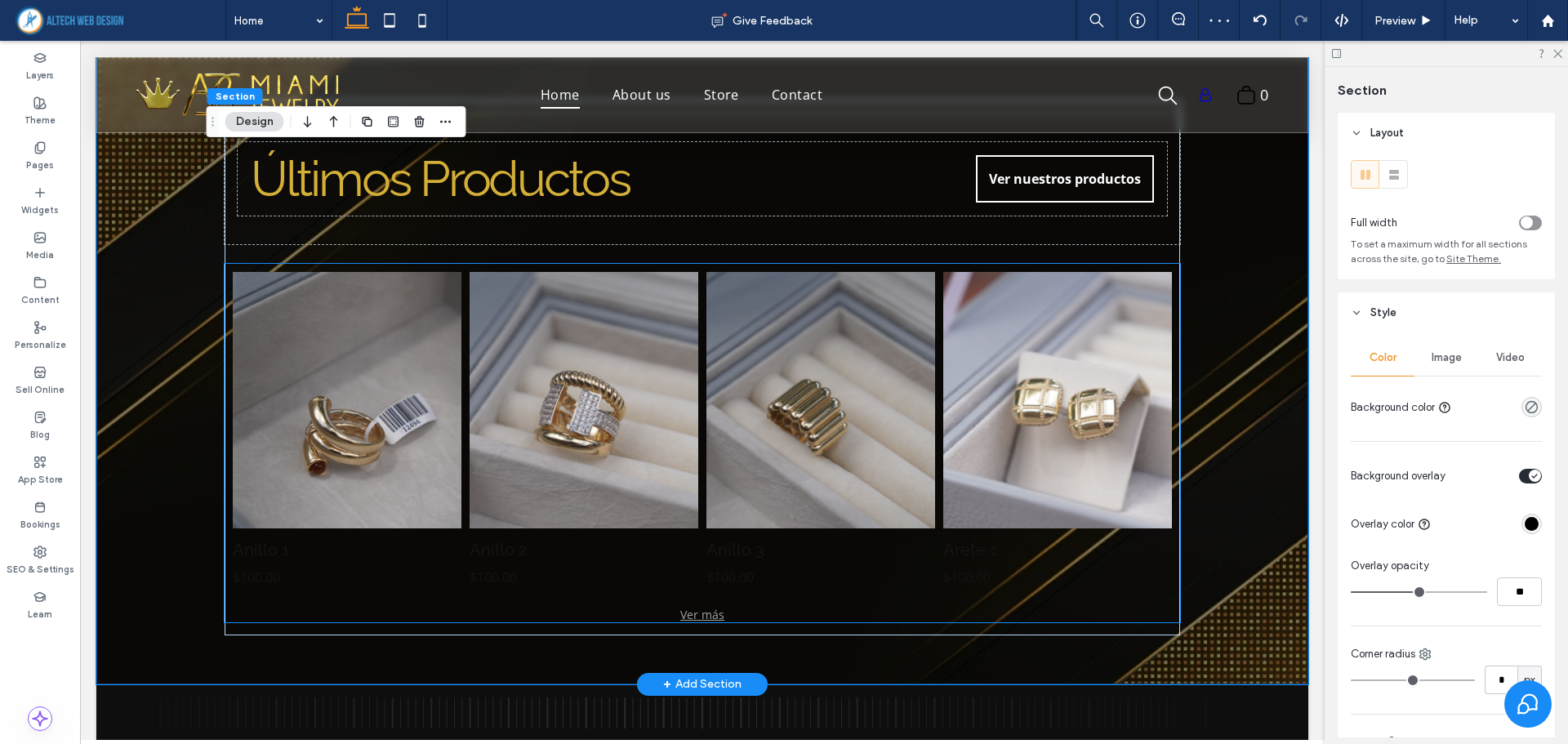
scroll to position [1008, 0]
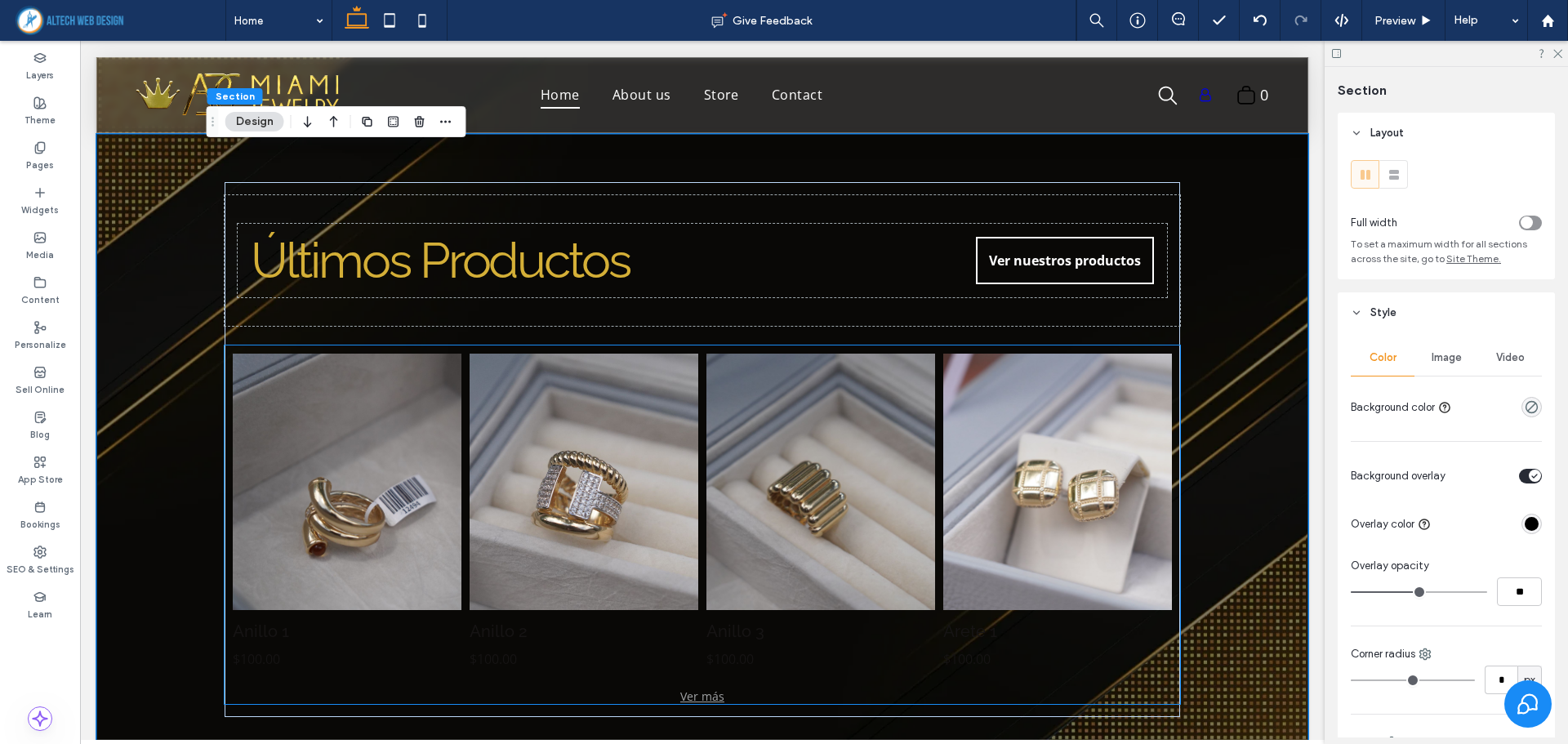
click at [631, 504] on link at bounding box center [583, 482] width 243 height 272
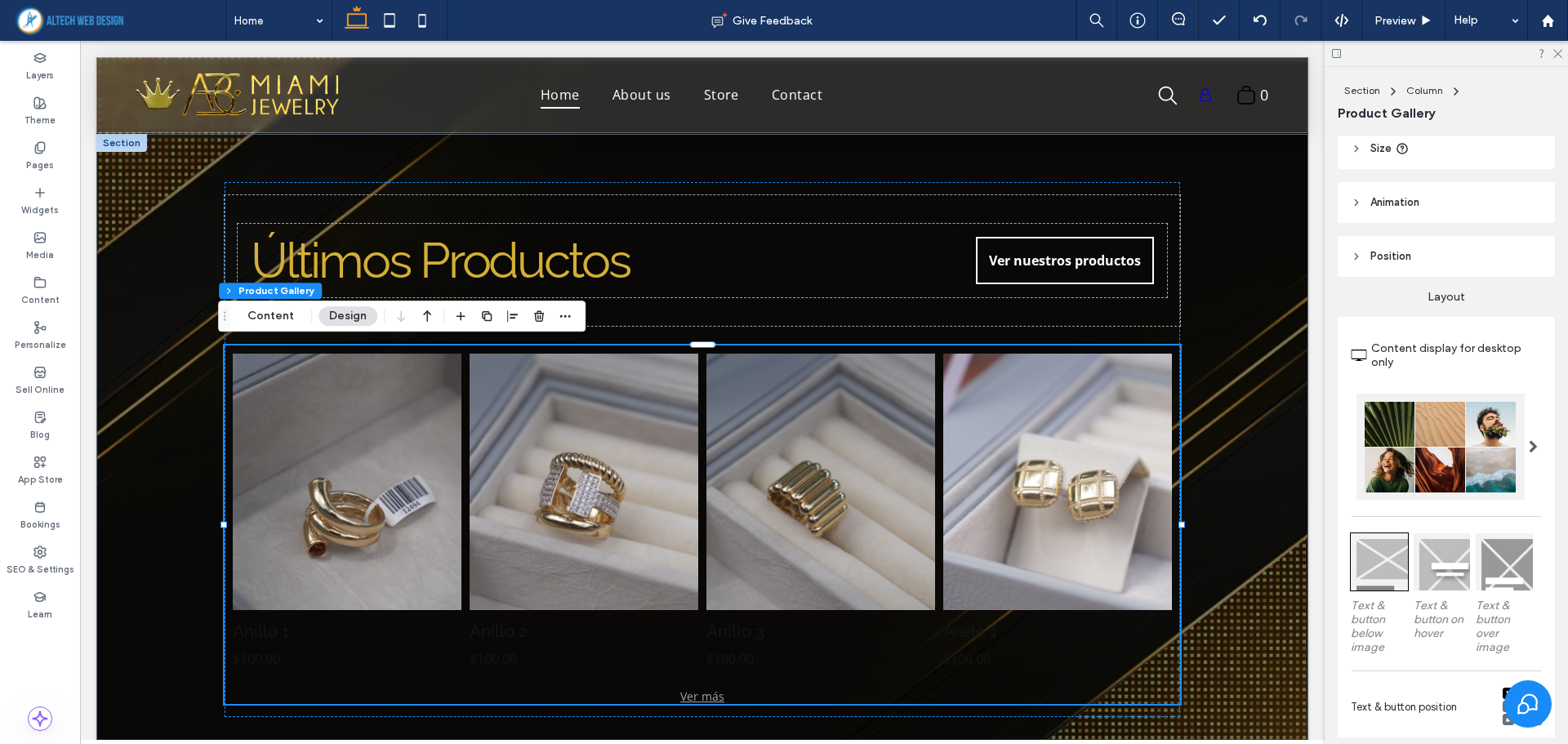
scroll to position [0, 0]
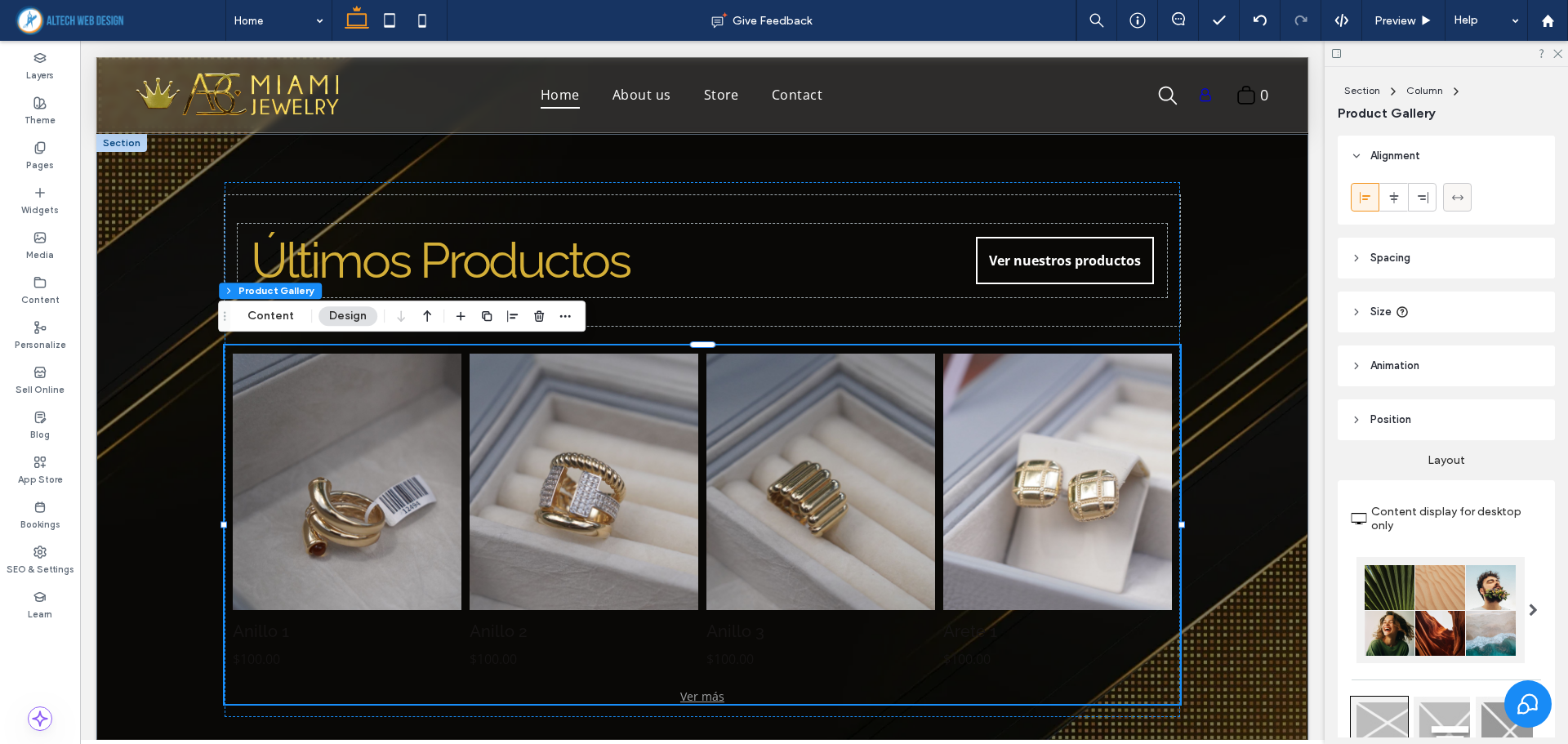
click at [1458, 201] on icon at bounding box center [1457, 197] width 13 height 13
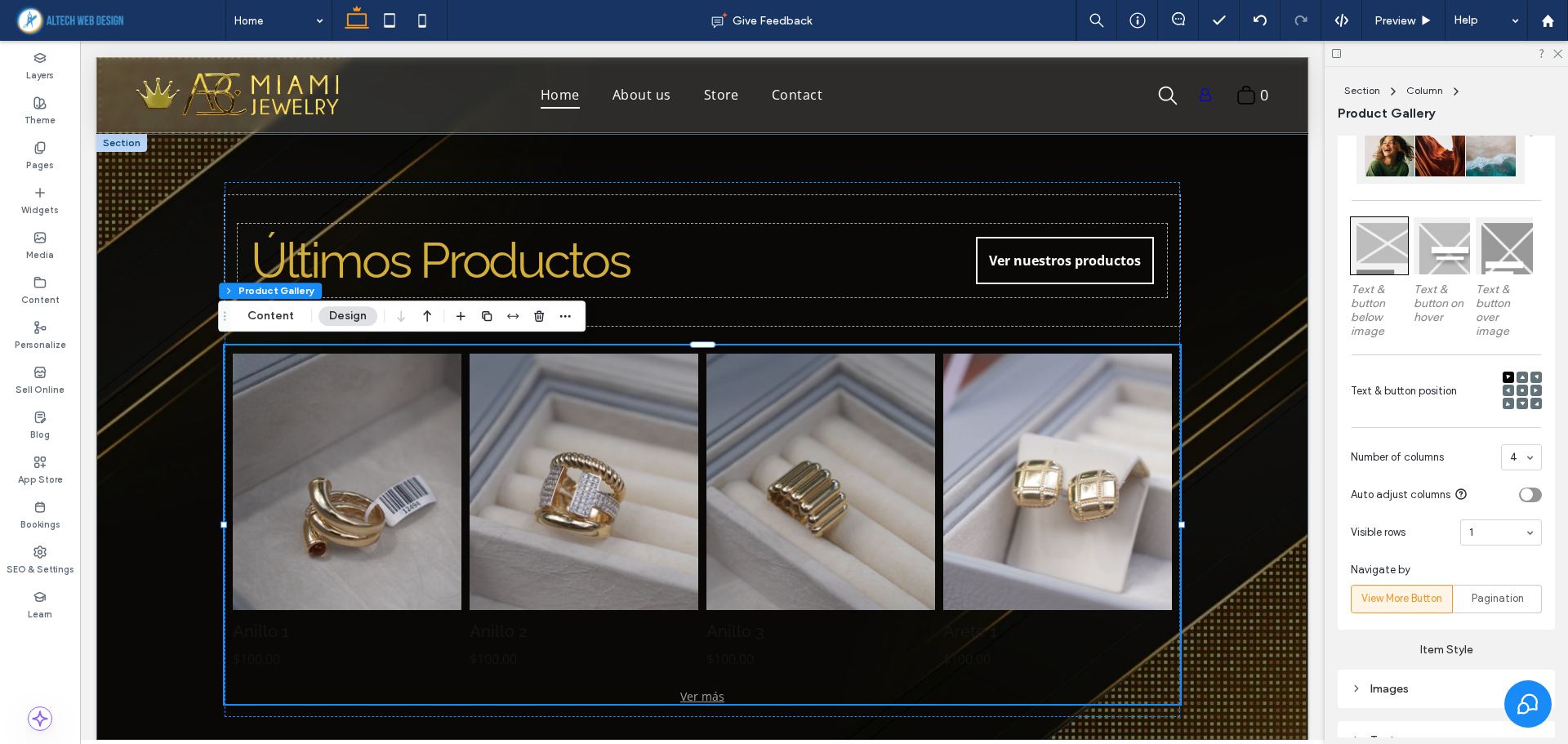
scroll to position [490, 0]
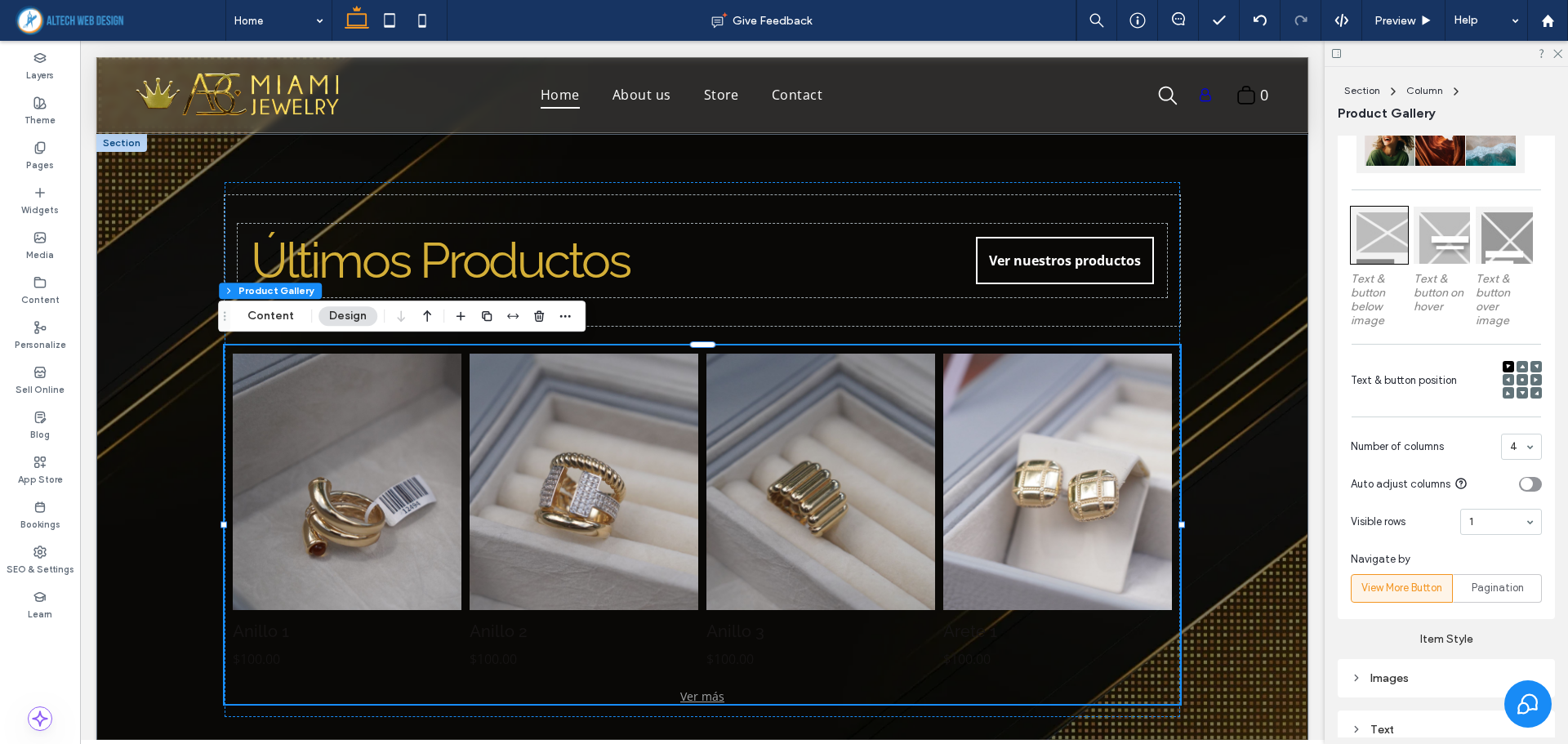
click at [1520, 379] on icon at bounding box center [1522, 379] width 5 height 5
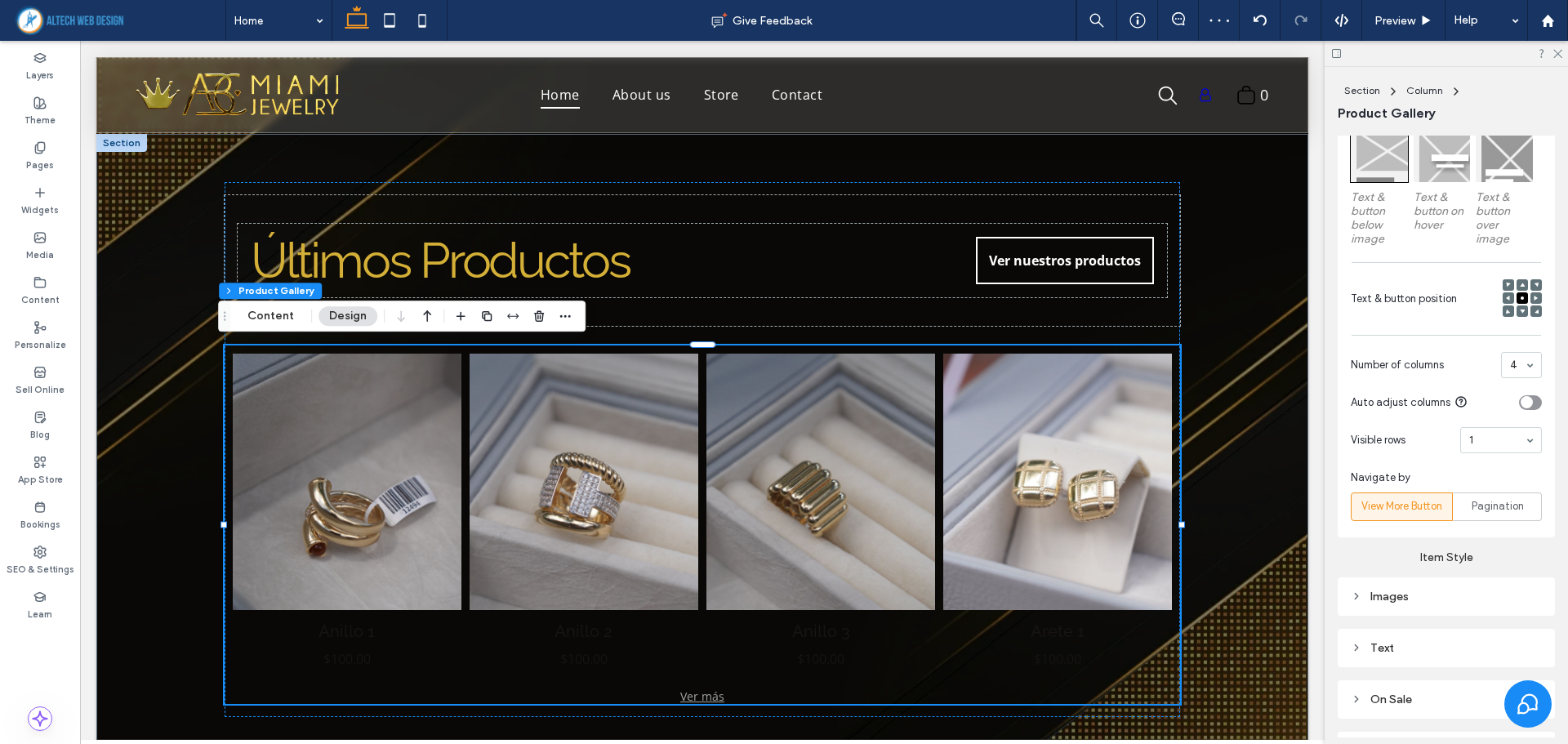
click at [1525, 399] on div "toggle" at bounding box center [1530, 402] width 23 height 15
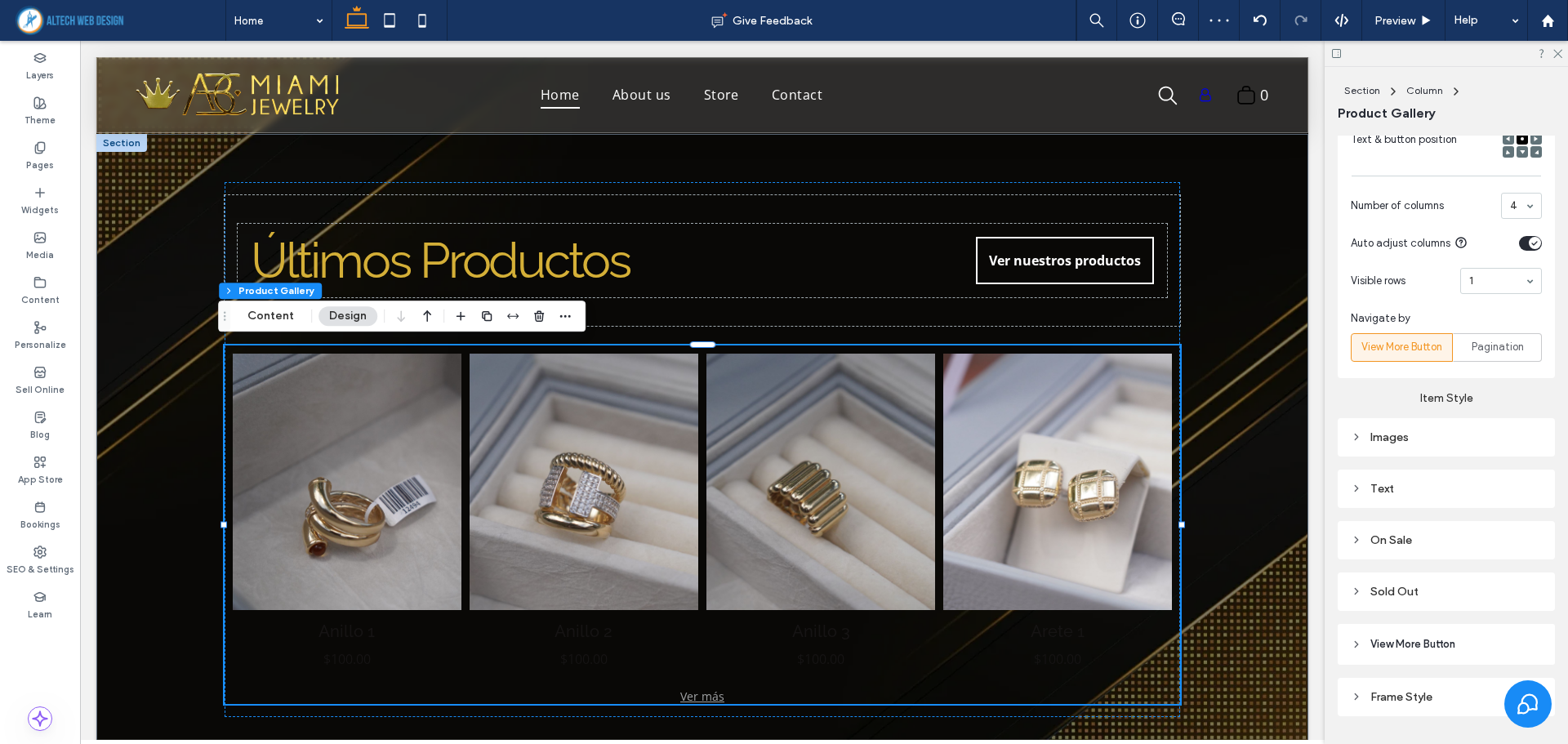
scroll to position [773, 0]
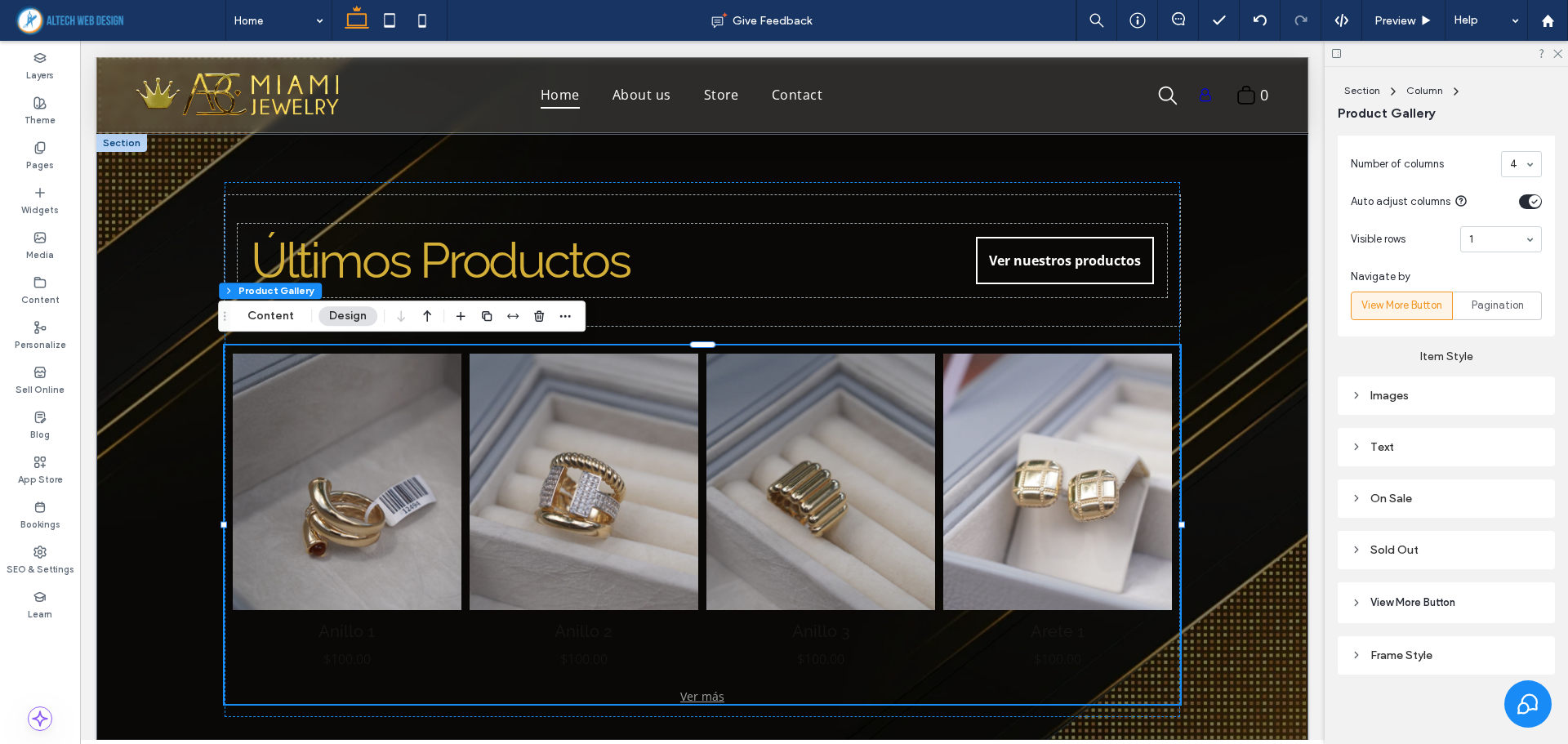
click at [1384, 395] on div "Images" at bounding box center [1446, 396] width 191 height 14
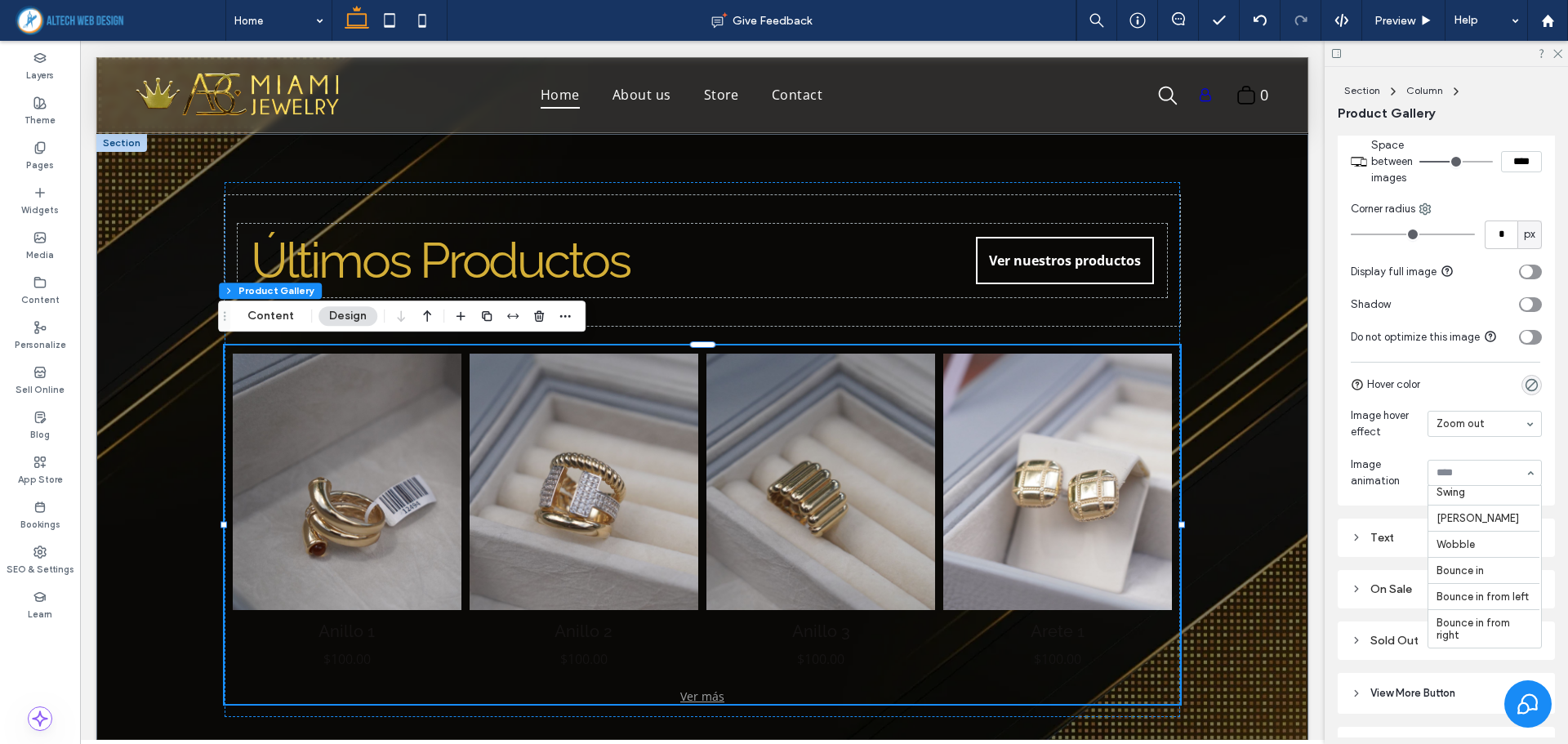
scroll to position [245, 0]
click at [1496, 476] on input at bounding box center [1481, 473] width 88 height 12
click at [1429, 532] on div "Text" at bounding box center [1446, 538] width 191 height 14
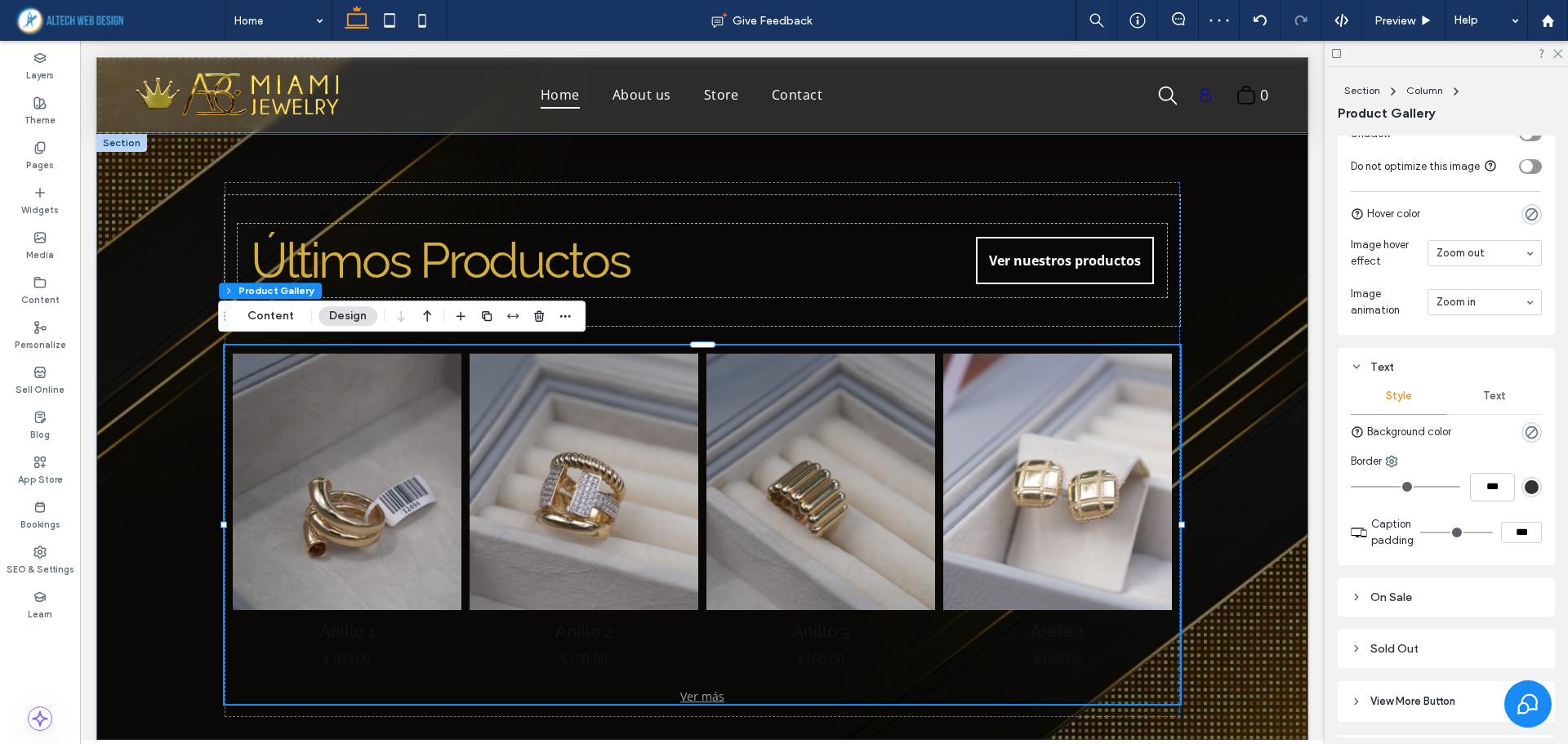
scroll to position [1345, 0]
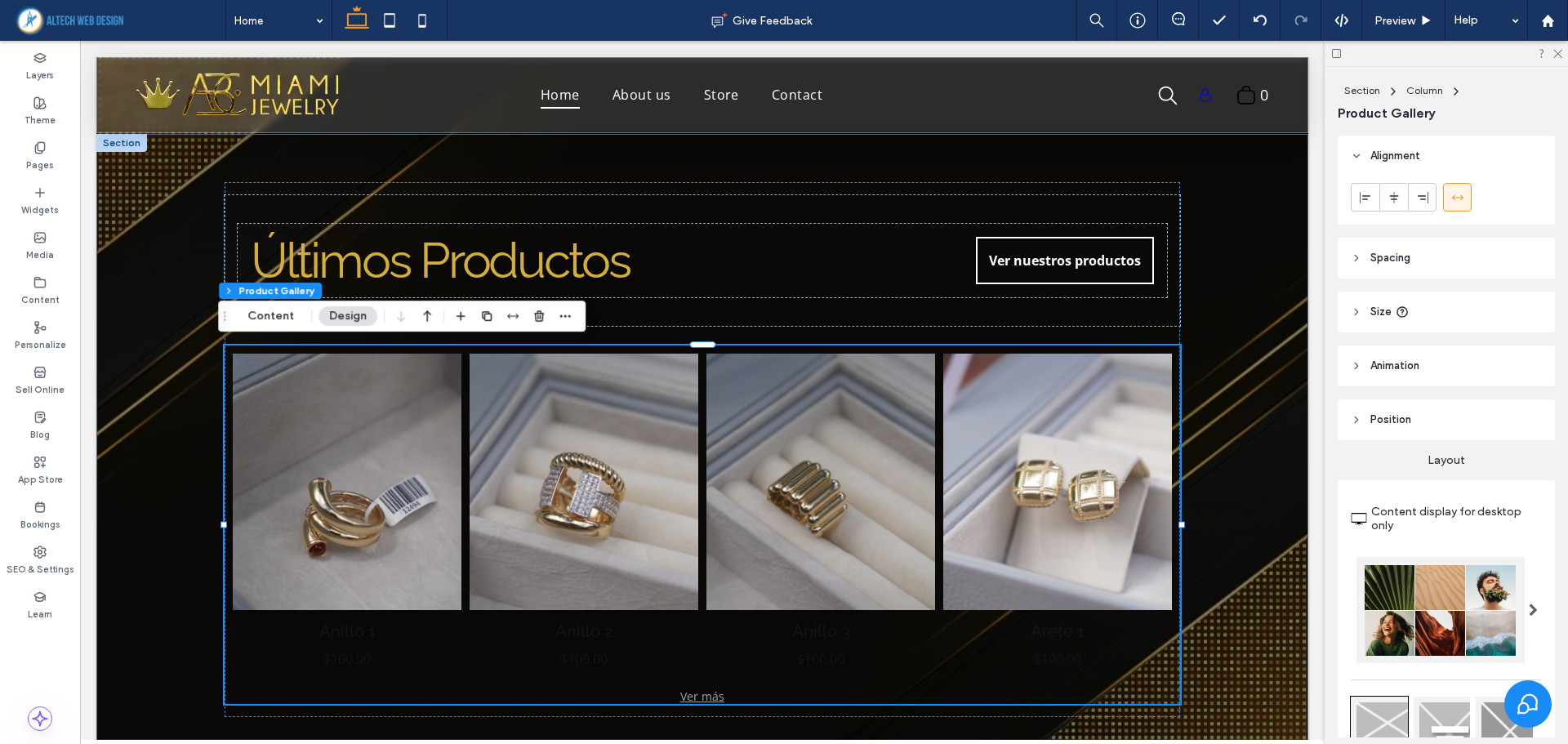
scroll to position [1345, 0]
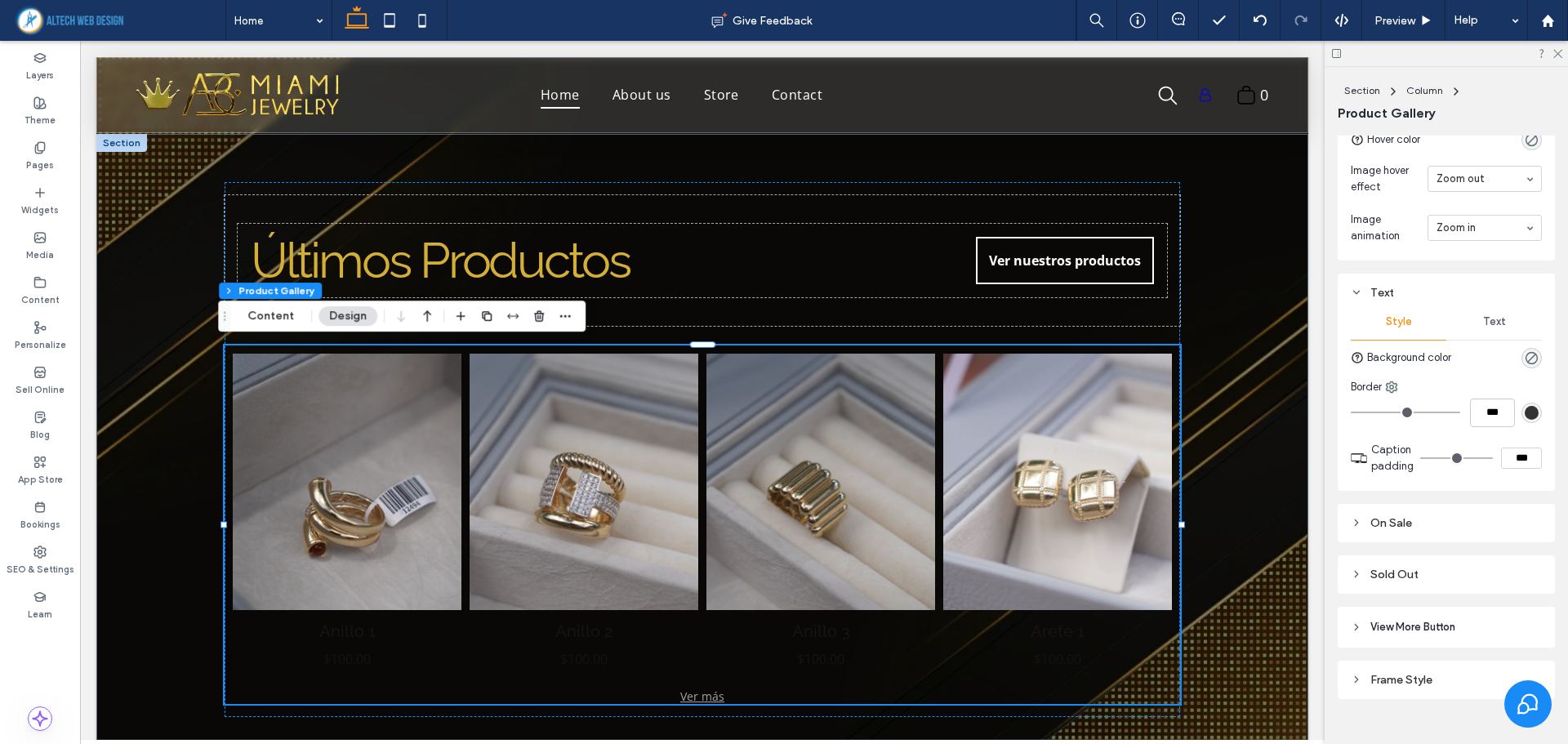
click at [1489, 321] on span "Text" at bounding box center [1493, 321] width 23 height 13
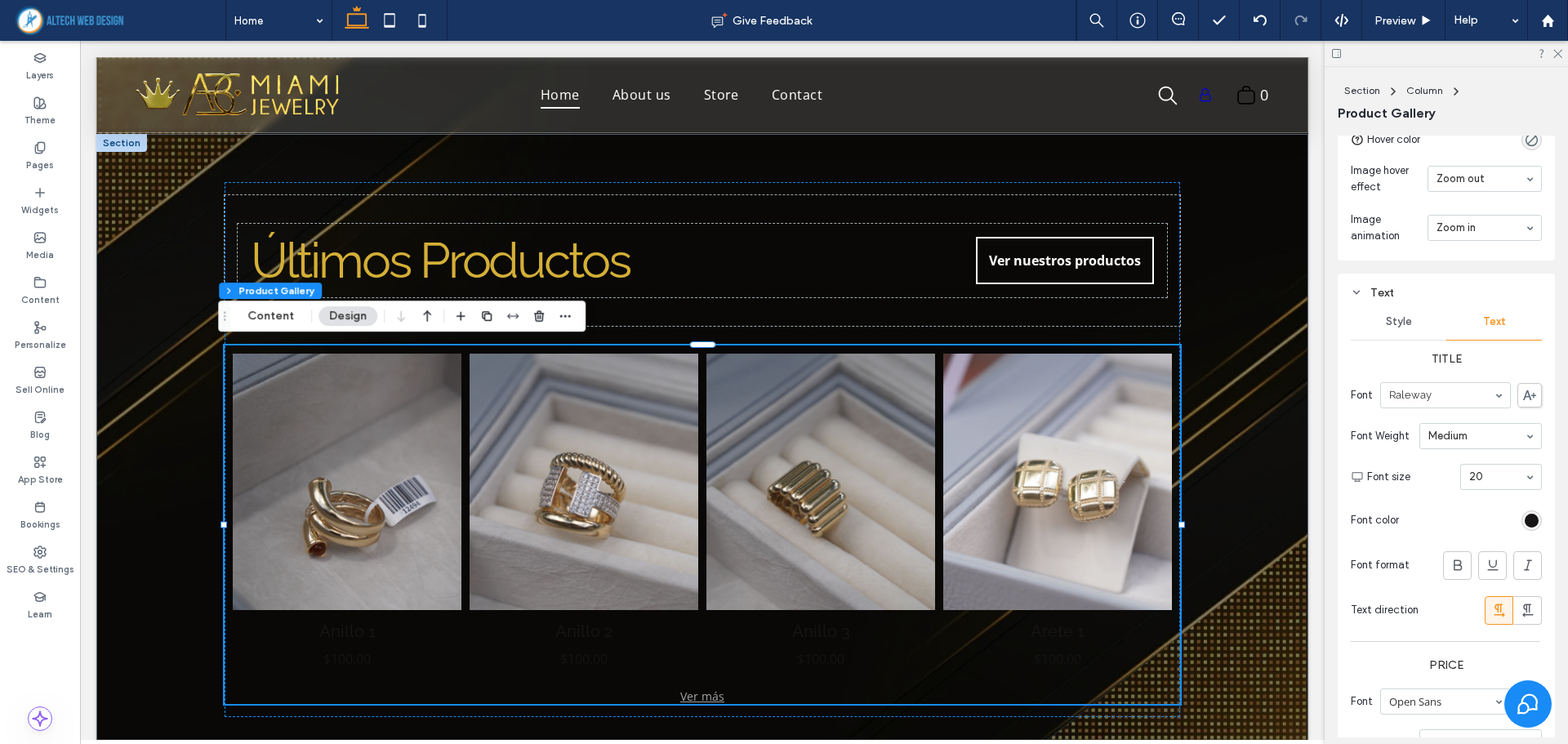
click at [1394, 328] on div "Style" at bounding box center [1398, 321] width 95 height 36
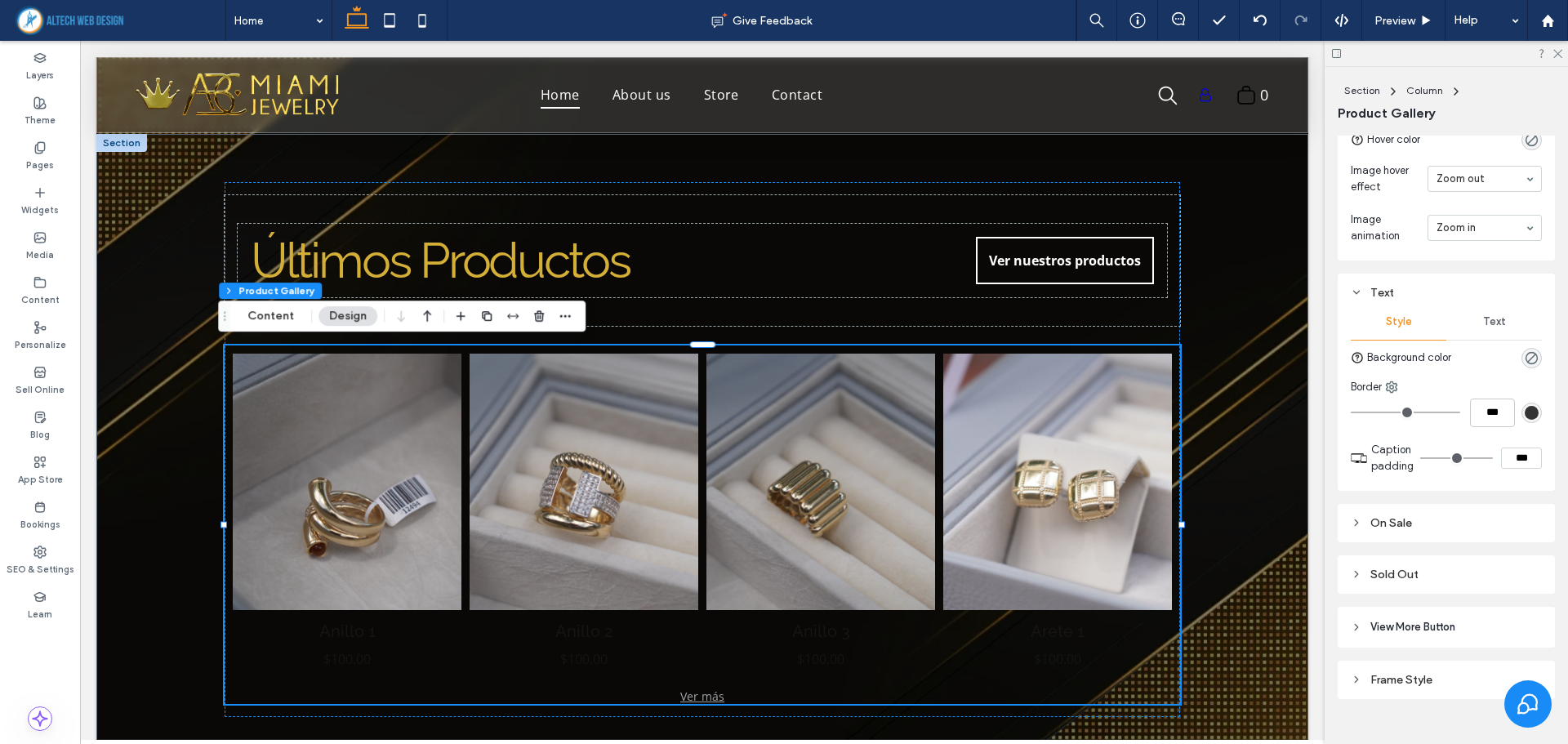
click at [1496, 320] on span "Text" at bounding box center [1493, 321] width 23 height 13
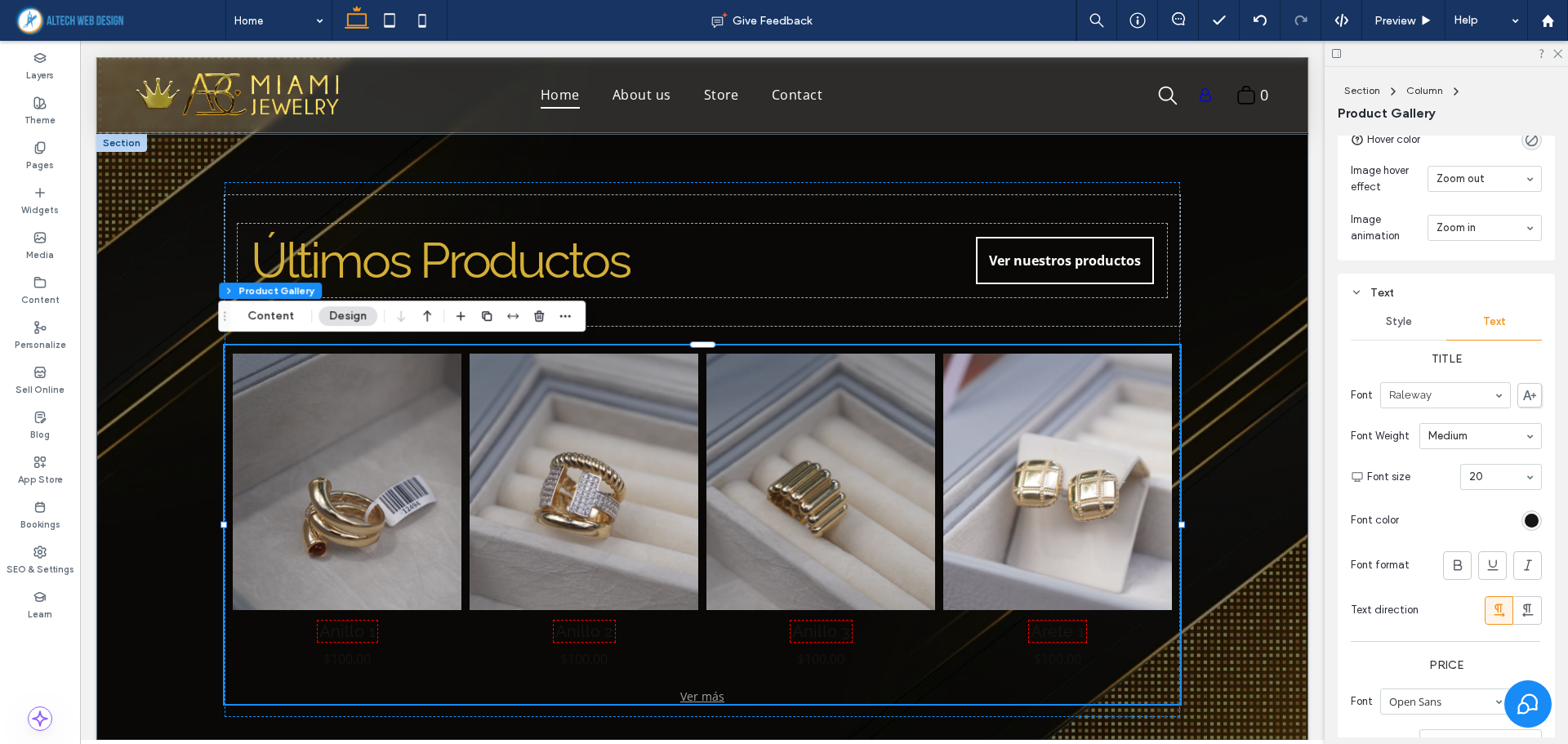
click at [1525, 520] on div "rgb(22, 20, 20)" at bounding box center [1532, 521] width 14 height 14
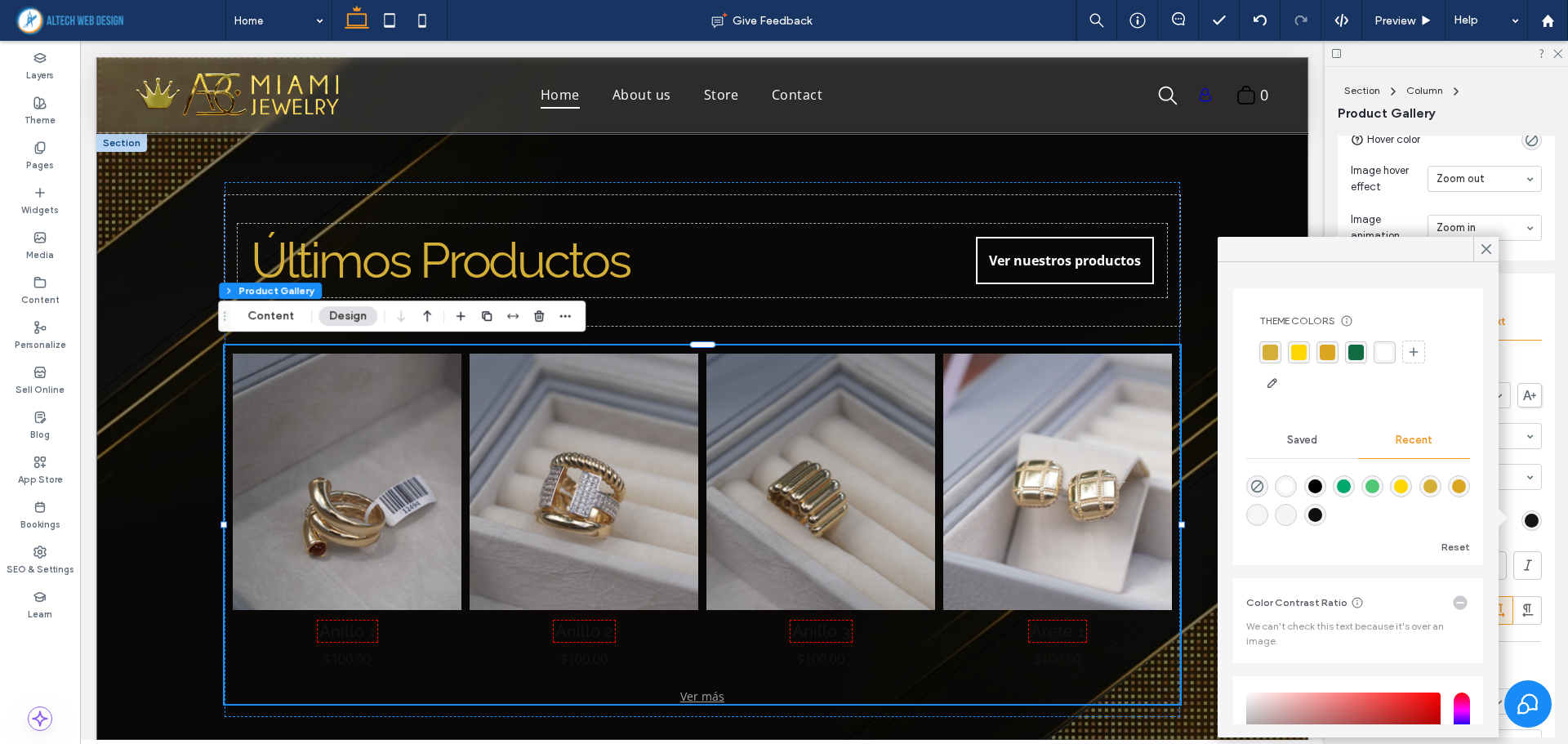
click at [1384, 341] on div "rgba(255, 255, 255, 1)" at bounding box center [1384, 352] width 22 height 22
click at [1533, 360] on label "Title" at bounding box center [1446, 359] width 191 height 30
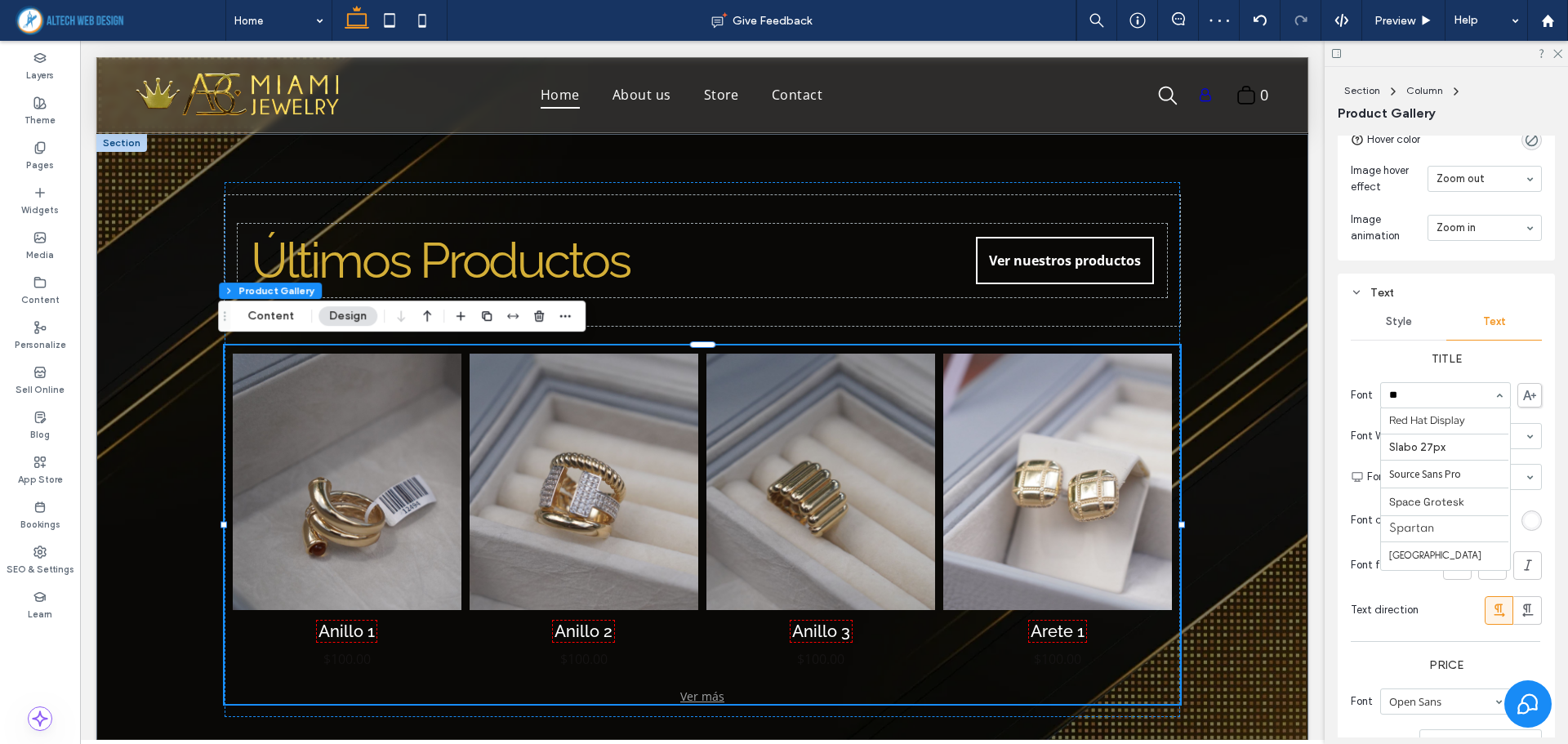
scroll to position [0, 0]
type input "*"
type input "****"
click at [1448, 501] on div "Font Open Sans Font Weight Medium Font size 24 Font color Font format Text dire…" at bounding box center [1446, 503] width 191 height 258
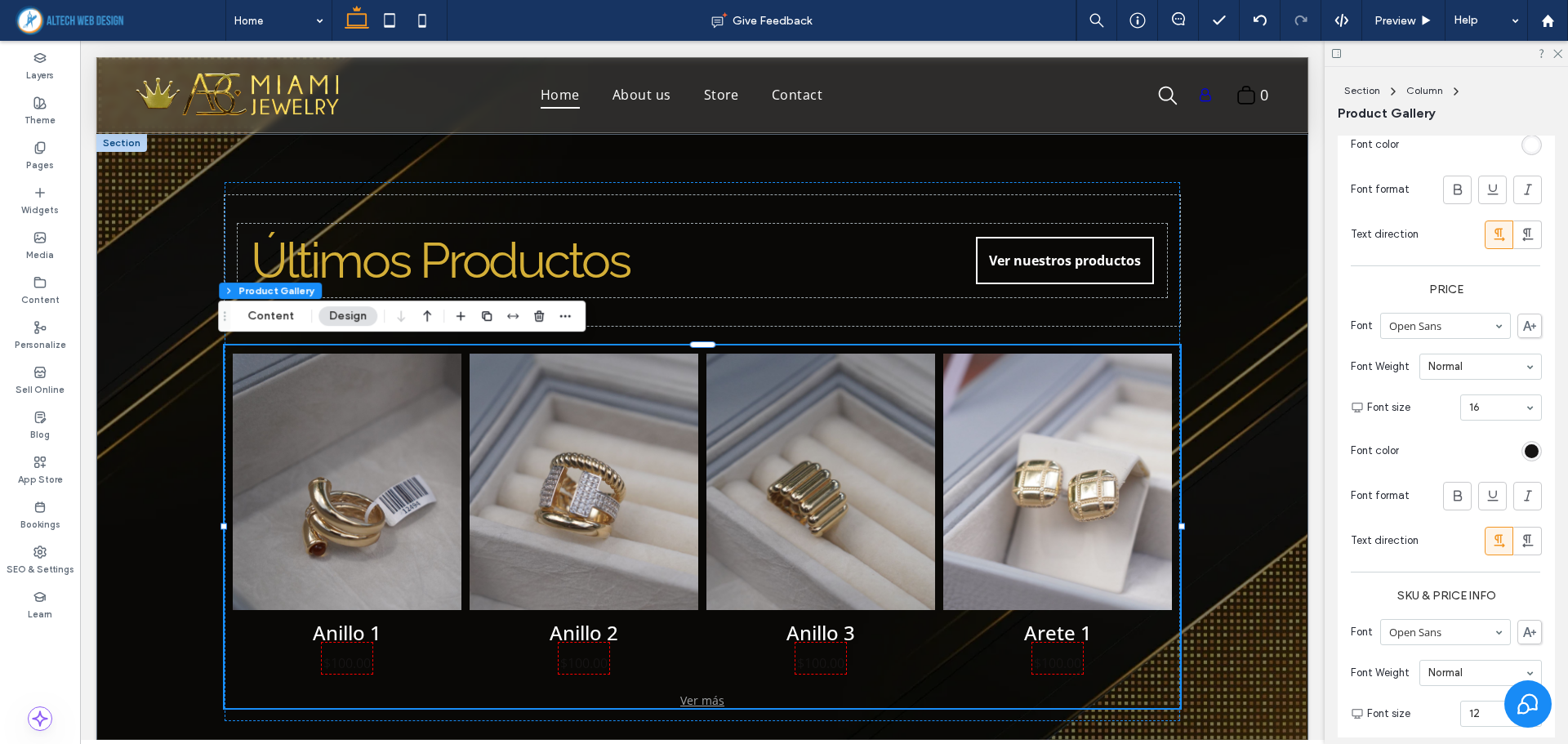
scroll to position [1753, 0]
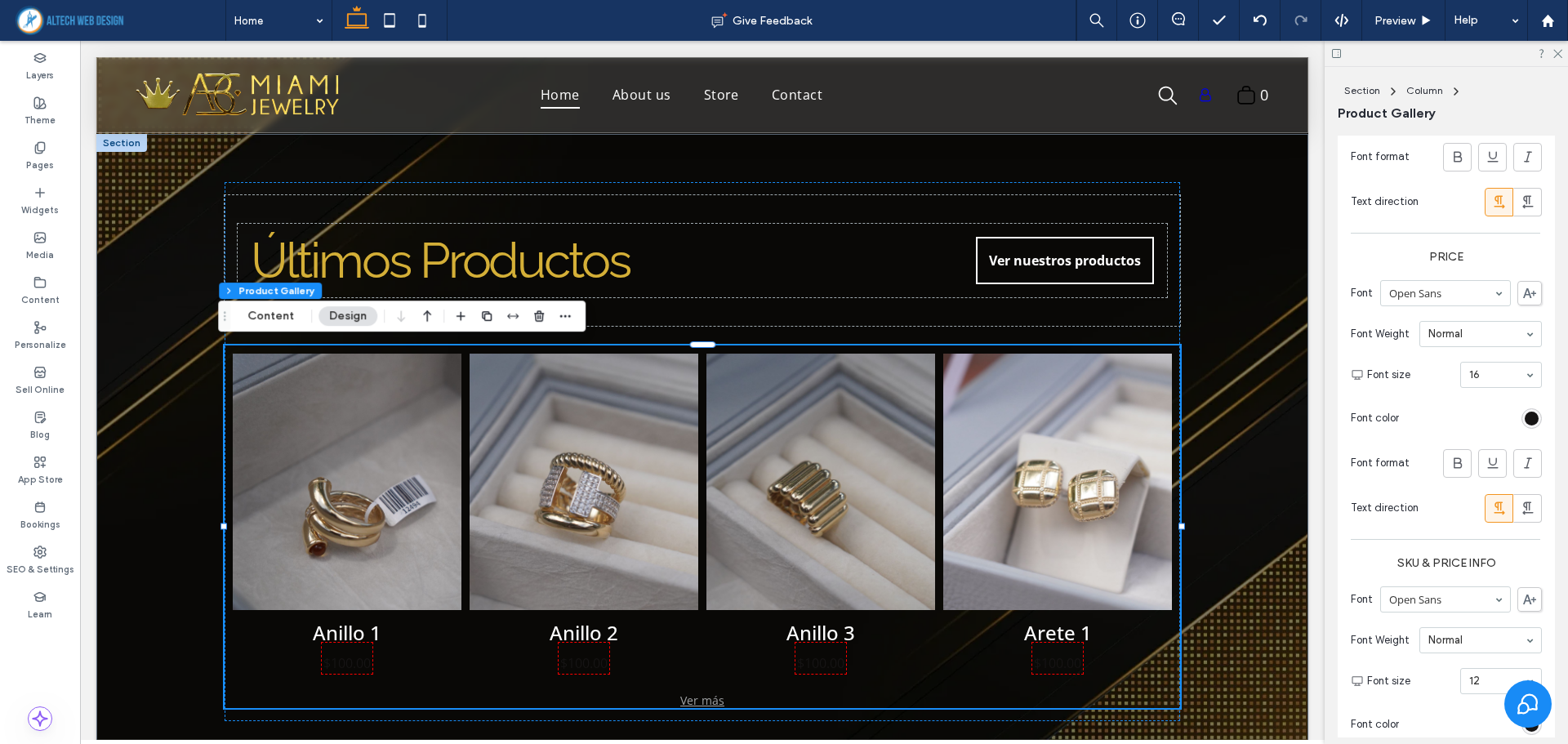
click at [1525, 419] on div "rgb(22, 20, 20)" at bounding box center [1532, 419] width 14 height 14
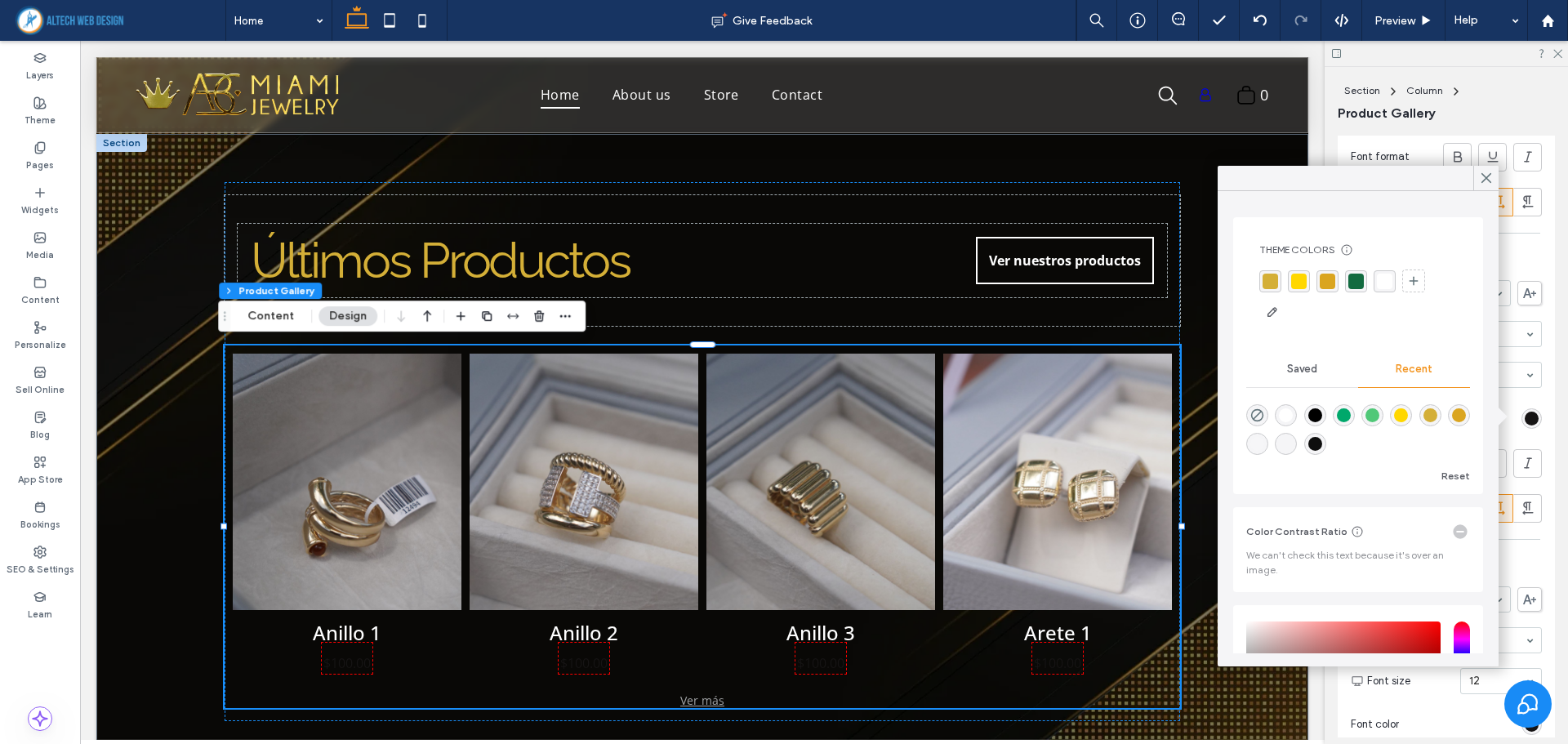
click at [1389, 268] on div "Theme Colors Save time with Theme Colors Create a color palette to instantly ad…" at bounding box center [1358, 284] width 224 height 108
click at [1388, 281] on div "rgba(255, 255, 255, 1)" at bounding box center [1384, 281] width 16 height 16
click at [1540, 394] on div "Text Style Text Title Font Open Sans Font Weight Medium Font size 24 Font color…" at bounding box center [1445, 517] width 217 height 1303
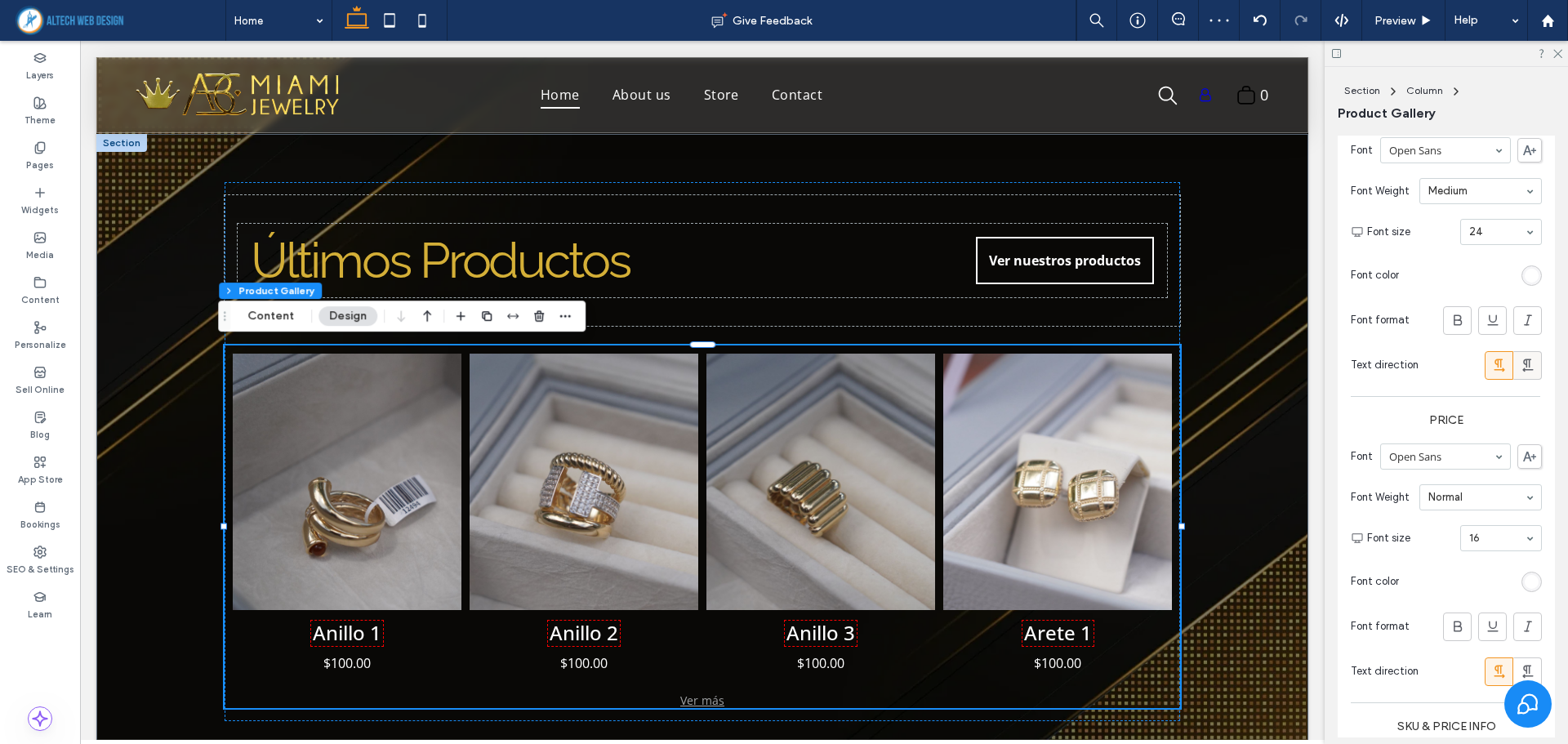
scroll to position [1508, 0]
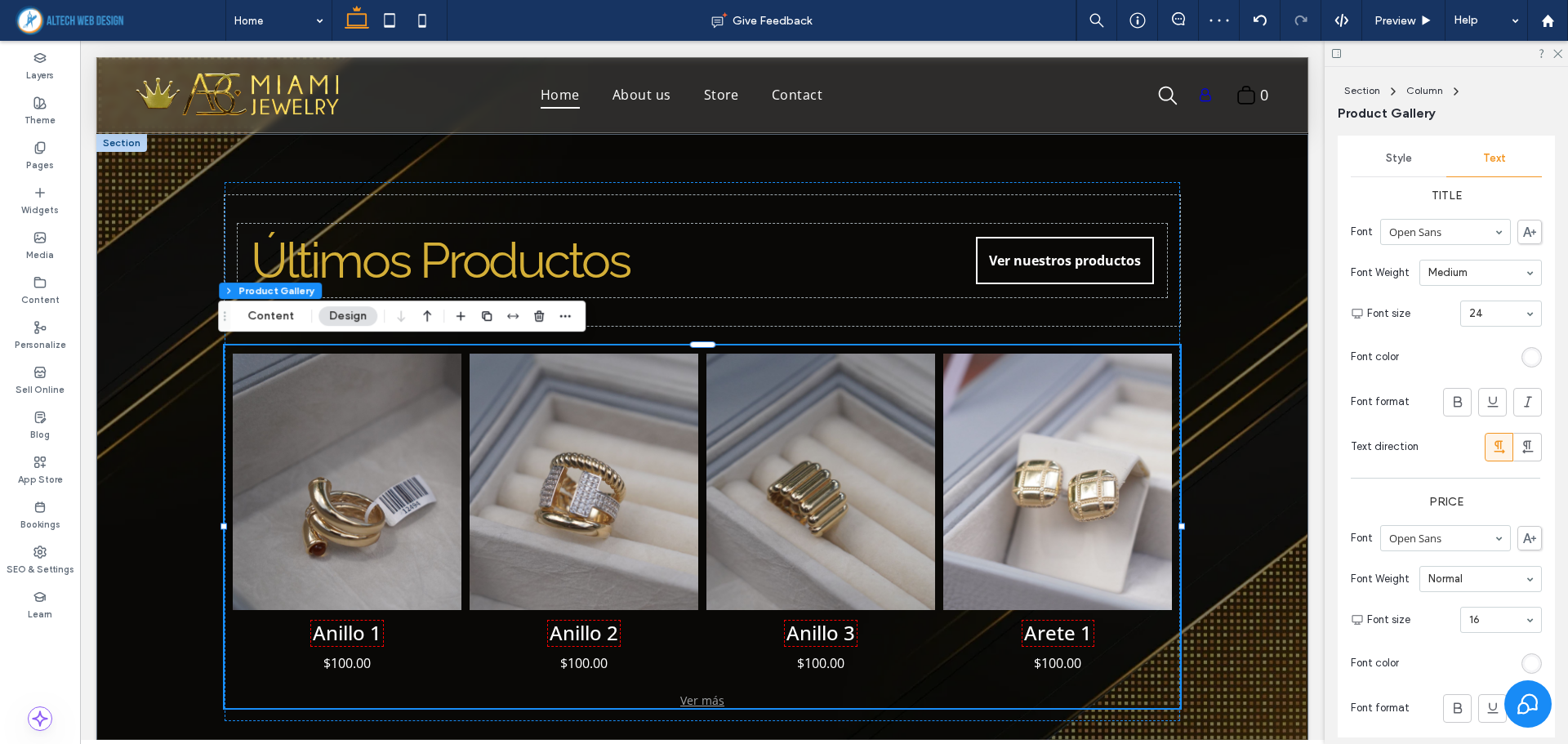
click at [1525, 353] on div "rgba(255, 255, 255, 1)" at bounding box center [1532, 358] width 14 height 14
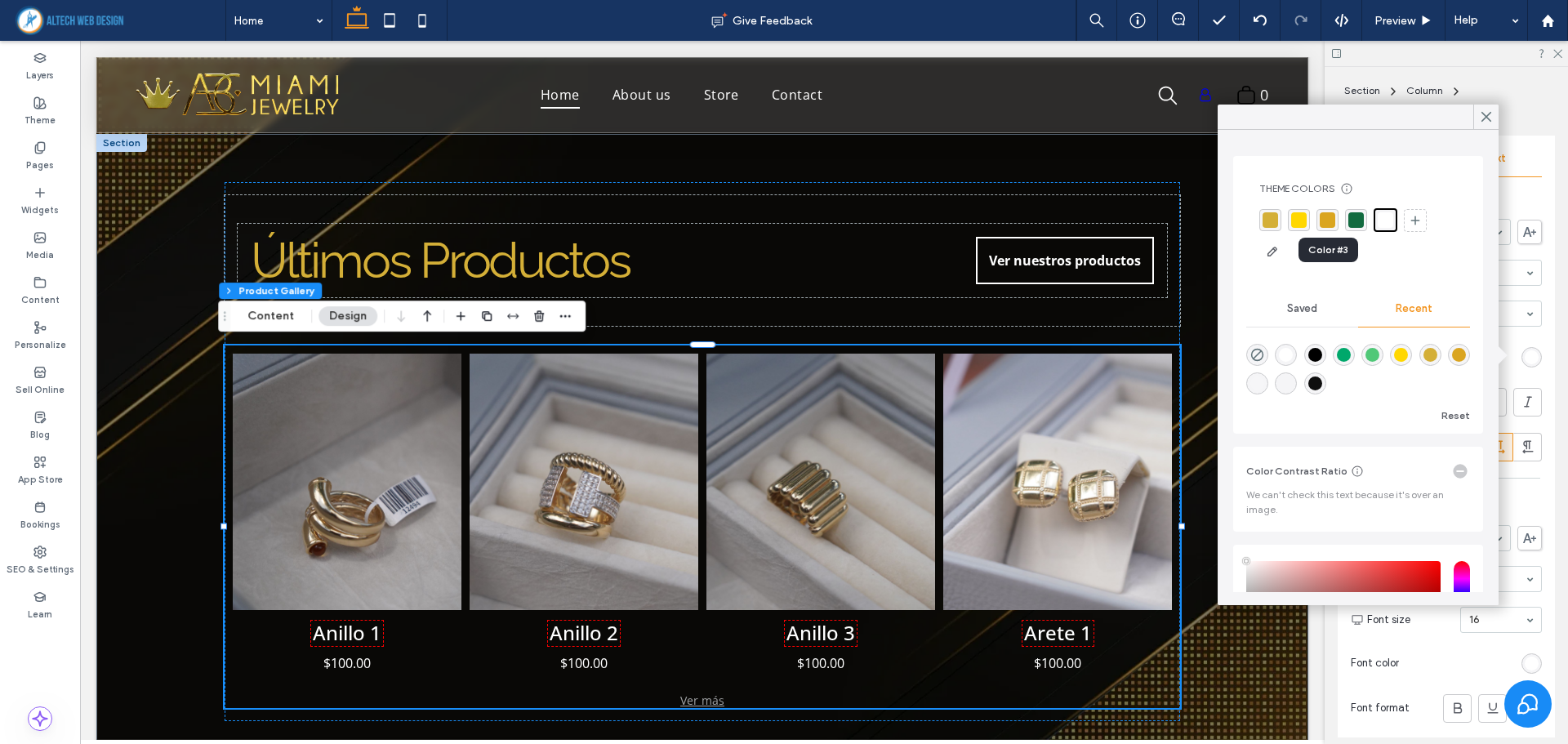
click at [1321, 219] on div "rgba(218, 165, 32, 1)" at bounding box center [1327, 220] width 16 height 16
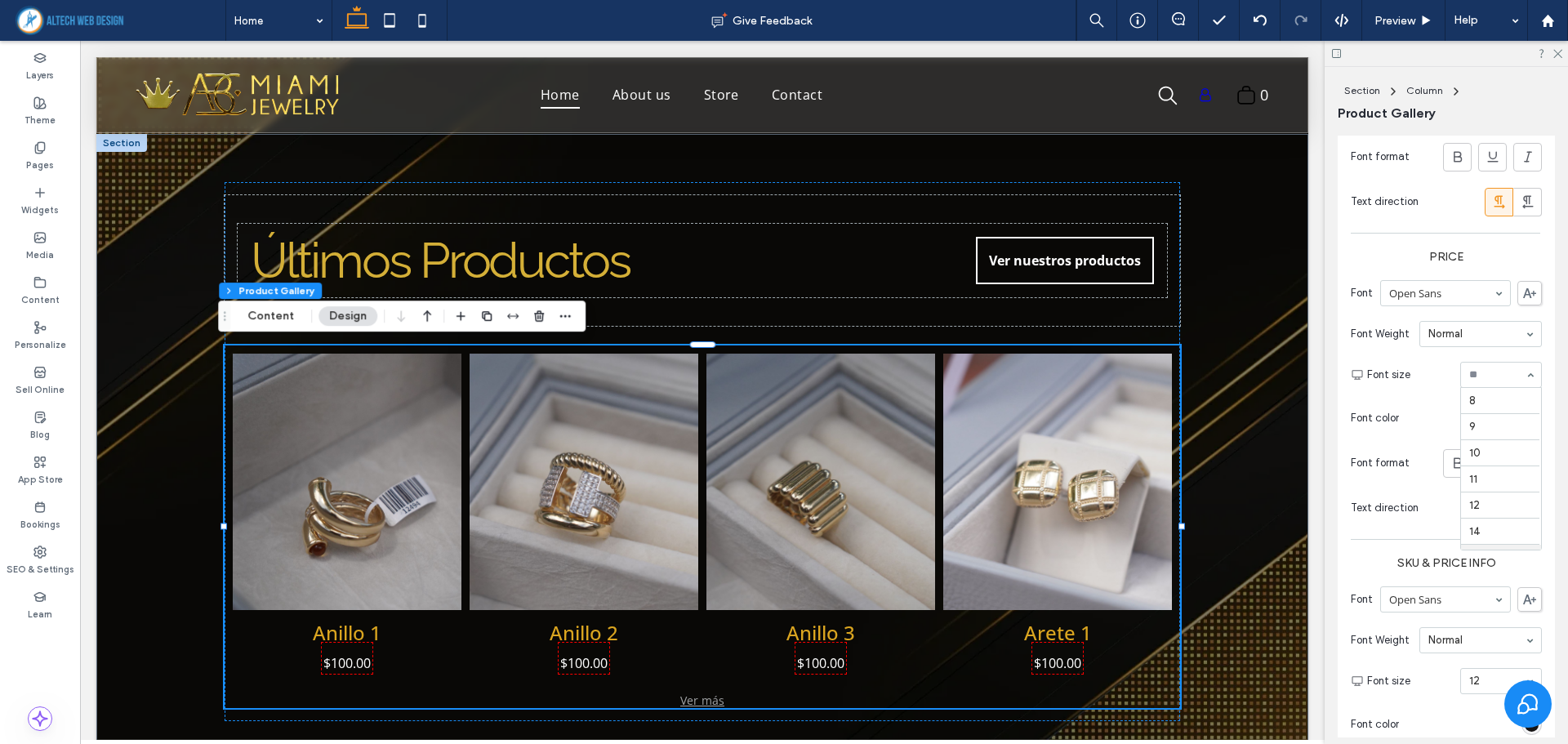
scroll to position [157, 0]
click at [1430, 495] on div "Text direction" at bounding box center [1446, 509] width 191 height 45
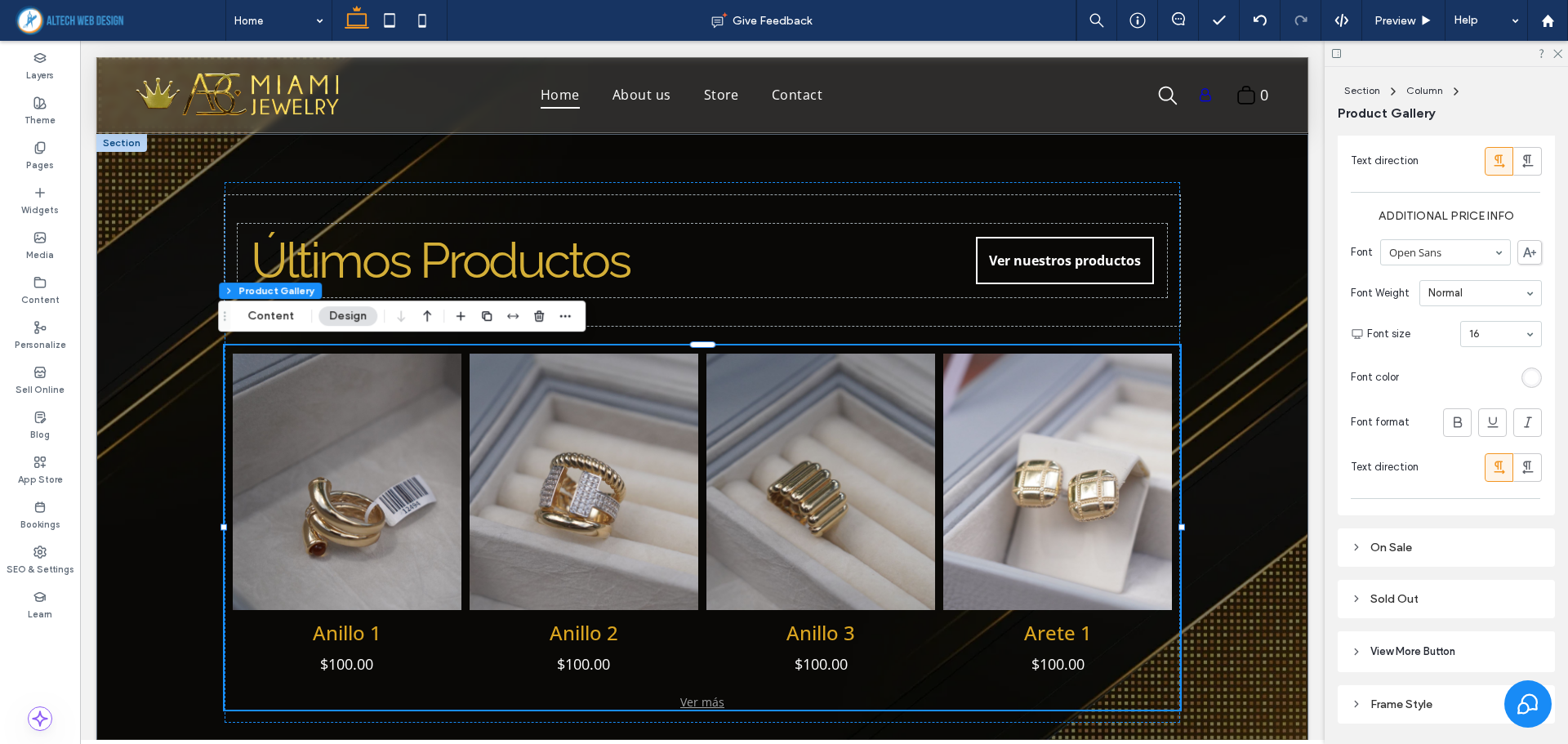
scroll to position [2455, 0]
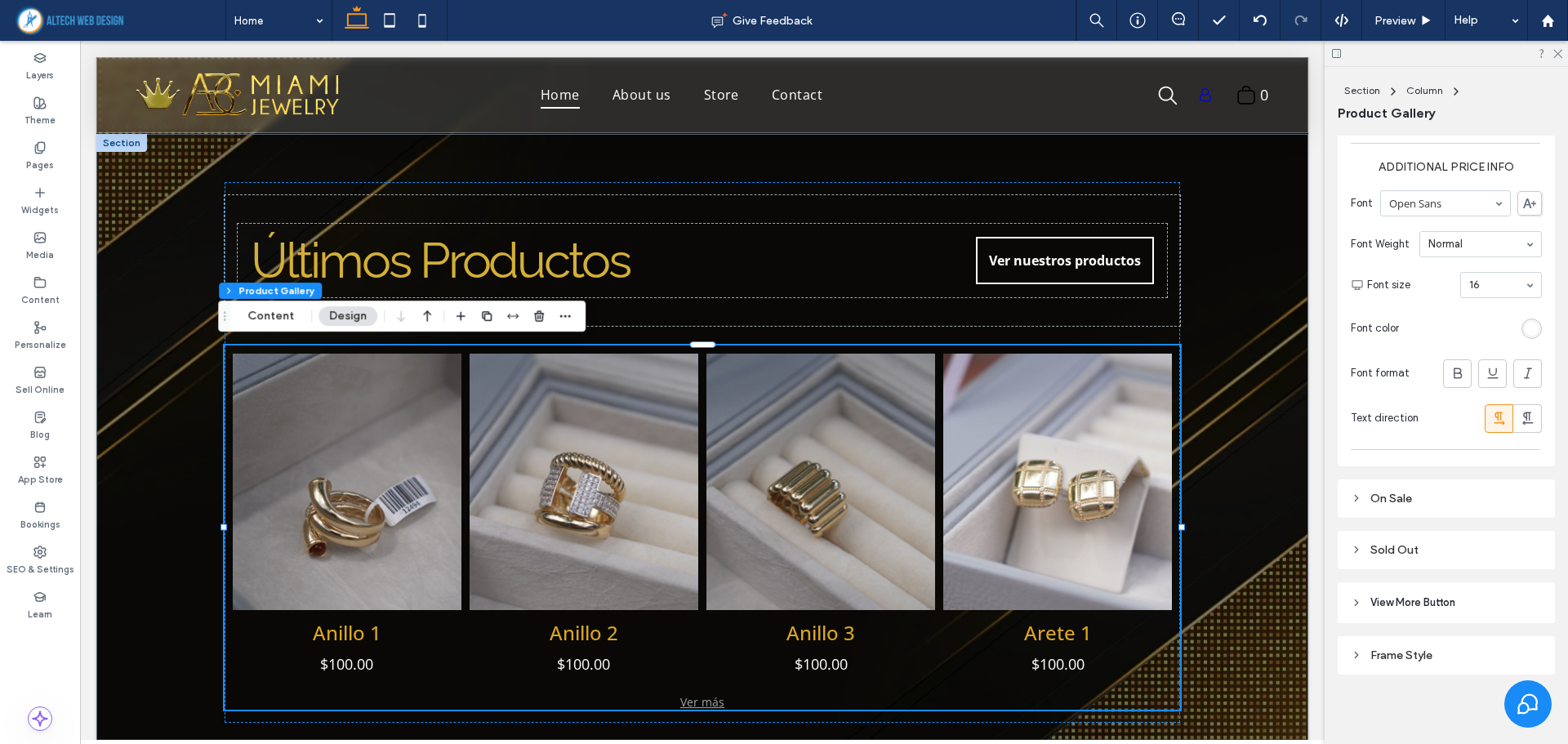
click at [1429, 504] on div "On Sale" at bounding box center [1446, 498] width 191 height 22
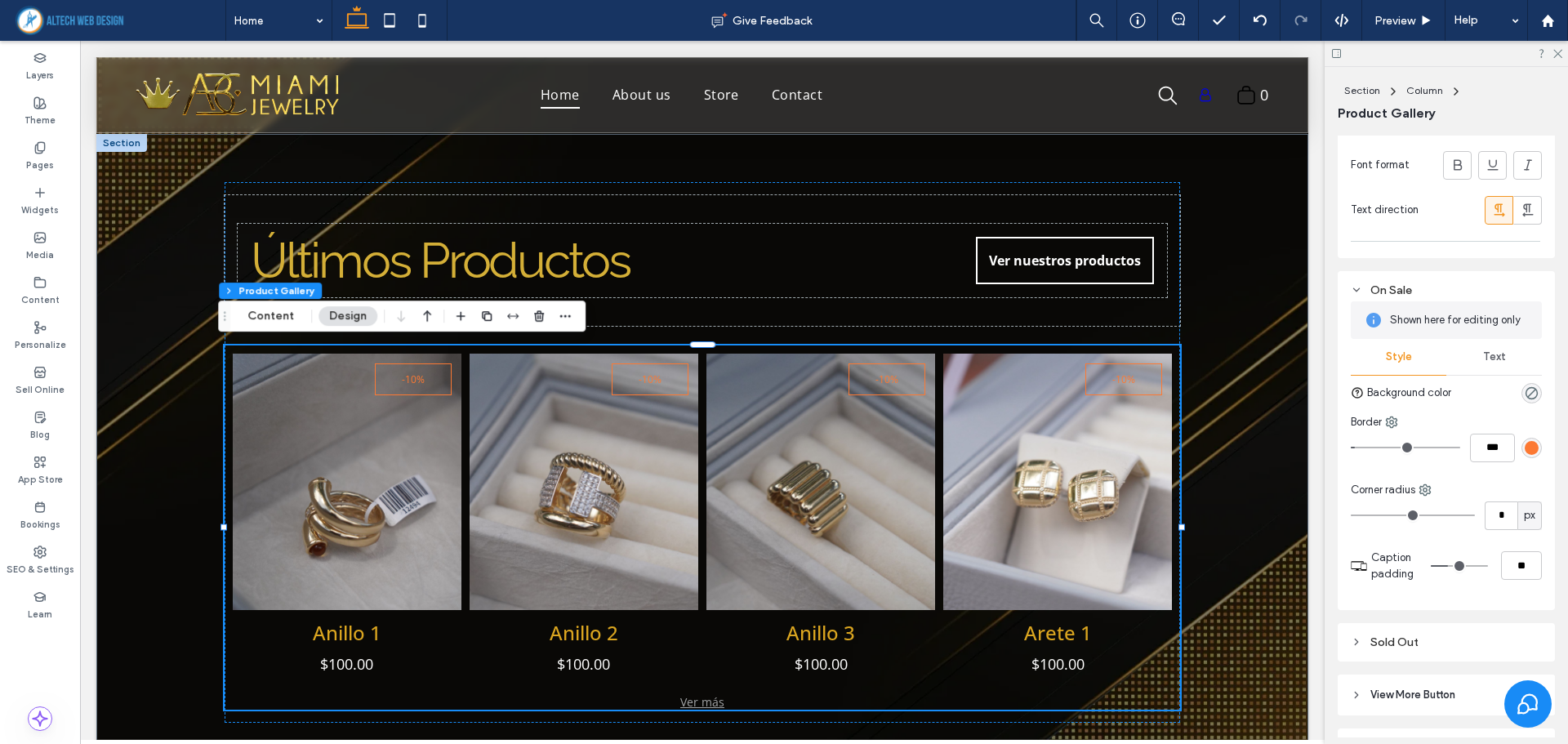
scroll to position [2701, 0]
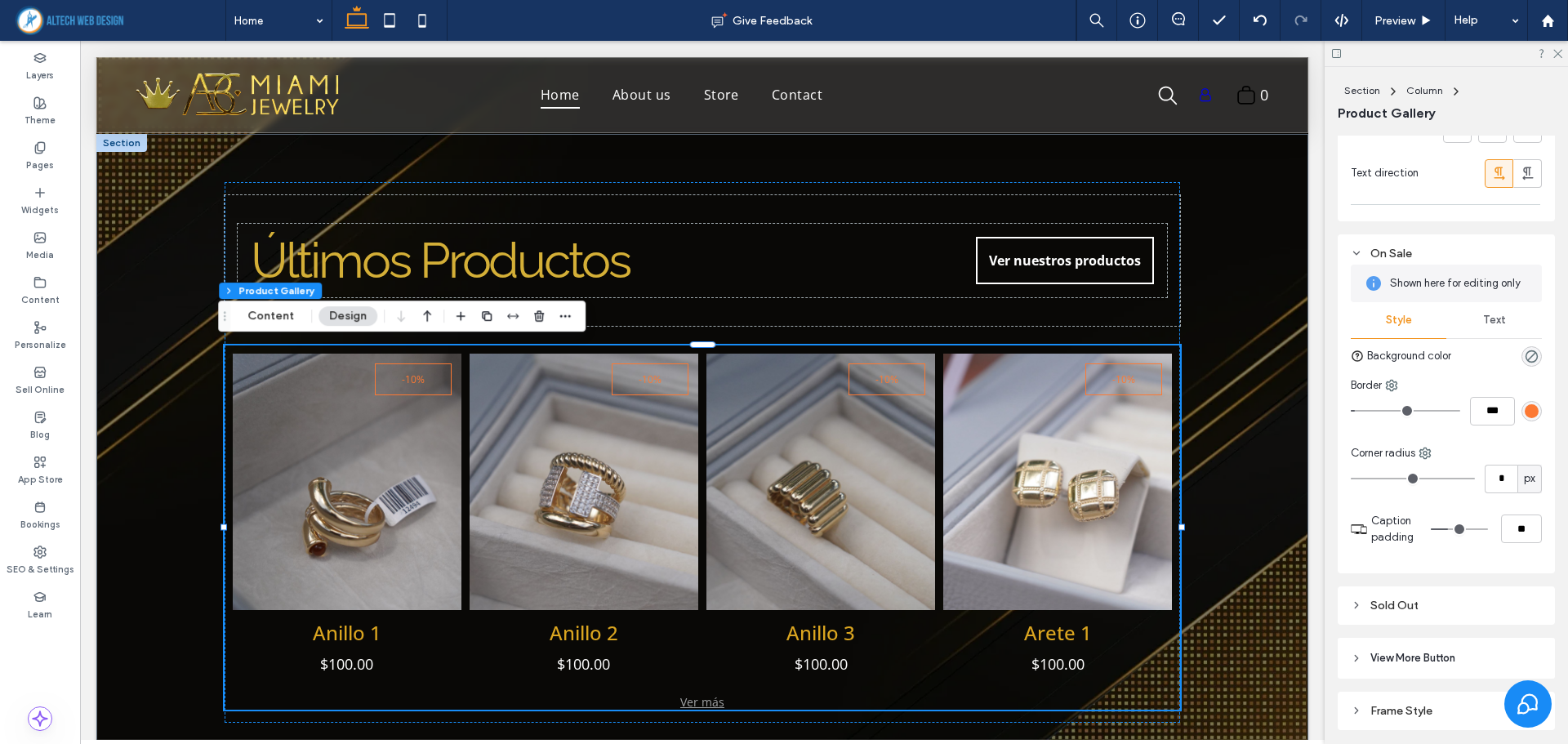
click at [1525, 409] on div "rgb(252, 121, 51)" at bounding box center [1532, 411] width 14 height 14
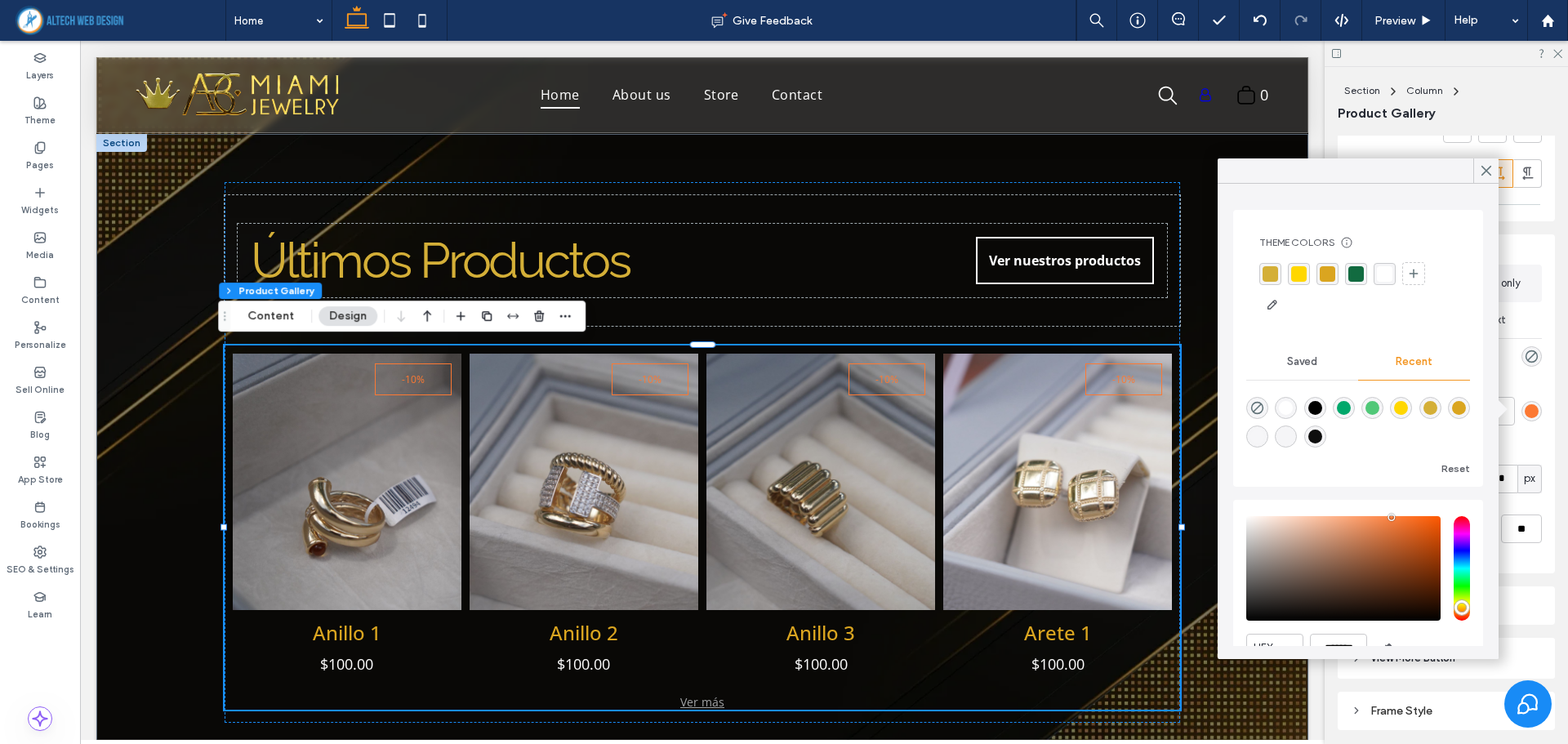
click at [1291, 273] on div "rgba(255, 215, 0, 1)" at bounding box center [1299, 274] width 16 height 16
click at [1544, 312] on div "On Sale Shown here for editing only Style Text Background color Border *** Corn…" at bounding box center [1445, 404] width 217 height 339
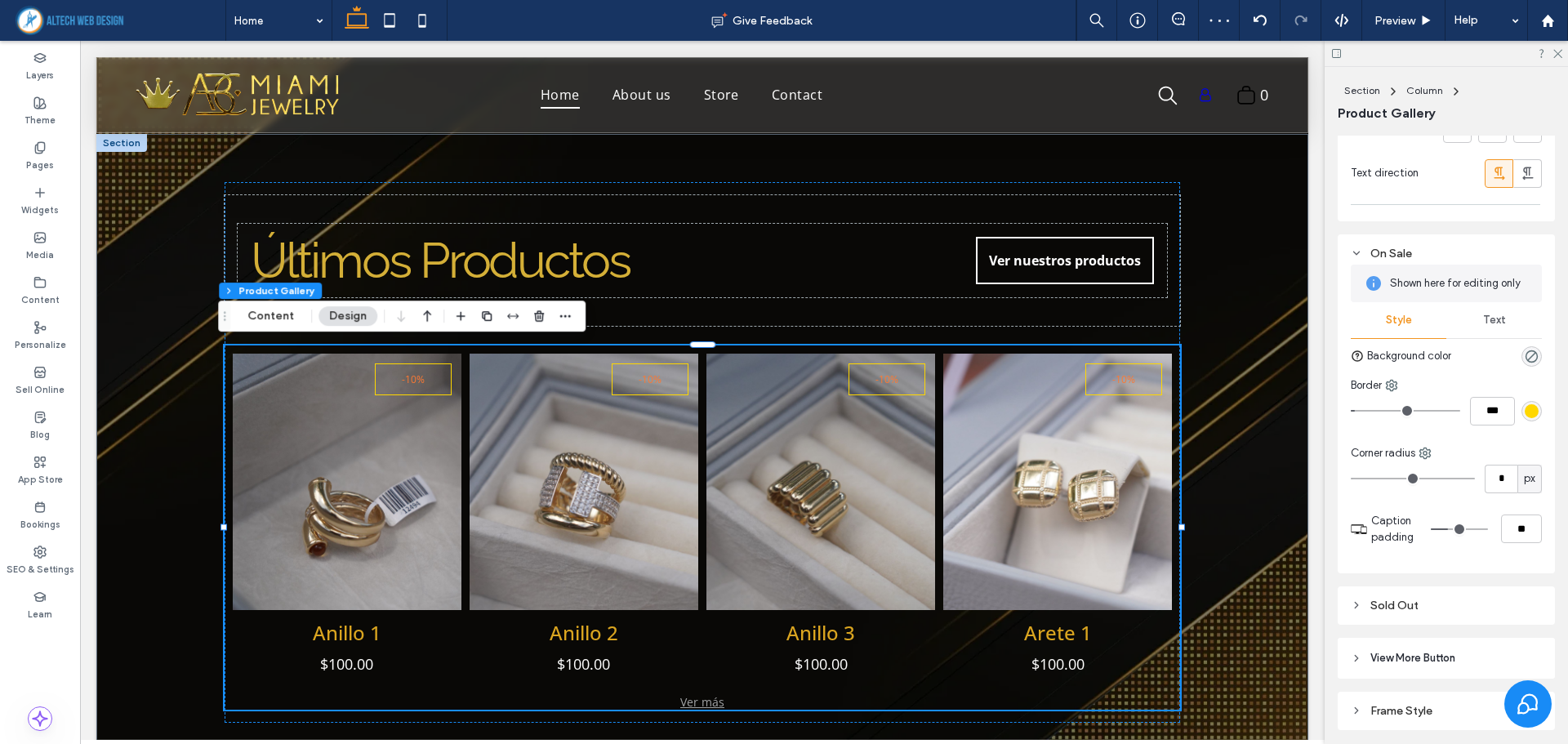
click at [1494, 314] on span "Text" at bounding box center [1493, 319] width 23 height 13
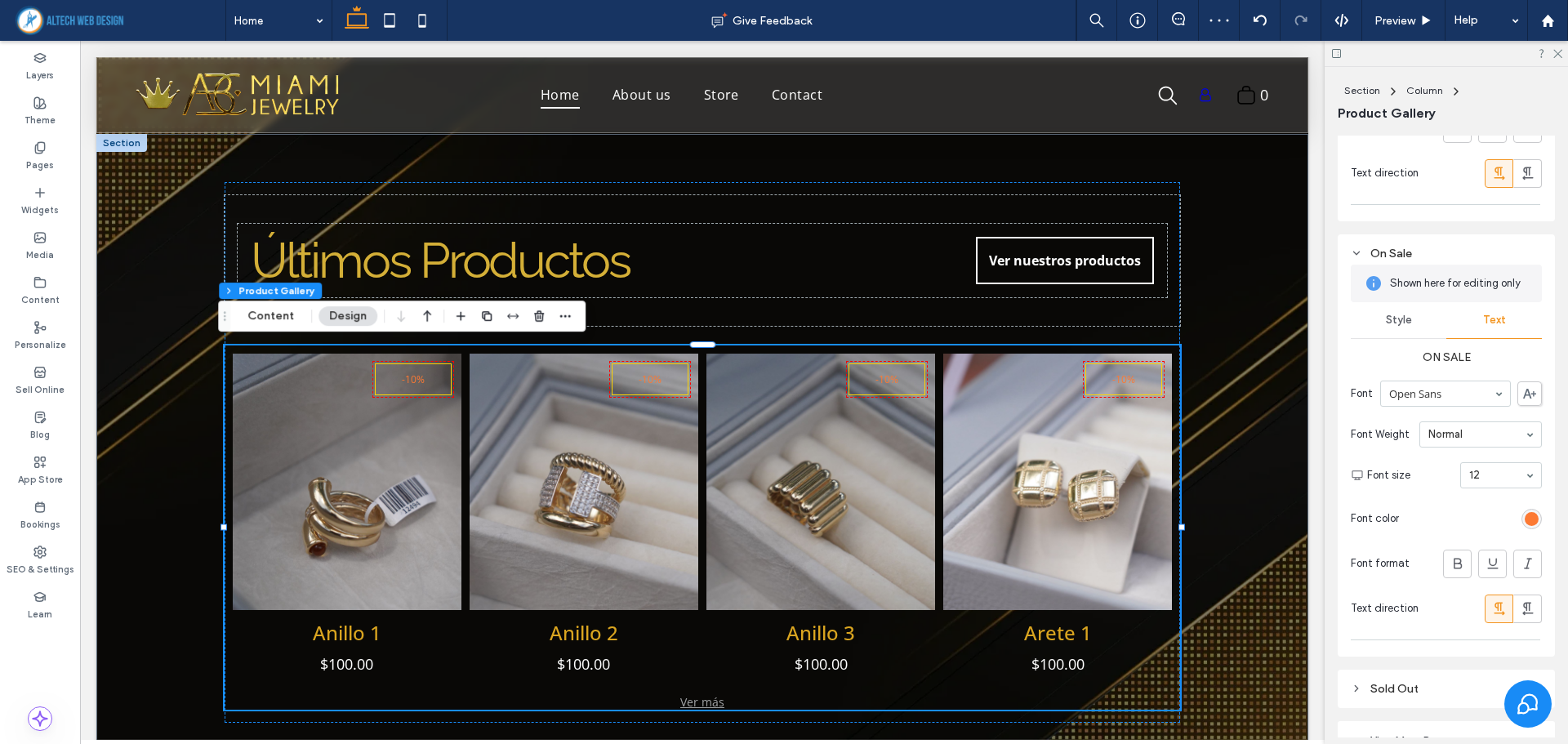
click at [1526, 516] on div "rgb(252, 121, 51)" at bounding box center [1532, 519] width 14 height 14
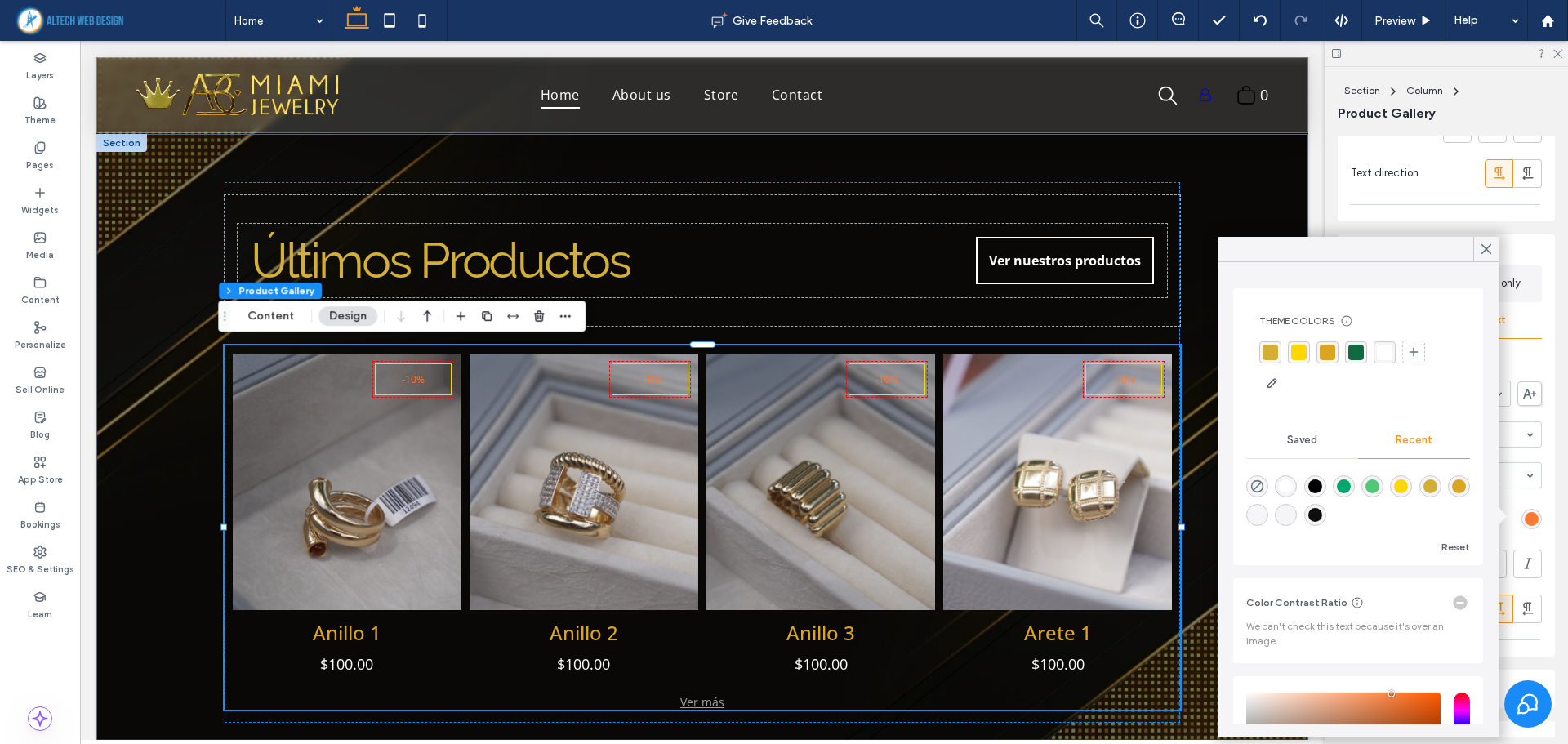
click at [1301, 349] on div "rgba(255, 215, 0, 1)" at bounding box center [1299, 353] width 16 height 16
click at [1521, 352] on label "On Sale" at bounding box center [1446, 357] width 191 height 30
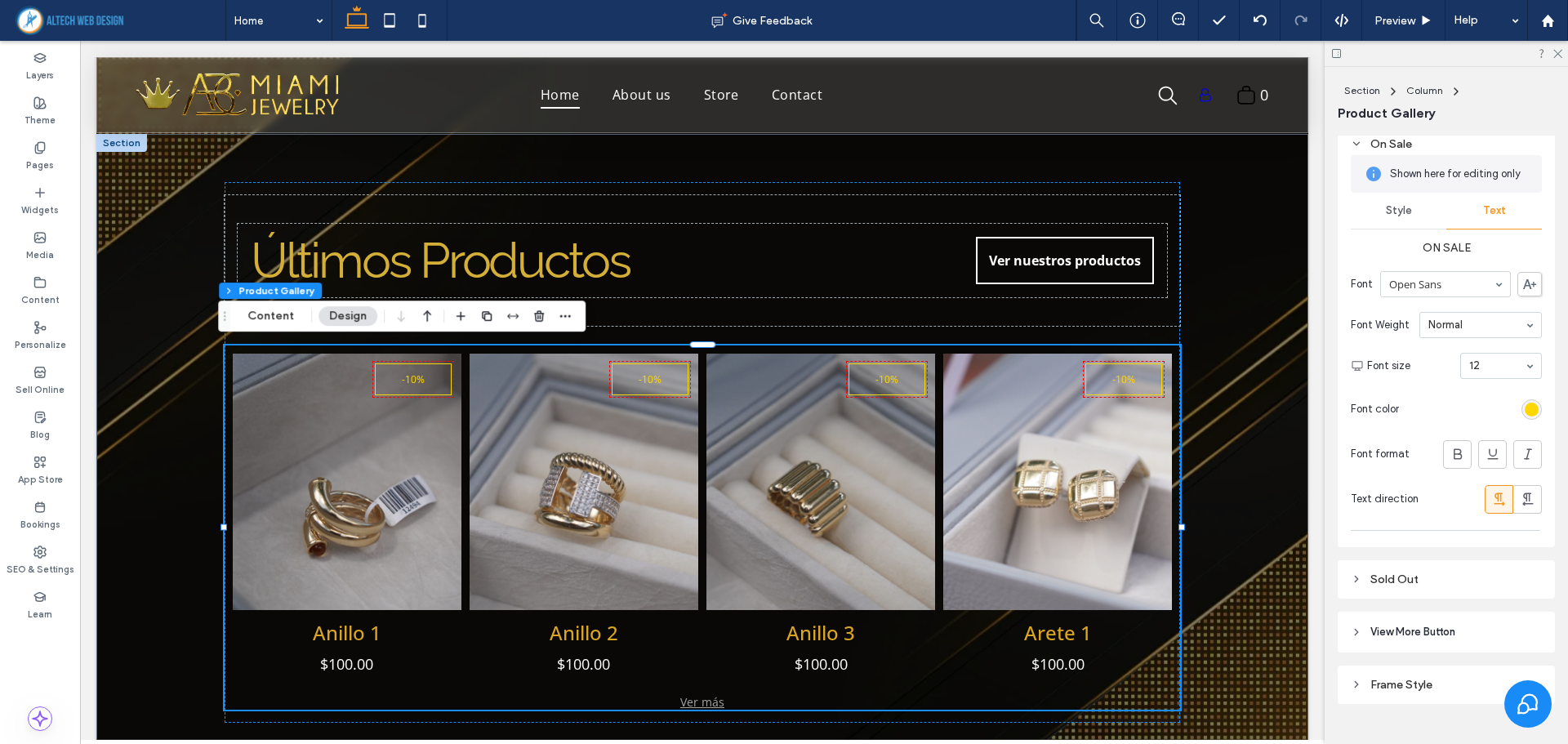
scroll to position [2839, 0]
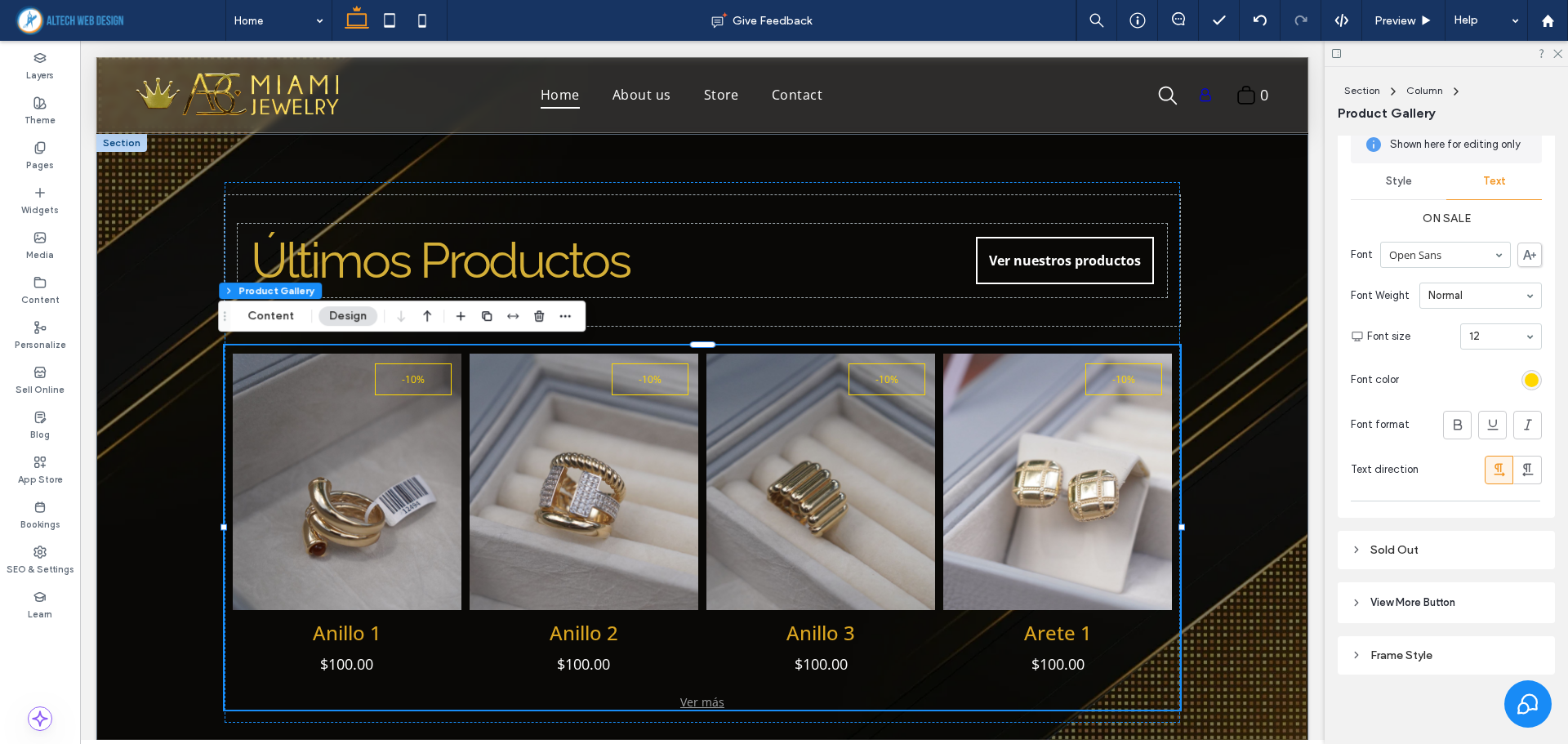
click at [1414, 183] on div "Style" at bounding box center [1398, 181] width 95 height 36
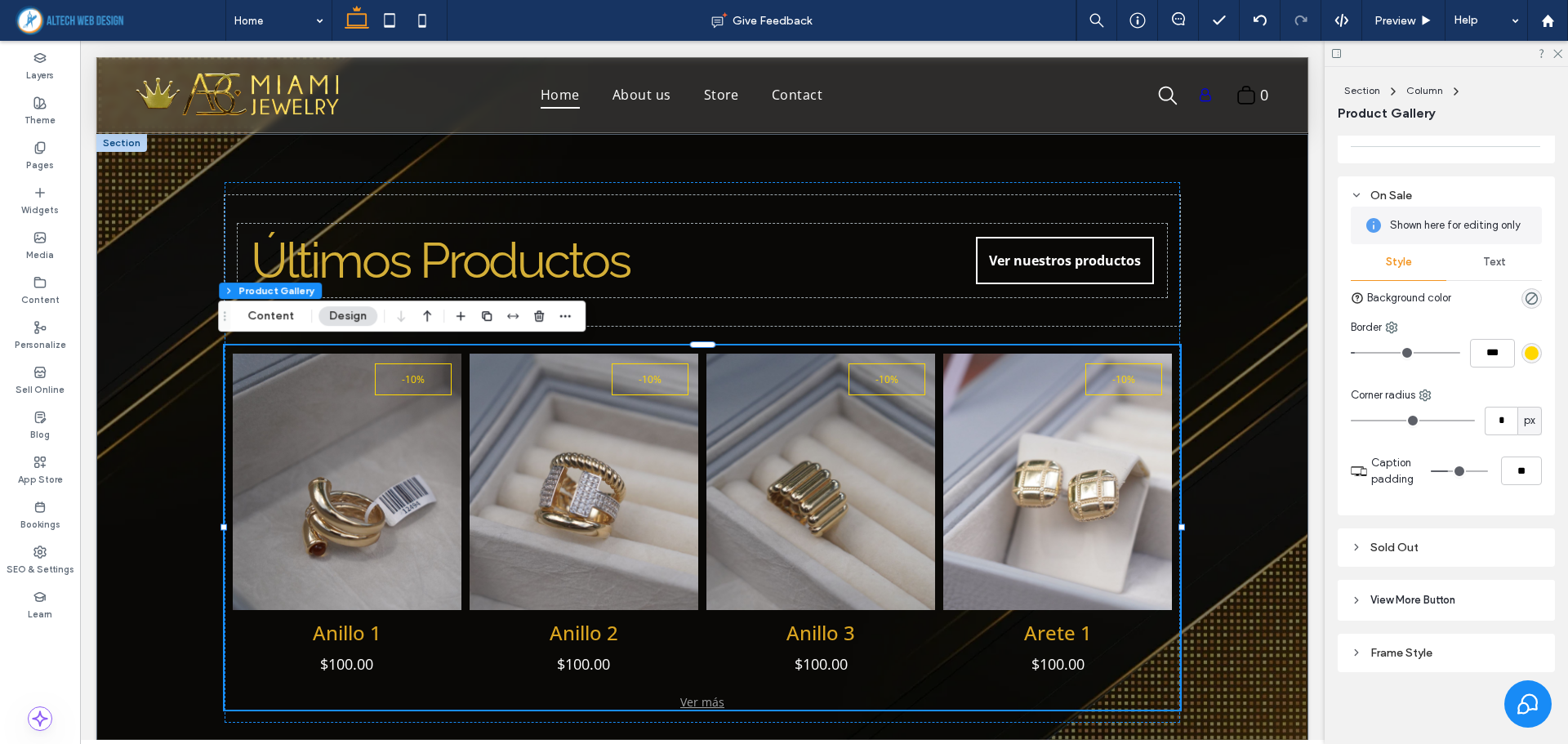
scroll to position [2756, 0]
click at [1525, 297] on icon "rgba(0, 0, 0, 0)" at bounding box center [1532, 301] width 14 height 14
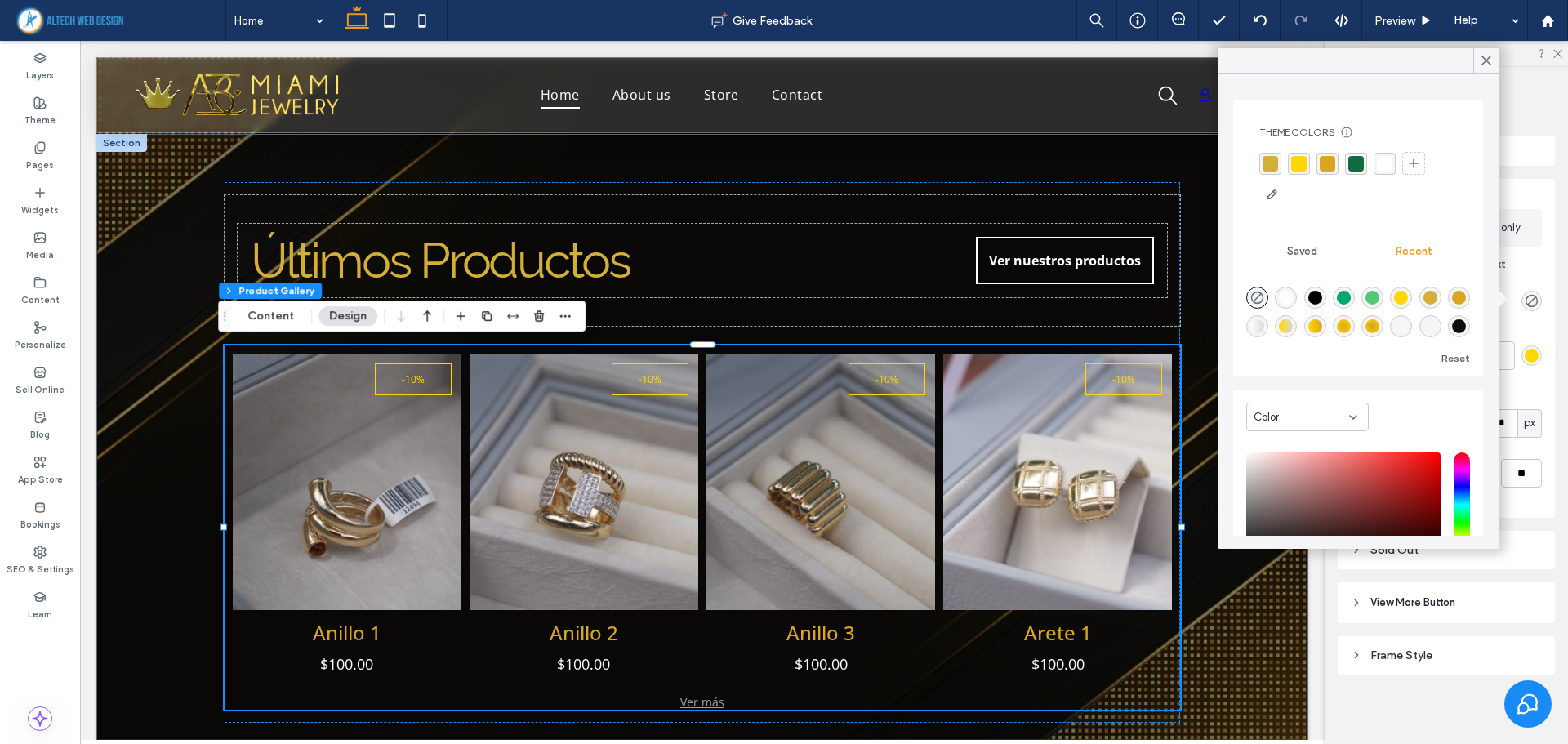
click at [1385, 164] on div "rgba(255, 255, 255, 1)" at bounding box center [1384, 164] width 16 height 16
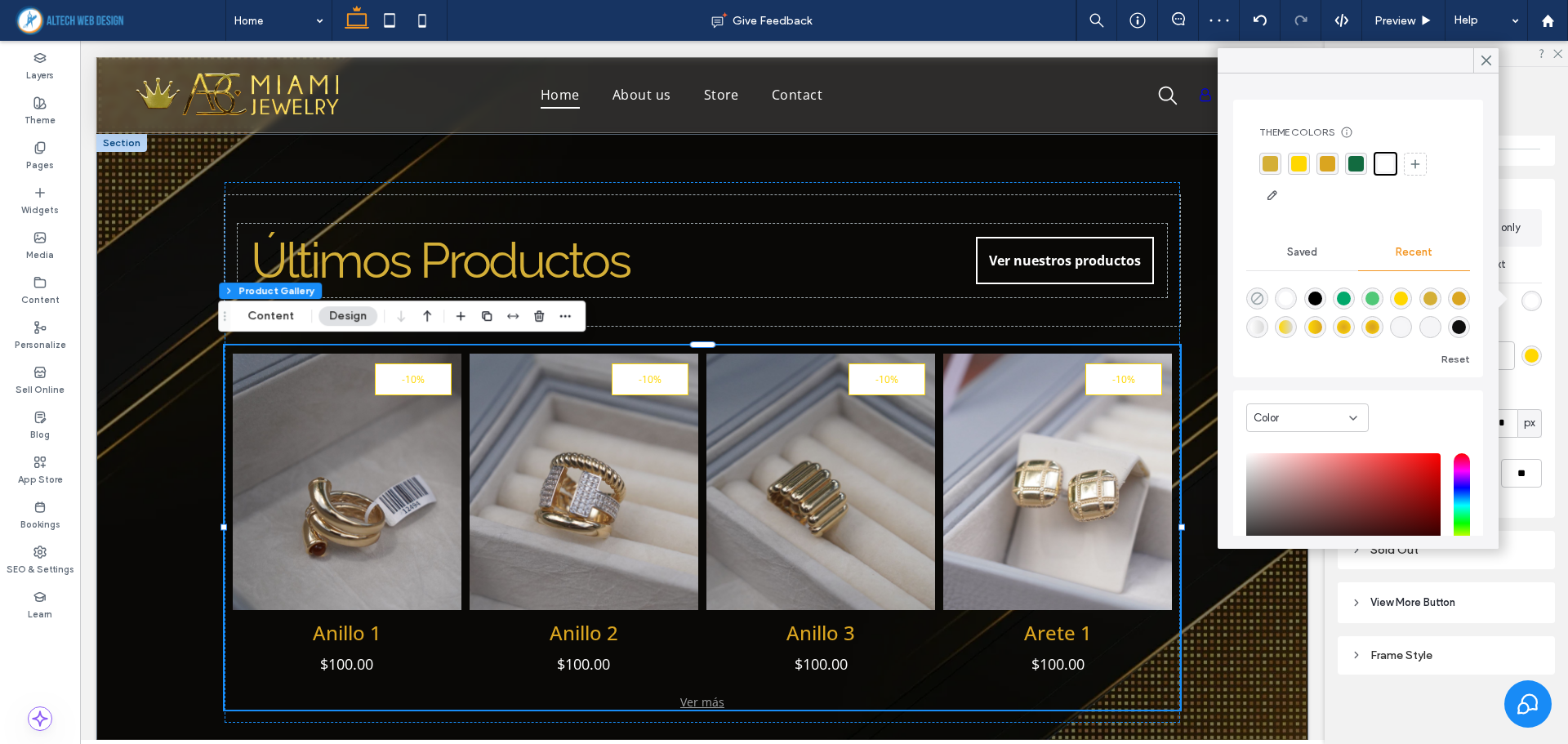
click at [1263, 298] on use "rgba(0, 0, 0, 0)" at bounding box center [1257, 299] width 12 height 12
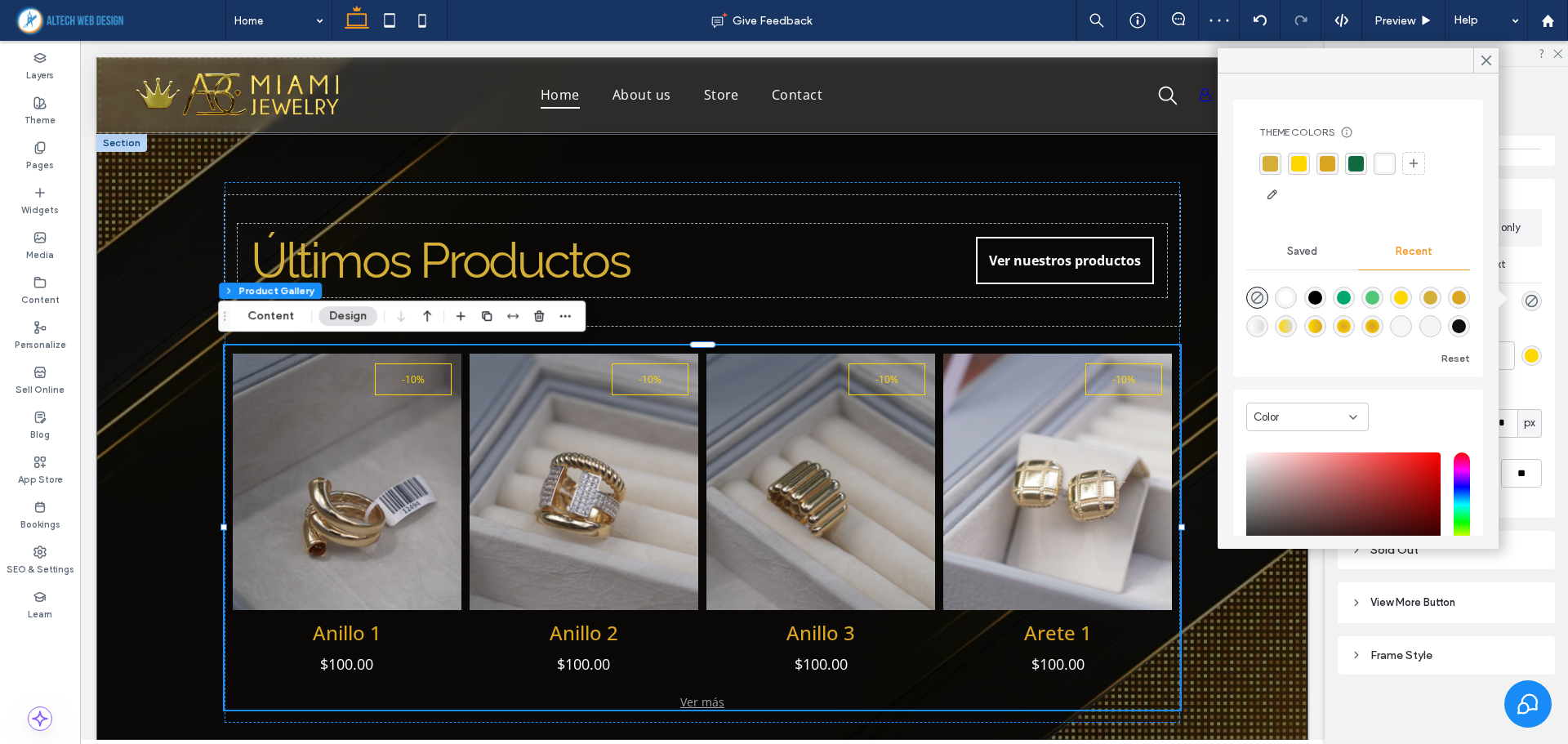
click at [1535, 384] on div "On Sale Shown here for editing only Style Text Background color Border *** Corn…" at bounding box center [1445, 348] width 217 height 339
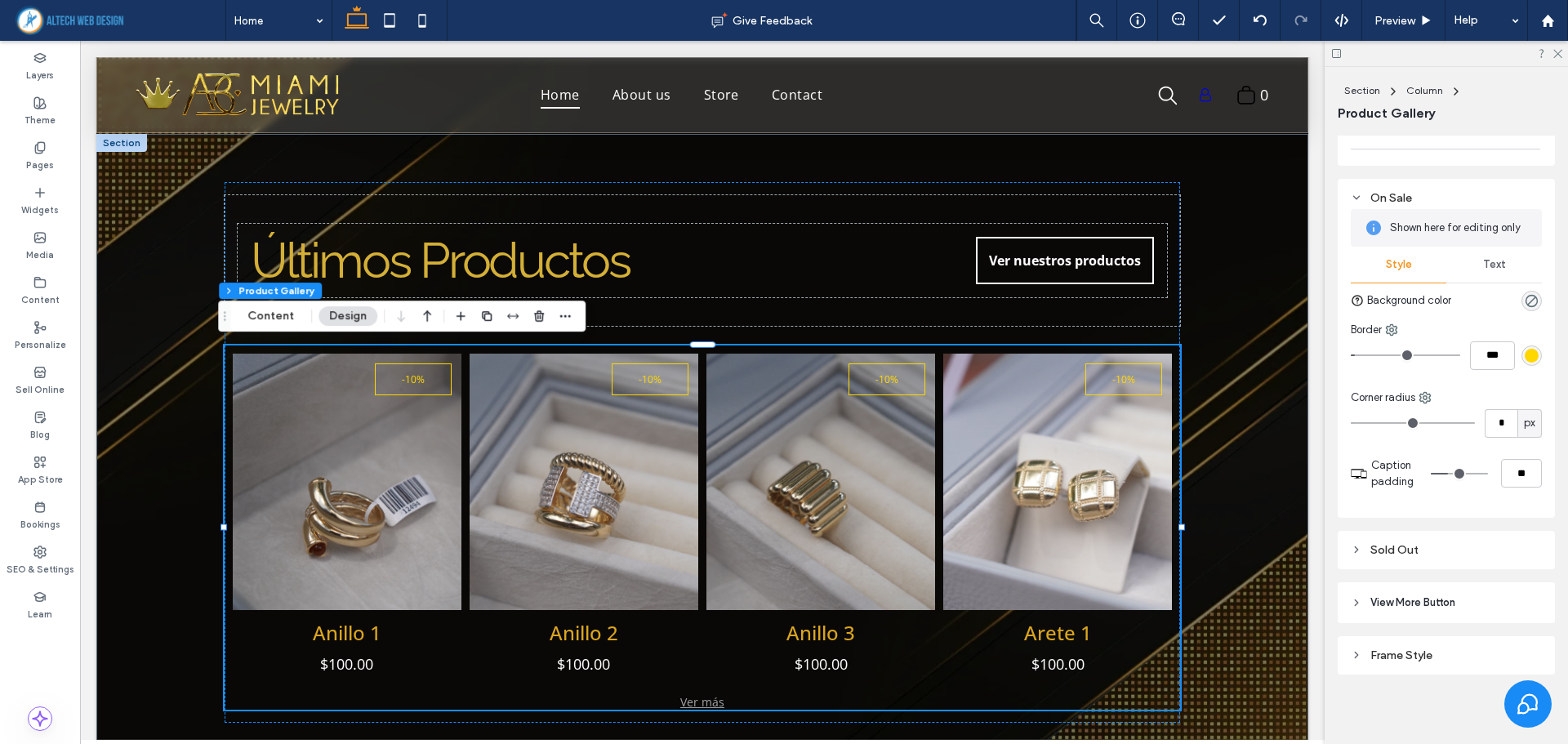
click at [1404, 547] on div "Sold Out" at bounding box center [1446, 550] width 191 height 14
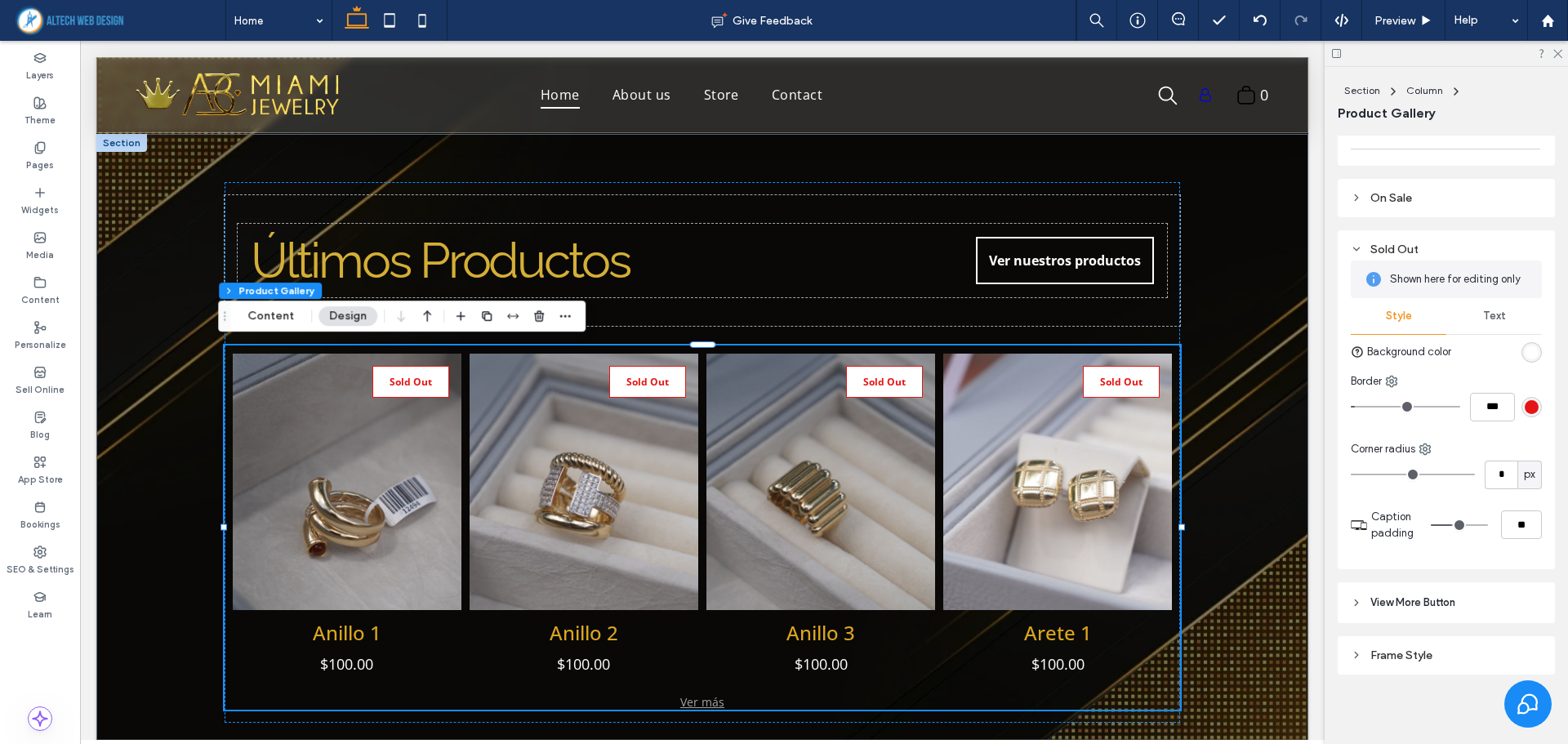
click at [1431, 596] on span "View More Button" at bounding box center [1413, 602] width 84 height 17
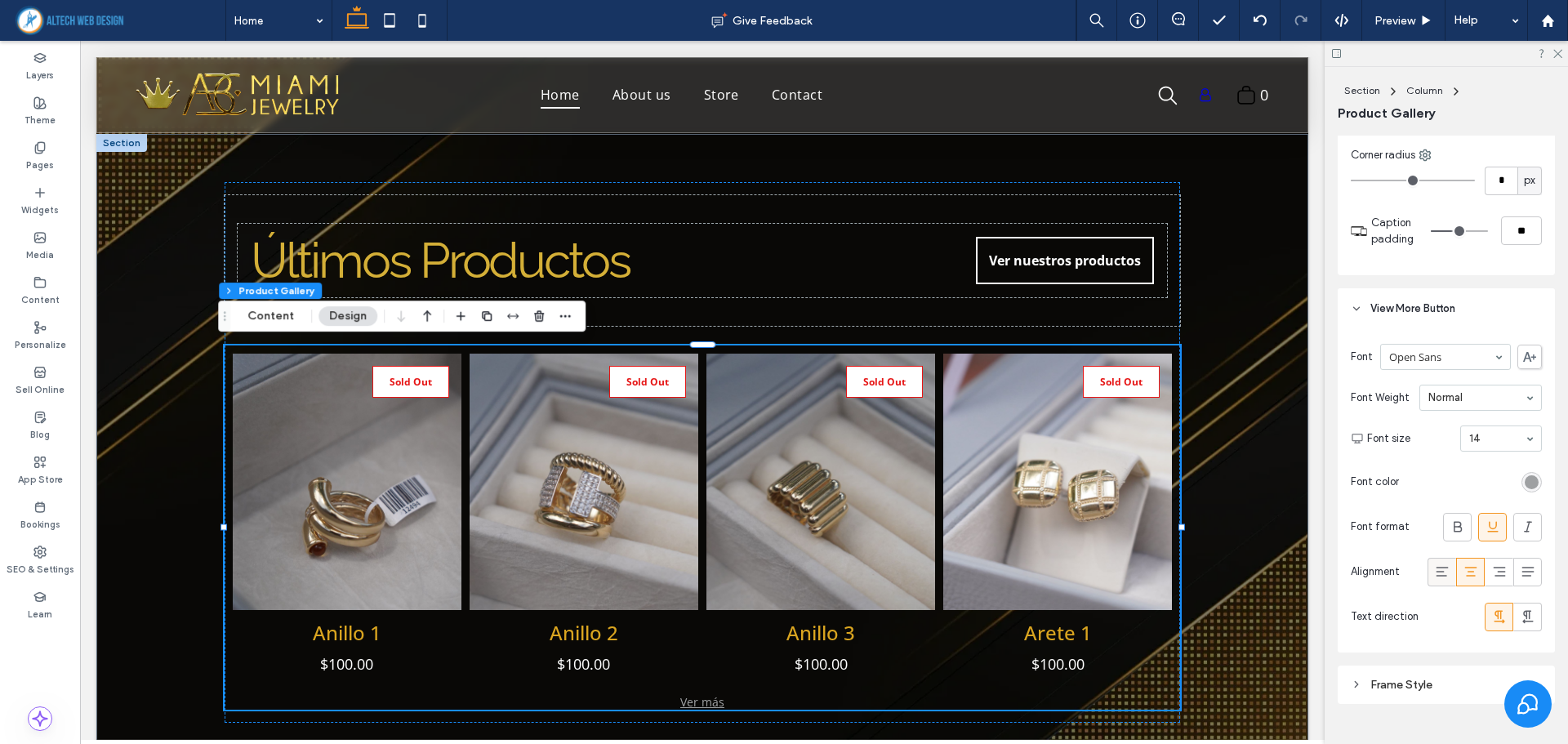
scroll to position [3079, 0]
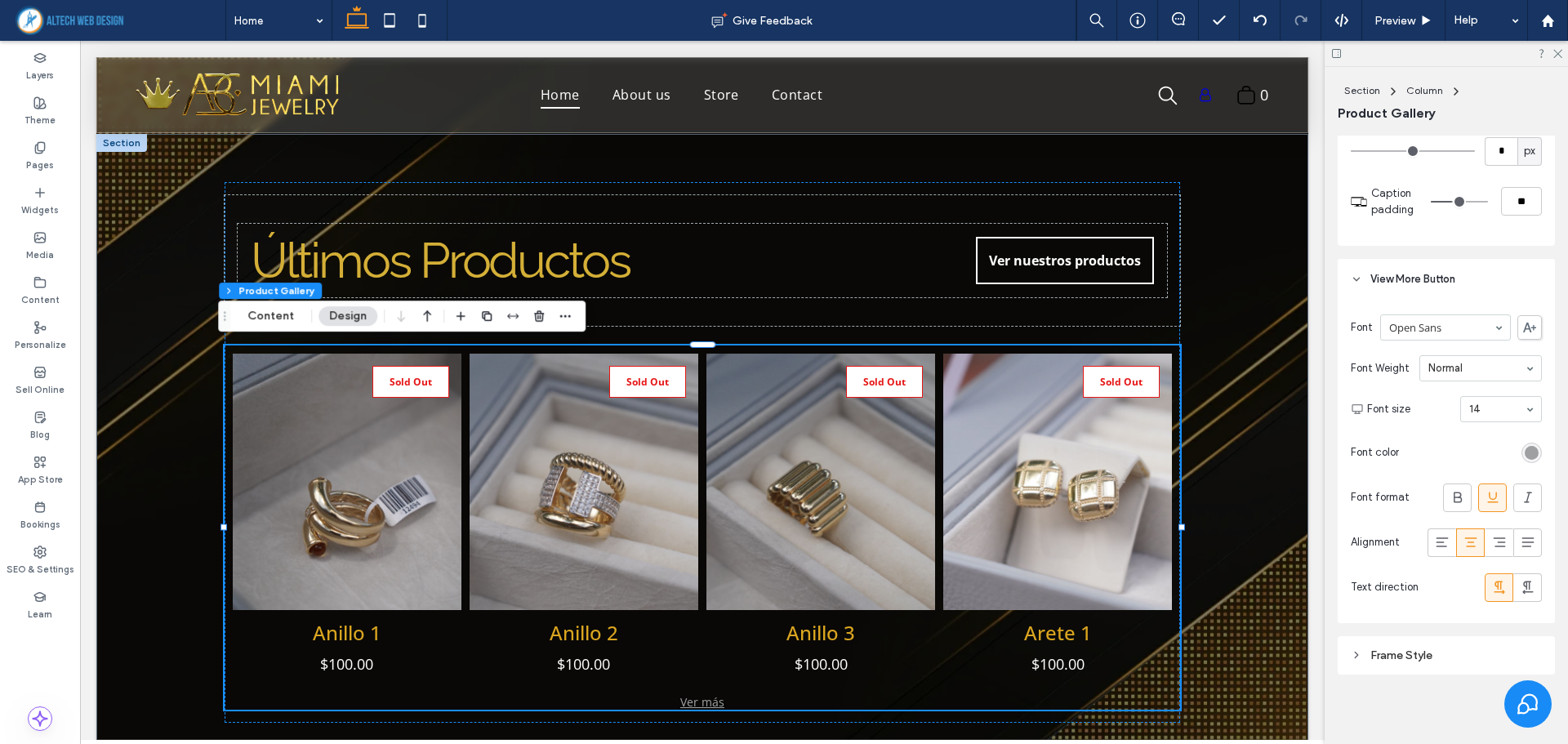
click at [1525, 449] on div "rgb(158, 160, 162)" at bounding box center [1532, 453] width 14 height 14
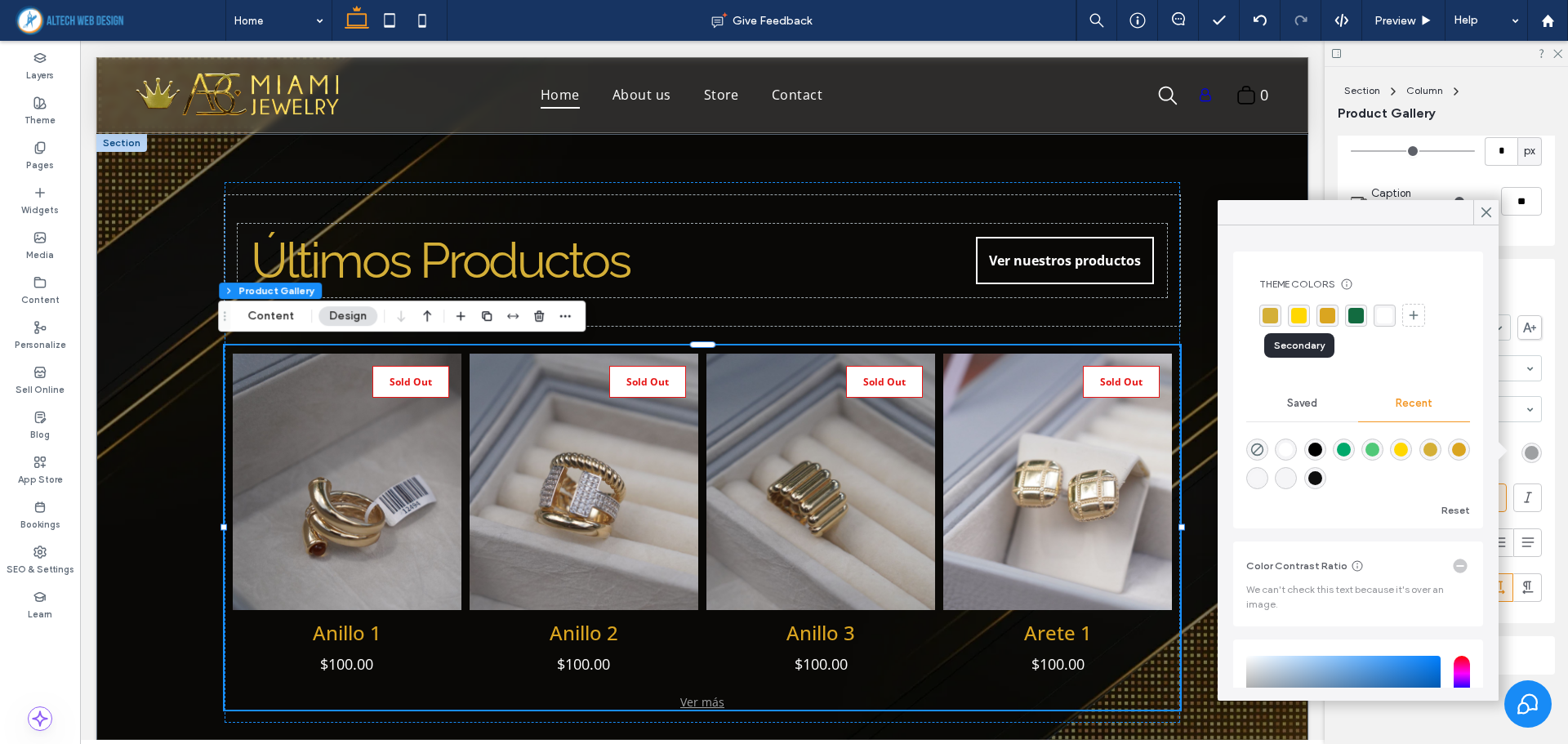
click at [1299, 318] on div "rgba(255, 215, 0, 1)" at bounding box center [1299, 315] width 16 height 16
click at [1326, 317] on div "rgba(218, 165, 32, 1)" at bounding box center [1329, 315] width 16 height 16
click at [1540, 396] on div "Font Open Sans Font Weight Normal Font size 14 Font color Font format Alignment…" at bounding box center [1445, 461] width 217 height 323
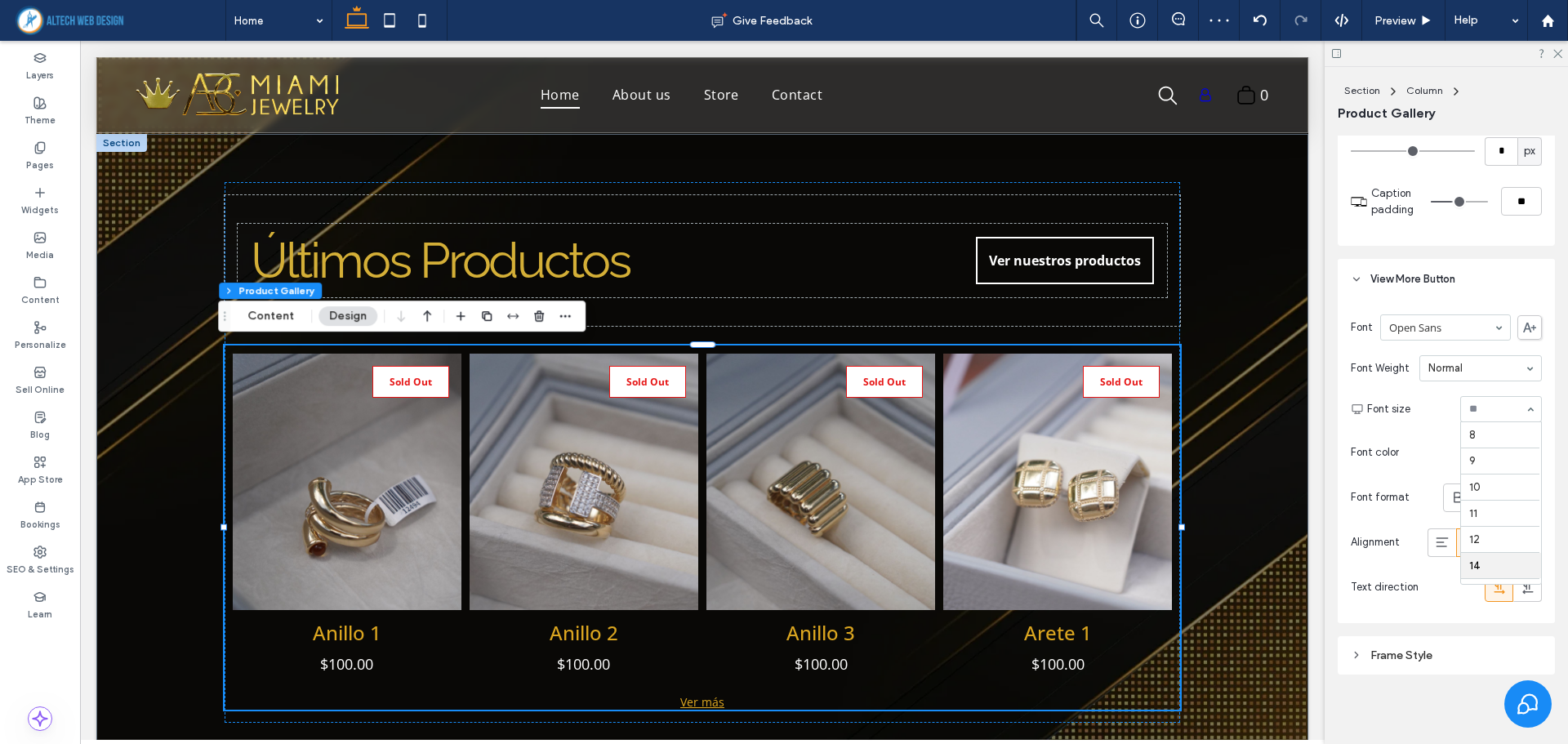
scroll to position [131, 0]
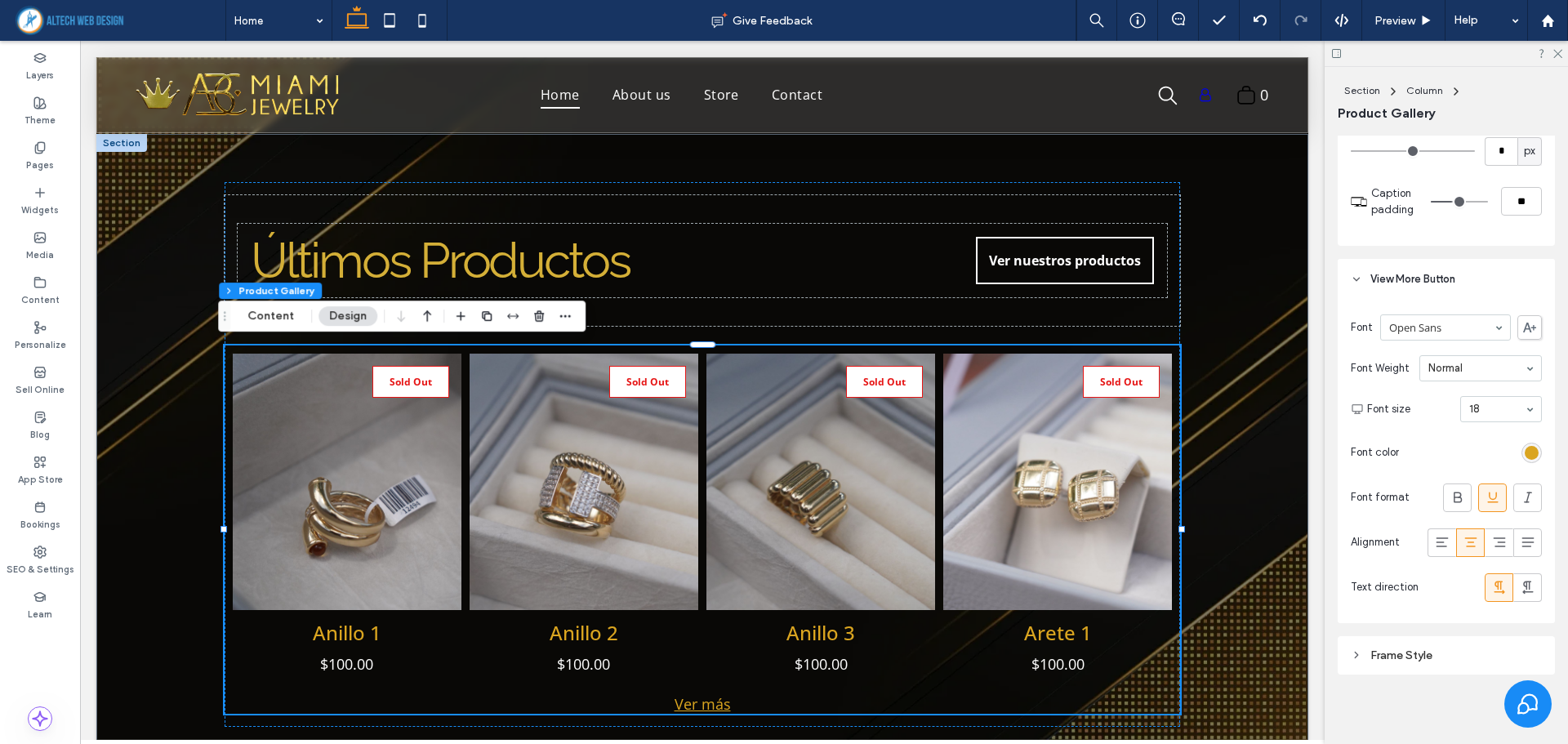
click at [1424, 651] on div "Frame Style" at bounding box center [1446, 656] width 191 height 14
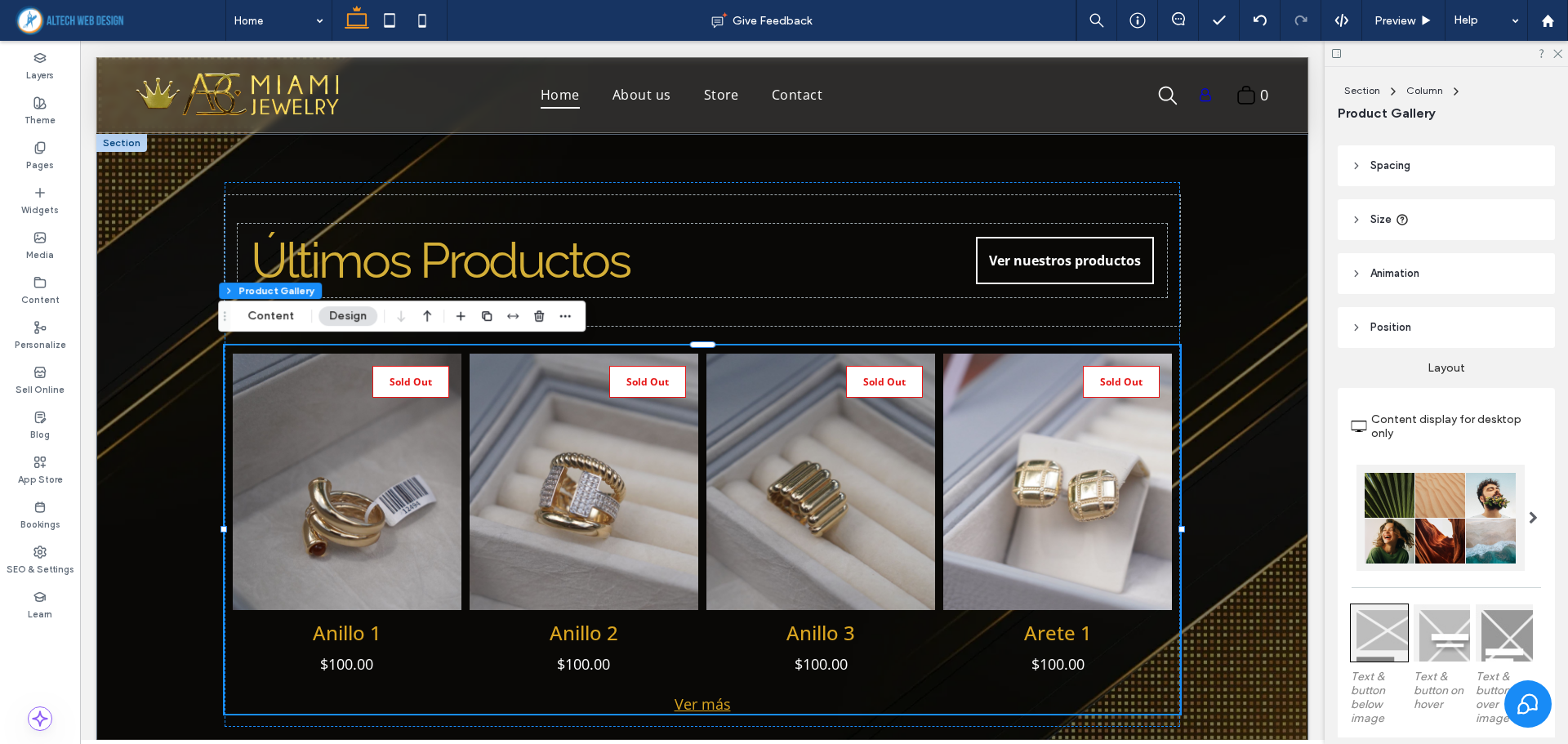
scroll to position [0, 0]
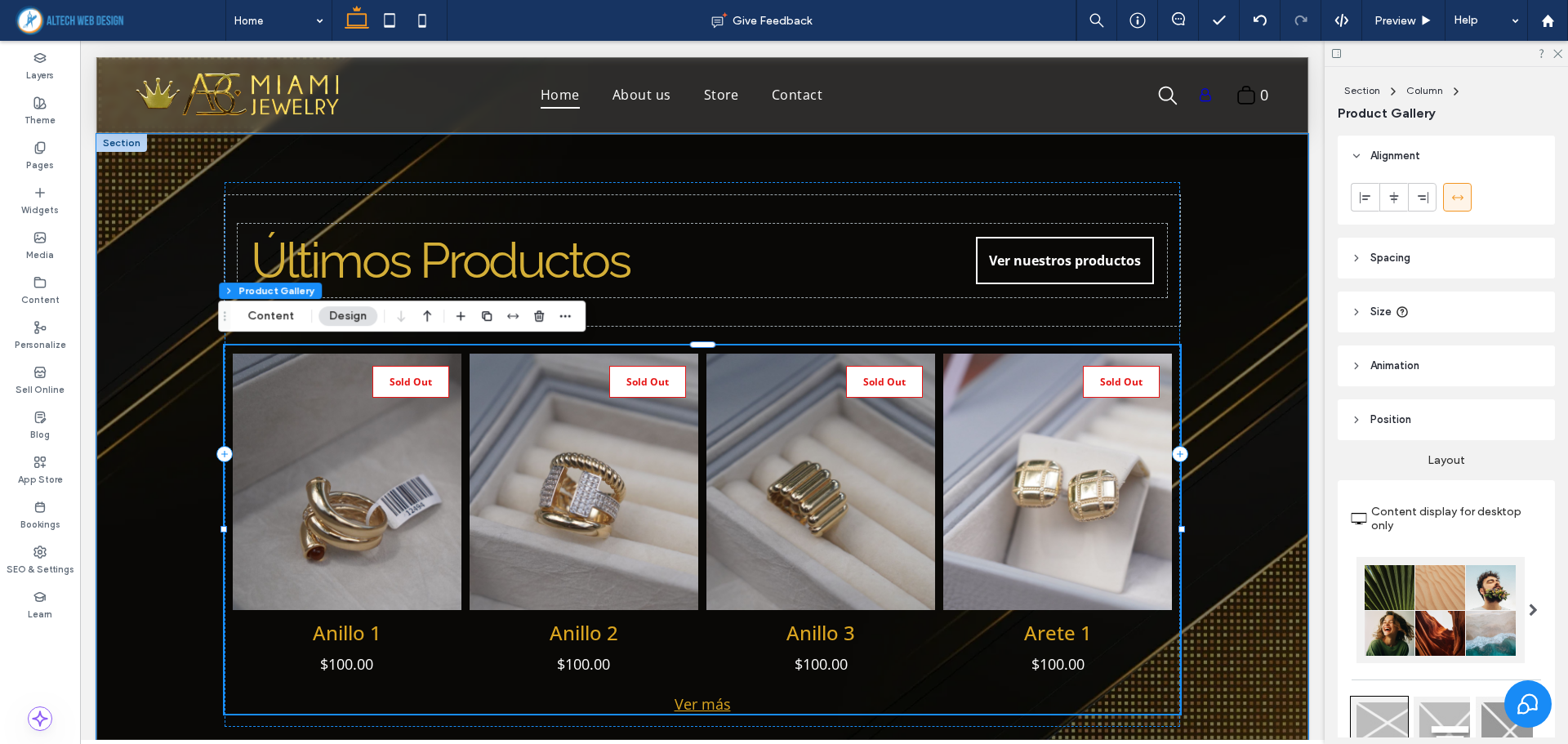
click at [458, 365] on li "Sold Out Anillo 1 $100.00 Button" at bounding box center [347, 520] width 237 height 340
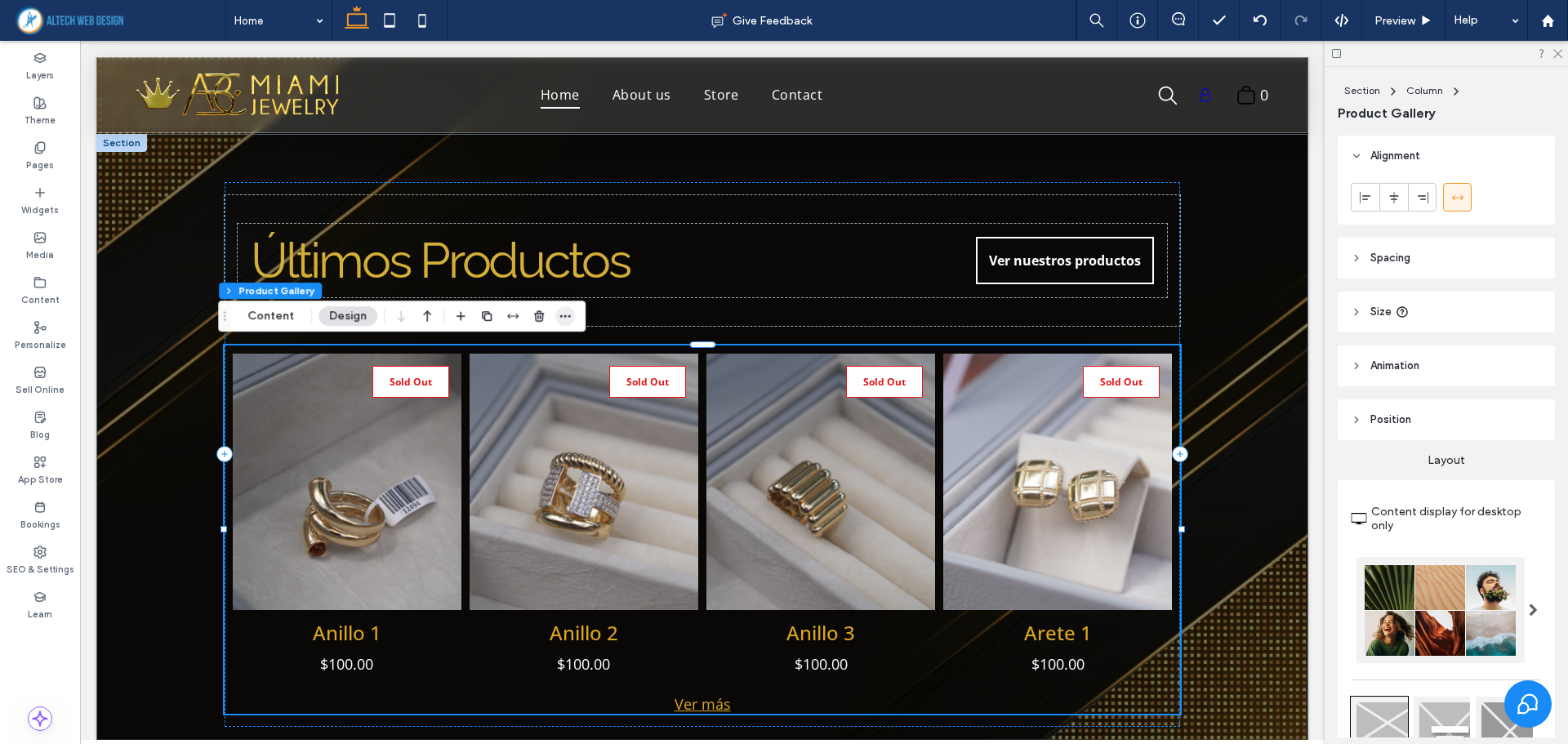
click at [567, 316] on use "button" at bounding box center [565, 316] width 11 height 2
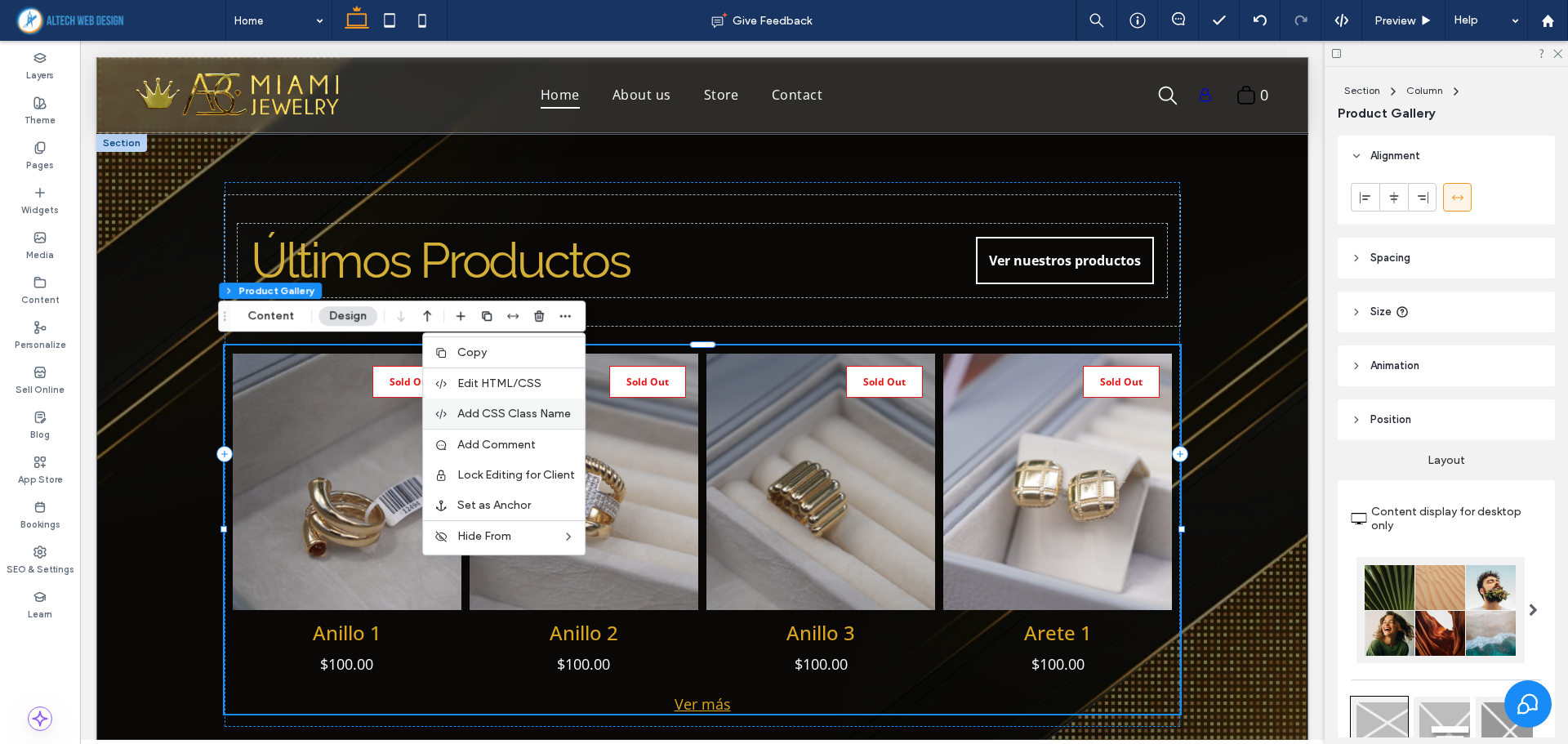
click at [508, 406] on div "Add CSS Class Name" at bounding box center [504, 414] width 162 height 30
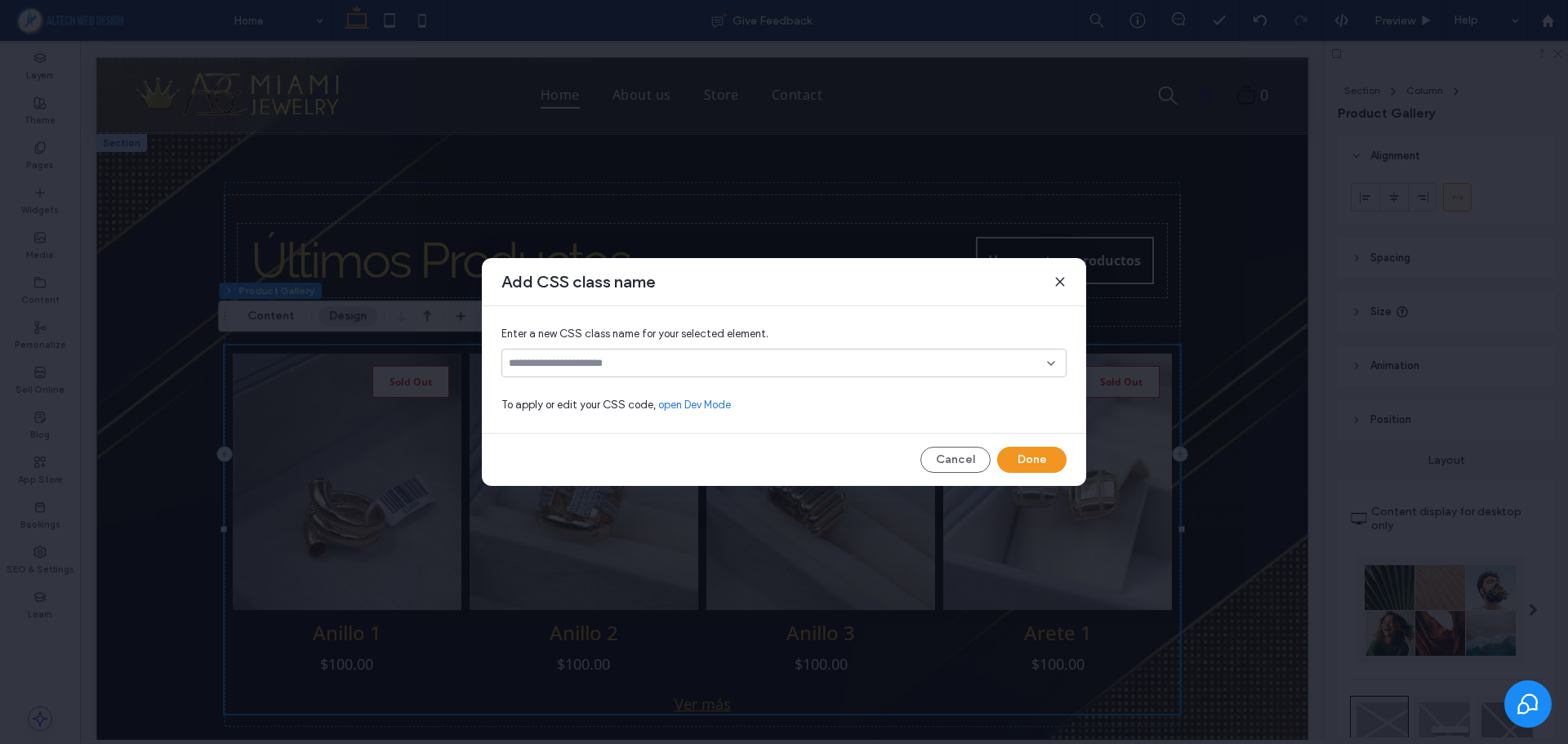
click at [713, 361] on input at bounding box center [778, 363] width 538 height 13
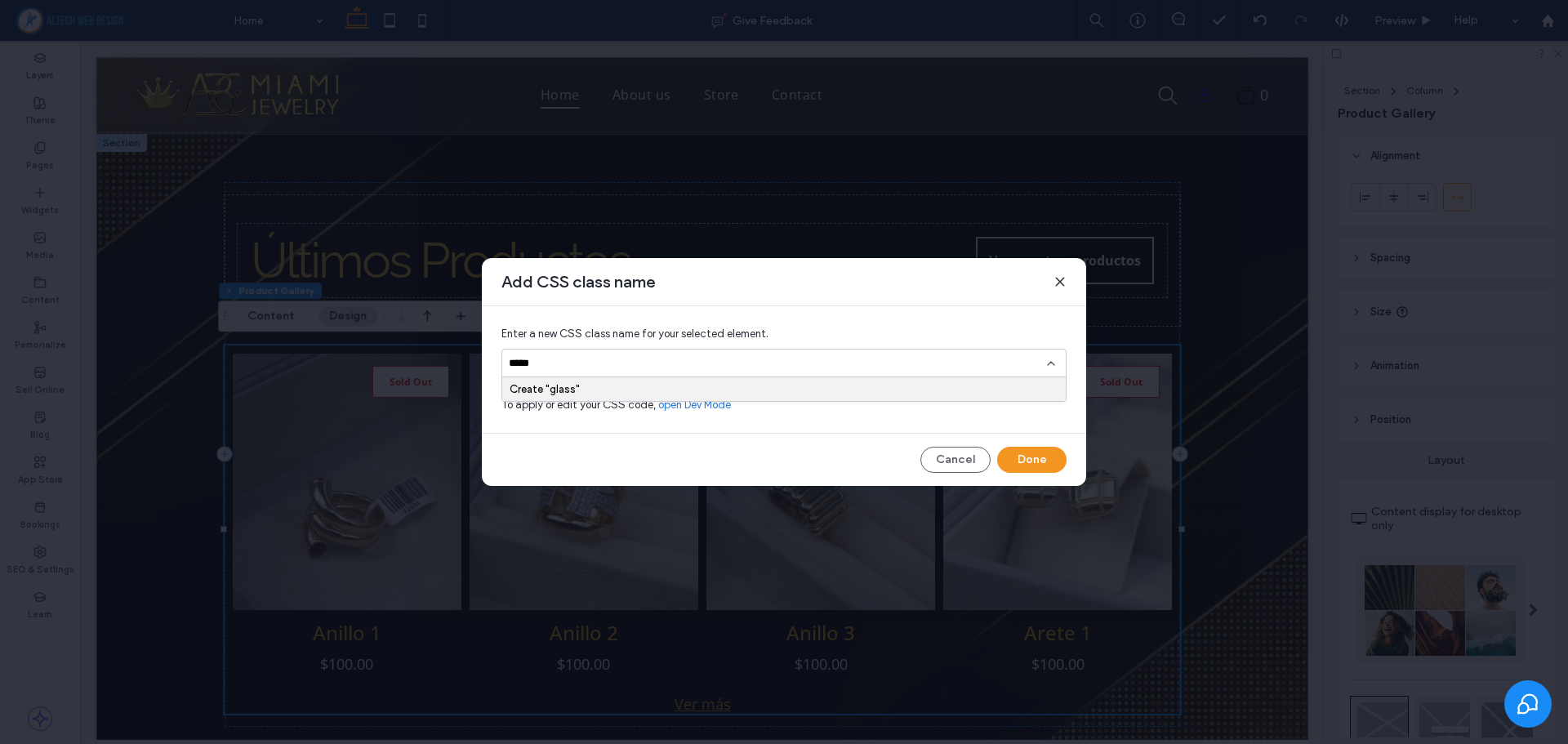
type input "*****"
click at [750, 386] on div "Create "glass"" at bounding box center [784, 389] width 549 height 12
click at [807, 421] on div "Enter a new CSS class name for your selected element. glass To apply or edit yo…" at bounding box center [783, 370] width 604 height 127
click at [764, 452] on div "Cancel Done" at bounding box center [783, 460] width 565 height 27
click at [1037, 462] on button "Done" at bounding box center [1032, 460] width 70 height 27
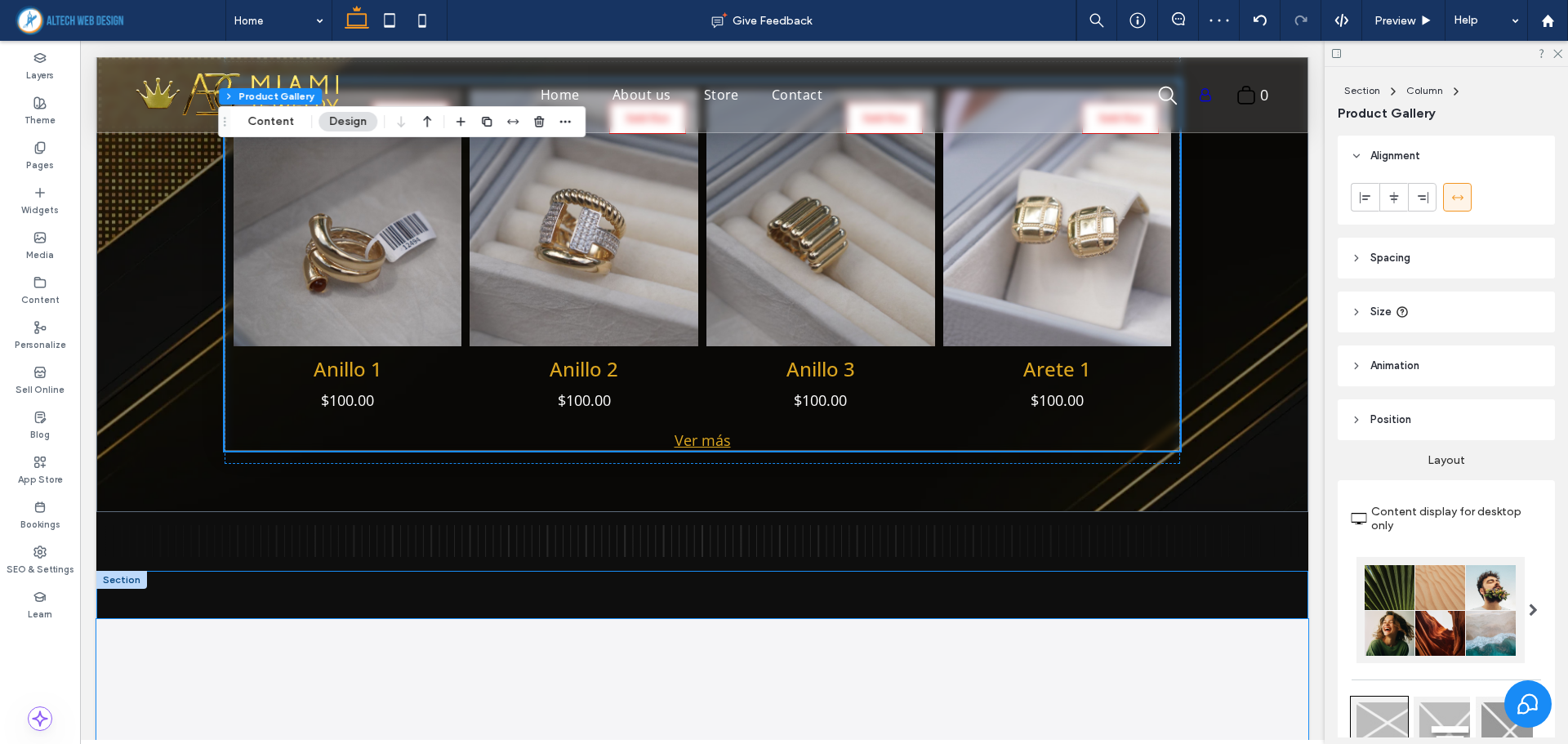
scroll to position [1172, 0]
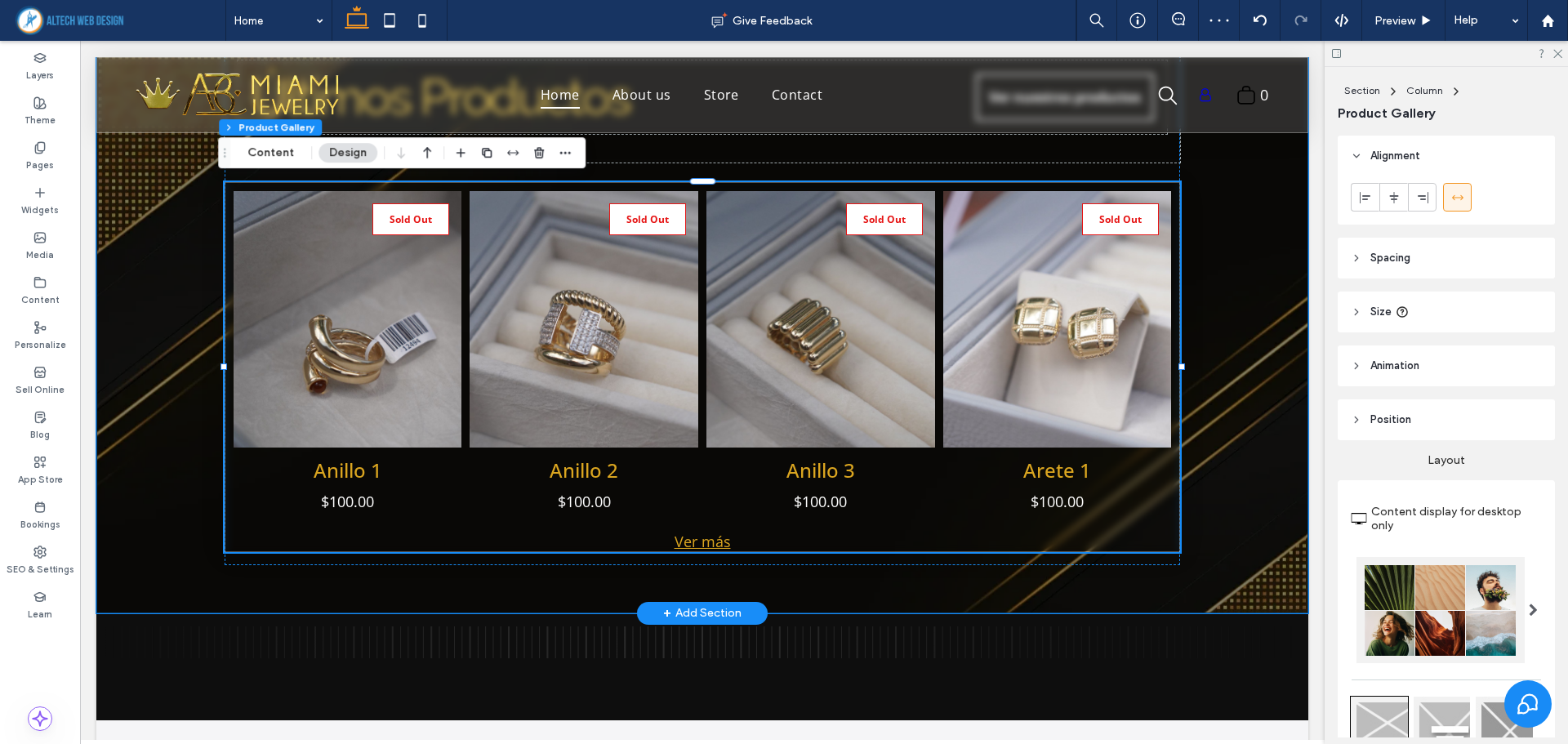
click at [1237, 439] on div "Sold Out Anillo 1 $100.00 Button Sold Out Anillo 2 $100.00 Button Sold Out Anil…" at bounding box center [701, 292] width 1211 height 643
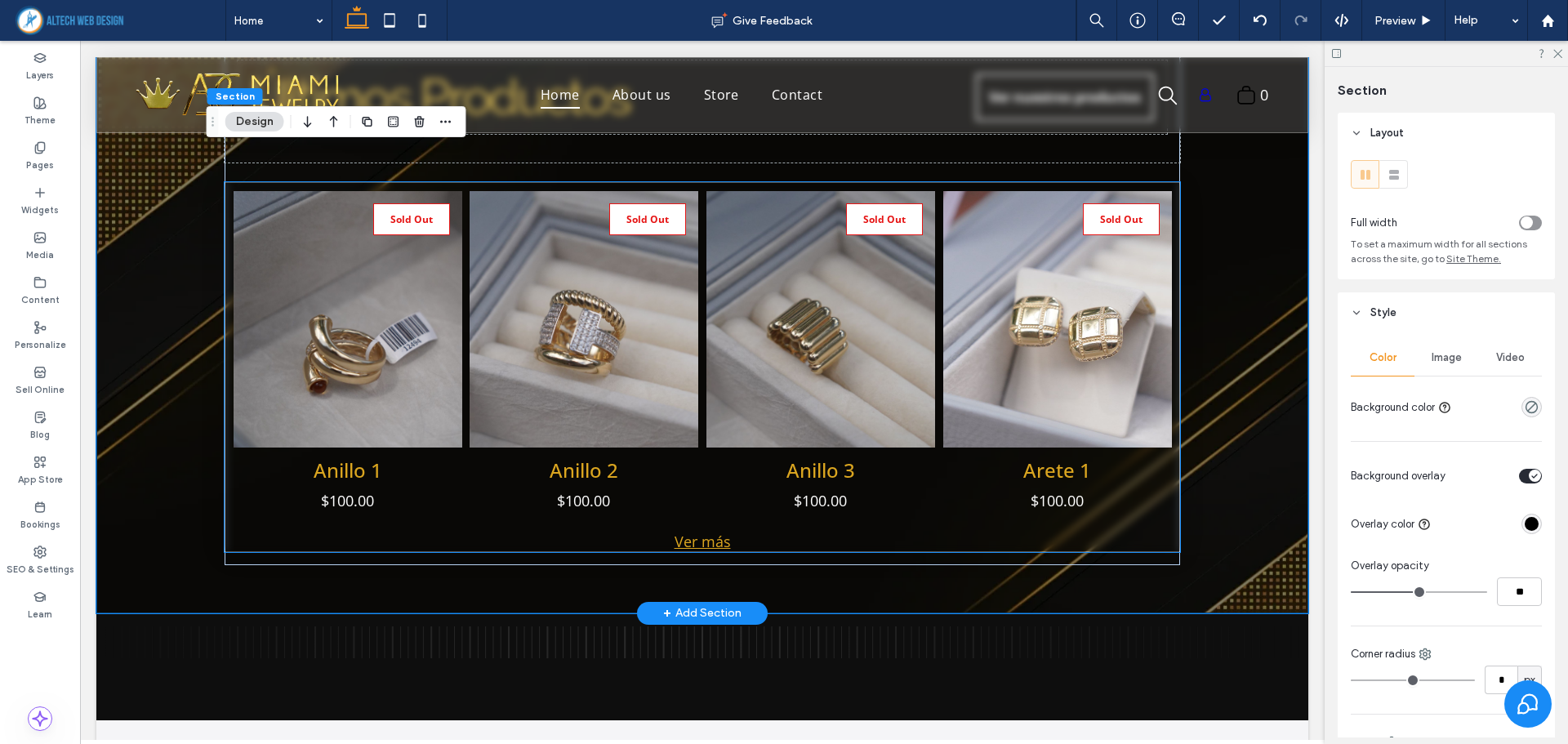
click at [939, 495] on li "Sold Out Arete 1 $100.00 Button" at bounding box center [1057, 357] width 237 height 340
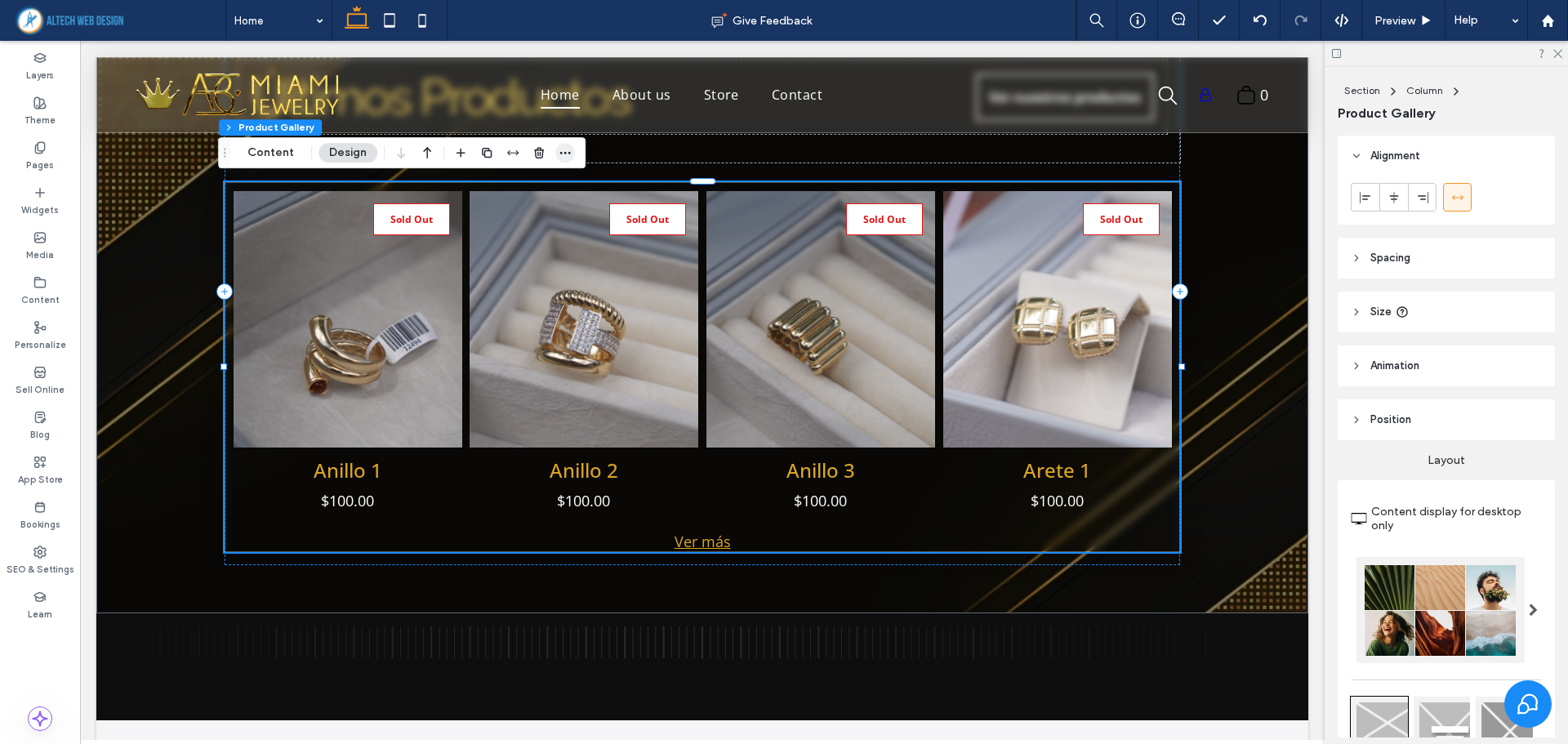
click at [562, 157] on icon "button" at bounding box center [564, 152] width 13 height 13
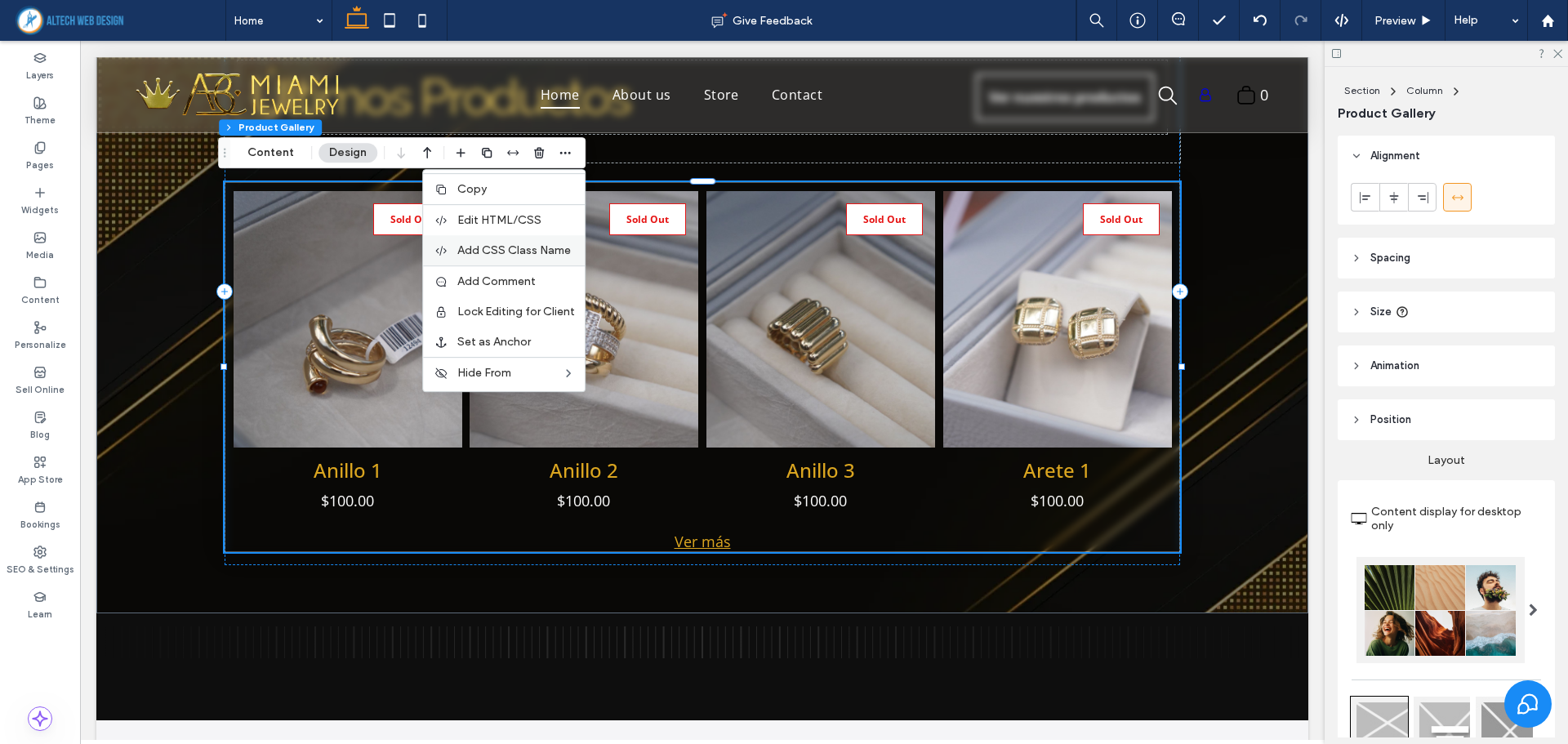
click at [500, 249] on span "Add CSS Class Name" at bounding box center [514, 251] width 114 height 14
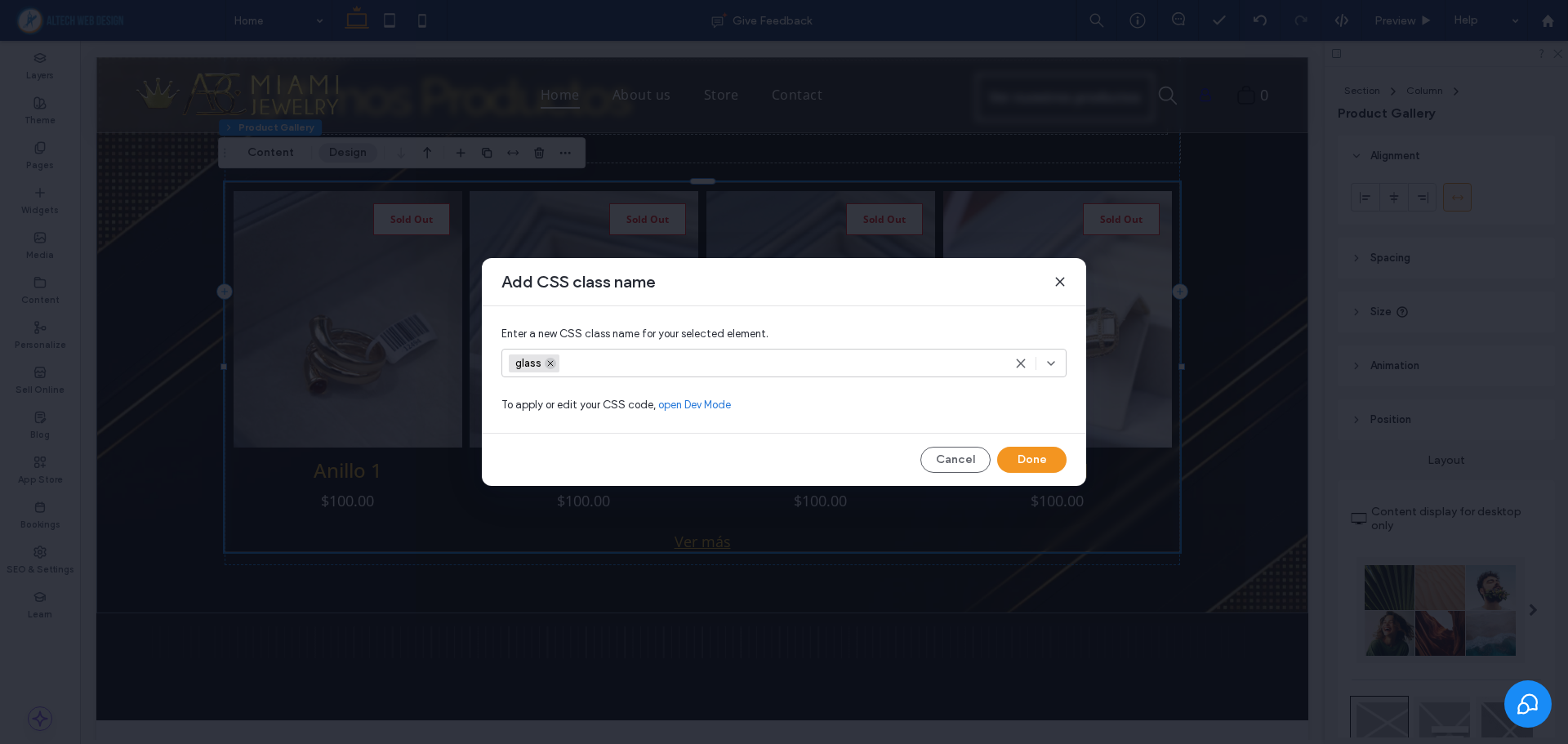
click at [552, 363] on icon at bounding box center [550, 364] width 8 height 8
click at [653, 442] on div "Add CSS class name Enter a new CSS class name for your selected element. To app…" at bounding box center [783, 372] width 604 height 228
click at [1037, 465] on button "Done" at bounding box center [1032, 460] width 70 height 27
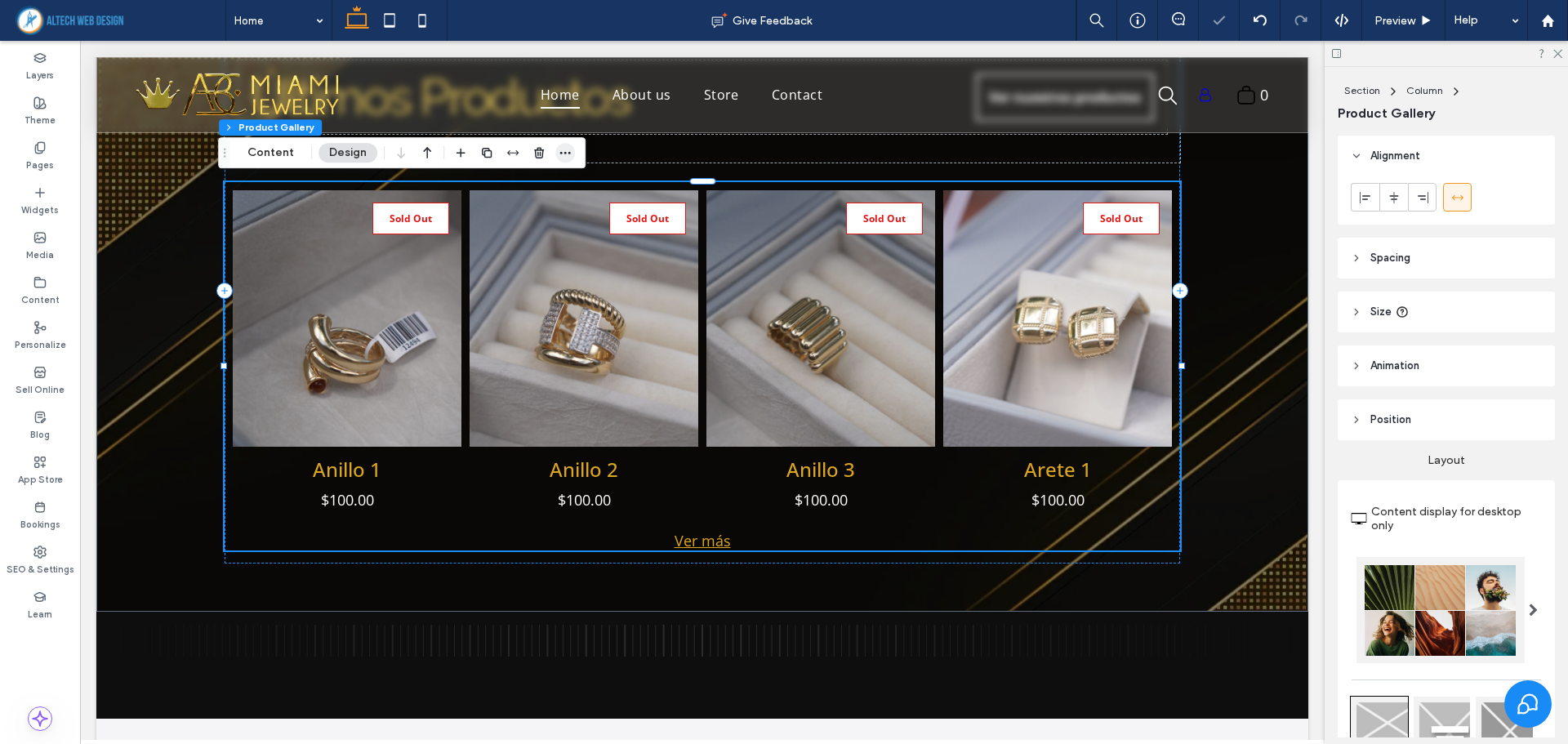
click at [570, 157] on span "button" at bounding box center [565, 152] width 20 height 20
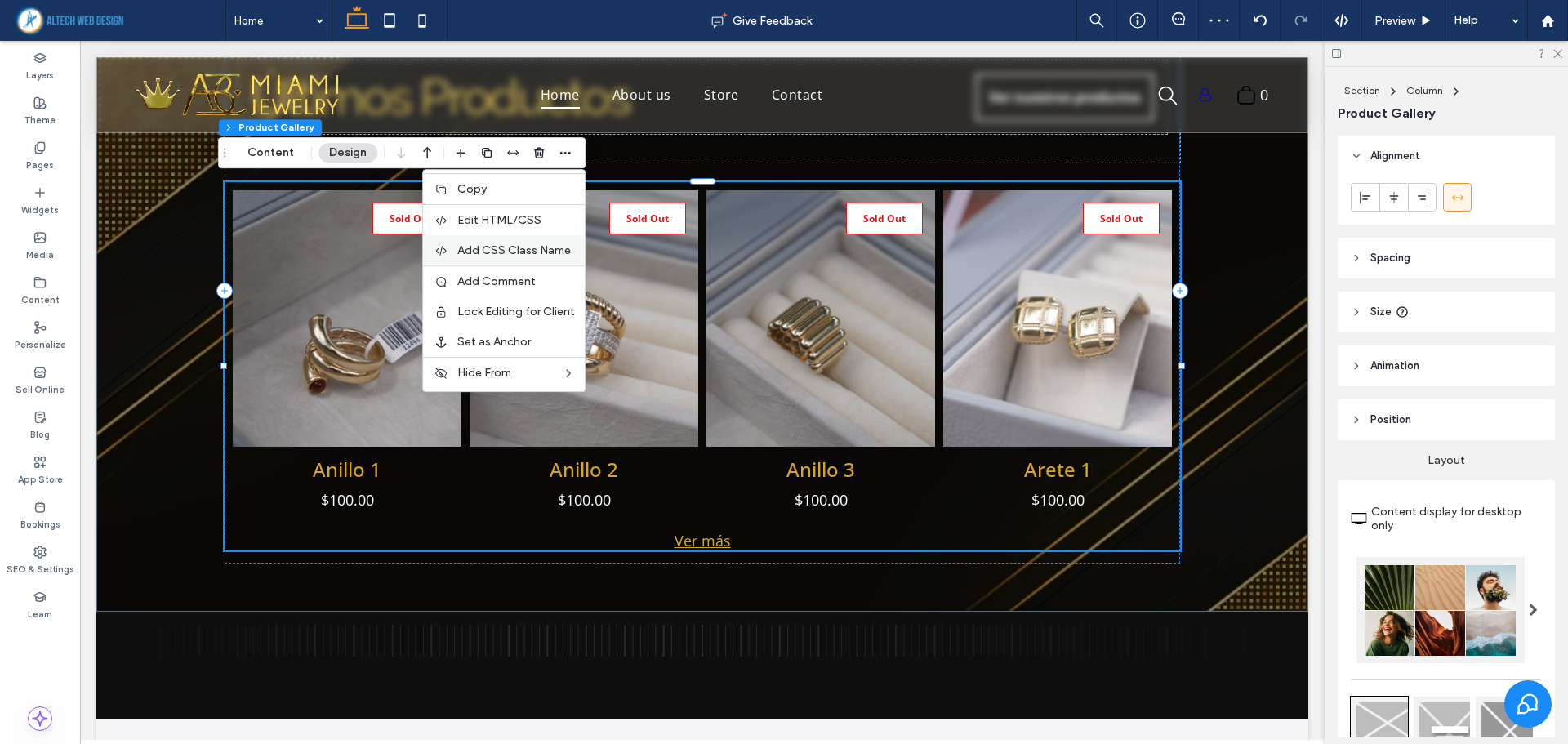
click at [527, 254] on span "Add CSS Class Name" at bounding box center [514, 251] width 114 height 14
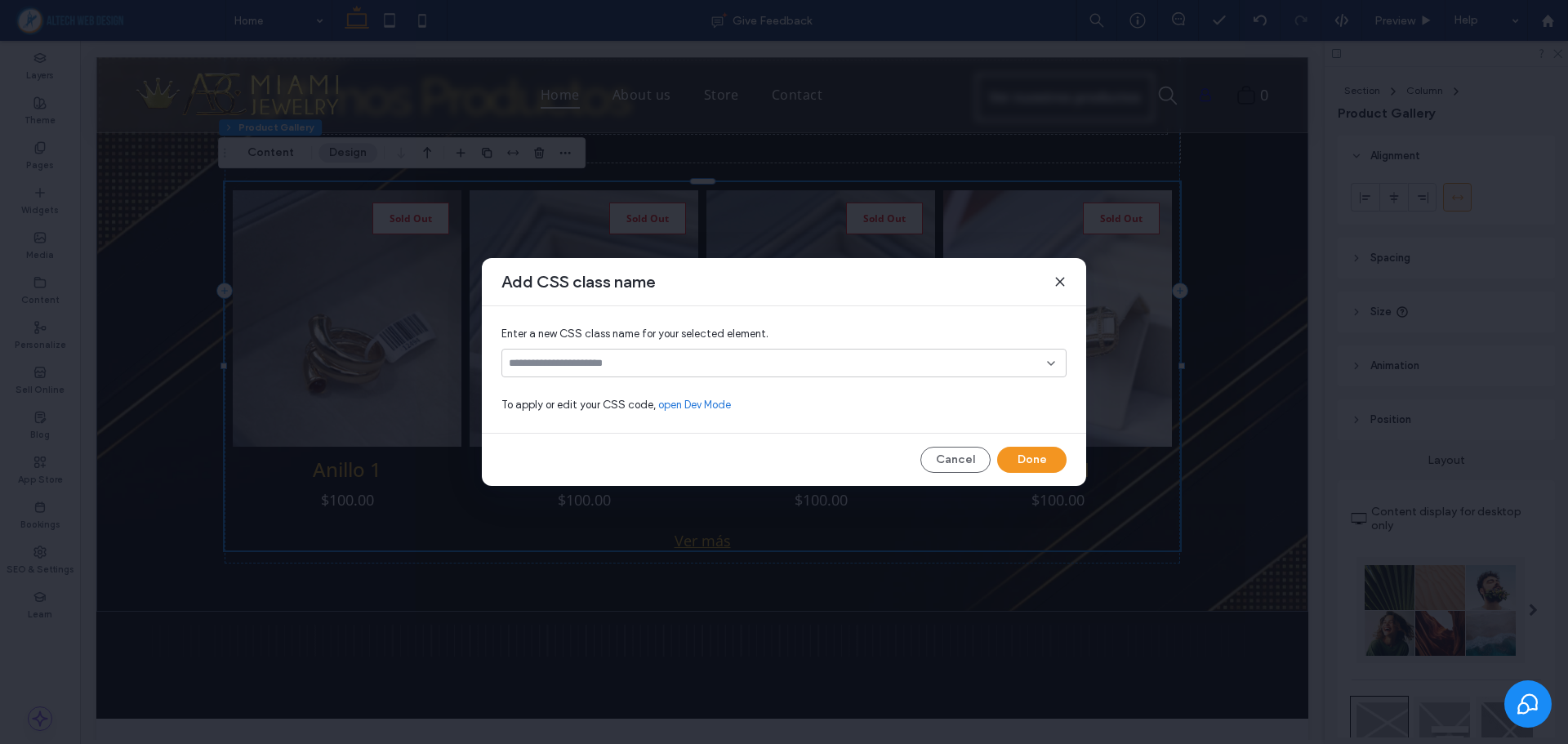
click at [689, 403] on link "open Dev Mode" at bounding box center [695, 405] width 73 height 17
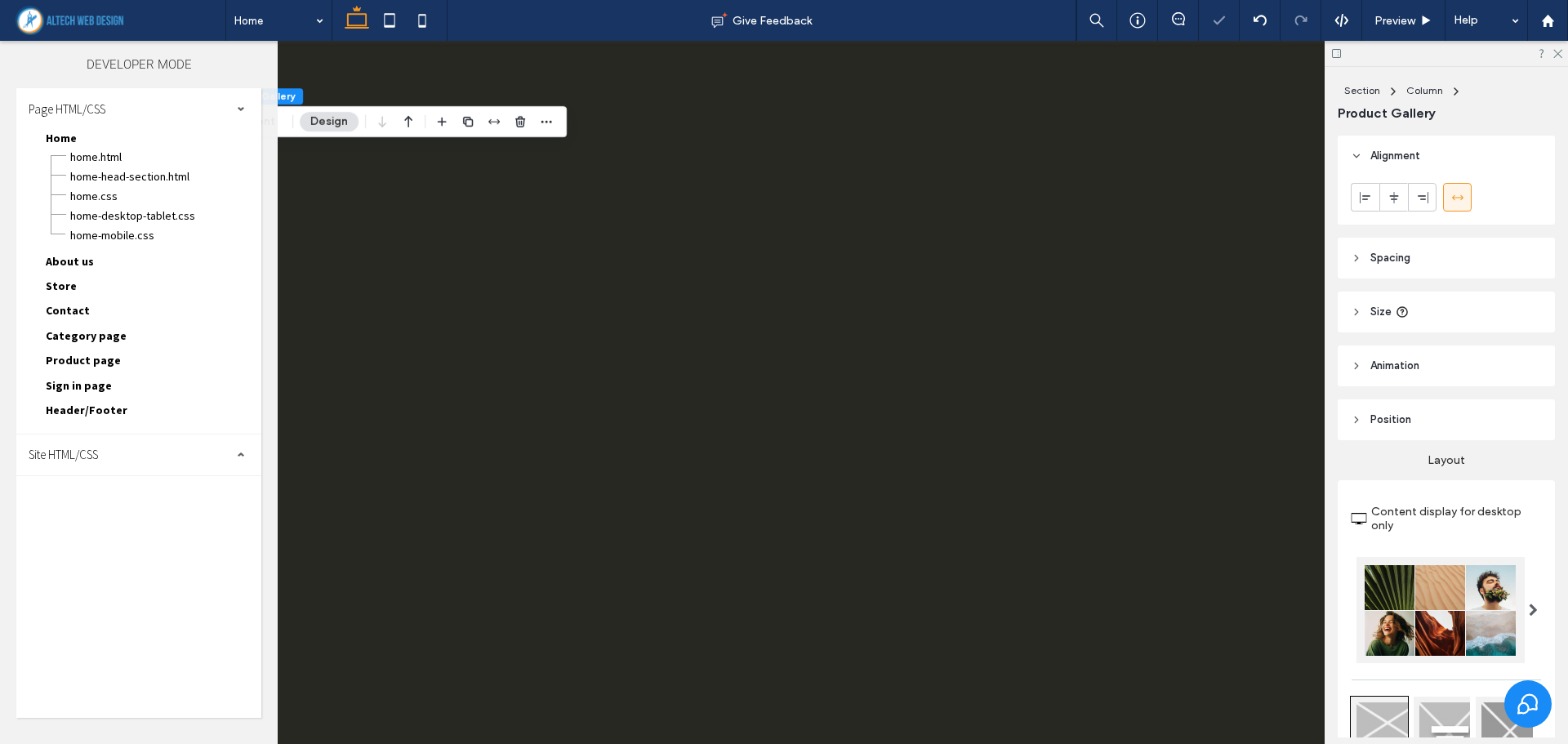
scroll to position [0, 0]
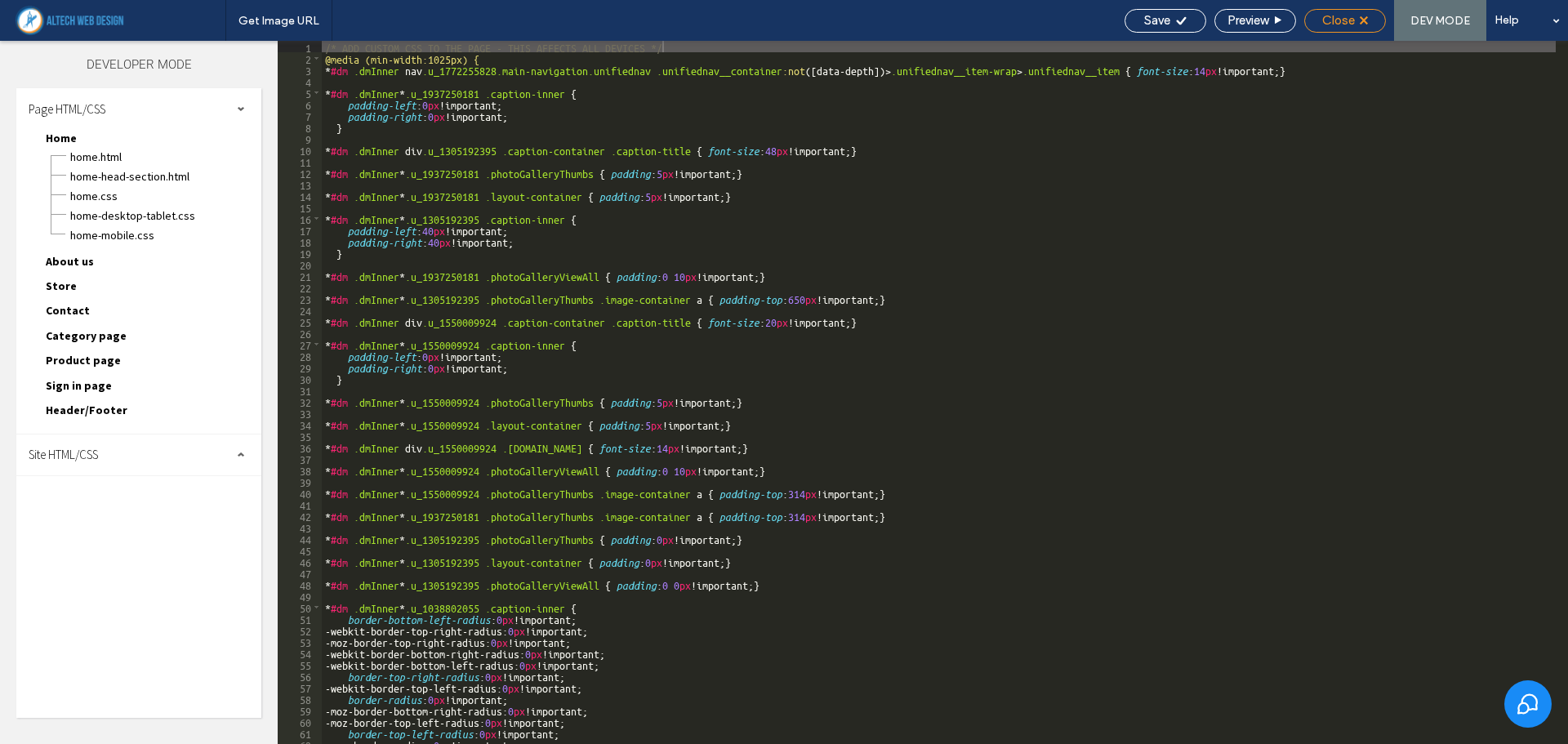
click at [1348, 20] on span "Close" at bounding box center [1338, 20] width 32 height 15
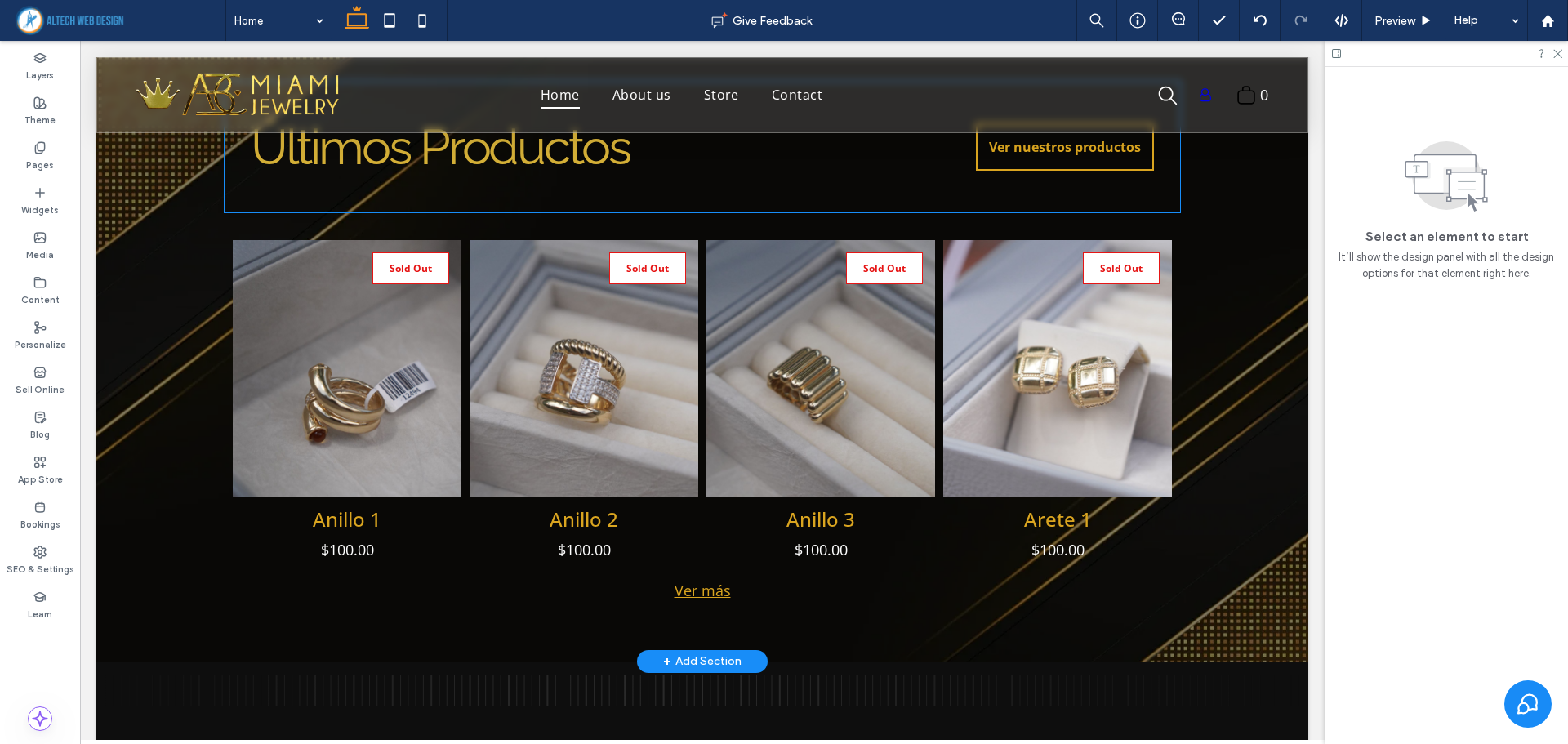
scroll to position [1144, 0]
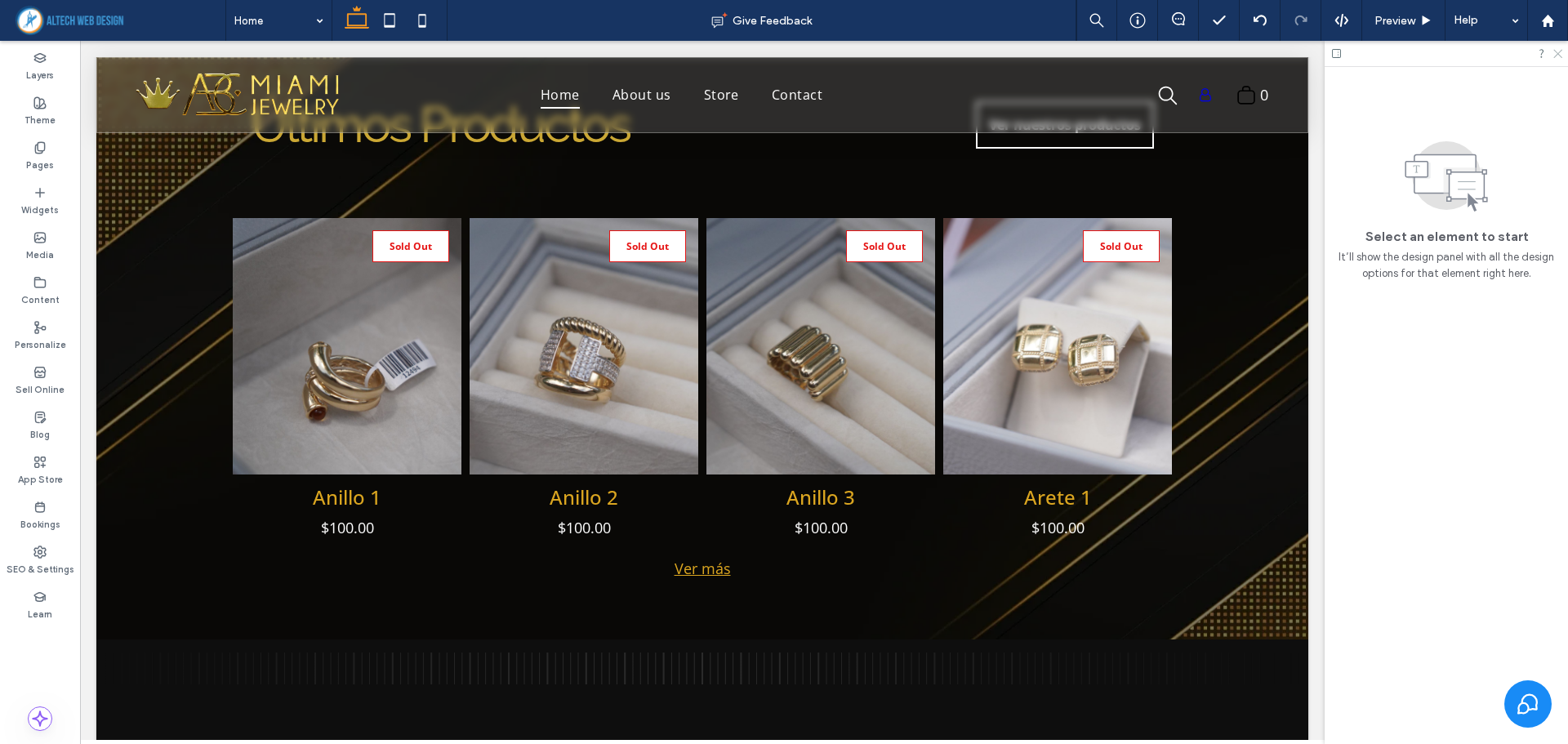
click at [1559, 54] on icon at bounding box center [1556, 52] width 11 height 11
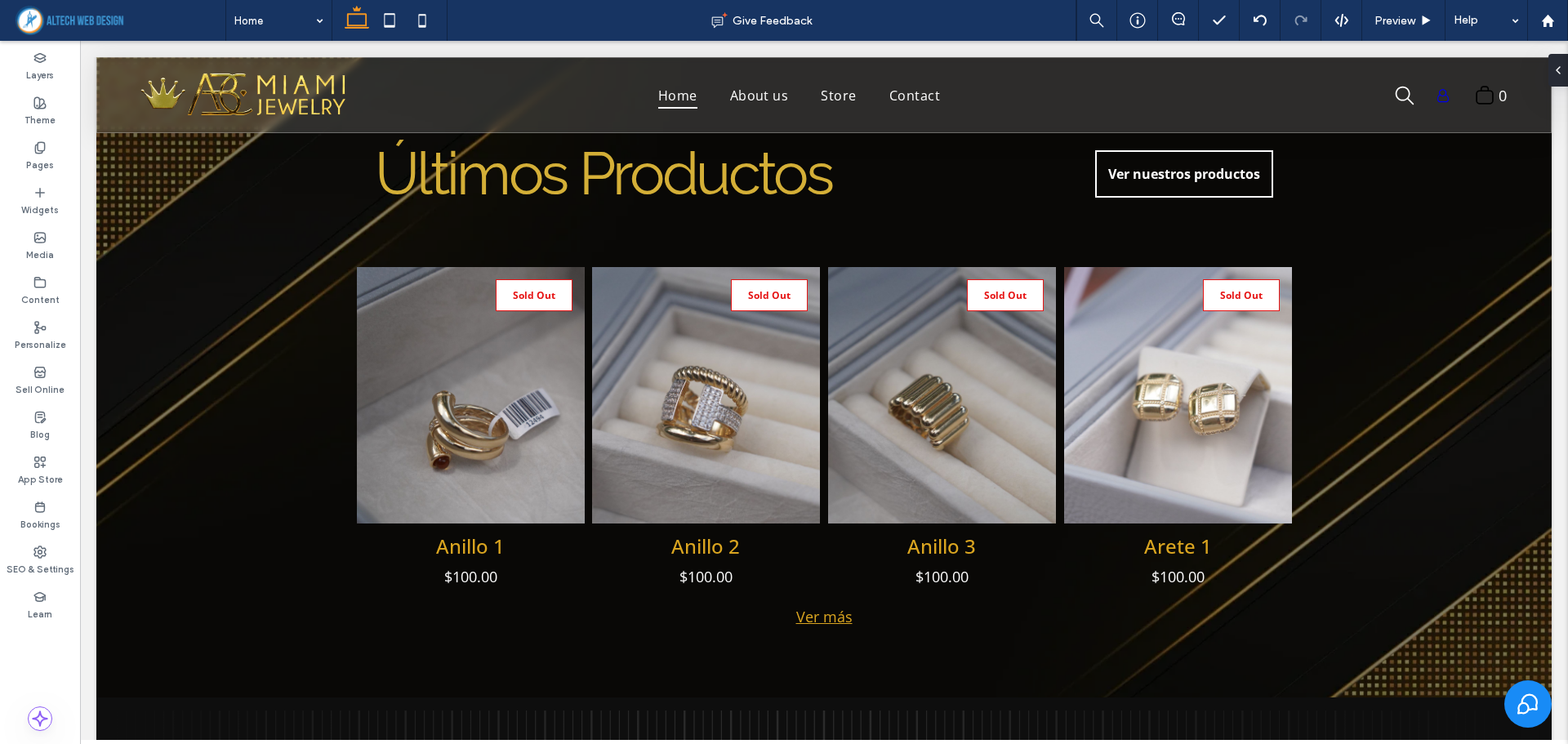
scroll to position [1182, 0]
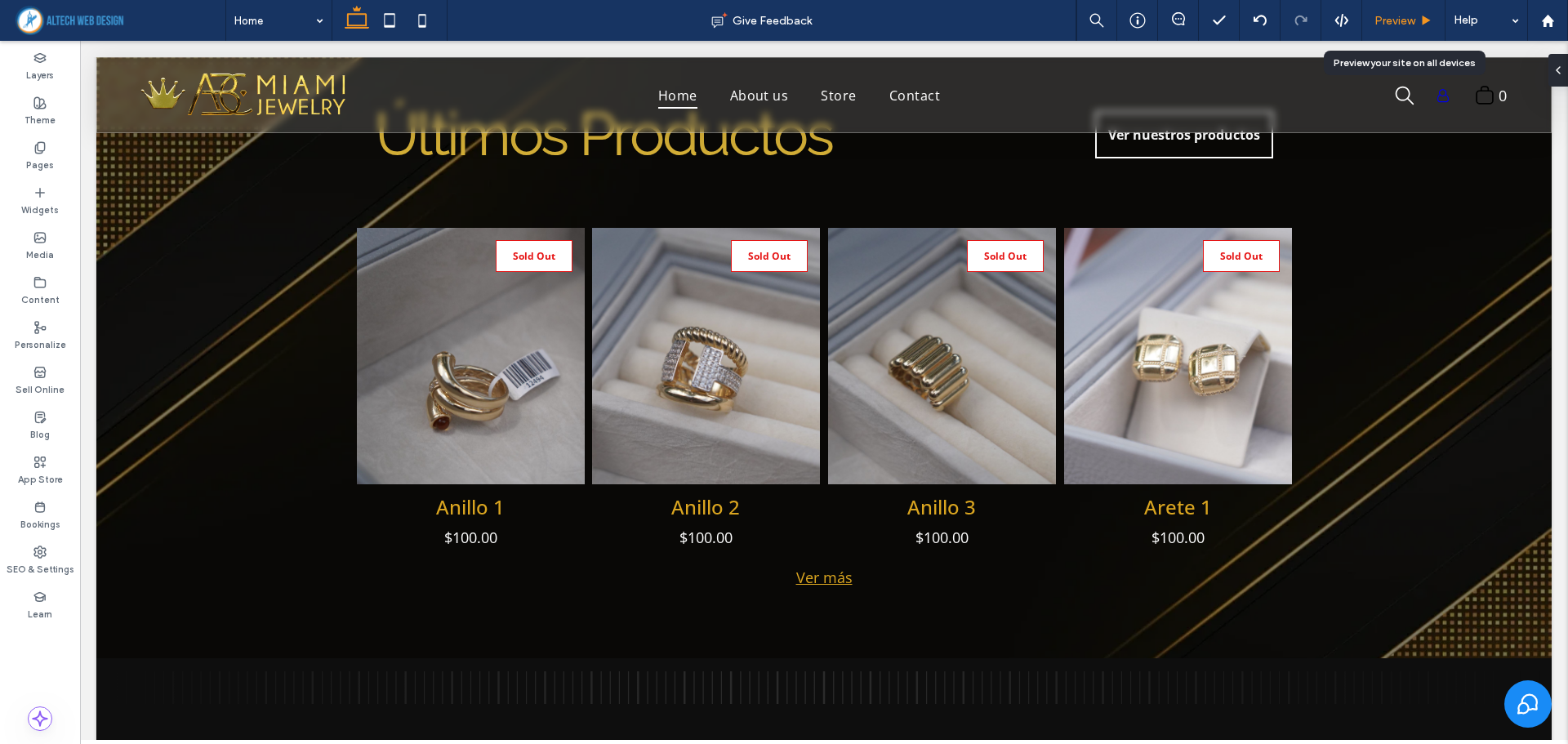
click at [1395, 12] on div "Preview" at bounding box center [1403, 21] width 84 height 41
click at [1396, 14] on span "Preview" at bounding box center [1395, 21] width 41 height 14
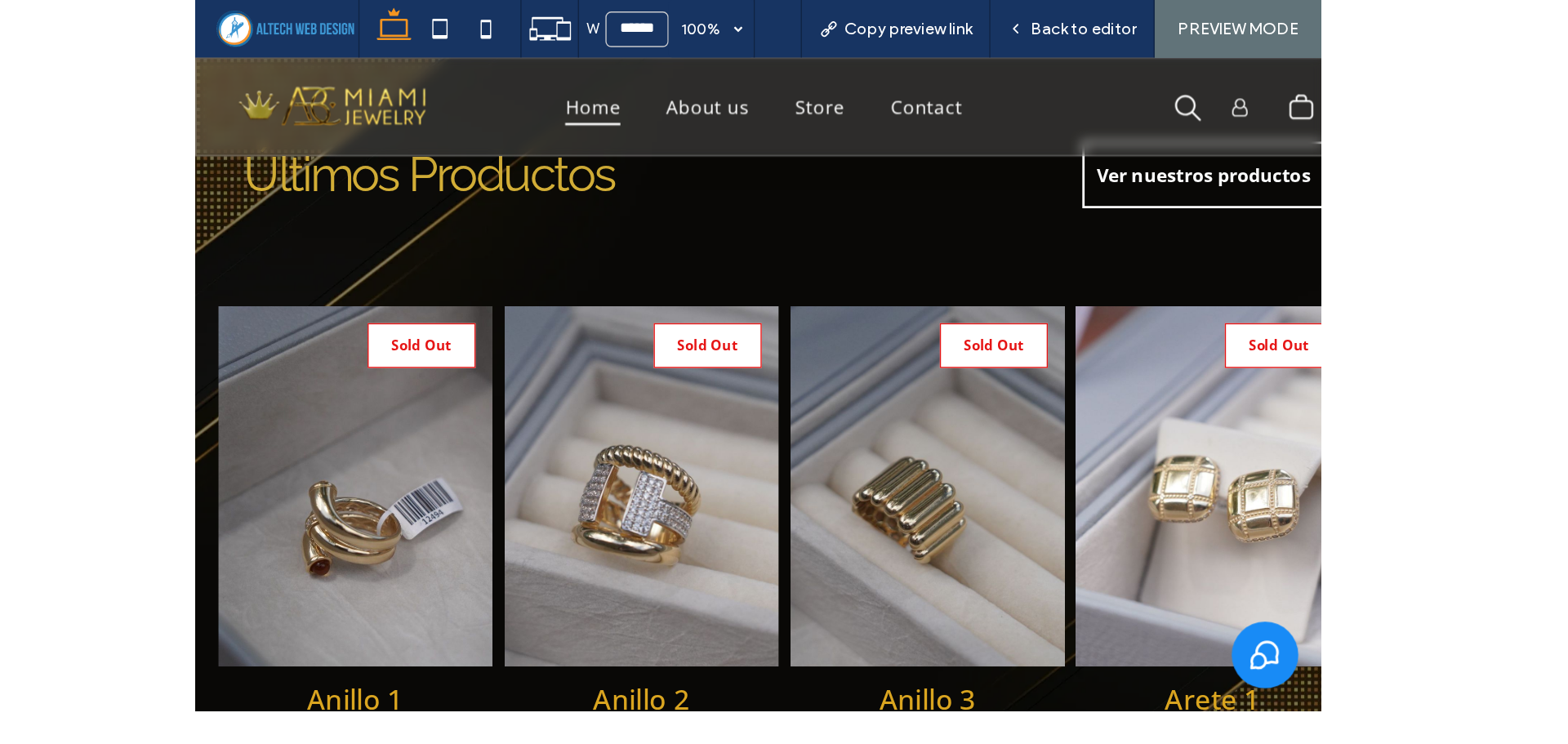
scroll to position [1066, 0]
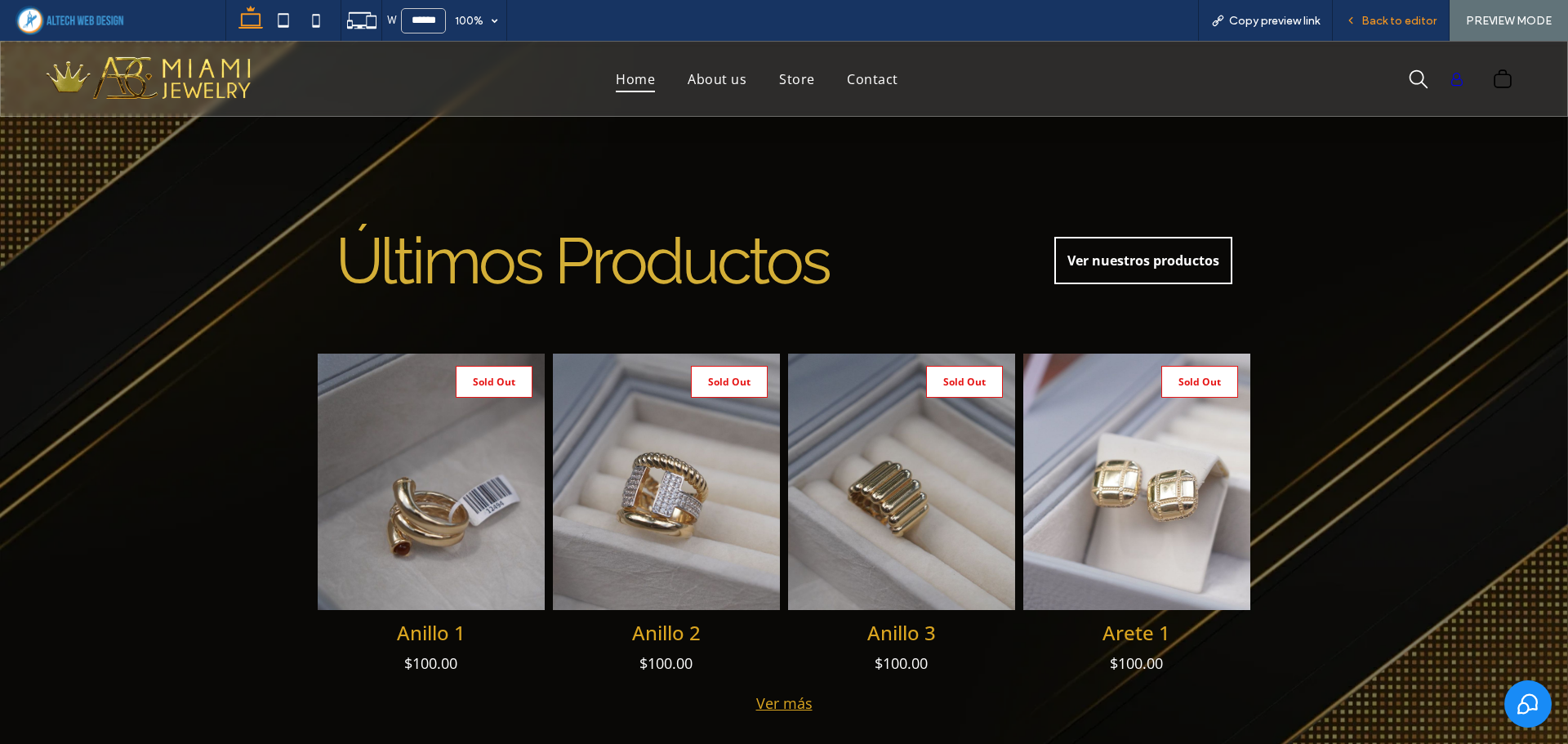
click at [1397, 22] on span "Back to editor" at bounding box center [1398, 21] width 75 height 14
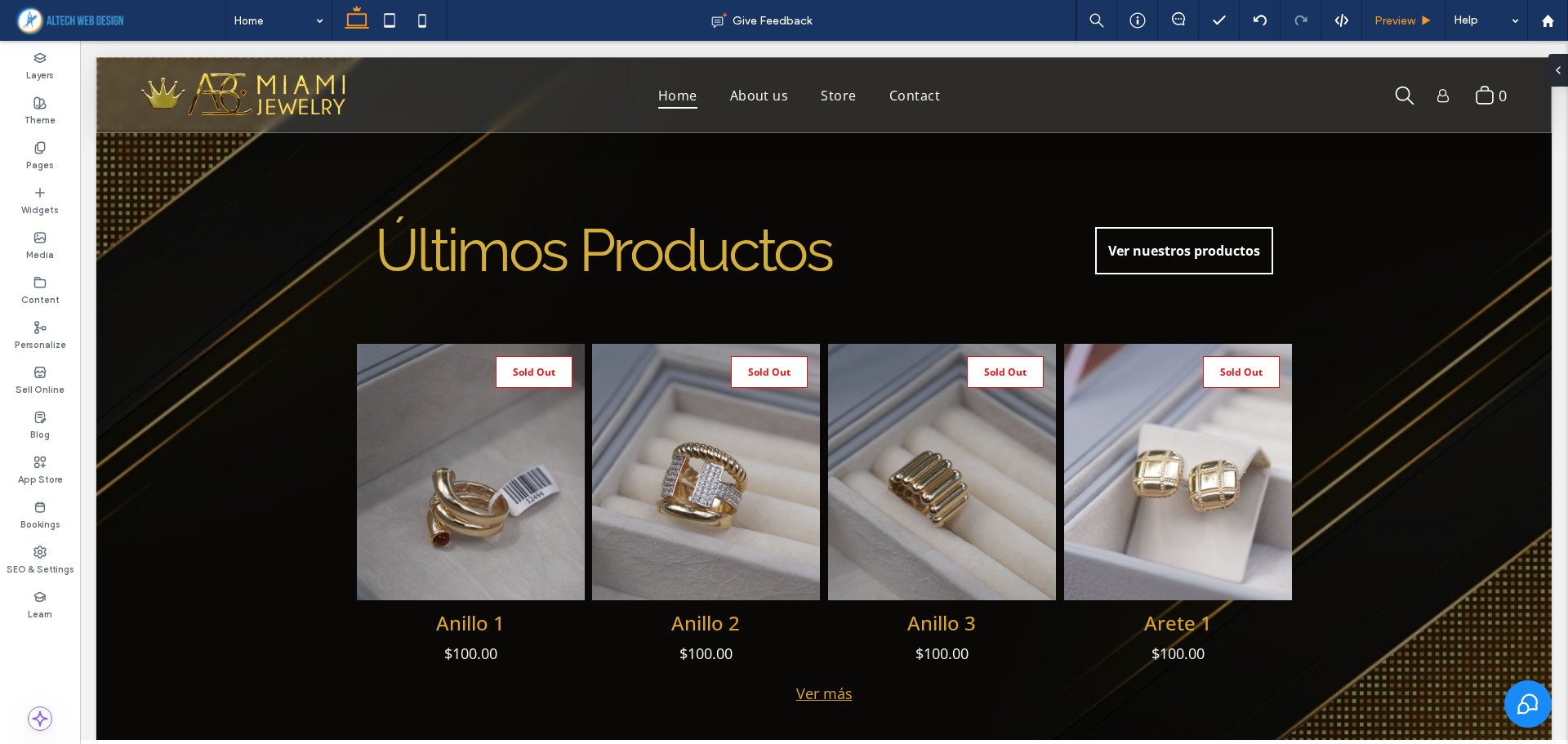
scroll to position [1074, 0]
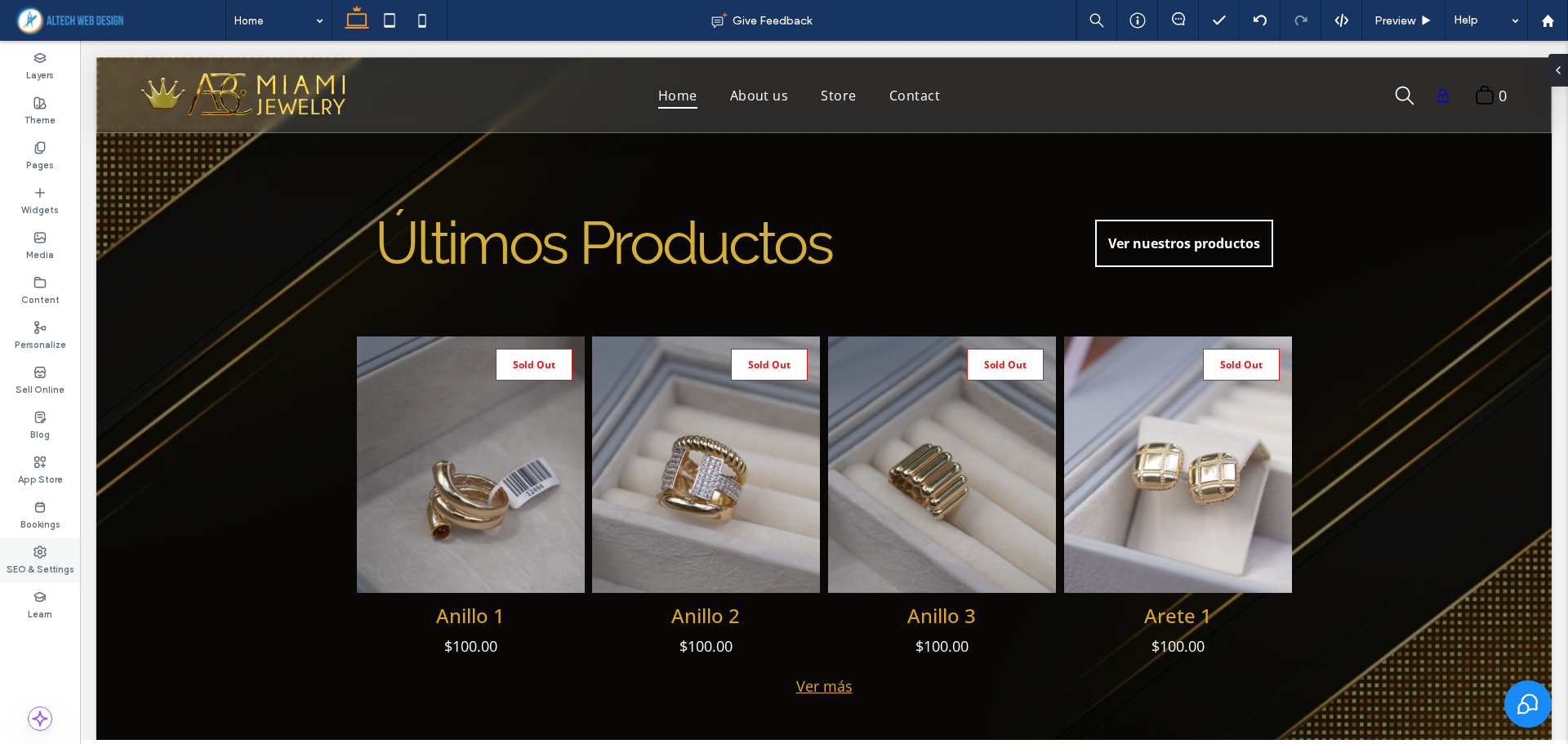
click at [27, 571] on label "SEO & Settings" at bounding box center [40, 567] width 68 height 18
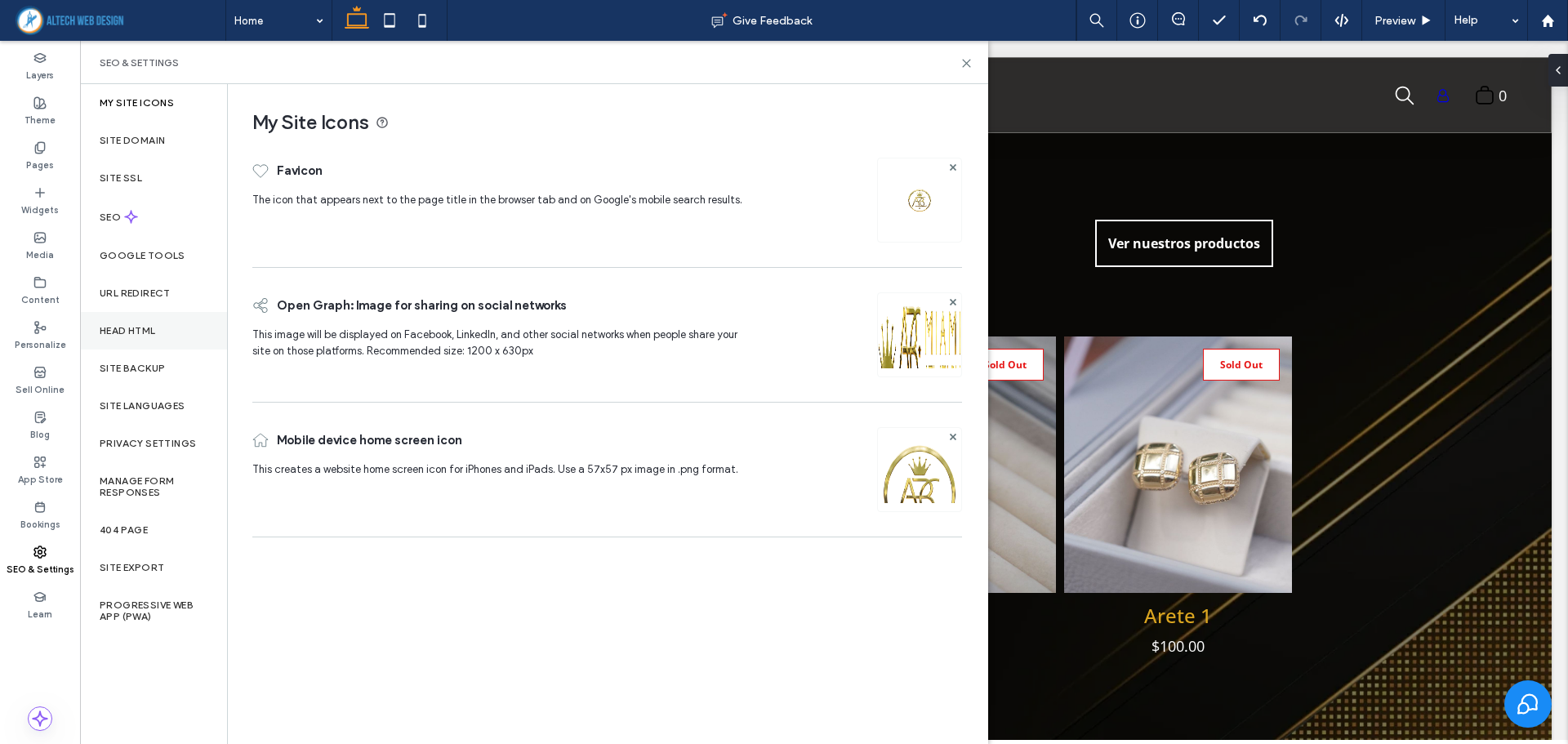
click at [155, 327] on label "Head HTML" at bounding box center [127, 331] width 56 height 12
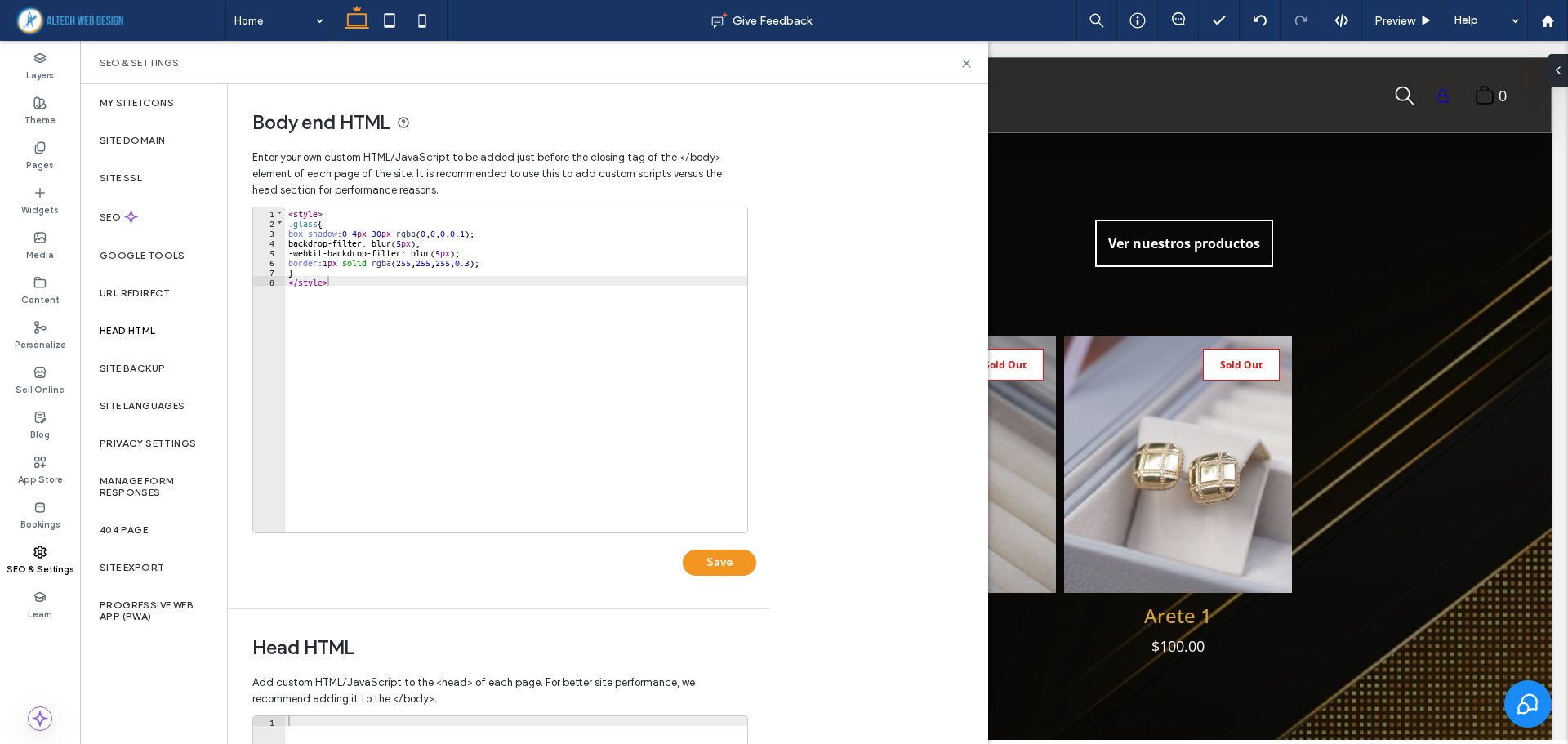
click at [346, 272] on div "< style > .glass { box-shadow : 0 4 px 30 px rgba ( 0 , 0 , 0 , 0.1 ); backdrop…" at bounding box center [516, 379] width 462 height 345
paste textarea
click at [293, 288] on div "< style > .glass { box-shadow : 0 4 px 30 px rgba ( 0 , 0 , 0 , 0.1 ); backdrop…" at bounding box center [518, 379] width 457 height 345
click at [396, 286] on div "< style > .glass { box-shadow : 0 4 px 30 px rgba ( 0 , 0 , 0 , 0.1 ); backdrop…" at bounding box center [518, 379] width 457 height 345
drag, startPoint x: 376, startPoint y: 293, endPoint x: 295, endPoint y: 293, distance: 81.0
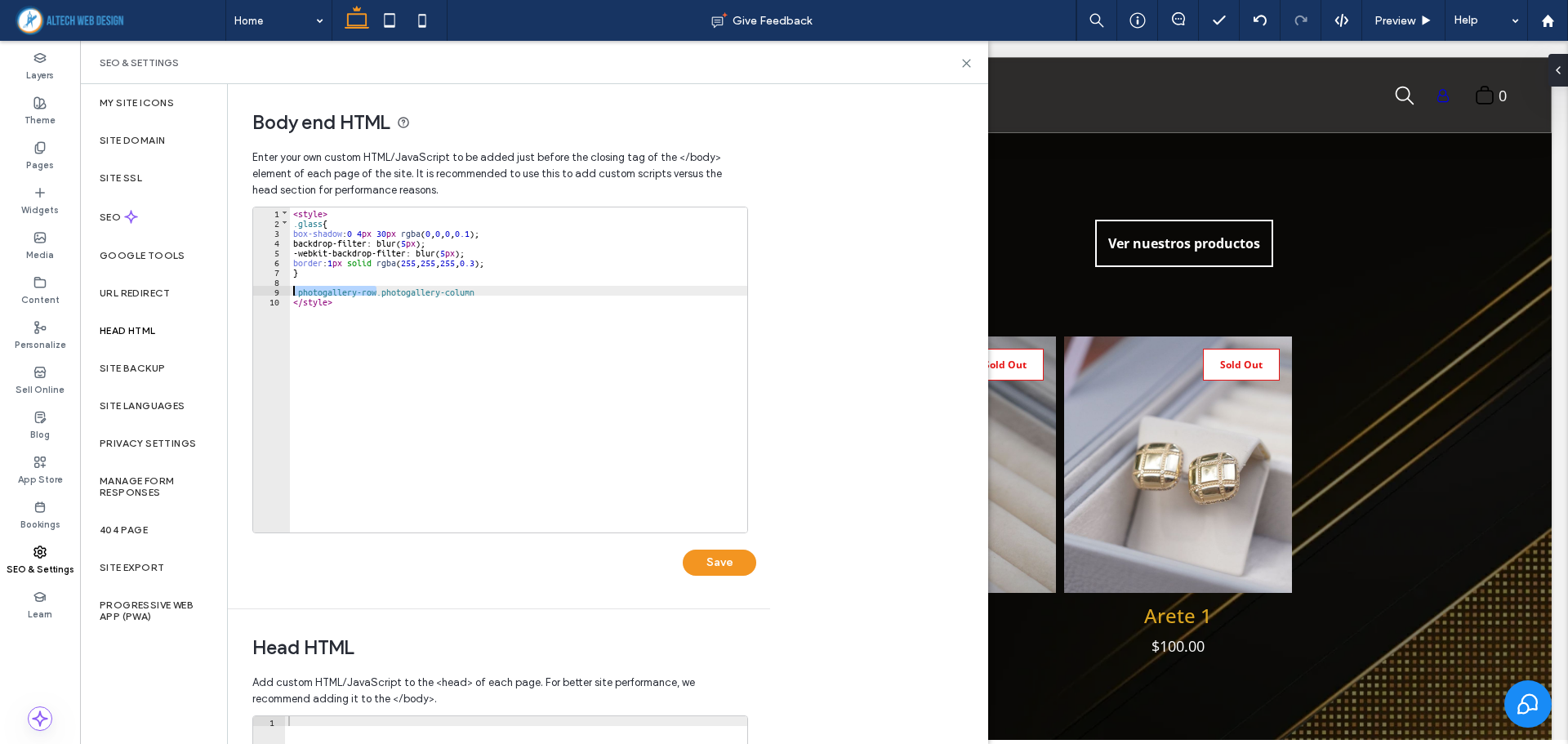
click at [295, 293] on div "< style > .glass { box-shadow : 0 4 px 30 px rgba ( 0 , 0 , 0 , 0.1 ); backdrop…" at bounding box center [518, 379] width 457 height 345
click at [579, 297] on div "< style > .glass { box-shadow : 0 4 px 30 px rgba ( 0 , 0 , 0 , 0.1 ); backdrop…" at bounding box center [518, 379] width 457 height 345
click at [575, 292] on div "< style > .glass { box-shadow : 0 4 px 30 px rgba ( 0 , 0 , 0 , 0.1 ); backdrop…" at bounding box center [518, 379] width 457 height 345
click at [376, 289] on div "< style > .glass { box-shadow : 0 4 px 30 px rgba ( 0 , 0 , 0 , 0.1 ); backdrop…" at bounding box center [518, 379] width 457 height 345
type textarea "**"
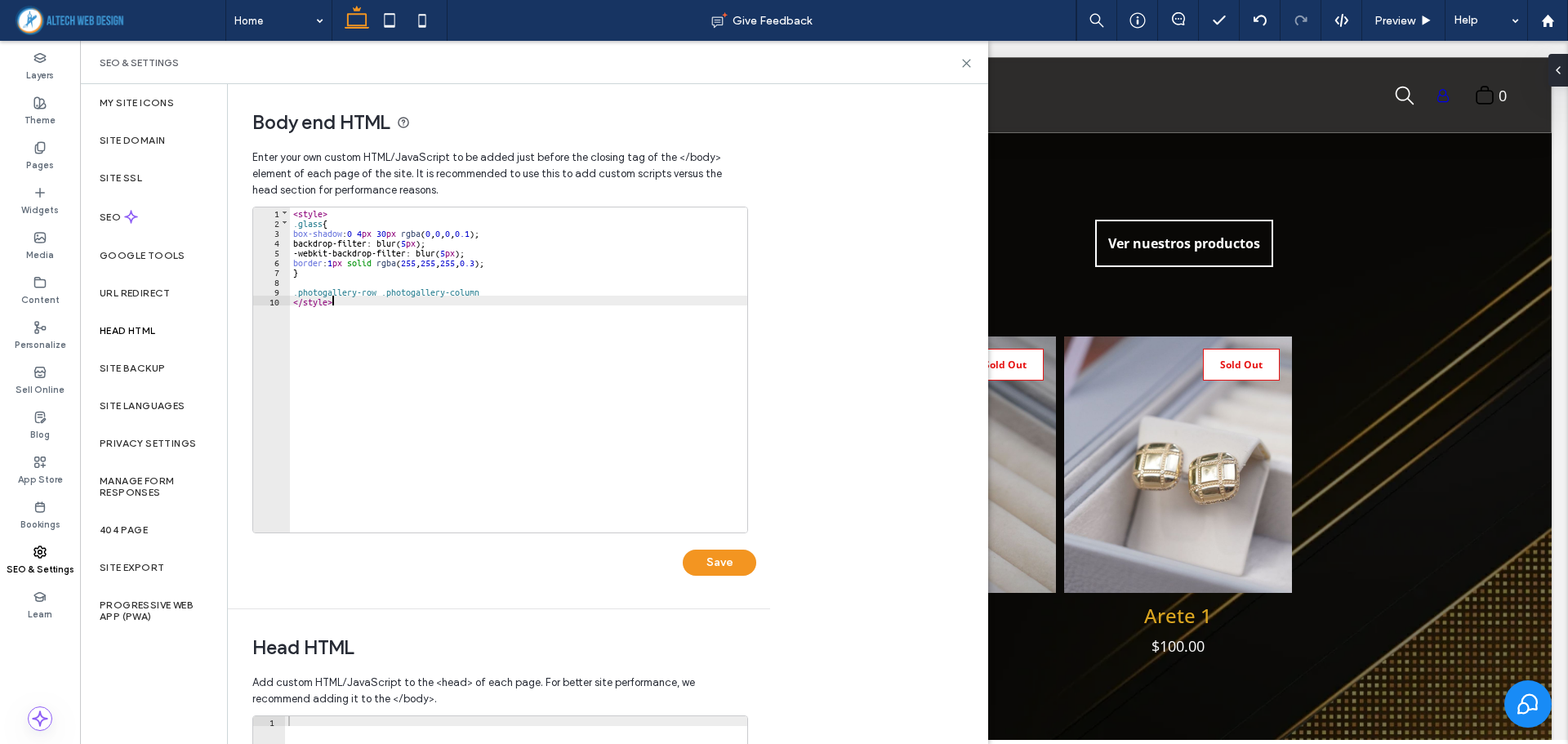
click at [534, 408] on div "< style > .glass { box-shadow : 0 4 px 30 px rgba ( 0 , 0 , 0 , 0.1 ); backdrop…" at bounding box center [518, 379] width 457 height 345
drag, startPoint x: 493, startPoint y: 288, endPoint x: 183, endPoint y: 293, distance: 310.0
click at [183, 293] on div "My Site Icons Site Domain Site SSL SEO Google Tools URL Redirect Head HTML Site…" at bounding box center [533, 415] width 908 height 660
click at [723, 557] on button "Save" at bounding box center [719, 562] width 74 height 27
click at [1414, 427] on div "Sold Out Anillo 1 $100.00 Button Sold Out Anillo 2 $100.00 Button Sold Out Anil…" at bounding box center [823, 436] width 1455 height 660
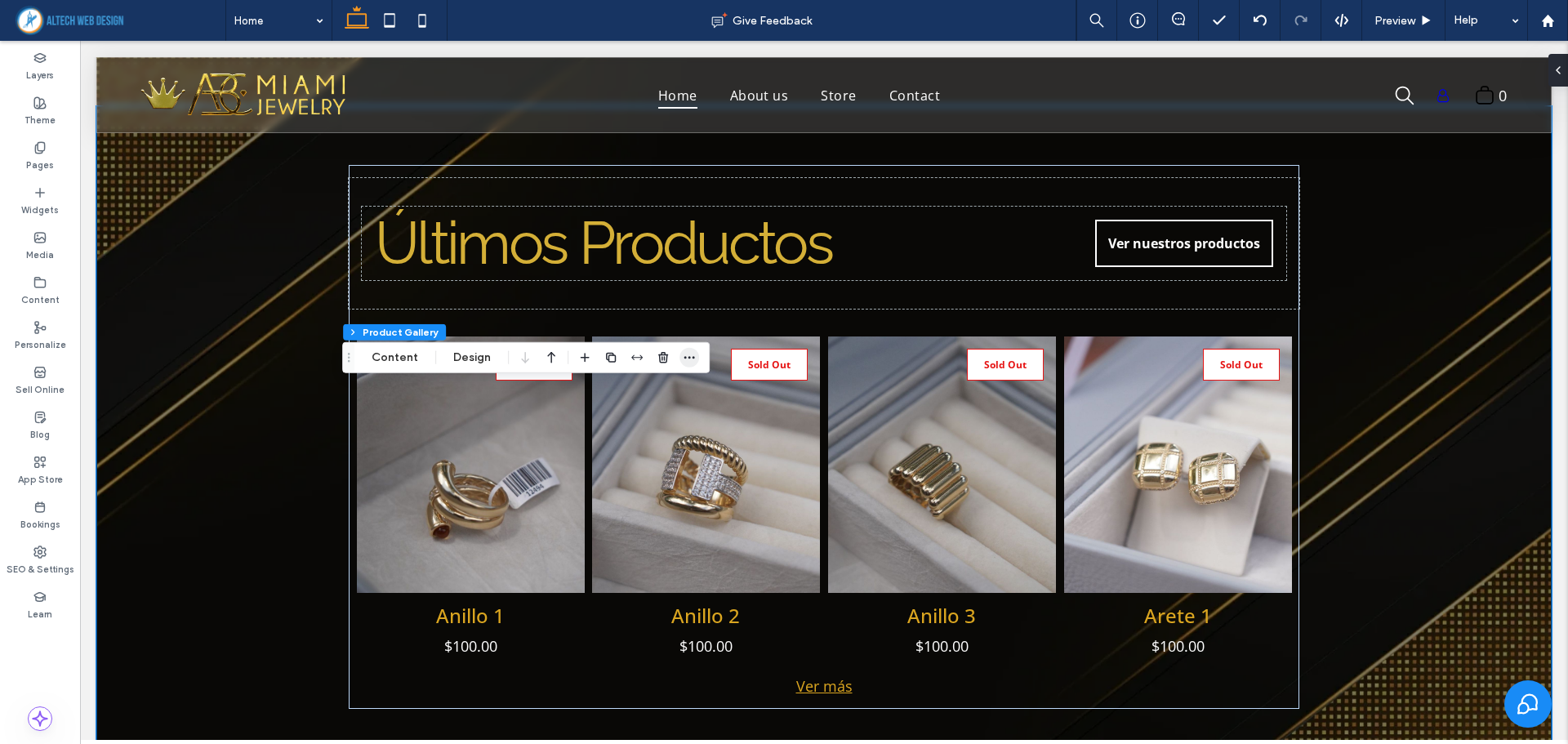
click at [690, 356] on icon "button" at bounding box center [689, 357] width 13 height 13
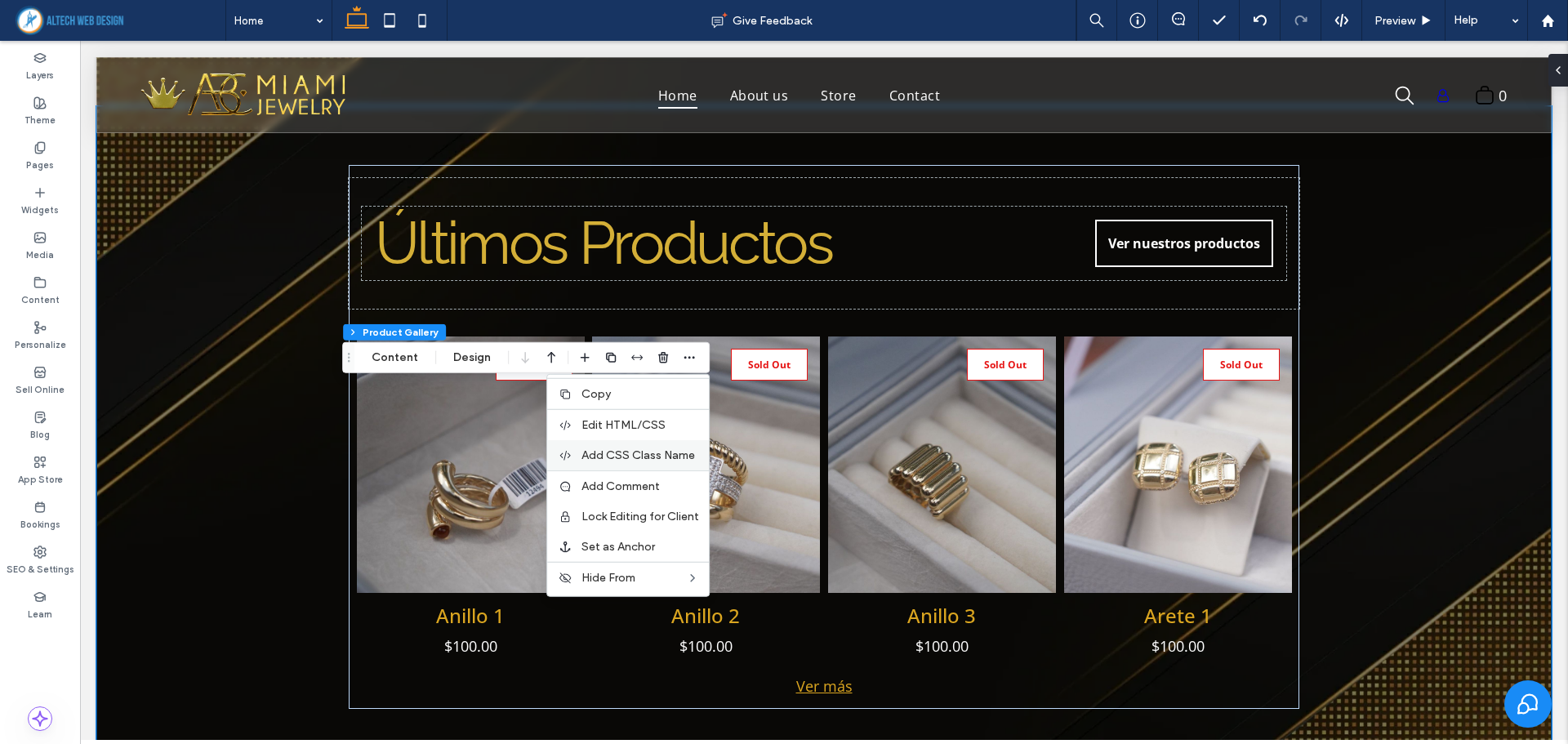
click at [599, 453] on span "Add CSS Class Name" at bounding box center [639, 455] width 114 height 14
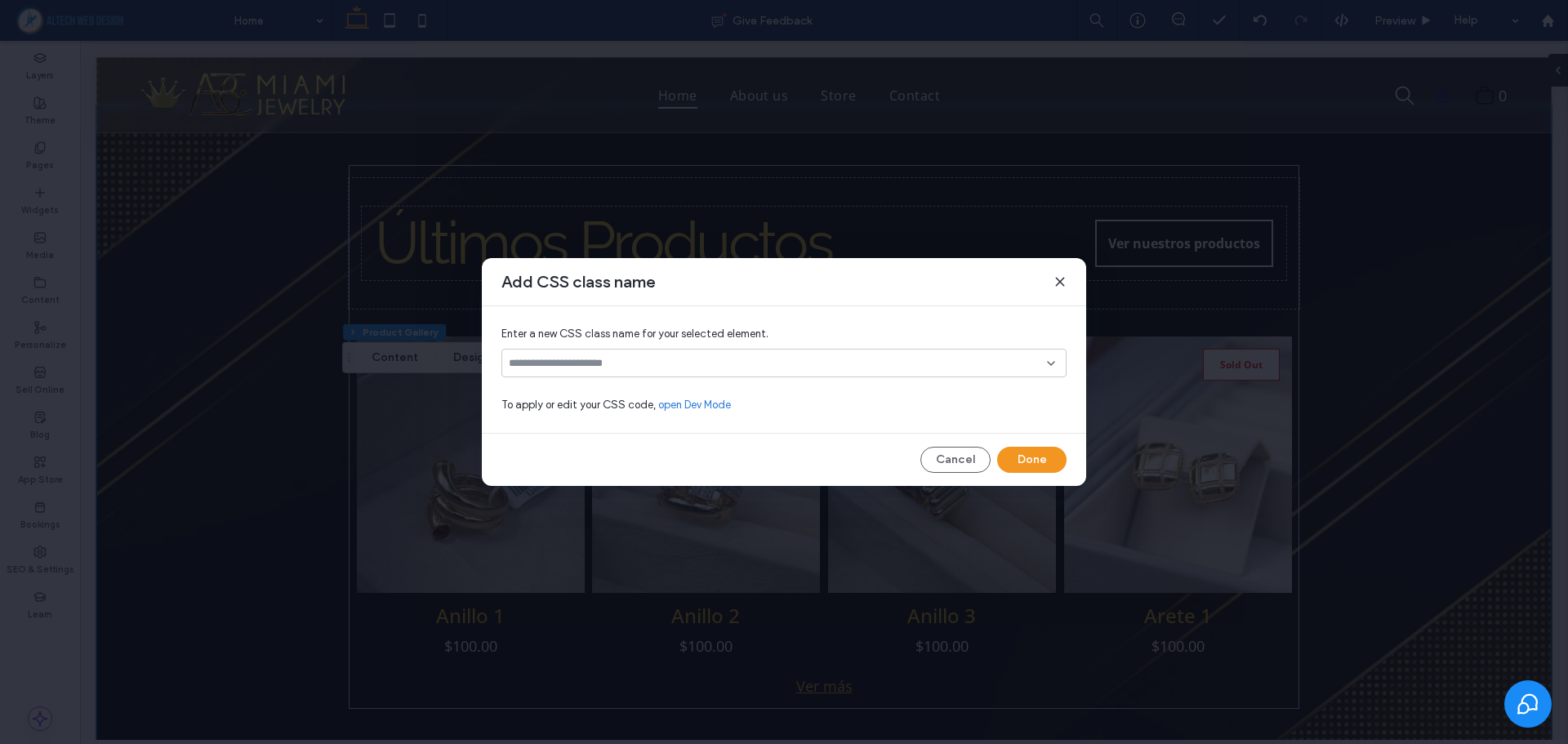
click at [540, 361] on input at bounding box center [778, 363] width 538 height 13
click at [819, 370] on input at bounding box center [778, 363] width 538 height 13
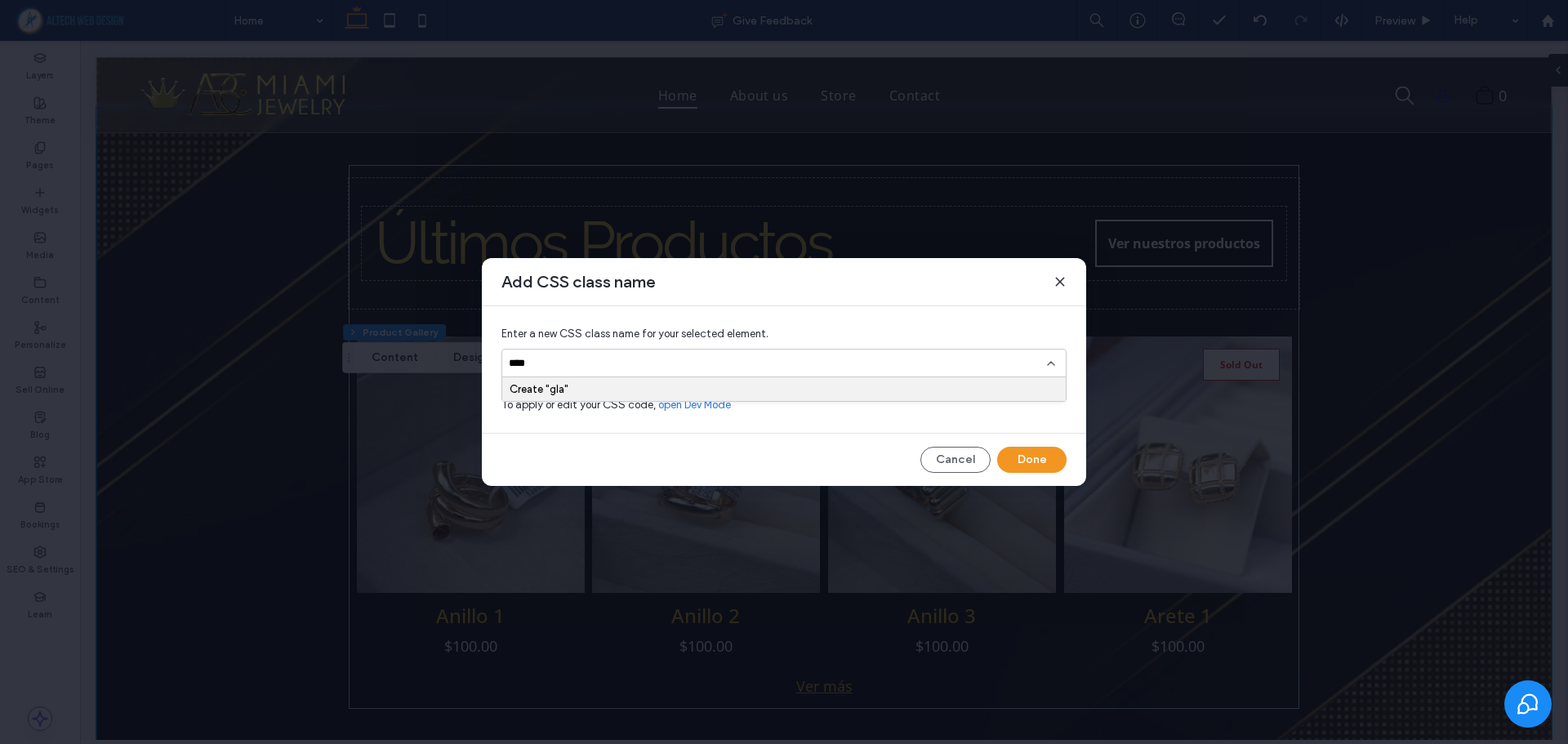
type input "*****"
click at [1024, 457] on button "Done" at bounding box center [1032, 460] width 70 height 27
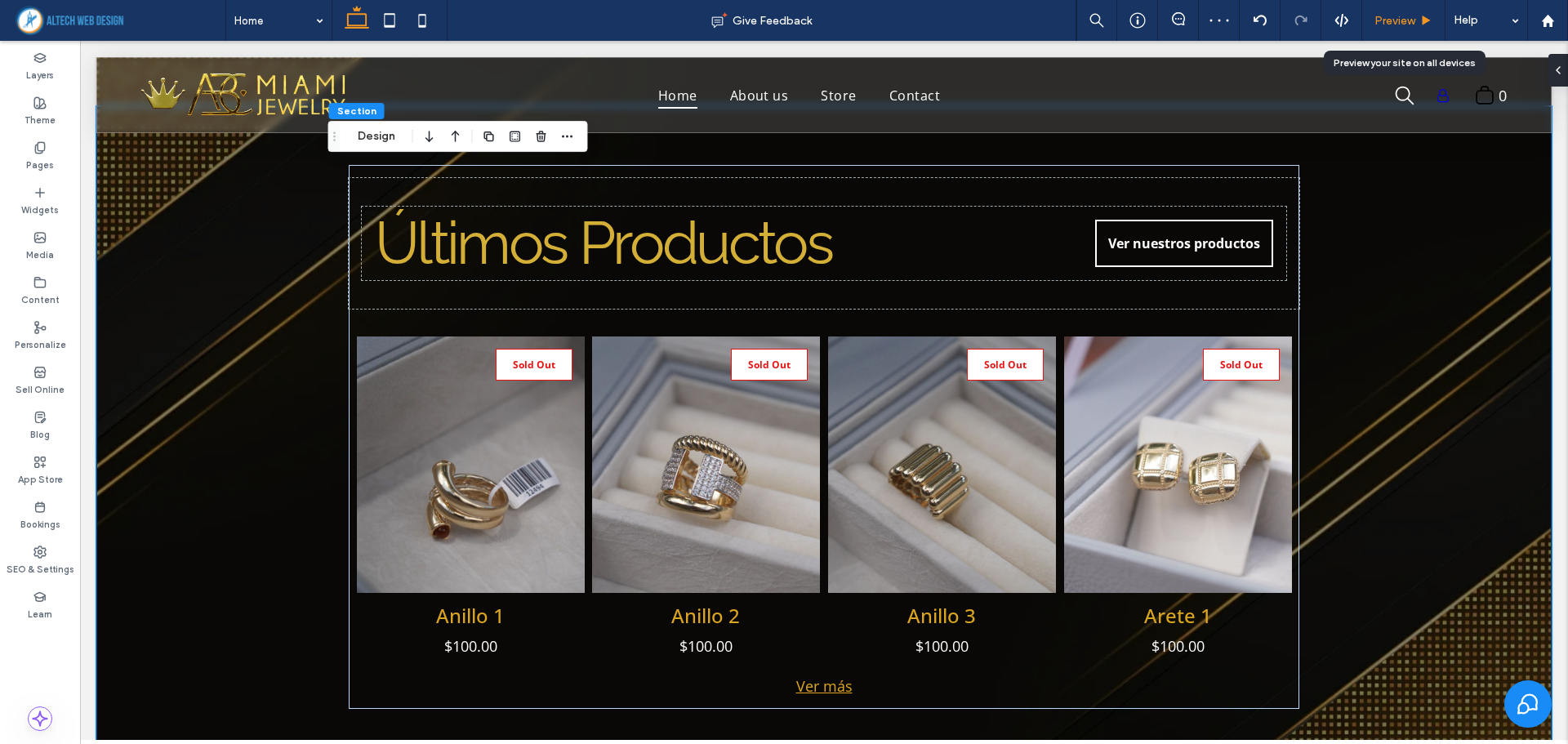
click at [1405, 12] on div "Preview" at bounding box center [1403, 21] width 84 height 41
click at [1391, 16] on span "Preview" at bounding box center [1395, 21] width 41 height 14
